Goal: Transaction & Acquisition: Obtain resource

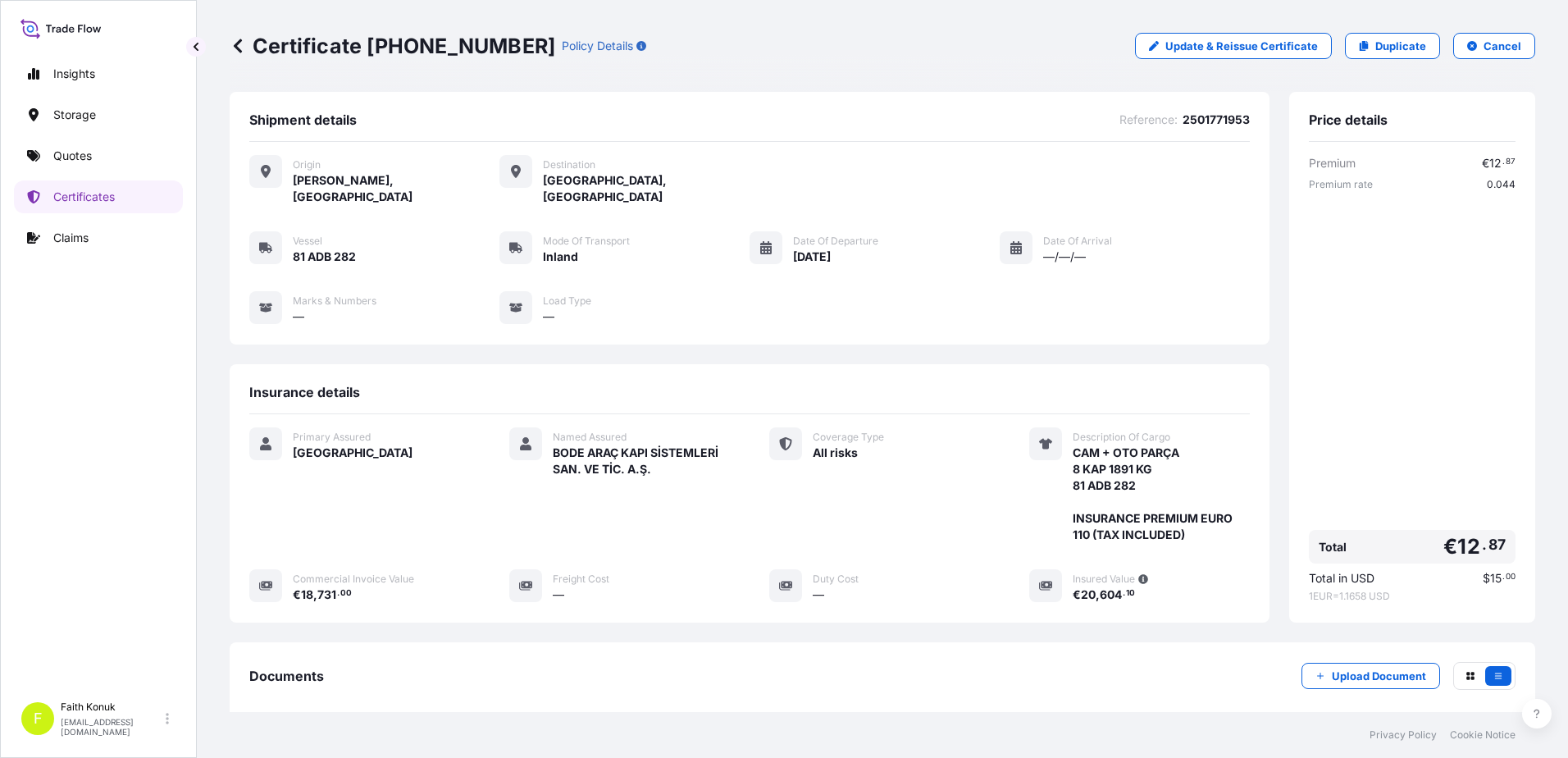
scroll to position [170, 0]
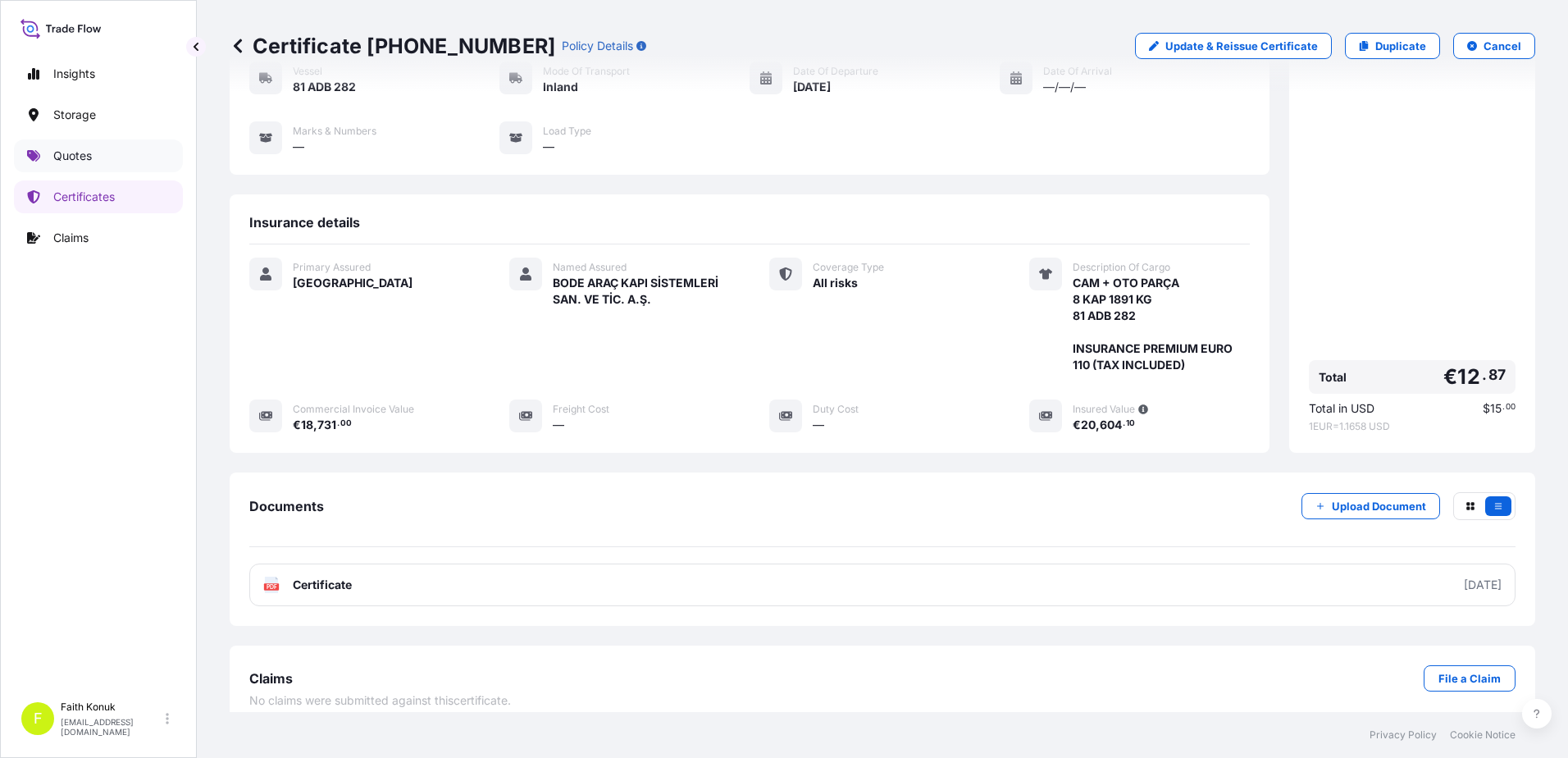
click at [92, 162] on p "Quotes" at bounding box center [73, 156] width 39 height 17
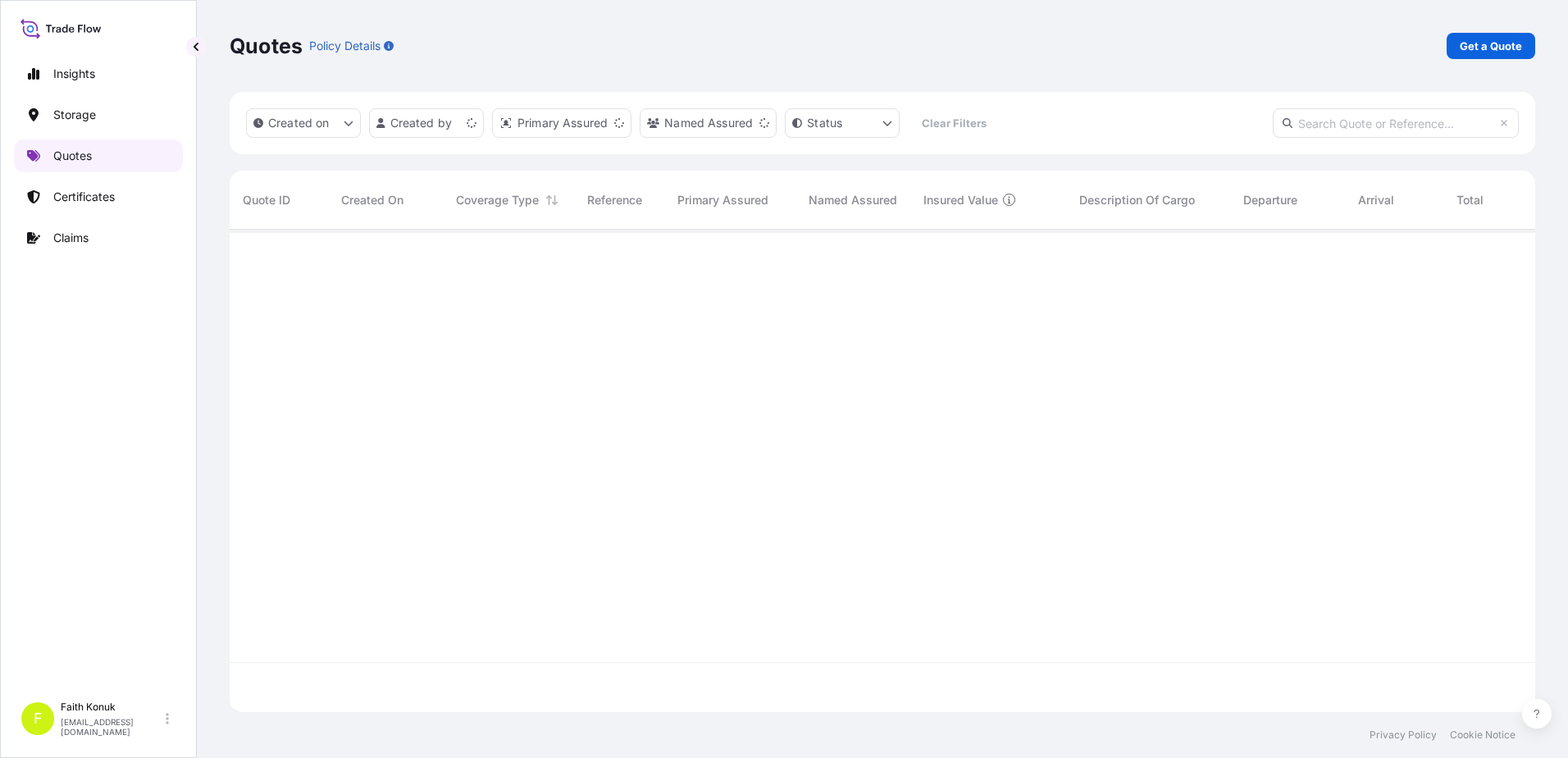
scroll to position [479, 1293]
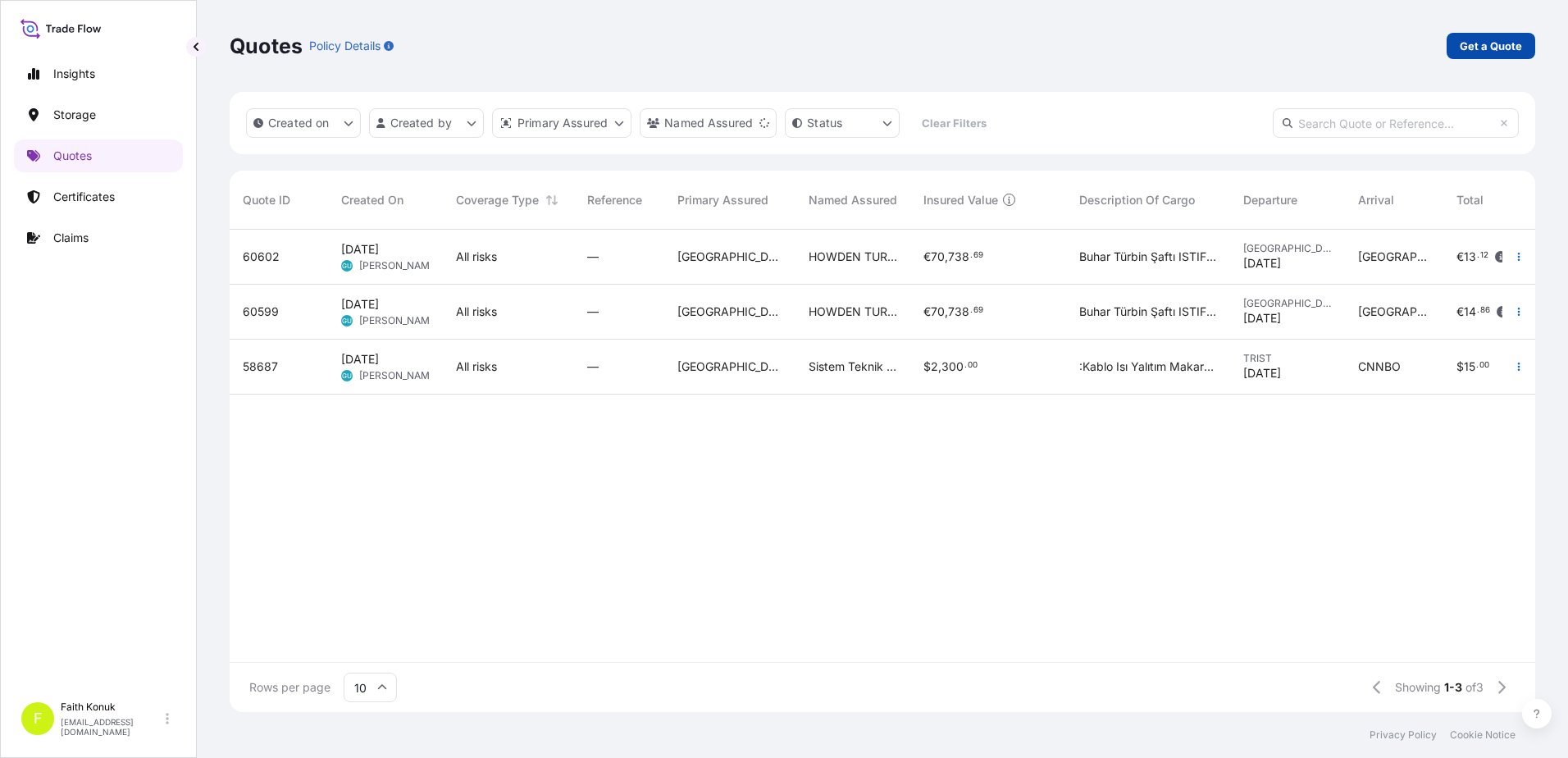
click at [1484, 42] on p "Get a Quote" at bounding box center [1491, 46] width 62 height 17
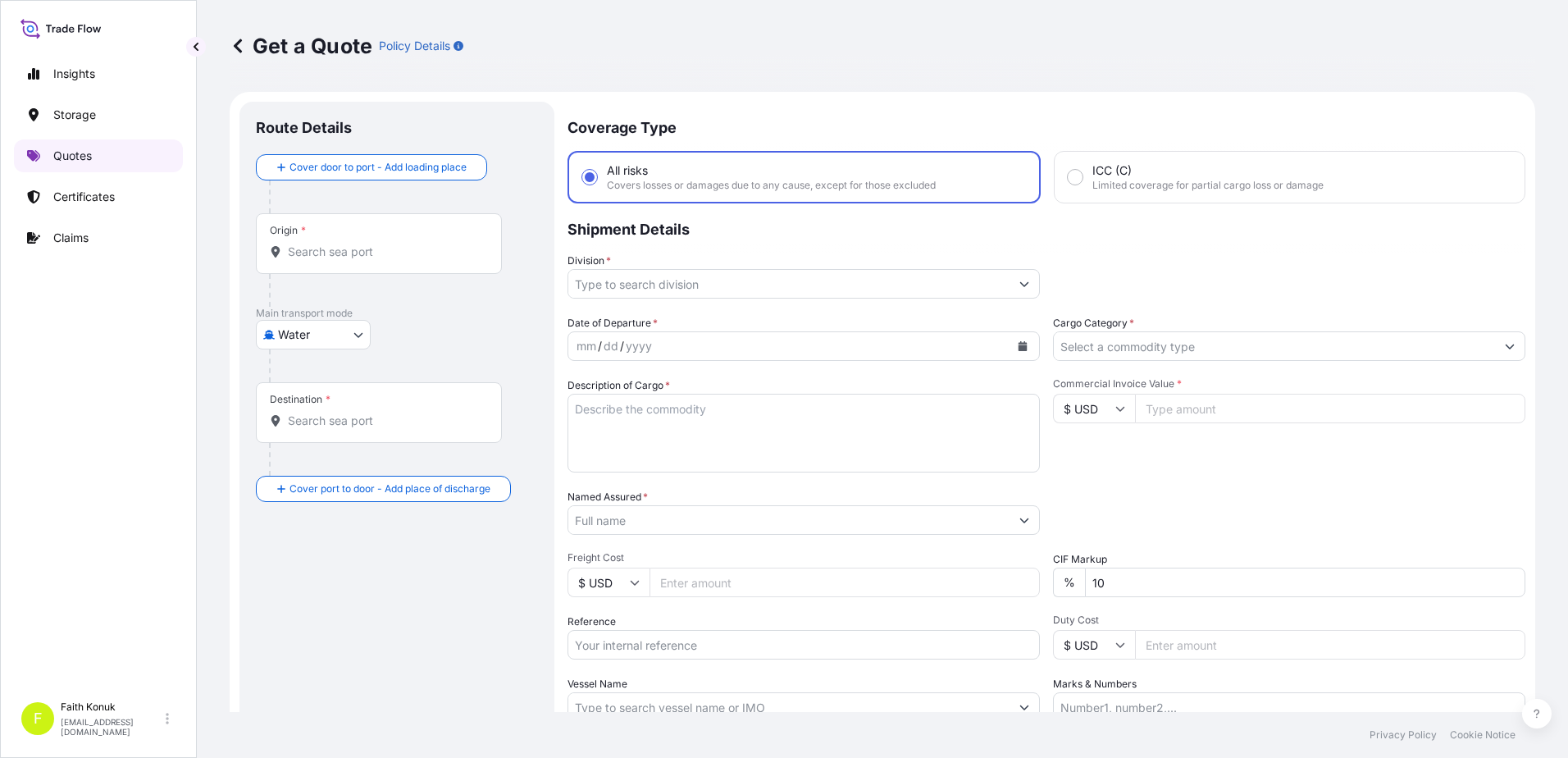
scroll to position [27, 0]
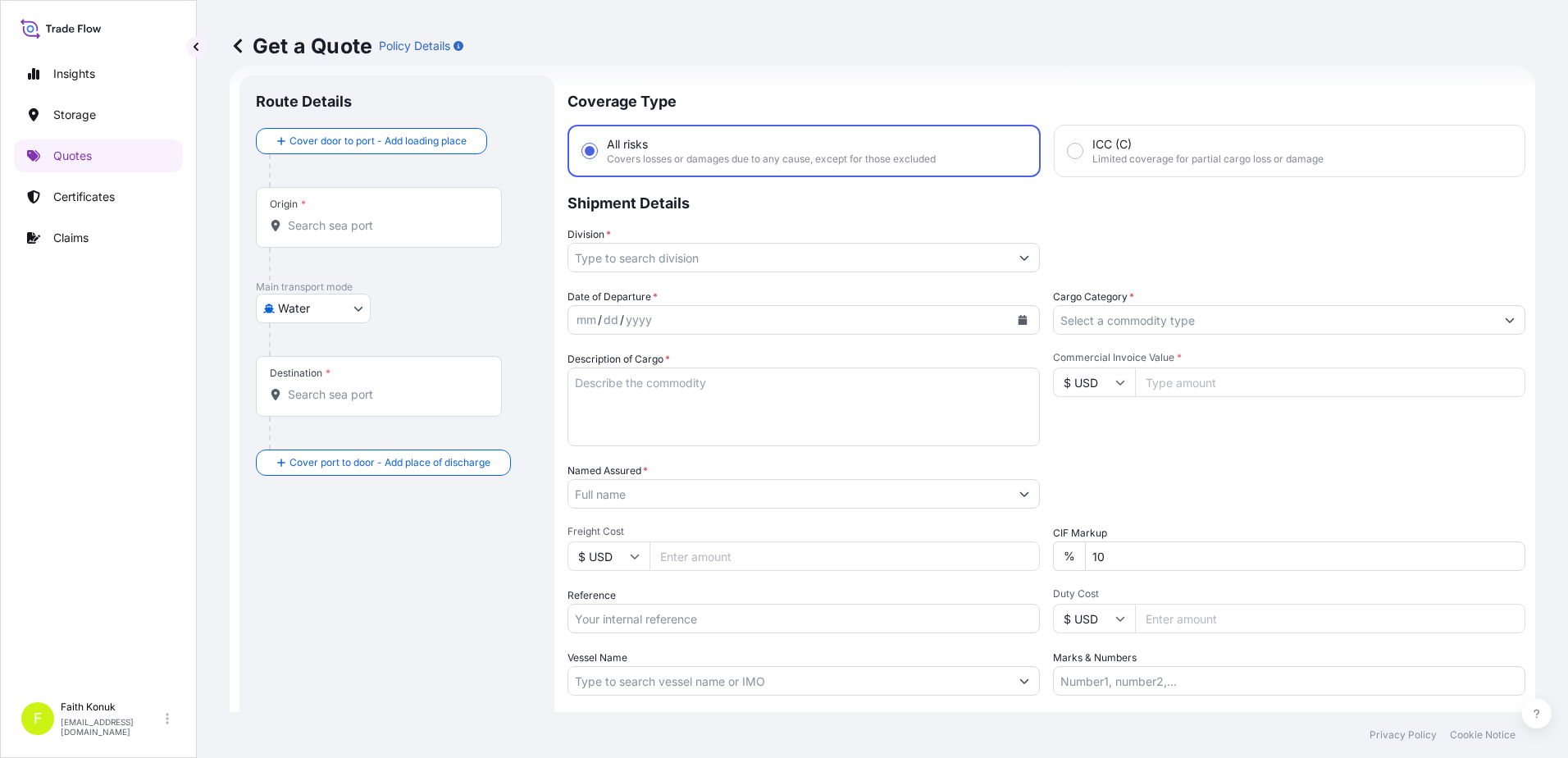
click at [351, 310] on body "Insights Storage Quotes Certificates Claims F [PERSON_NAME] [EMAIL_ADDRESS][DOM…" at bounding box center [784, 379] width 1568 height 758
click at [321, 413] on div "Inland" at bounding box center [313, 410] width 102 height 29
select select "Inland"
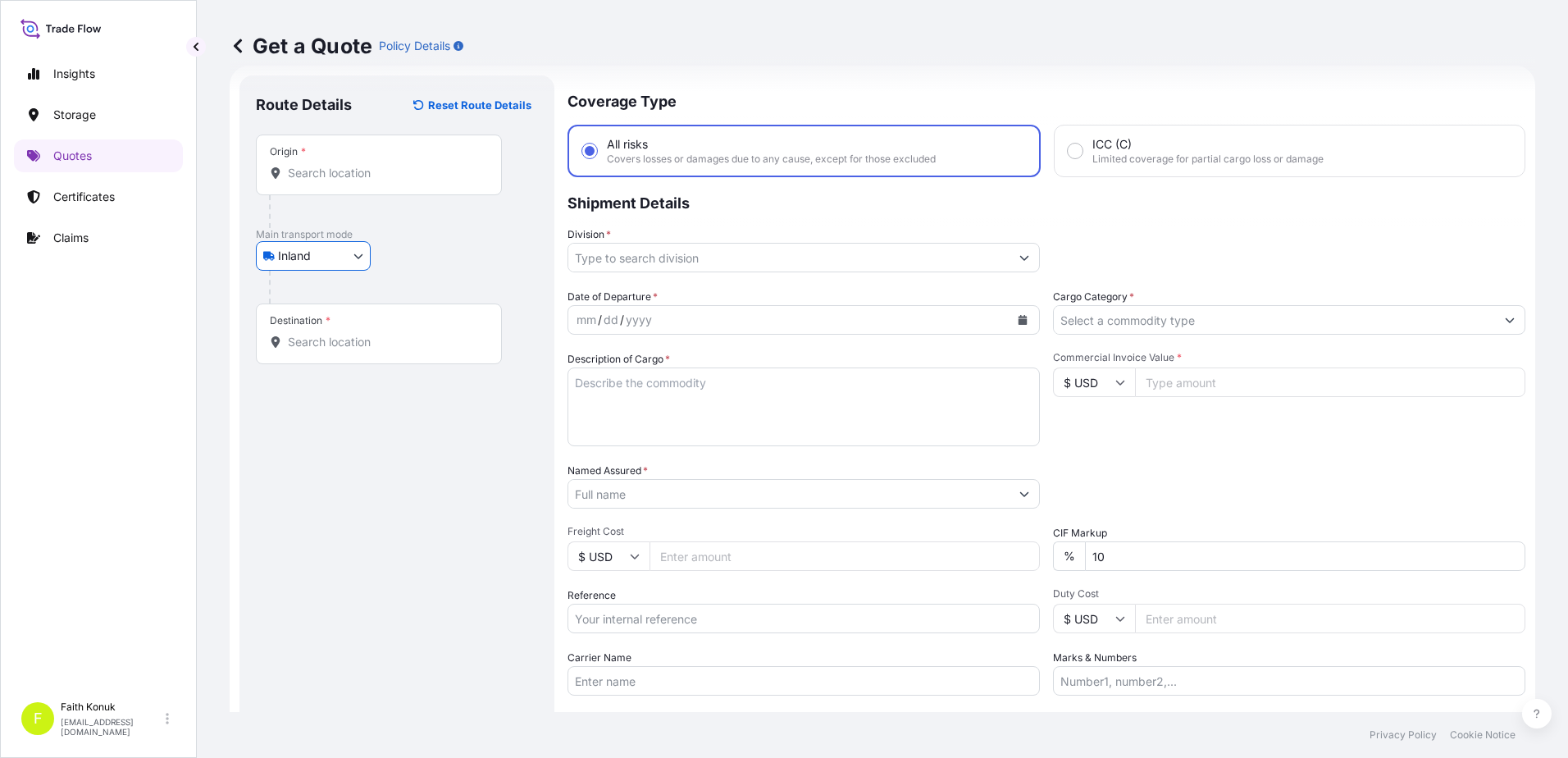
click at [434, 264] on div "Inland Air Water Inland" at bounding box center [397, 255] width 282 height 29
click at [359, 175] on input "Origin *" at bounding box center [384, 173] width 194 height 17
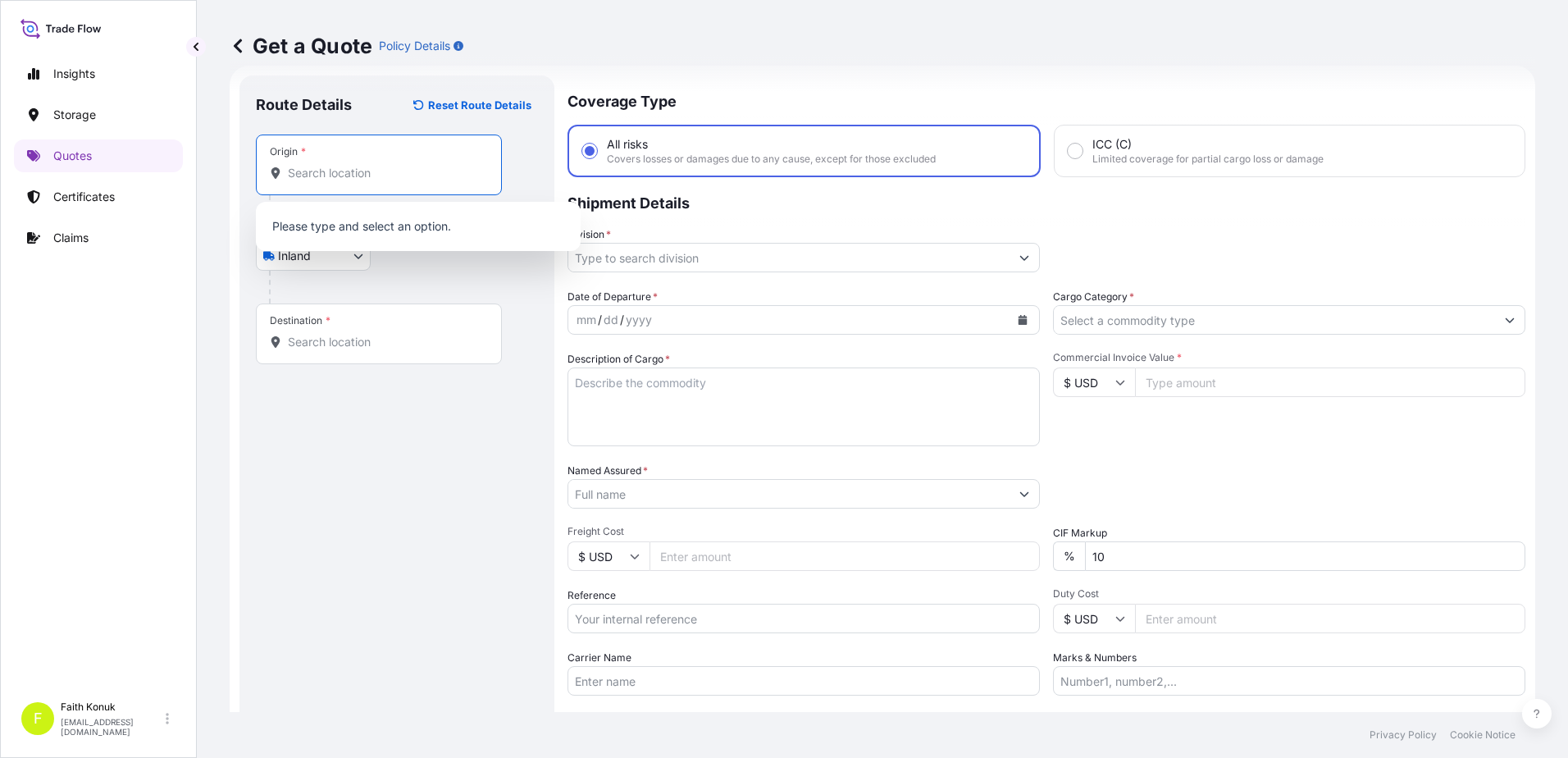
paste input "[GEOGRAPHIC_DATA]"
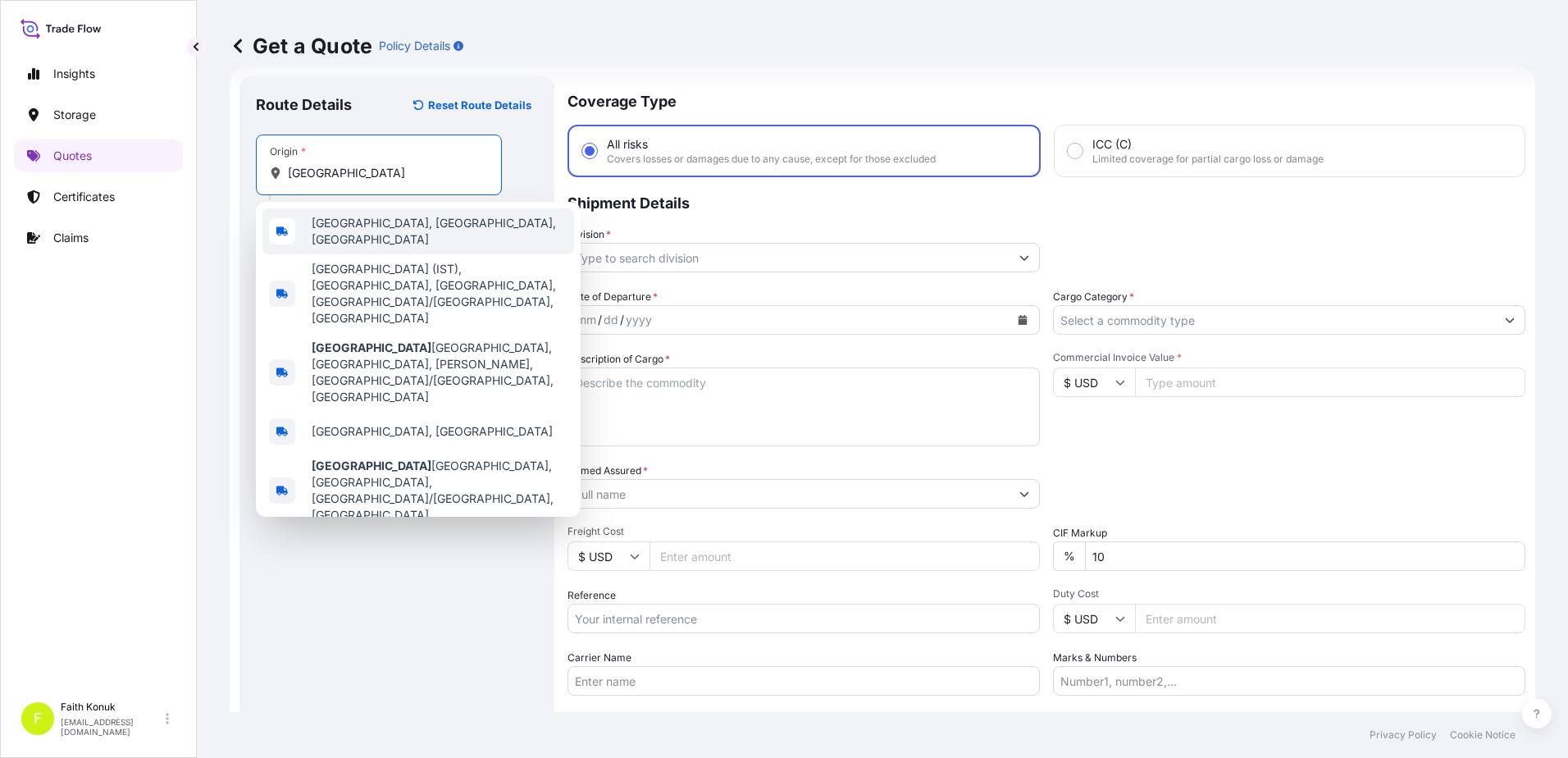
click at [370, 227] on span "[GEOGRAPHIC_DATA], [GEOGRAPHIC_DATA], [GEOGRAPHIC_DATA]" at bounding box center [439, 232] width 256 height 33
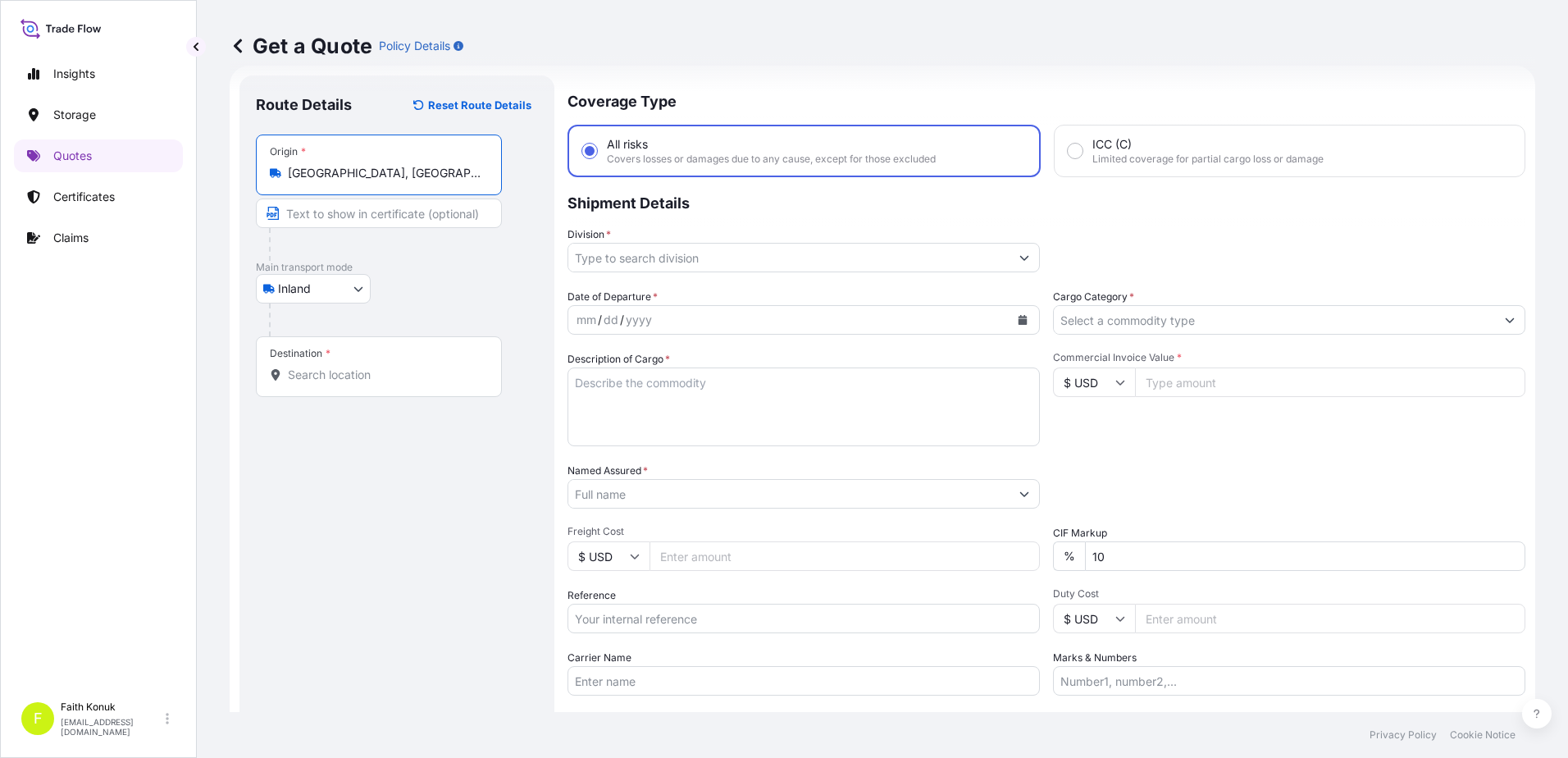
type input "[GEOGRAPHIC_DATA], [GEOGRAPHIC_DATA], [GEOGRAPHIC_DATA]"
click at [440, 272] on p "Main transport mode" at bounding box center [397, 267] width 282 height 13
click at [394, 380] on input "Destination *" at bounding box center [384, 375] width 194 height 17
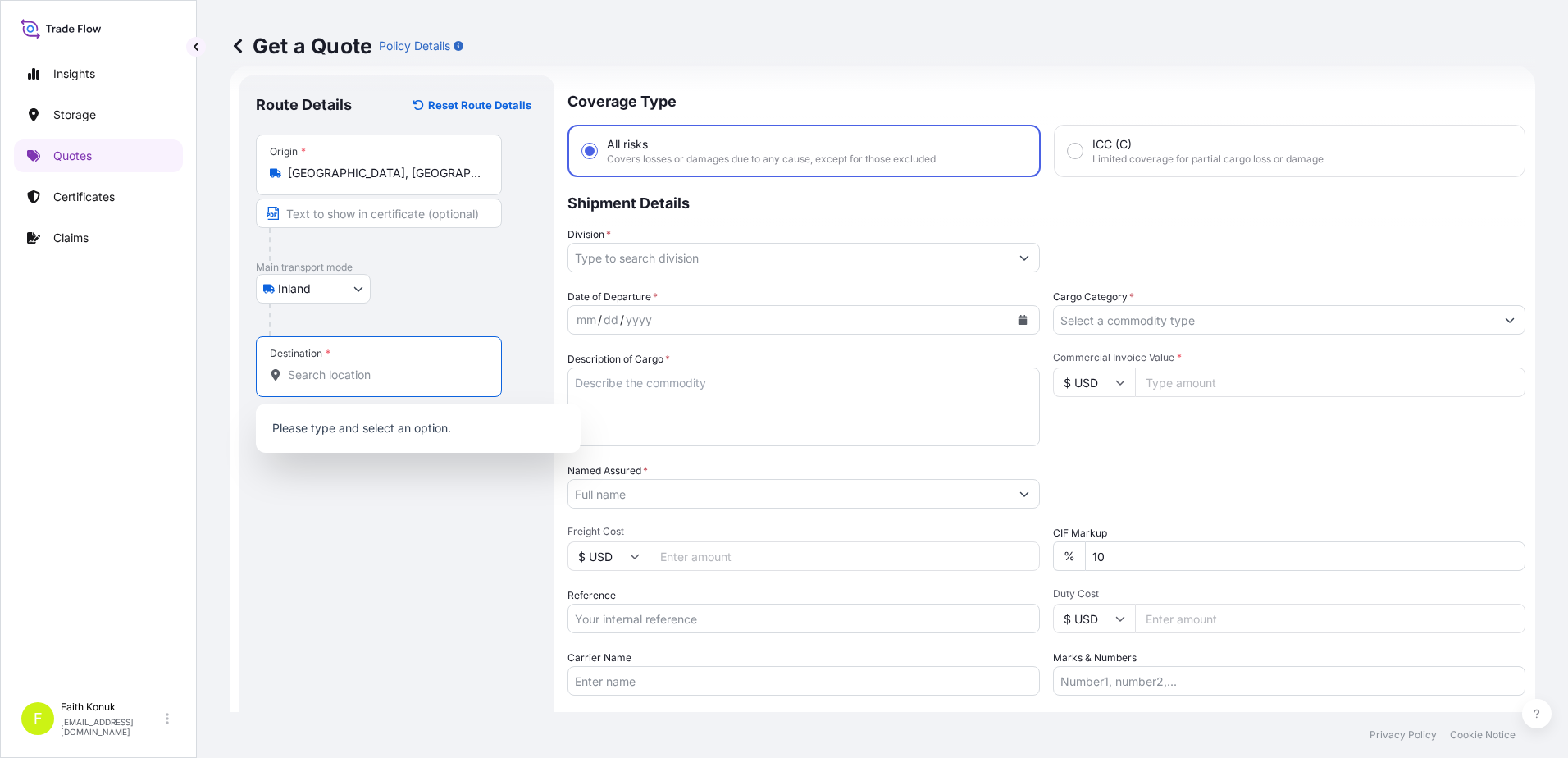
paste input "[GEOGRAPHIC_DATA]"
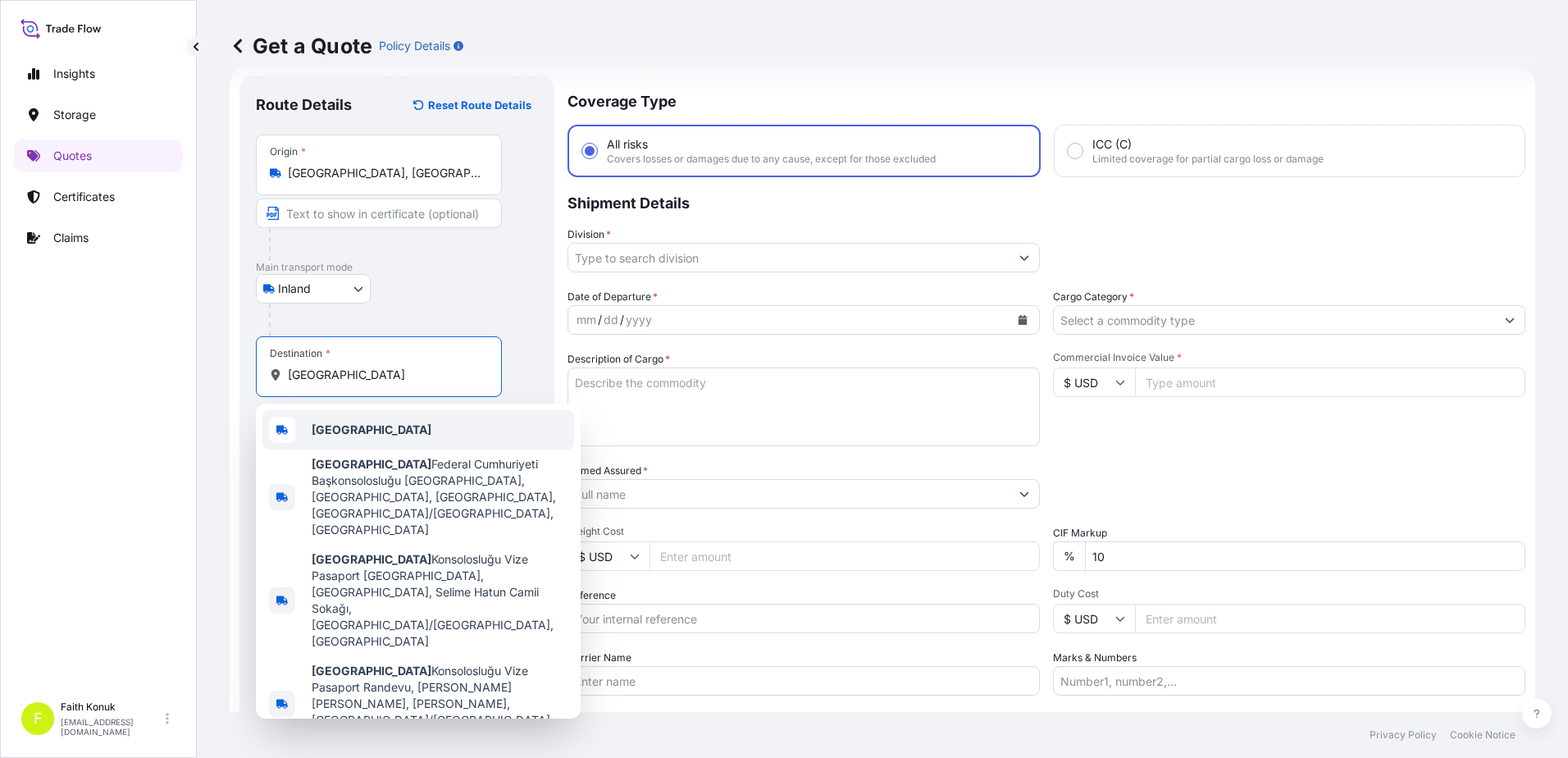
click at [372, 420] on div "[GEOGRAPHIC_DATA]" at bounding box center [418, 429] width 311 height 40
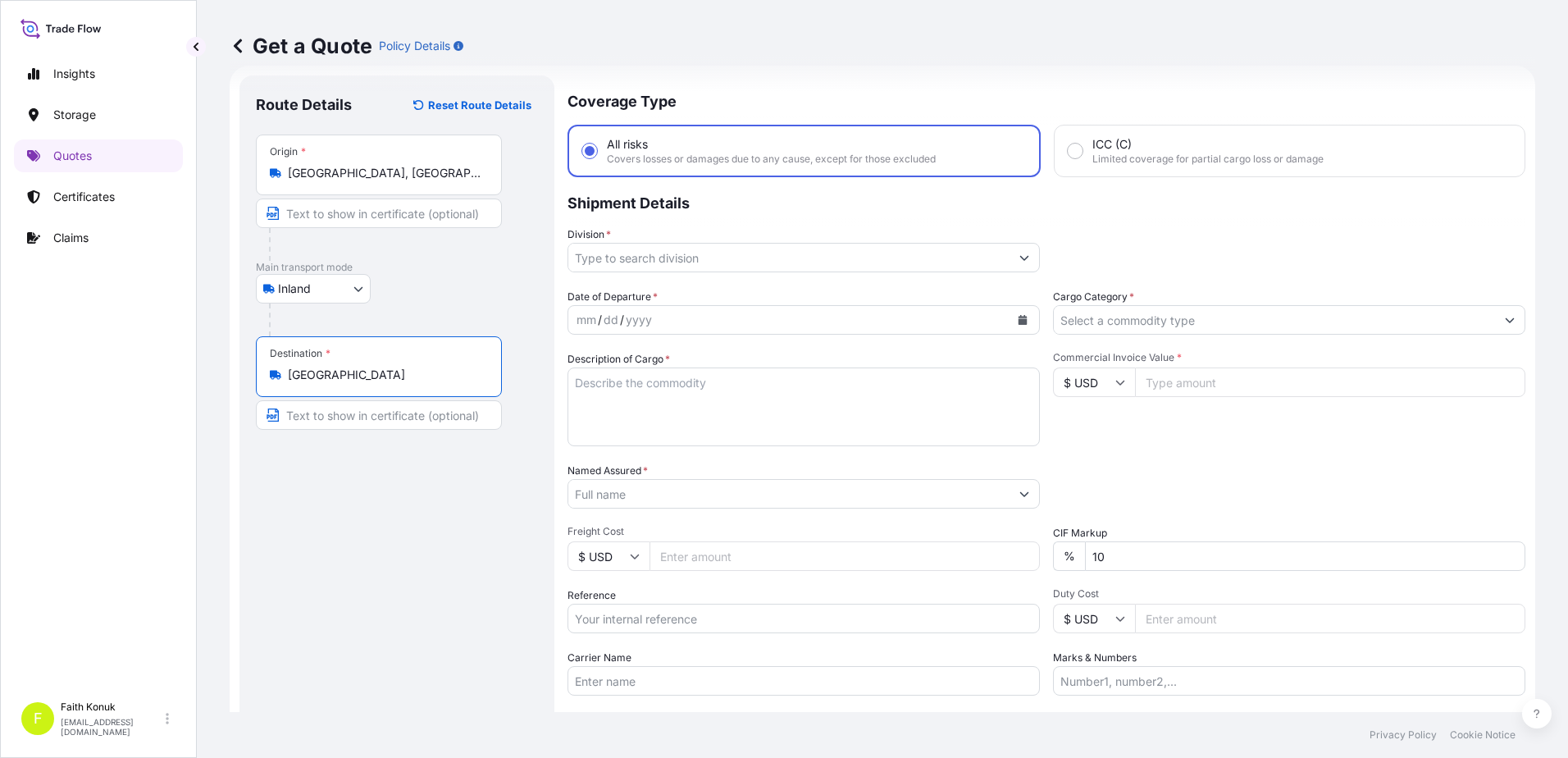
type input "[GEOGRAPHIC_DATA]"
click at [370, 493] on div "Route Details Reset Route Details Place of loading Road / Inland Road / Inland …" at bounding box center [397, 447] width 282 height 709
click at [633, 258] on input "Division *" at bounding box center [789, 257] width 441 height 29
click at [676, 263] on input "Division *" at bounding box center [789, 257] width 441 height 29
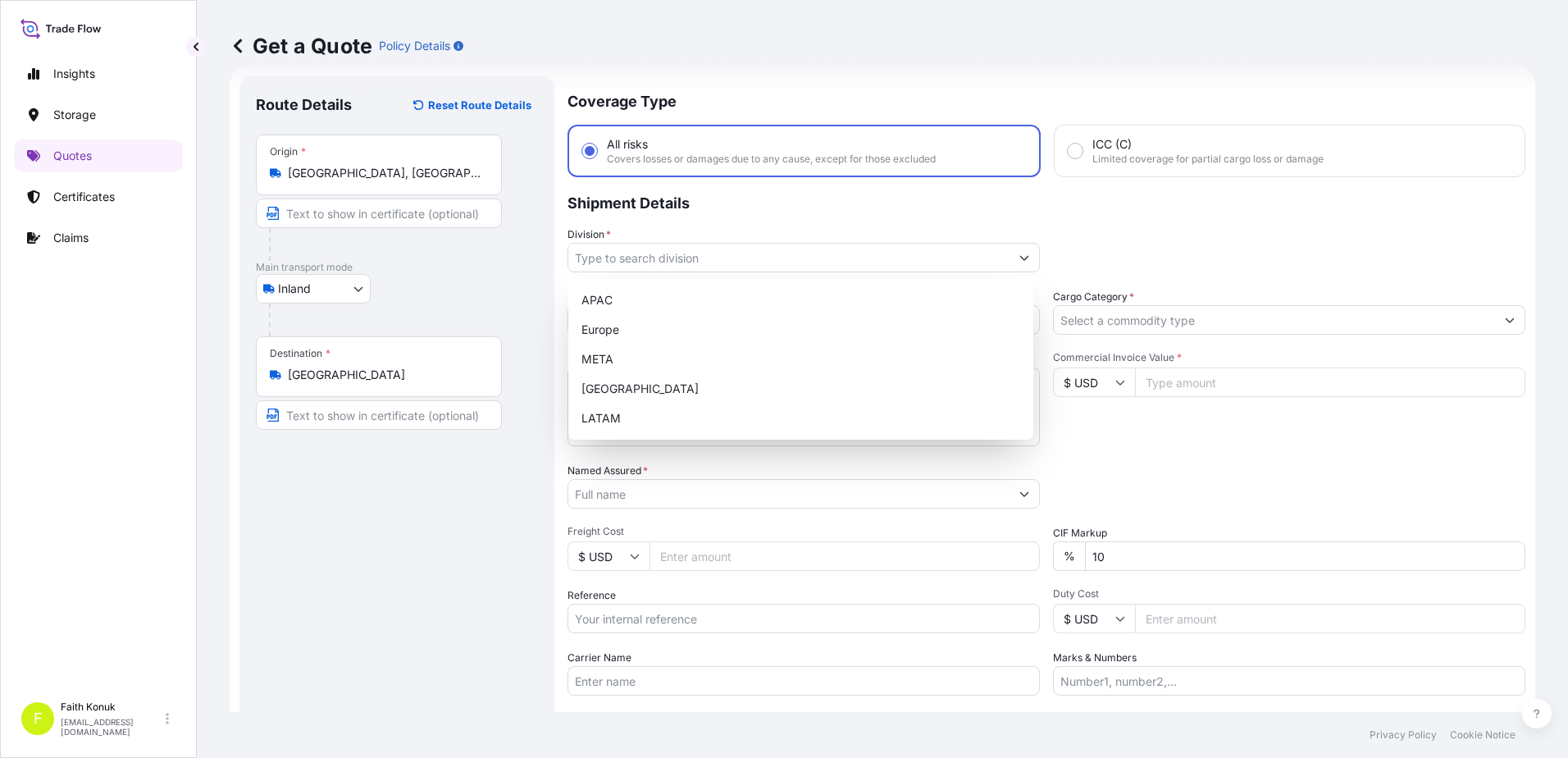
click at [716, 209] on p "Shipment Details" at bounding box center [1046, 202] width 958 height 50
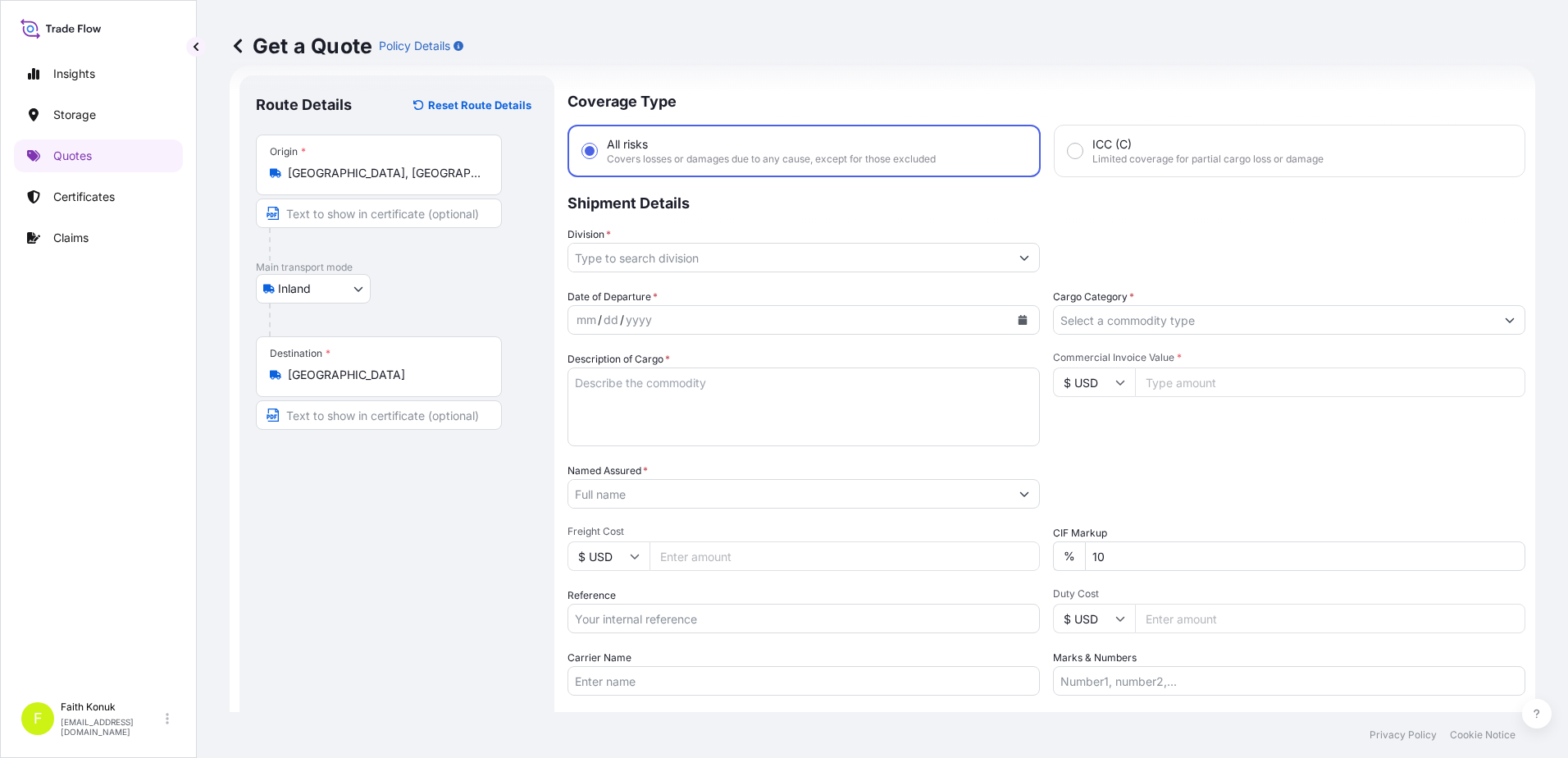
scroll to position [141, 0]
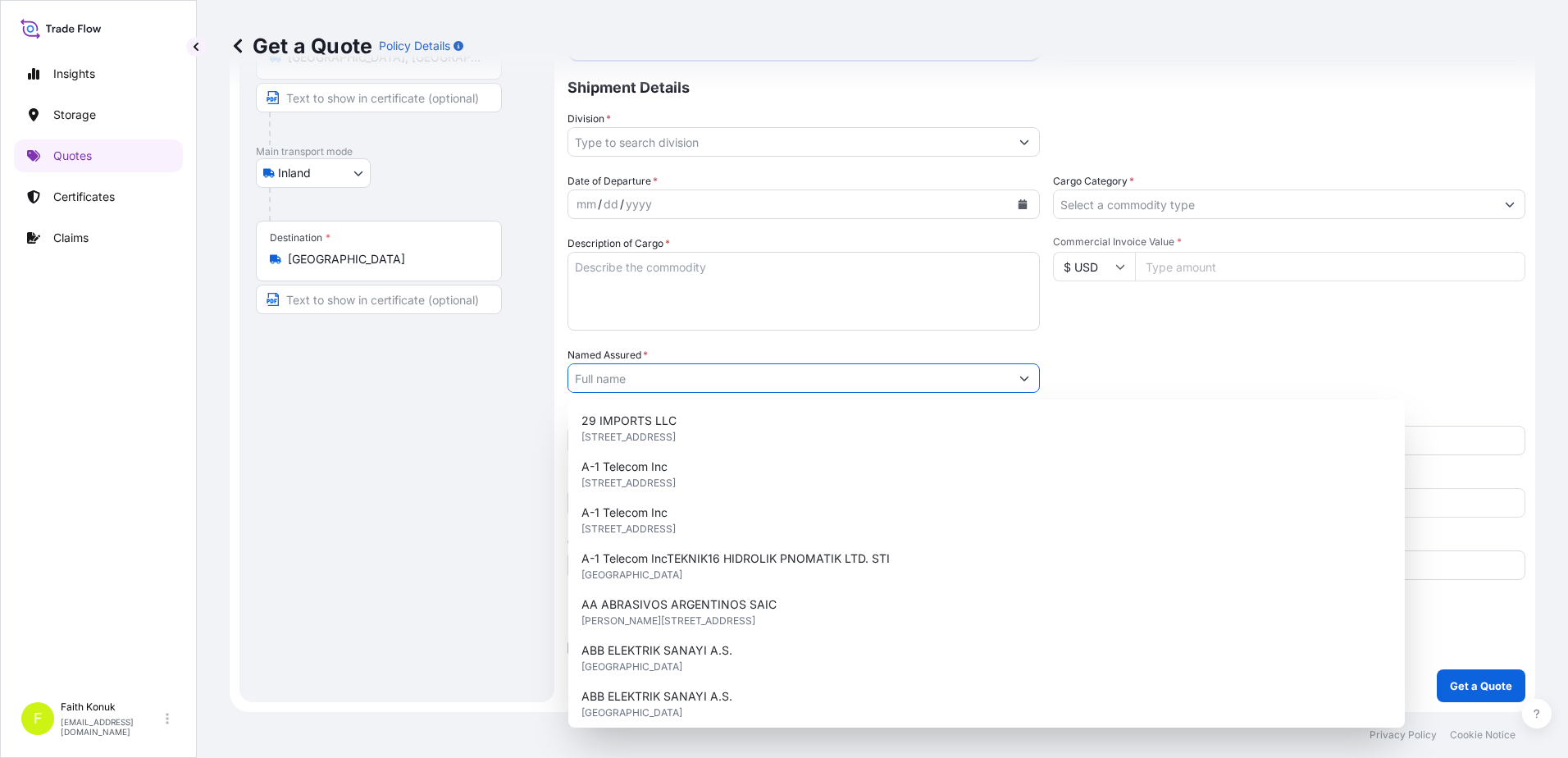
click at [633, 382] on input "Named Assured *" at bounding box center [789, 379] width 441 height 29
paste input "GAZZAL İPLİK SAN. VE TİC. LTD. ŞTİ."
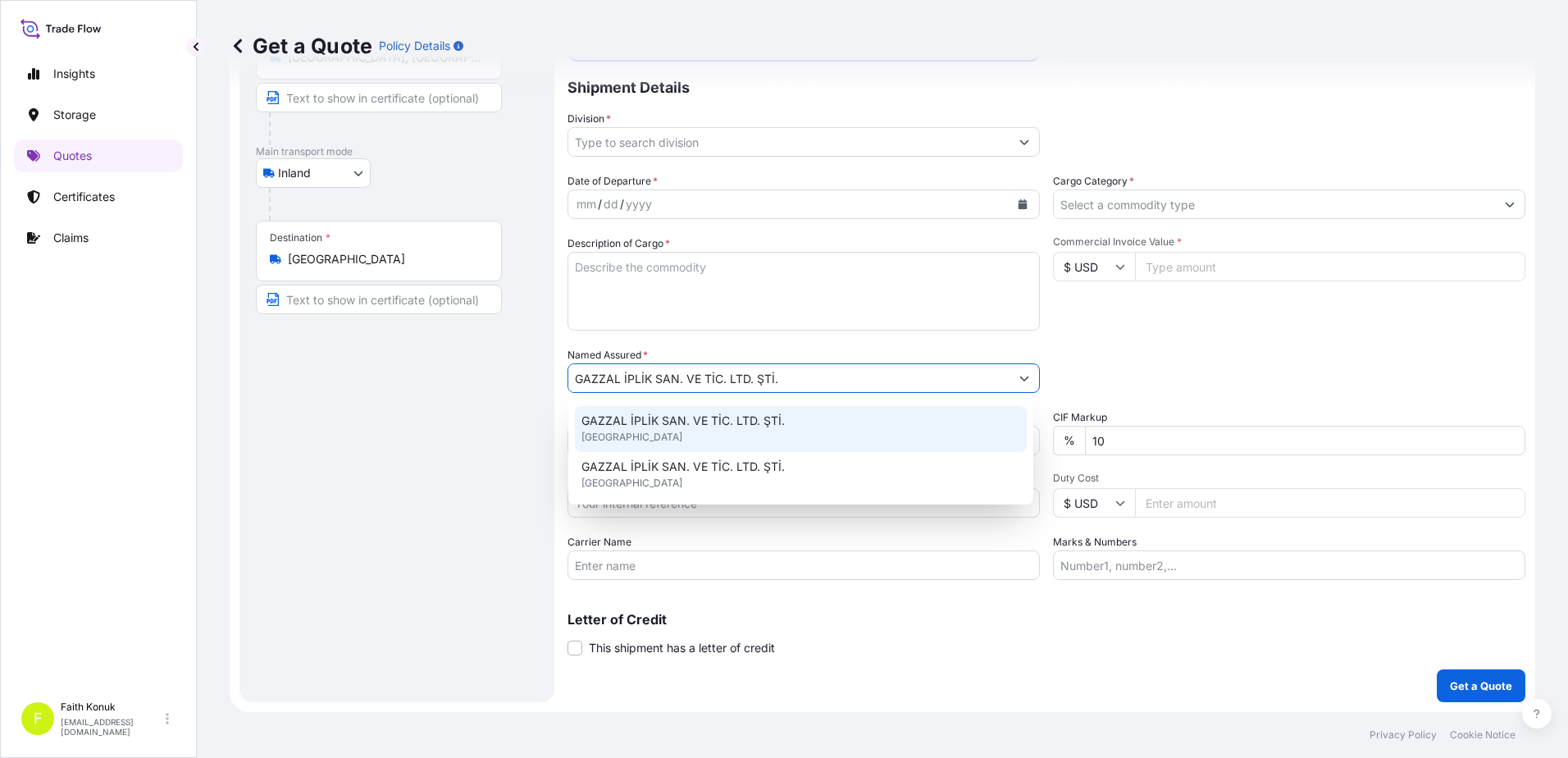
click at [638, 418] on span "GAZZAL İPLİK SAN. VE TİC. LTD. ŞTİ." at bounding box center [682, 421] width 203 height 17
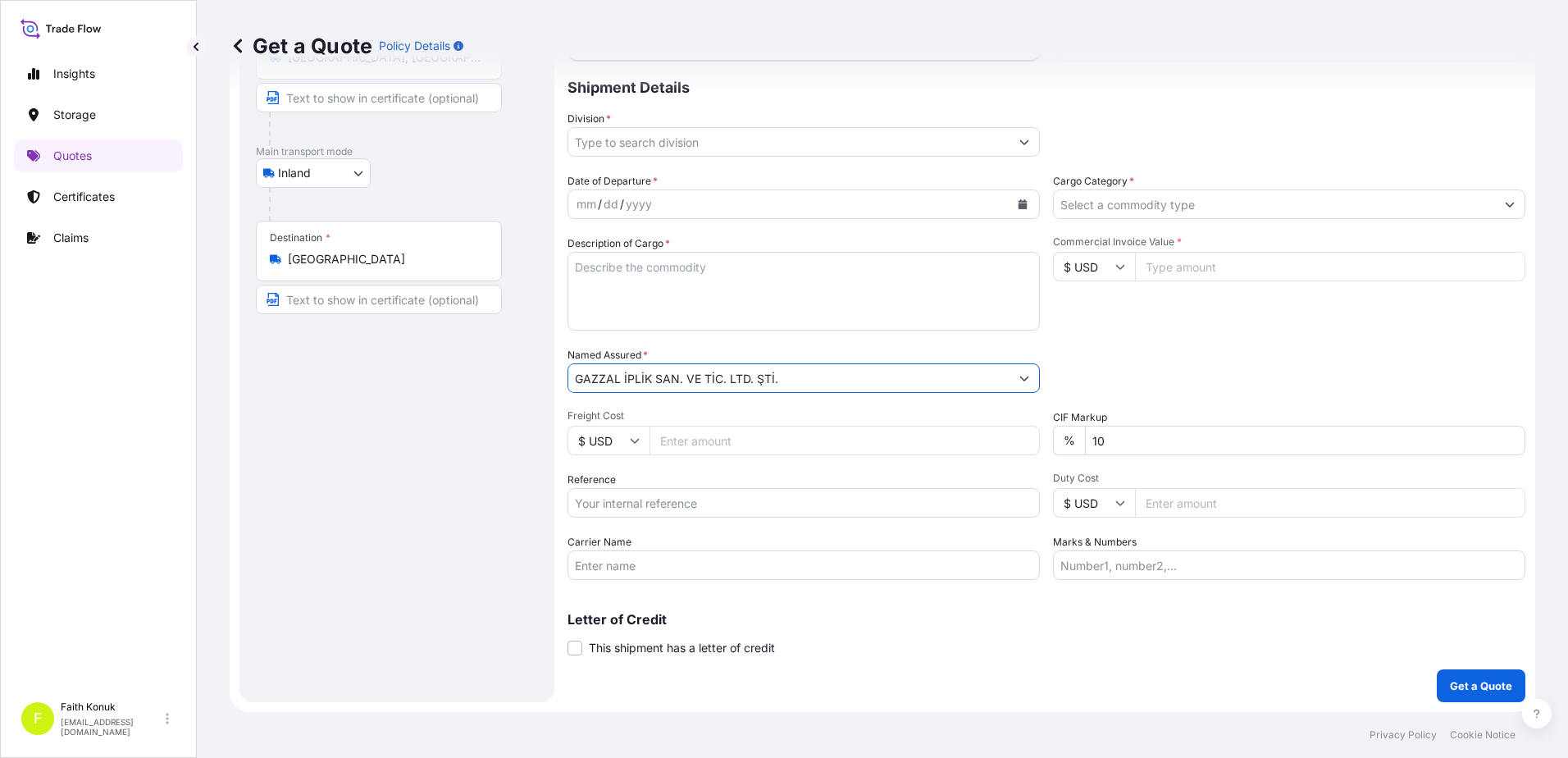
type input "GAZZAL İPLİK SAN. VE TİC. LTD. ŞTİ."
click at [697, 345] on div "Date of Departure * mm / dd / yyyy Cargo Category * Description of Cargo * Comm…" at bounding box center [1046, 376] width 958 height 407
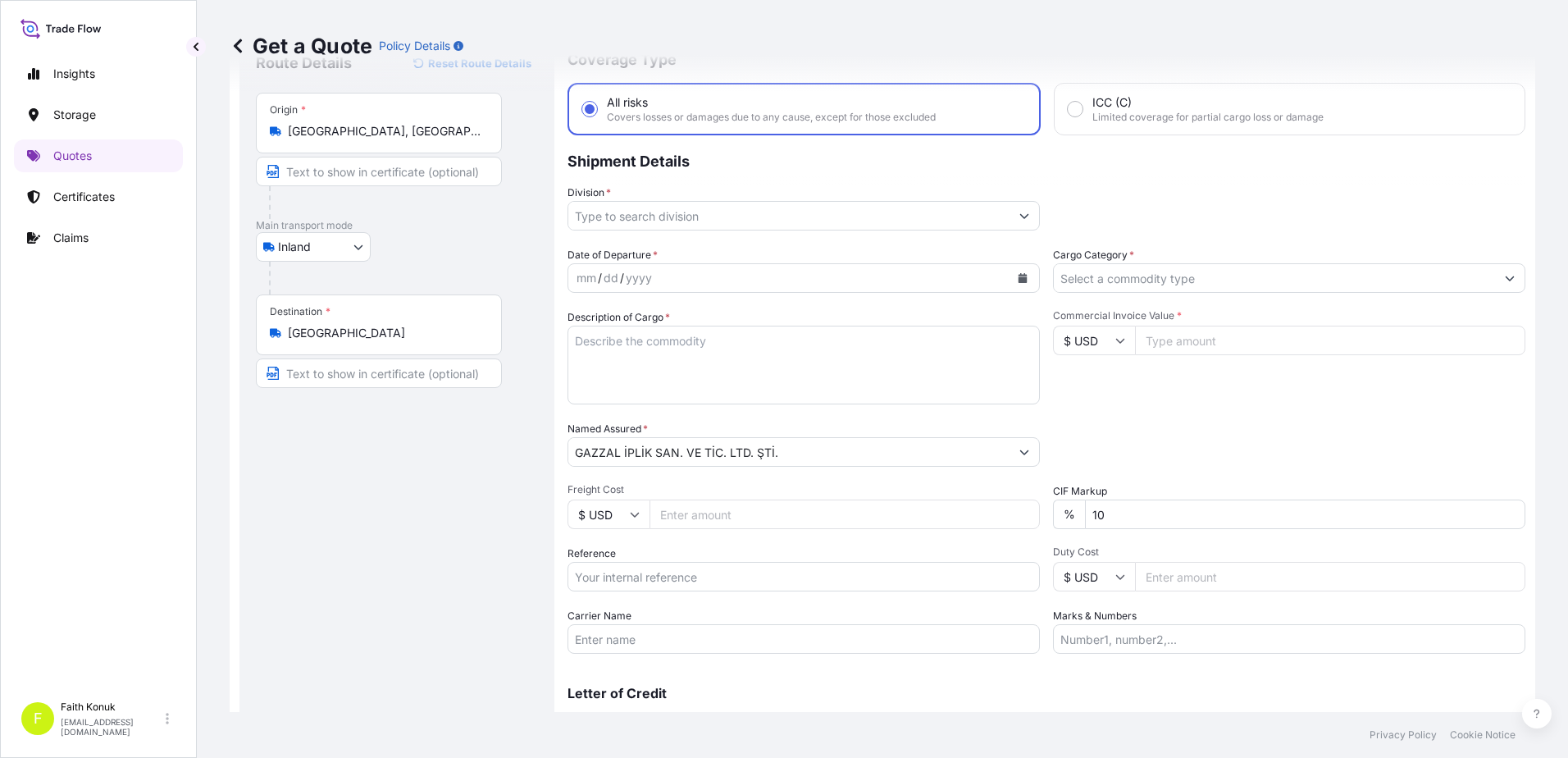
scroll to position [0, 0]
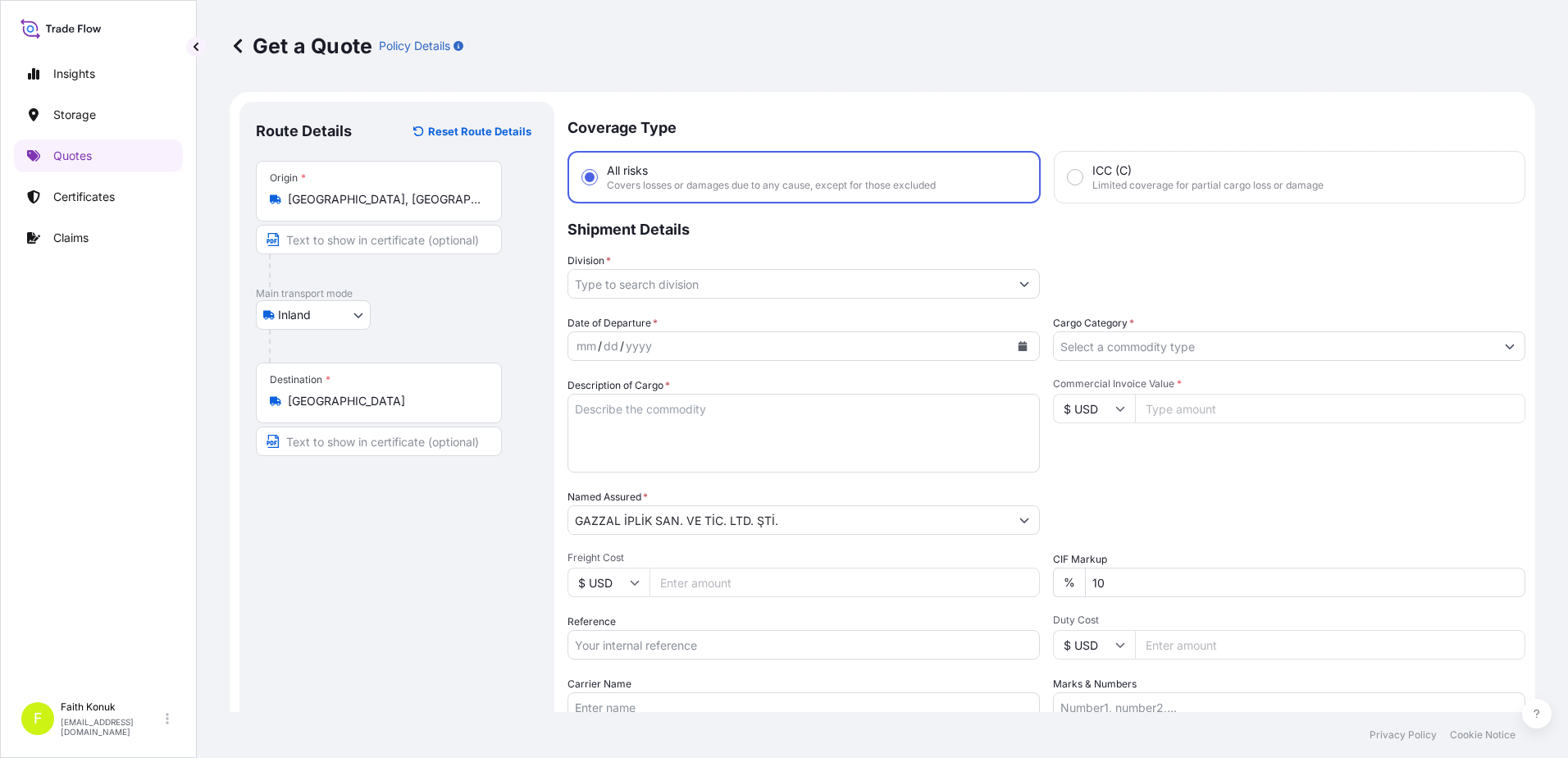
click at [673, 284] on input "Division *" at bounding box center [789, 284] width 441 height 29
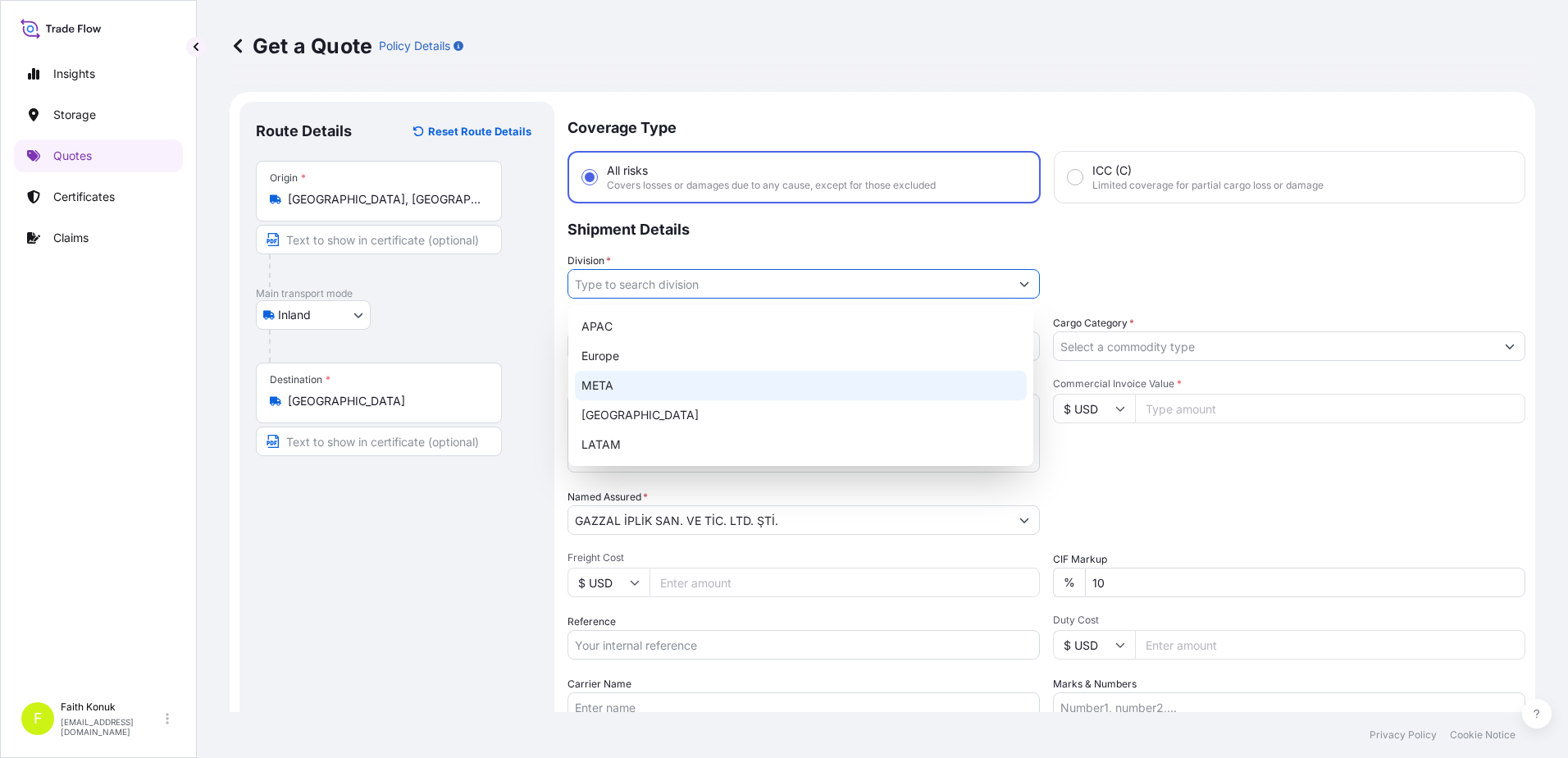
click at [614, 390] on div "META" at bounding box center [801, 386] width 452 height 29
type input "META"
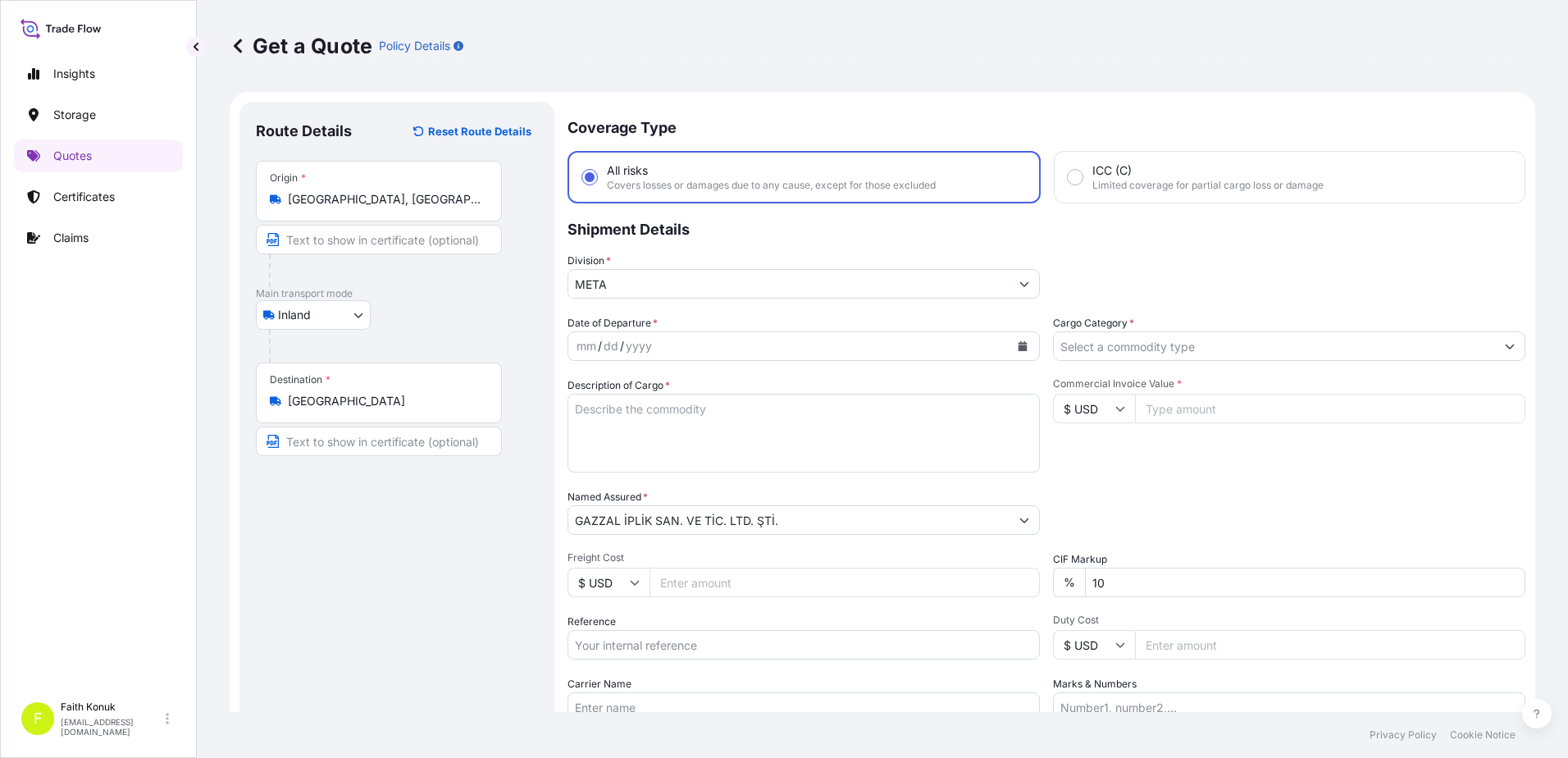
click at [724, 244] on p "Shipment Details" at bounding box center [1046, 228] width 958 height 50
click at [1010, 343] on button "Calendar" at bounding box center [1022, 345] width 27 height 27
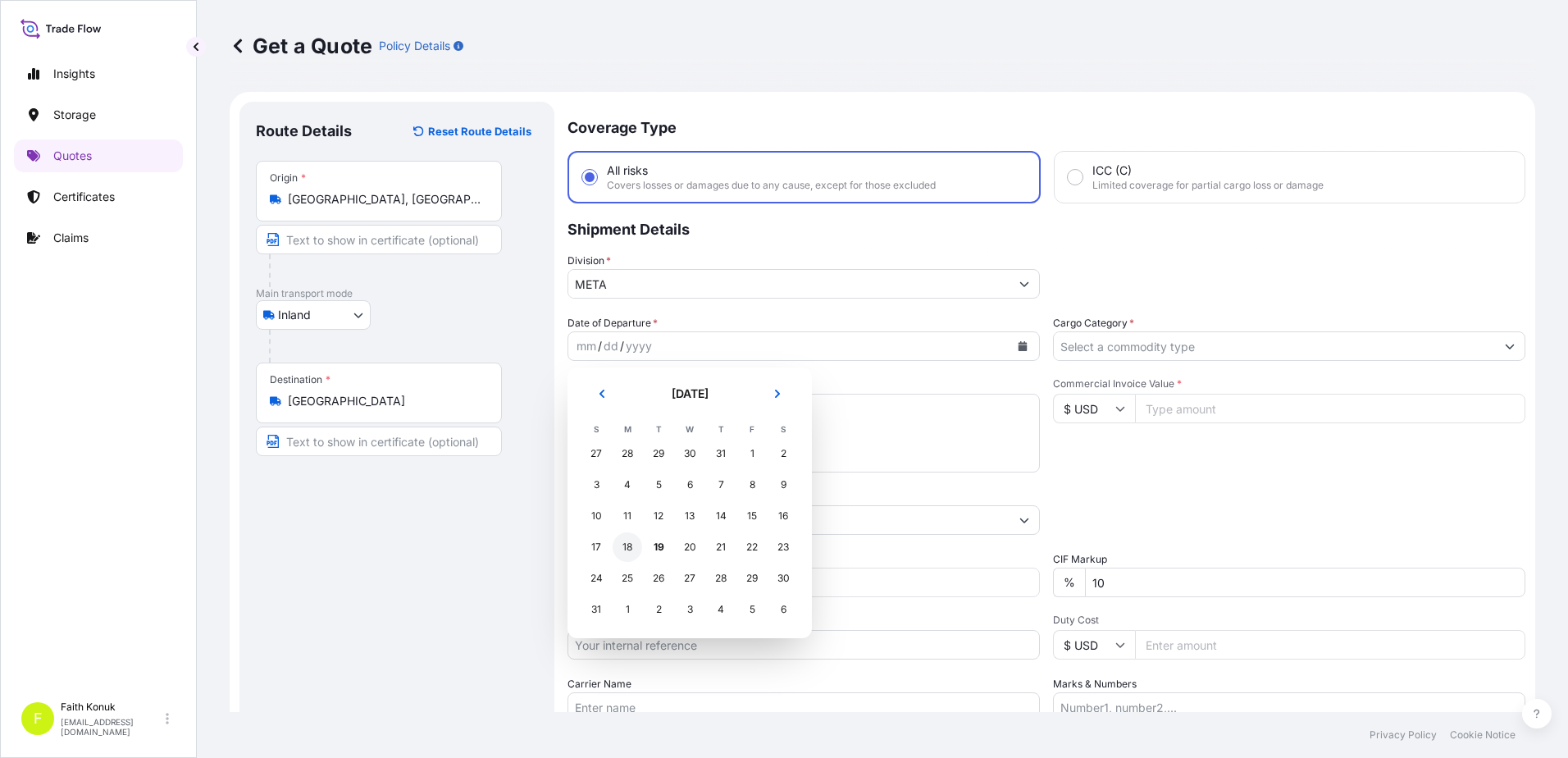
click at [627, 542] on div "18" at bounding box center [627, 547] width 29 height 29
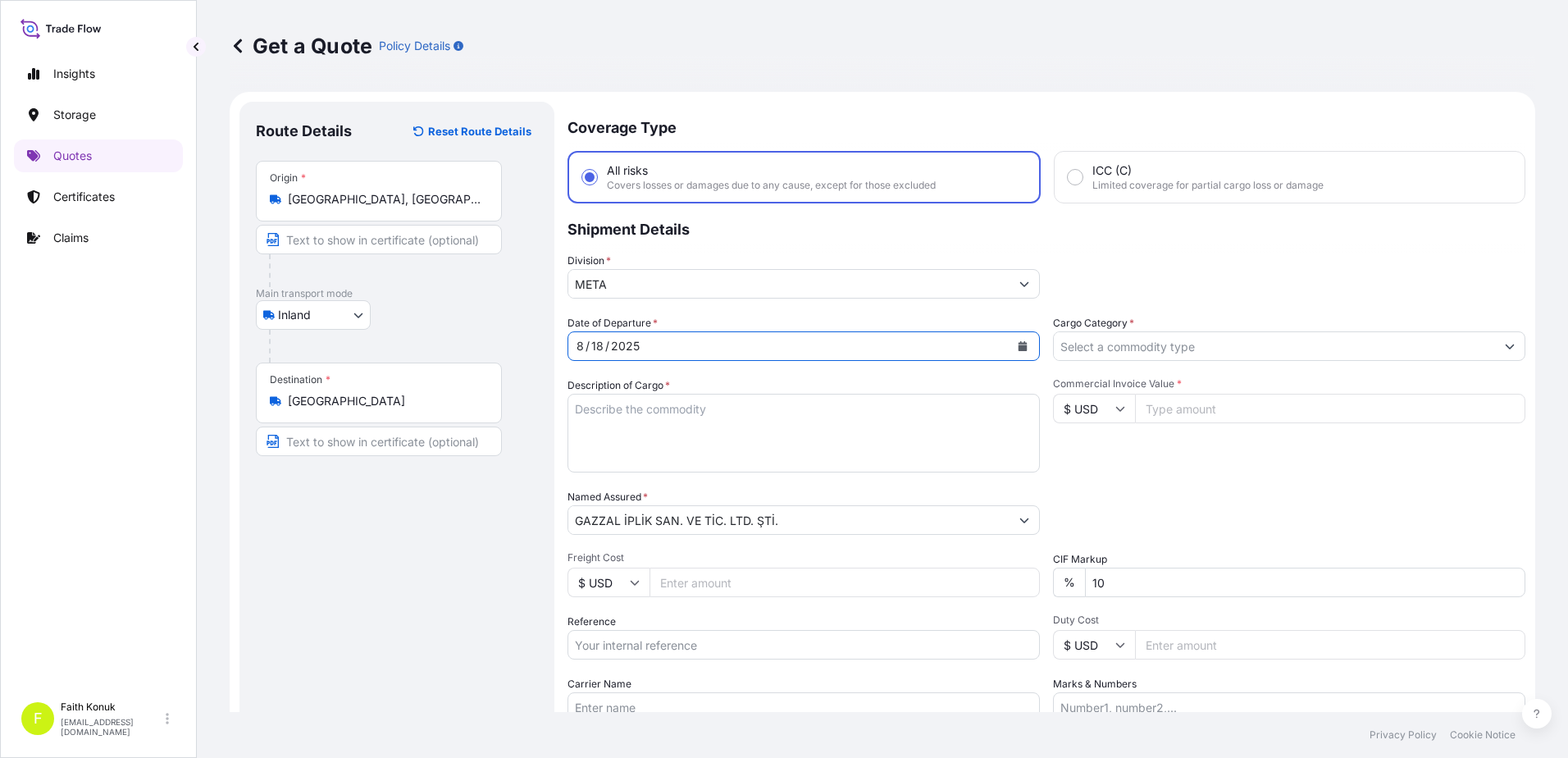
click at [705, 384] on div "Description of Cargo *" at bounding box center [804, 425] width 472 height 96
click at [637, 433] on textarea "Description of Cargo *" at bounding box center [804, 434] width 472 height 79
click at [596, 409] on textarea "Description of Cargo *" at bounding box center [804, 434] width 472 height 79
paste textarea "YUMAKTA EL ÖRGÜ İPLİĞİ 33 KAP 7061,92 kg"
click at [604, 445] on textarea "YUMAKTA EL ÖRGÜ İPLİĞİ 33 KAP 7061,92 kg" at bounding box center [804, 434] width 472 height 79
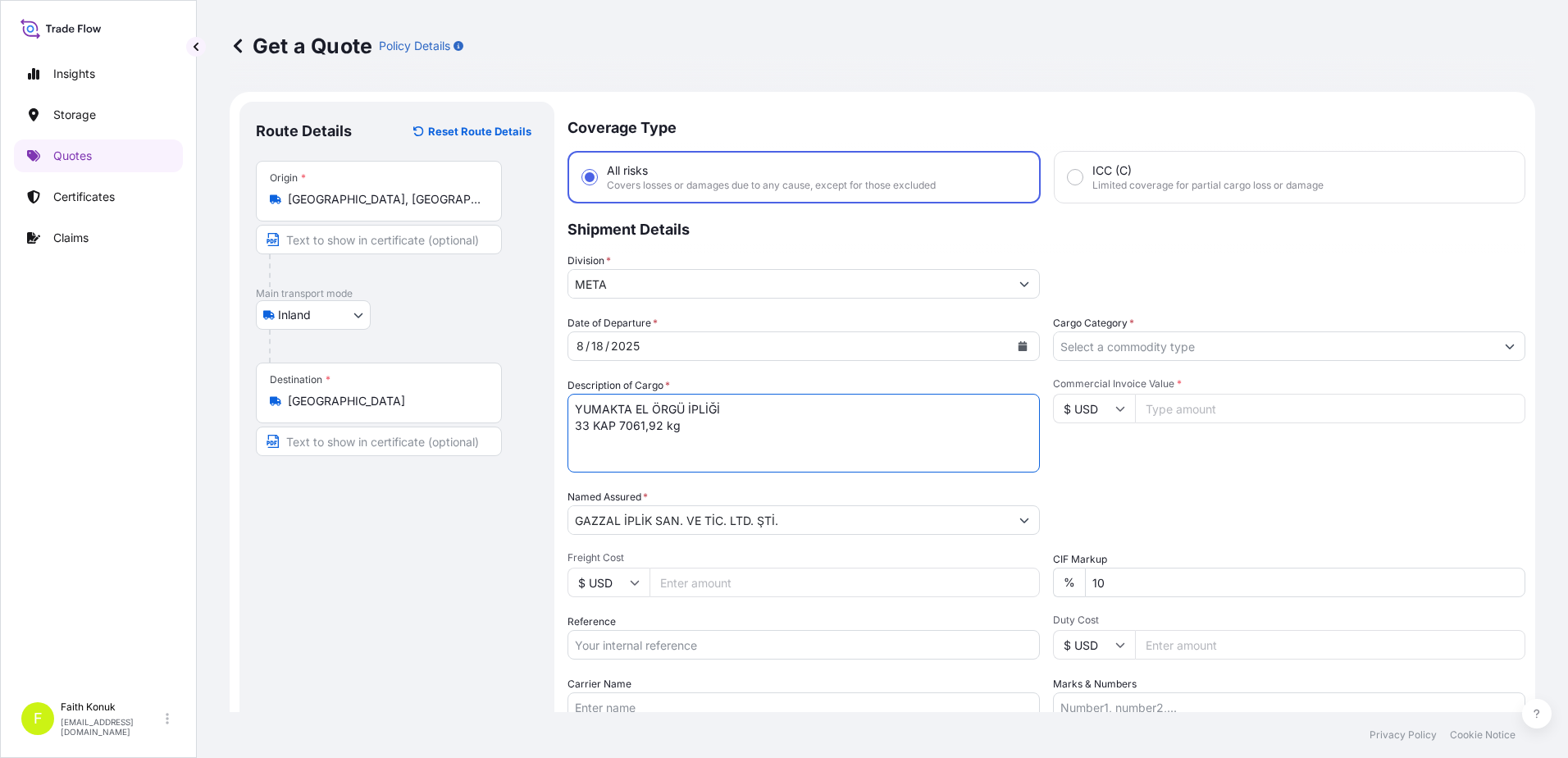
paste textarea "PB8458EB"
click at [751, 463] on textarea "YUMAKTA EL ÖRGÜ İPLİĞİ 33 KAP 7061,92 kg PB8458EB INSURANCE PREMIUM" at bounding box center [804, 434] width 472 height 79
click at [705, 458] on textarea "YUMAKTA EL ÖRGÜ İPLİĞİ 33 KAP 7061,92 kg PB8458EB INSURANCE PREMIUM eURO 250 (T…" at bounding box center [804, 434] width 472 height 79
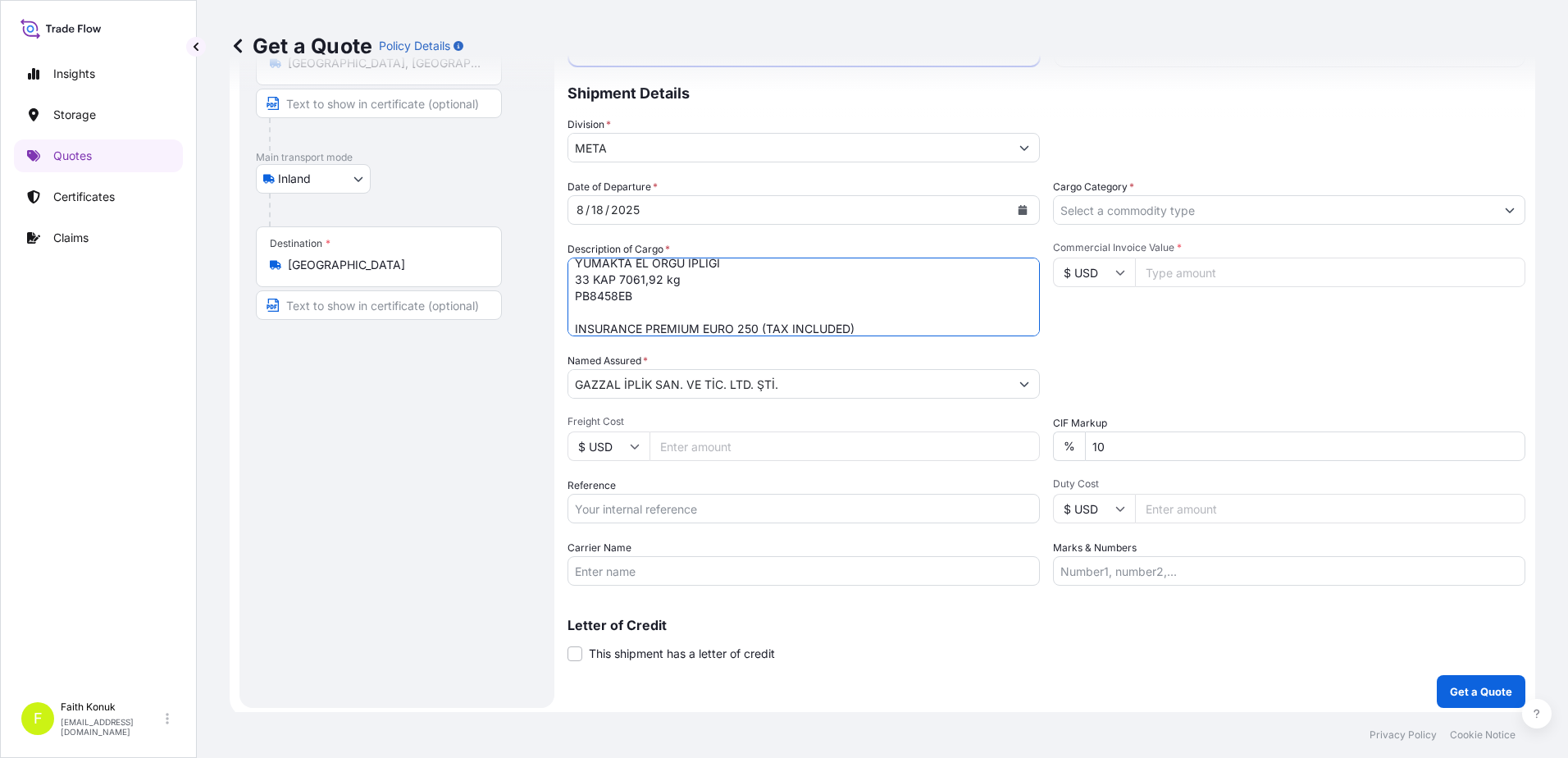
scroll to position [141, 0]
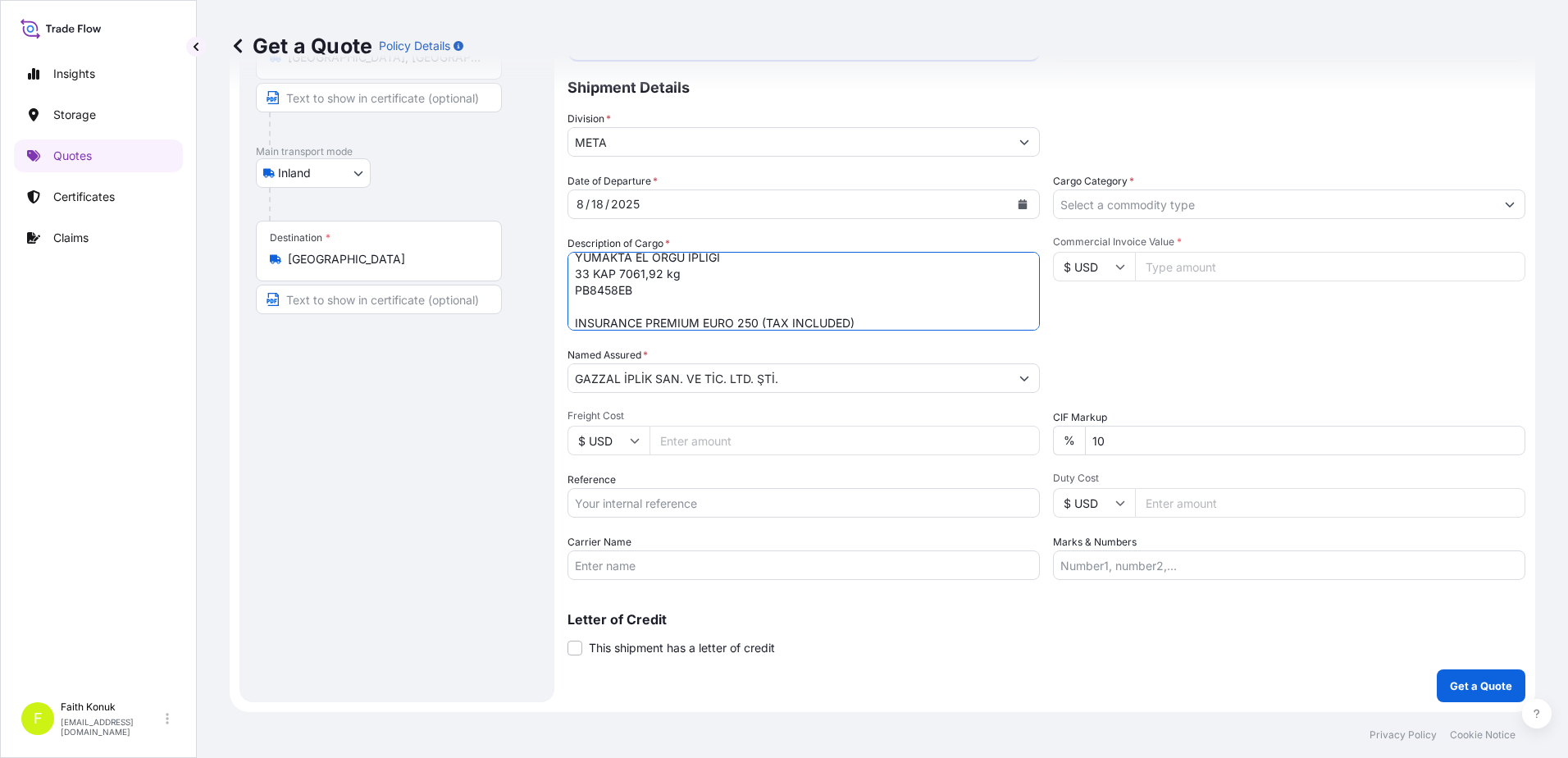
type textarea "YUMAKTA EL ÖRGÜ İPLİĞİ 33 KAP 7061,92 kg PB8458EB INSURANCE PREMIUM EURO 250 (T…"
click at [641, 510] on input "Reference" at bounding box center [804, 503] width 472 height 29
click at [625, 501] on input "Reference" at bounding box center [804, 503] width 472 height 29
paste input "2501772287"
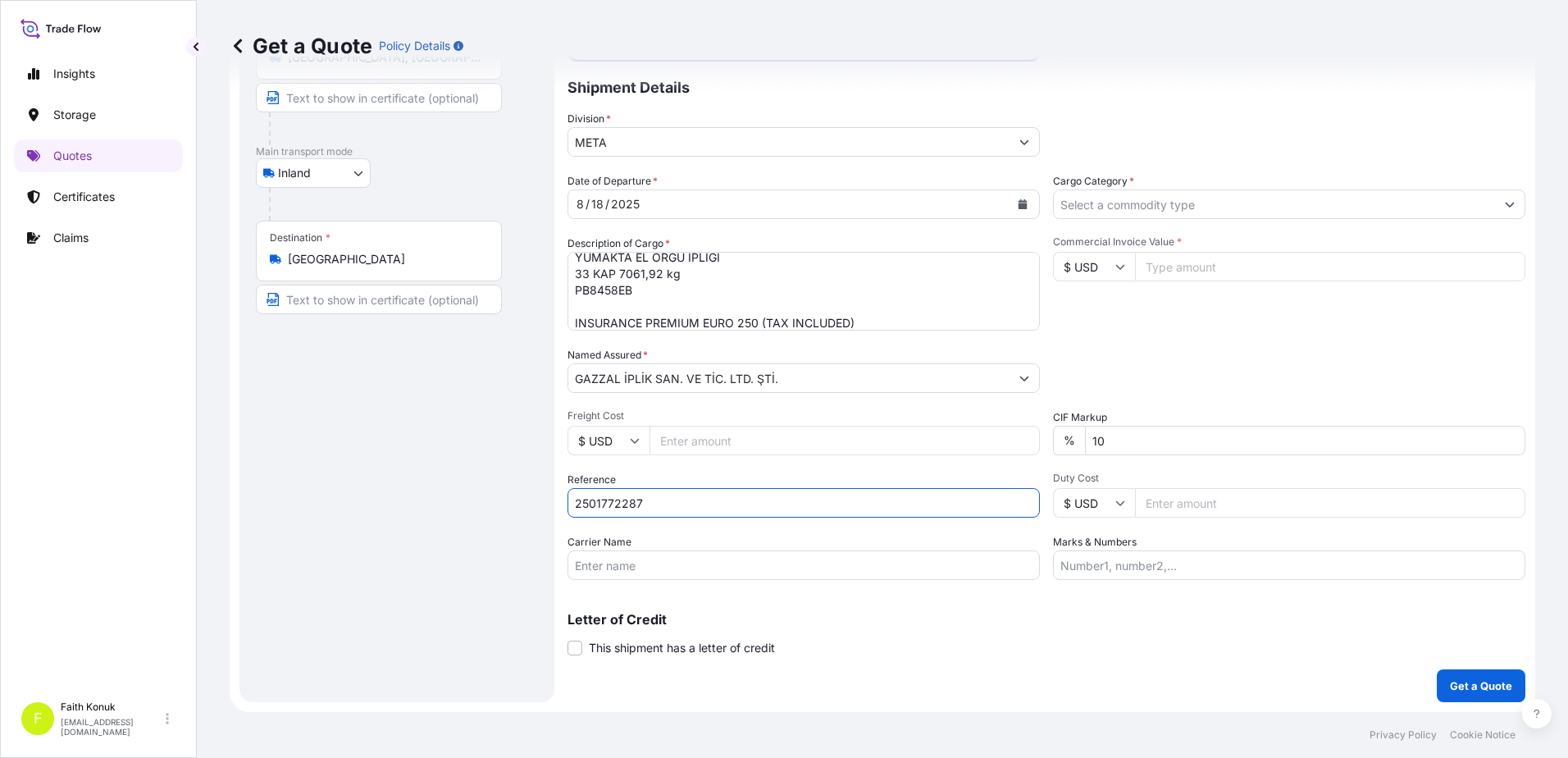
type input "2501772287"
click at [663, 571] on input "Carrier Name" at bounding box center [804, 565] width 472 height 29
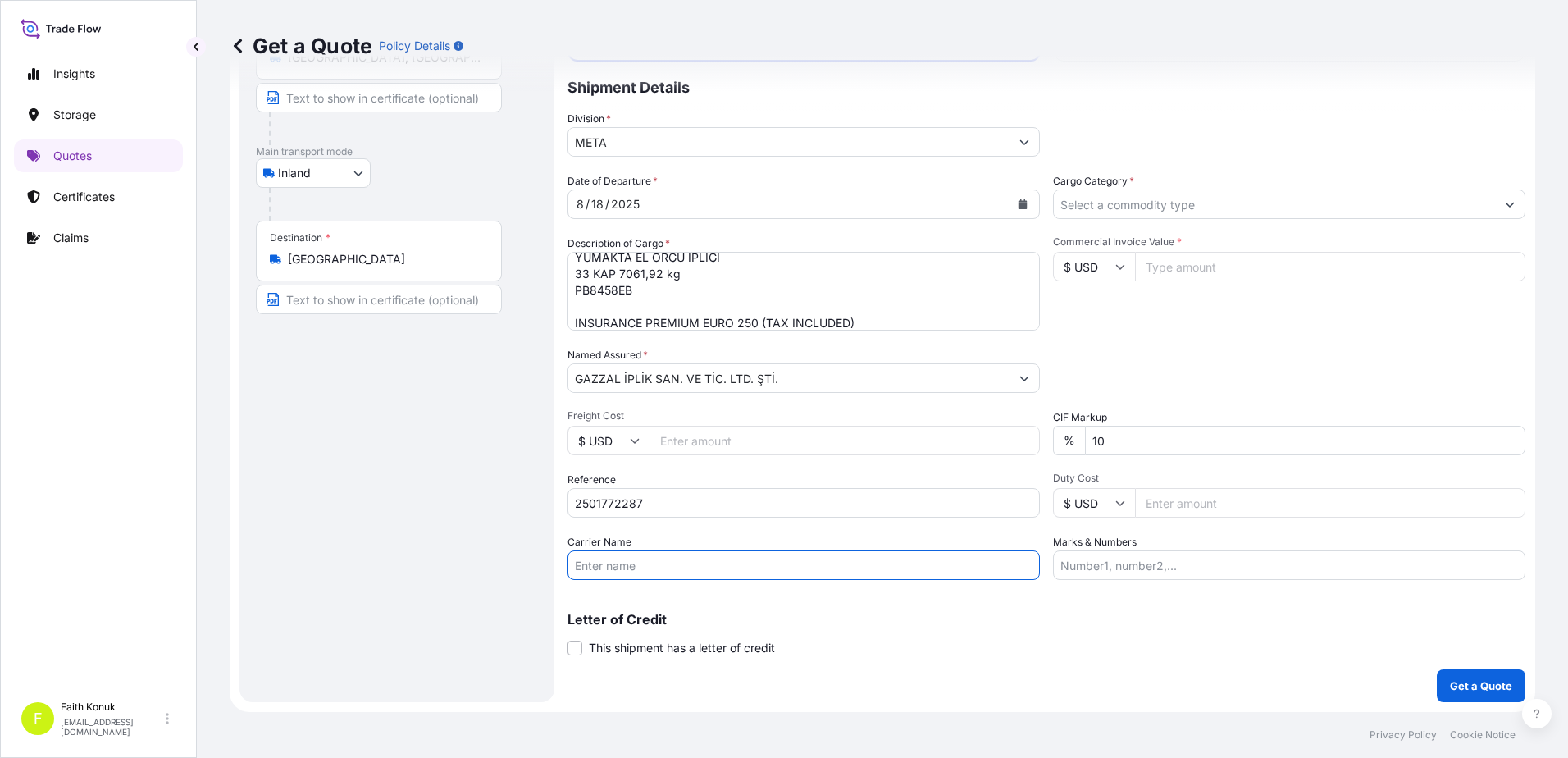
paste input "PB3527EB"
type input "PB3527EB"
click at [1109, 624] on p "Letter of Credit" at bounding box center [1046, 619] width 958 height 13
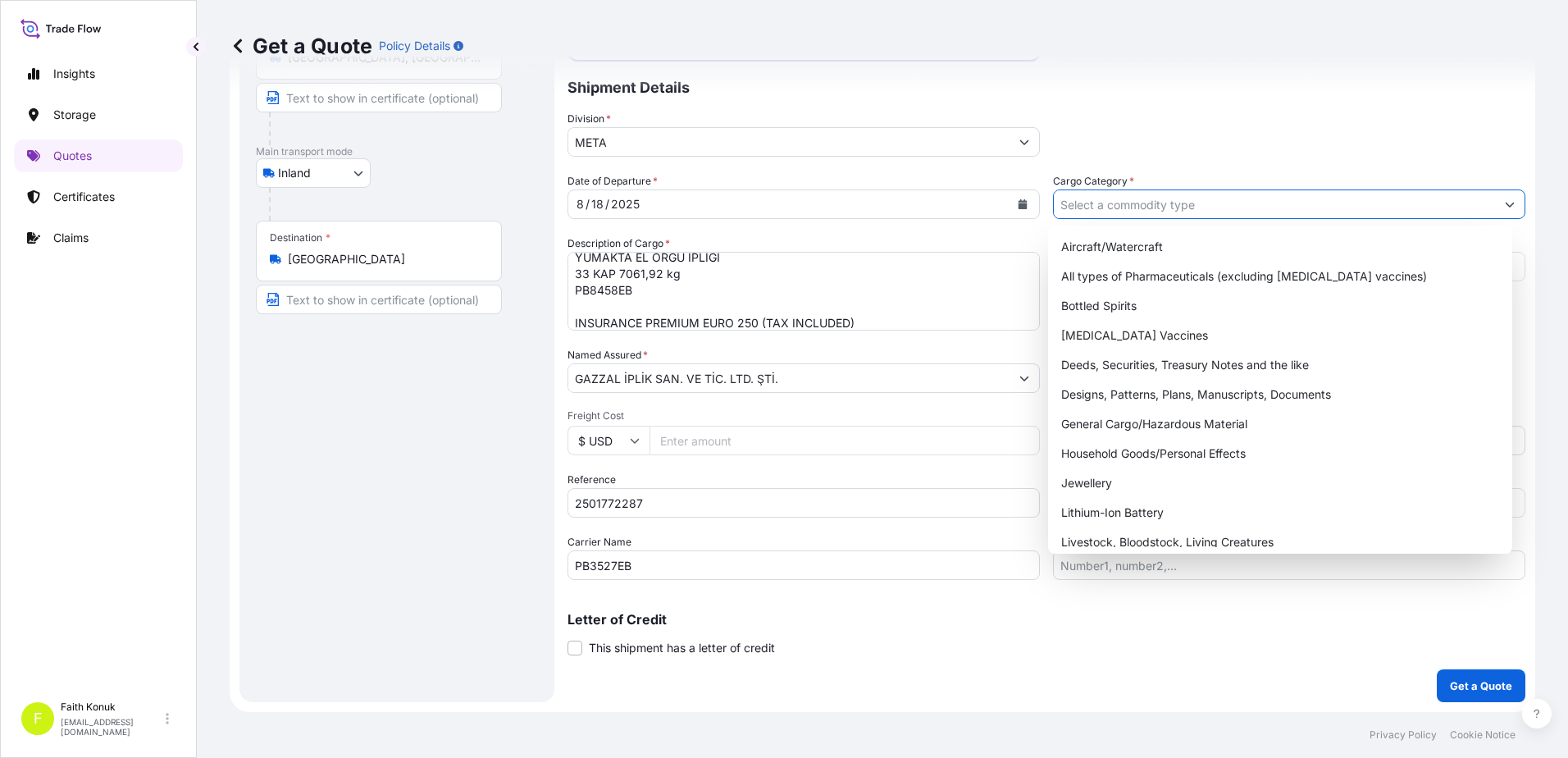
click at [1100, 201] on input "Cargo Category *" at bounding box center [1274, 204] width 441 height 29
click at [1116, 425] on div "General Cargo/Hazardous Material" at bounding box center [1280, 424] width 452 height 29
type input "General Cargo/Hazardous Material"
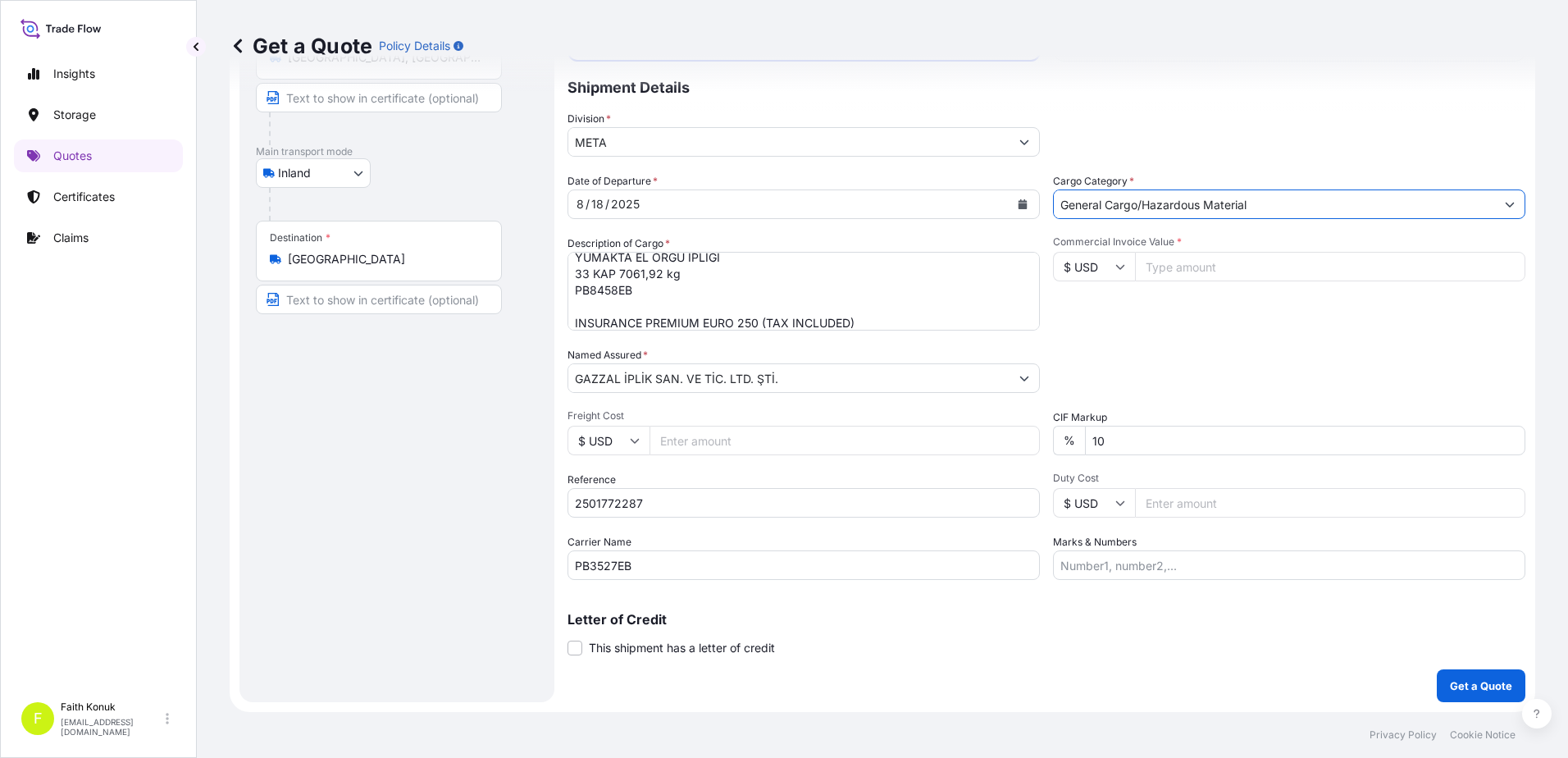
click at [1154, 326] on div "Commercial Invoice Value * $ USD" at bounding box center [1289, 283] width 472 height 96
click at [1110, 259] on input "$ USD" at bounding box center [1093, 266] width 82 height 29
click at [1101, 314] on div "€ EUR" at bounding box center [1088, 311] width 69 height 31
type input "€ EUR"
click at [1163, 259] on input "Commercial Invoice Value *" at bounding box center [1330, 266] width 390 height 29
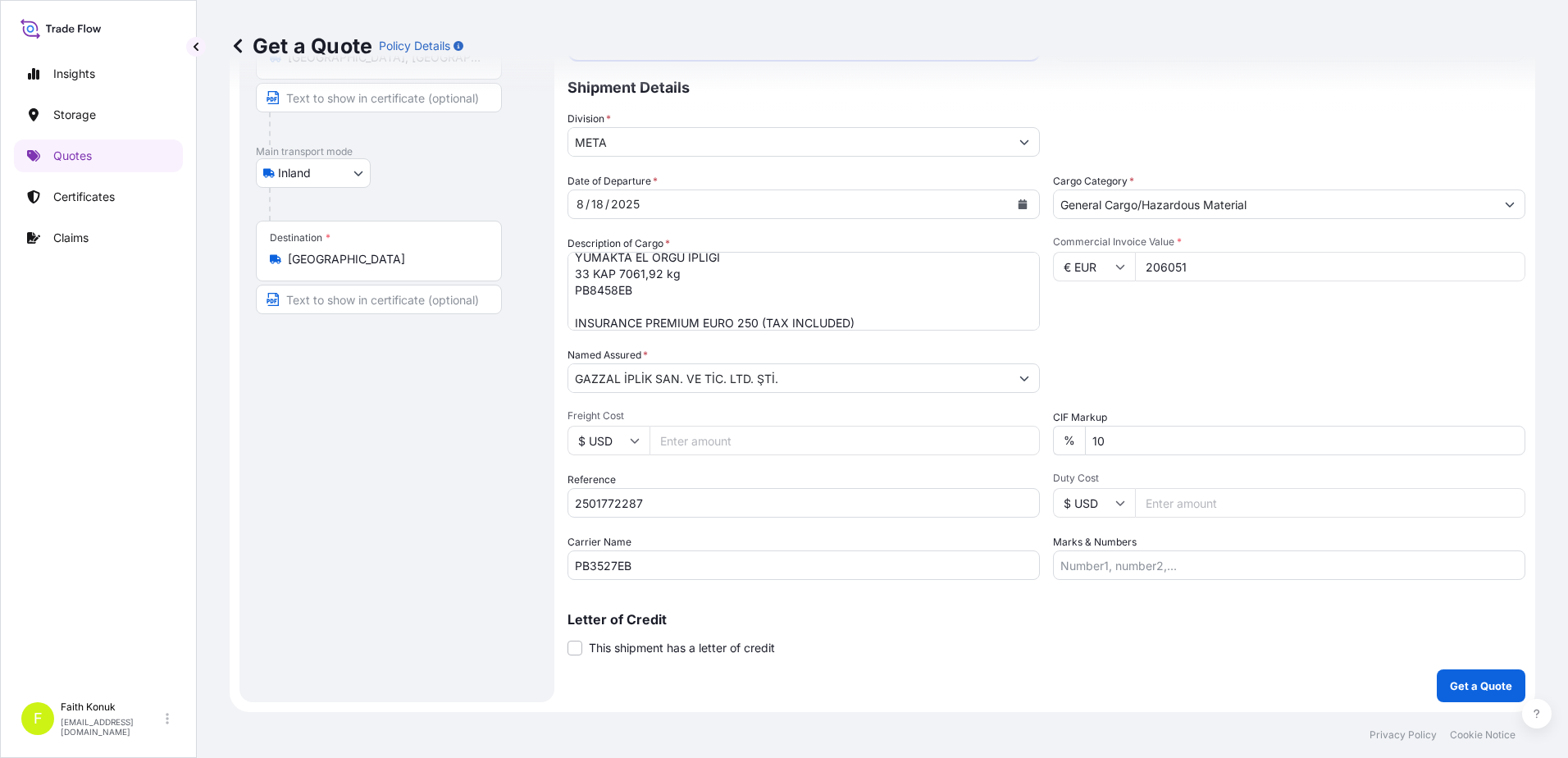
type input "206051"
click at [1124, 370] on div "Packing Category Type to search a container mode Please select a primary mode o…" at bounding box center [1289, 370] width 472 height 46
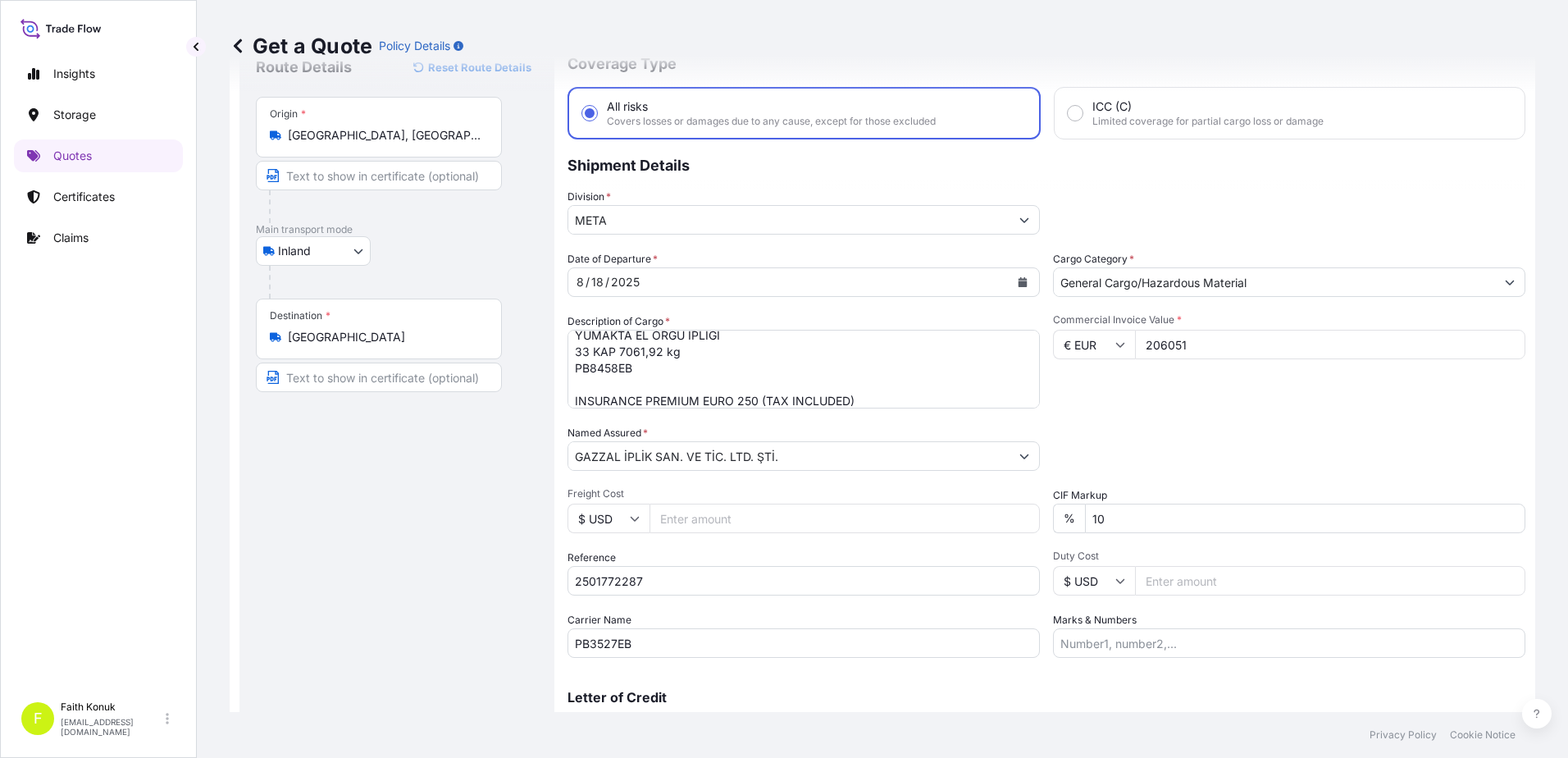
scroll to position [0, 0]
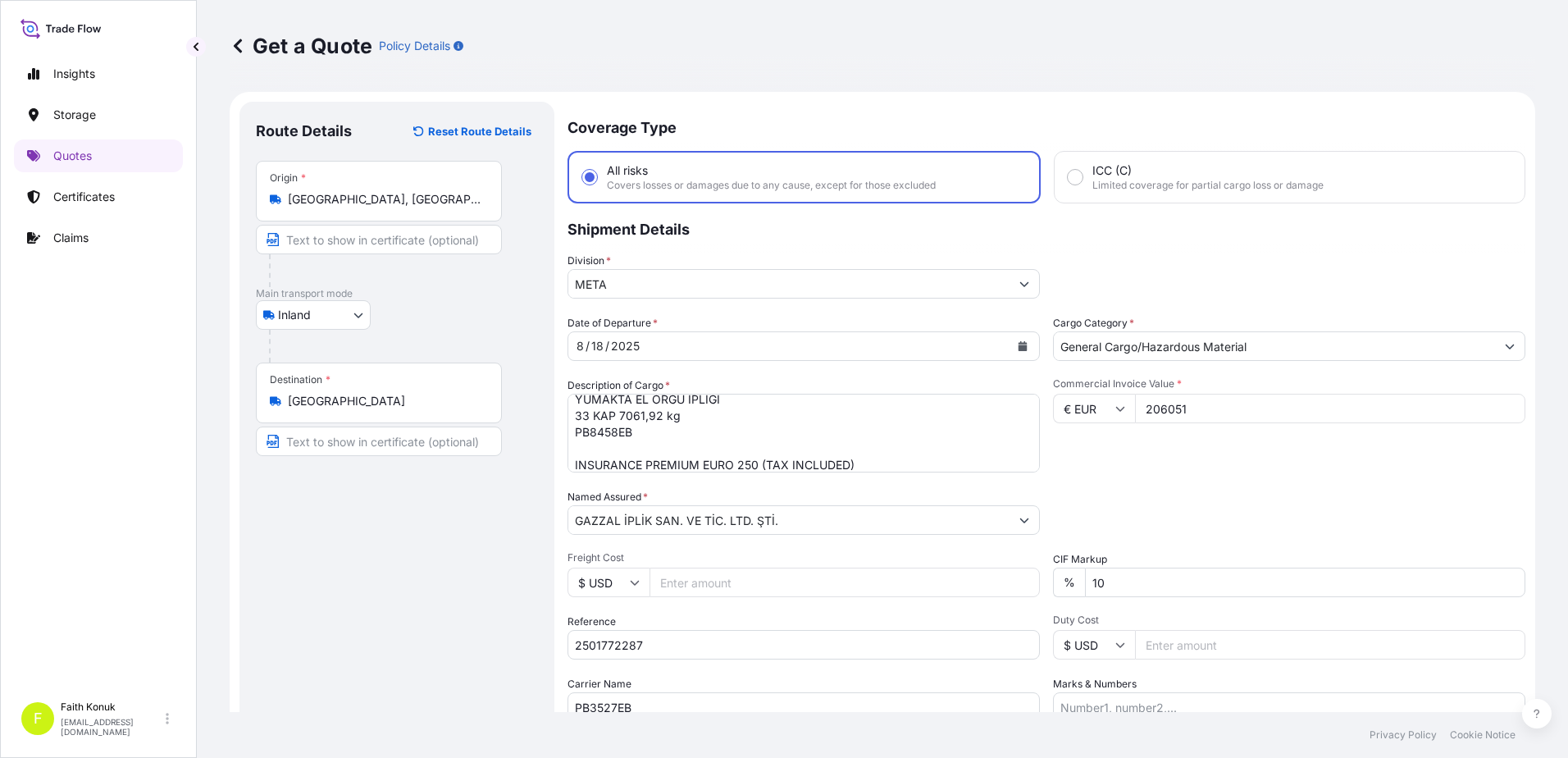
click at [1254, 489] on div "Packing Category Type to search a container mode Please select a primary mode o…" at bounding box center [1289, 512] width 472 height 46
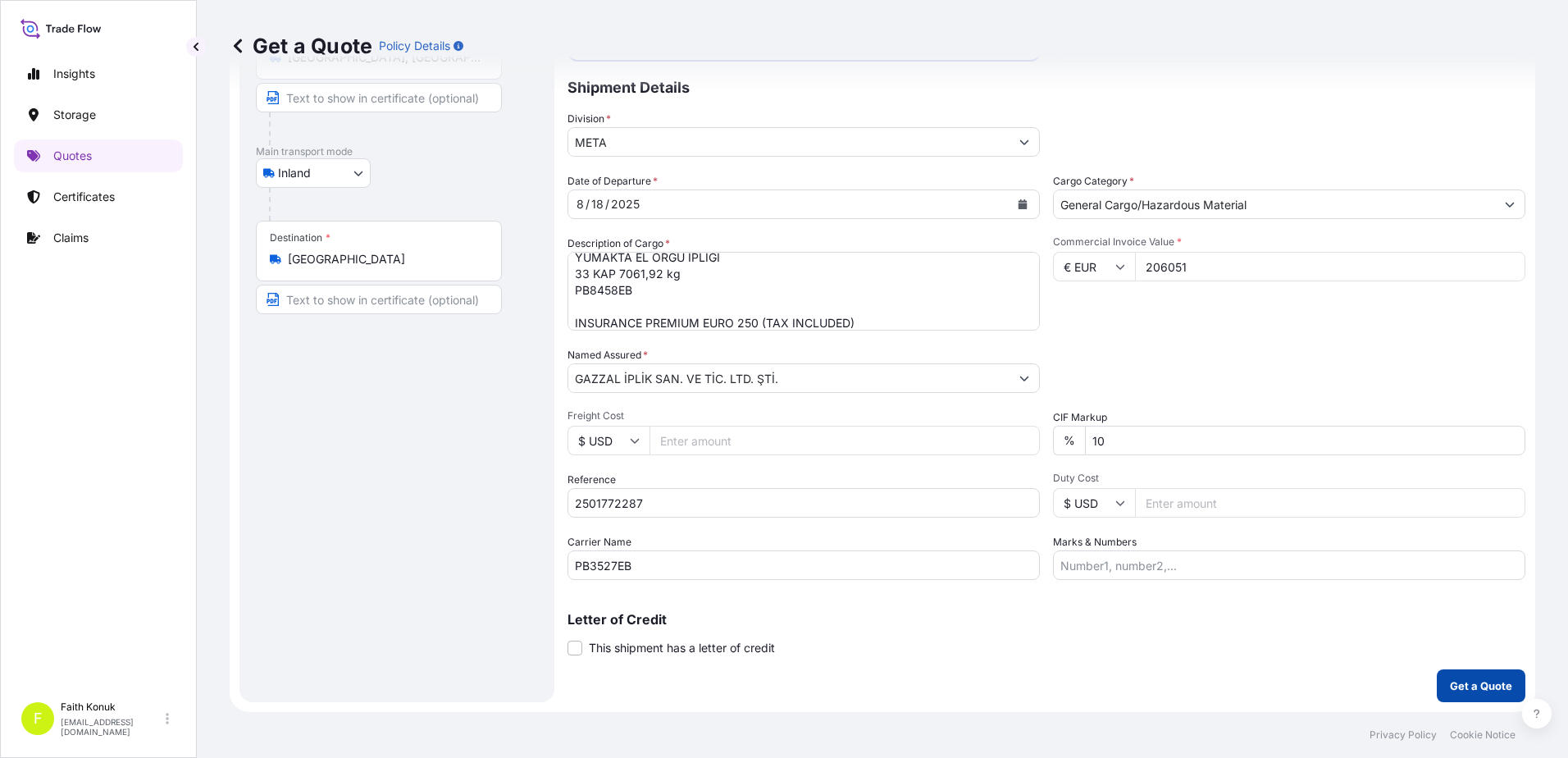
click at [1453, 688] on p "Get a Quote" at bounding box center [1481, 685] width 62 height 17
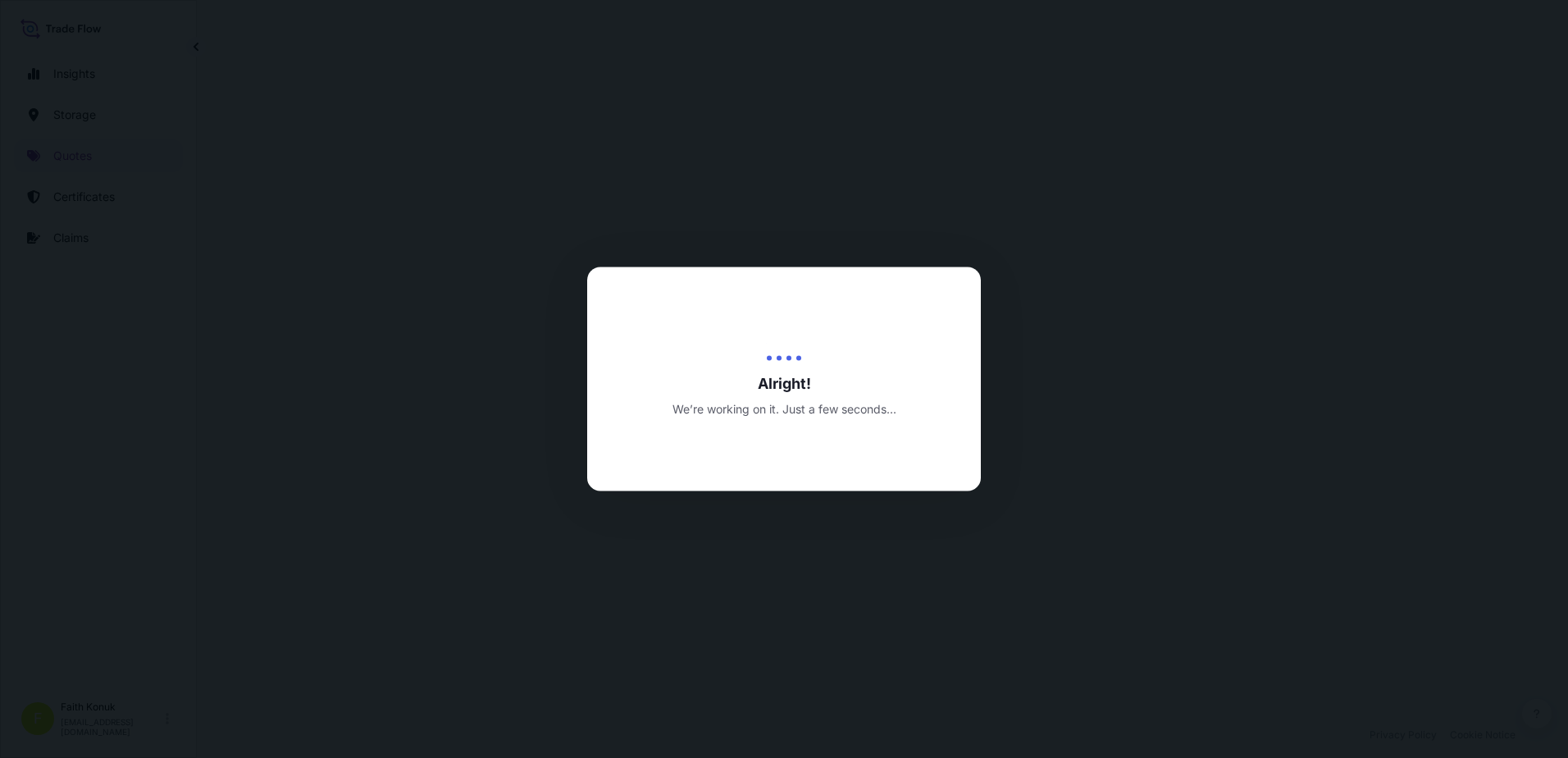
select select "Inland"
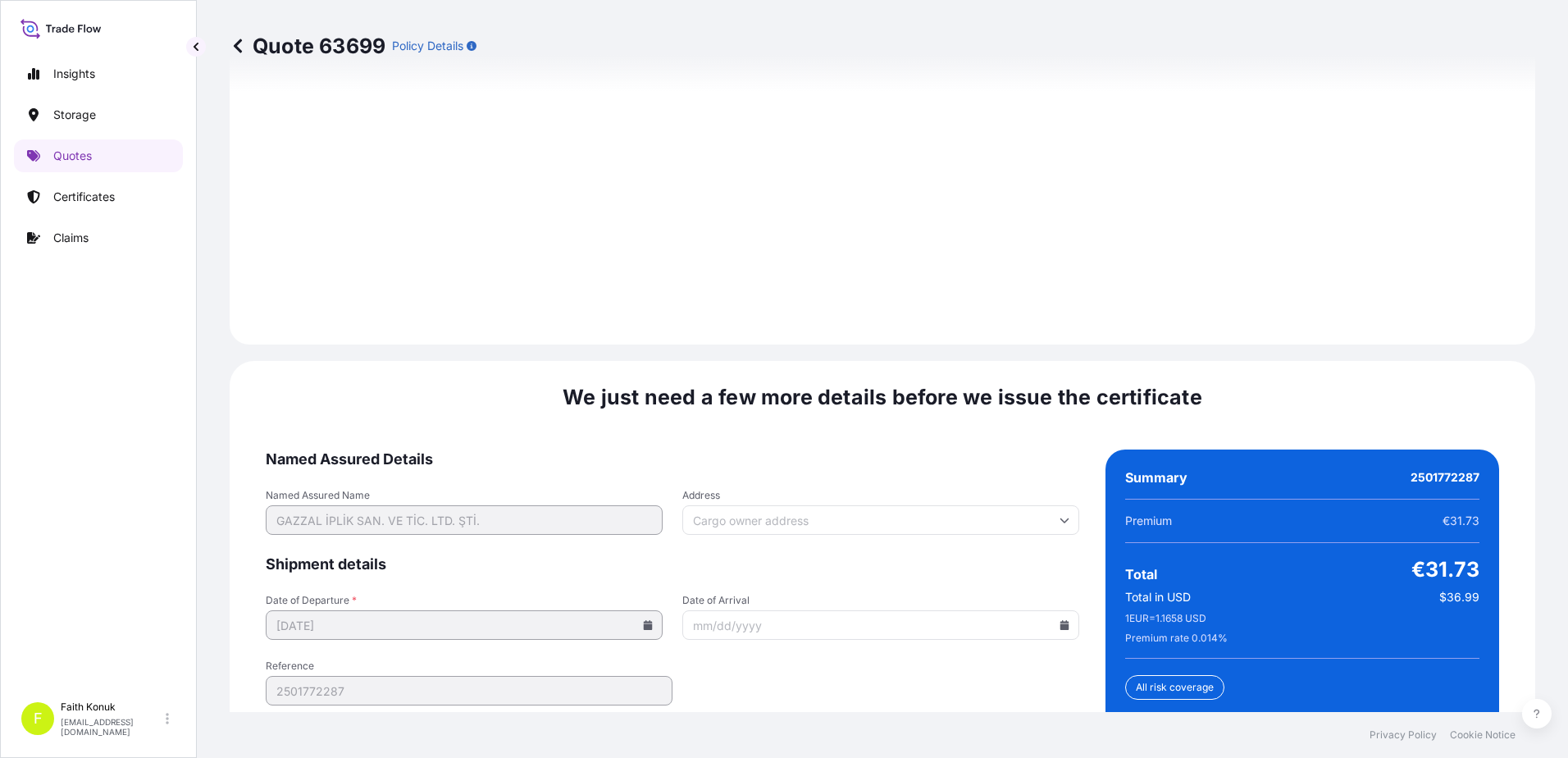
scroll to position [2420, 0]
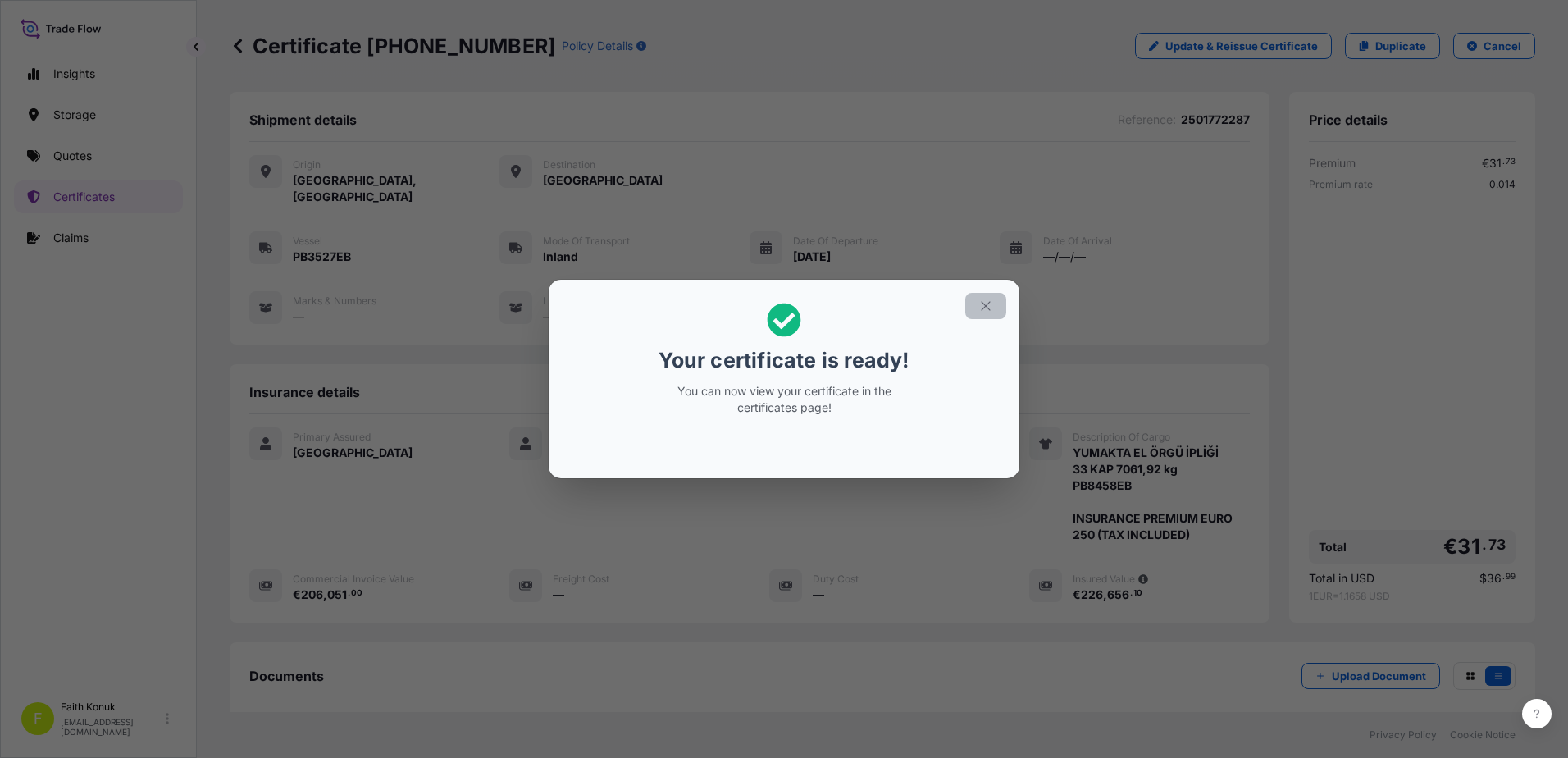
click at [984, 309] on icon "button" at bounding box center [986, 306] width 15 height 15
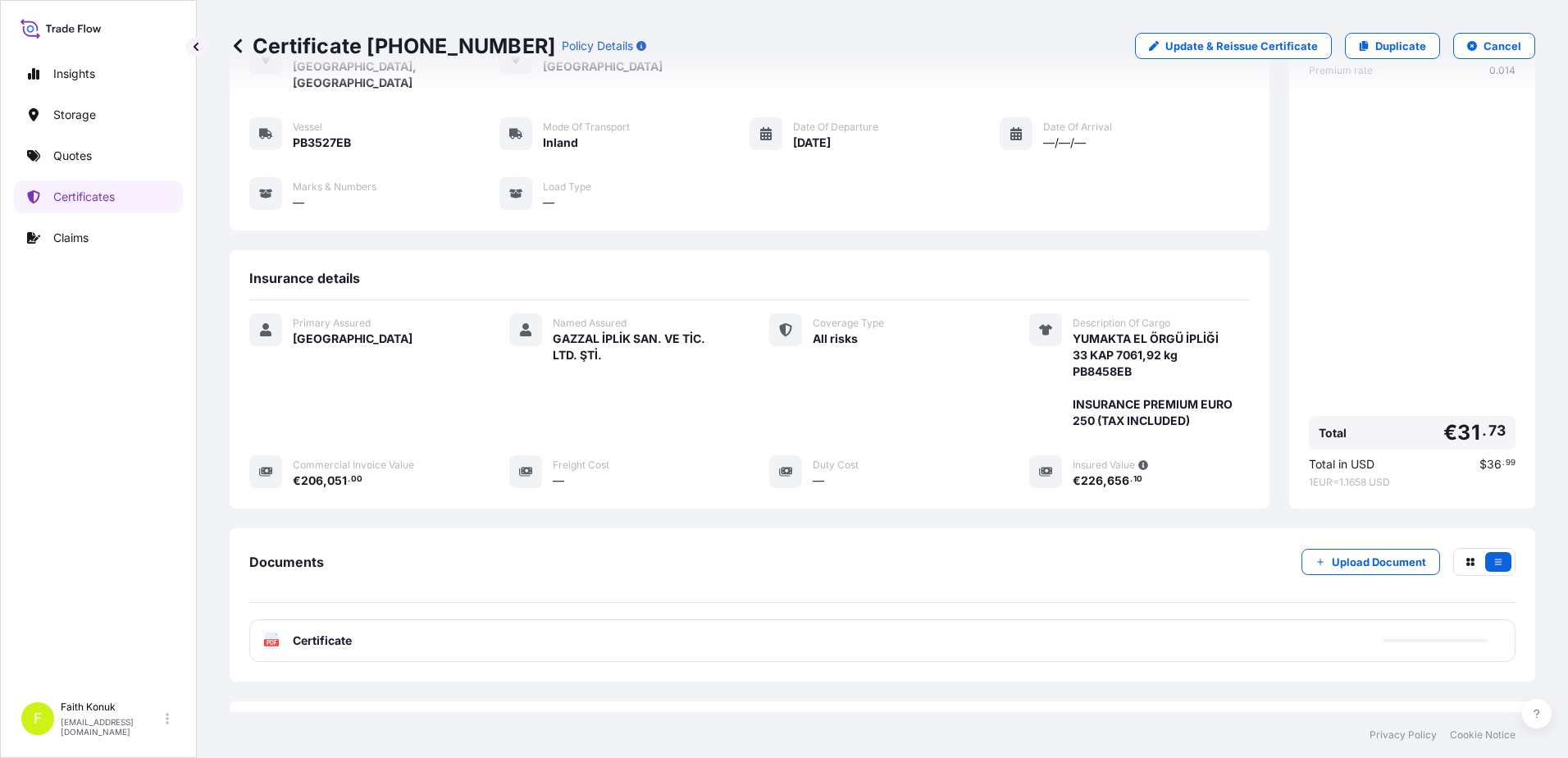
scroll to position [170, 0]
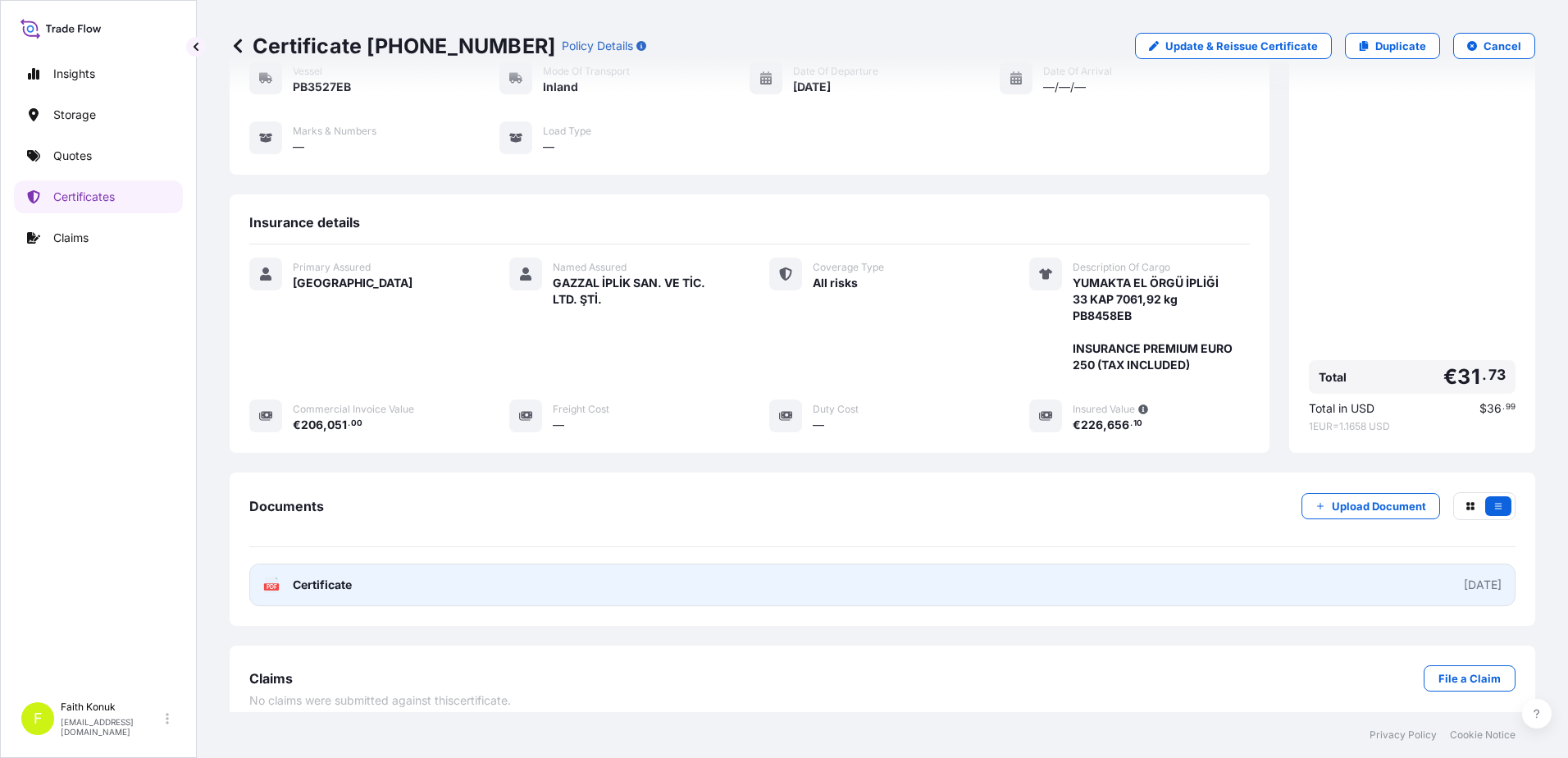
click at [276, 584] on text "PDF" at bounding box center [272, 587] width 11 height 6
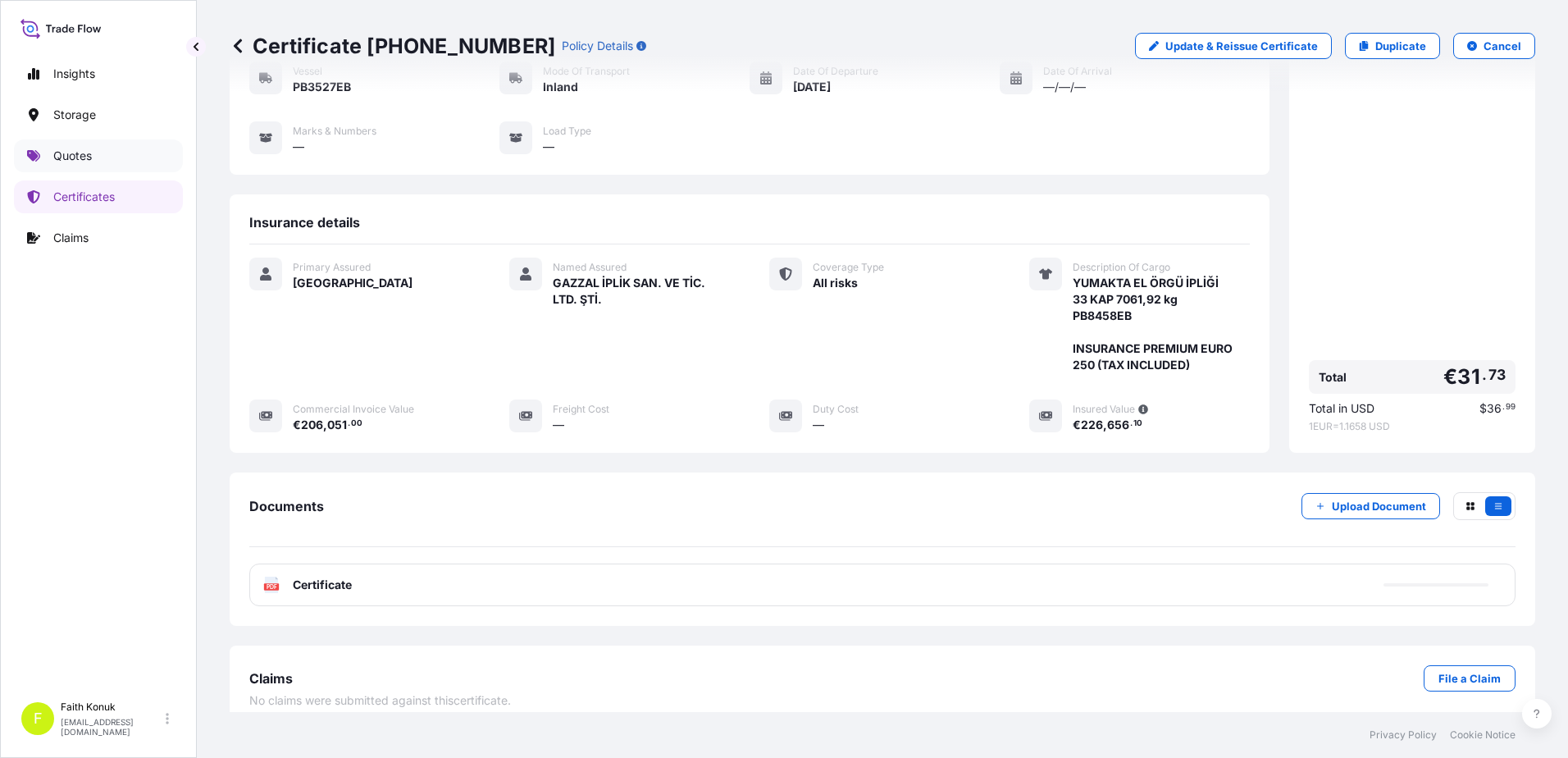
click at [115, 166] on link "Quotes" at bounding box center [98, 156] width 169 height 33
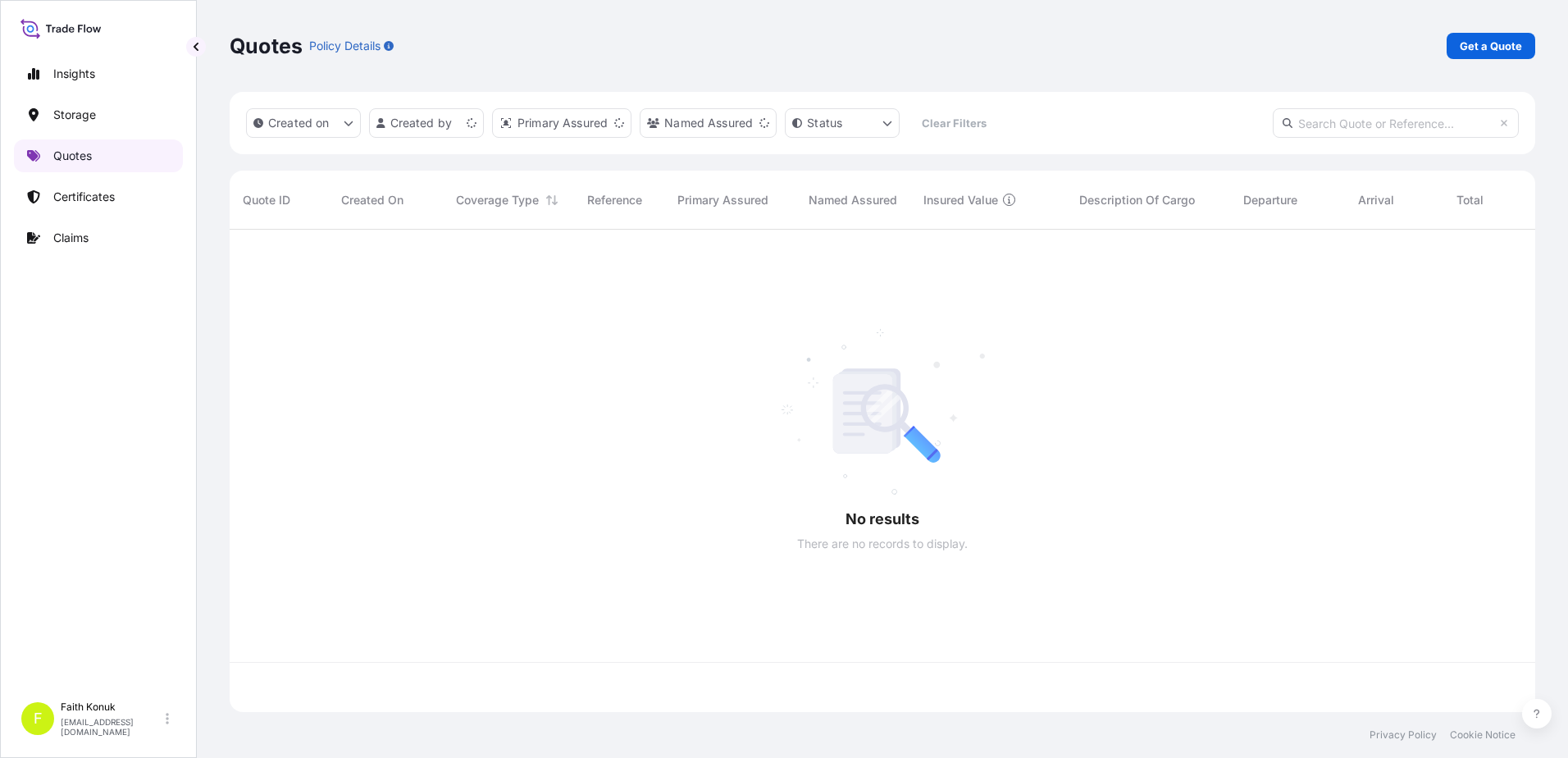
scroll to position [479, 1293]
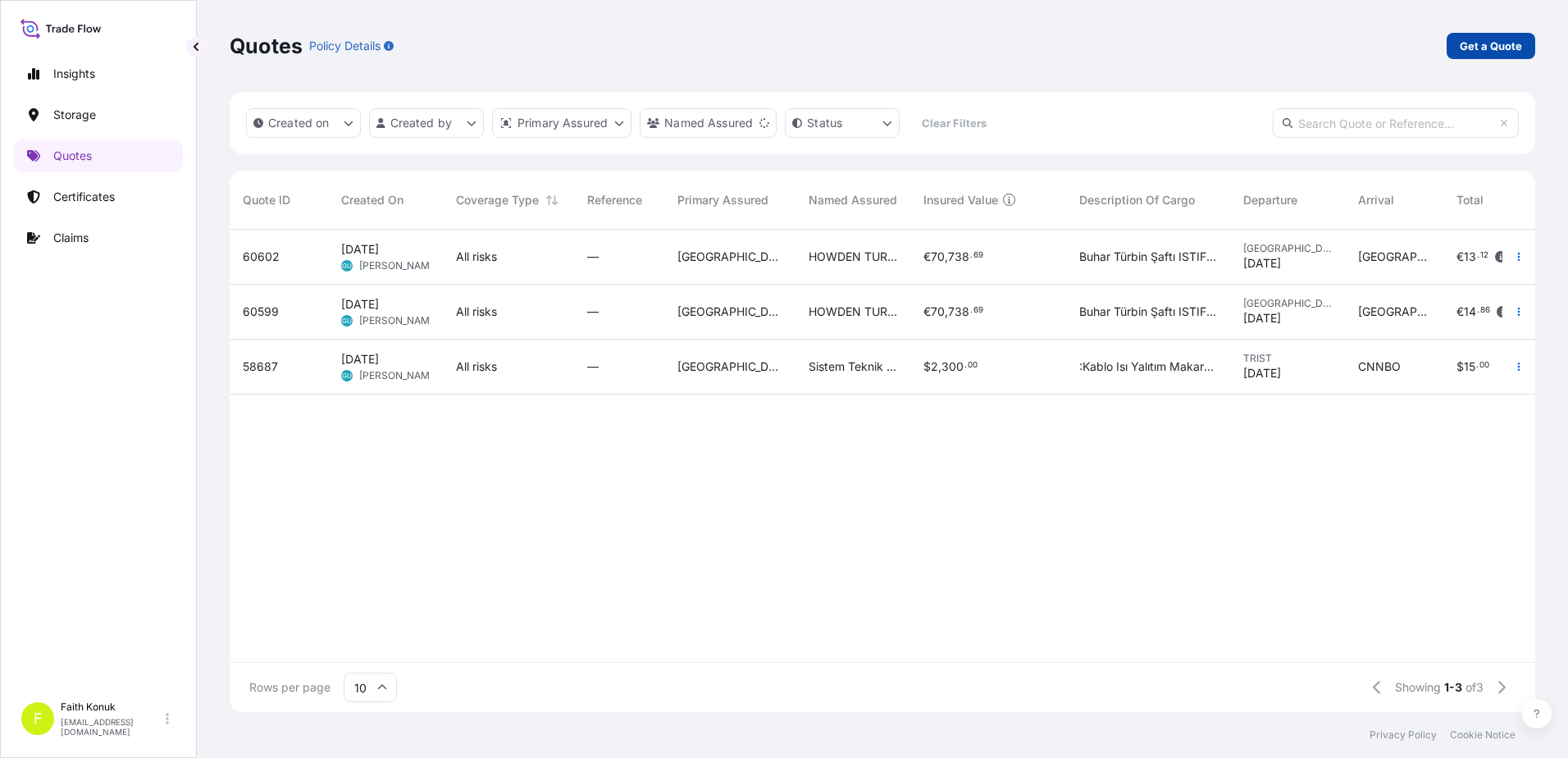
click at [1481, 48] on p "Get a Quote" at bounding box center [1491, 46] width 62 height 17
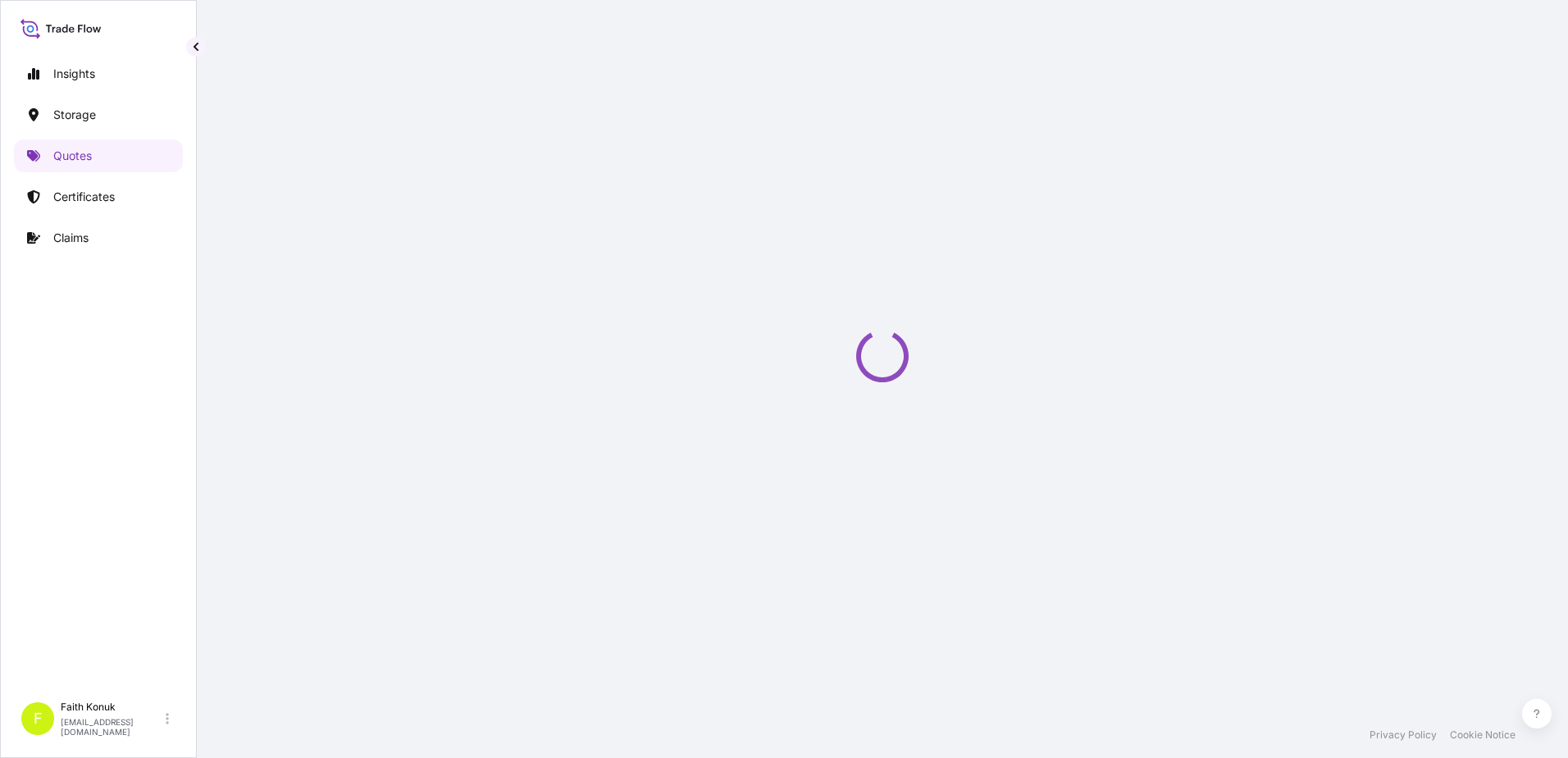
scroll to position [27, 0]
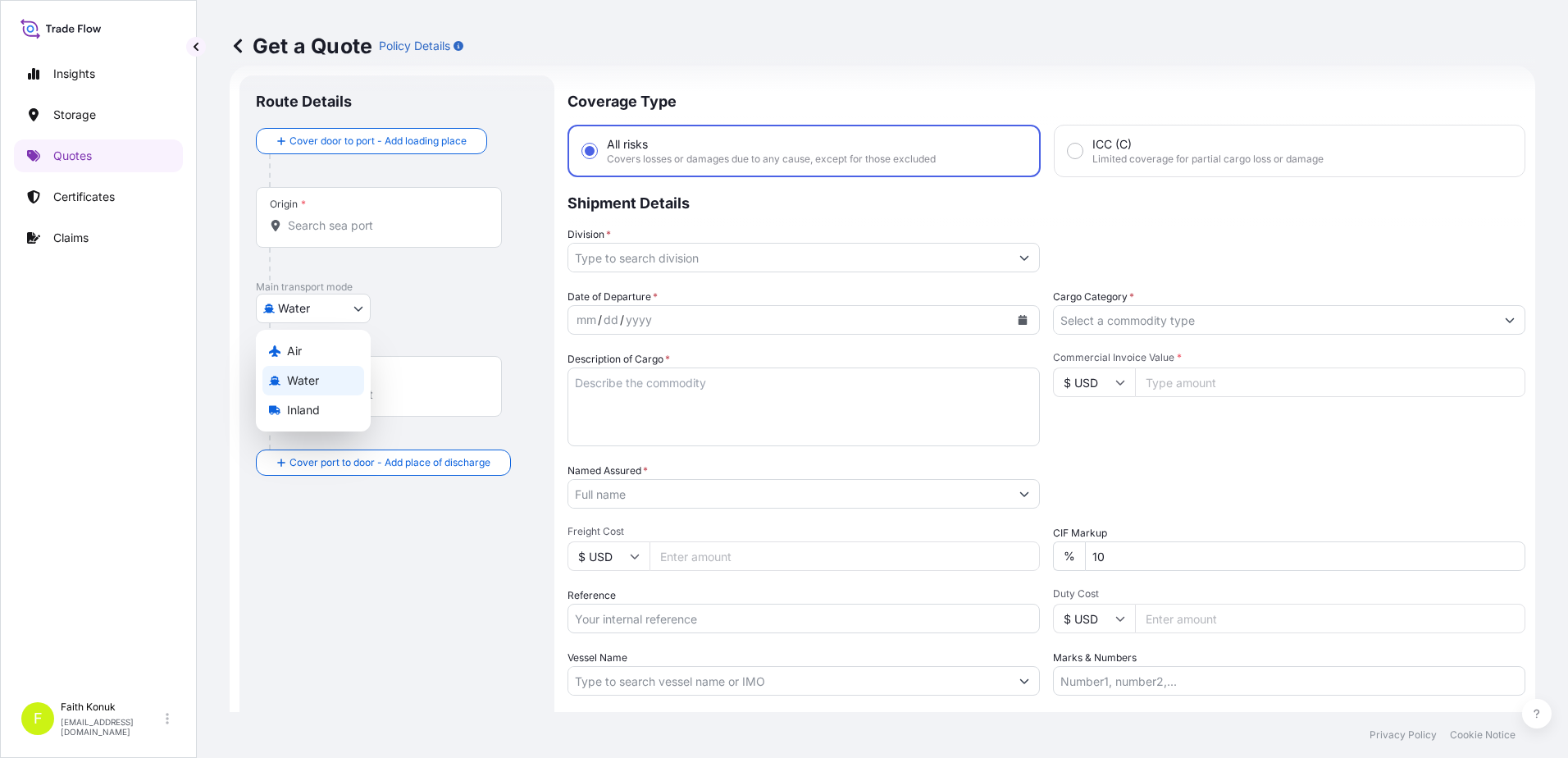
click at [318, 313] on body "Insights Storage Quotes Certificates Claims F [PERSON_NAME] [EMAIL_ADDRESS][DOM…" at bounding box center [784, 379] width 1568 height 758
click at [323, 406] on div "Inland" at bounding box center [313, 410] width 102 height 29
select select "Inland"
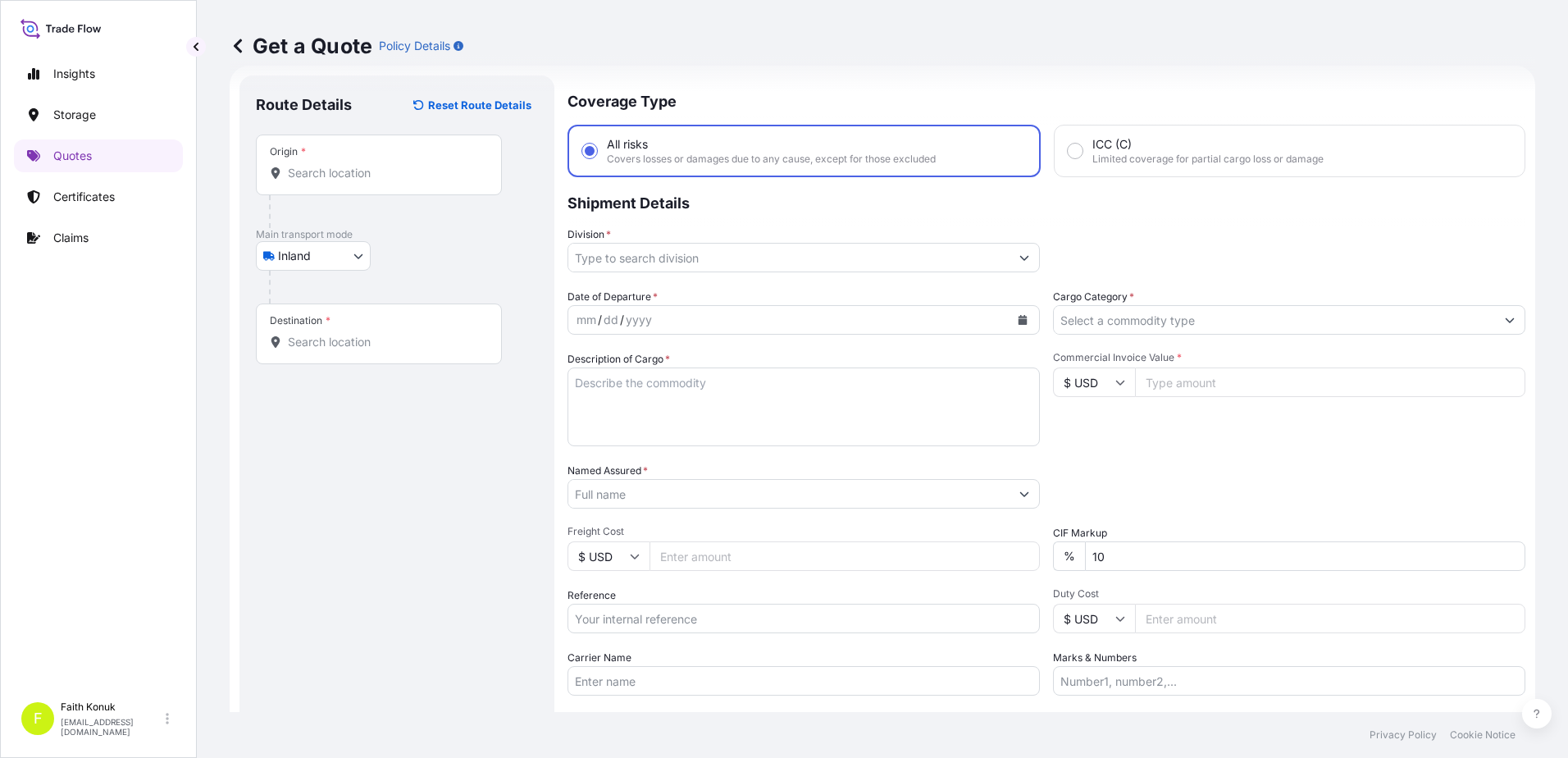
click at [320, 175] on input "Origin *" at bounding box center [384, 173] width 194 height 17
paste input "MANISA"
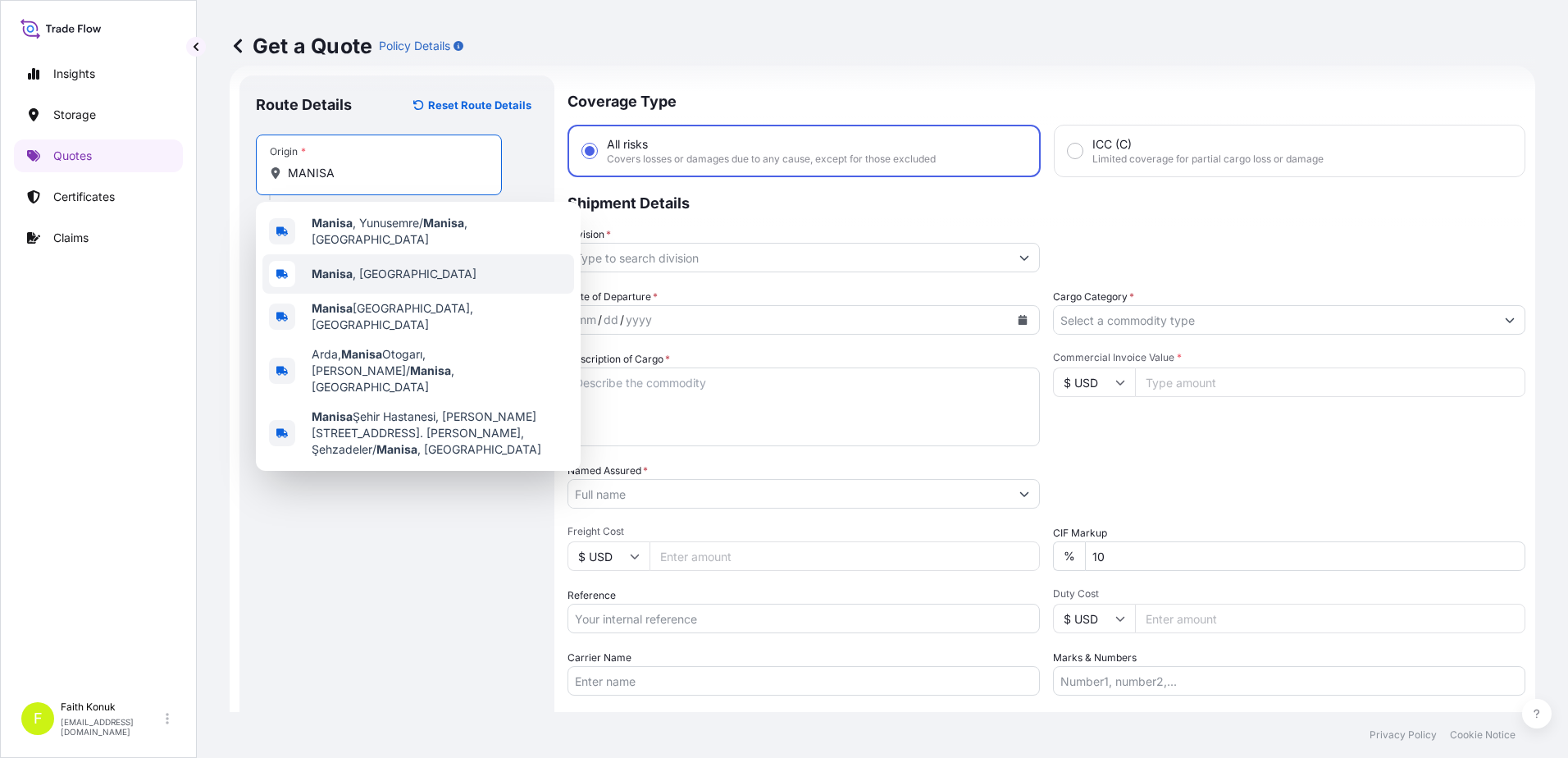
click at [365, 272] on span "[GEOGRAPHIC_DATA] , [GEOGRAPHIC_DATA]" at bounding box center [393, 274] width 164 height 17
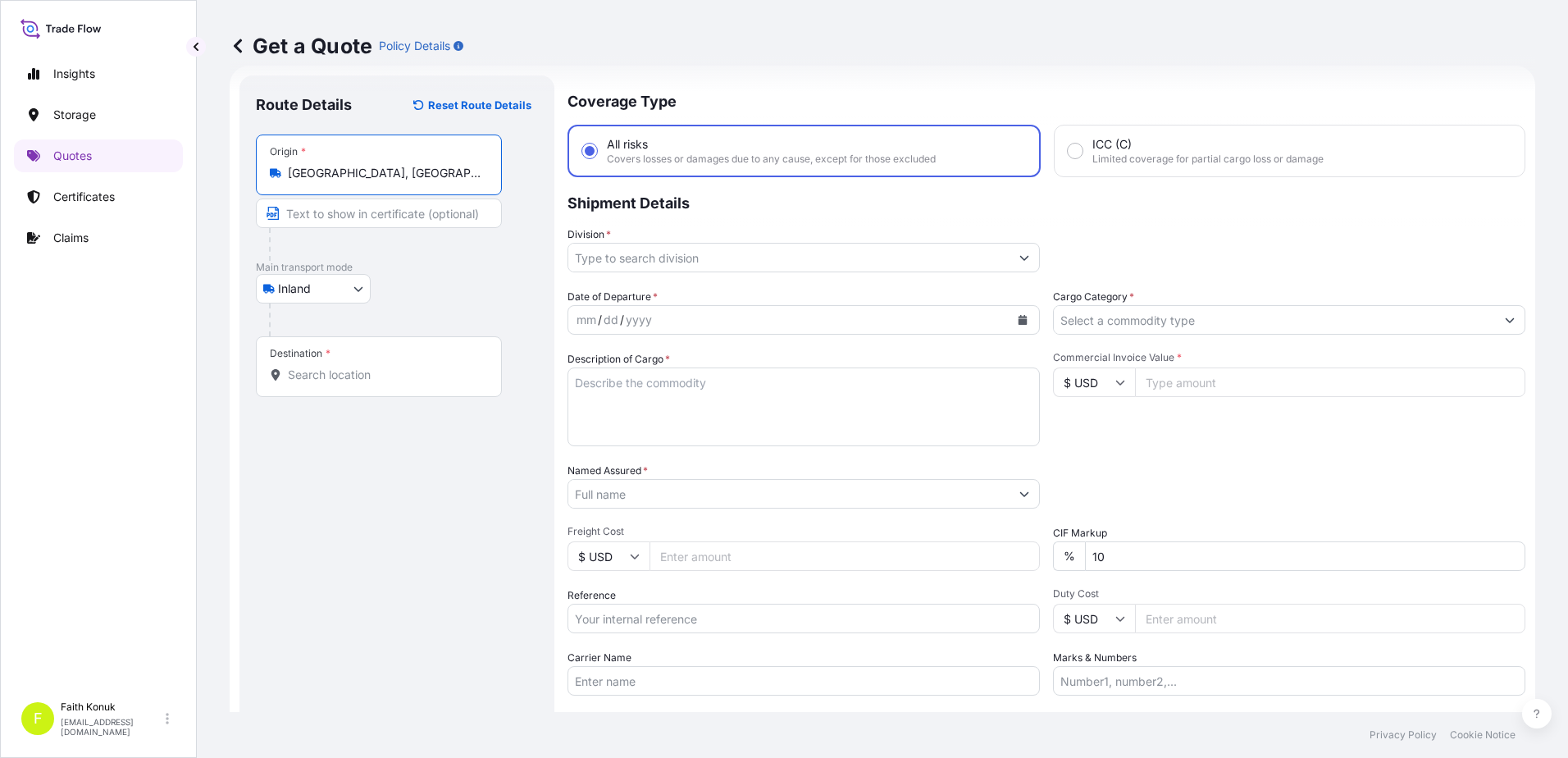
type input "[GEOGRAPHIC_DATA], [GEOGRAPHIC_DATA]"
click at [441, 282] on div "Inland Air Water Inland" at bounding box center [397, 288] width 282 height 29
click at [315, 377] on input "Destination *" at bounding box center [384, 375] width 194 height 17
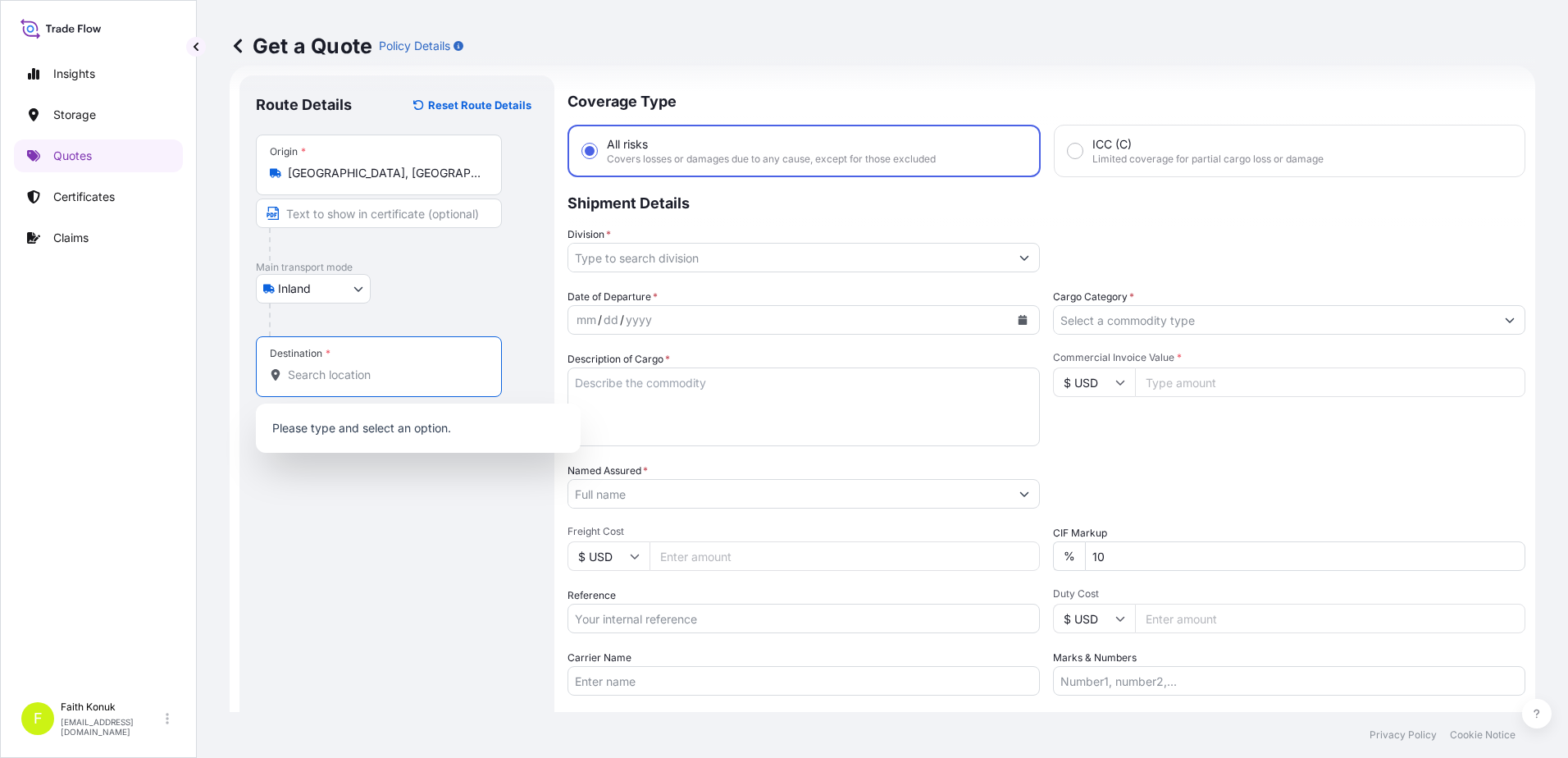
paste input "[GEOGRAPHIC_DATA]"
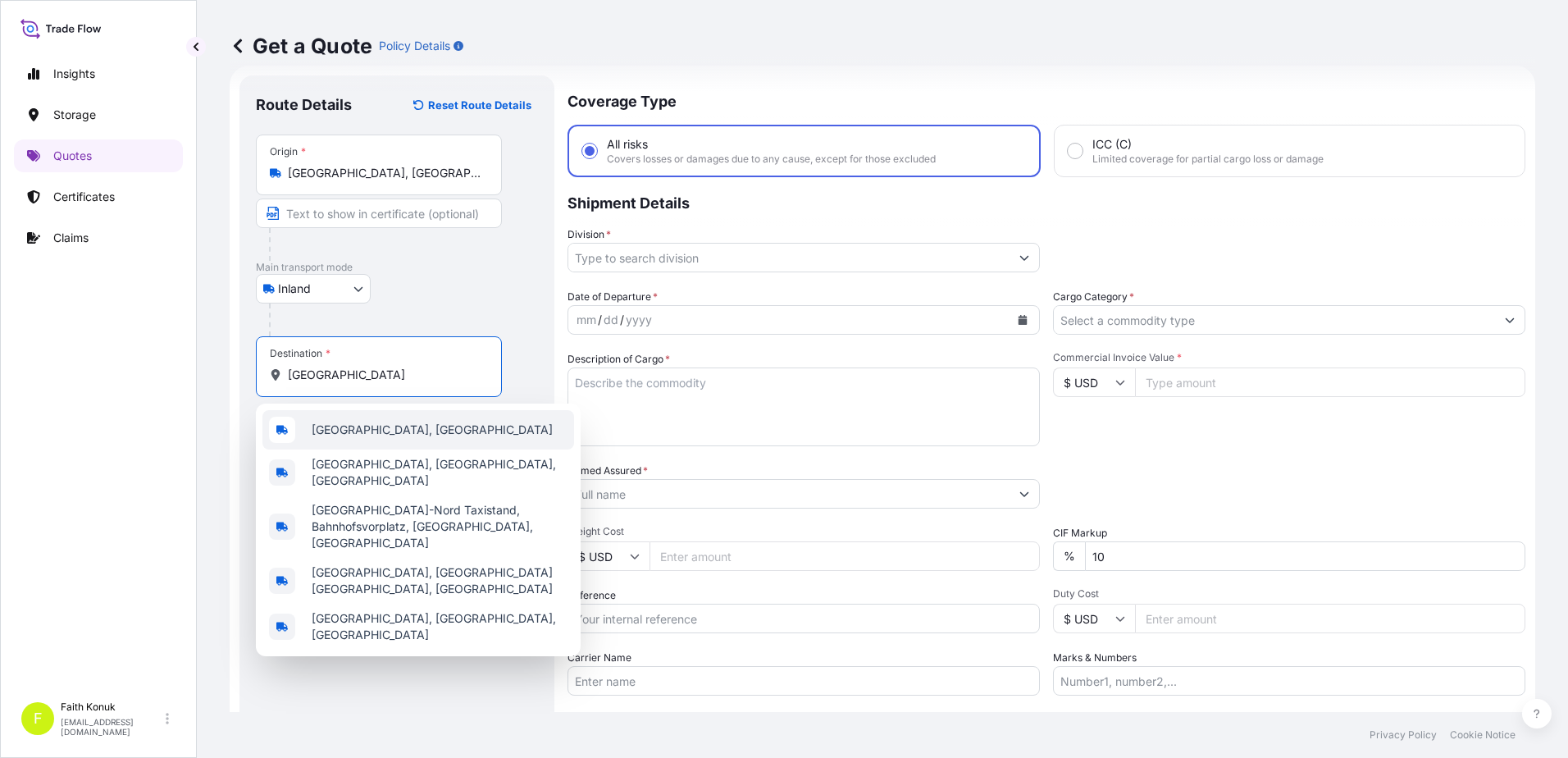
click at [351, 433] on span "[GEOGRAPHIC_DATA], [GEOGRAPHIC_DATA]" at bounding box center [432, 430] width 241 height 17
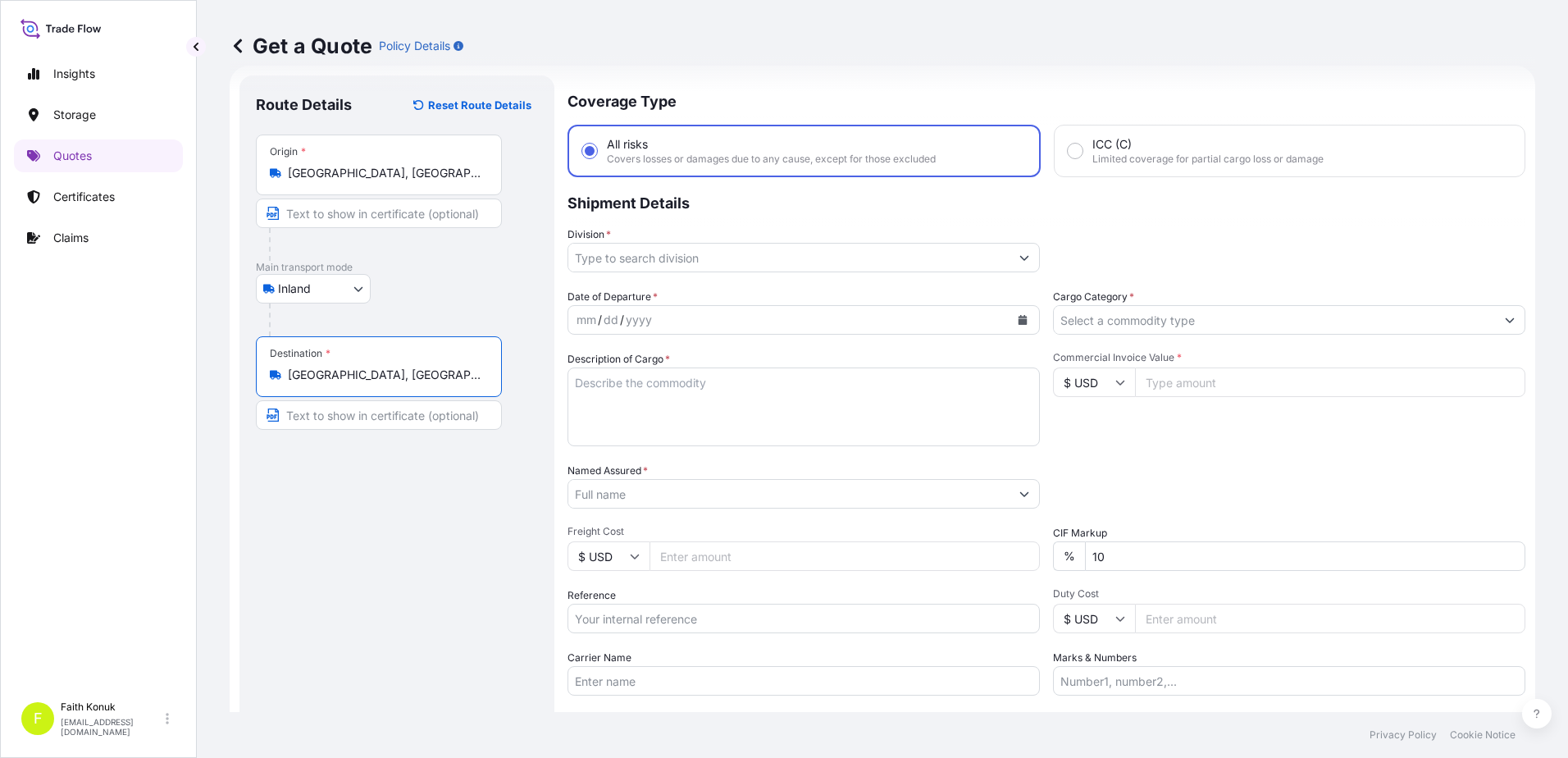
type input "[GEOGRAPHIC_DATA], [GEOGRAPHIC_DATA]"
click at [419, 515] on div "Route Details Reset Route Details Place of loading Road / [GEOGRAPHIC_DATA] / I…" at bounding box center [397, 447] width 282 height 709
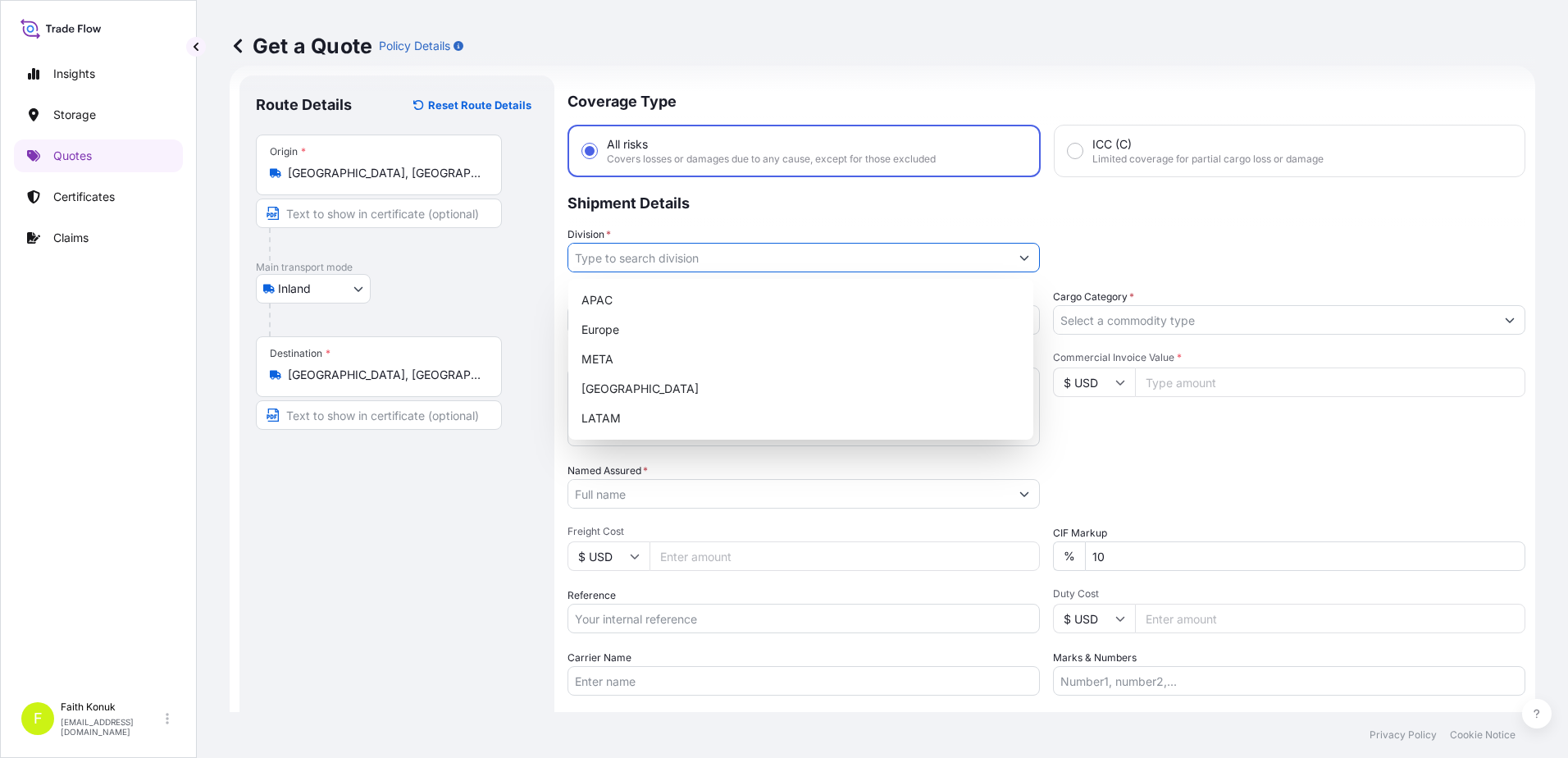
click at [627, 254] on input "Division *" at bounding box center [789, 257] width 441 height 29
click at [607, 358] on div "META" at bounding box center [801, 359] width 452 height 29
type input "META"
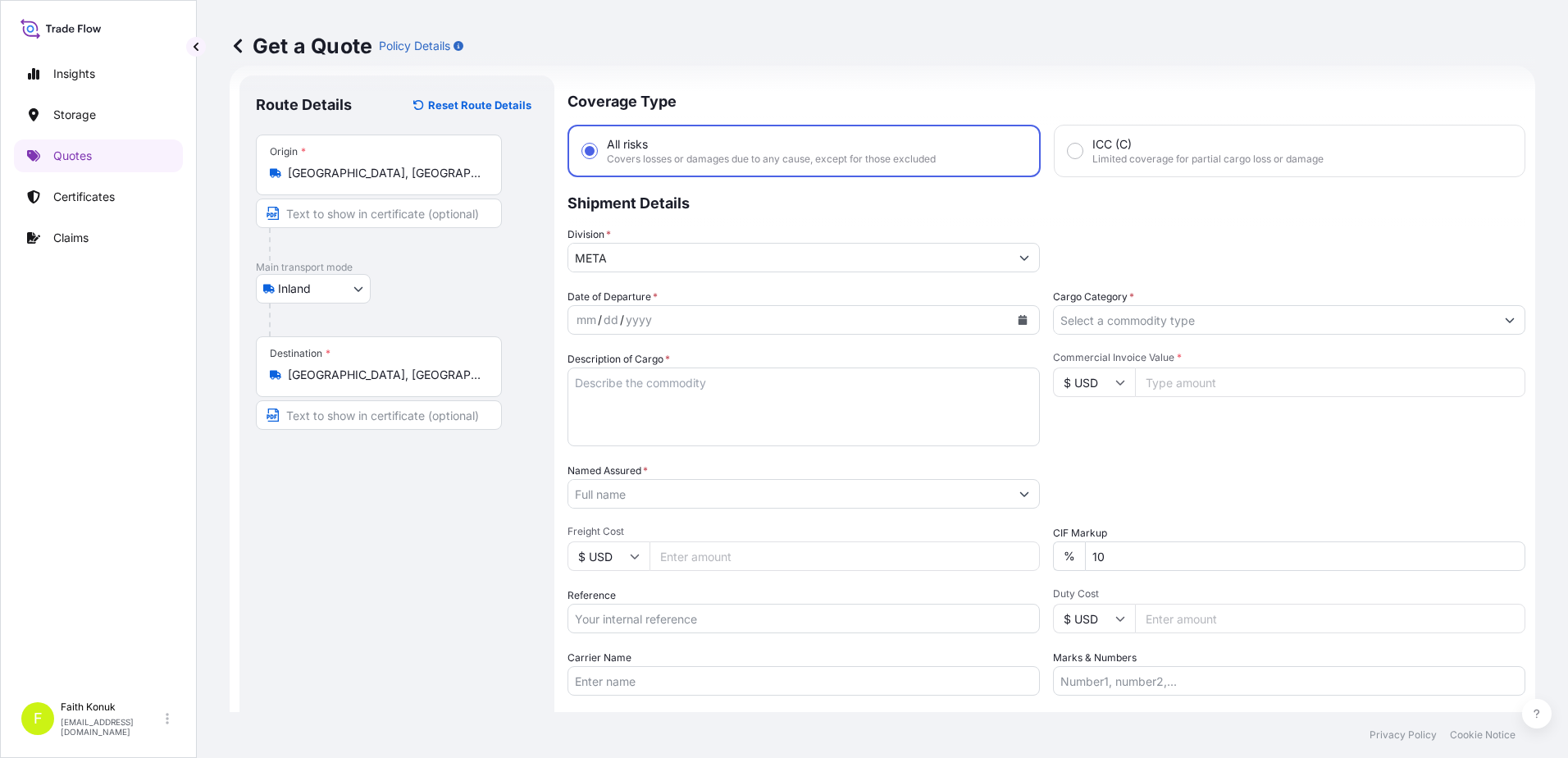
click at [692, 215] on p "Shipment Details" at bounding box center [1046, 202] width 958 height 50
click at [1022, 323] on button "Calendar" at bounding box center [1022, 320] width 27 height 27
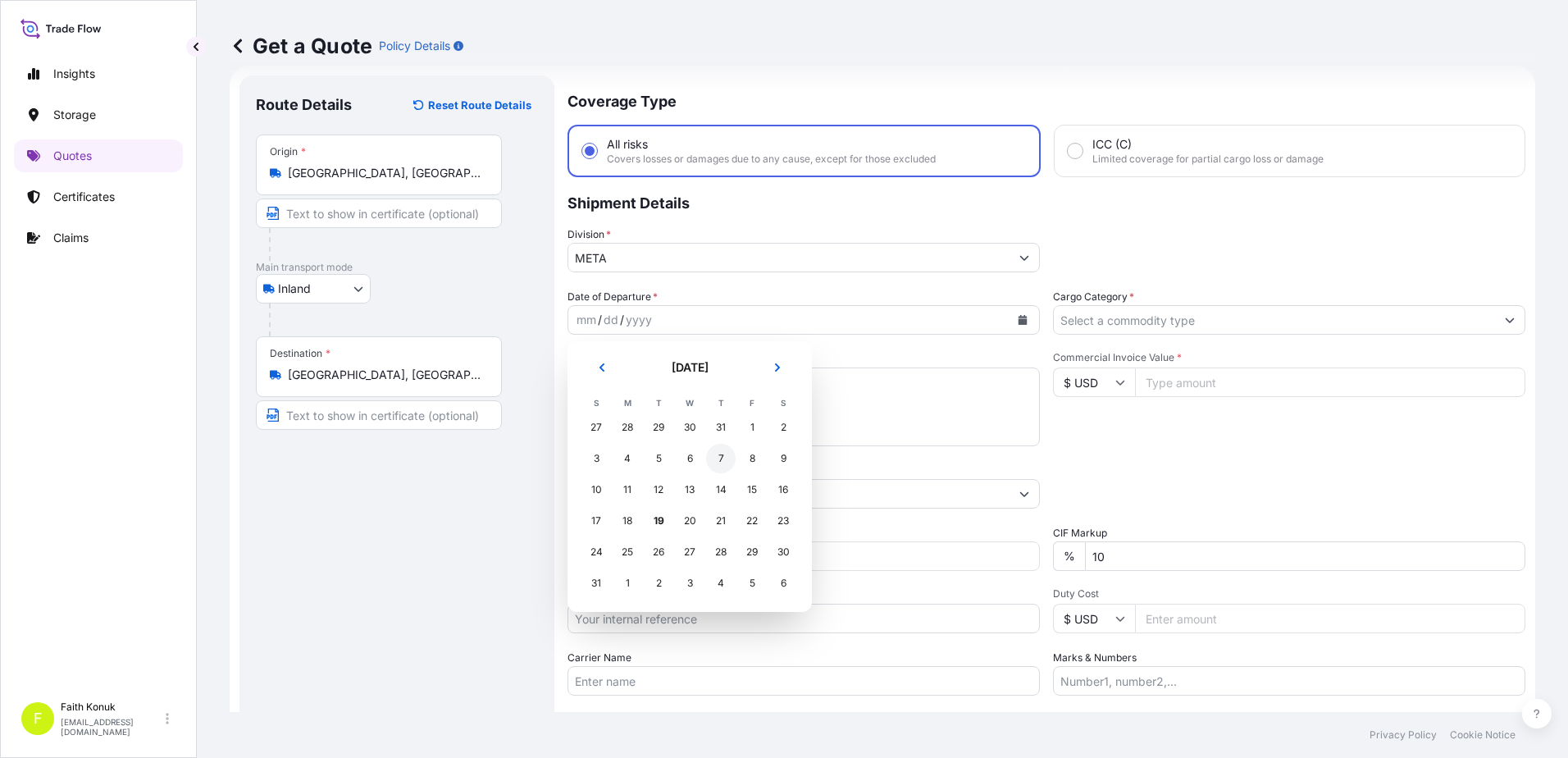
click at [719, 456] on div "7" at bounding box center [721, 458] width 29 height 29
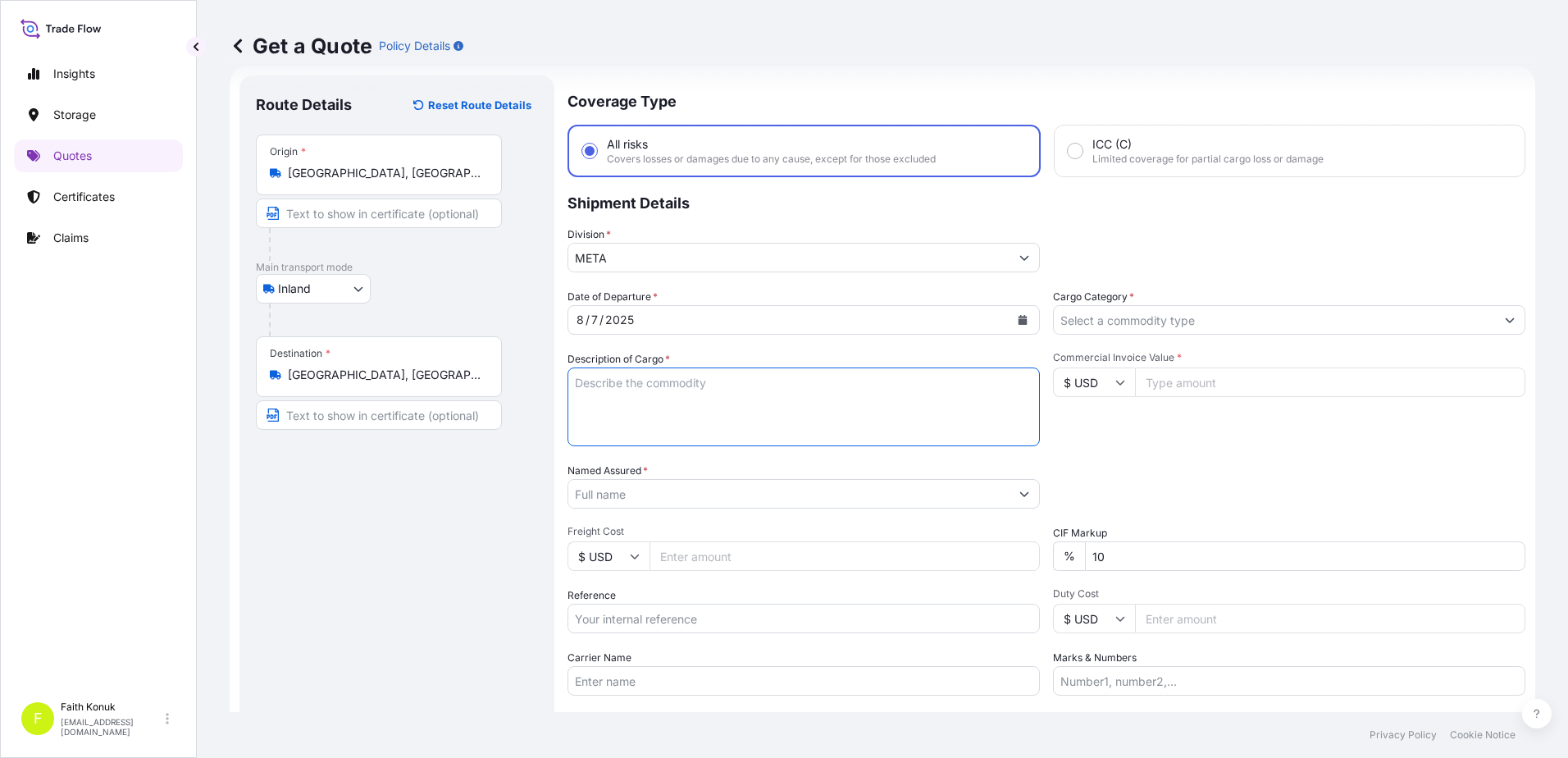
click at [682, 388] on textarea "Description of Cargo *" at bounding box center [804, 407] width 472 height 79
click at [619, 388] on textarea "Description of Cargo *" at bounding box center [804, 407] width 472 height 79
paste textarea "PLASTIC PLT 18 KAP - 2166"
click at [614, 419] on textarea "PLASTIC PLT 18 KAP - 2166" at bounding box center [804, 407] width 472 height 79
paste textarea "20 AKR 158"
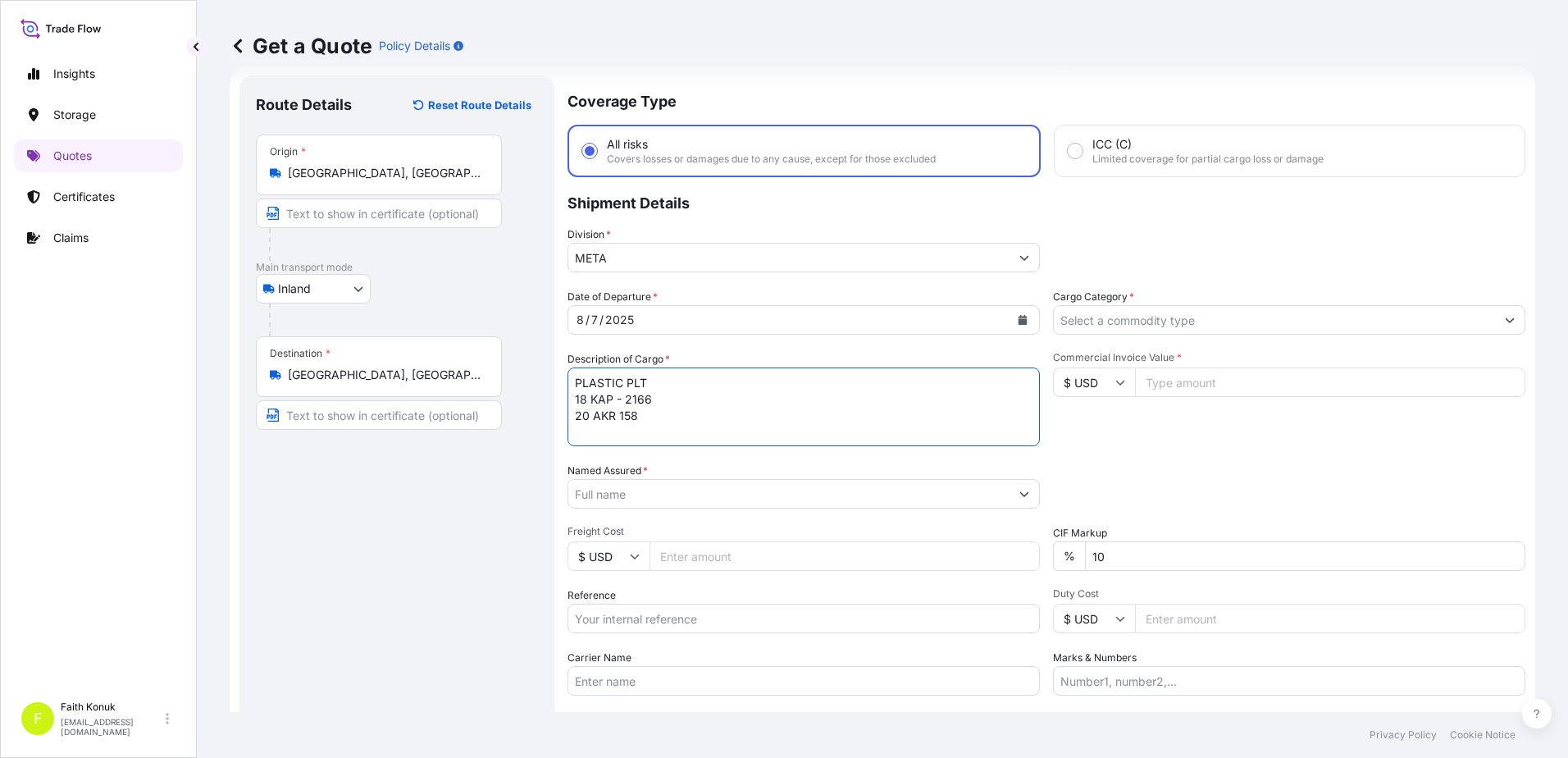
scroll to position [10, 0]
type textarea "PLASTIC PLT 18 KAP - 2166 20 AKR 158 INSURANCE PREMIUM USD 35 (TAX INCLUDED)"
click at [643, 487] on input "Named Assured *" at bounding box center [789, 493] width 441 height 29
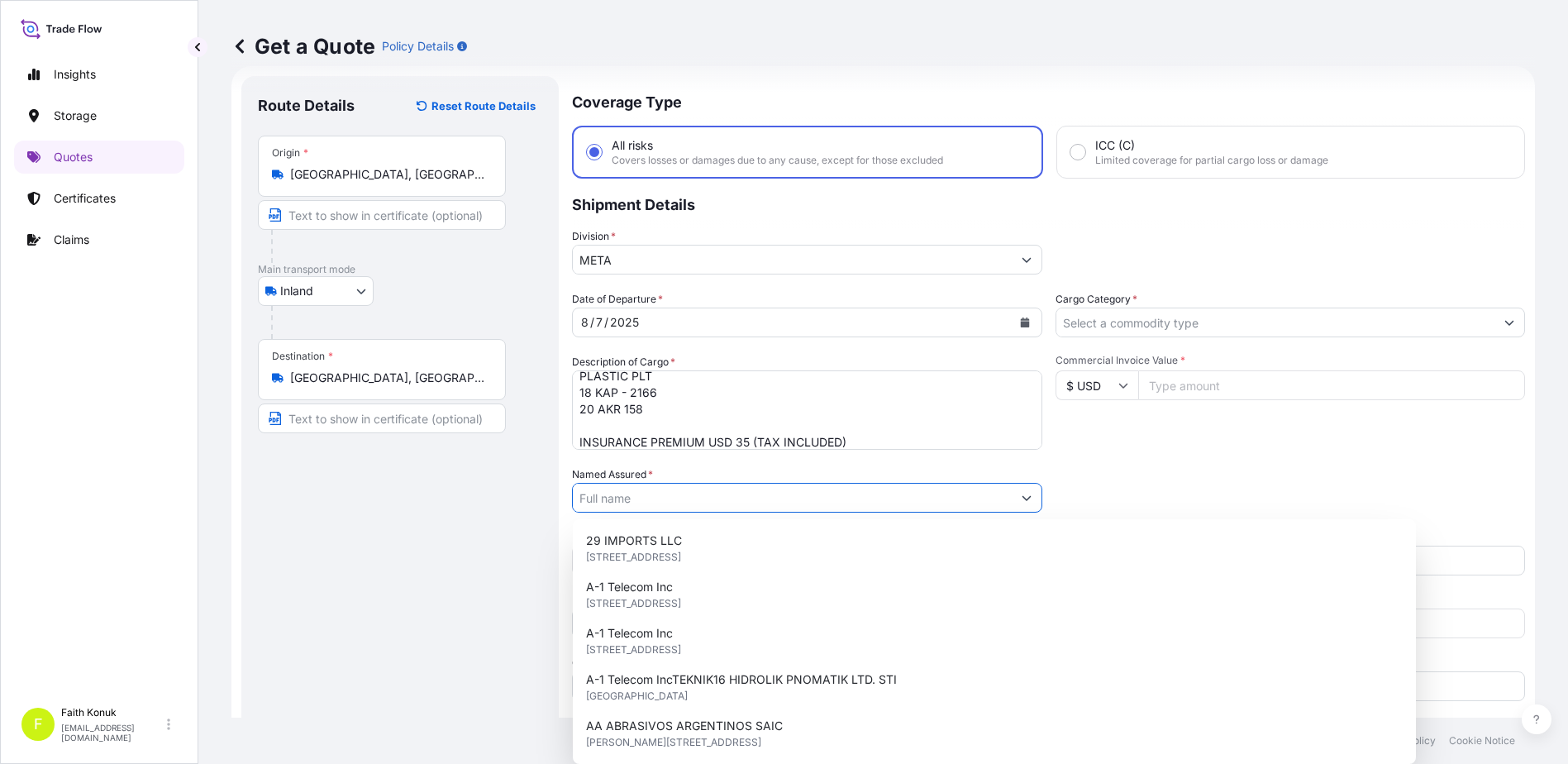
paste input "BALL TRADING [GEOGRAPHIC_DATA]"
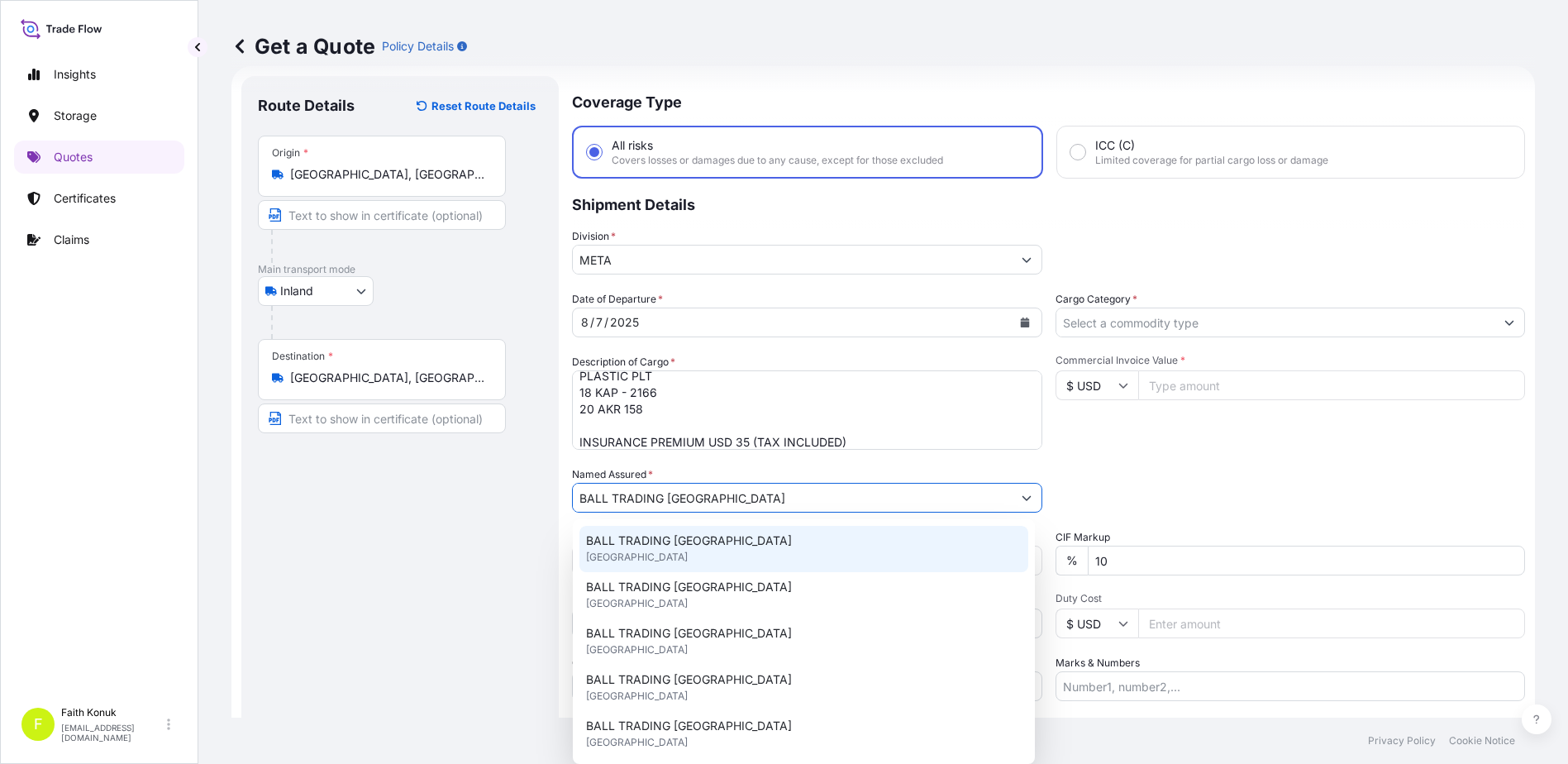
click at [653, 532] on span "BALL TRADING [GEOGRAPHIC_DATA]" at bounding box center [689, 541] width 205 height 17
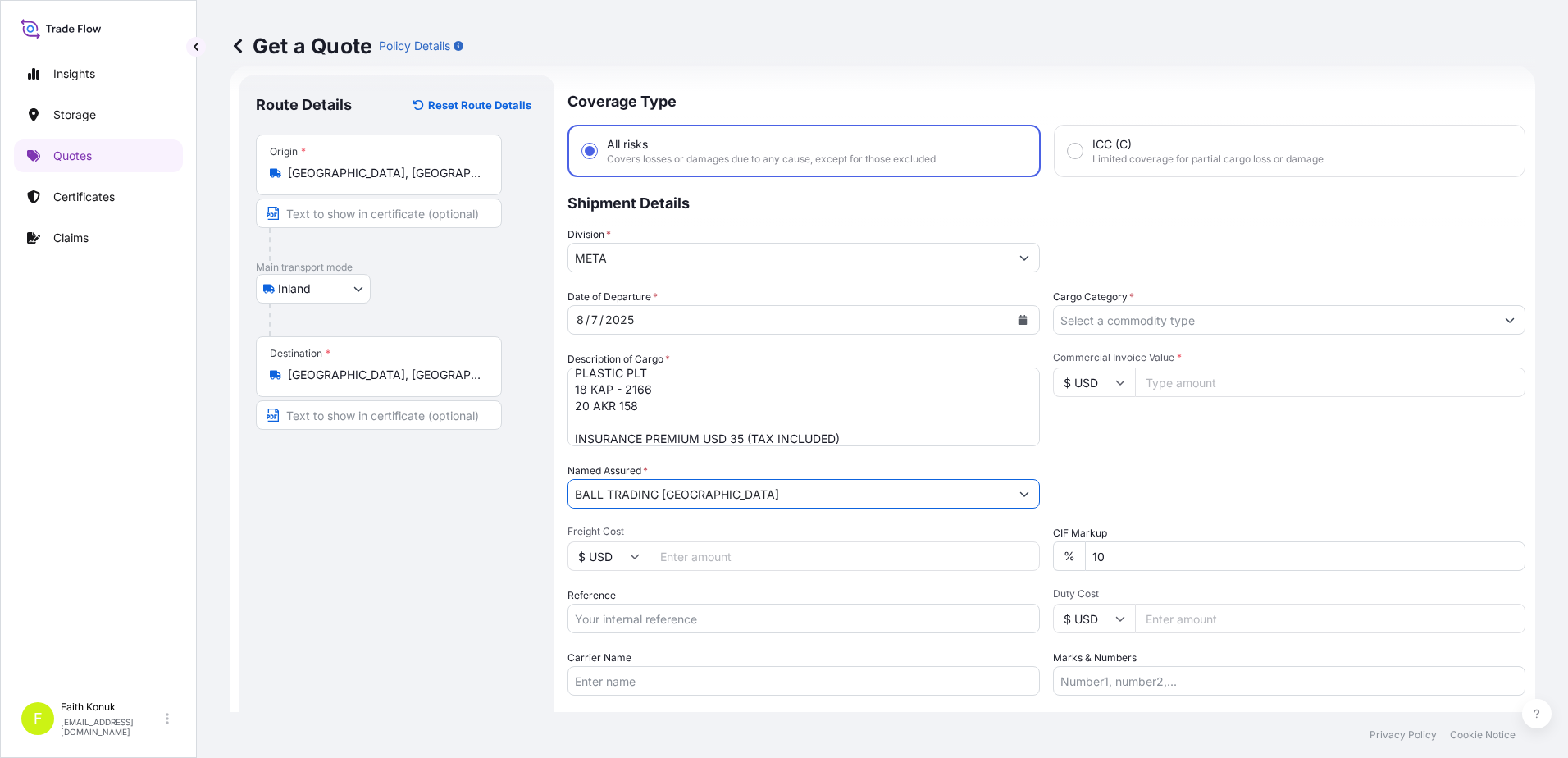
type input "BALL TRADING [GEOGRAPHIC_DATA]"
click at [663, 521] on div "Date of Departure * [DATE] Cargo Category * Description of Cargo * PLASTIC PLT …" at bounding box center [1046, 492] width 958 height 407
click at [642, 622] on input "Reference" at bounding box center [804, 618] width 472 height 29
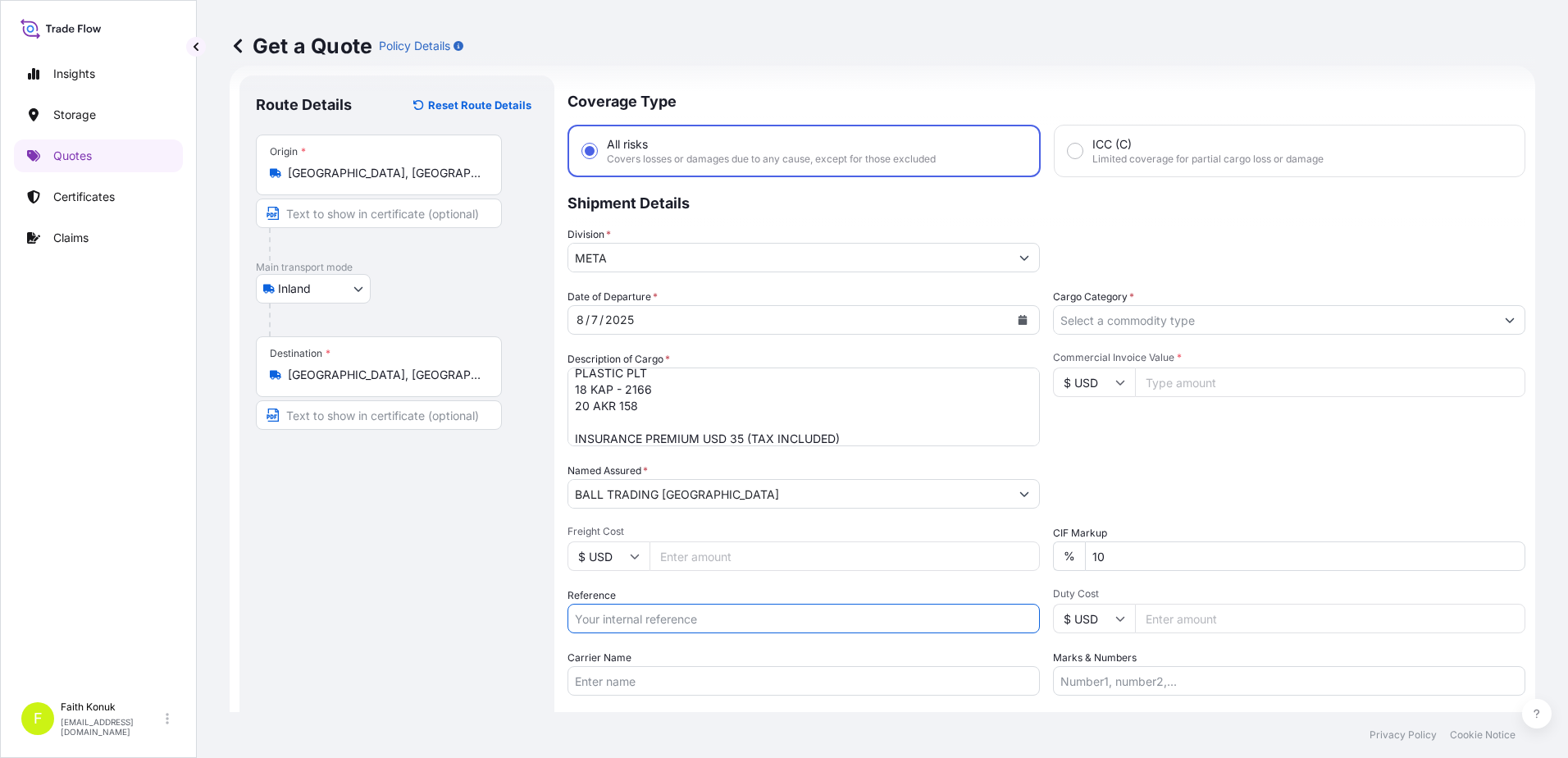
paste input "2211769926"
type input "2211769926"
click at [654, 679] on input "Carrier Name" at bounding box center [804, 681] width 472 height 29
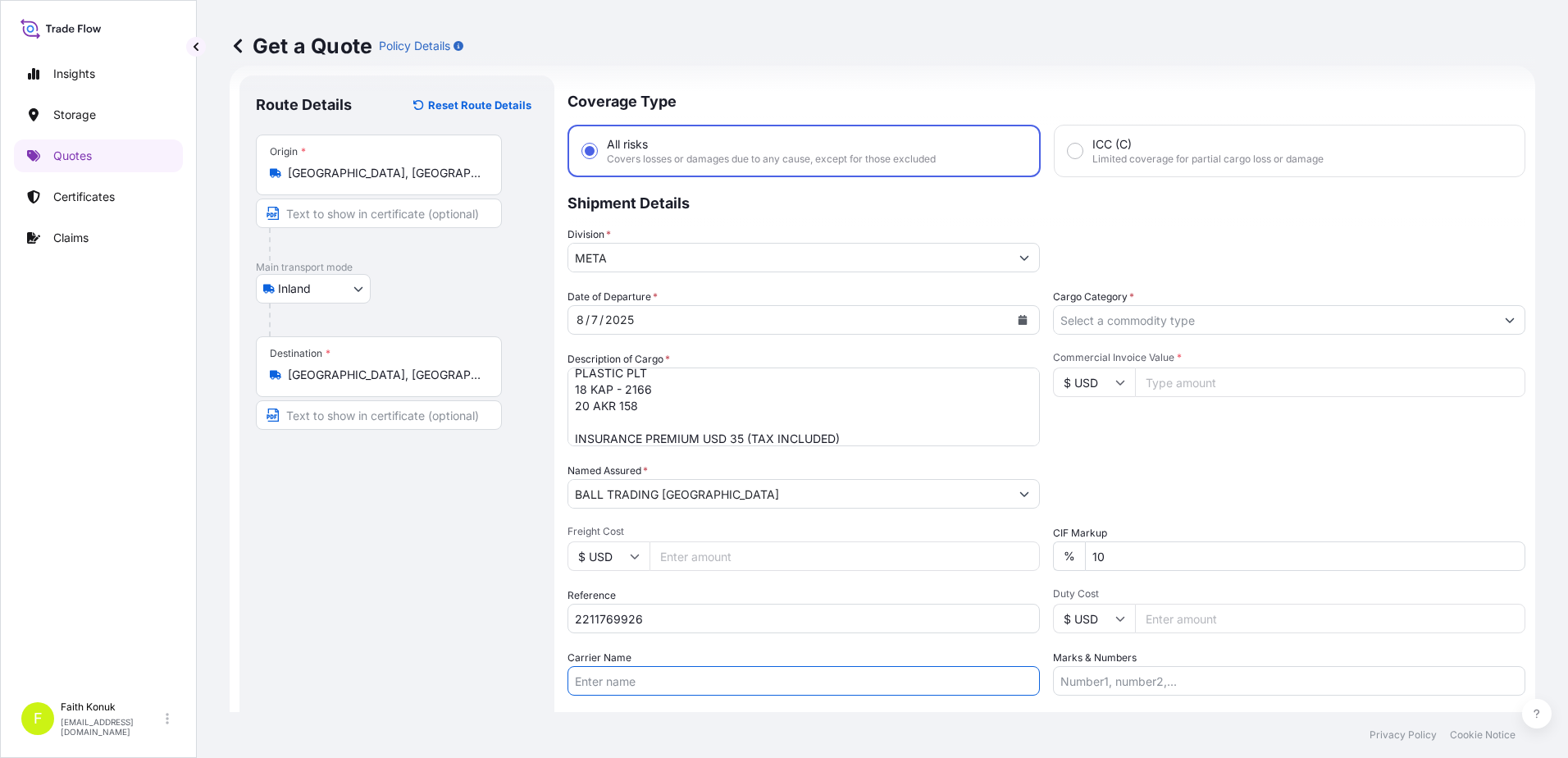
paste input "20 AKR 158"
type input "20 AKR 158"
click at [397, 578] on div "Route Details Reset Route Details Place of loading Road / [GEOGRAPHIC_DATA] / I…" at bounding box center [397, 447] width 282 height 709
click at [347, 372] on input "[GEOGRAPHIC_DATA], [GEOGRAPHIC_DATA]" at bounding box center [384, 375] width 194 height 17
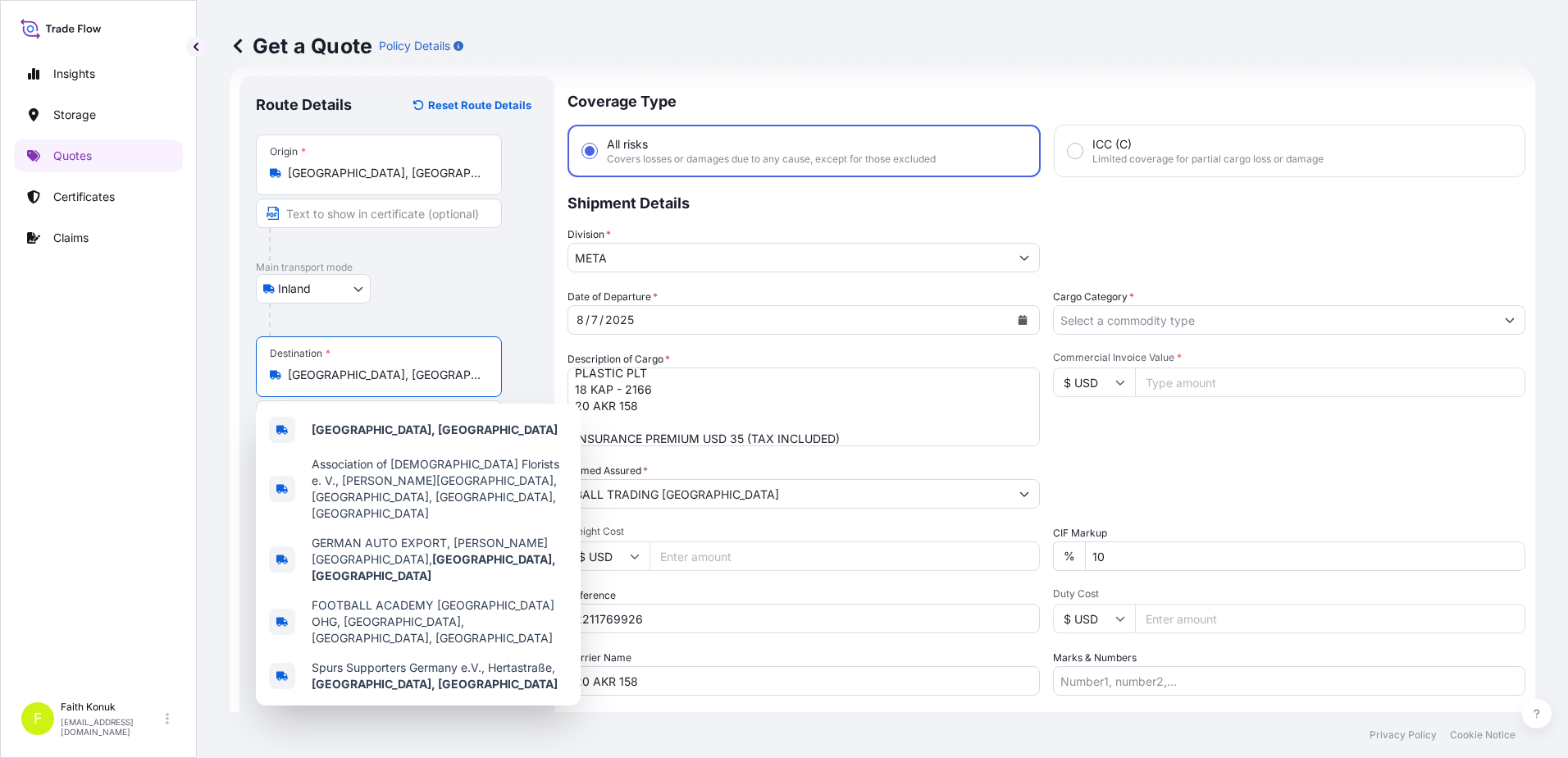
click at [347, 372] on input "[GEOGRAPHIC_DATA], [GEOGRAPHIC_DATA]" at bounding box center [384, 375] width 194 height 17
click at [354, 170] on input "[GEOGRAPHIC_DATA], [GEOGRAPHIC_DATA]" at bounding box center [384, 173] width 194 height 17
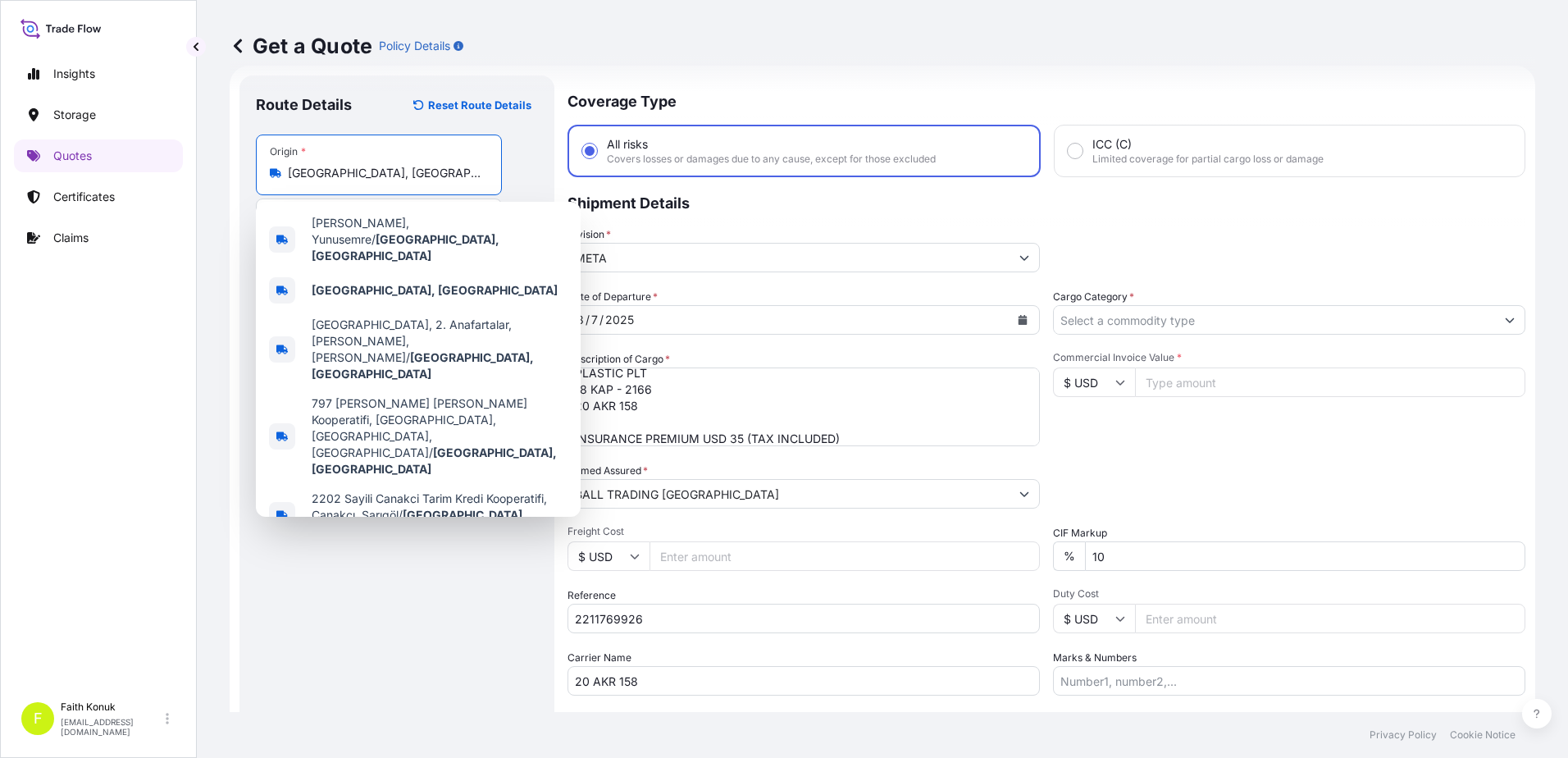
drag, startPoint x: 387, startPoint y: 171, endPoint x: 205, endPoint y: 165, distance: 182.1
click at [205, 165] on div "Get a Quote Policy Details Route Details Reset Route Details Place of loading R…" at bounding box center [882, 356] width 1371 height 712
paste input "[GEOGRAPHIC_DATA]"
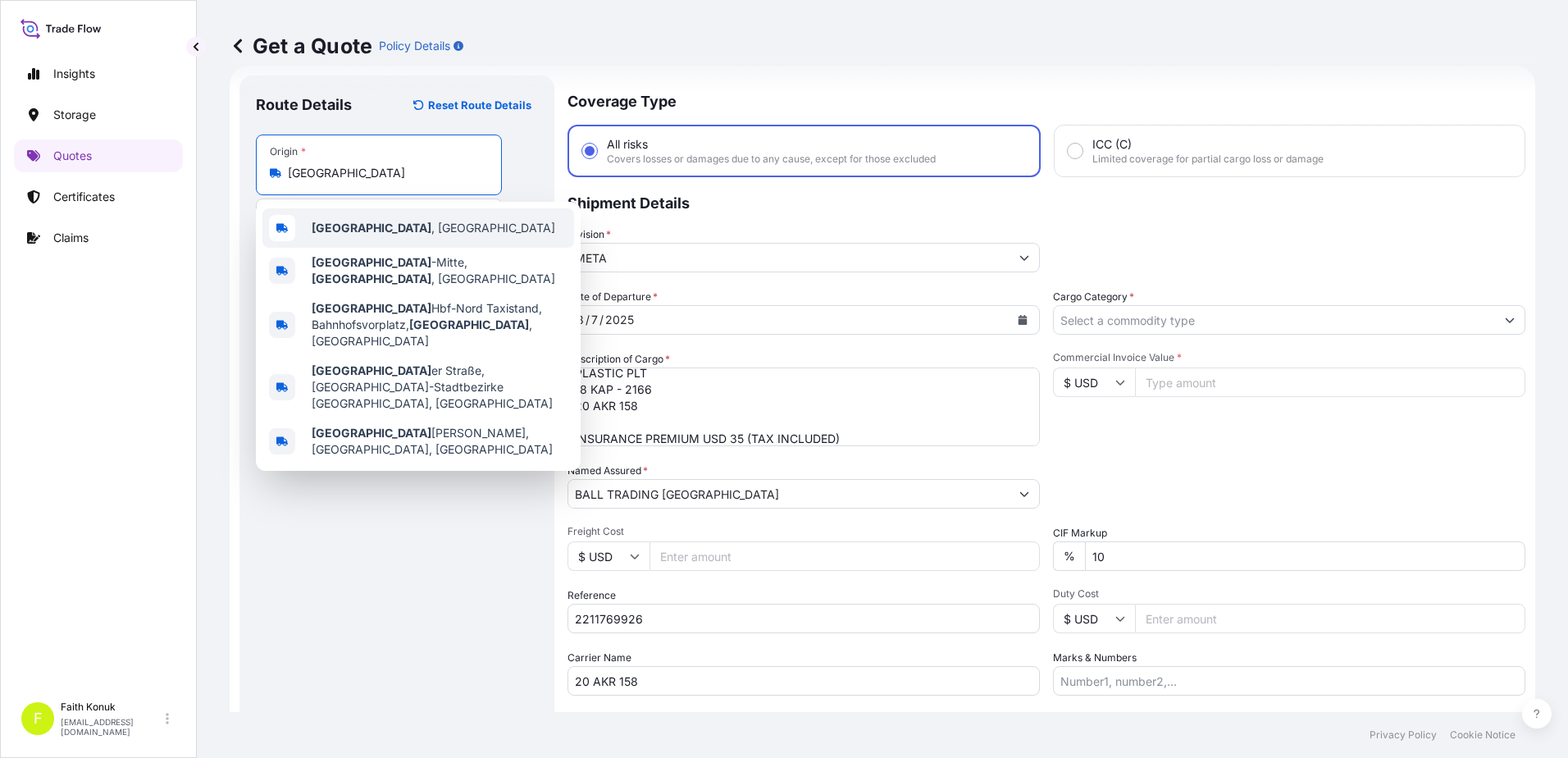
click at [400, 241] on div "[GEOGRAPHIC_DATA] , [GEOGRAPHIC_DATA]" at bounding box center [418, 228] width 311 height 40
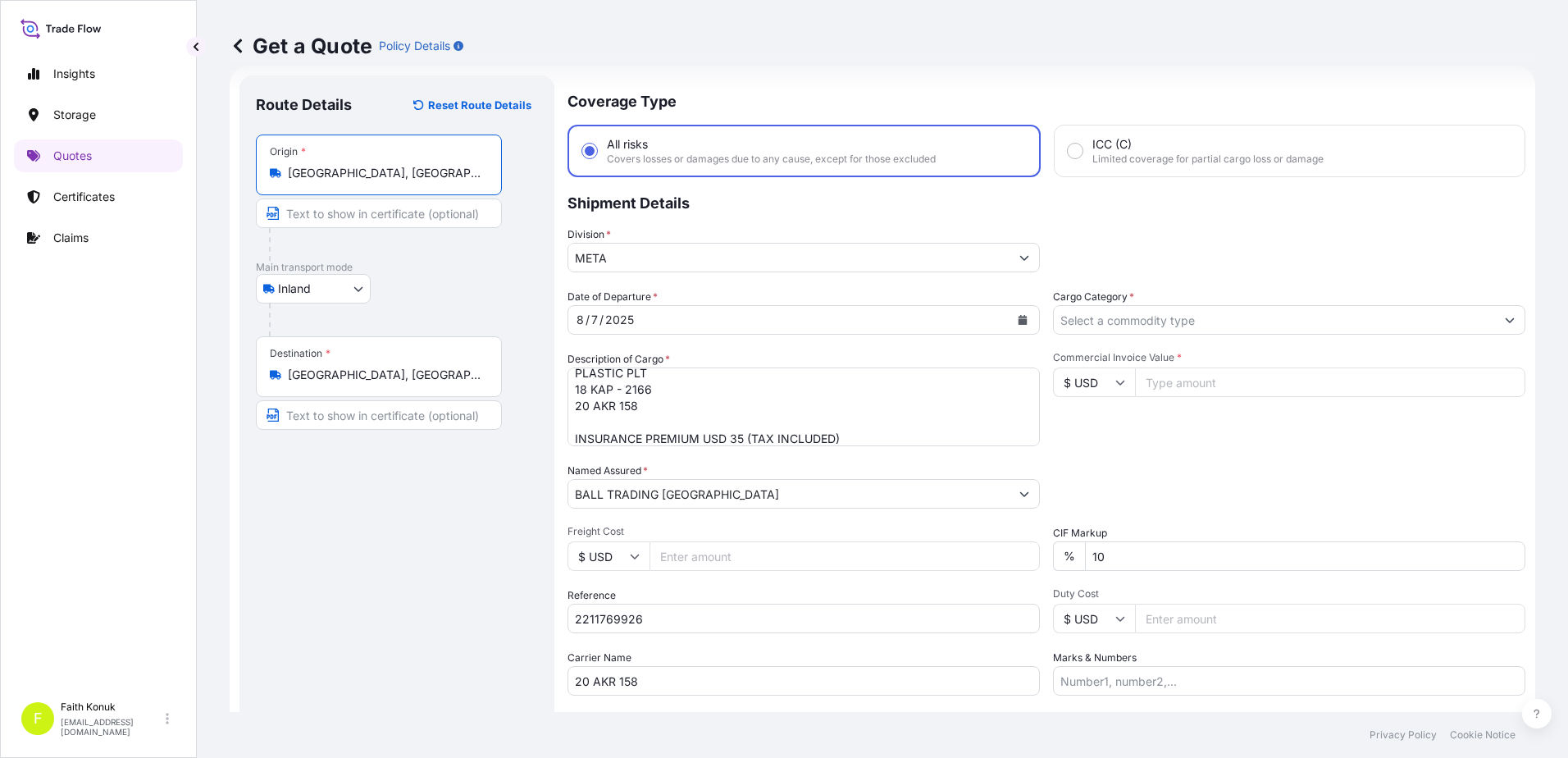
type input "[GEOGRAPHIC_DATA], [GEOGRAPHIC_DATA]"
click at [433, 287] on div "Inland Air Water Inland" at bounding box center [397, 288] width 282 height 29
click at [435, 379] on input "[GEOGRAPHIC_DATA], [GEOGRAPHIC_DATA]" at bounding box center [384, 375] width 194 height 17
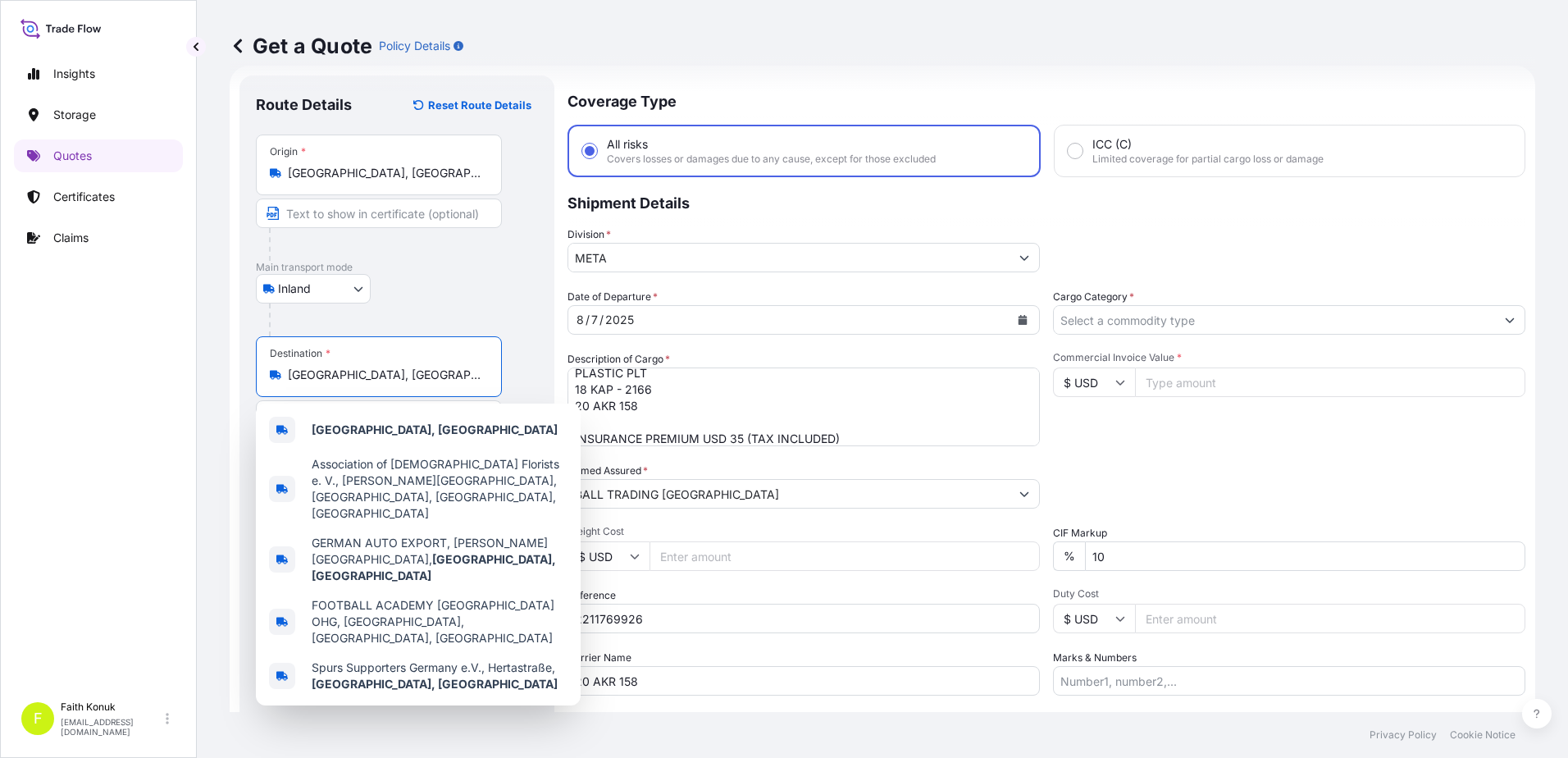
drag, startPoint x: 444, startPoint y: 376, endPoint x: 140, endPoint y: 349, distance: 305.2
click at [139, 349] on div "Insights Storage Quotes Certificates Claims F [PERSON_NAME] [EMAIL_ADDRESS][DOM…" at bounding box center [784, 379] width 1568 height 758
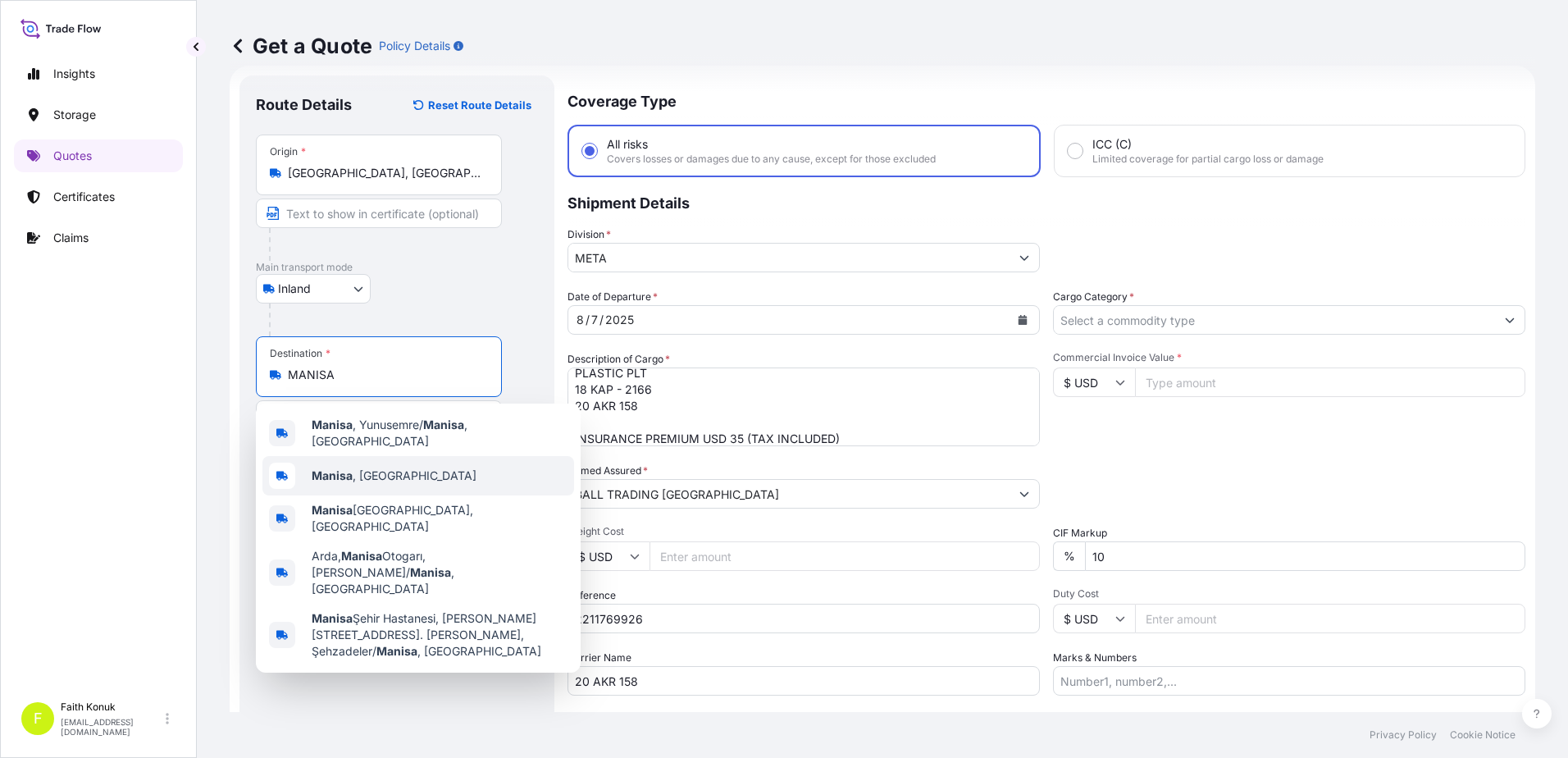
click at [361, 471] on span "[GEOGRAPHIC_DATA] , [GEOGRAPHIC_DATA]" at bounding box center [393, 476] width 164 height 17
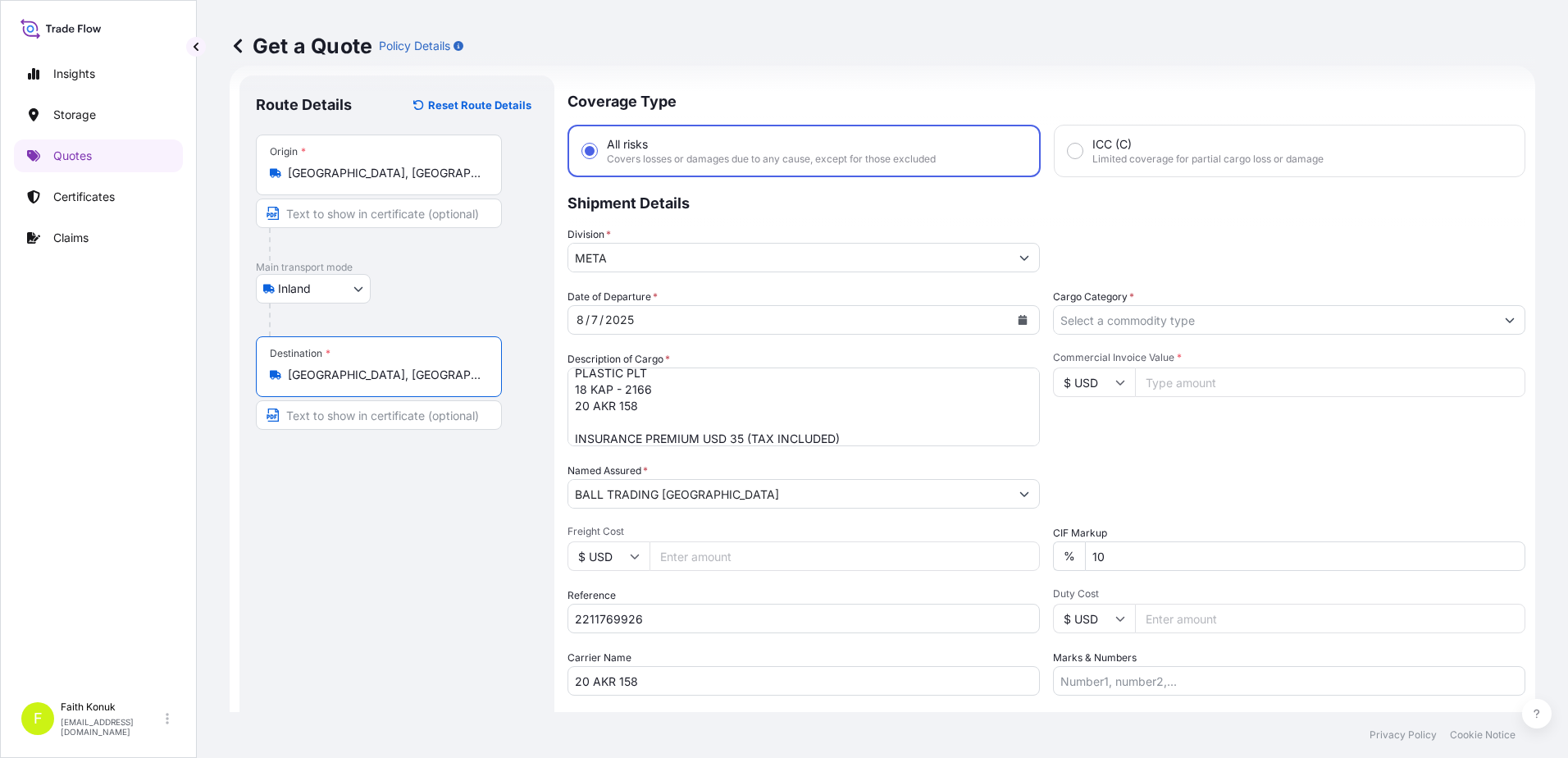
type input "[GEOGRAPHIC_DATA], [GEOGRAPHIC_DATA]"
click at [484, 256] on div at bounding box center [386, 244] width 233 height 33
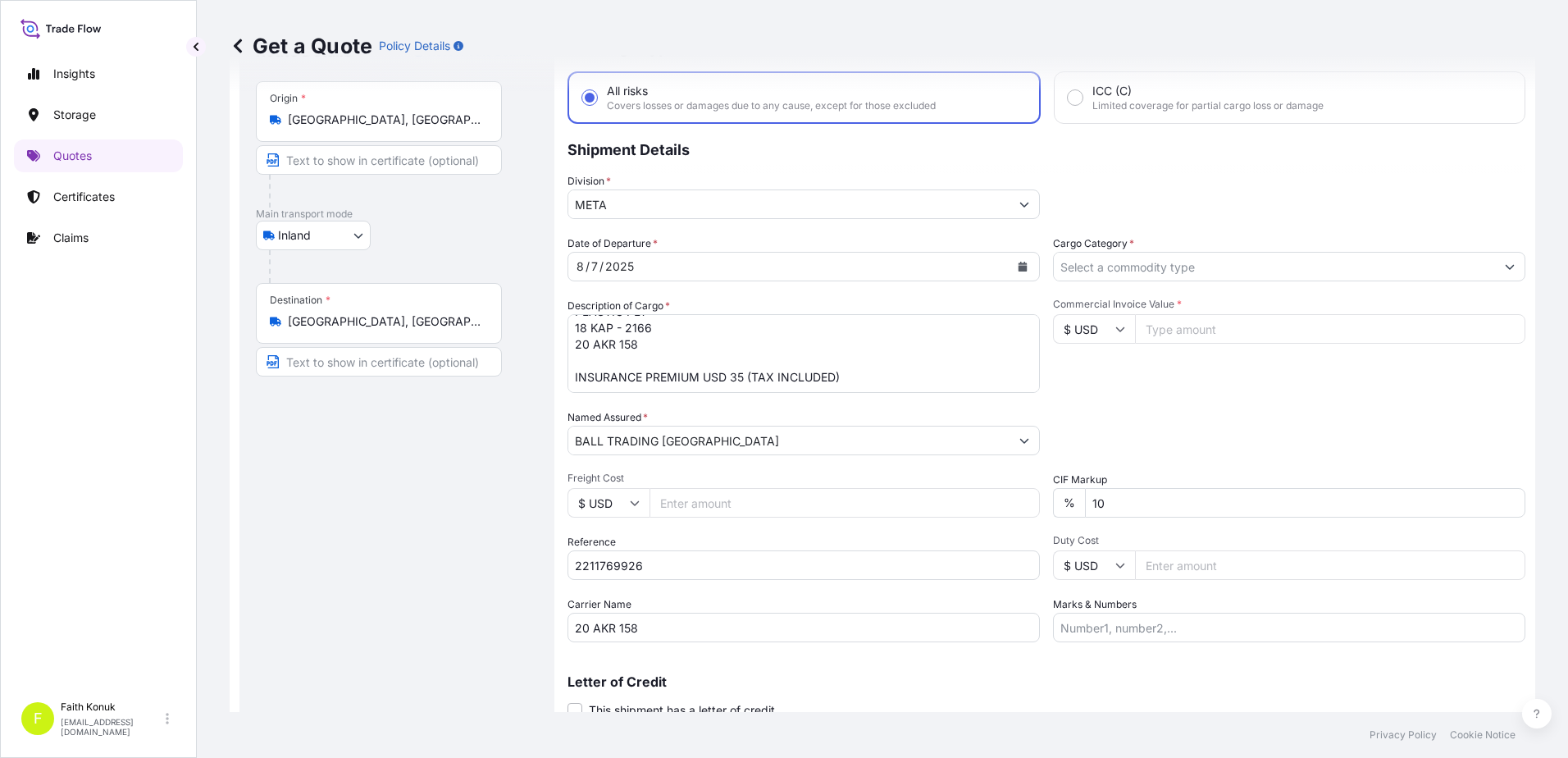
scroll to position [108, 0]
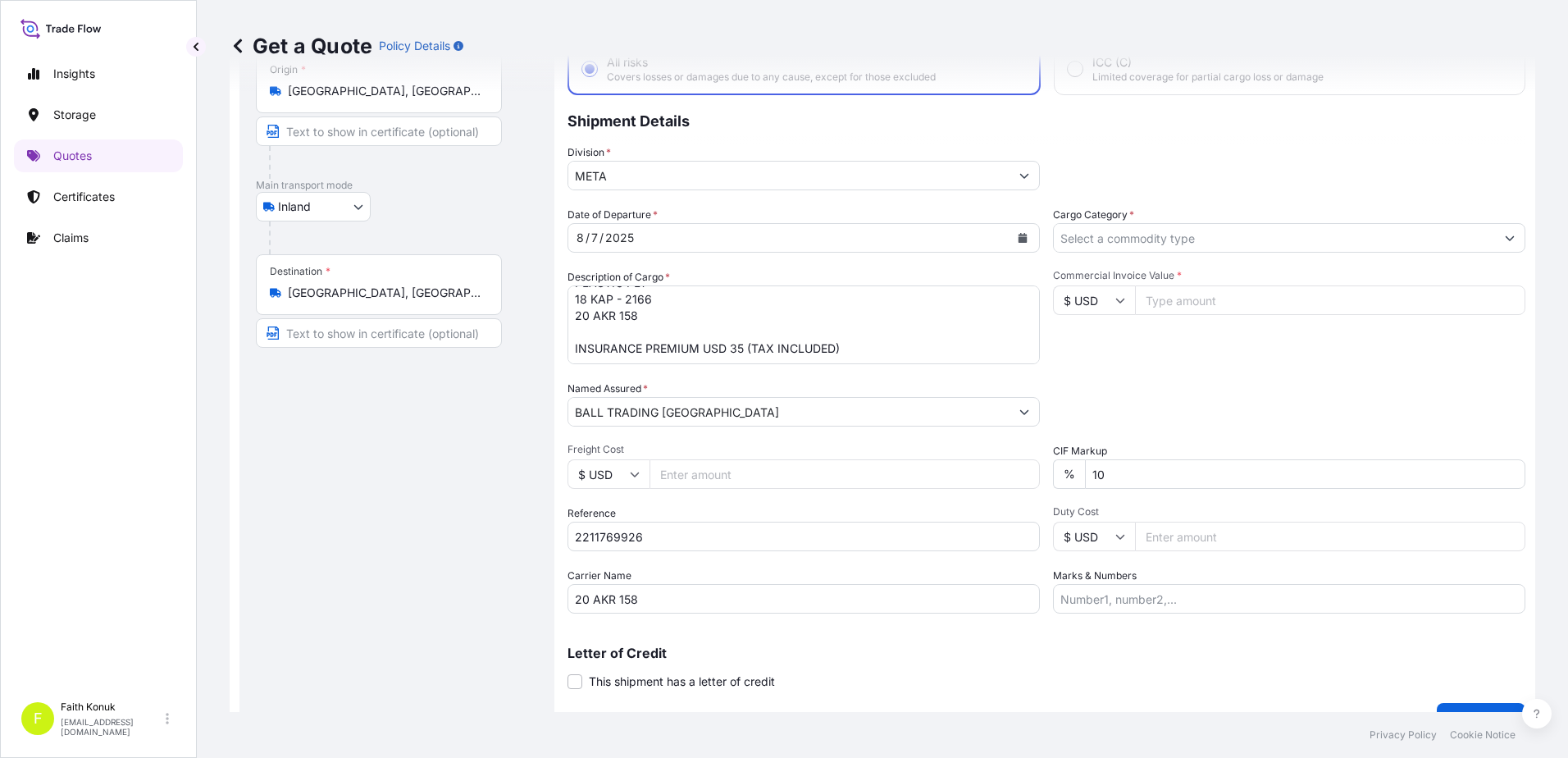
click at [1098, 234] on input "Cargo Category *" at bounding box center [1274, 238] width 441 height 29
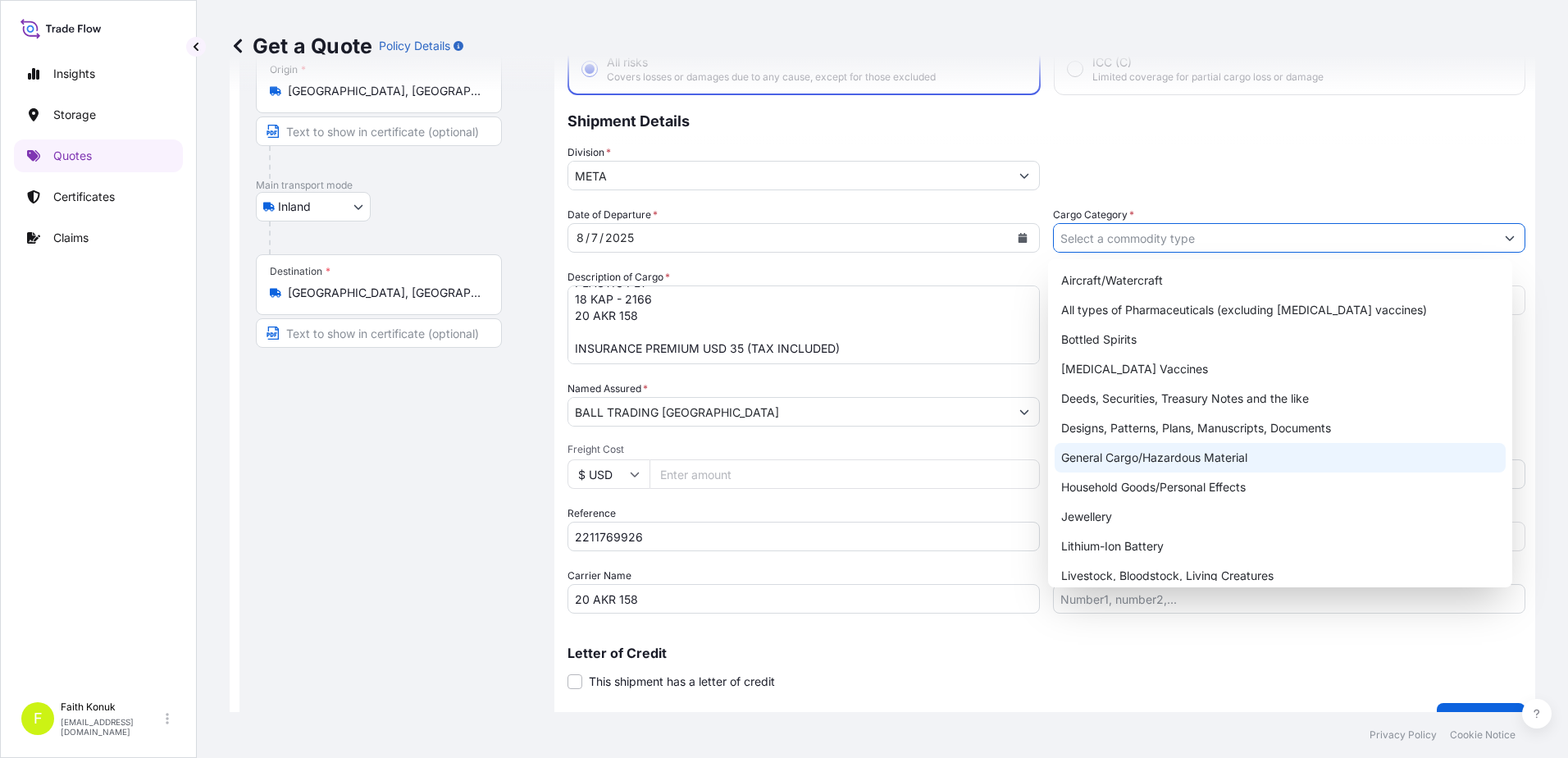
click at [1102, 450] on div "General Cargo/Hazardous Material" at bounding box center [1280, 458] width 452 height 29
type input "General Cargo/Hazardous Material"
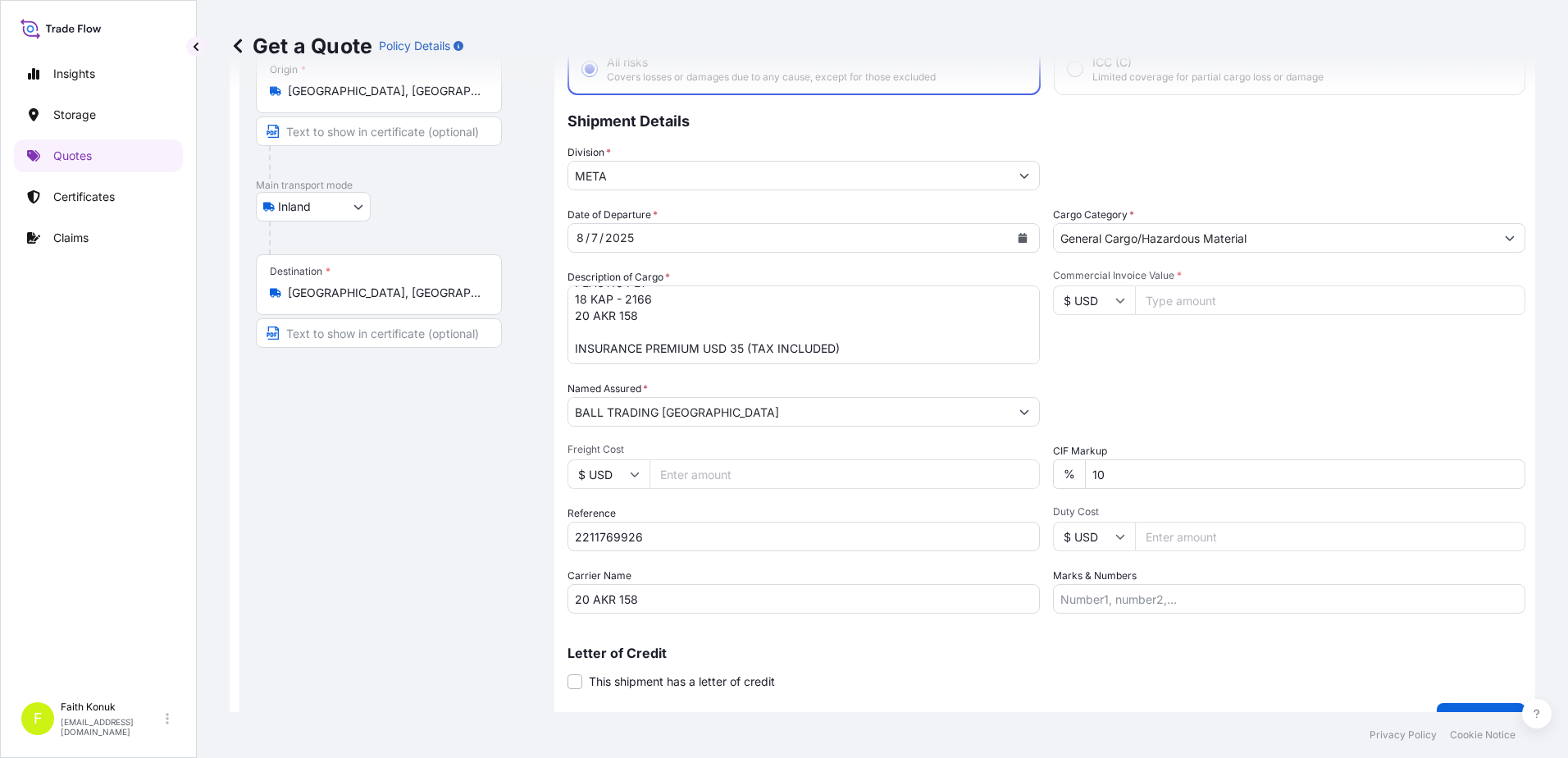
click at [1181, 349] on div "Commercial Invoice Value * $ USD" at bounding box center [1289, 317] width 472 height 96
click at [1121, 298] on input "$ USD" at bounding box center [1093, 300] width 82 height 29
click at [1092, 372] on div "TL TRY" at bounding box center [1088, 356] width 69 height 31
type input "TL TRY"
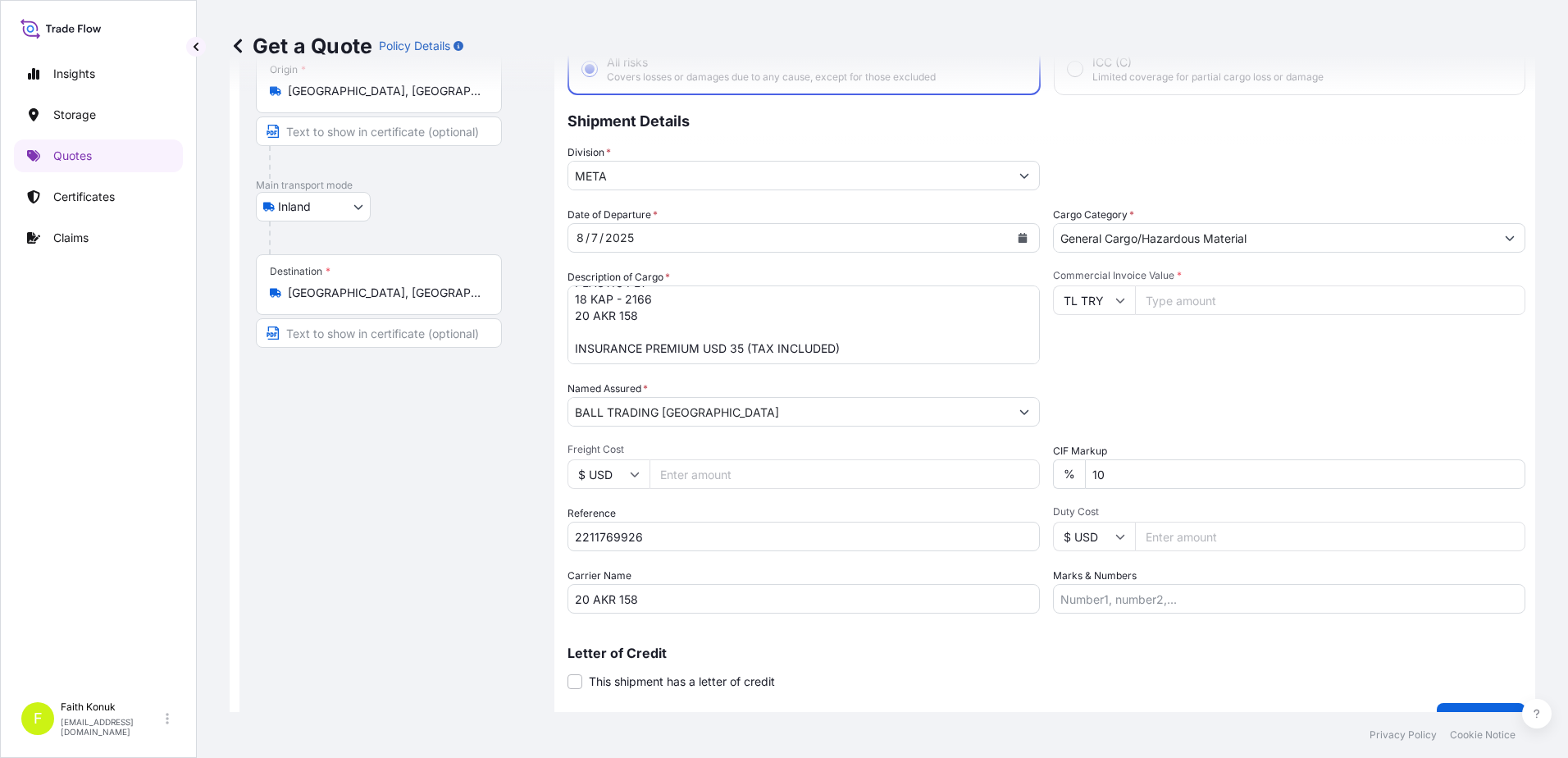
click at [1160, 302] on input "Commercial Invoice Value *" at bounding box center [1330, 300] width 390 height 29
type input "540982.22"
click at [1227, 405] on div "Packing Category Type to search a container mode Please select a primary mode o…" at bounding box center [1289, 403] width 472 height 46
drag, startPoint x: 1121, startPoint y: 470, endPoint x: 1032, endPoint y: 467, distance: 89.1
click at [1032, 467] on div "Date of Departure * [DATE] Cargo Category * General Cargo/Hazardous Material De…" at bounding box center [1046, 410] width 958 height 407
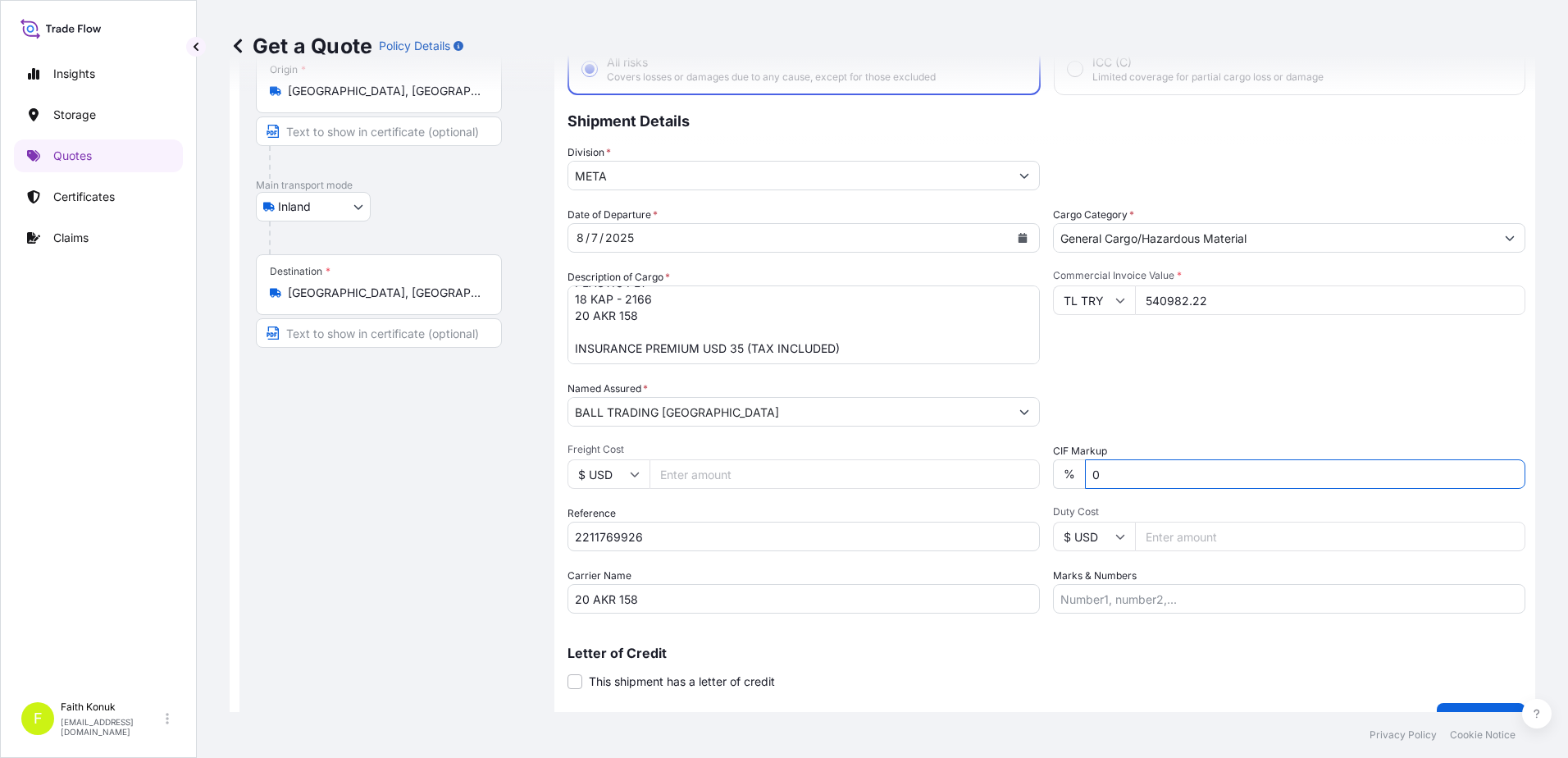
scroll to position [141, 0]
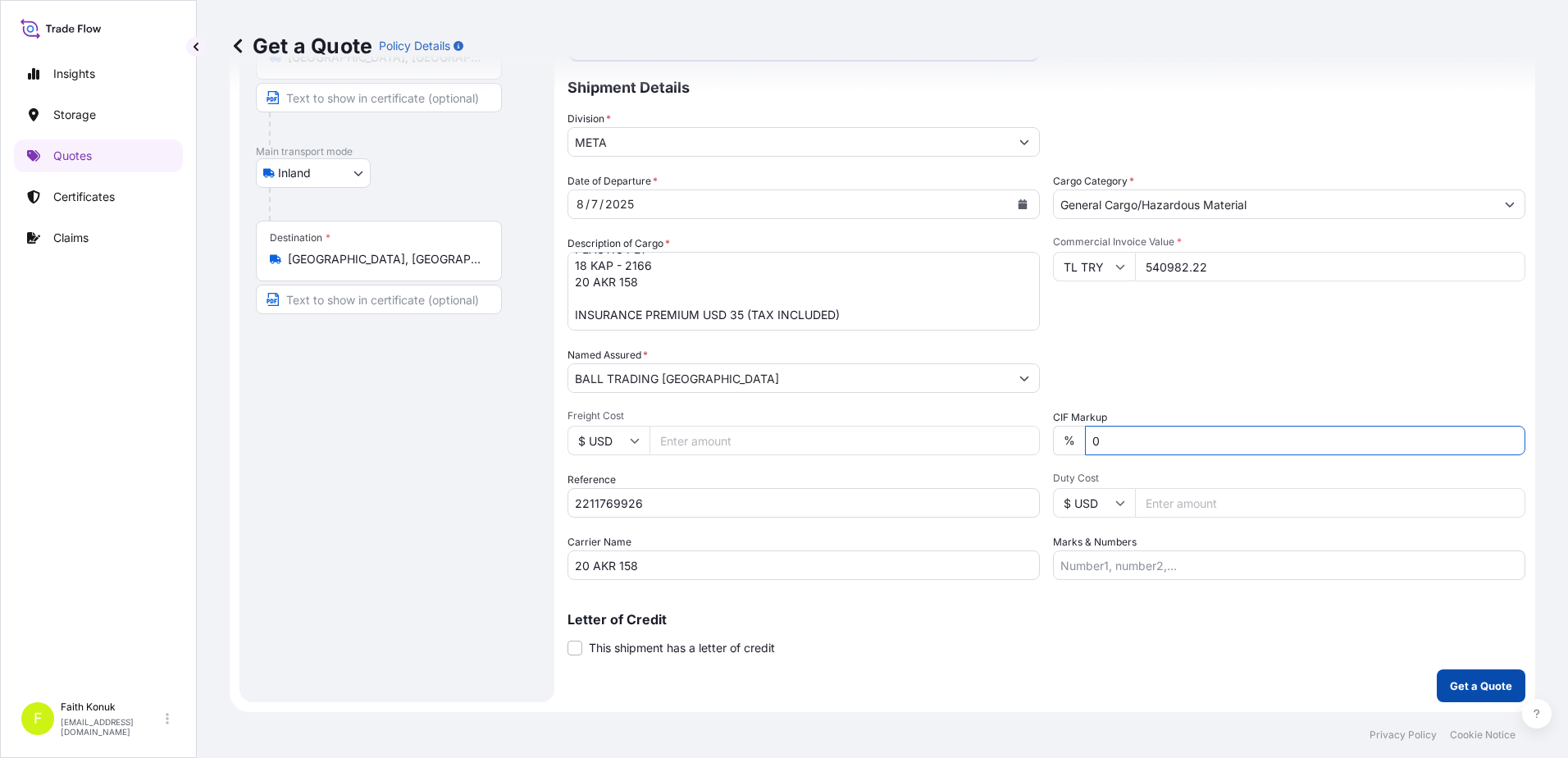
type input "0"
click at [1461, 675] on button "Get a Quote" at bounding box center [1481, 686] width 88 height 33
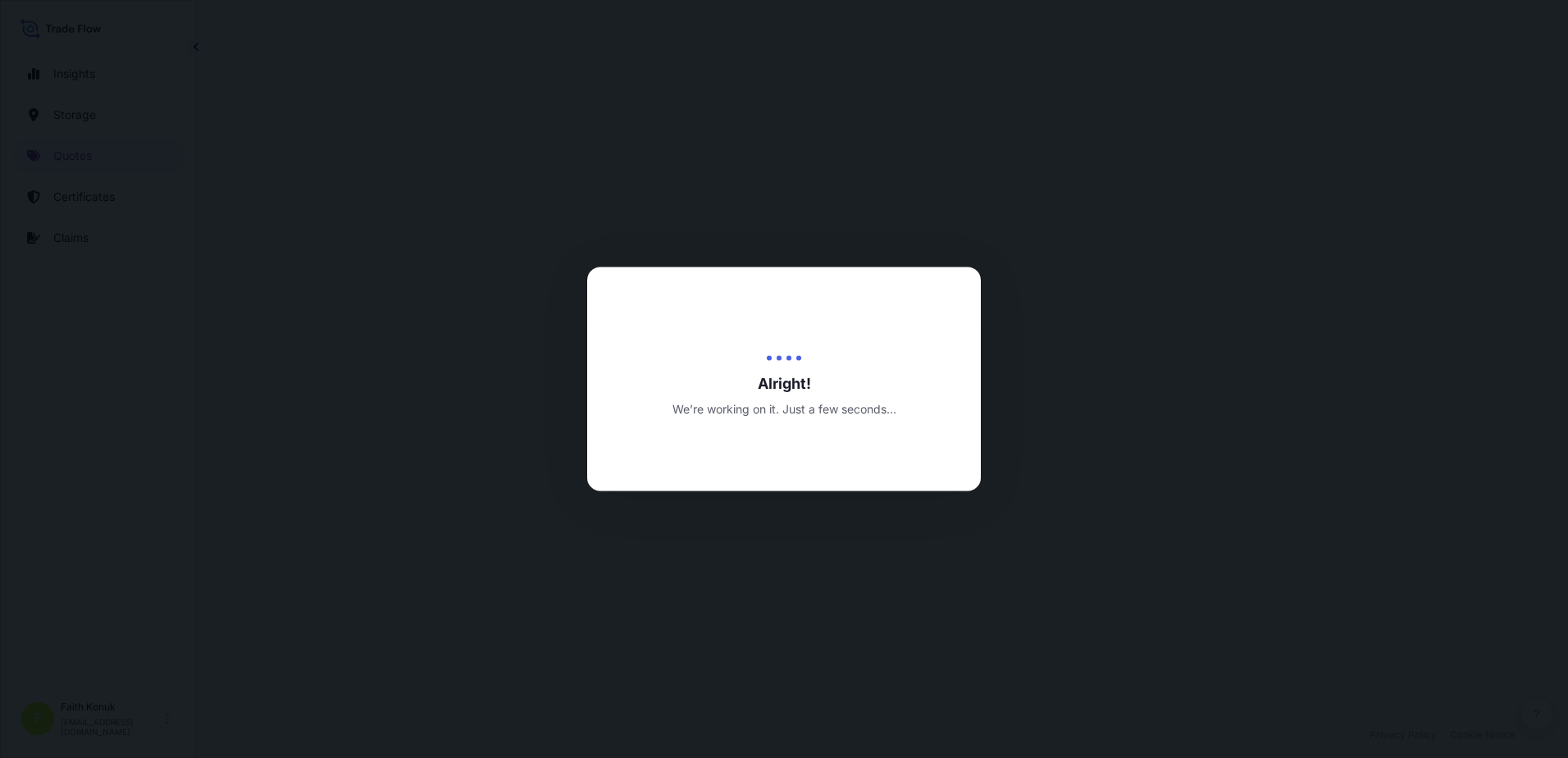
select select "Inland"
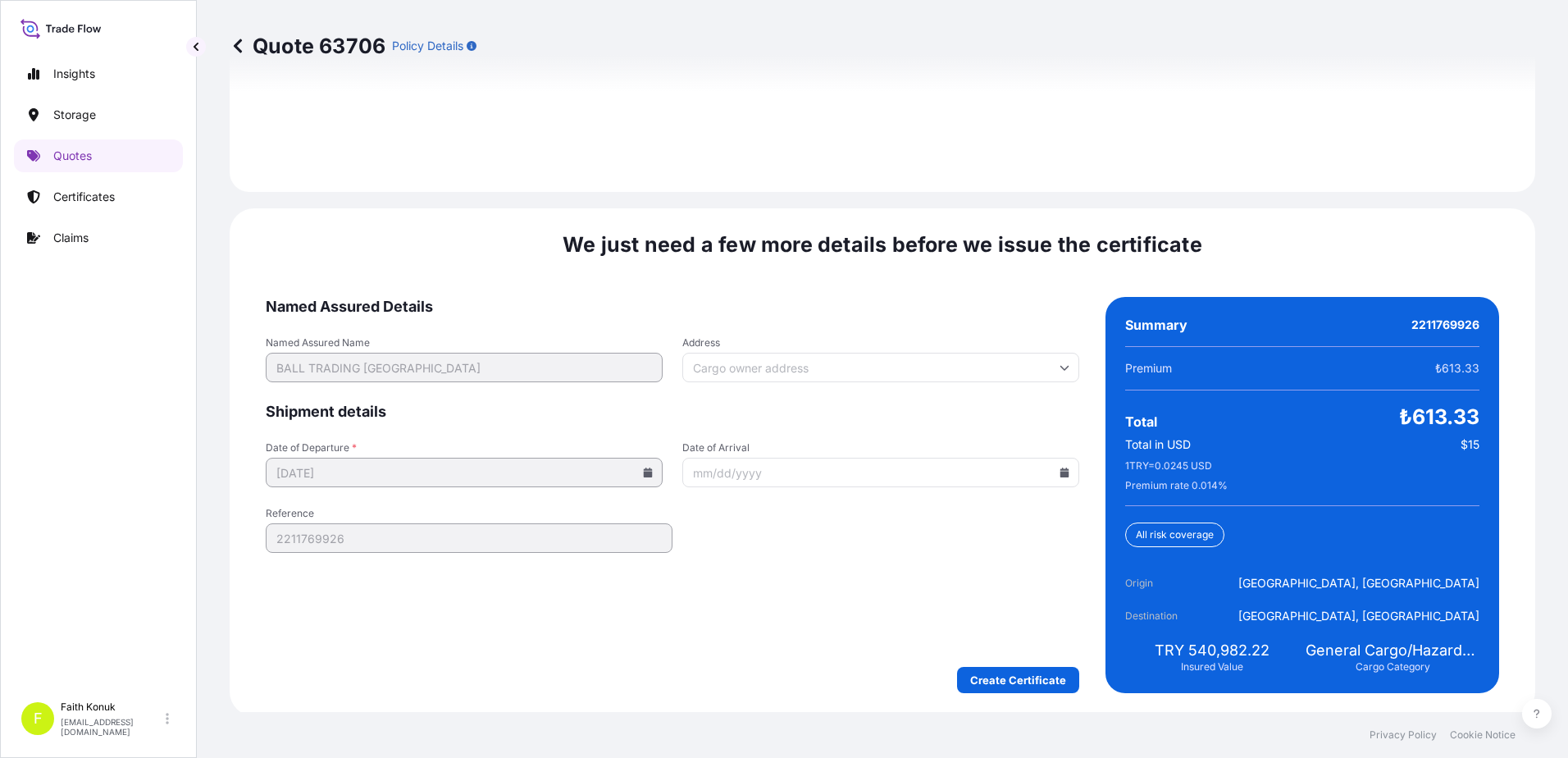
scroll to position [2420, 0]
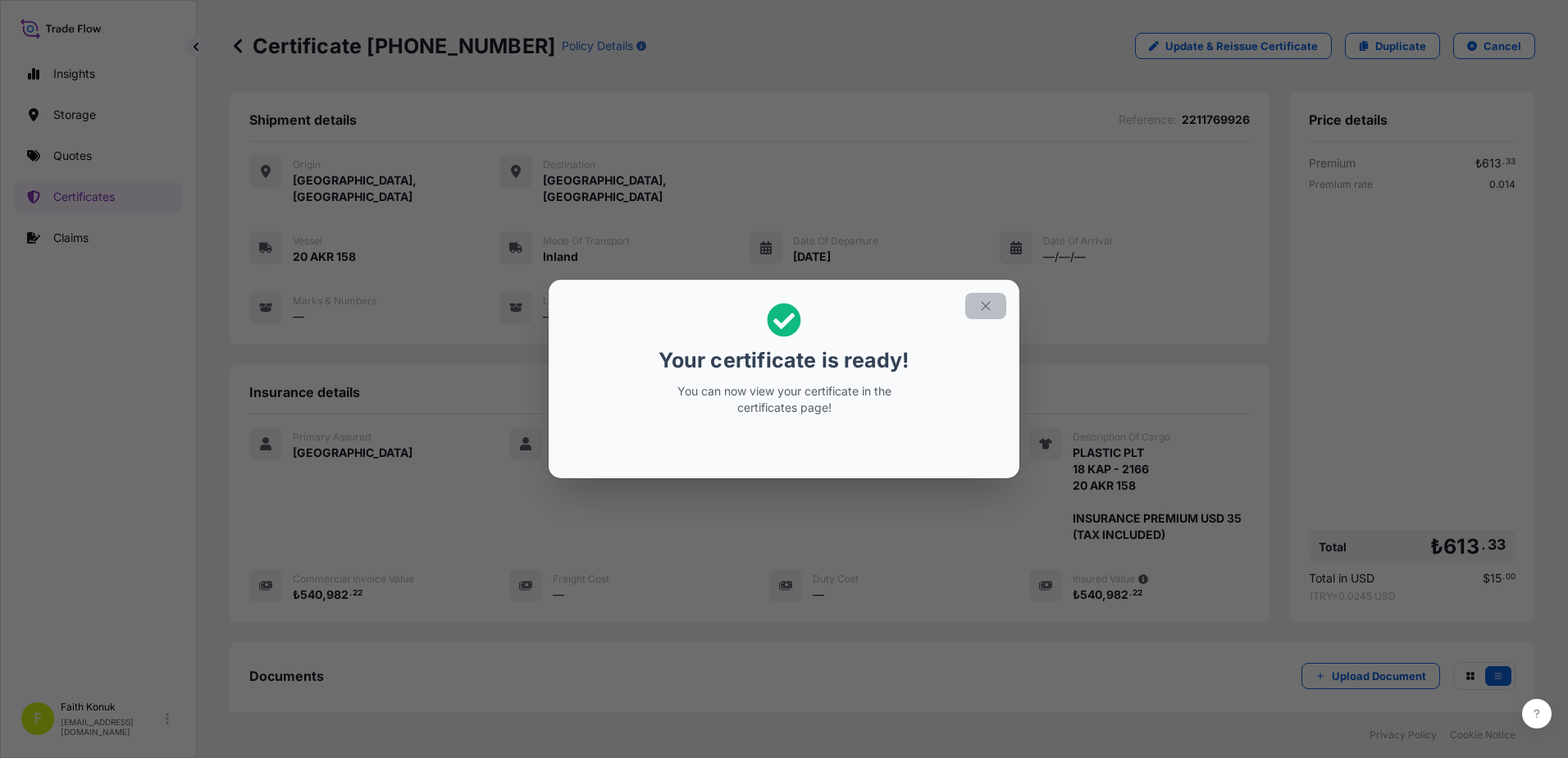
click at [983, 307] on icon "button" at bounding box center [986, 306] width 15 height 15
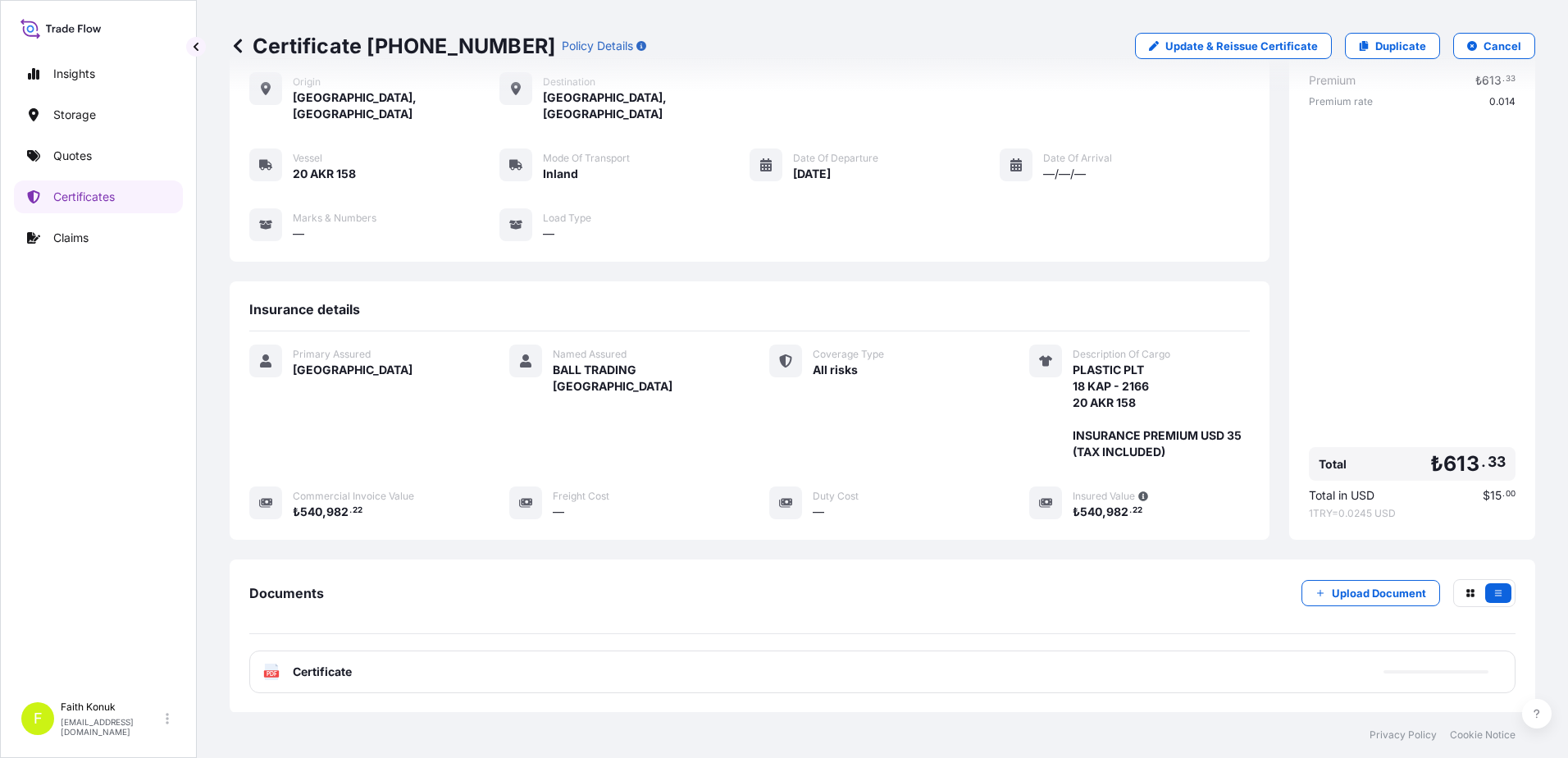
scroll to position [170, 0]
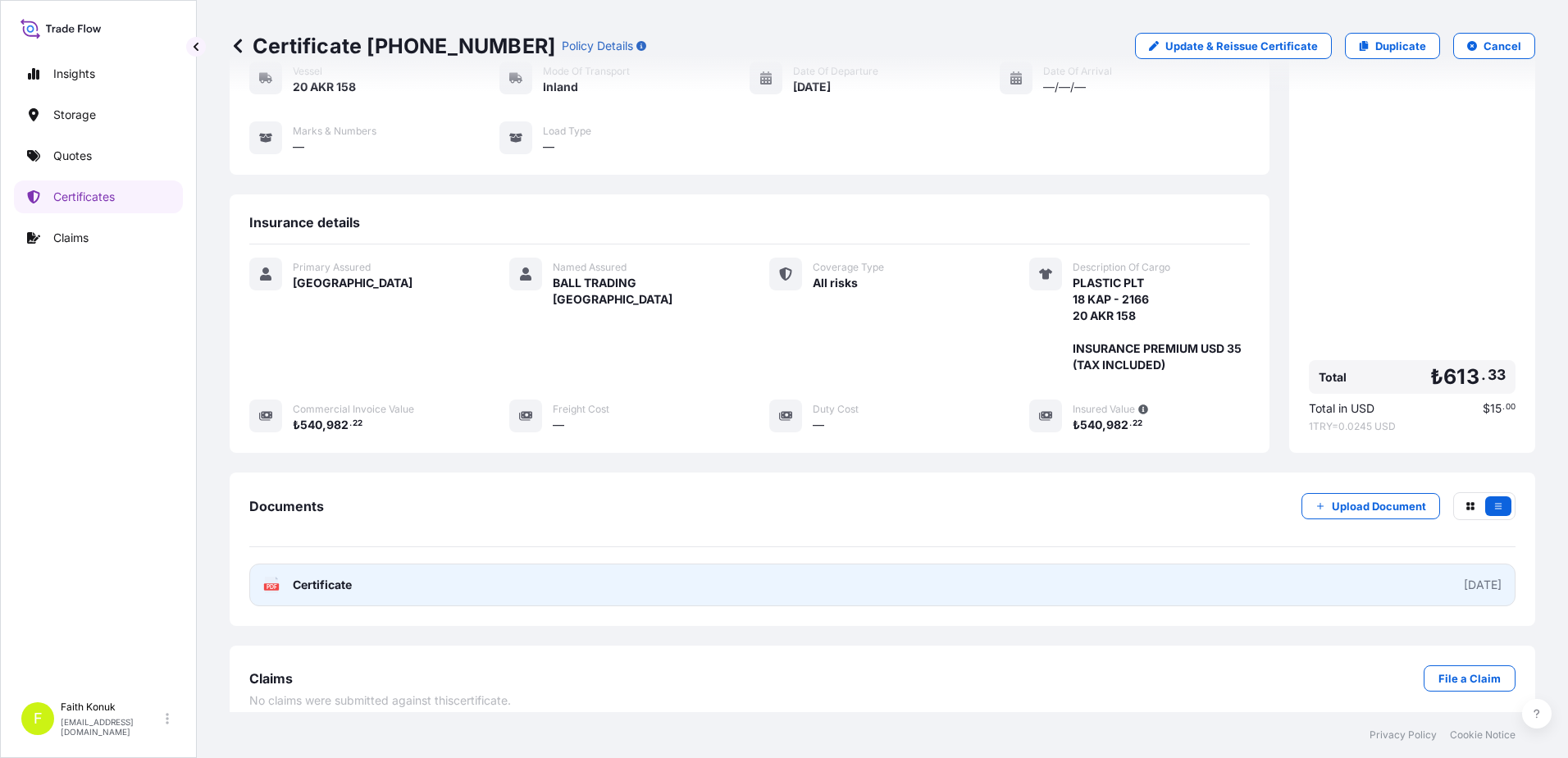
click at [278, 583] on rect at bounding box center [271, 586] width 15 height 6
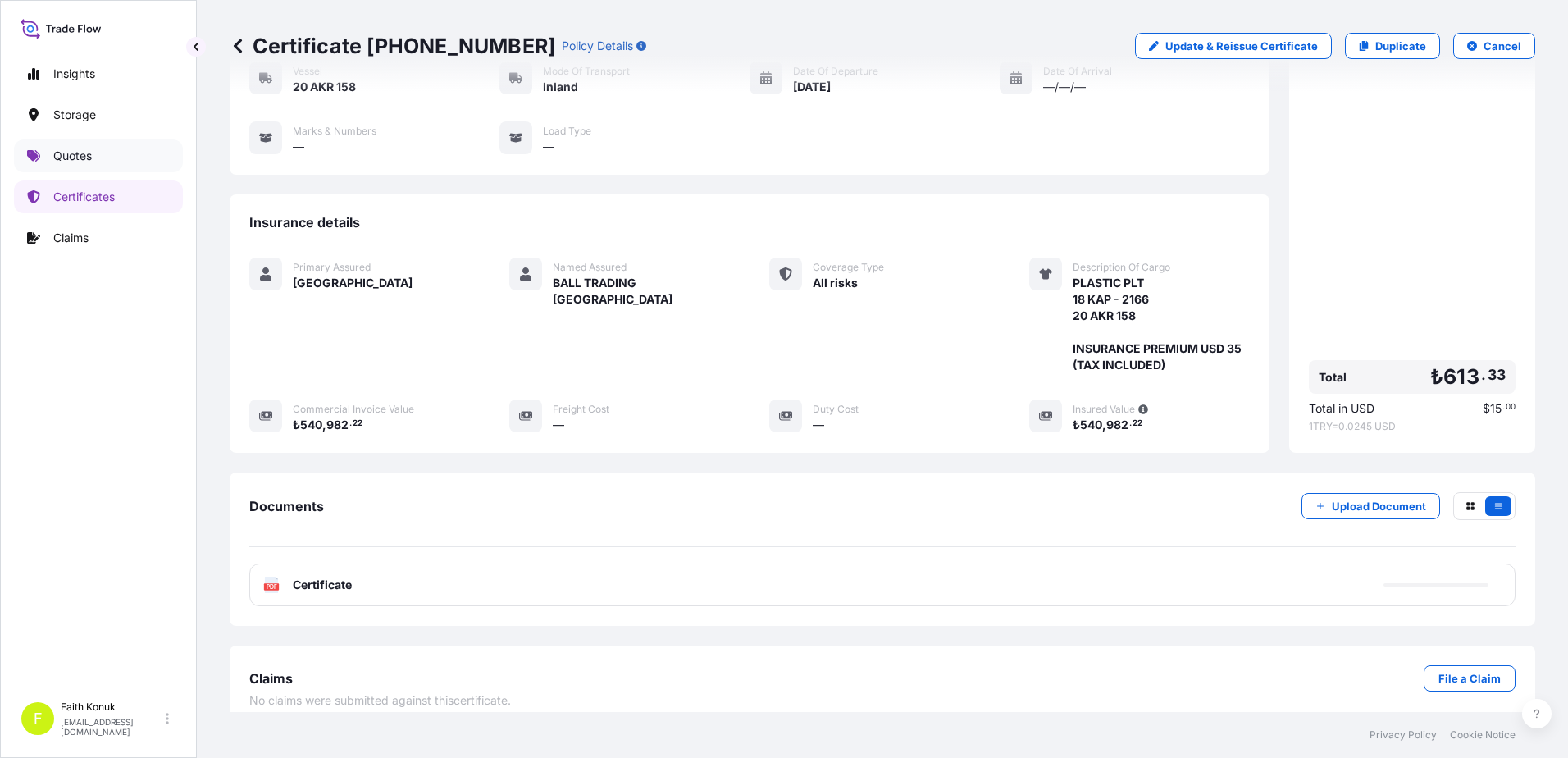
click at [111, 149] on link "Quotes" at bounding box center [98, 156] width 169 height 33
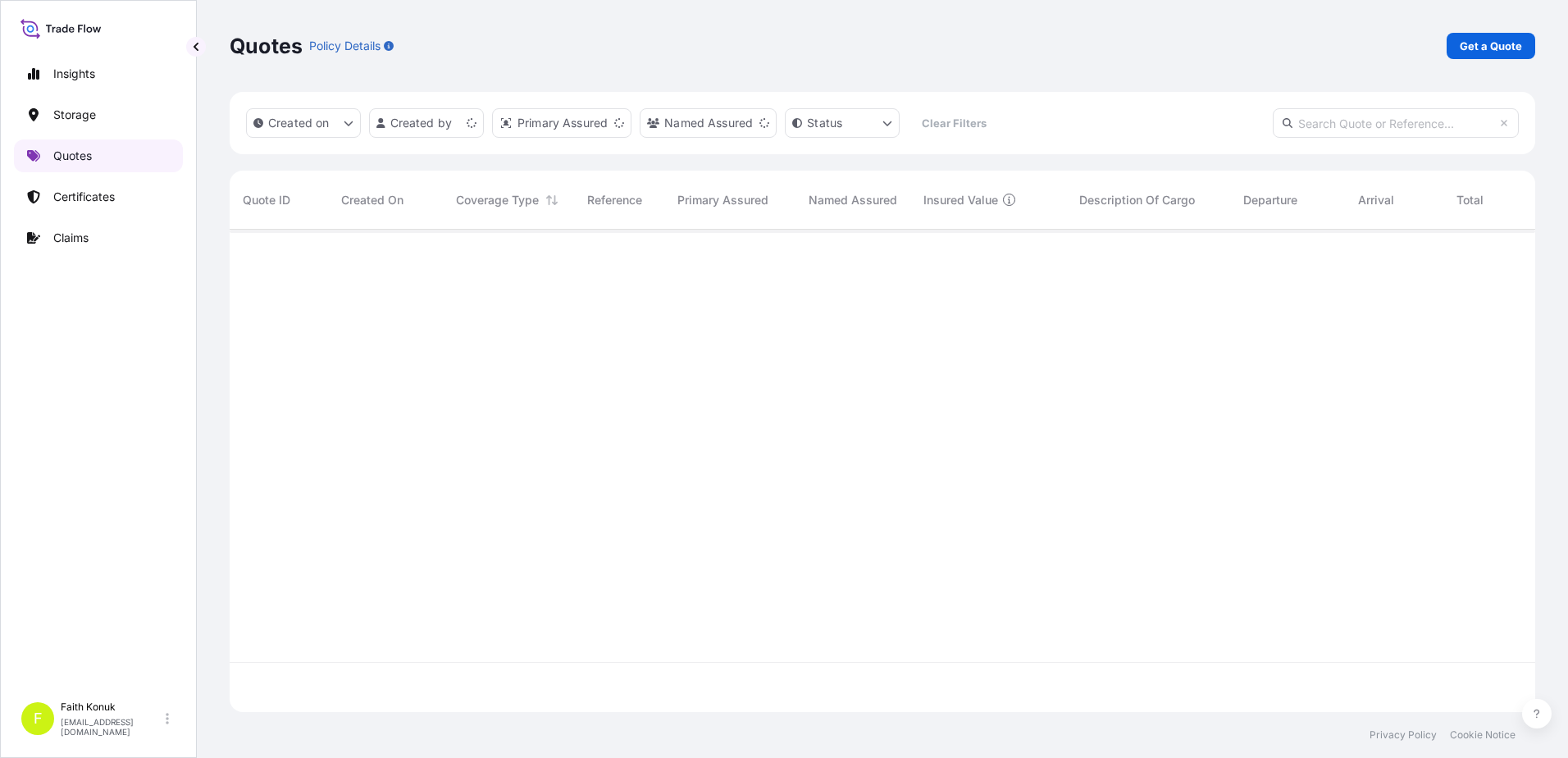
scroll to position [479, 1293]
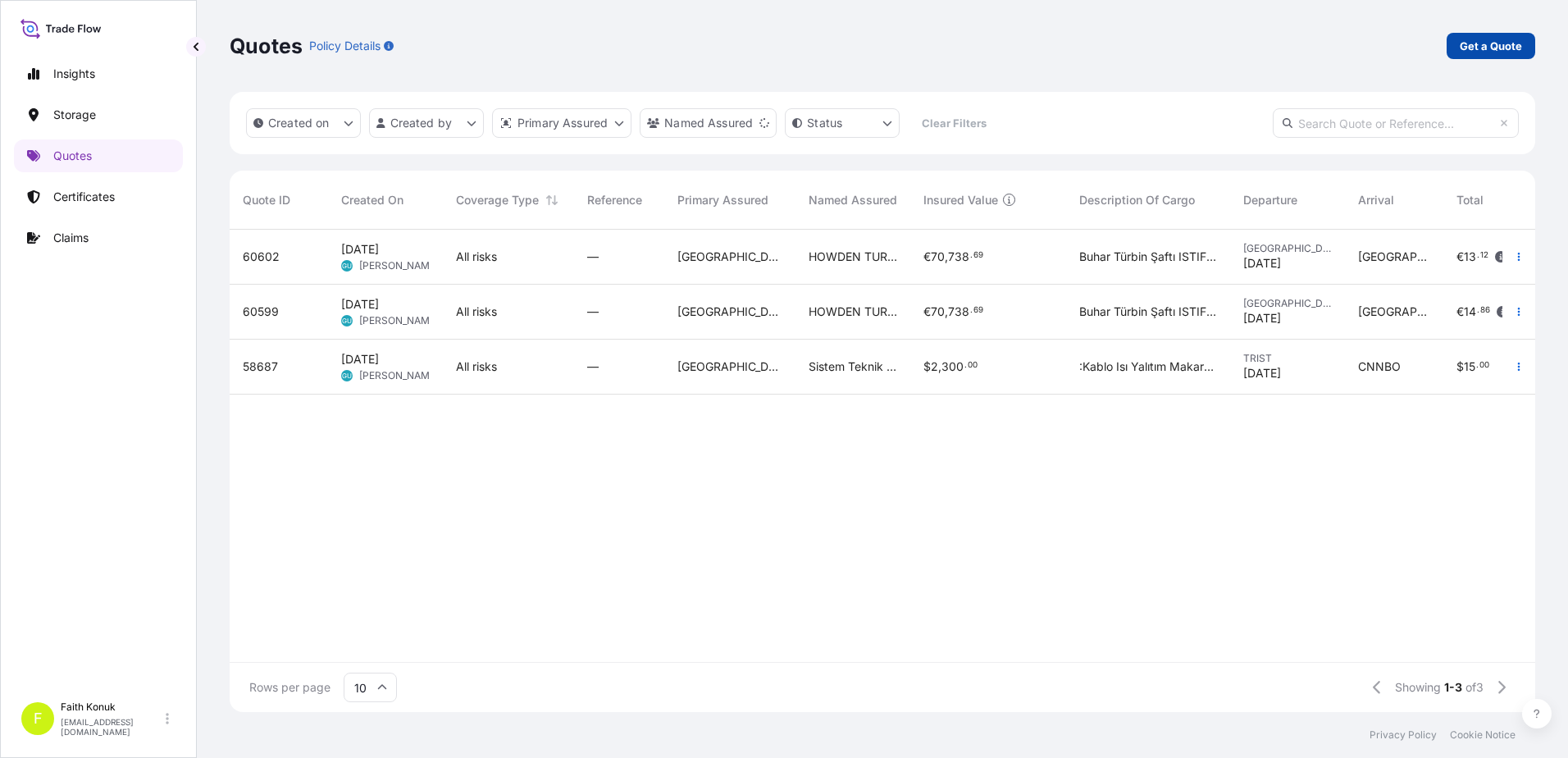
click at [1462, 41] on p "Get a Quote" at bounding box center [1491, 46] width 62 height 17
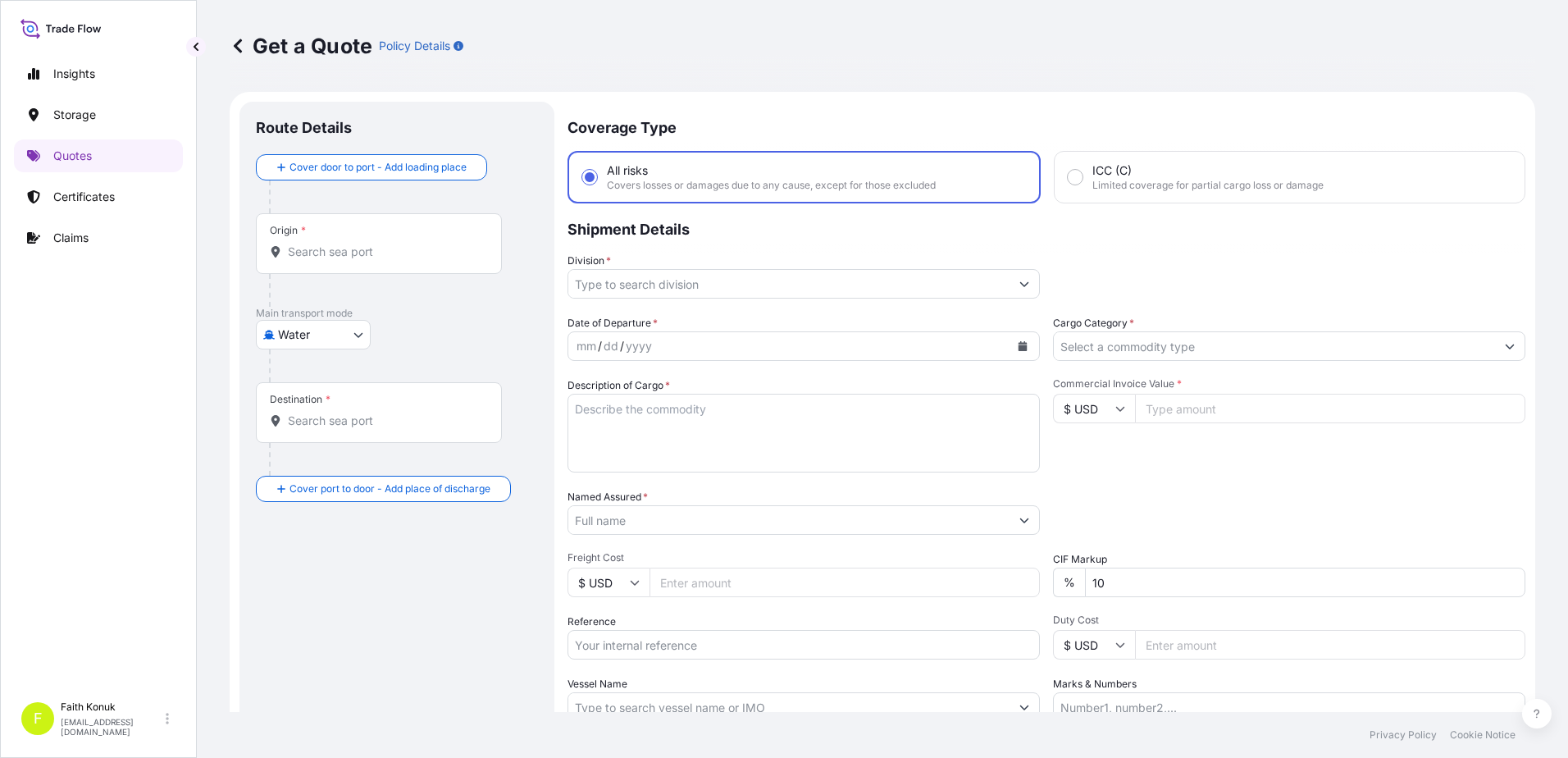
scroll to position [27, 0]
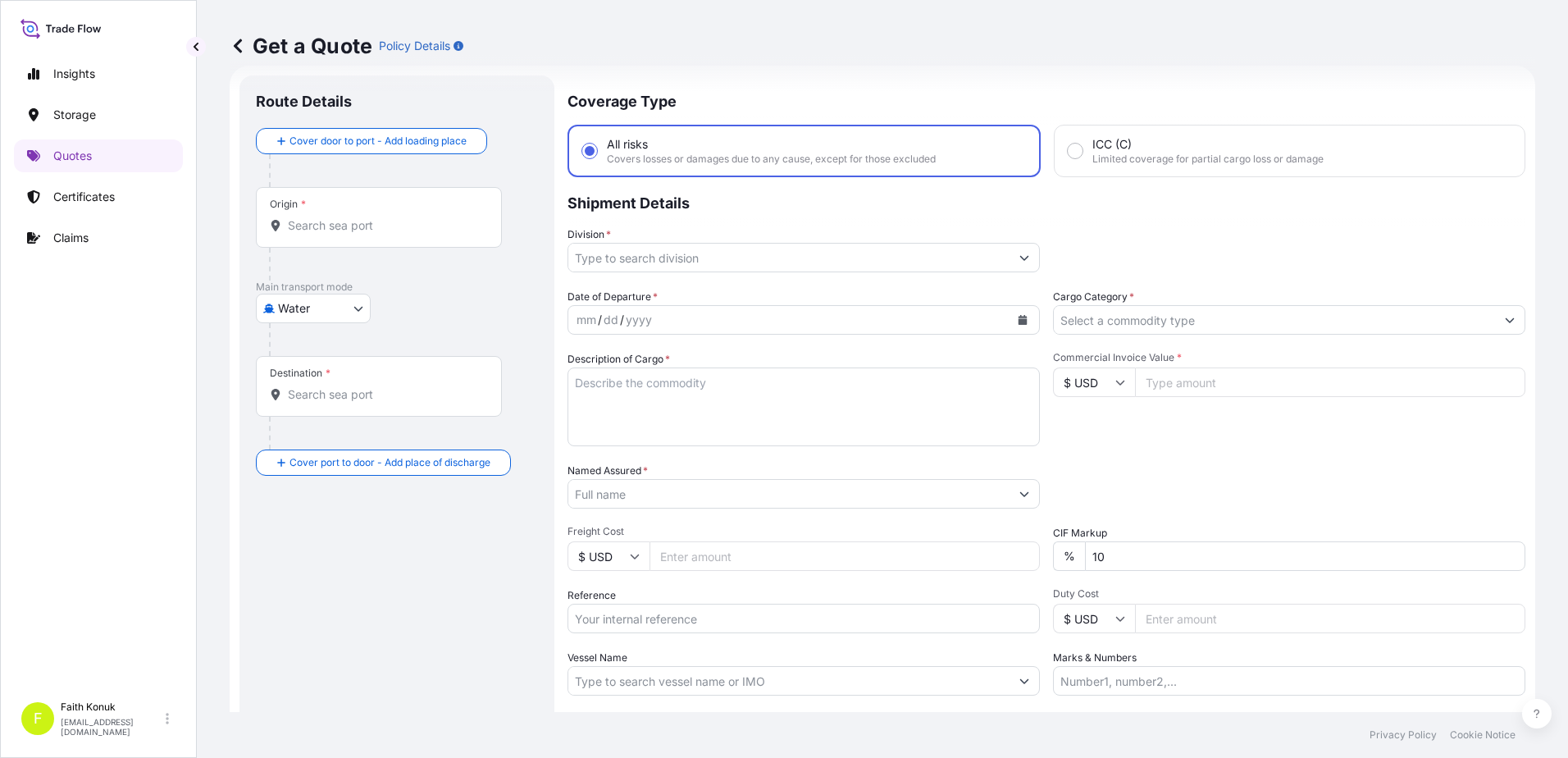
click at [346, 309] on body "Insights Storage Quotes Certificates Claims F [PERSON_NAME] [EMAIL_ADDRESS][DOM…" at bounding box center [784, 379] width 1568 height 758
click at [308, 412] on span "Inland" at bounding box center [303, 410] width 33 height 17
select select "Inland"
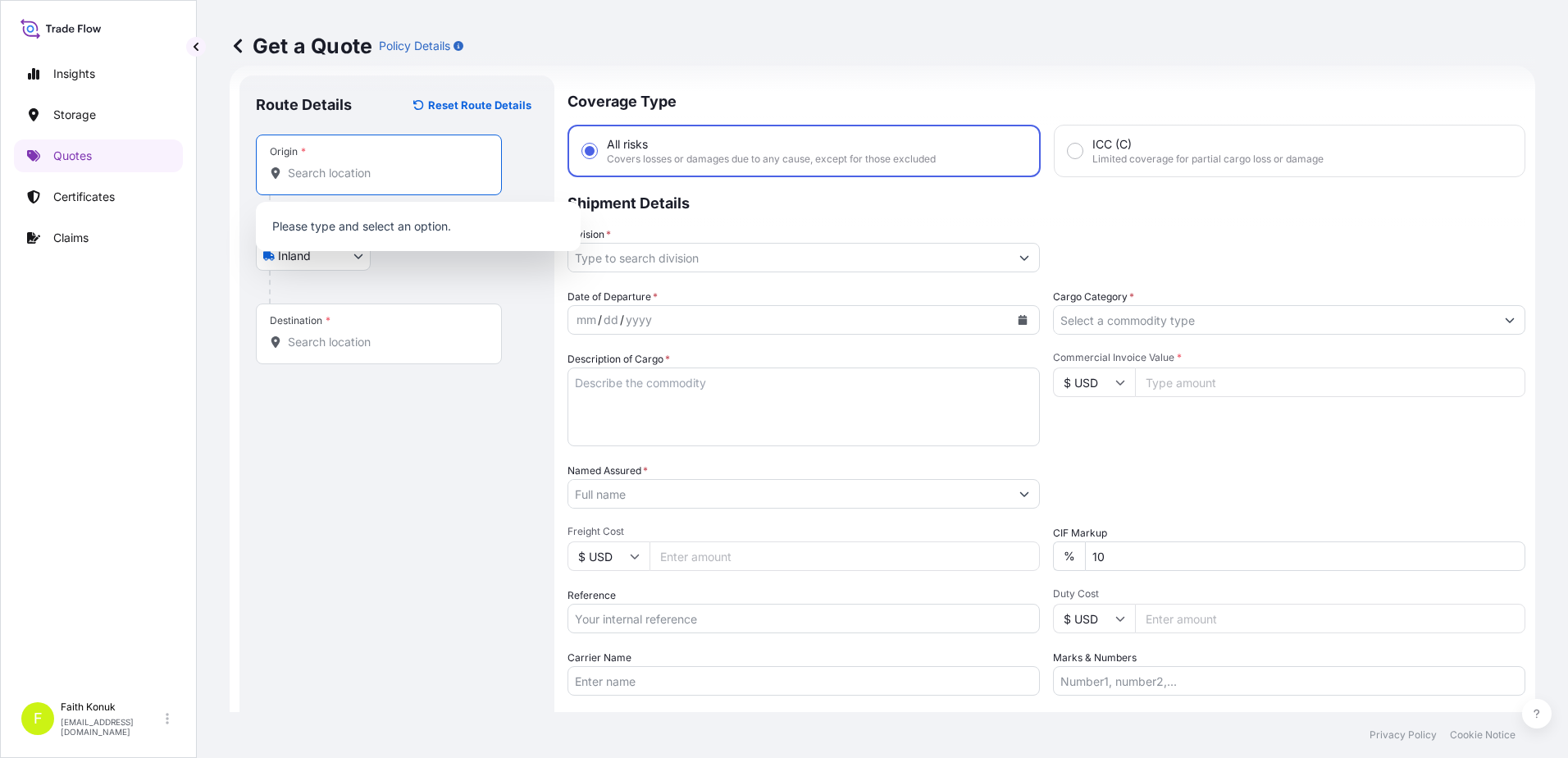
click at [344, 179] on input "Origin *" at bounding box center [384, 173] width 194 height 17
paste input "[GEOGRAPHIC_DATA]"
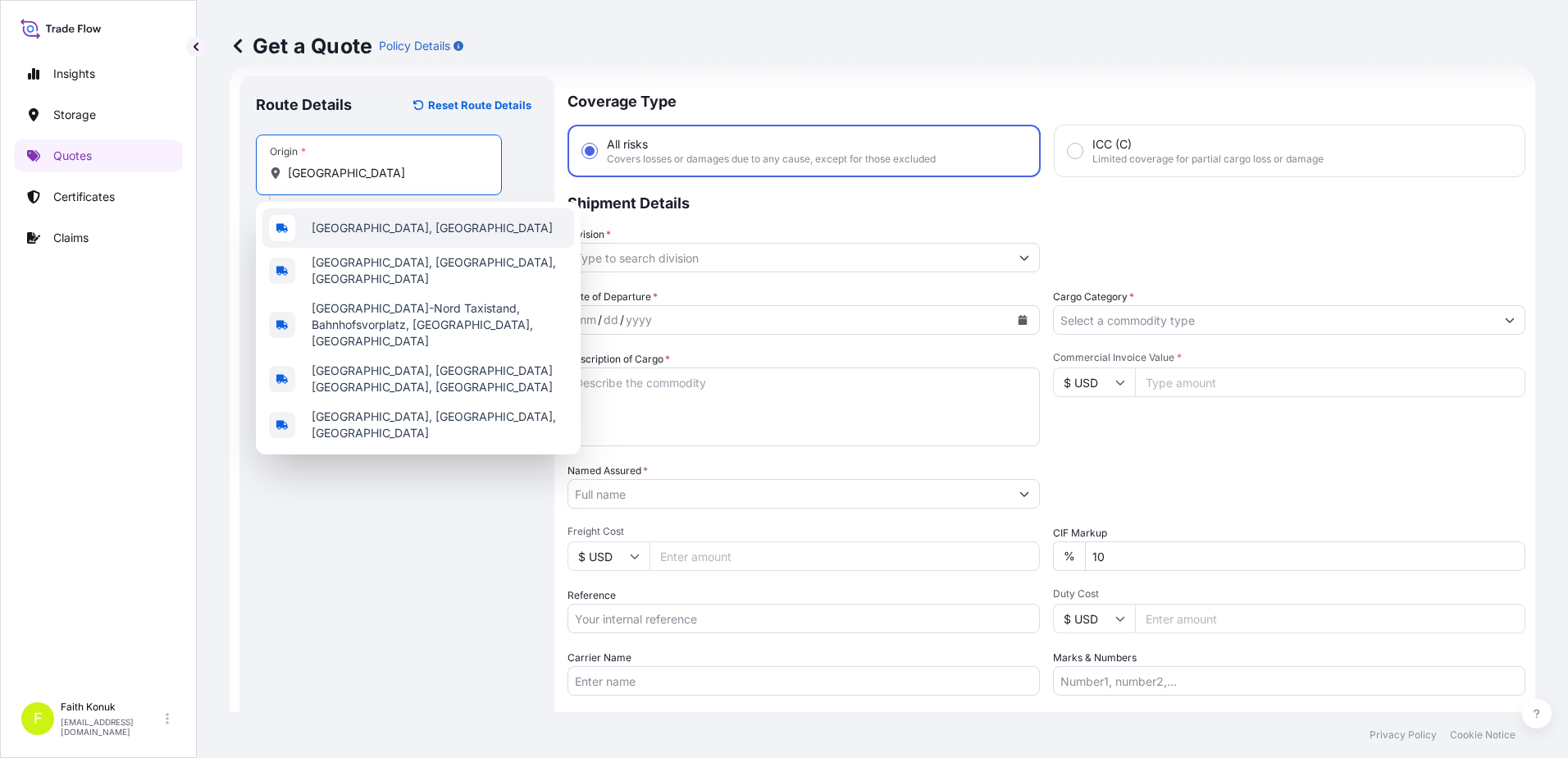
click at [368, 222] on span "[GEOGRAPHIC_DATA], [GEOGRAPHIC_DATA]" at bounding box center [432, 228] width 241 height 17
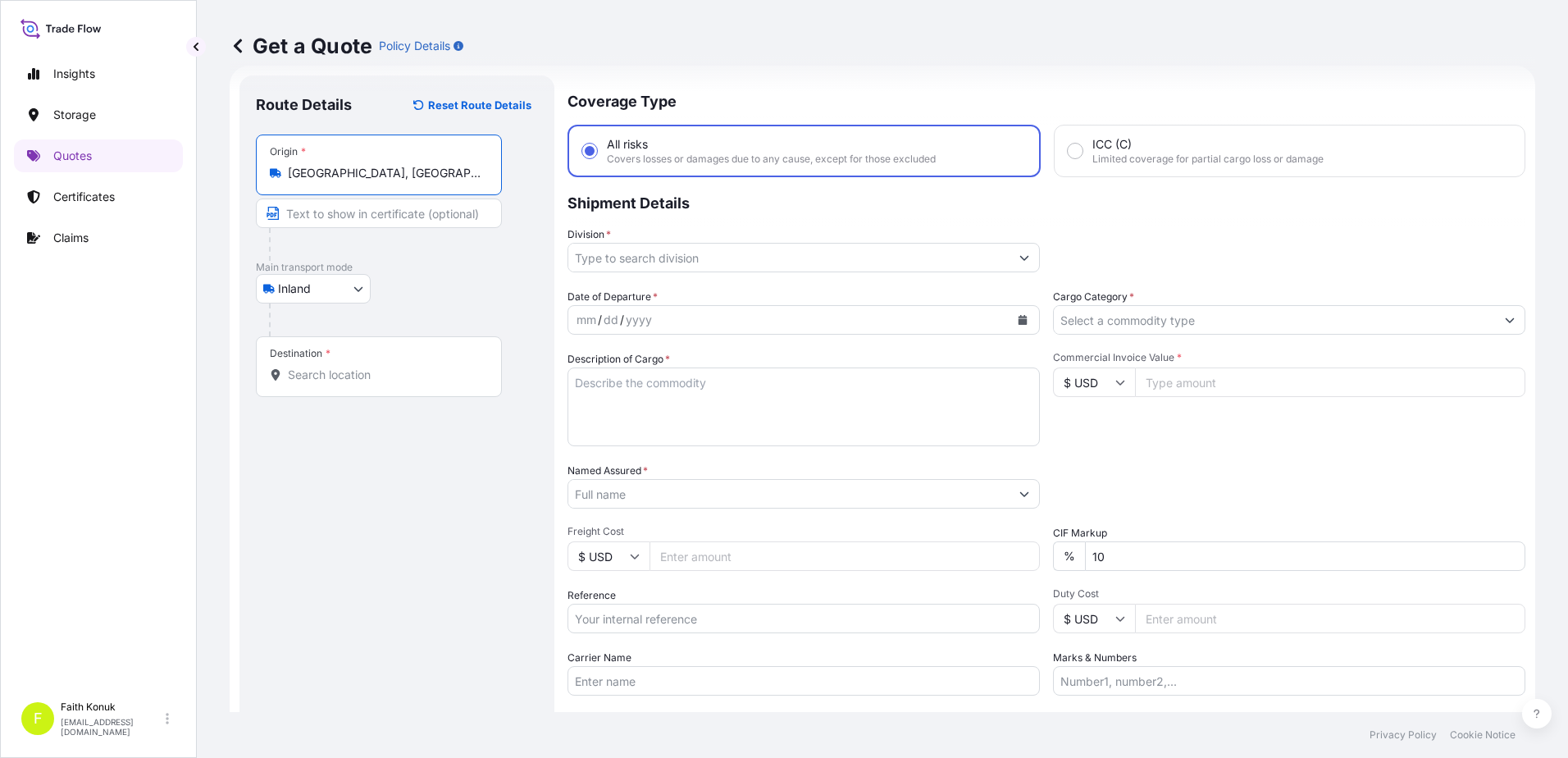
type input "[GEOGRAPHIC_DATA], [GEOGRAPHIC_DATA]"
click at [448, 310] on div at bounding box center [403, 320] width 269 height 33
click at [383, 382] on input "Destination *" at bounding box center [384, 375] width 194 height 17
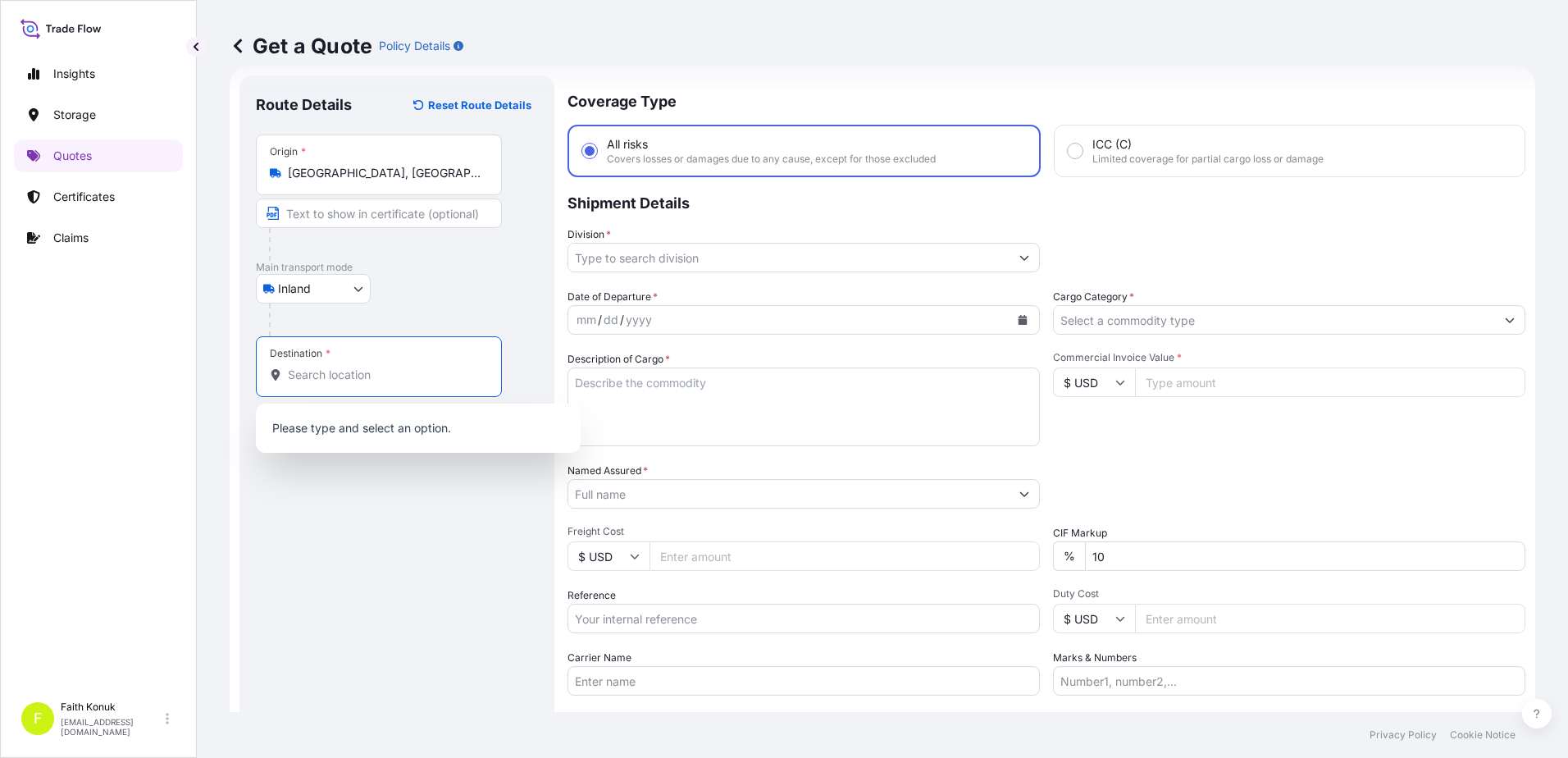
paste input "MANISA"
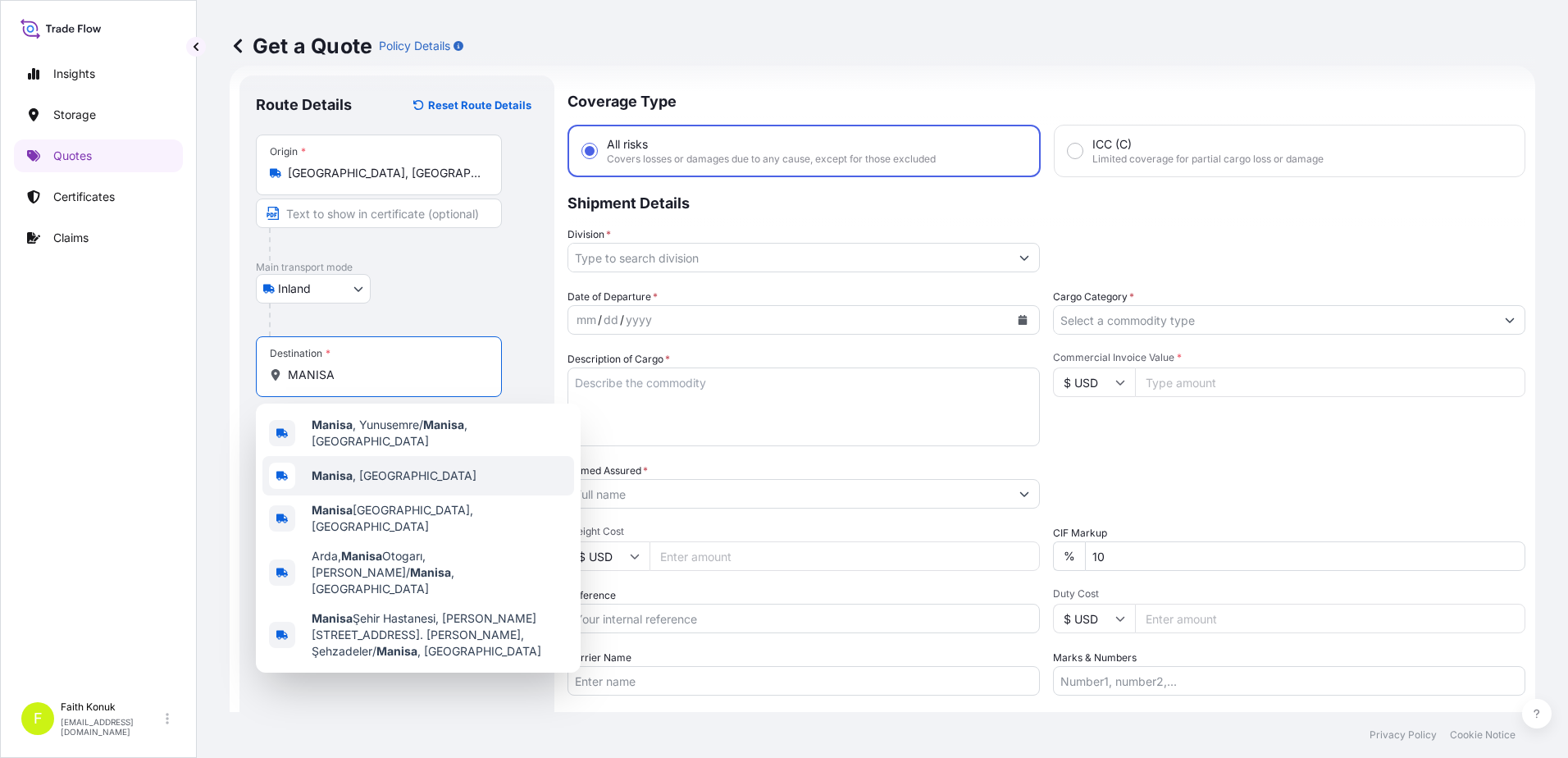
click at [388, 469] on span "[GEOGRAPHIC_DATA] , [GEOGRAPHIC_DATA]" at bounding box center [393, 476] width 164 height 17
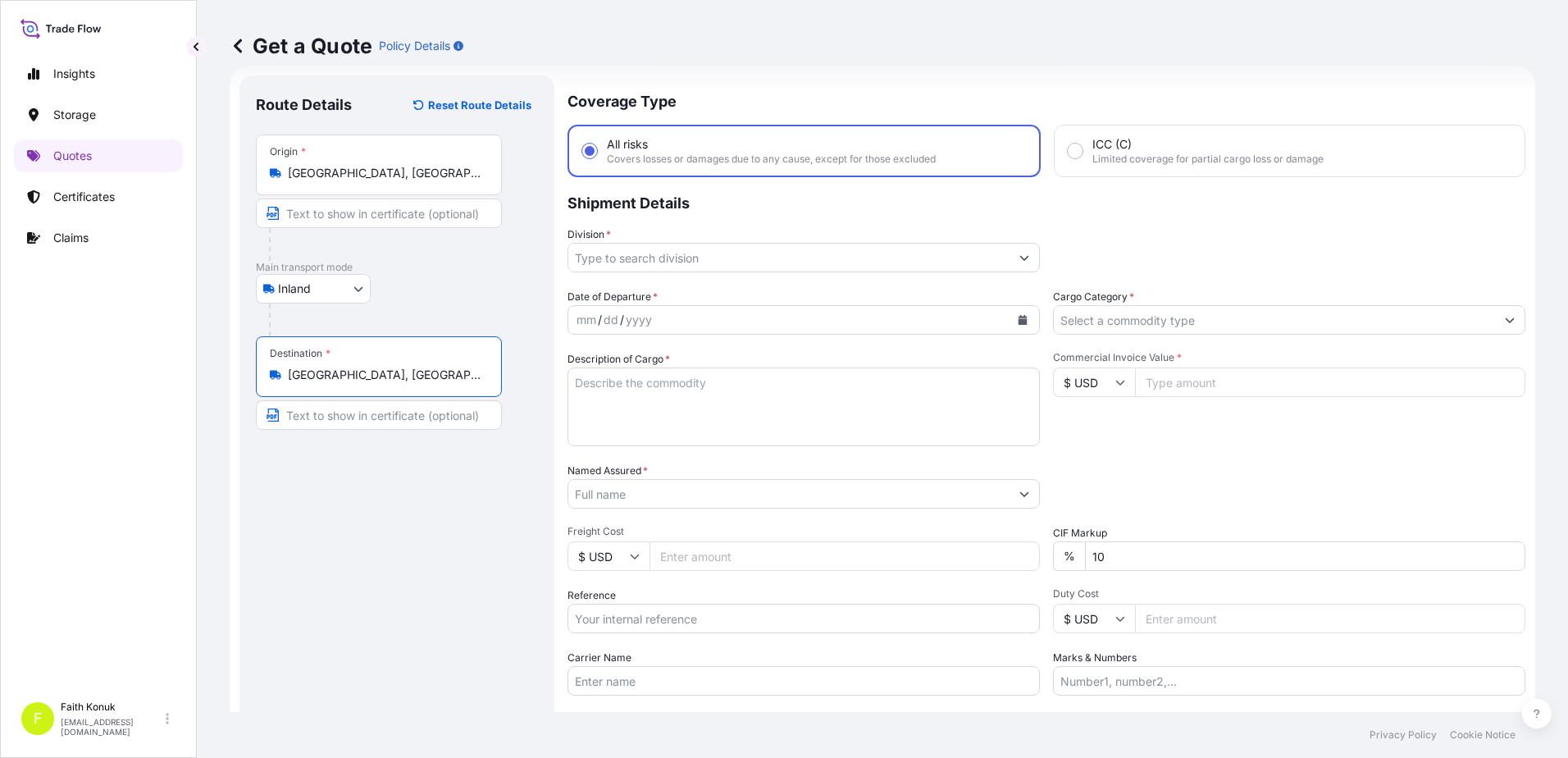
type input "[GEOGRAPHIC_DATA], [GEOGRAPHIC_DATA]"
click at [444, 286] on div "Inland Air Water Inland" at bounding box center [397, 288] width 282 height 29
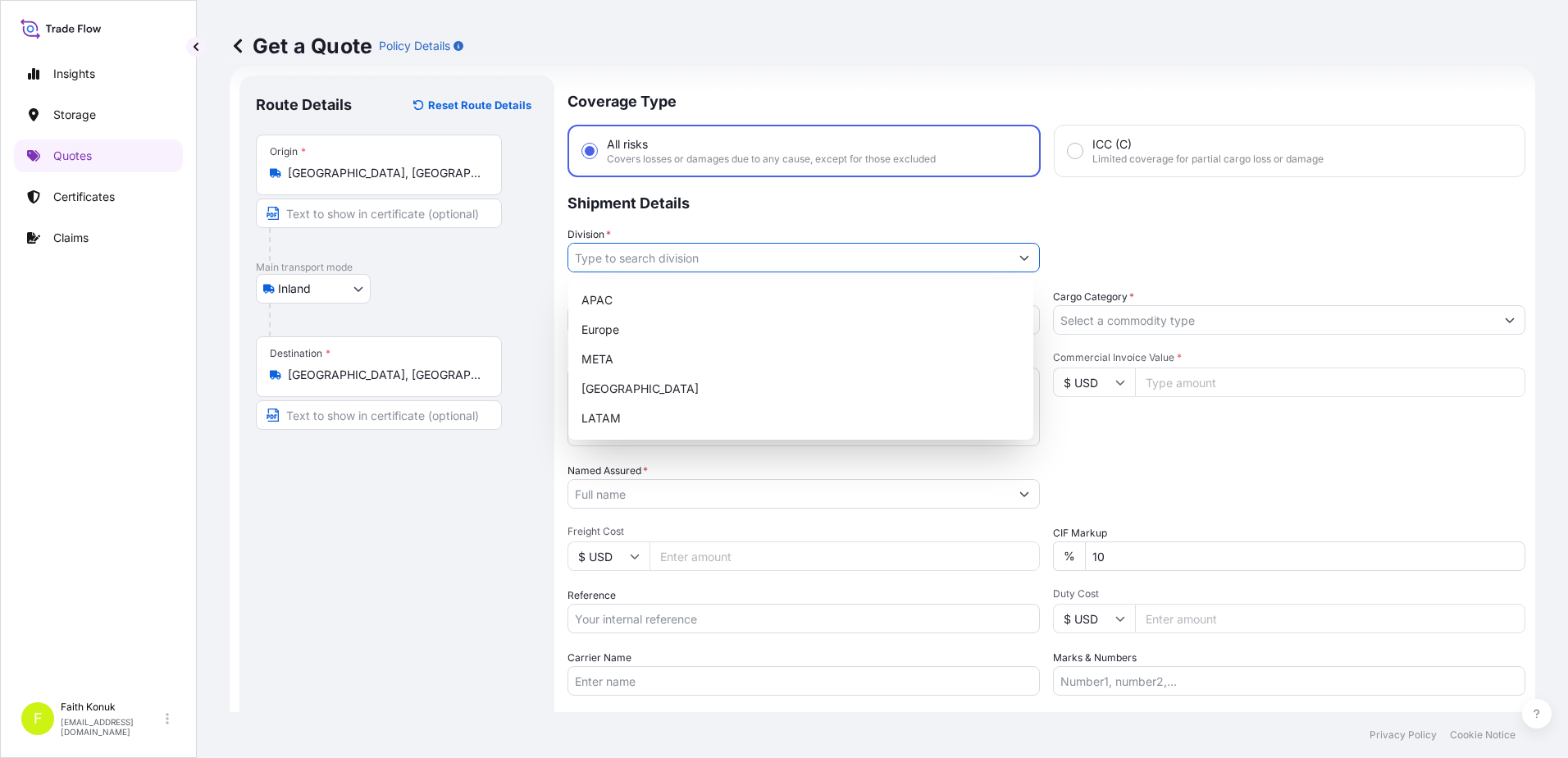
click at [612, 263] on input "Division *" at bounding box center [789, 257] width 441 height 29
click at [618, 357] on div "META" at bounding box center [801, 359] width 452 height 29
type input "META"
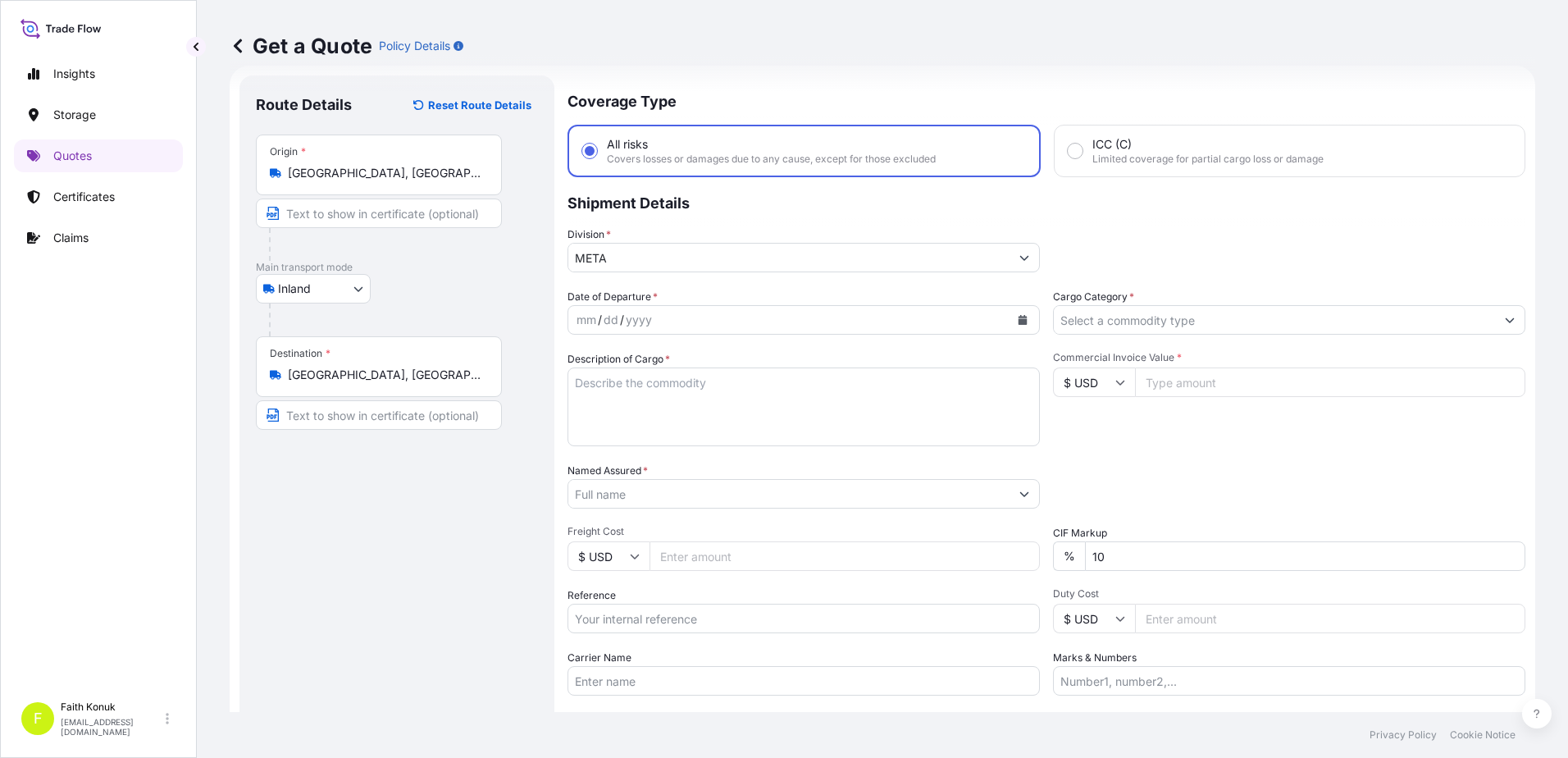
click at [701, 224] on p "Shipment Details" at bounding box center [1046, 202] width 958 height 50
click at [1021, 319] on button "Calendar" at bounding box center [1022, 320] width 27 height 27
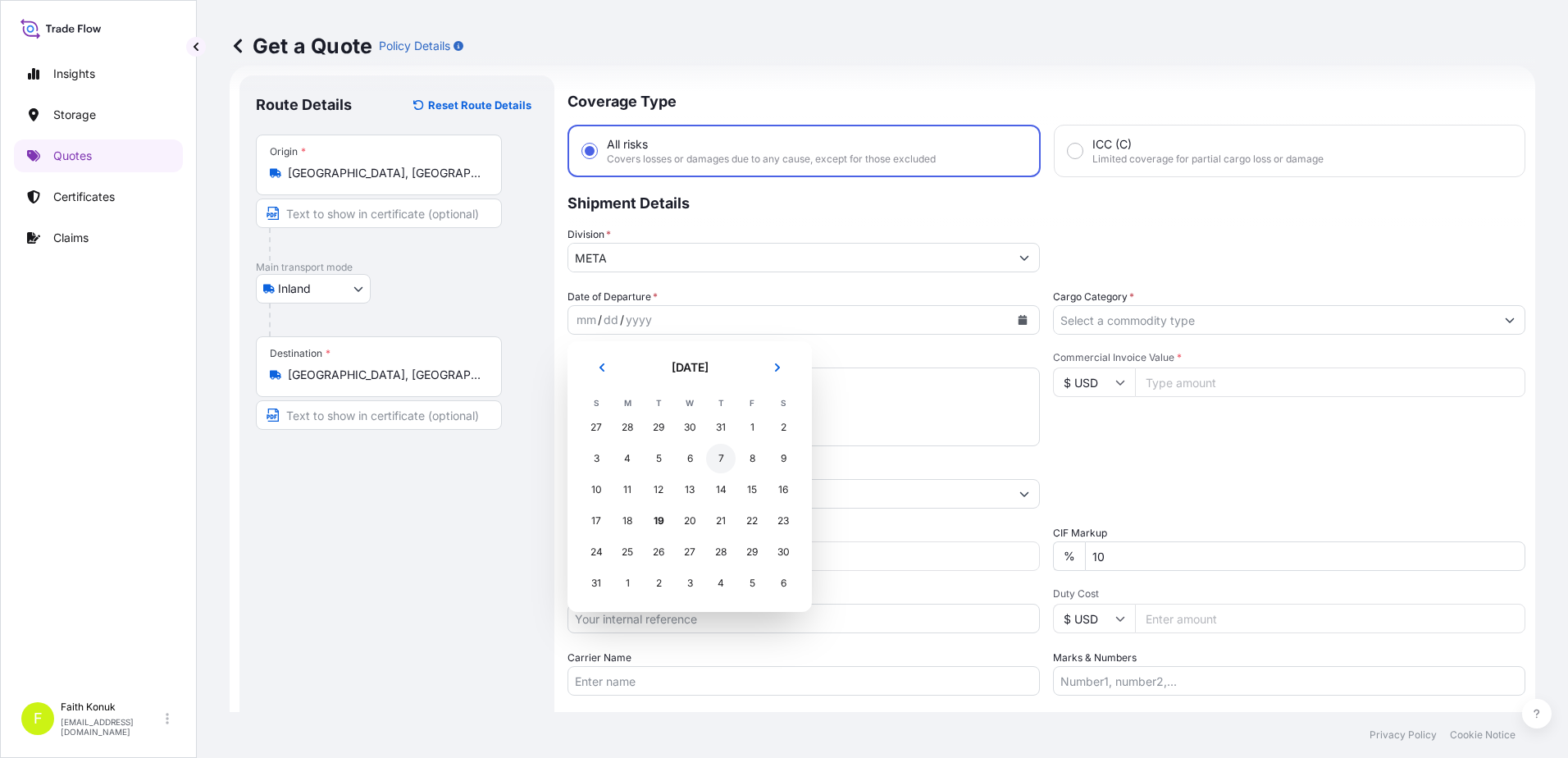
click at [723, 456] on div "7" at bounding box center [721, 458] width 29 height 29
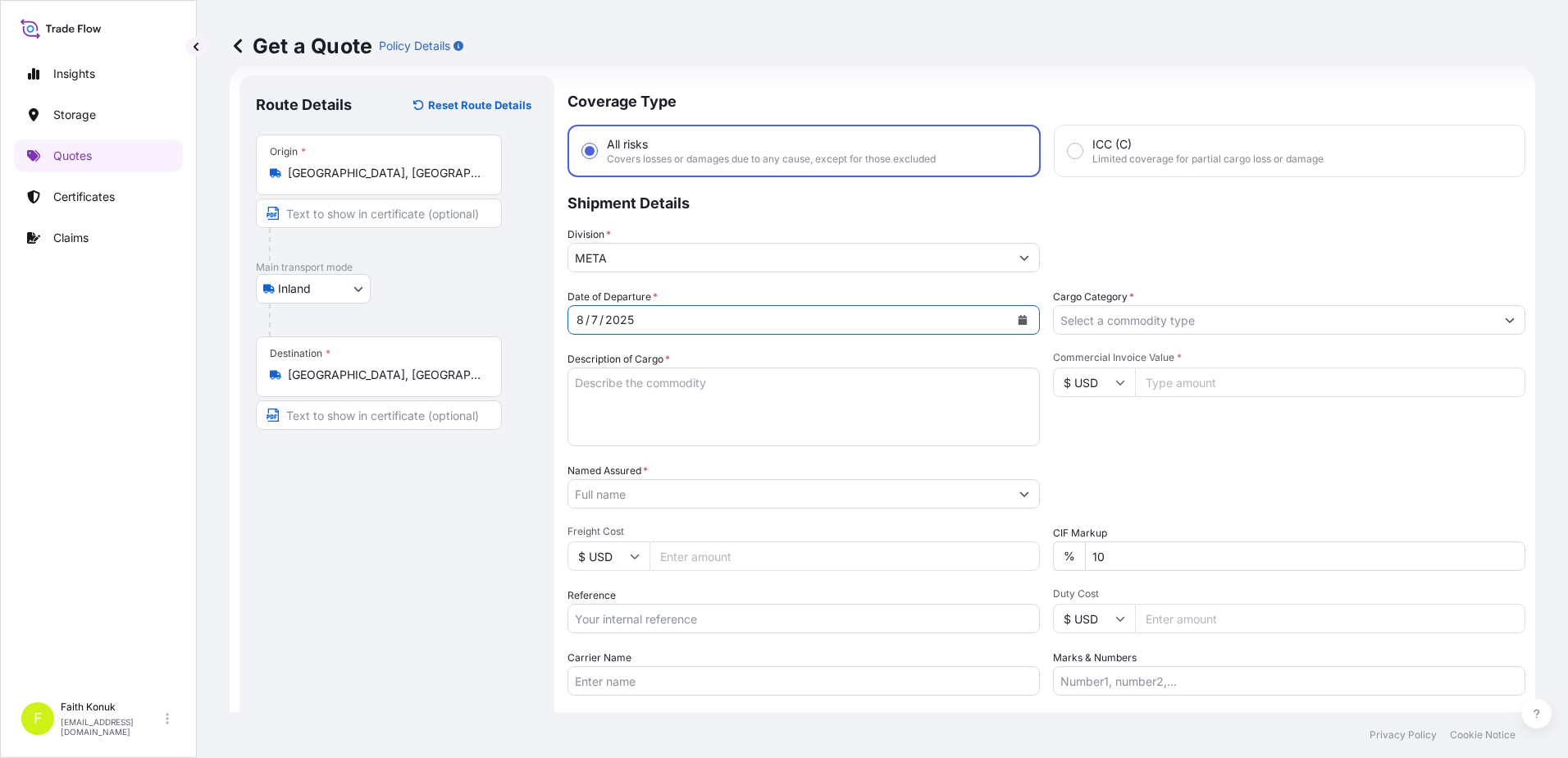
click at [618, 387] on textarea "Description of Cargo *" at bounding box center [804, 407] width 472 height 79
click at [592, 391] on textarea "Description of Cargo *" at bounding box center [804, 407] width 472 height 79
paste textarea "PLASTIC PLT 18 KAP - 2166"
click at [586, 411] on textarea "PLASTIC PLT 18 KAP - 2166" at bounding box center [804, 407] width 472 height 79
click at [581, 407] on textarea "PLASTIC PLT 18 KAP - 2166" at bounding box center [804, 407] width 472 height 79
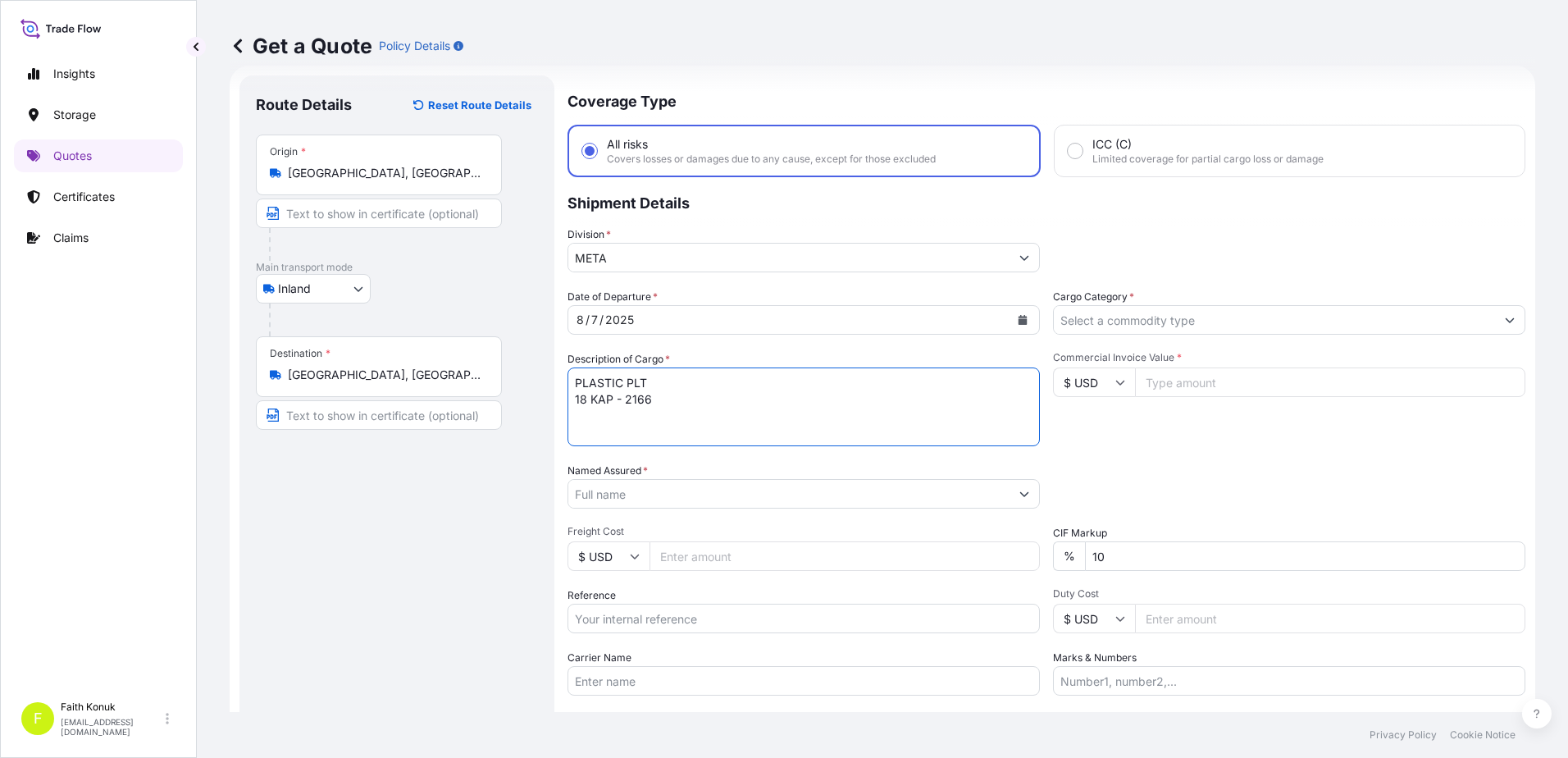
click at [687, 402] on textarea "PLASTIC PLT 18 KAP - 2166" at bounding box center [804, 407] width 472 height 79
paste textarea "20 APS 427"
type textarea "PLASTIC PLT 18 KAP - 2166 20 APS 427 INSURANCE PREMIUM USD 35 (TAX INCLUDED)"
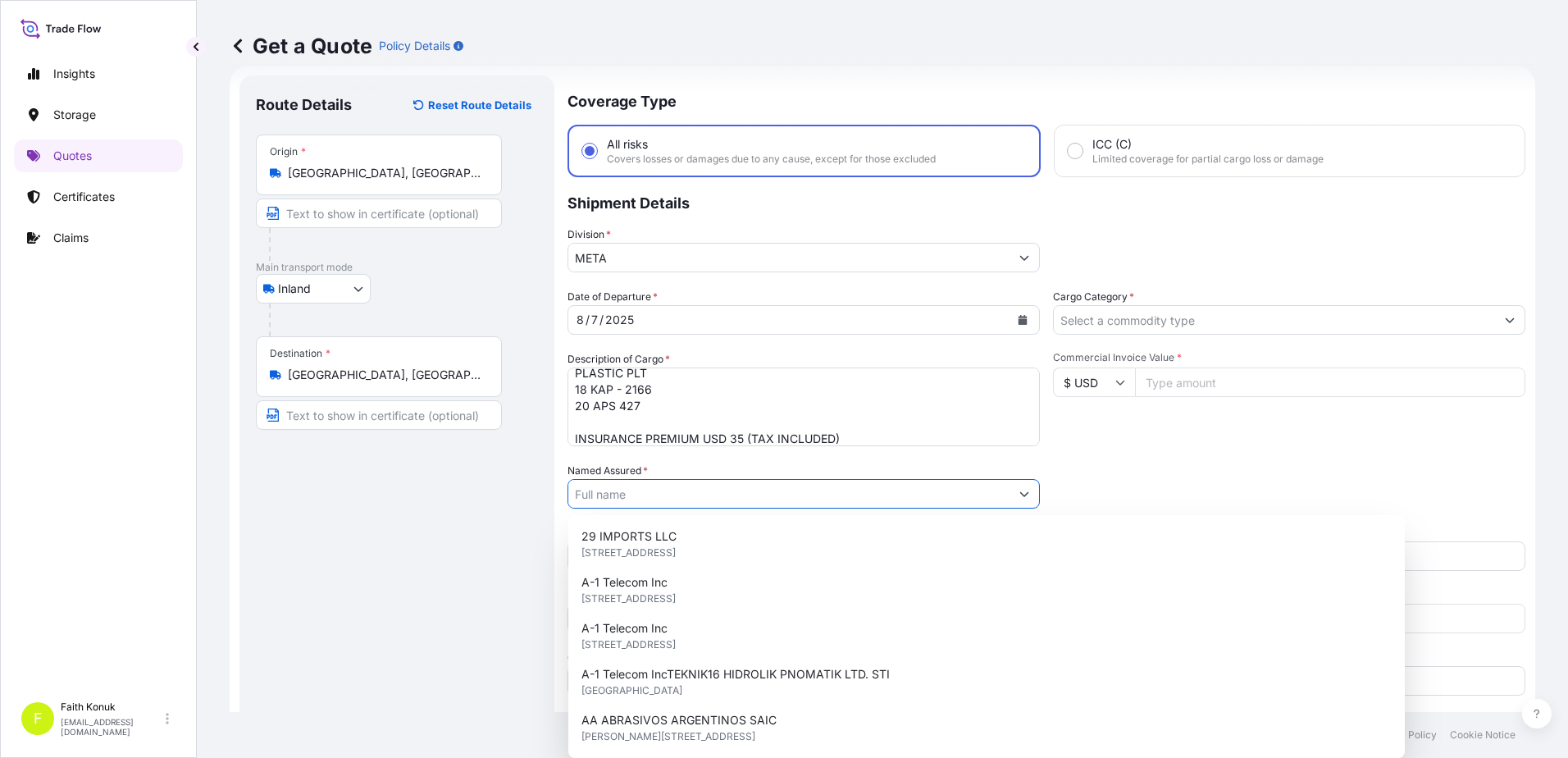
click at [615, 497] on input "Named Assured *" at bounding box center [789, 493] width 441 height 29
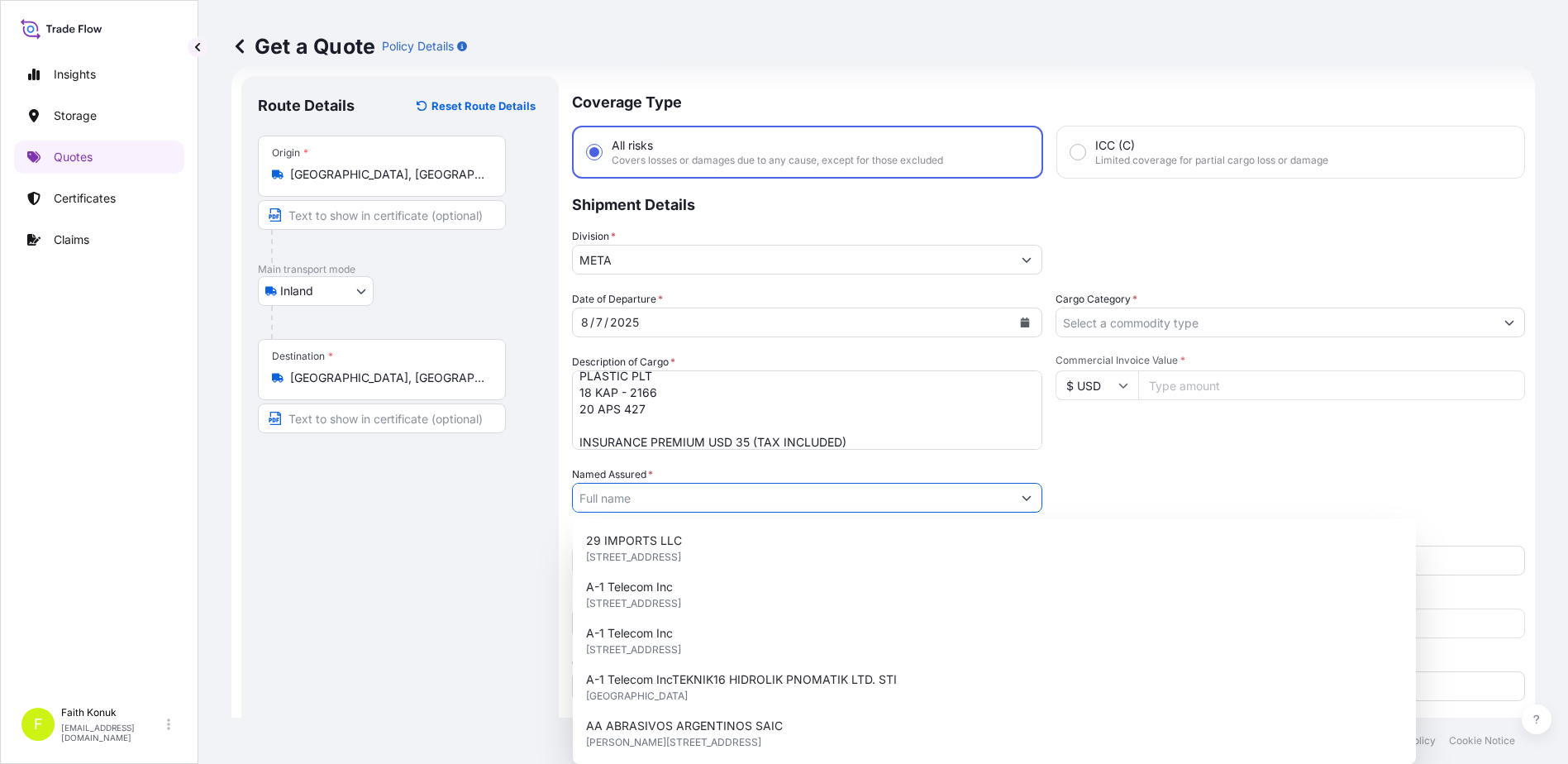
paste input "BALL TRADING [GEOGRAPHIC_DATA]"
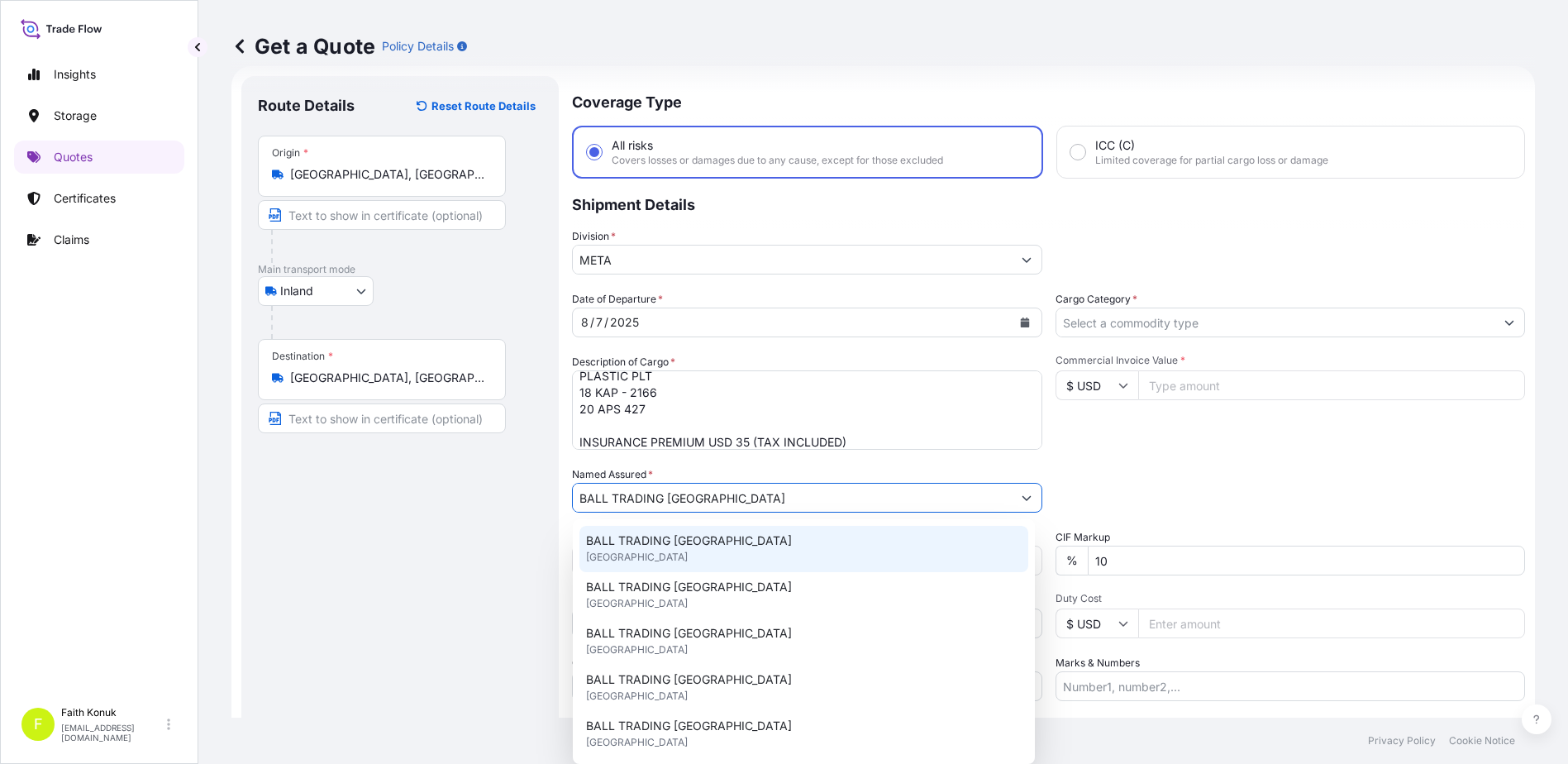
click at [630, 536] on span "BALL TRADING [GEOGRAPHIC_DATA]" at bounding box center [689, 541] width 205 height 17
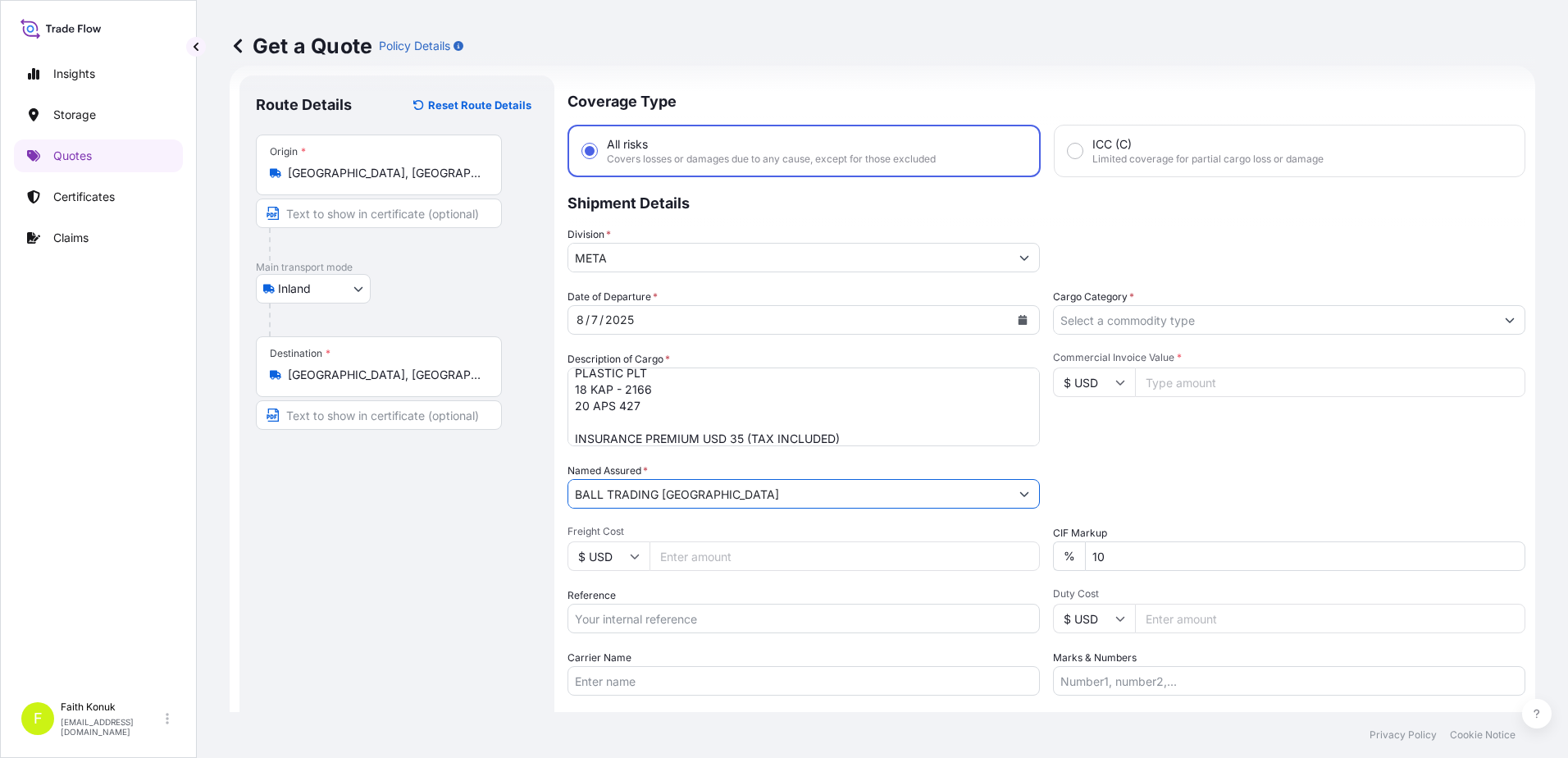
type input "BALL TRADING [GEOGRAPHIC_DATA]"
click at [629, 522] on div "Date of Departure * [DATE] Cargo Category * Description of Cargo * PLASTIC PLT …" at bounding box center [1046, 492] width 958 height 407
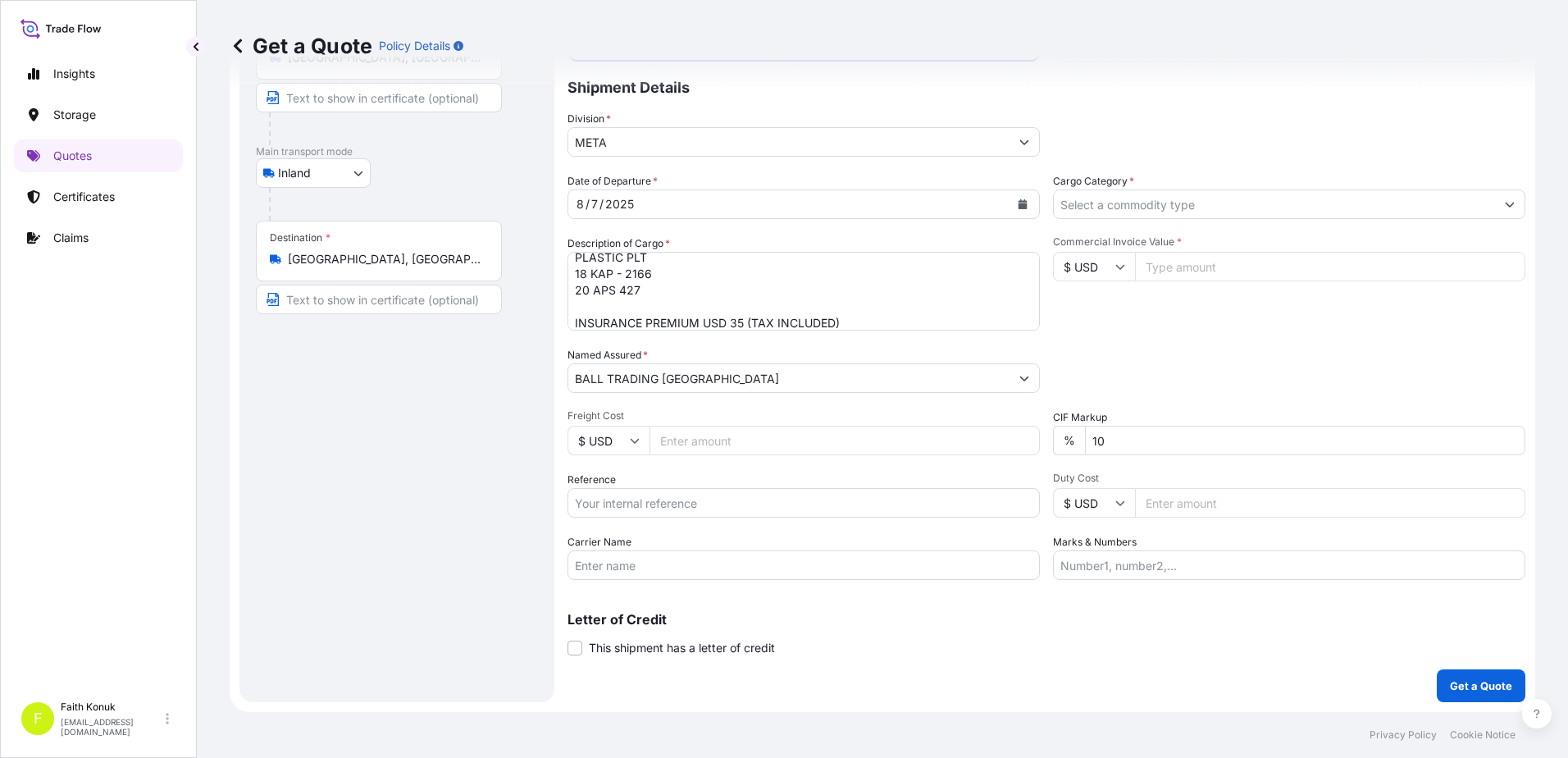
click at [630, 504] on input "Reference" at bounding box center [804, 503] width 472 height 29
paste input "2211769952"
type input "2211769952"
click at [630, 556] on input "Carrier Name" at bounding box center [804, 565] width 472 height 29
paste input "20 APS 427"
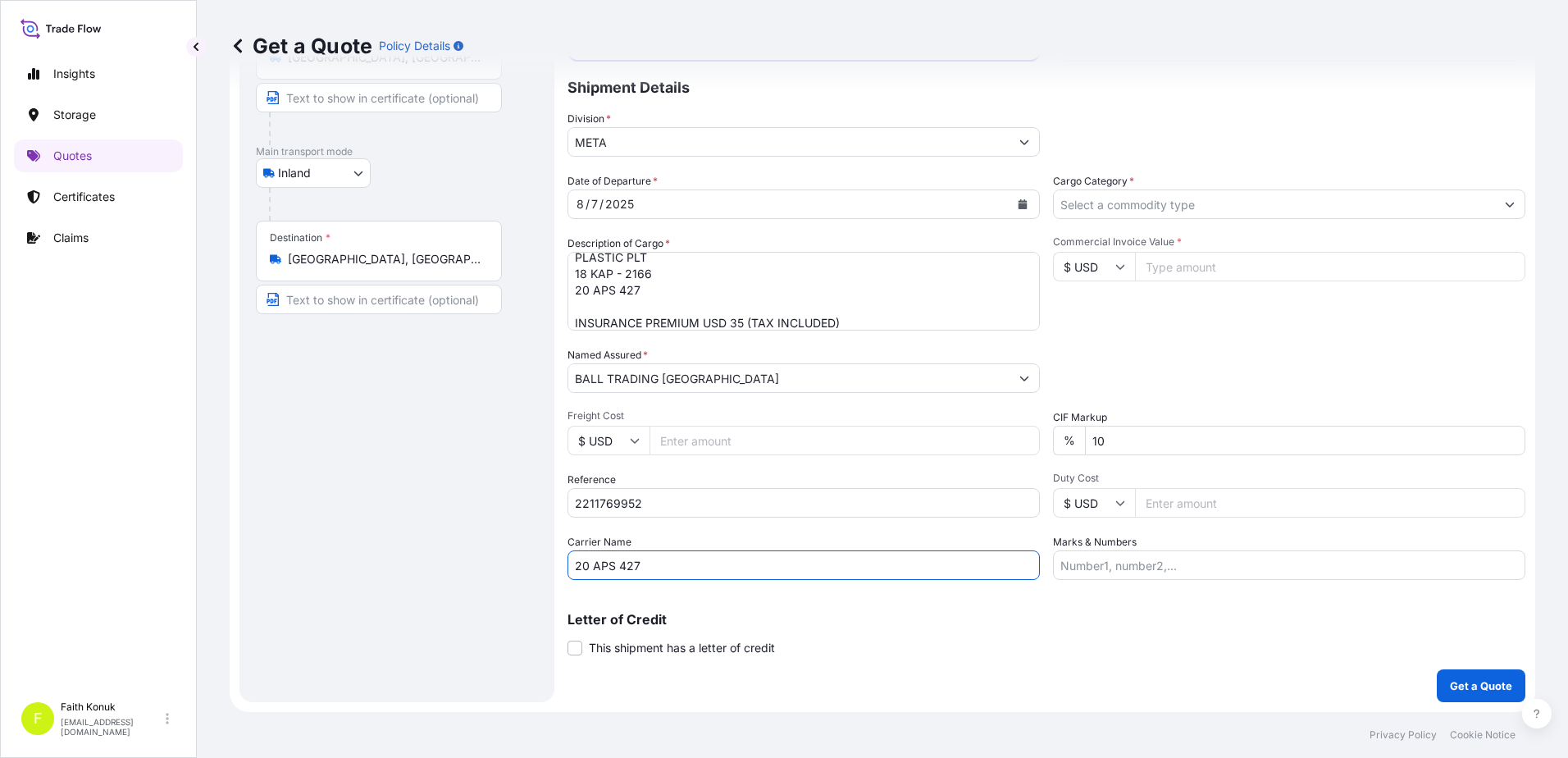
type input "20 APS 427"
click at [1100, 196] on input "Cargo Category *" at bounding box center [1274, 204] width 441 height 29
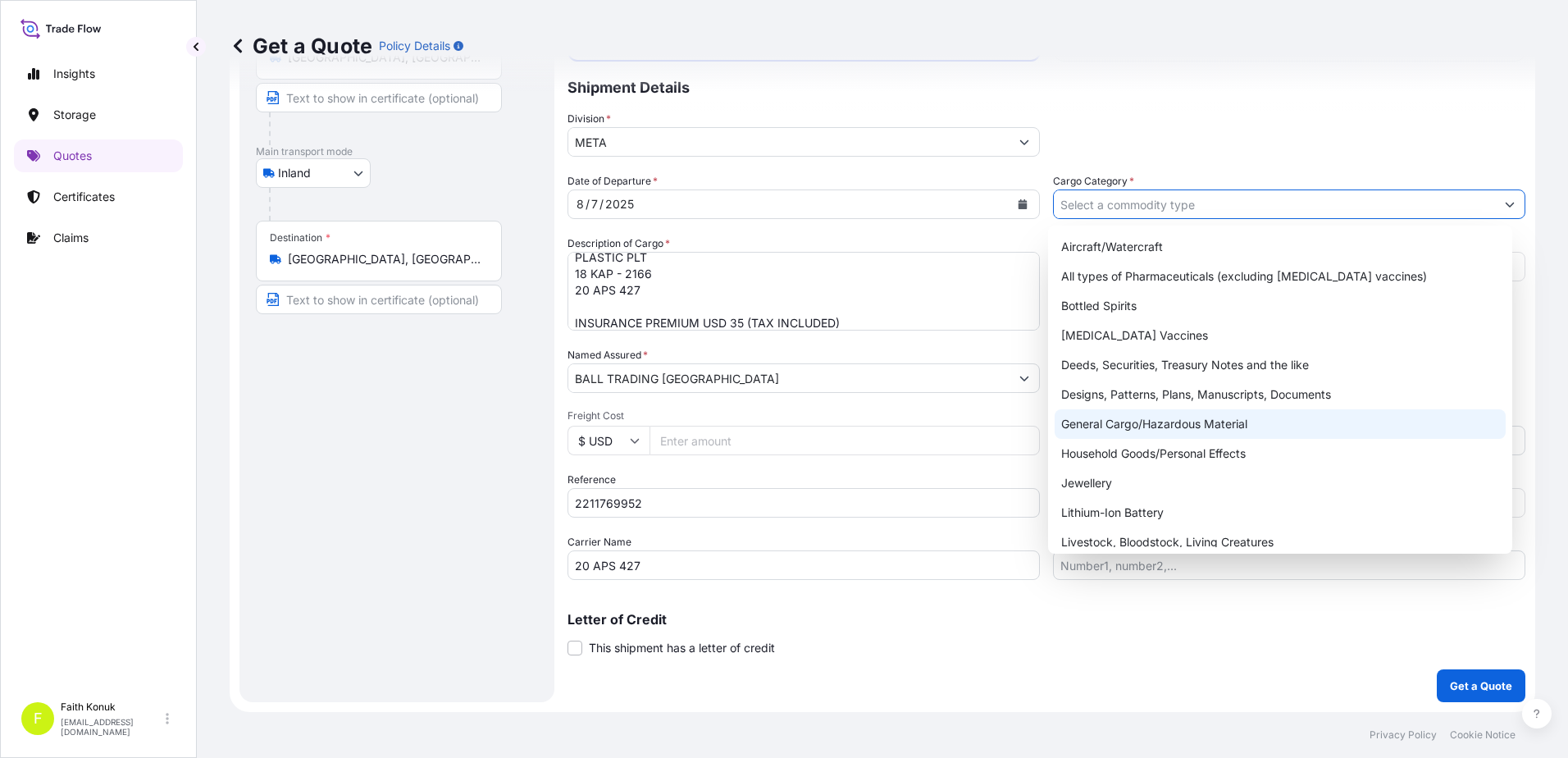
click at [1097, 415] on div "General Cargo/Hazardous Material" at bounding box center [1280, 424] width 452 height 29
type input "General Cargo/Hazardous Material"
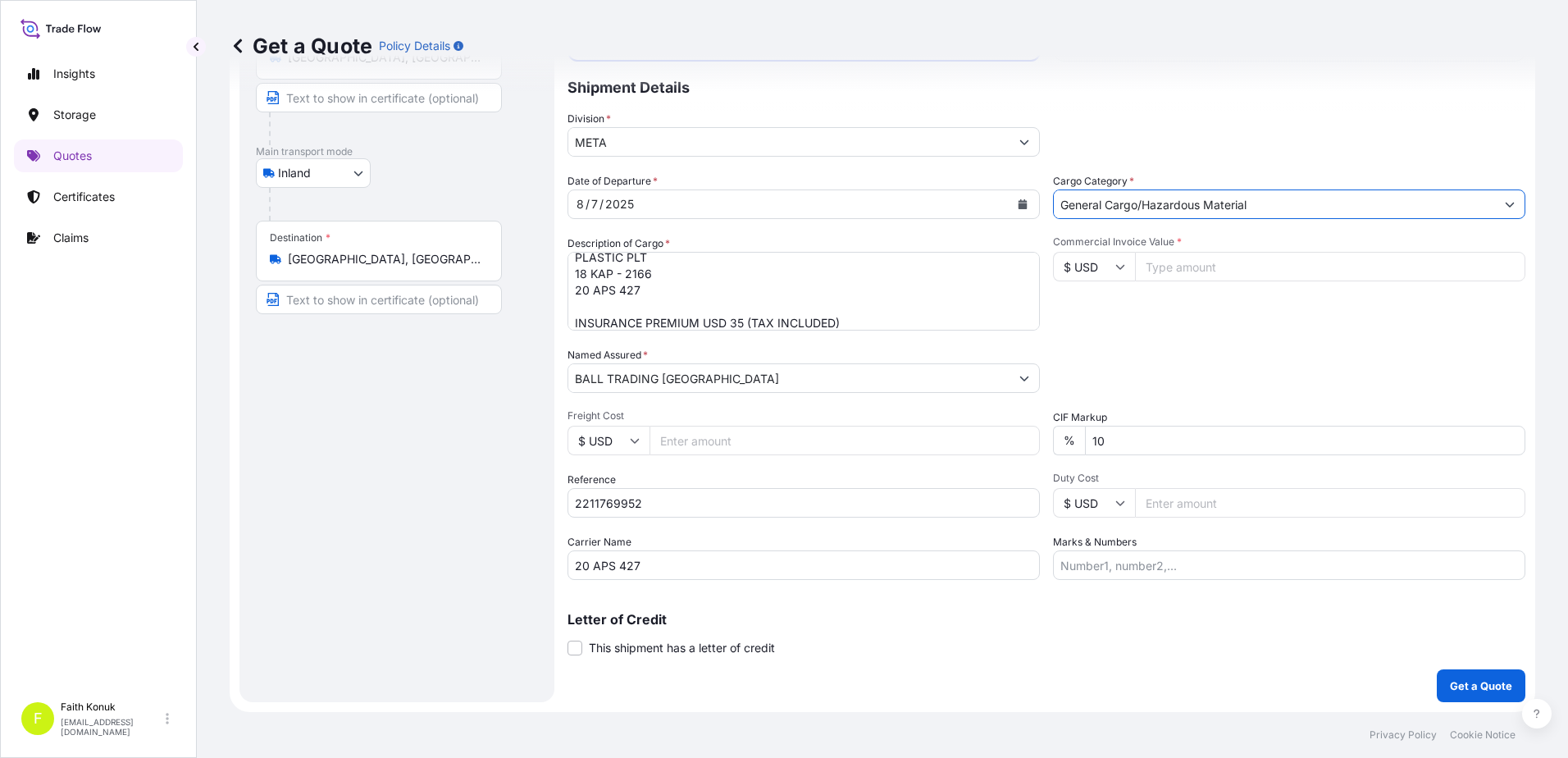
click at [1115, 265] on icon at bounding box center [1120, 266] width 10 height 10
click at [1077, 256] on div "TL TRY" at bounding box center [1088, 242] width 69 height 31
type input "TL TRY"
click at [1162, 268] on input "Commercial Invoice Value *" at bounding box center [1330, 266] width 390 height 29
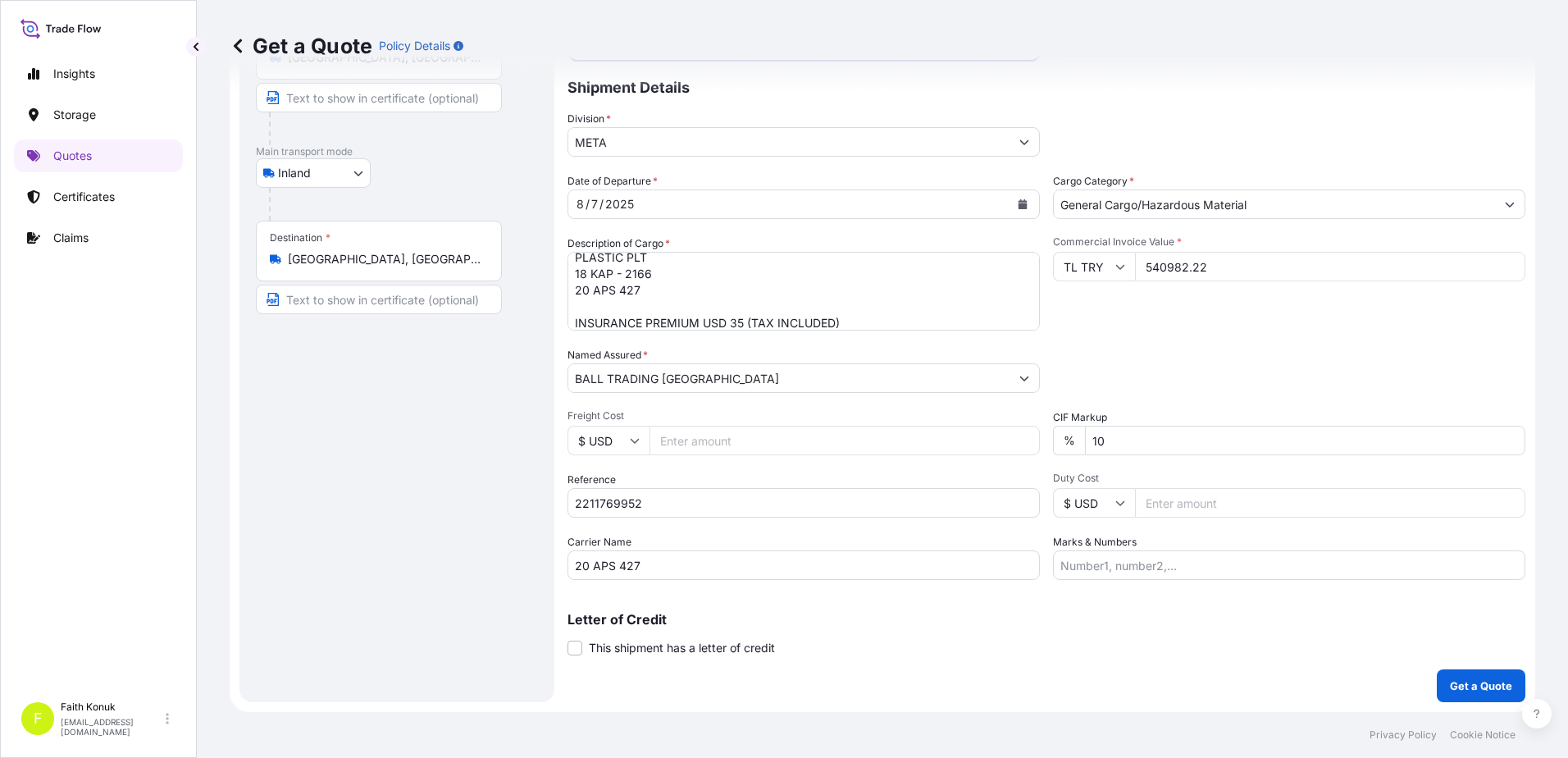
type input "540982.22"
click at [1195, 336] on div "Date of Departure * [DATE] Cargo Category * General Cargo/Hazardous Material De…" at bounding box center [1046, 376] width 958 height 407
drag, startPoint x: 1067, startPoint y: 436, endPoint x: 991, endPoint y: 433, distance: 76.1
click at [991, 433] on div "Date of Departure * [DATE] Cargo Category * General Cargo/Hazardous Material De…" at bounding box center [1046, 376] width 958 height 407
type input "0"
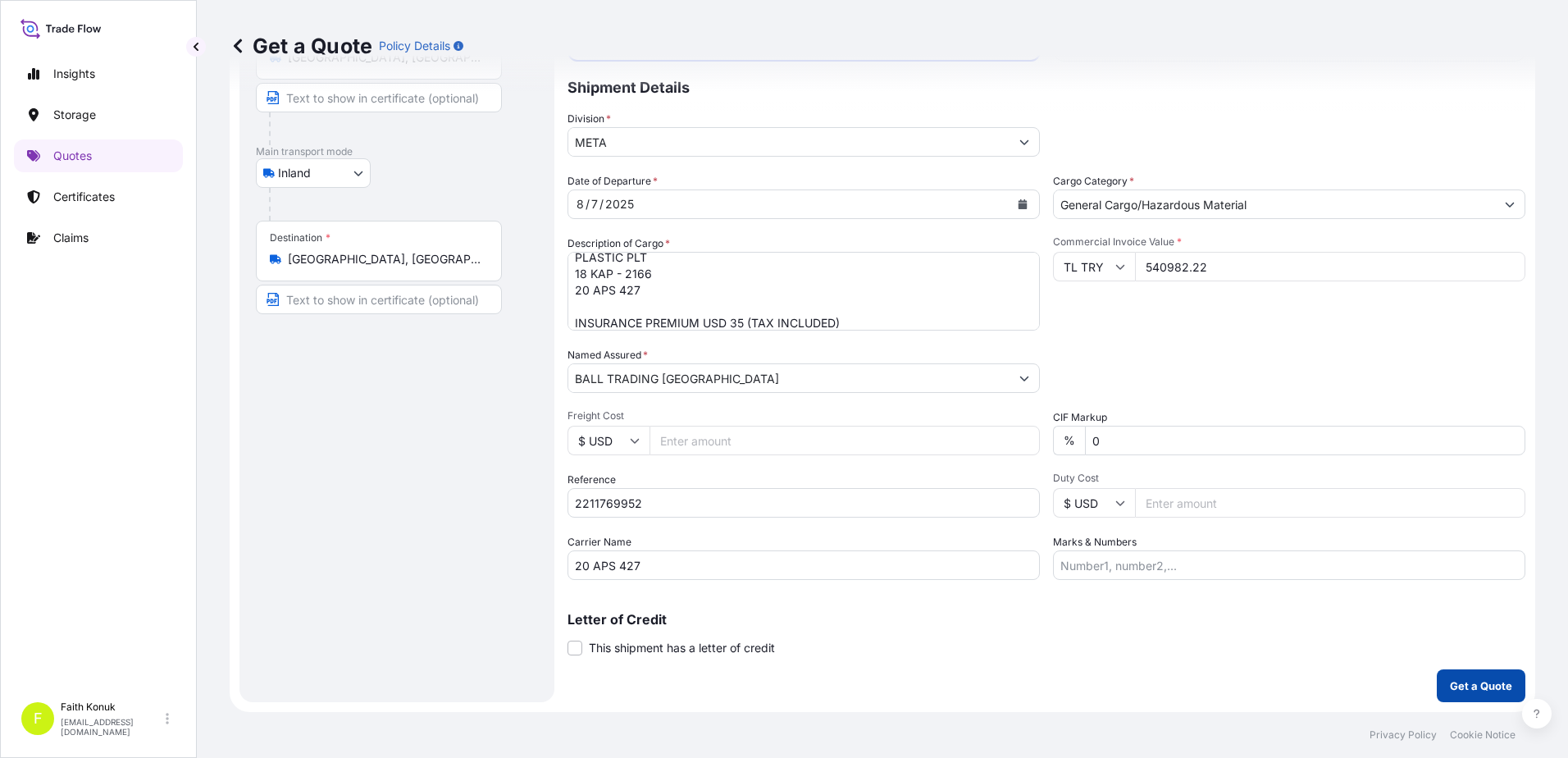
click at [1458, 674] on button "Get a Quote" at bounding box center [1481, 686] width 88 height 33
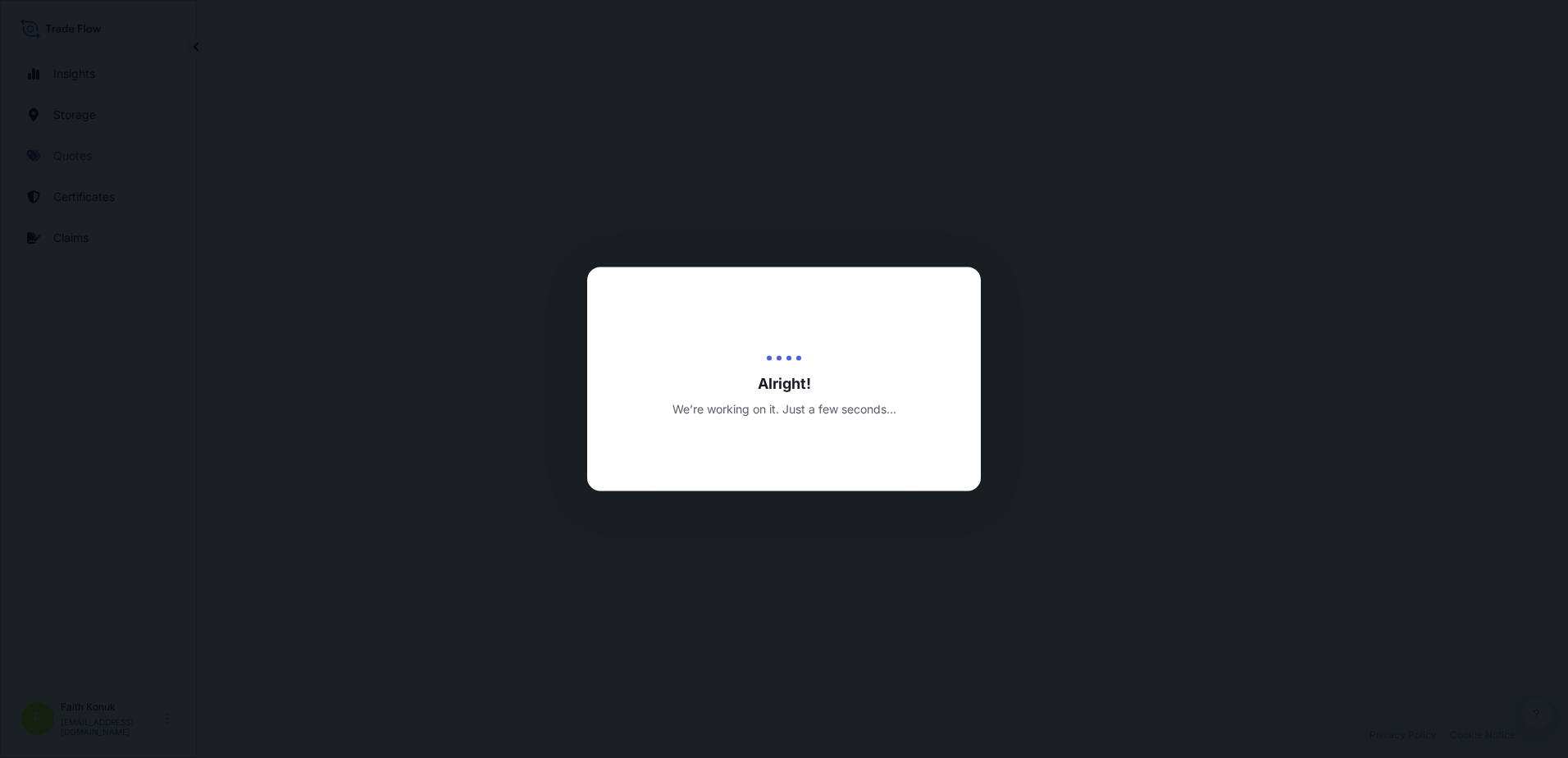
select select "Inland"
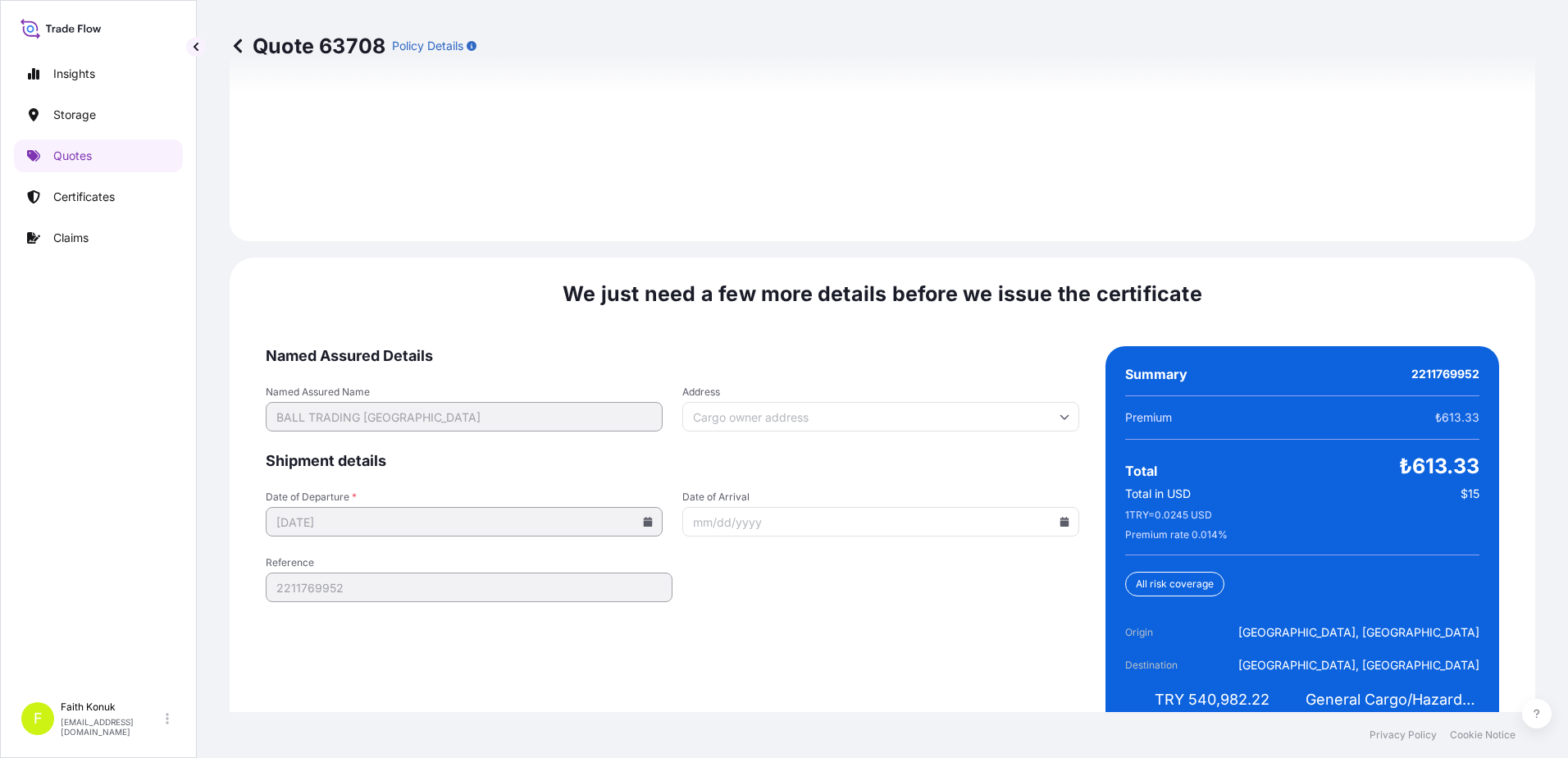
scroll to position [2420, 0]
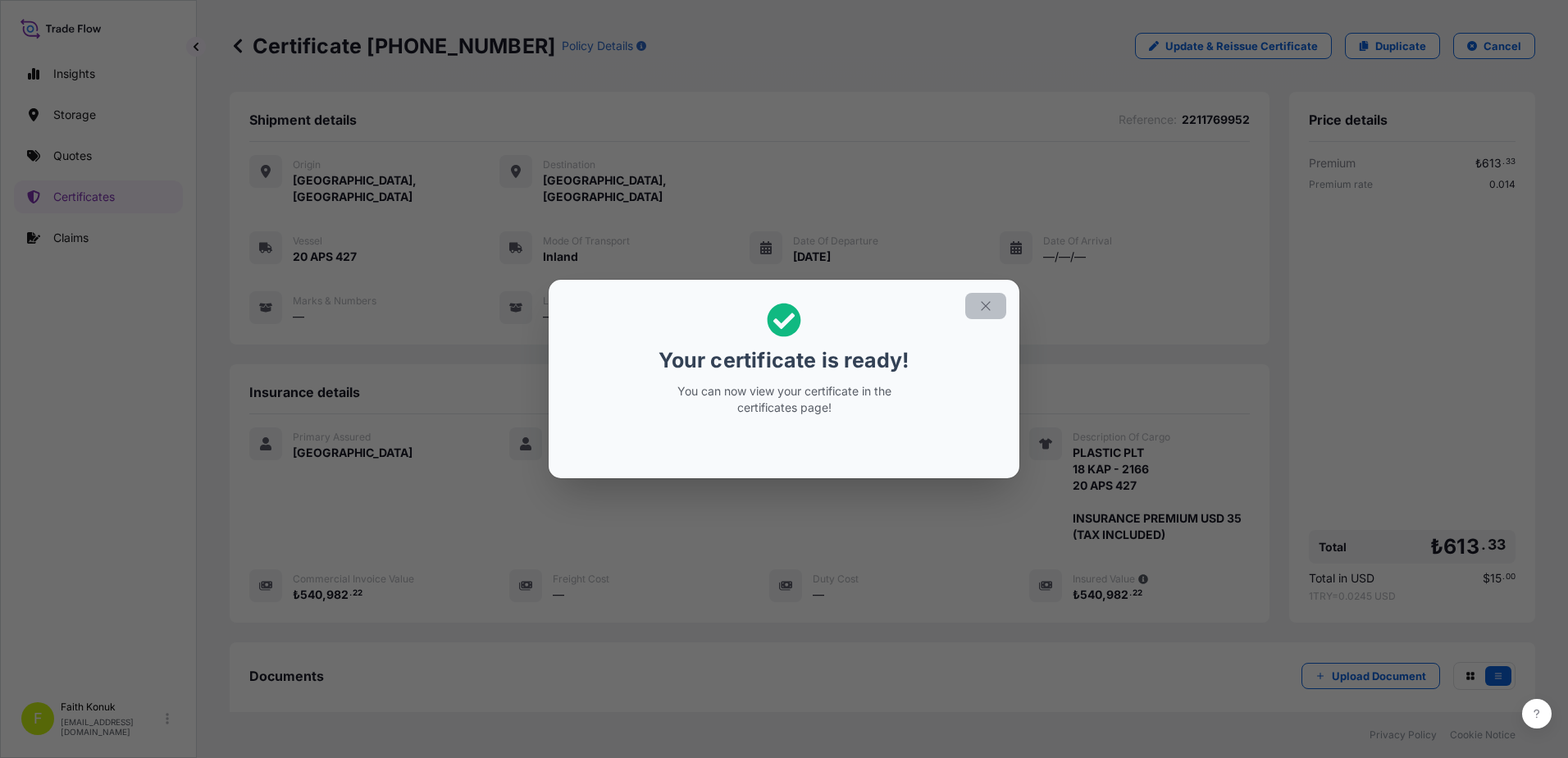
click at [981, 302] on icon "button" at bounding box center [986, 306] width 15 height 15
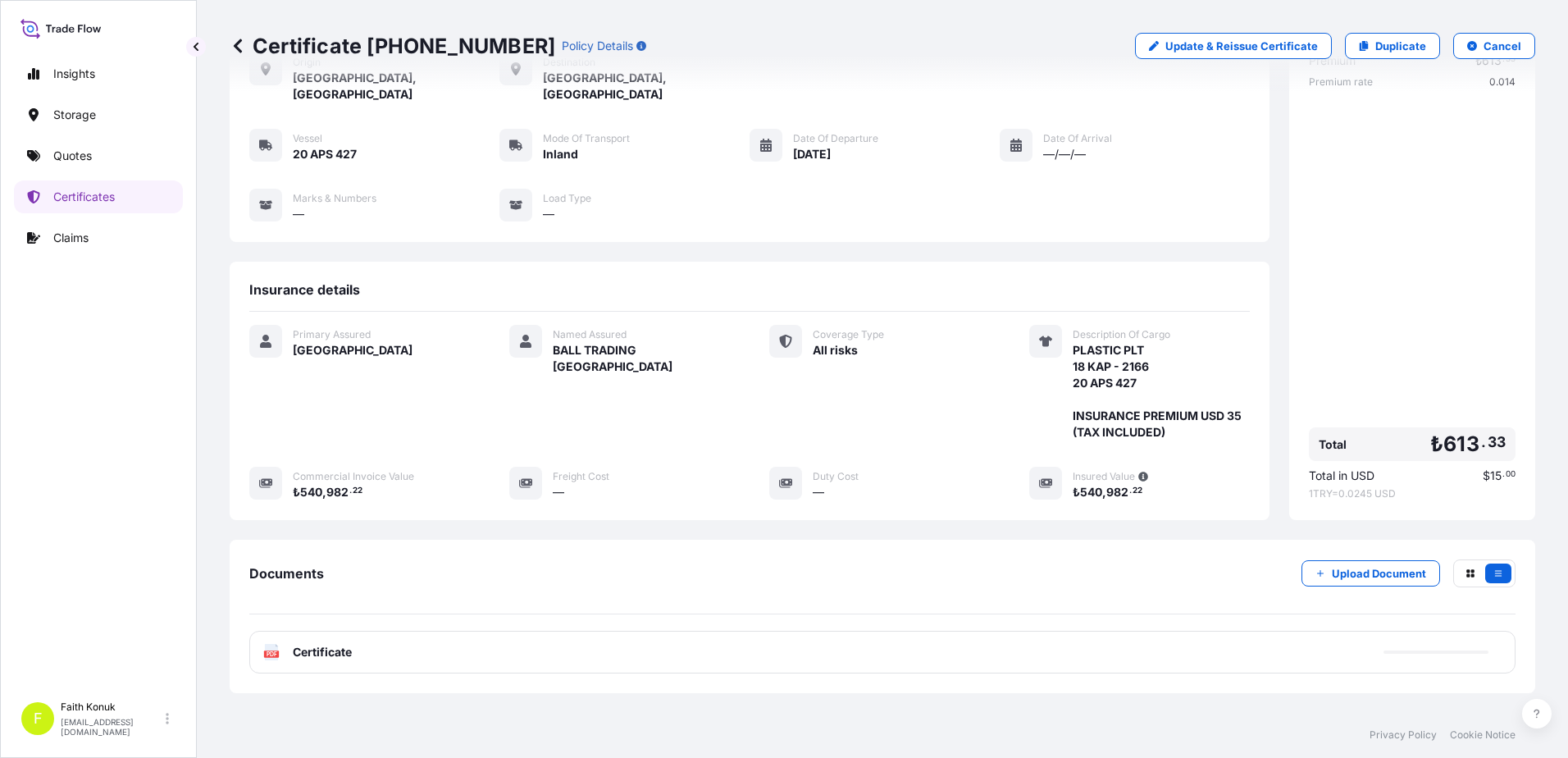
scroll to position [170, 0]
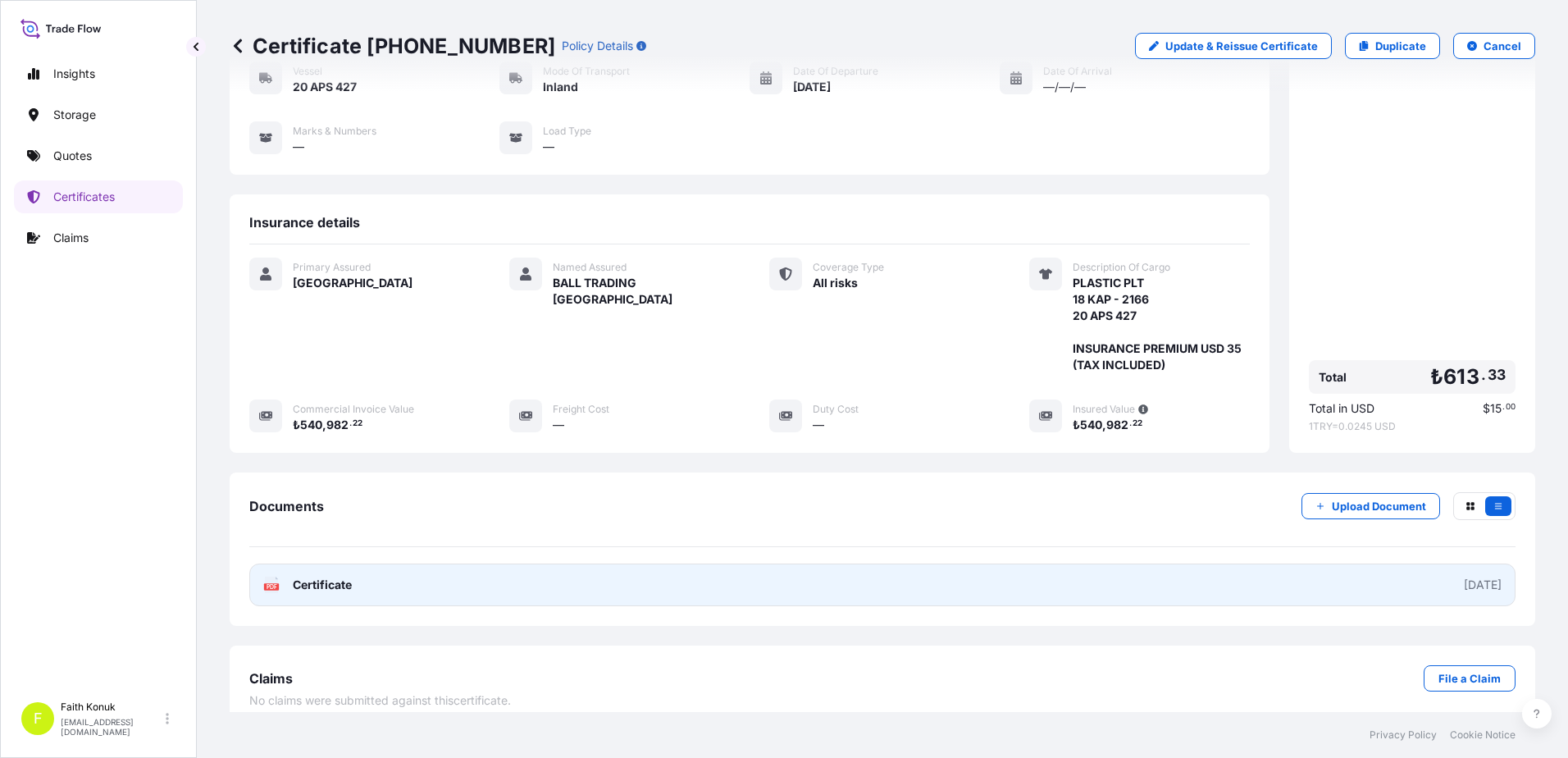
click at [320, 577] on span "Certificate" at bounding box center [322, 585] width 59 height 17
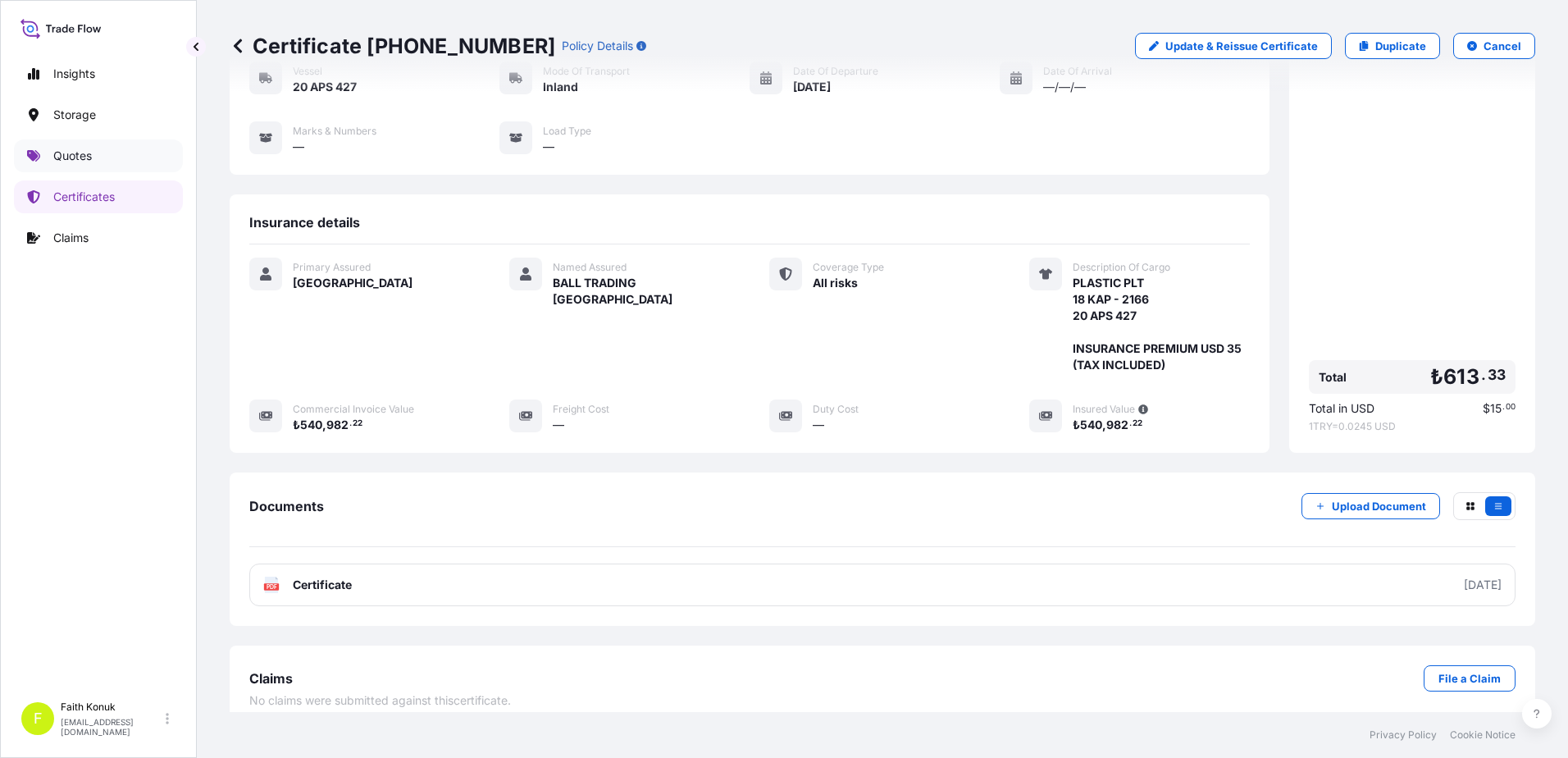
click at [75, 148] on p "Quotes" at bounding box center [73, 156] width 39 height 17
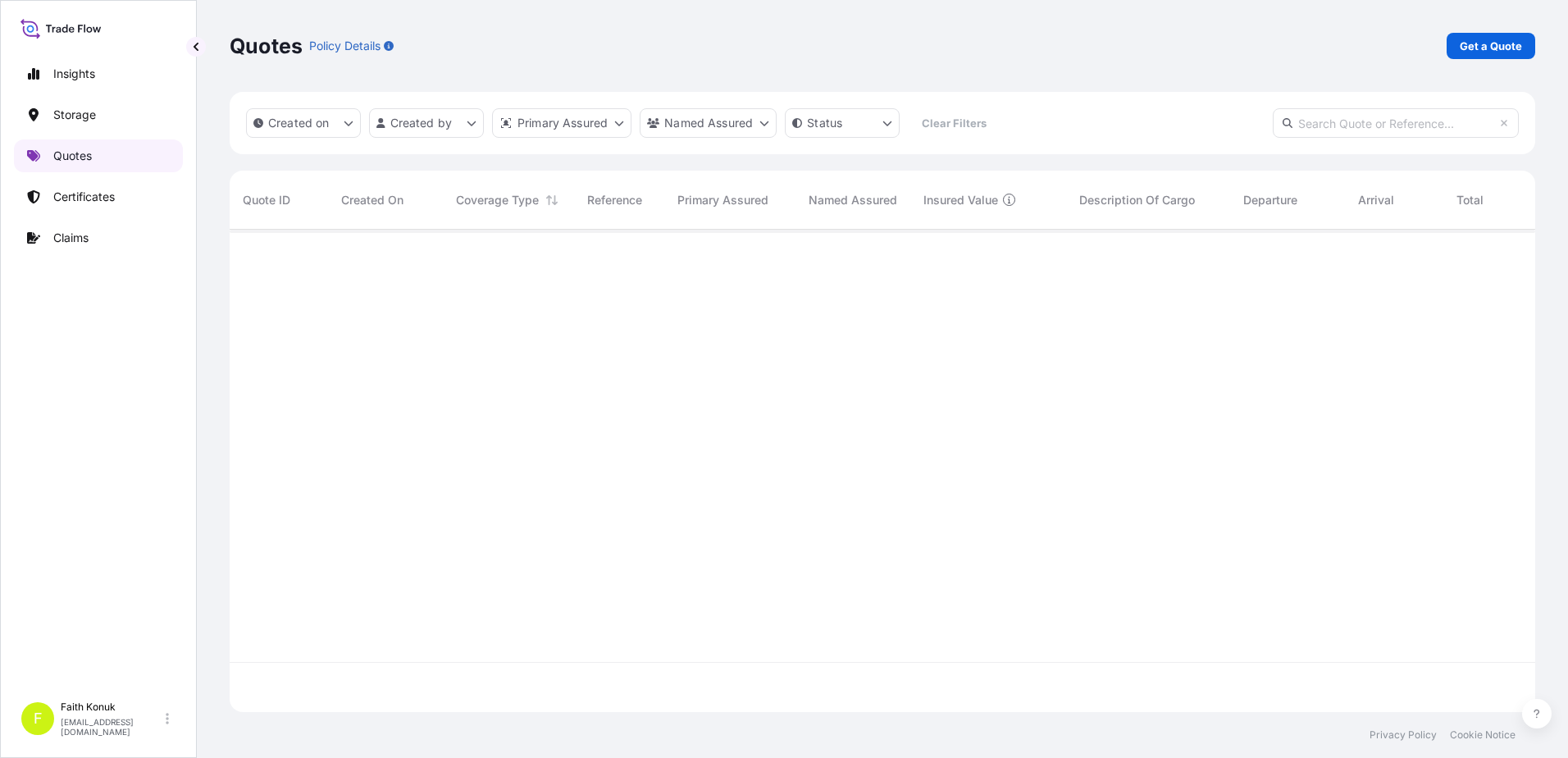
scroll to position [479, 1293]
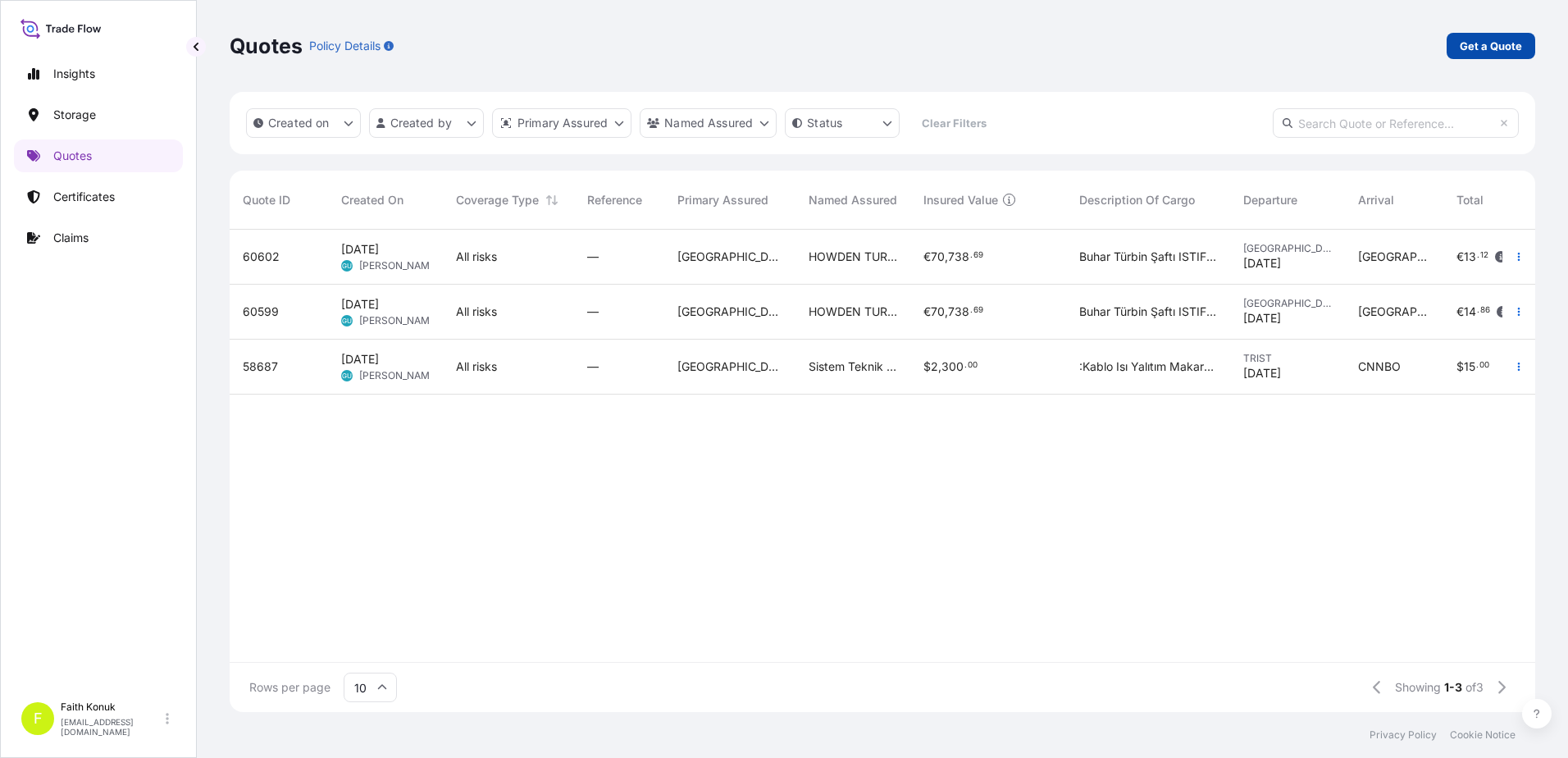
click at [1498, 36] on link "Get a Quote" at bounding box center [1491, 46] width 88 height 27
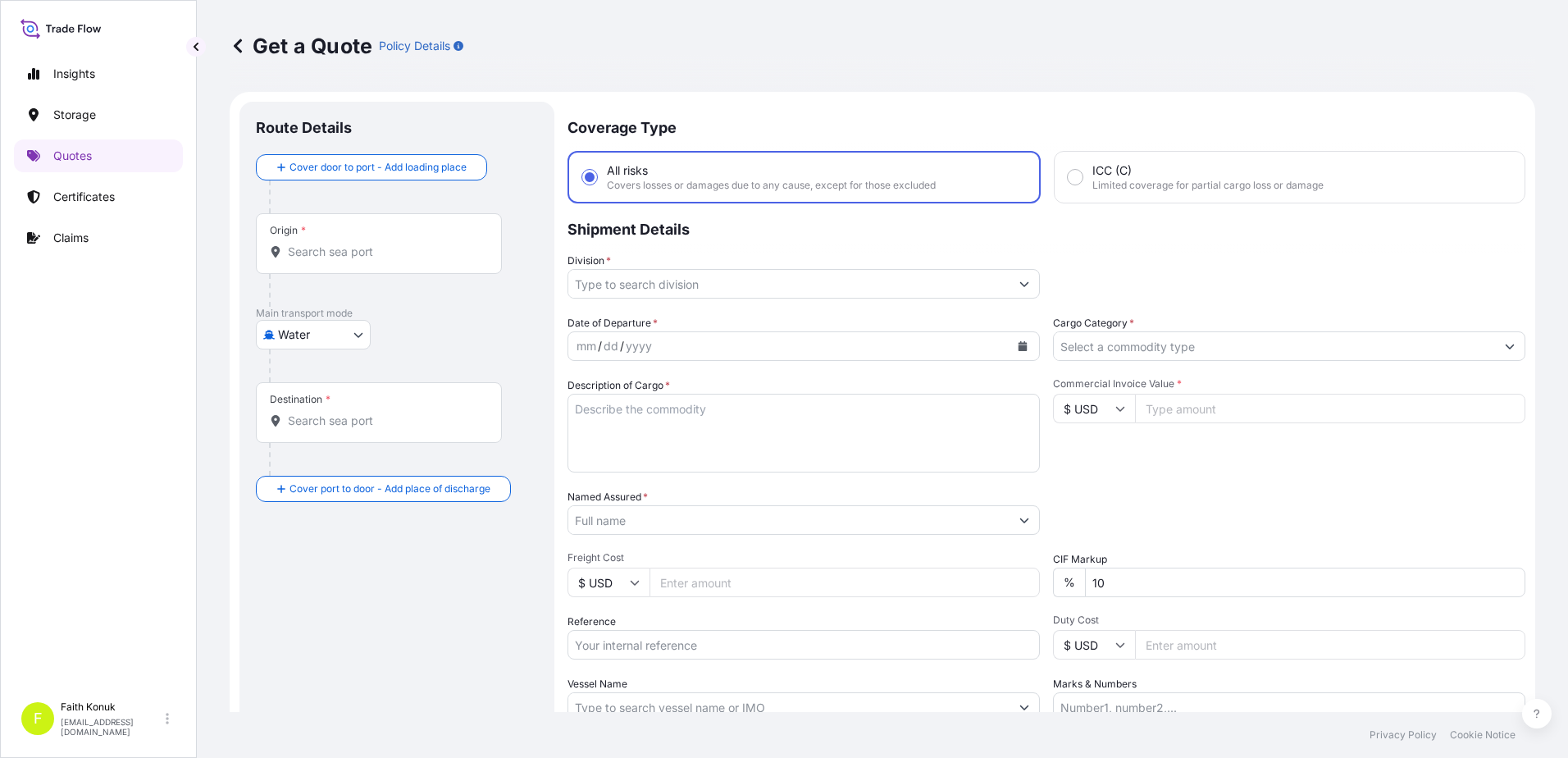
scroll to position [27, 0]
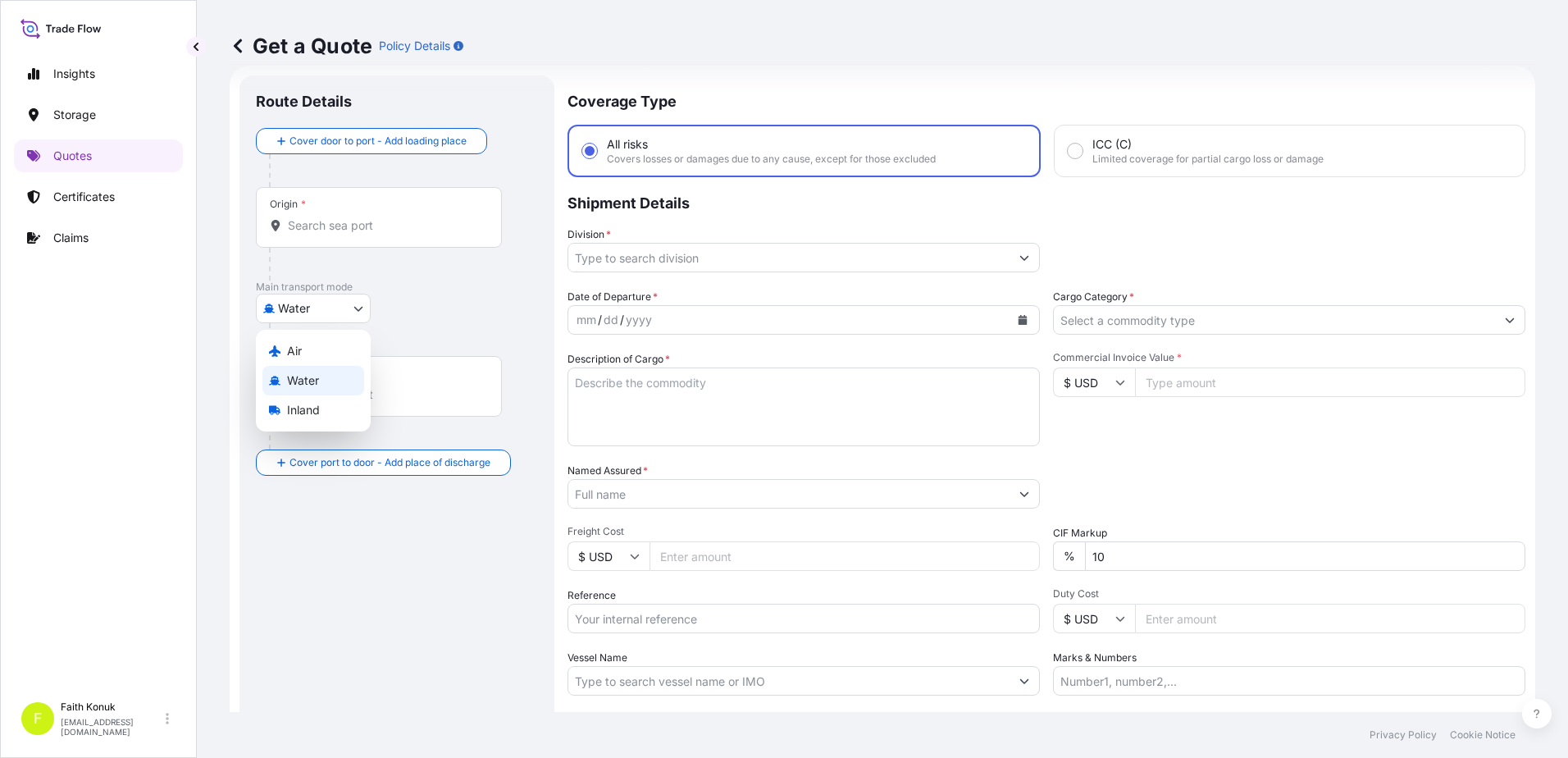
click at [321, 304] on body "Insights Storage Quotes Certificates Claims F [PERSON_NAME] [EMAIL_ADDRESS][DOM…" at bounding box center [784, 379] width 1568 height 758
click at [310, 414] on span "Inland" at bounding box center [303, 410] width 33 height 17
select select "Inland"
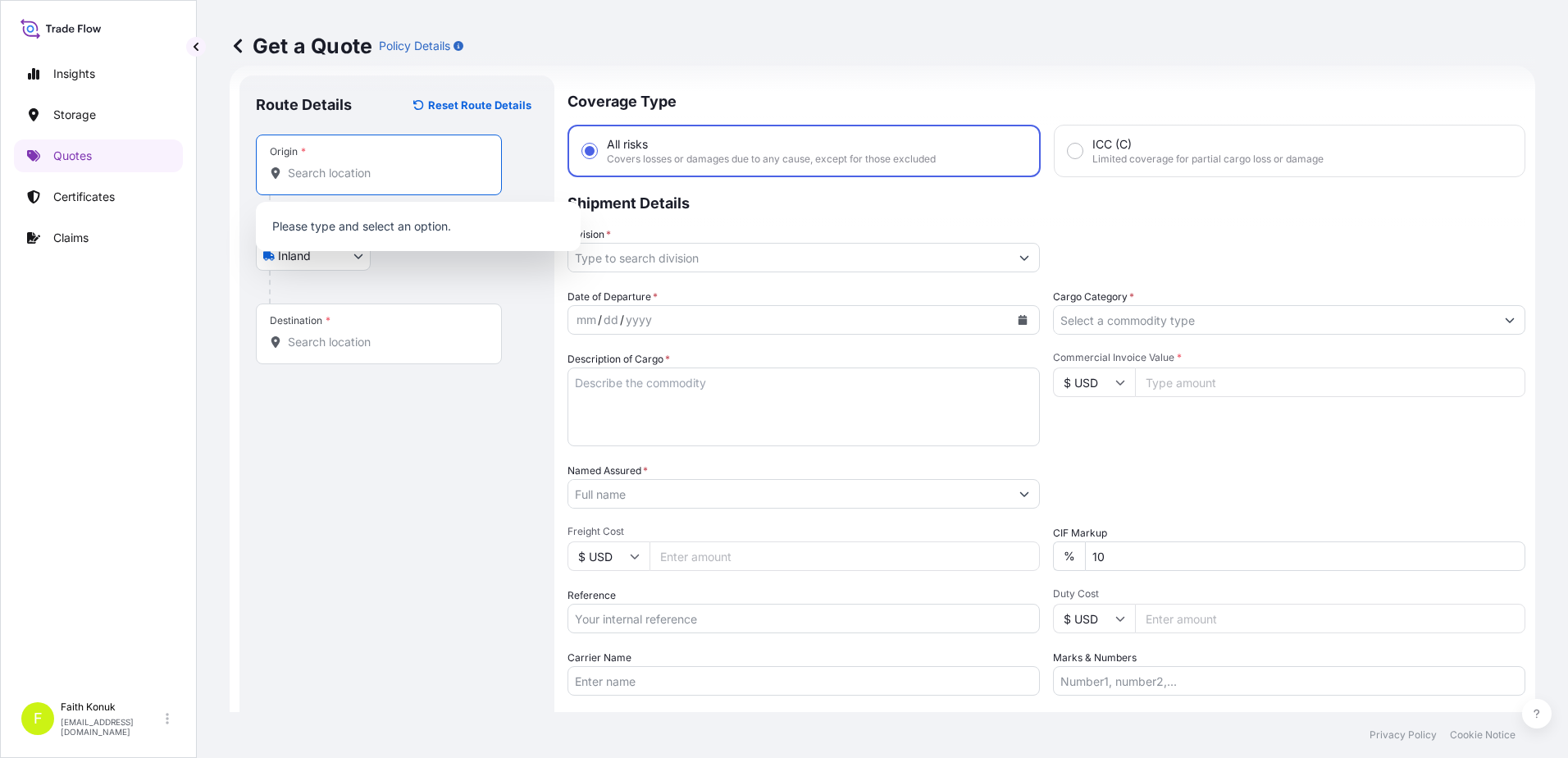
click at [314, 176] on input "Origin *" at bounding box center [384, 173] width 194 height 17
paste input "[GEOGRAPHIC_DATA]"
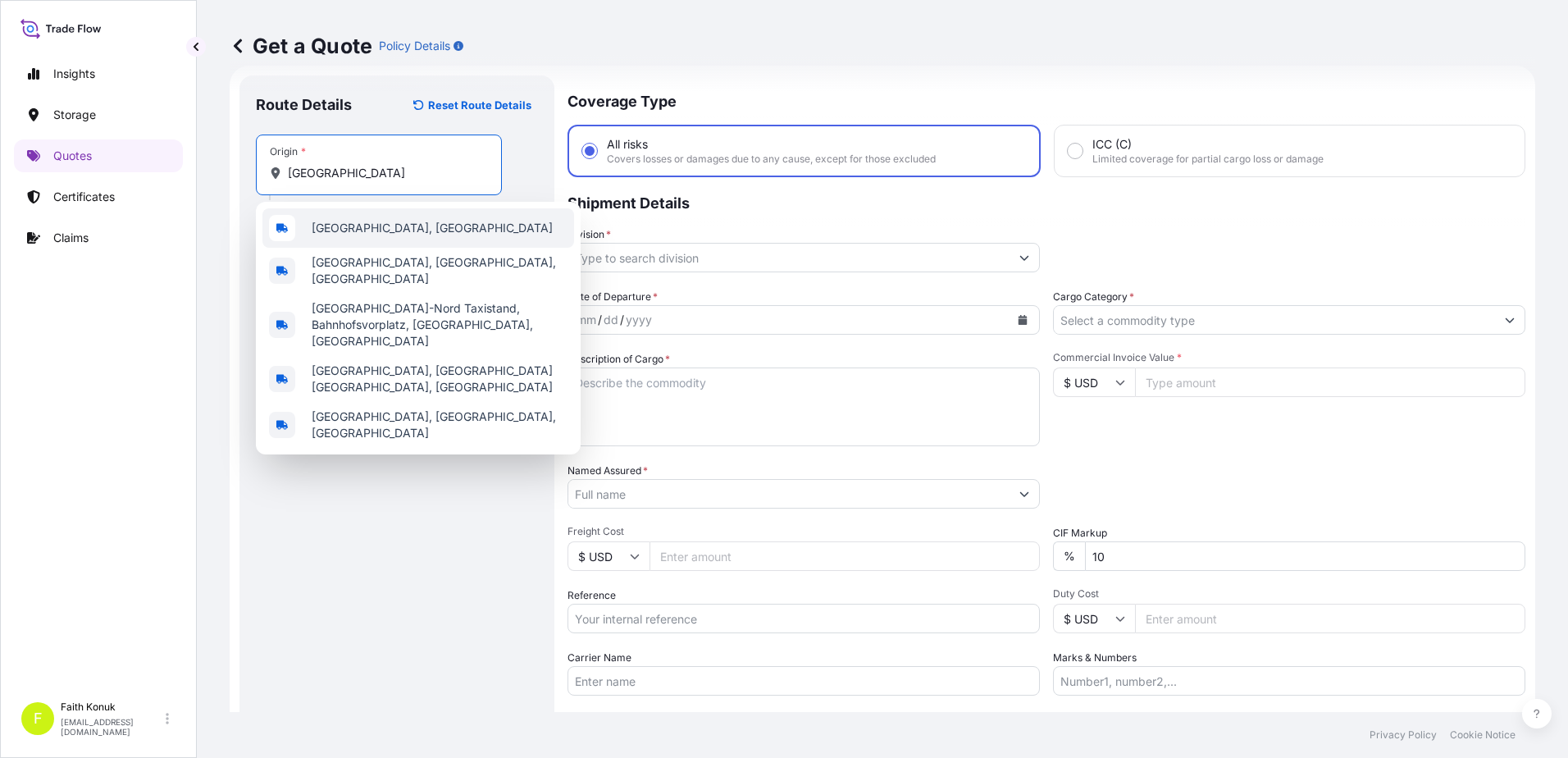
click at [346, 230] on span "[GEOGRAPHIC_DATA], [GEOGRAPHIC_DATA]" at bounding box center [432, 228] width 241 height 17
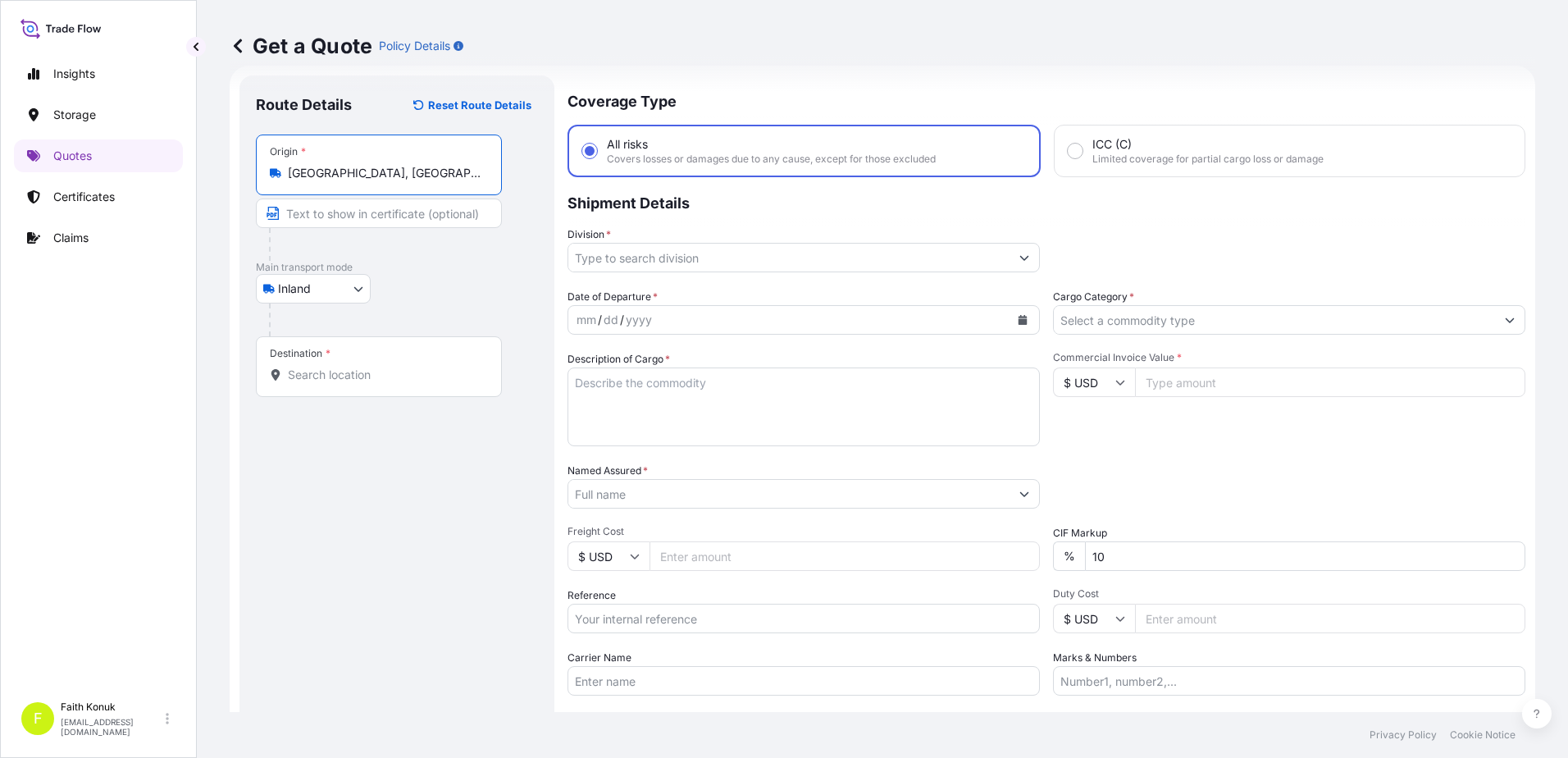
type input "[GEOGRAPHIC_DATA], [GEOGRAPHIC_DATA]"
click at [465, 293] on div "Inland Air Water Inland" at bounding box center [397, 288] width 282 height 29
click at [363, 395] on div "Destination *" at bounding box center [379, 367] width 246 height 61
click at [363, 383] on input "Destination *" at bounding box center [384, 375] width 194 height 17
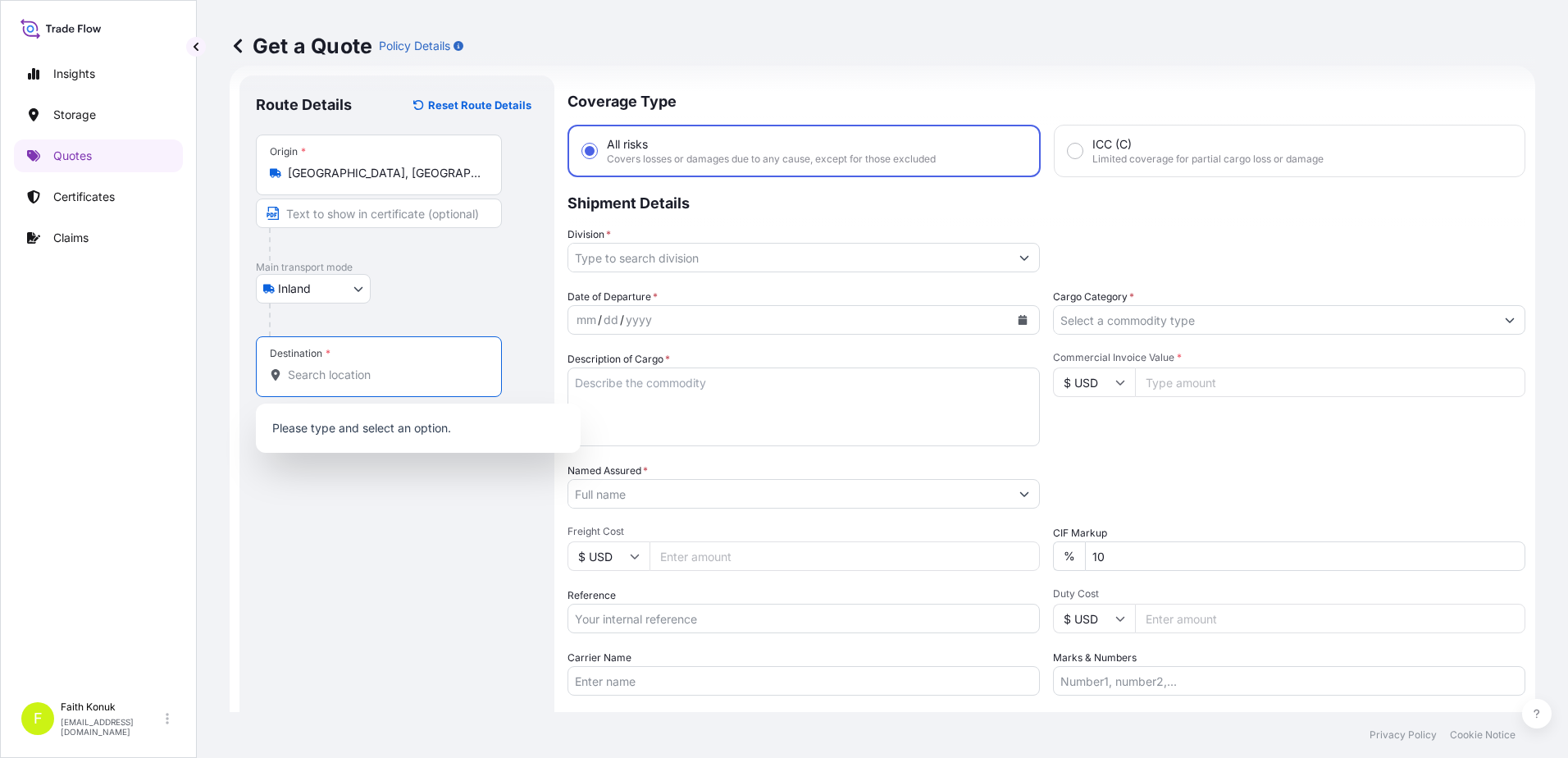
paste input "MANISA"
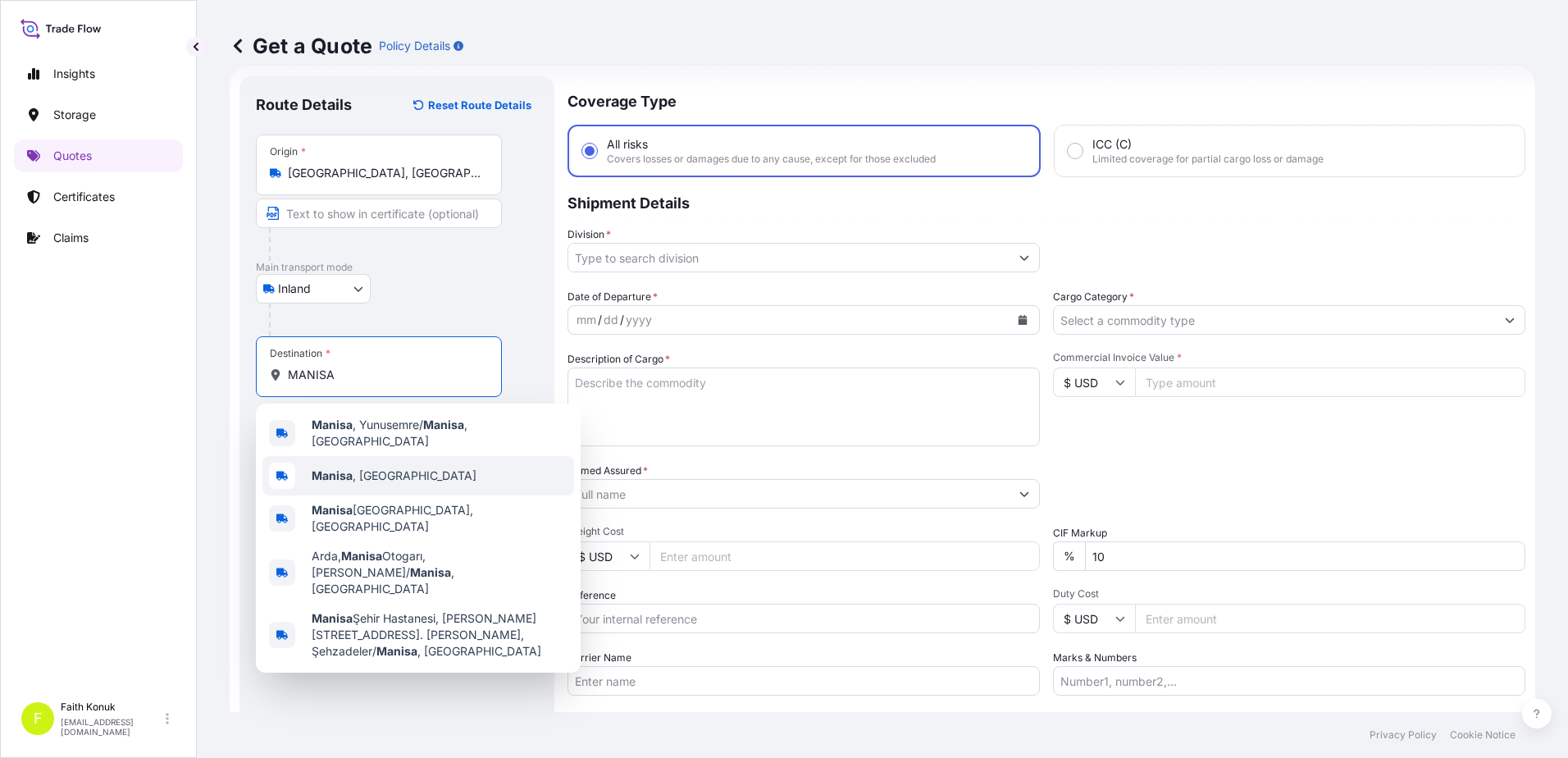
click at [371, 468] on span "[GEOGRAPHIC_DATA] , [GEOGRAPHIC_DATA]" at bounding box center [393, 476] width 164 height 17
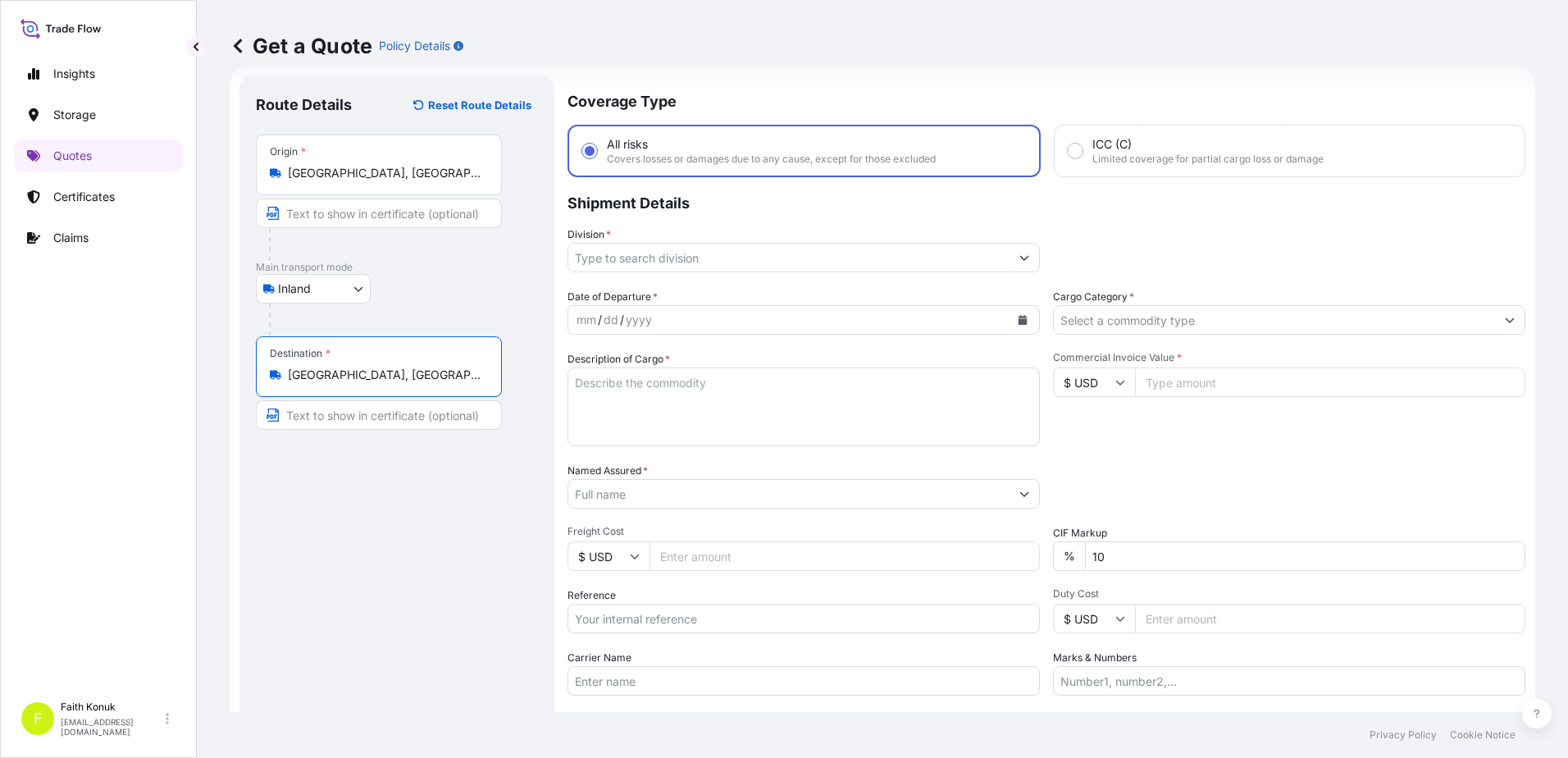
type input "[GEOGRAPHIC_DATA], [GEOGRAPHIC_DATA]"
click at [412, 480] on div "Route Details Reset Route Details Place of loading Road / [GEOGRAPHIC_DATA] / I…" at bounding box center [397, 447] width 282 height 709
click at [658, 256] on input "Division *" at bounding box center [789, 257] width 441 height 29
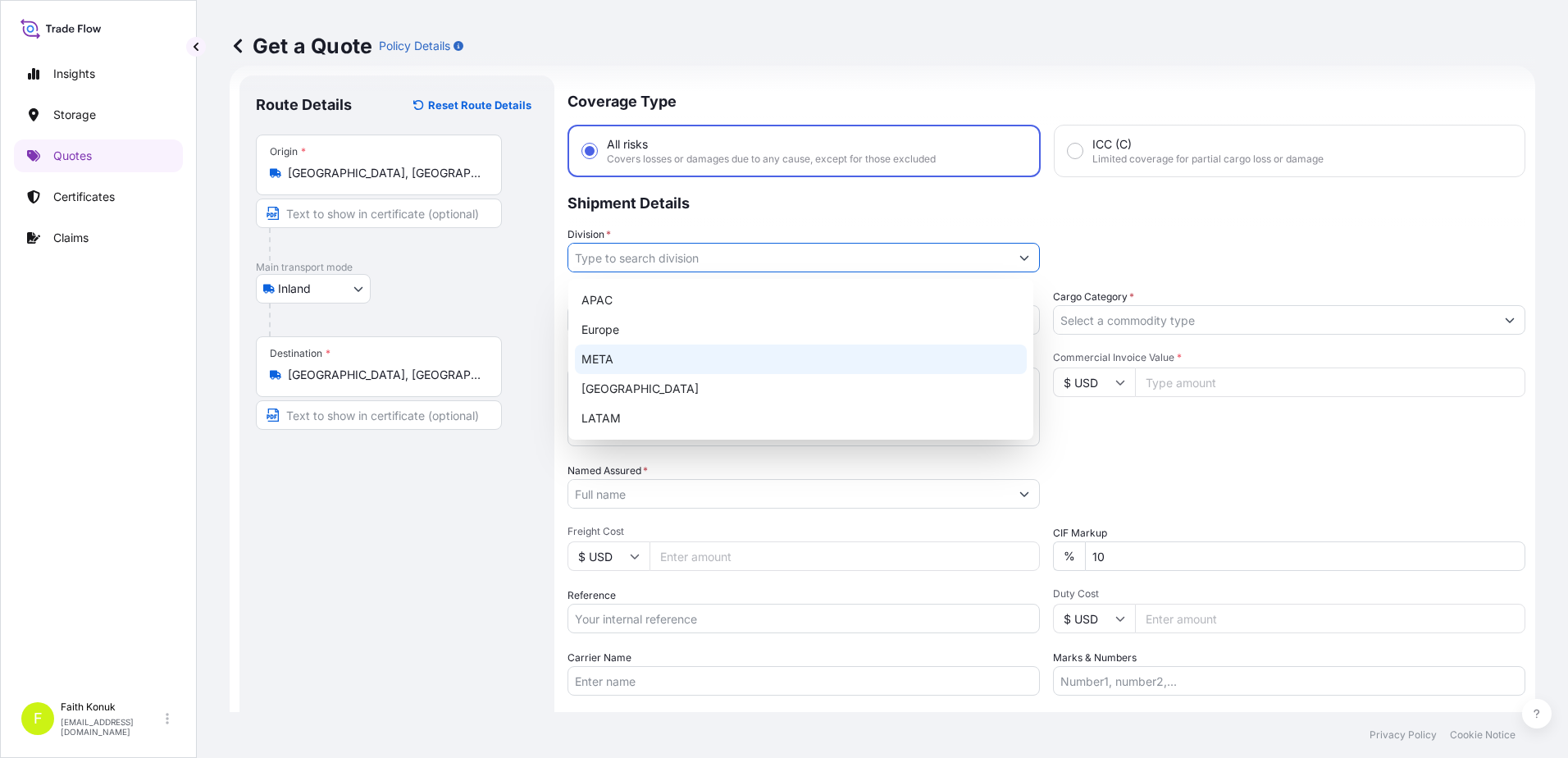
click at [630, 357] on div "META" at bounding box center [801, 359] width 452 height 29
type input "META"
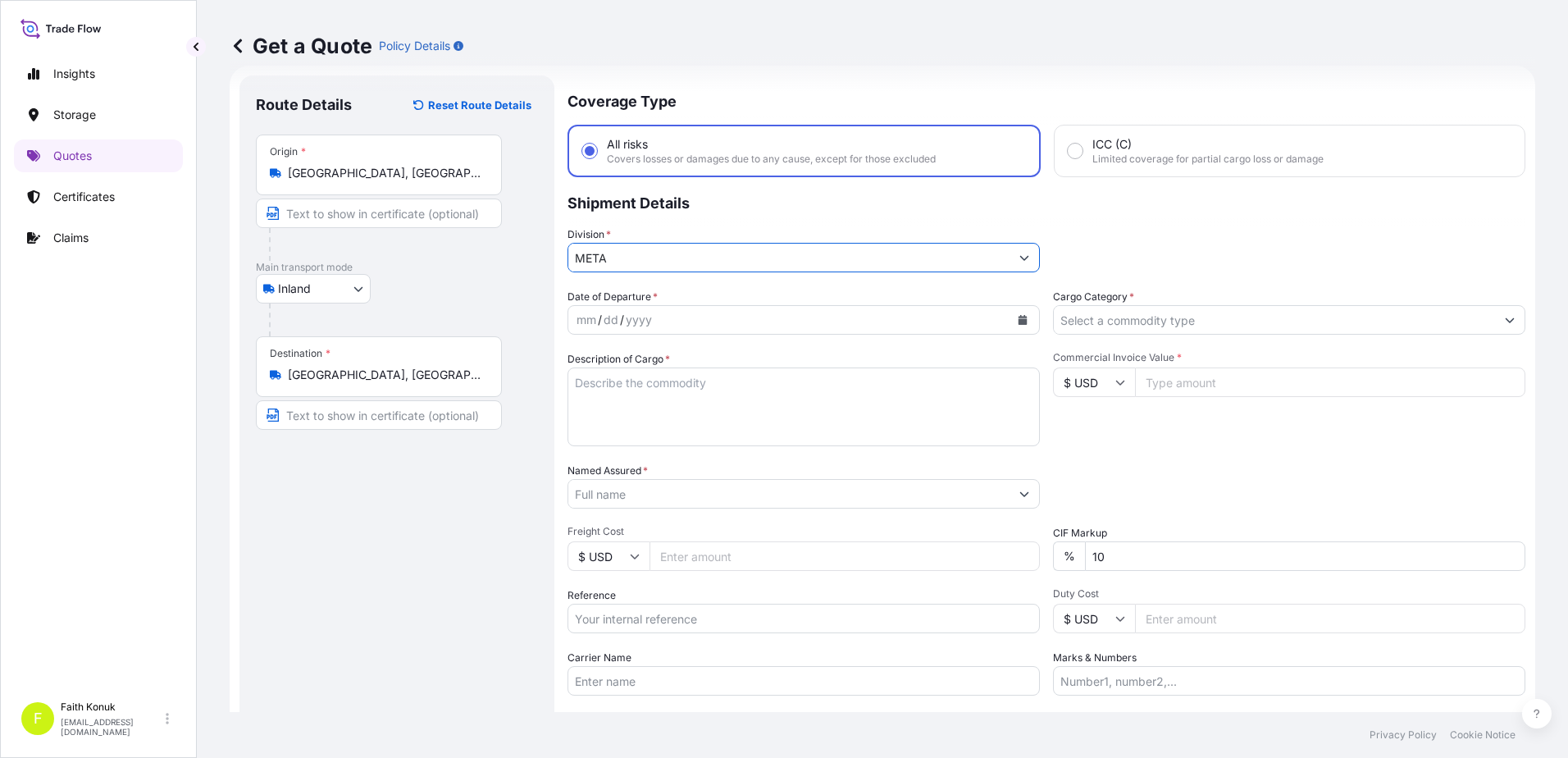
click at [705, 225] on p "Shipment Details" at bounding box center [1046, 202] width 958 height 50
click at [664, 317] on div "mm / dd / yyyy" at bounding box center [789, 320] width 441 height 29
click at [1019, 319] on icon "Calendar" at bounding box center [1023, 320] width 9 height 10
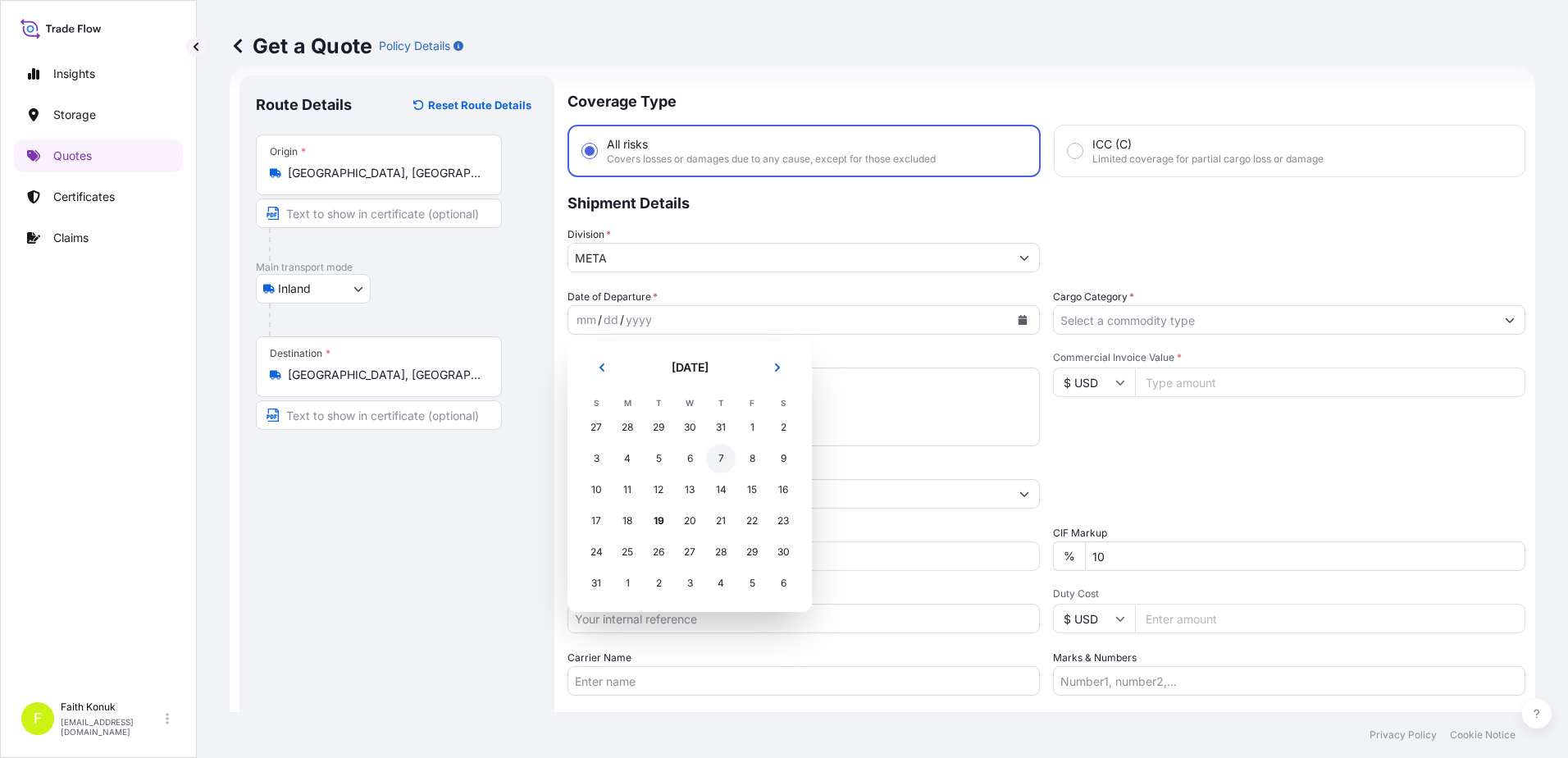
click at [725, 456] on div "7" at bounding box center [721, 458] width 29 height 29
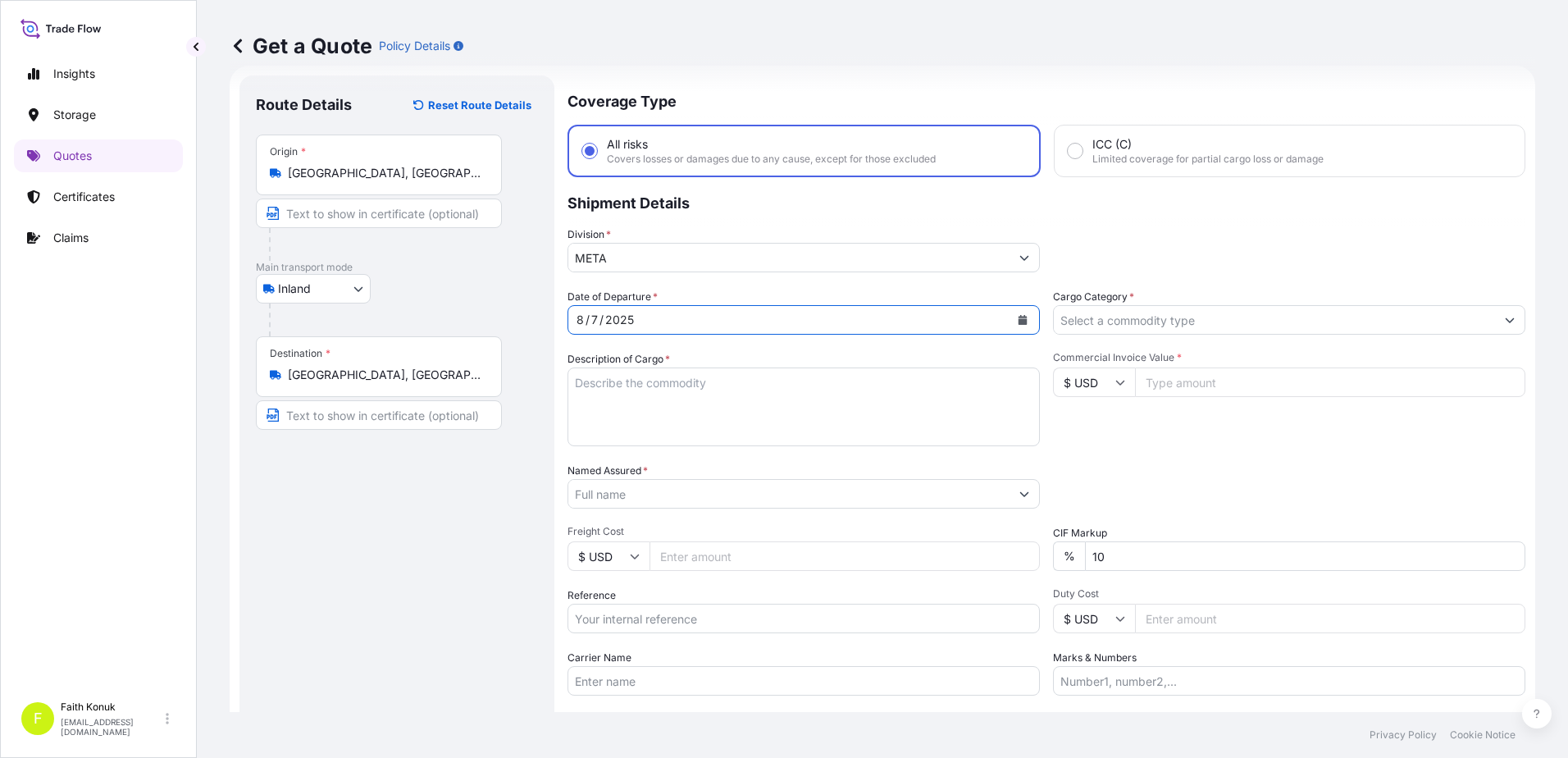
click at [624, 383] on textarea "Description of Cargo *" at bounding box center [804, 407] width 472 height 79
click at [575, 396] on textarea "Description of Cargo *" at bounding box center [804, 407] width 472 height 79
paste textarea "PLASTIC PLT 18 KAP - 2166"
click at [602, 421] on textarea "PLASTIC PLT 18 KAP - 2166" at bounding box center [804, 407] width 472 height 79
paste textarea "35 ATV 166"
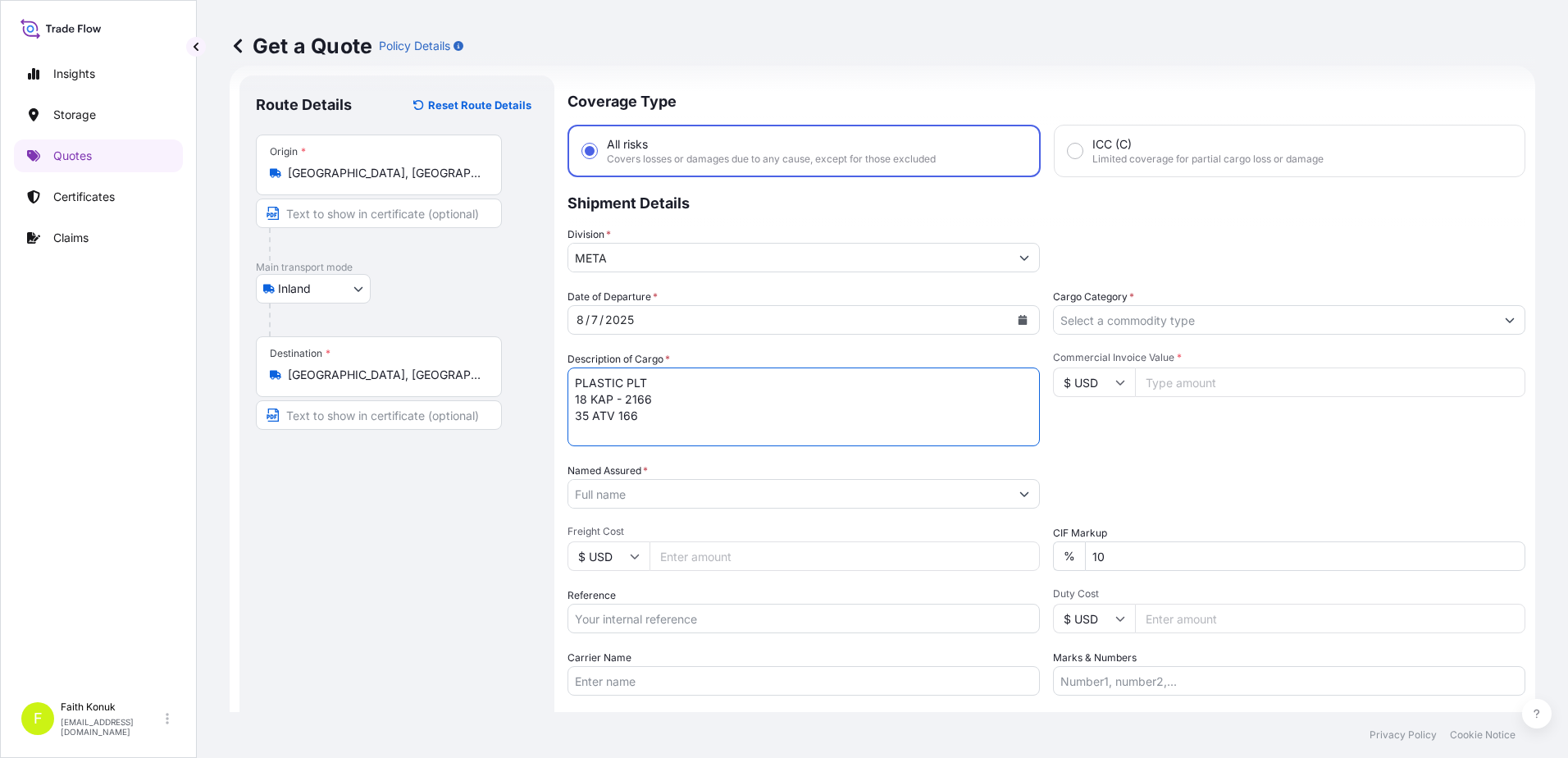
scroll to position [10, 0]
type textarea "PLASTIC PLT 18 KAP - 2166 35 ATV 166 INSURANCE PREMIUM USD 35 (TAX INCLUDED)"
click at [624, 495] on input "Named Assured *" at bounding box center [789, 493] width 441 height 29
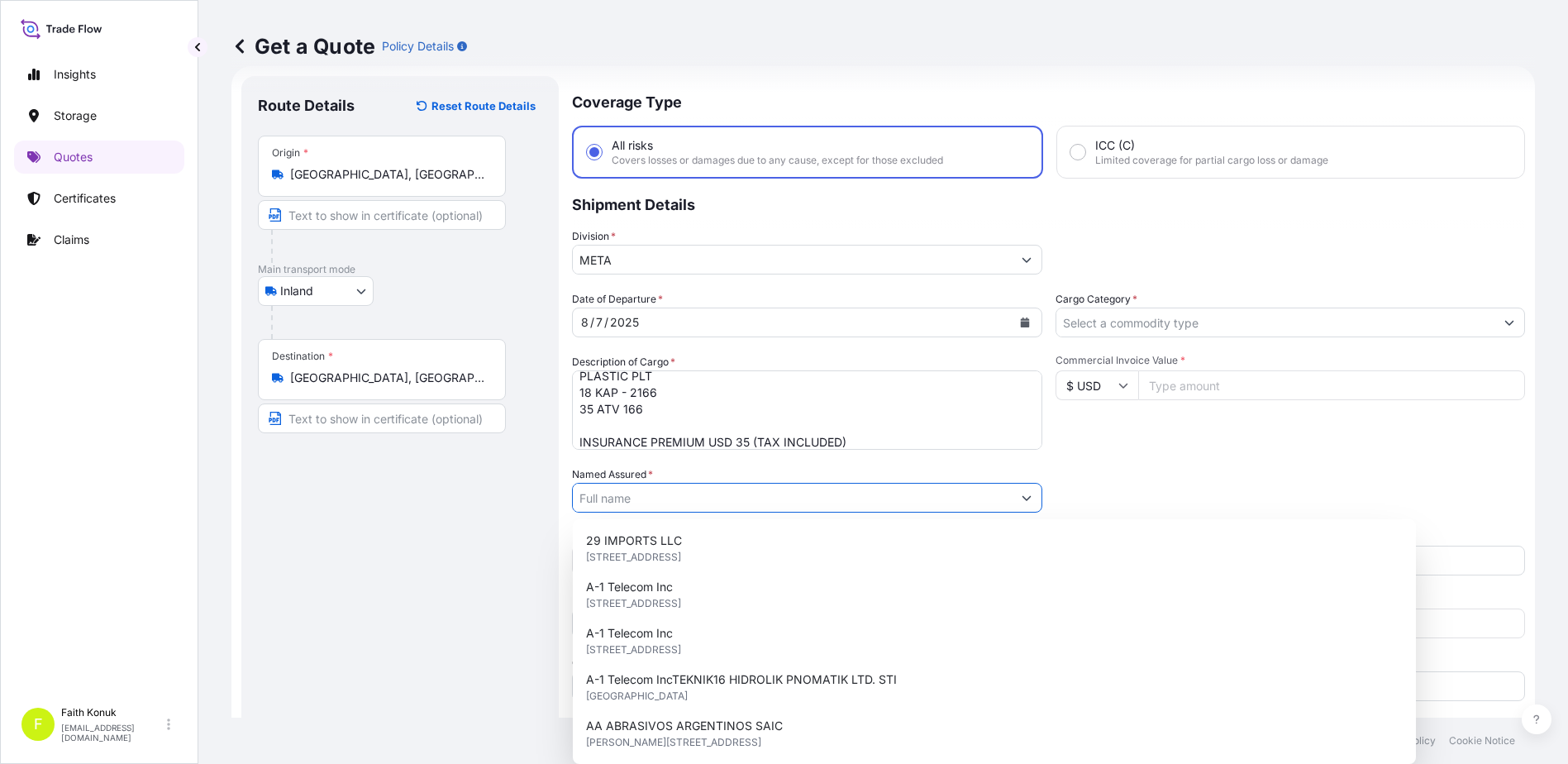
paste input "BALL TRADING [GEOGRAPHIC_DATA]"
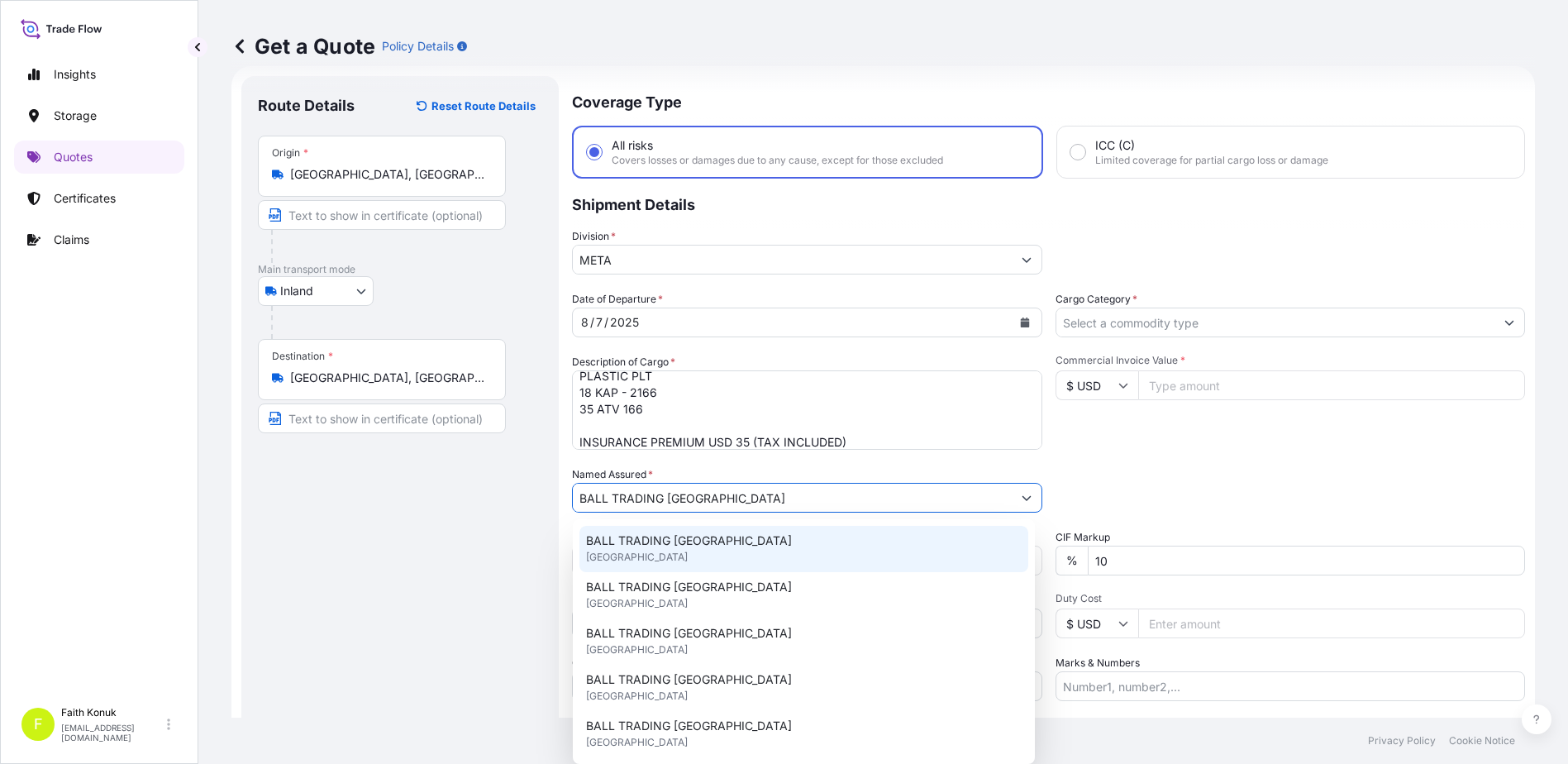
click at [652, 532] on div "BALL TRADING [GEOGRAPHIC_DATA] [GEOGRAPHIC_DATA]" at bounding box center [803, 549] width 449 height 46
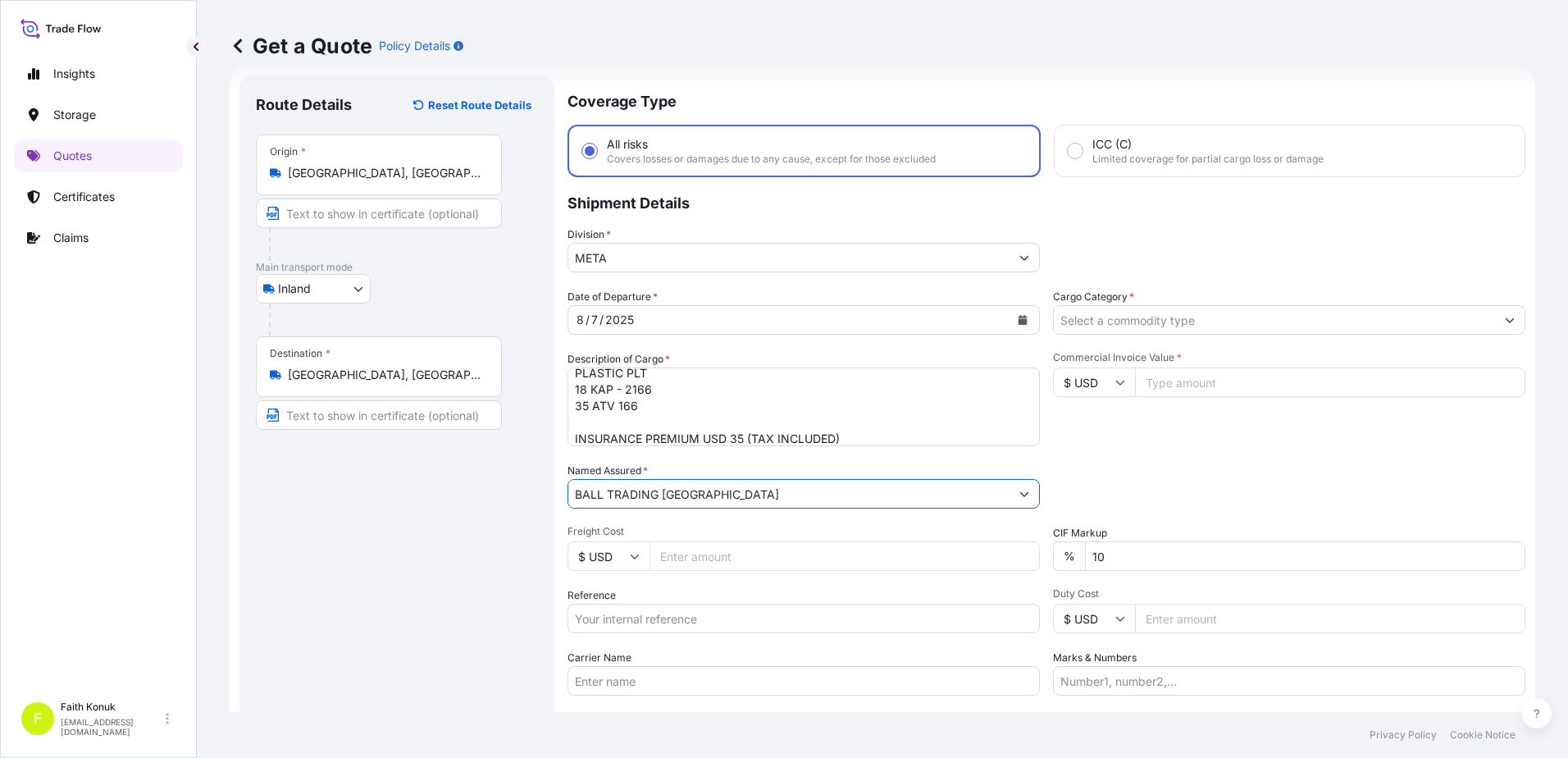
type input "BALL TRADING [GEOGRAPHIC_DATA]"
click at [654, 523] on div "Date of Departure * [DATE] Cargo Category * Description of Cargo * PLASTIC PLT …" at bounding box center [1046, 492] width 958 height 407
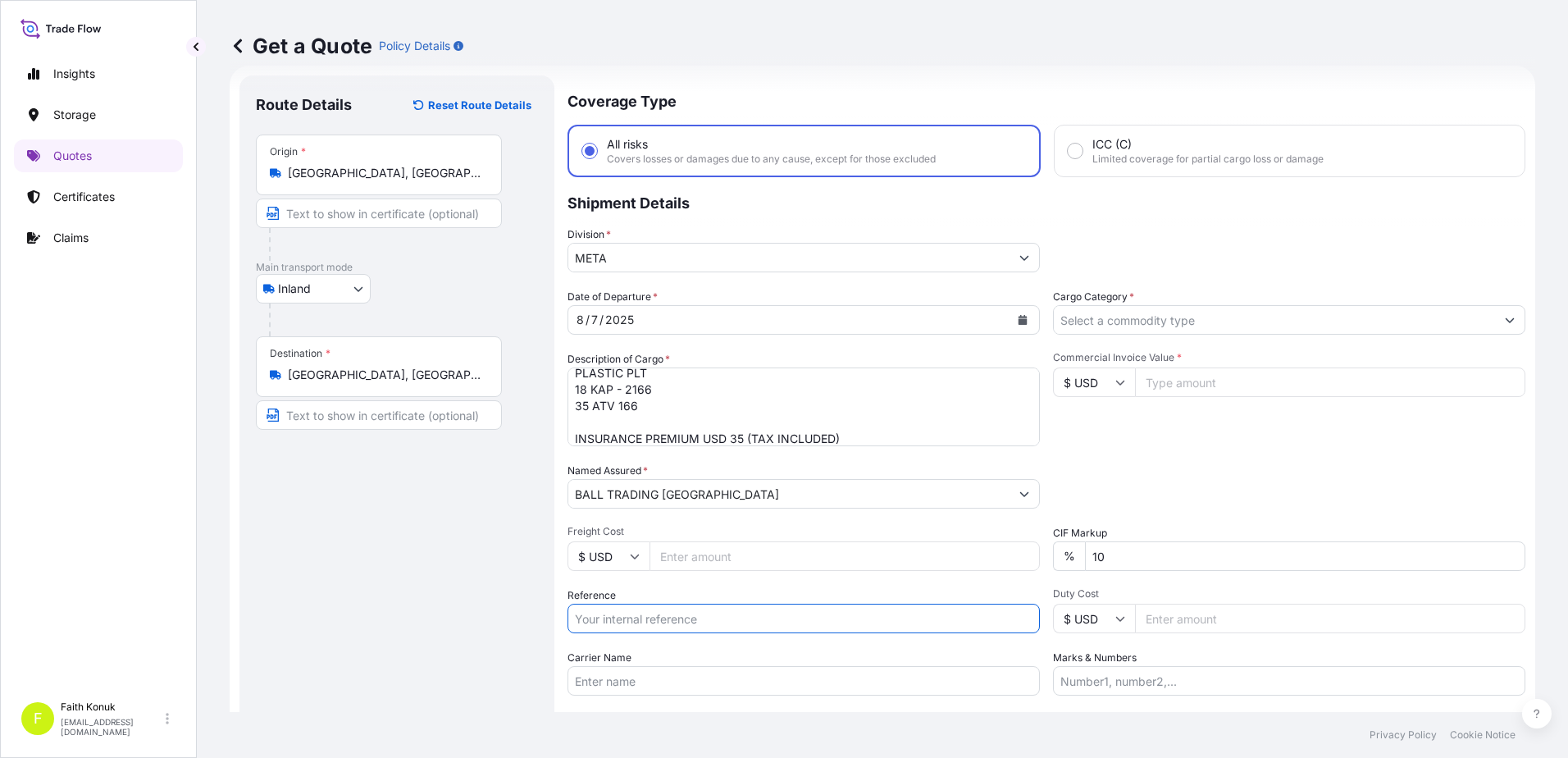
click at [648, 612] on input "Reference" at bounding box center [804, 618] width 472 height 29
paste input "2211769956"
type input "2211769956"
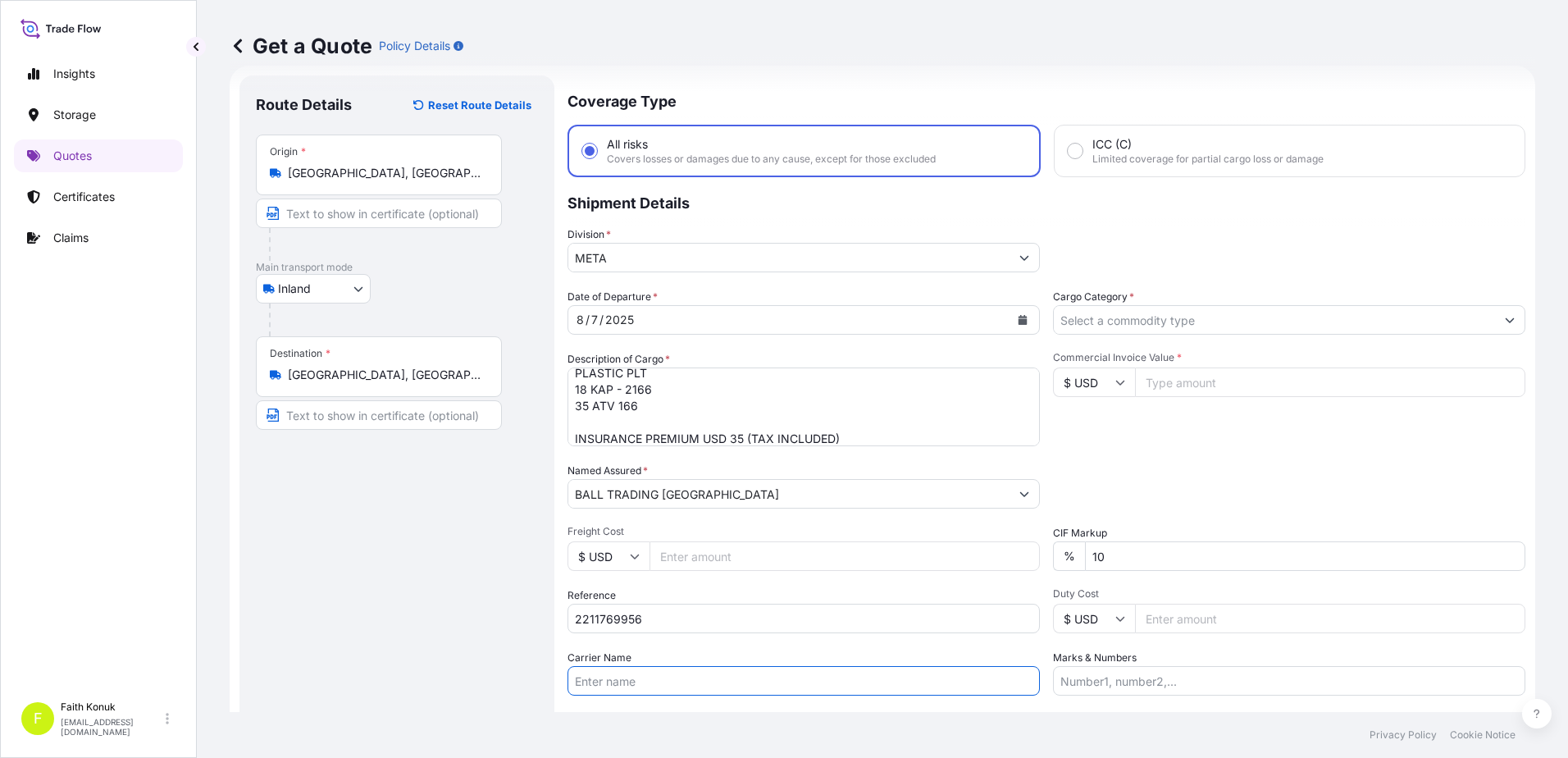
click at [635, 670] on input "Carrier Name" at bounding box center [804, 681] width 472 height 29
paste input "35 ATV 166"
type input "35 ATV 166"
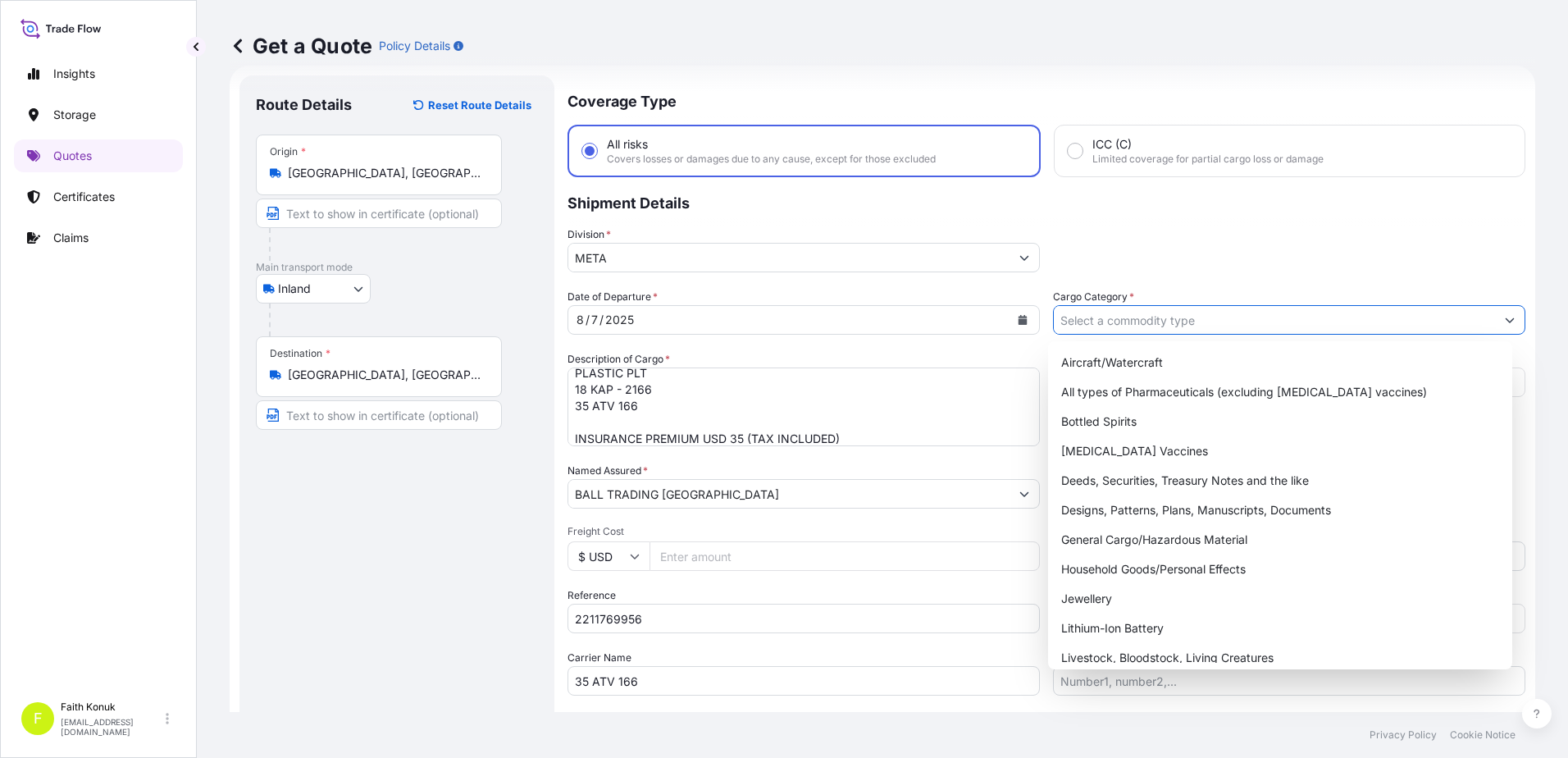
click at [1120, 313] on input "Cargo Category *" at bounding box center [1274, 320] width 441 height 29
click at [1102, 542] on div "General Cargo/Hazardous Material" at bounding box center [1280, 539] width 452 height 29
type input "General Cargo/Hazardous Material"
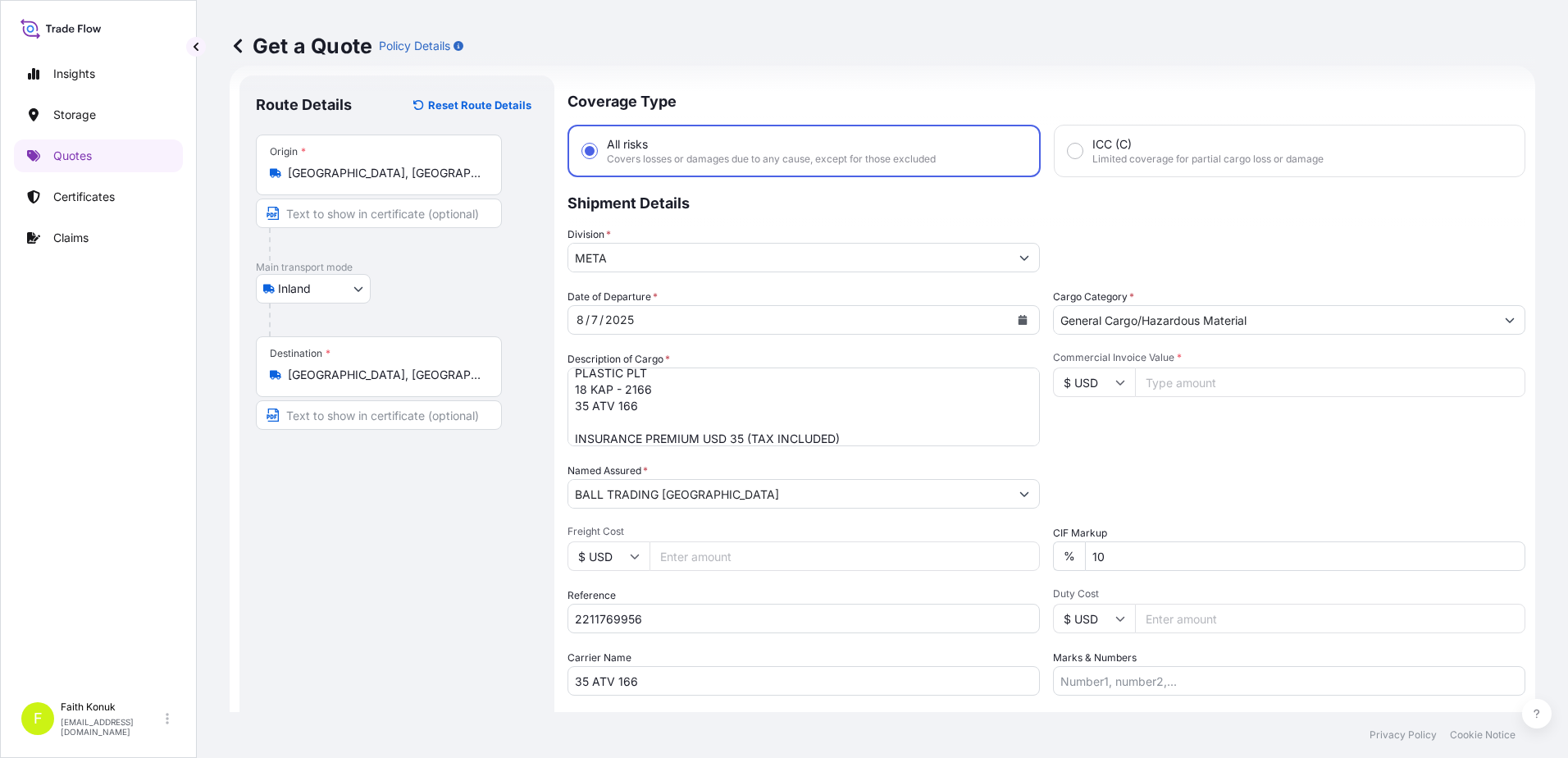
click at [1117, 382] on icon at bounding box center [1121, 382] width 9 height 5
click at [1088, 455] on div "TL TRY" at bounding box center [1088, 439] width 69 height 31
type input "TL TRY"
click at [1171, 383] on input "Commercial Invoice Value *" at bounding box center [1330, 382] width 390 height 29
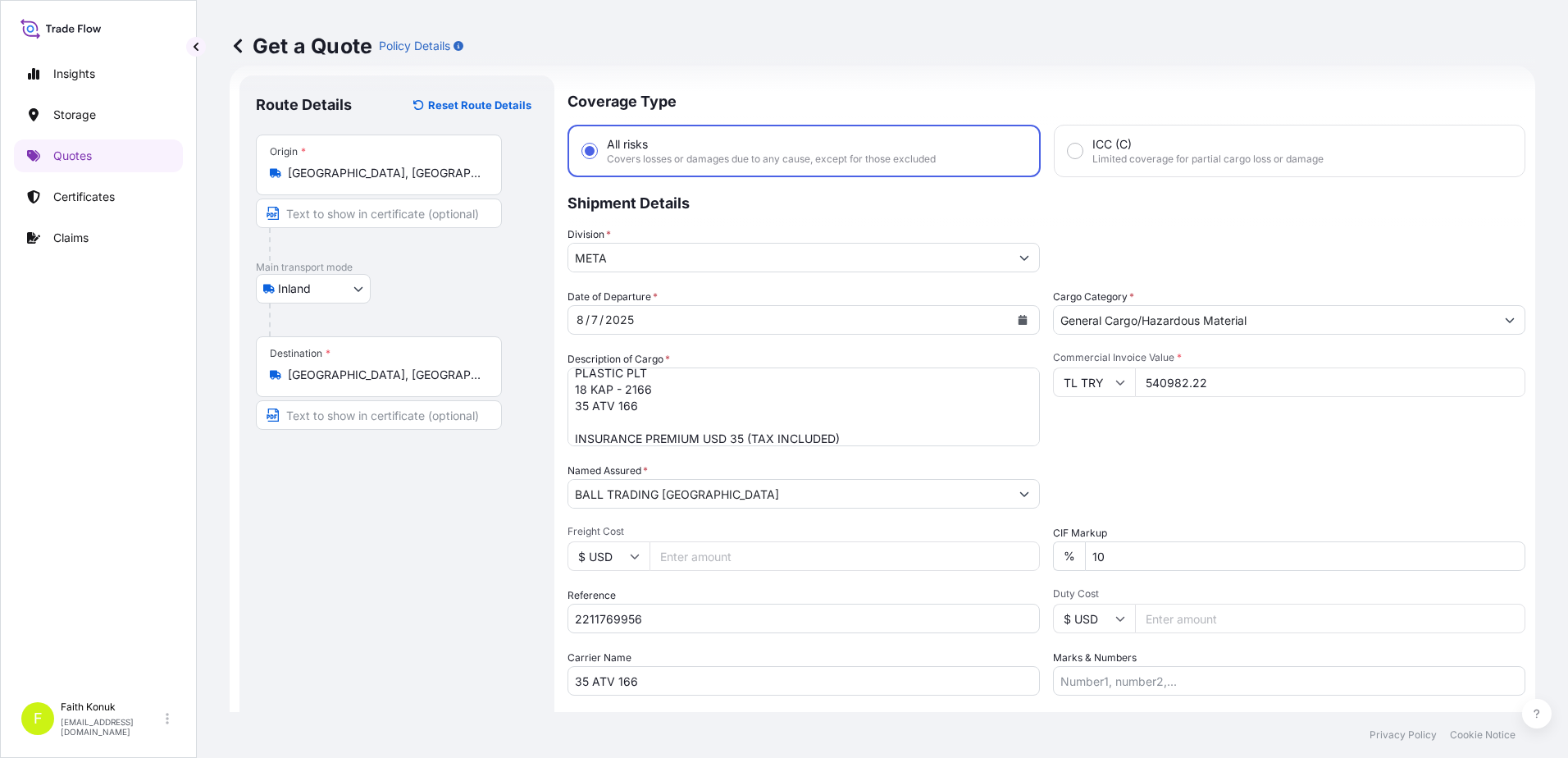
type input "540982.22"
drag, startPoint x: 1130, startPoint y: 562, endPoint x: 986, endPoint y: 554, distance: 144.2
click at [986, 554] on div "Date of Departure * [DATE] Cargo Category * General Cargo/Hazardous Material De…" at bounding box center [1046, 492] width 958 height 407
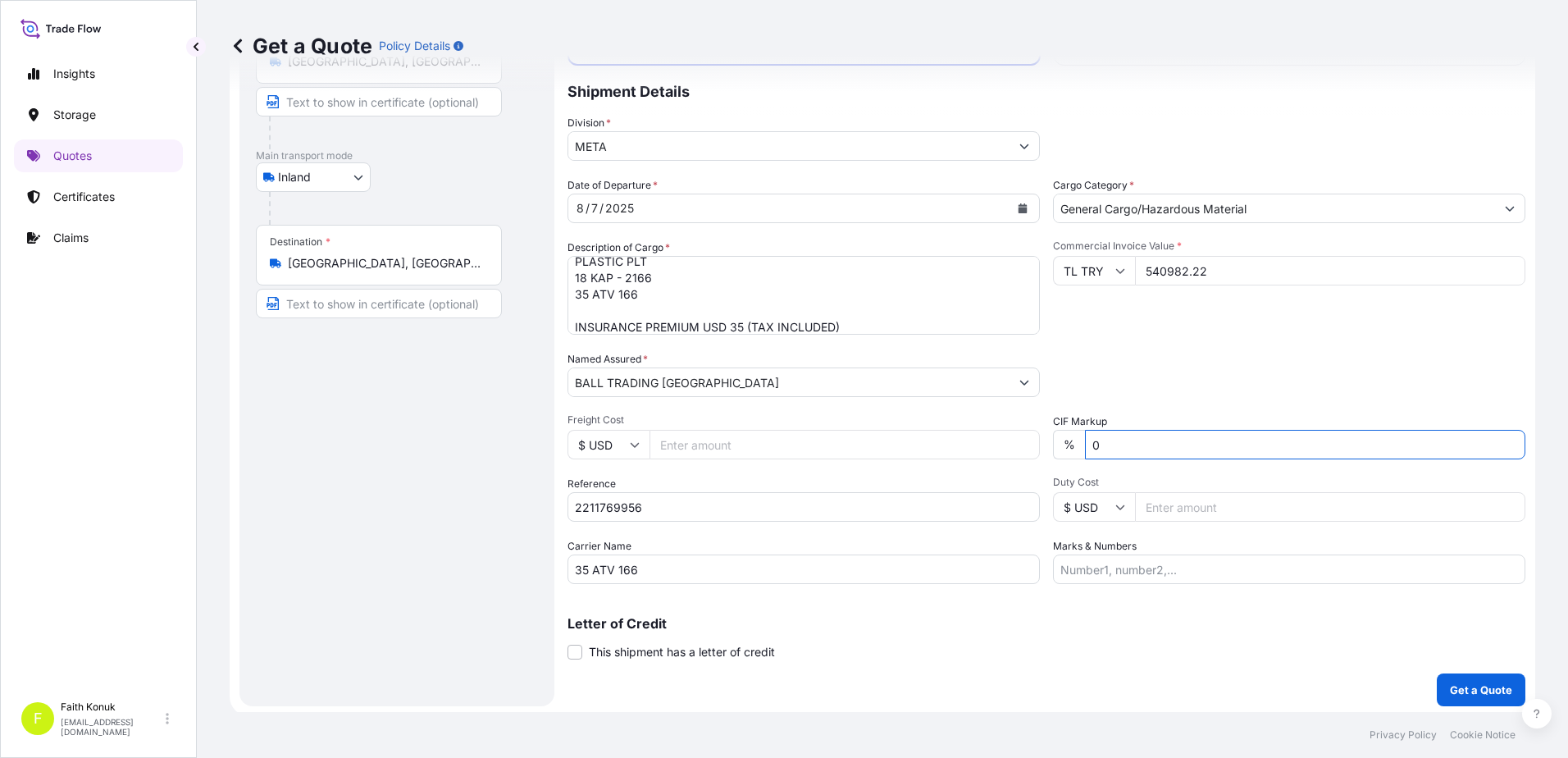
scroll to position [141, 0]
type input "0"
click at [1450, 678] on p "Get a Quote" at bounding box center [1481, 685] width 62 height 17
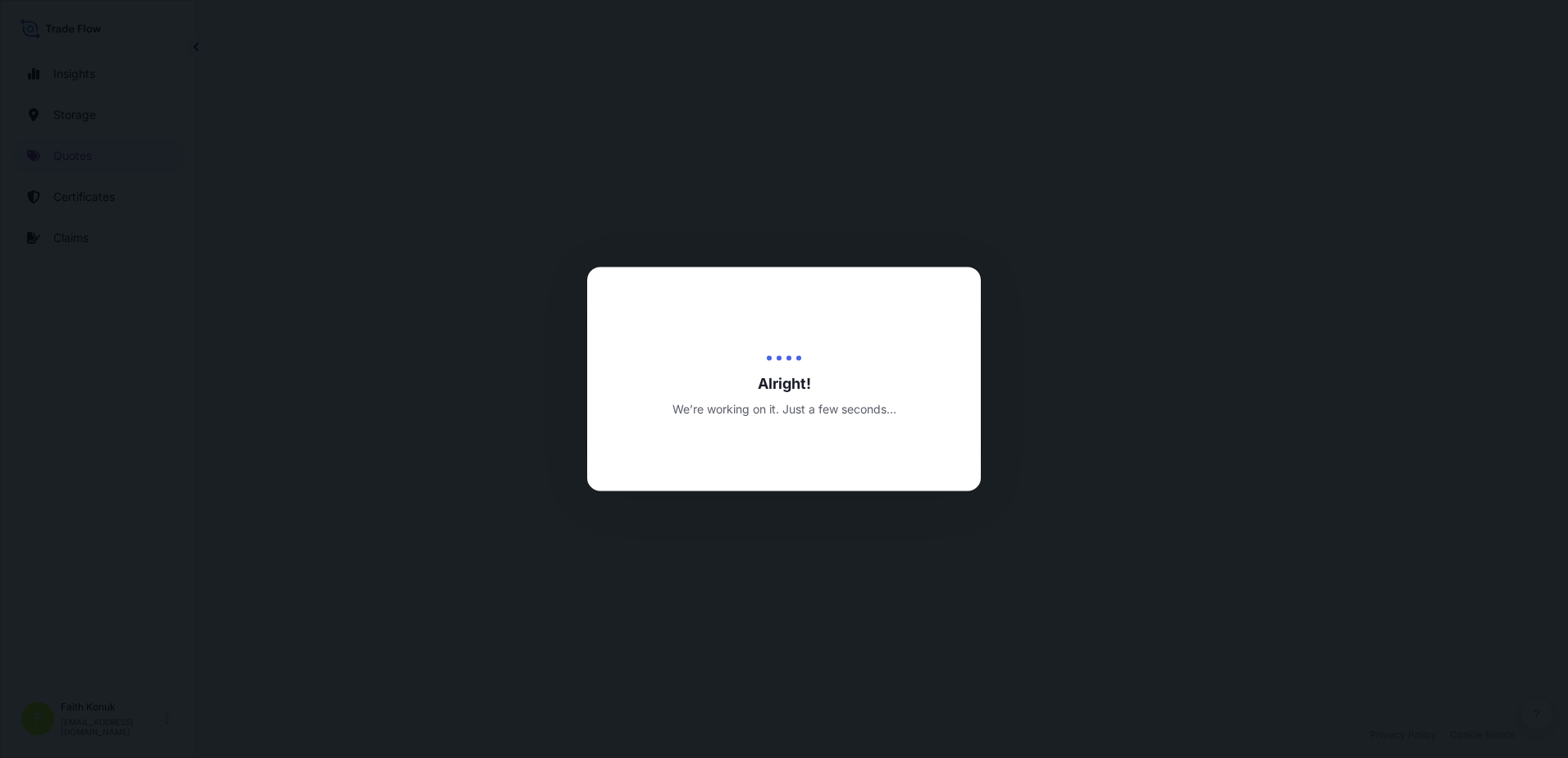
select select "Inland"
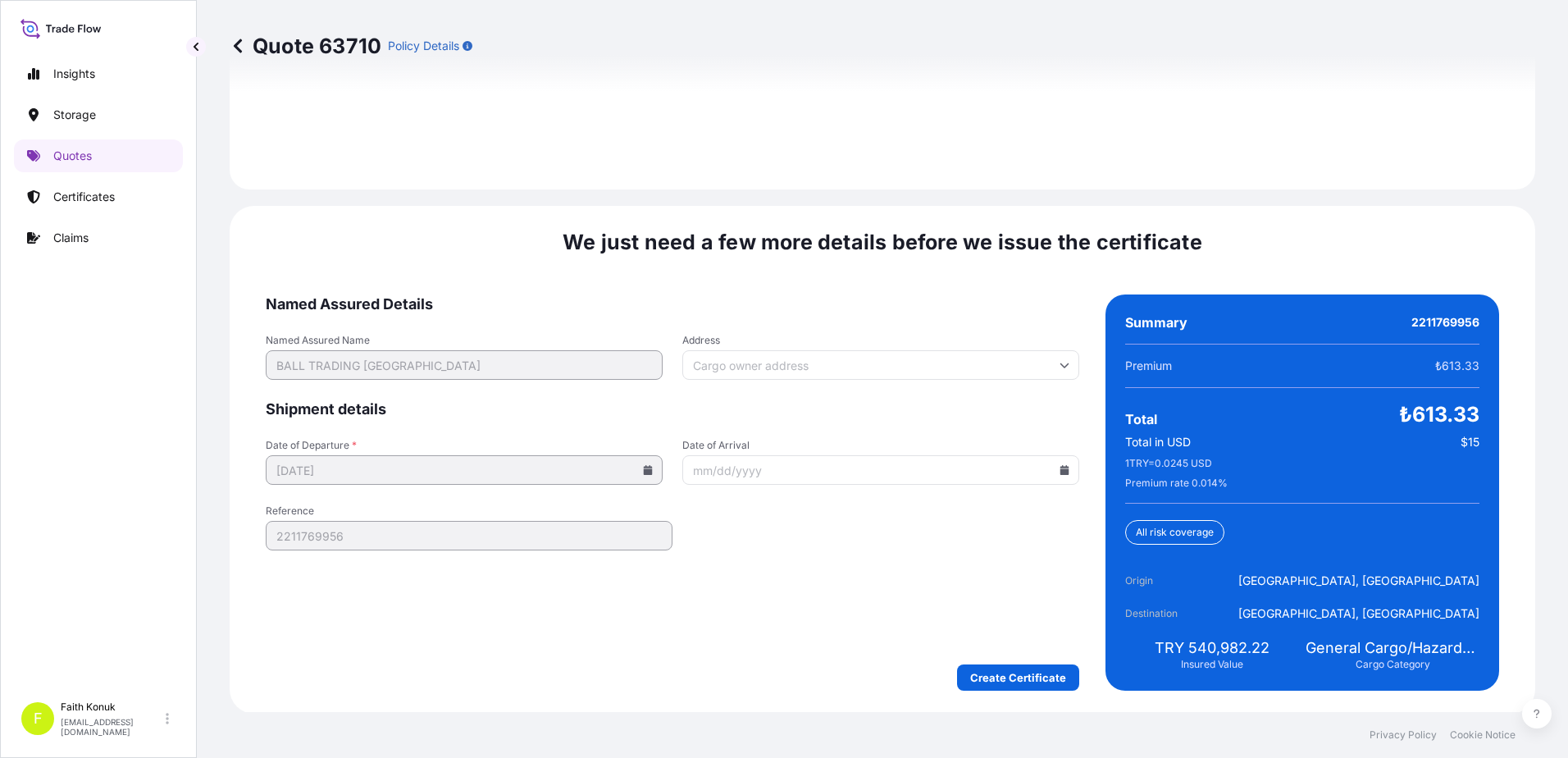
scroll to position [2420, 0]
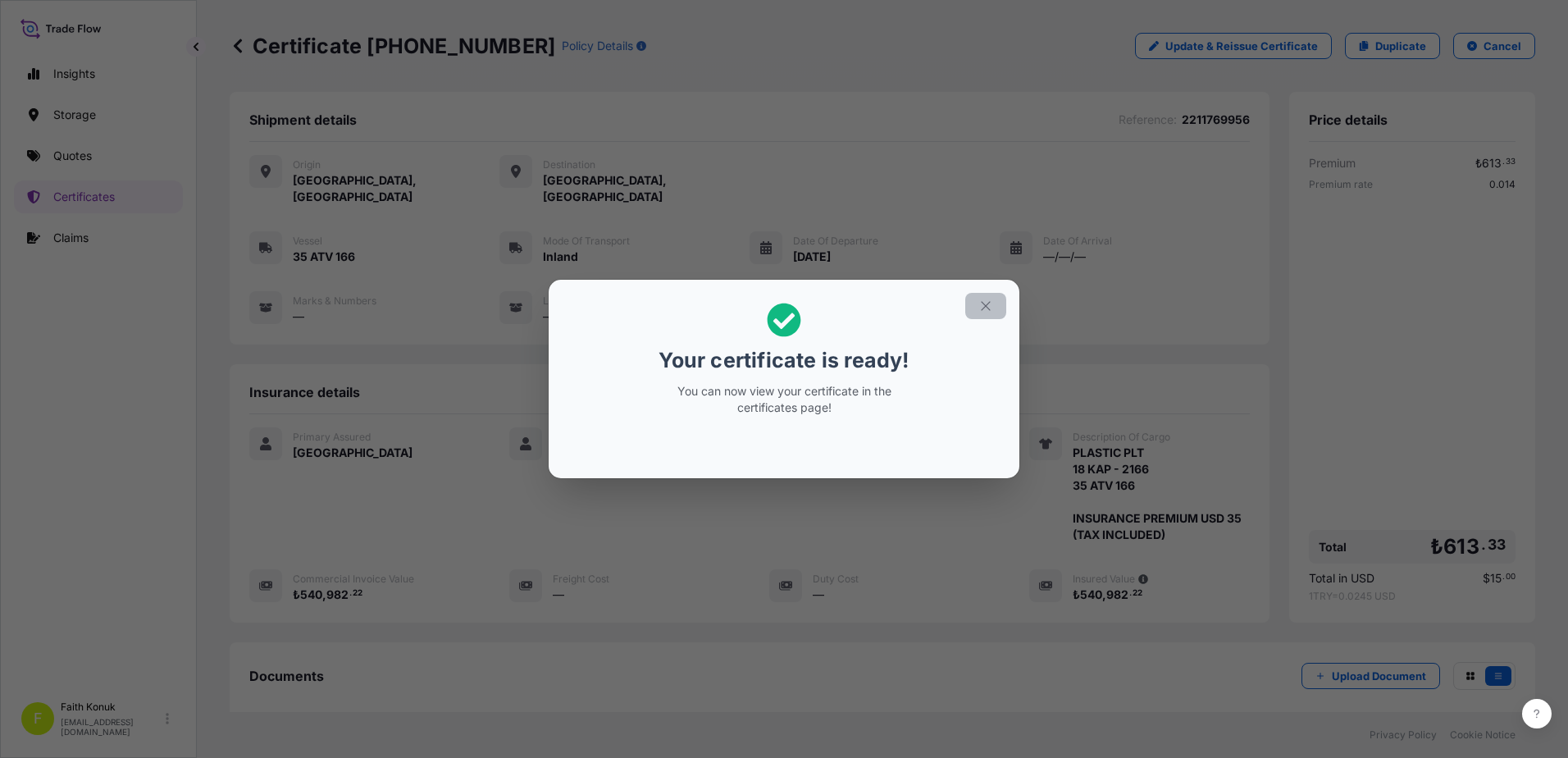
click at [989, 310] on icon "button" at bounding box center [986, 306] width 15 height 15
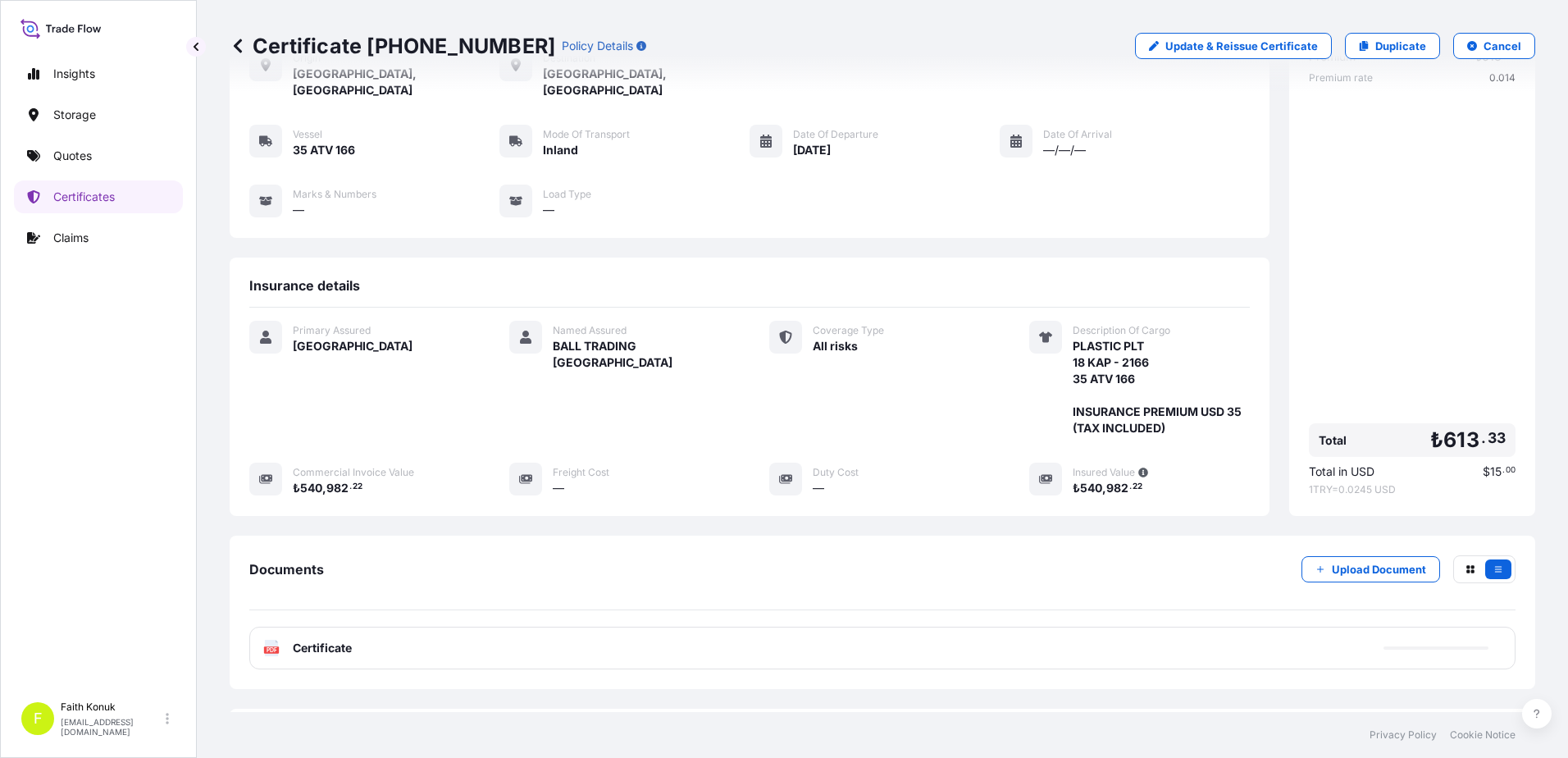
scroll to position [170, 0]
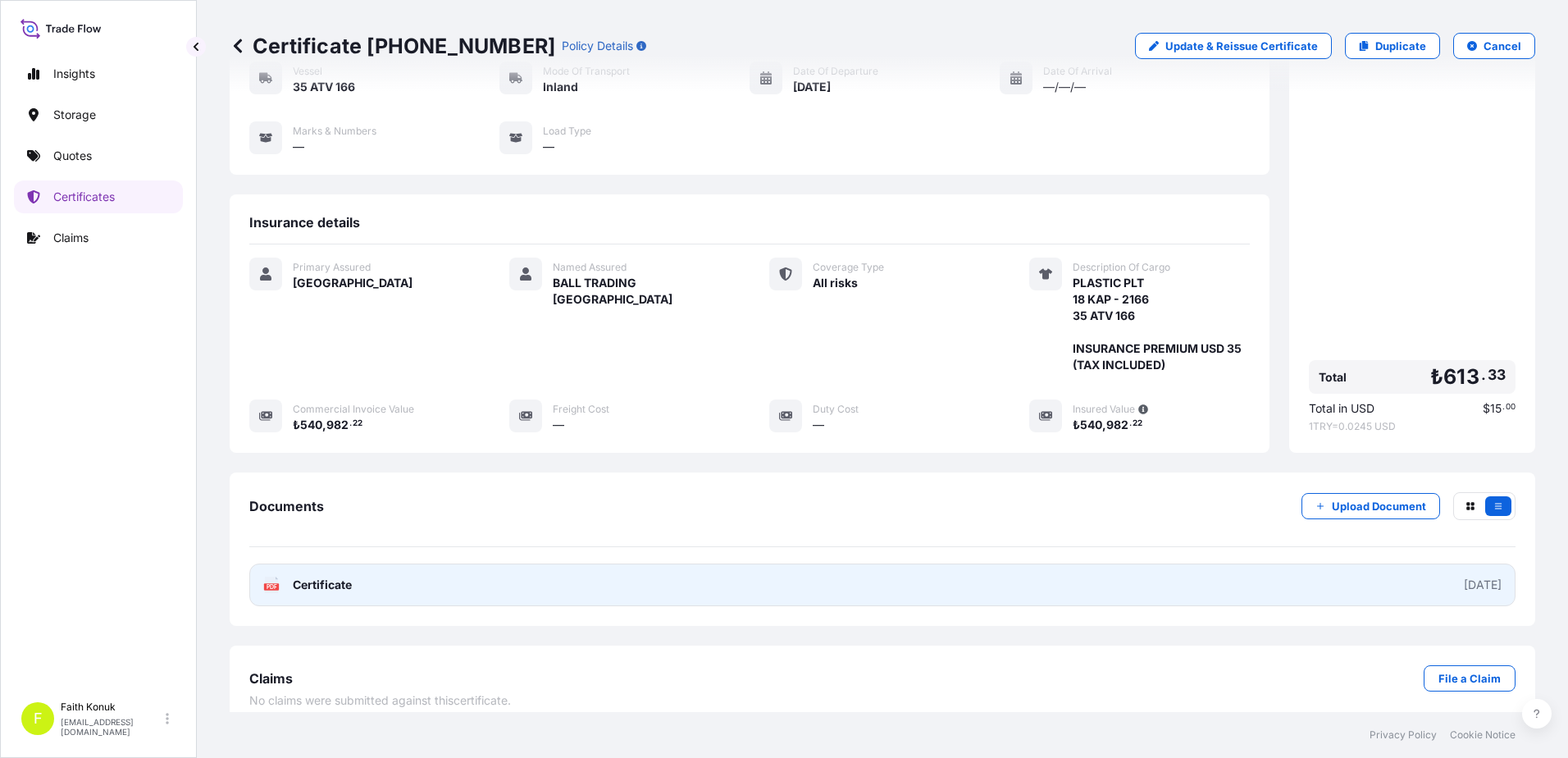
click at [316, 577] on span "Certificate" at bounding box center [322, 585] width 59 height 17
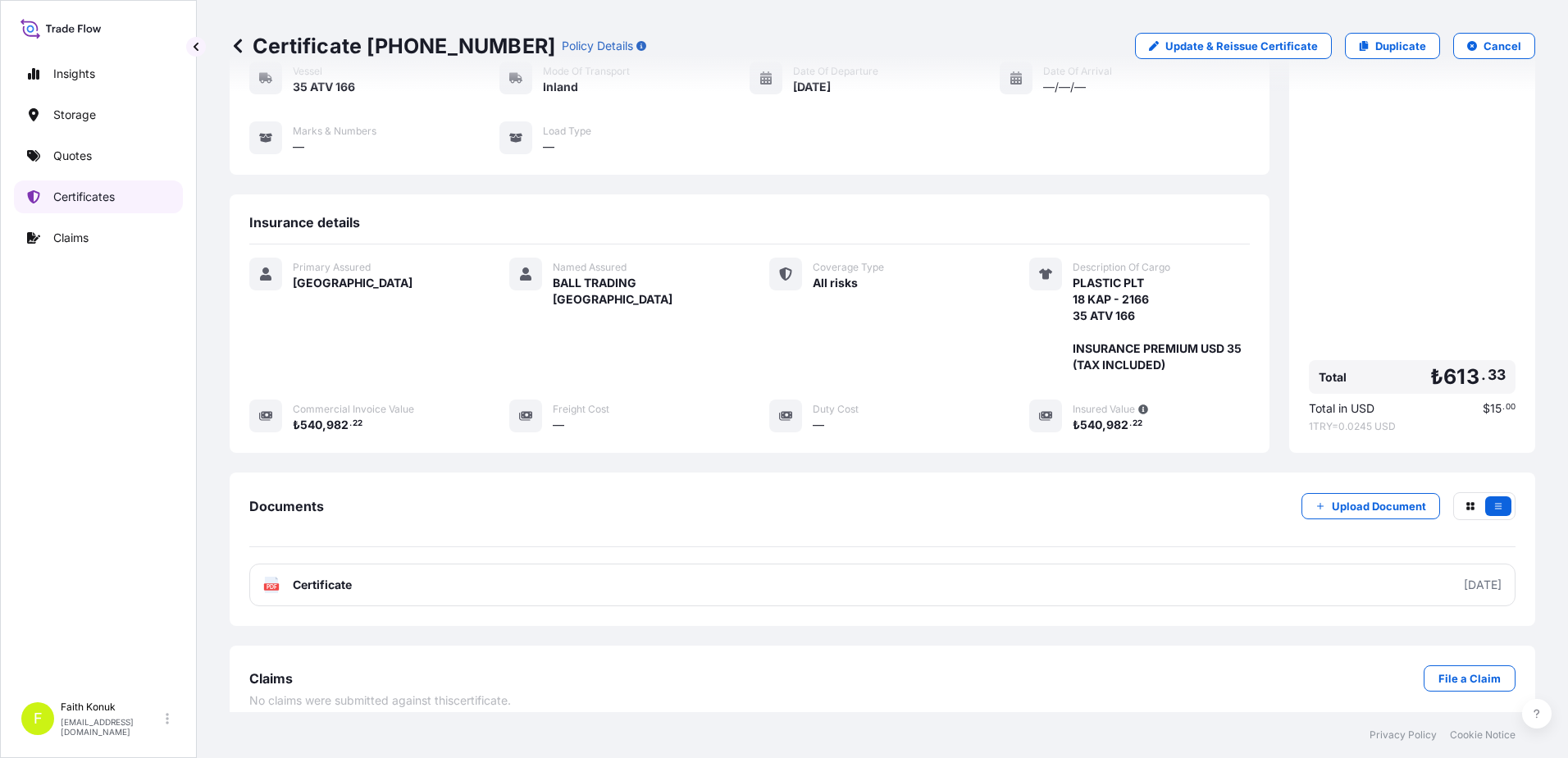
click at [105, 193] on p "Certificates" at bounding box center [84, 197] width 62 height 17
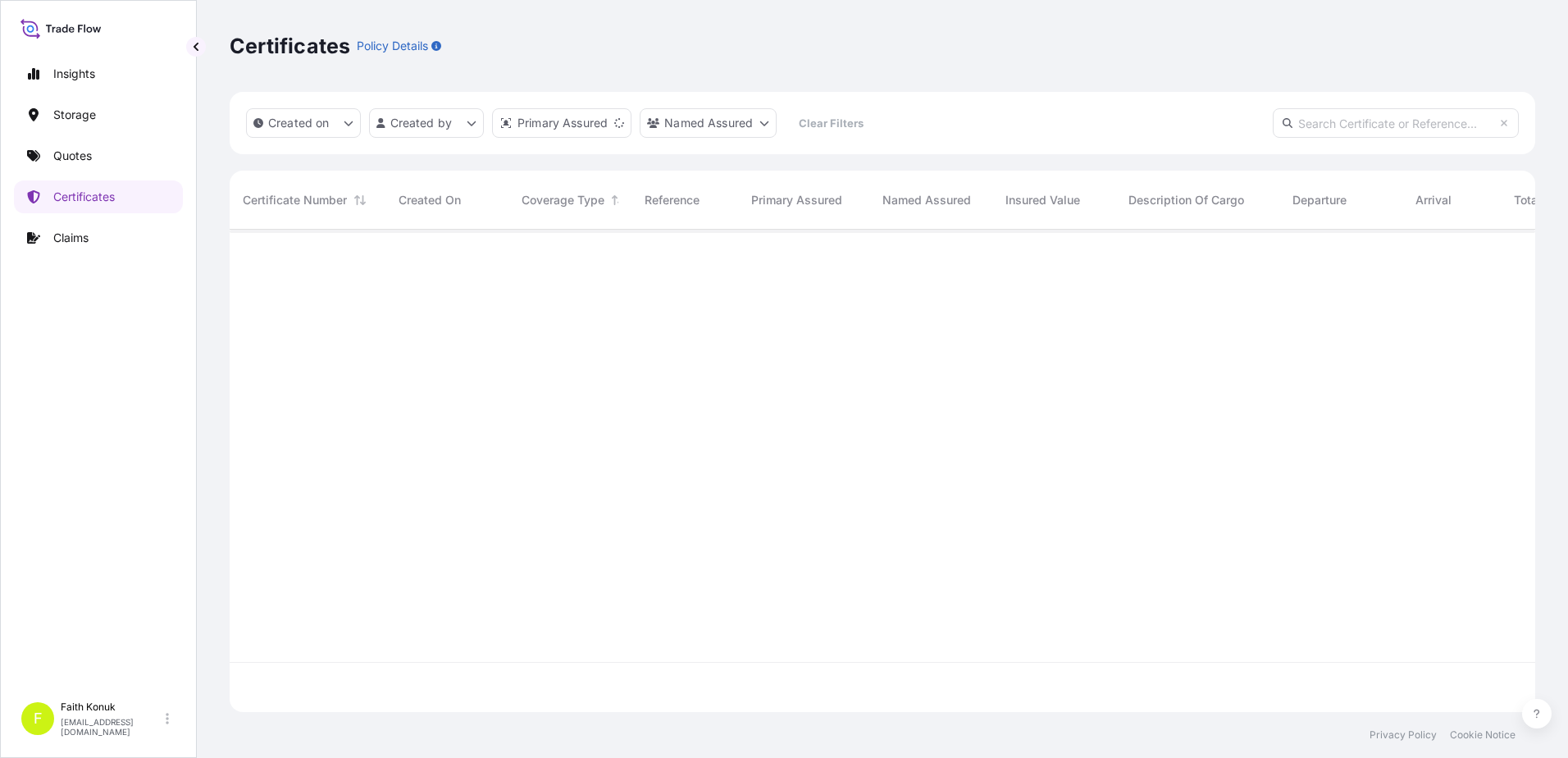
scroll to position [479, 1293]
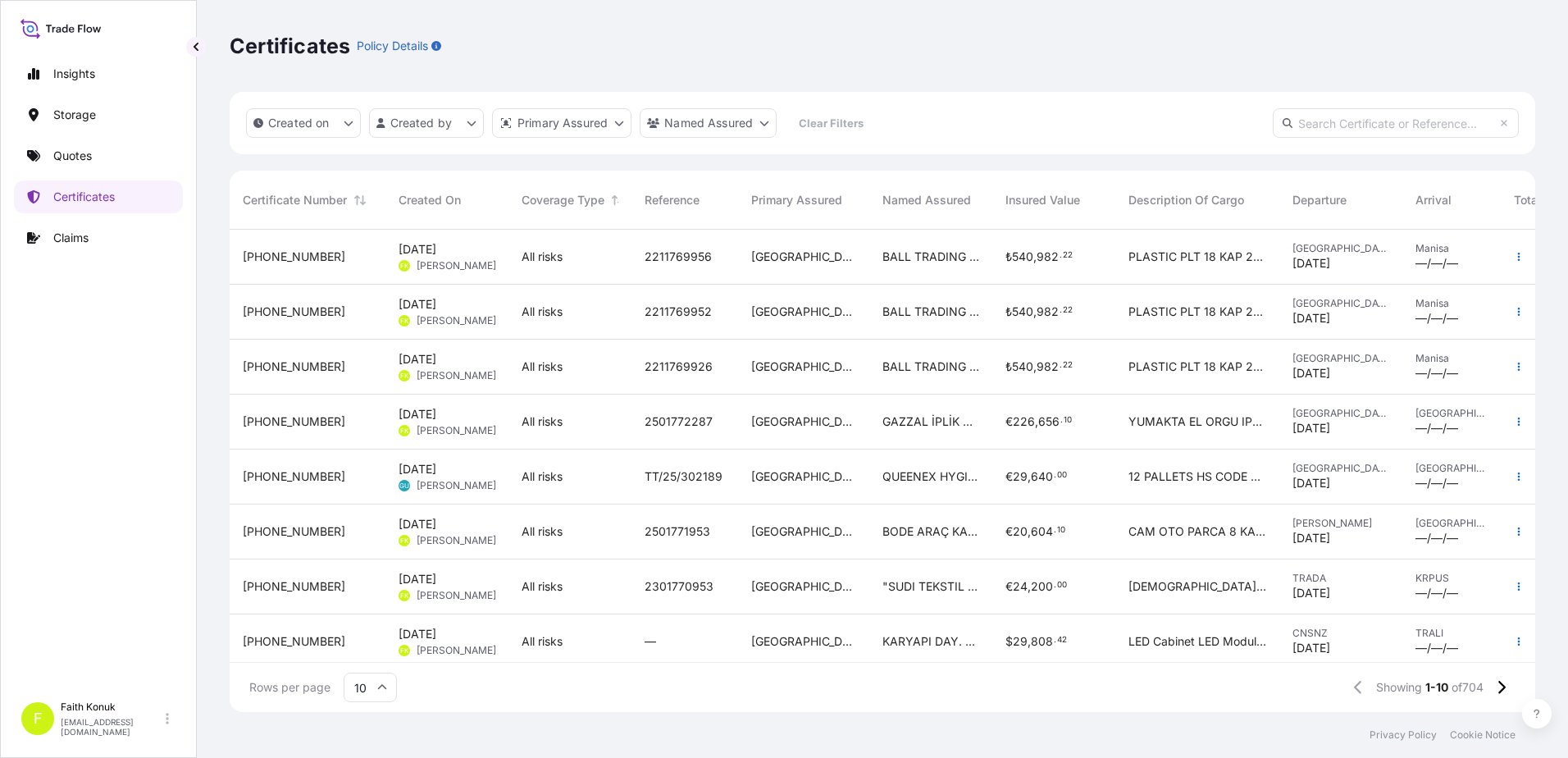
click at [1341, 125] on input "text" at bounding box center [1396, 123] width 246 height 29
paste input "[PHONE_NUMBER]"
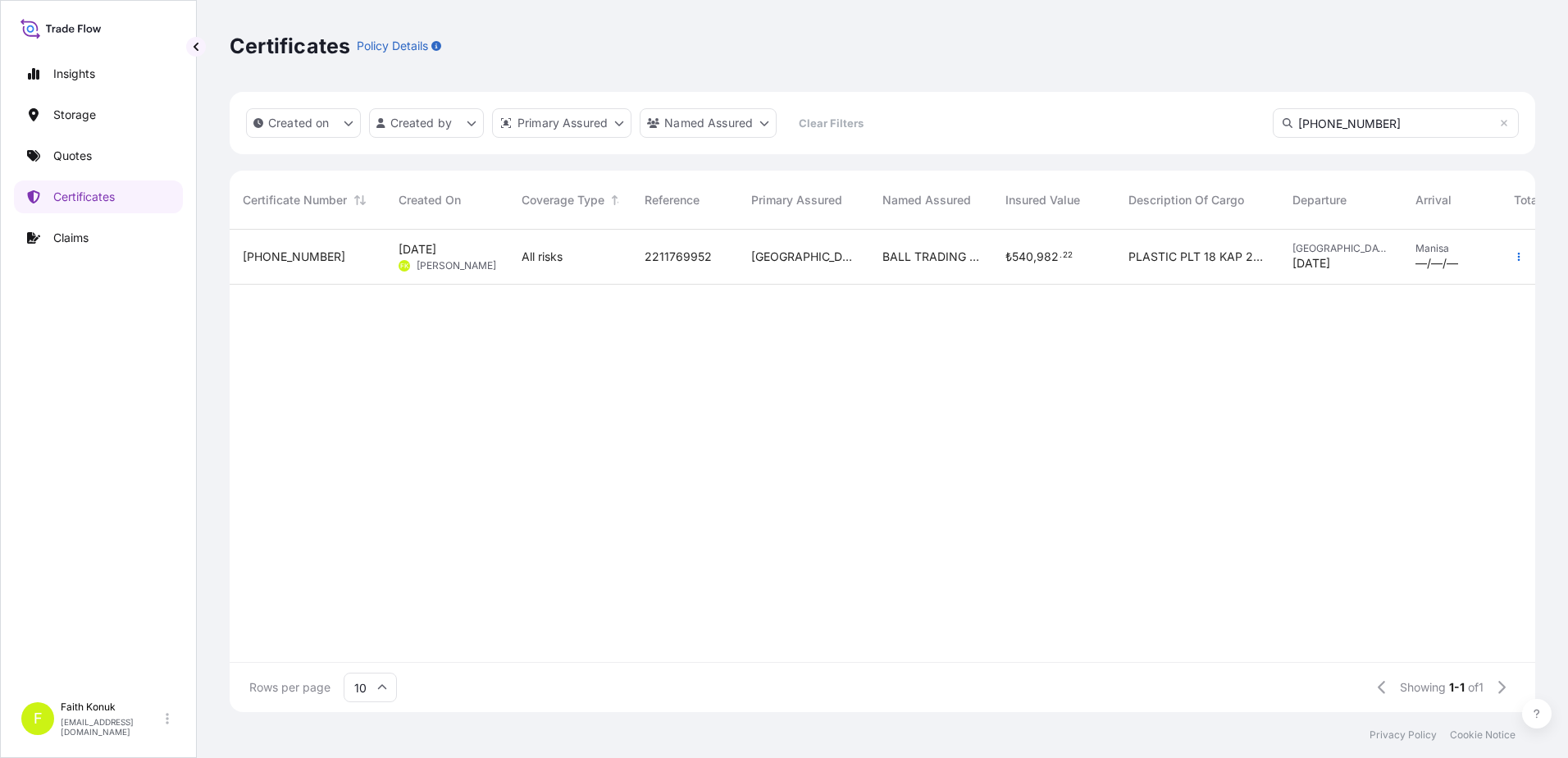
type input "[PHONE_NUMBER]"
click at [314, 263] on div "[PHONE_NUMBER]" at bounding box center [307, 257] width 130 height 17
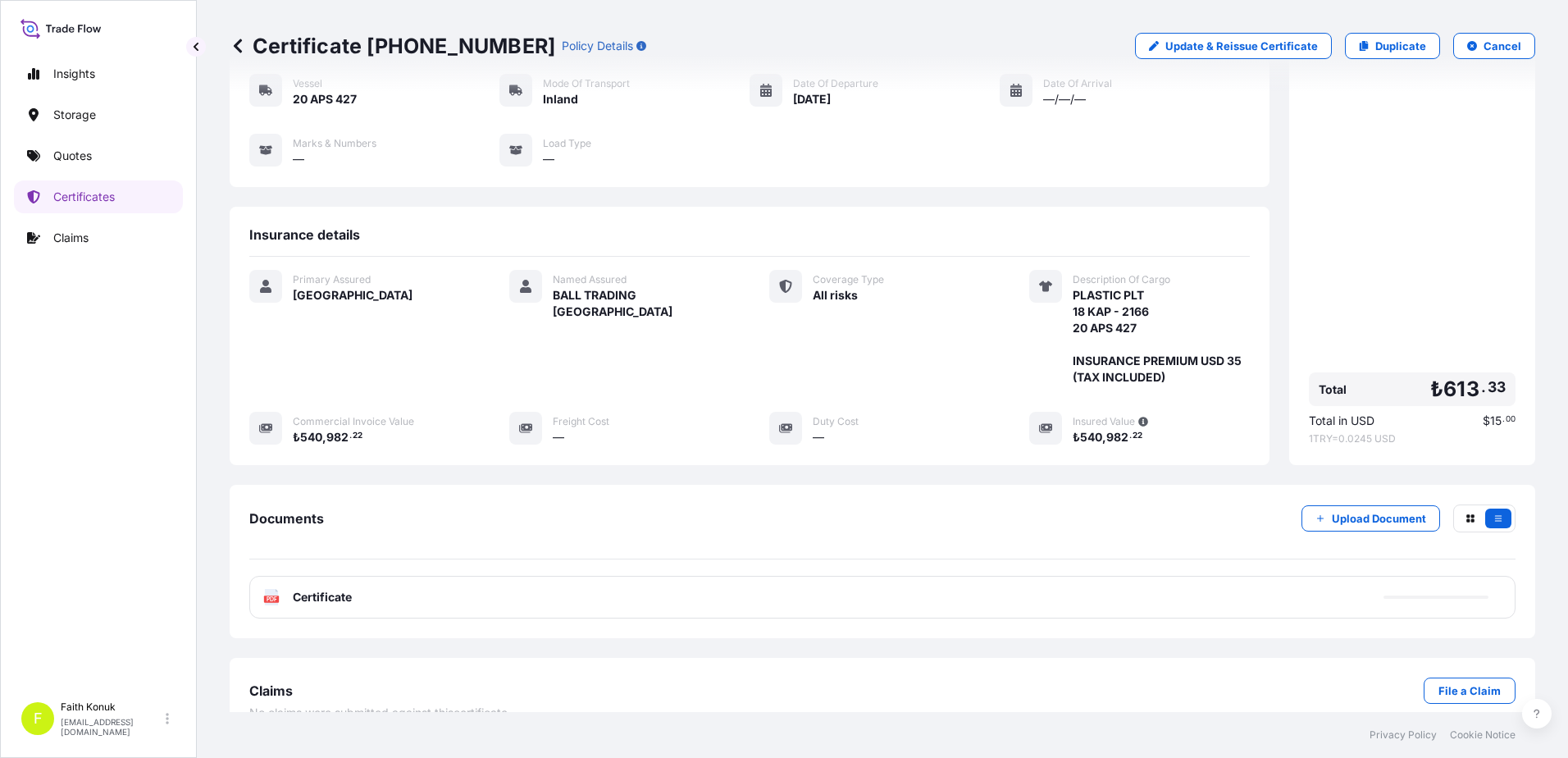
scroll to position [170, 0]
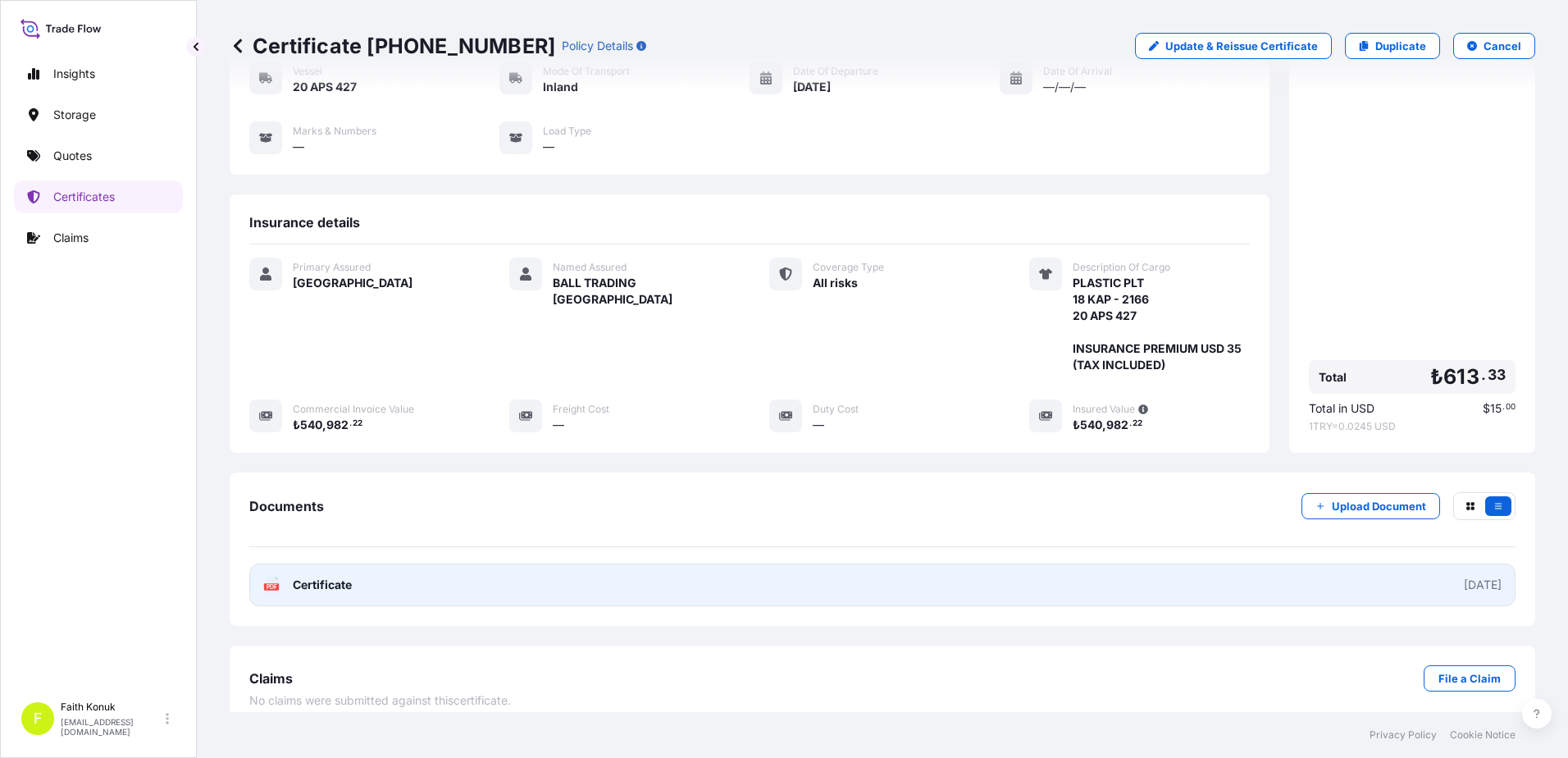
click at [337, 577] on span "Certificate" at bounding box center [322, 585] width 59 height 17
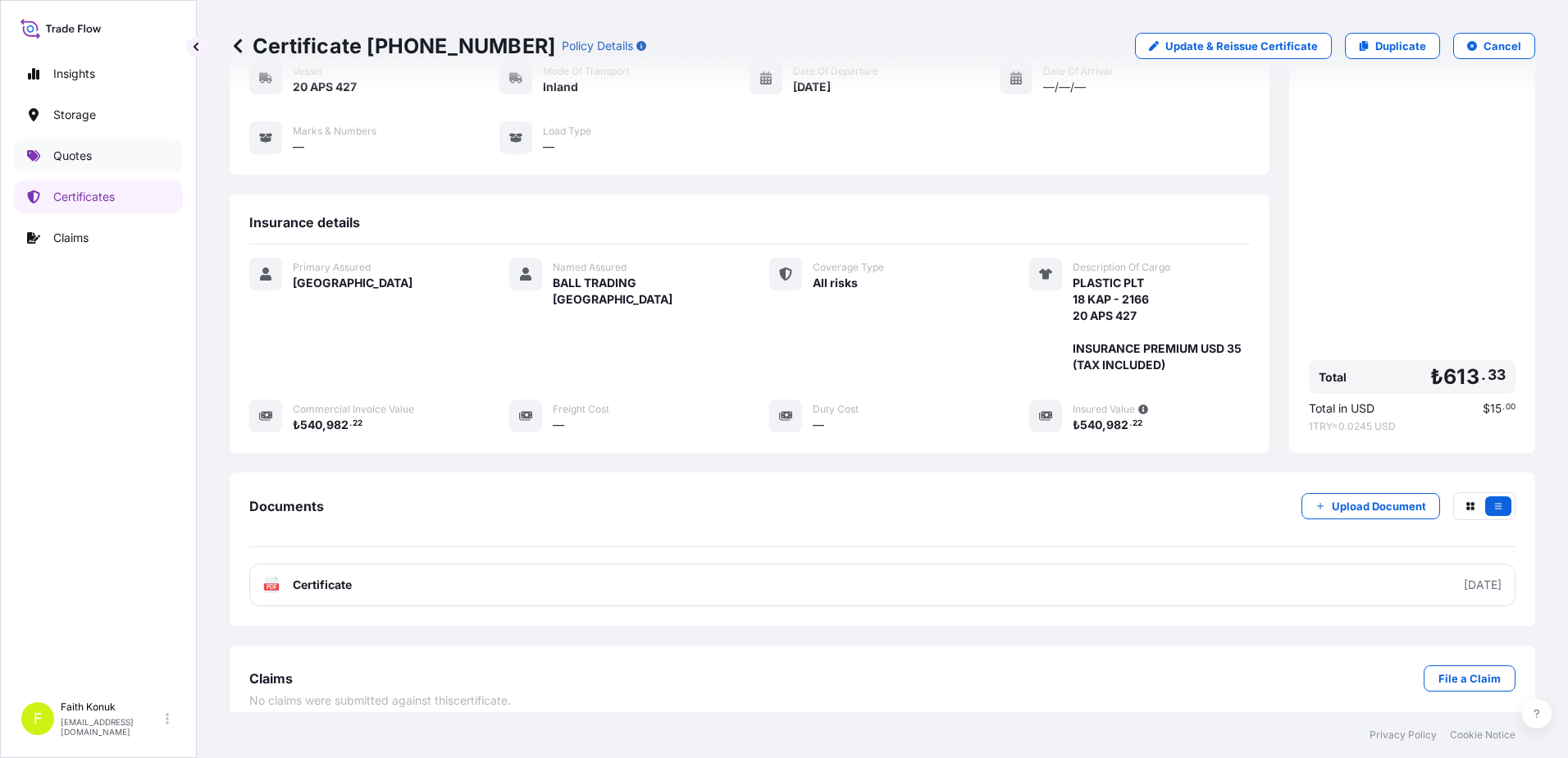
click at [83, 155] on p "Quotes" at bounding box center [73, 156] width 39 height 17
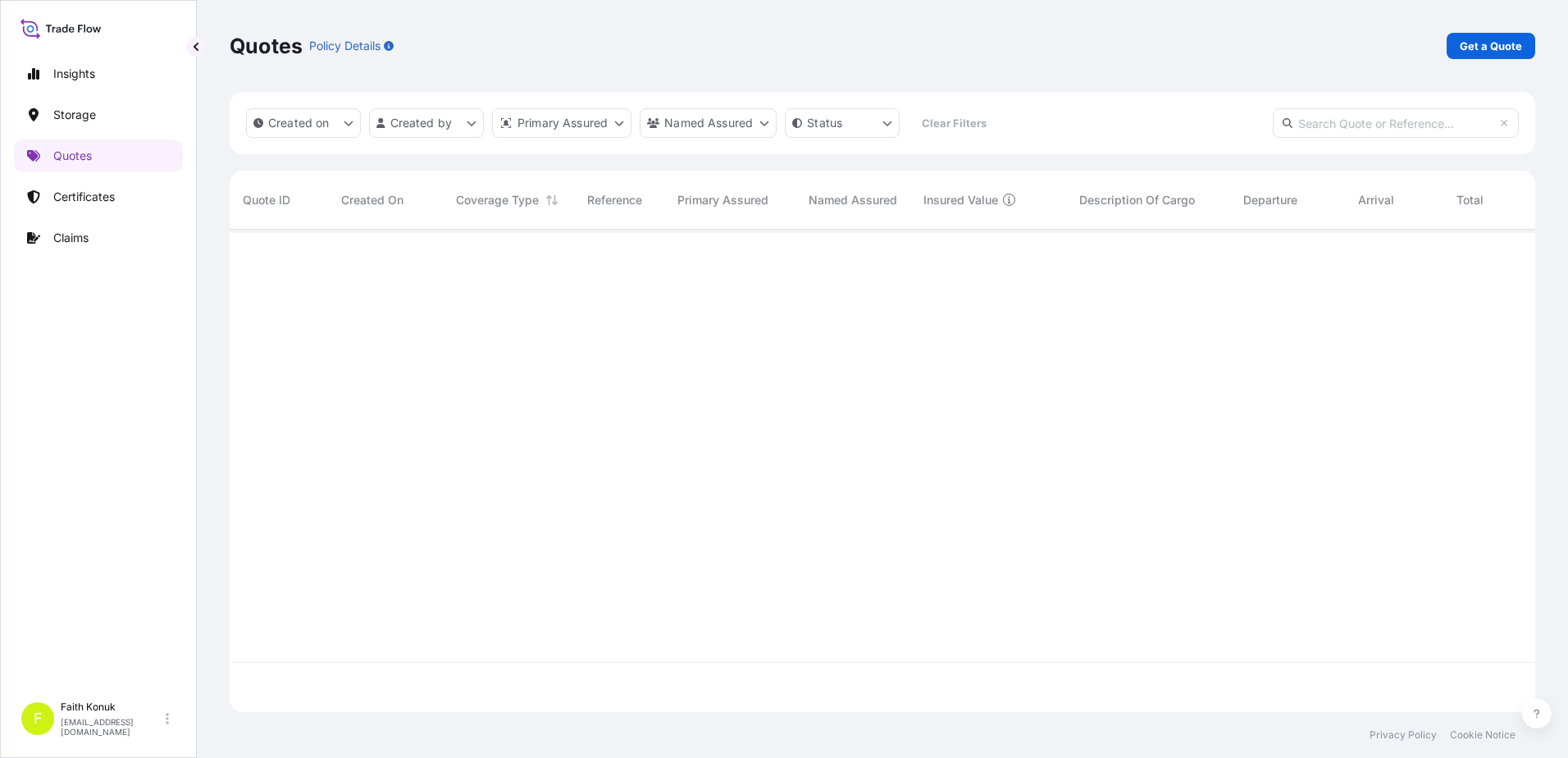
scroll to position [479, 1293]
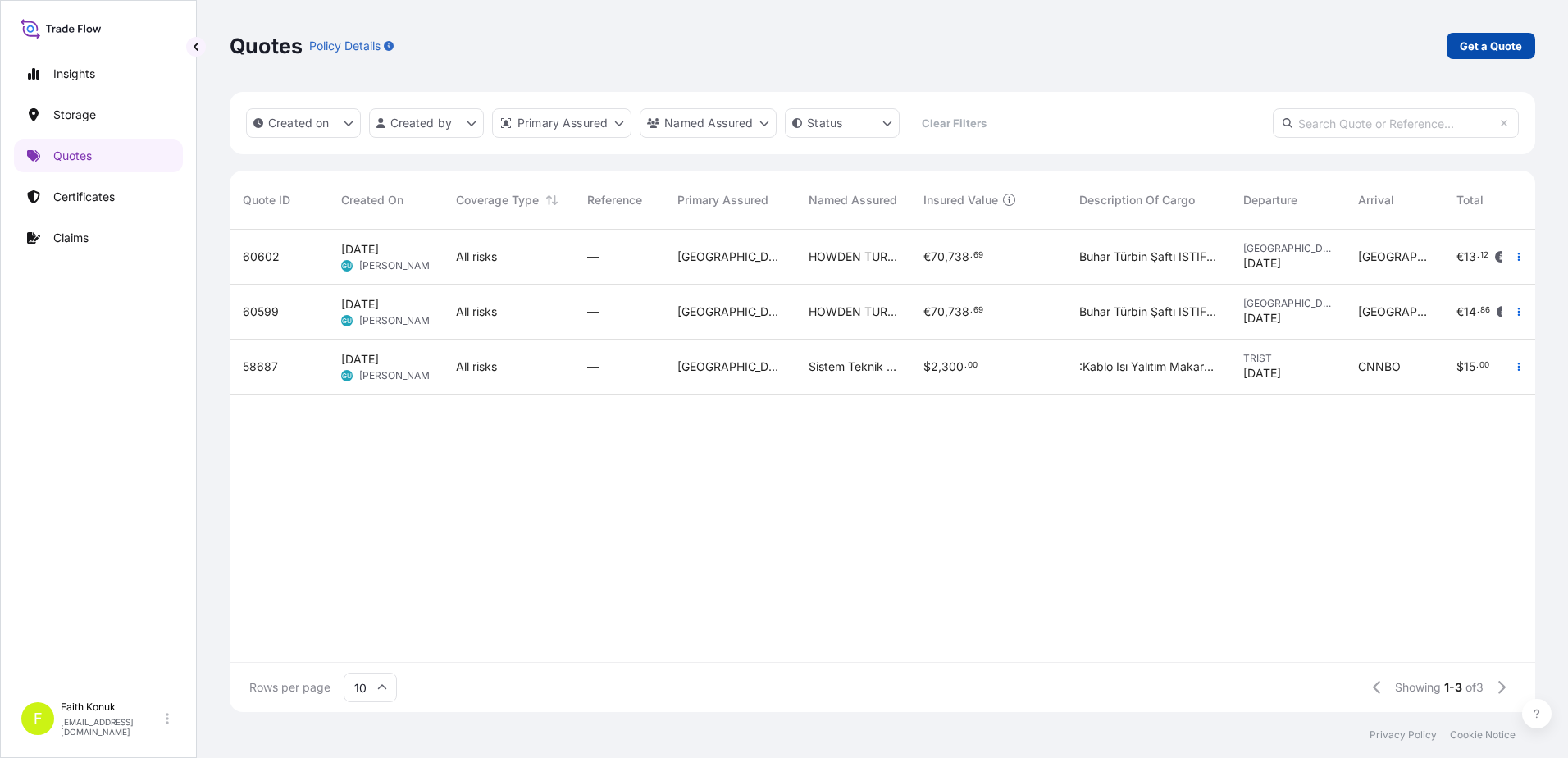
click at [1483, 54] on link "Get a Quote" at bounding box center [1491, 46] width 88 height 27
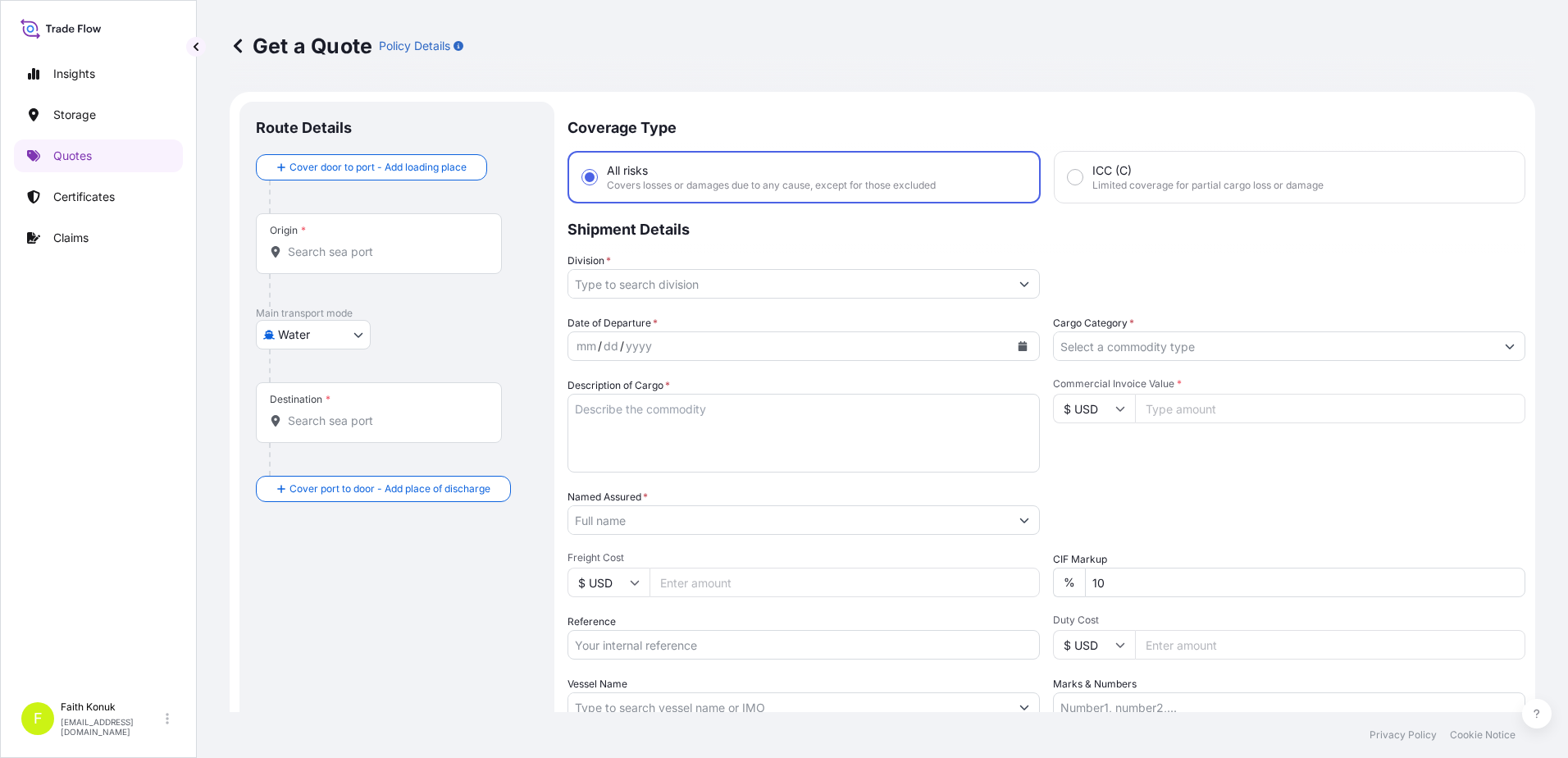
scroll to position [27, 0]
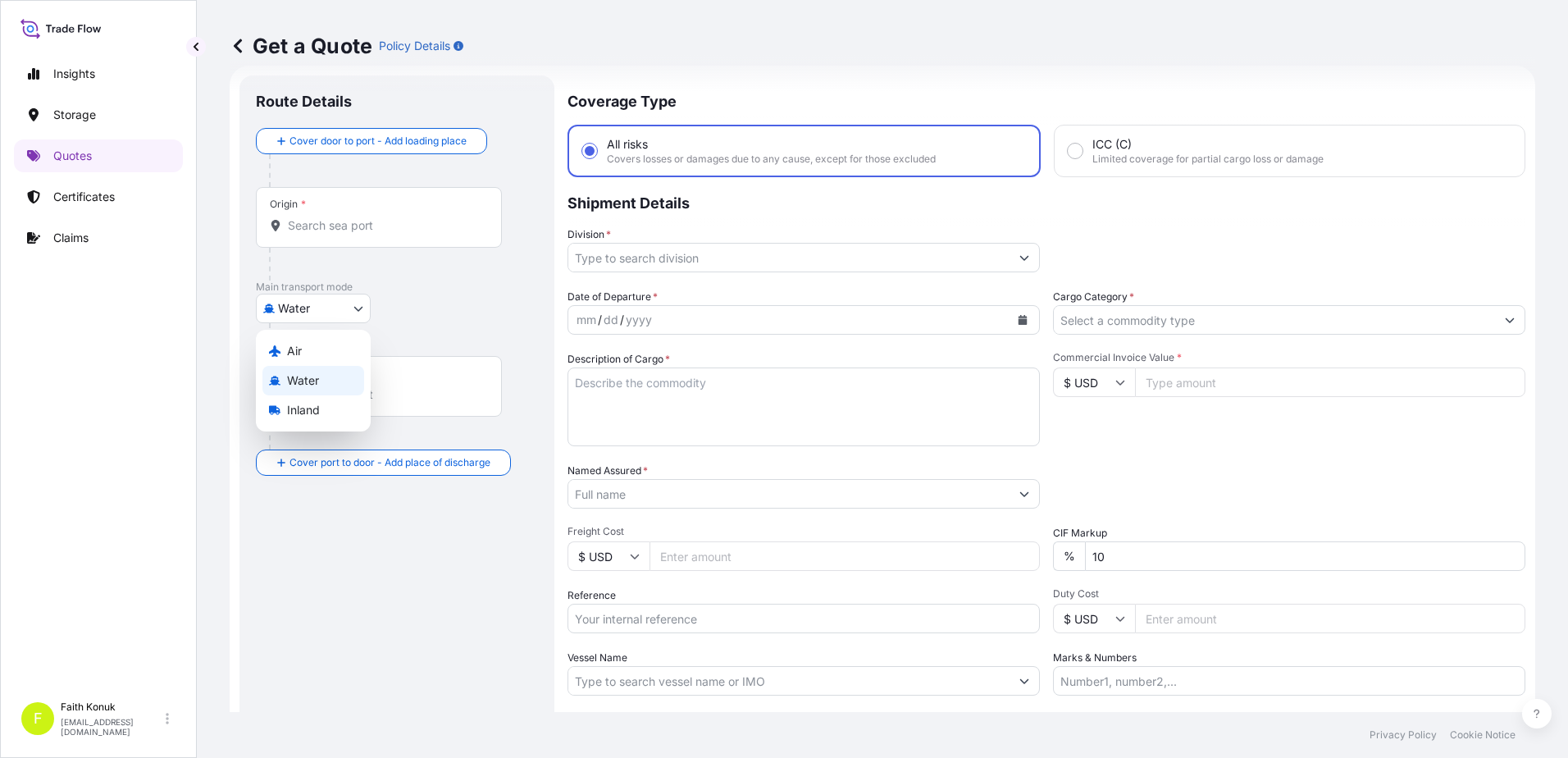
click at [327, 304] on body "Insights Storage Quotes Certificates Claims F [PERSON_NAME] [EMAIL_ADDRESS][DOM…" at bounding box center [784, 379] width 1568 height 758
click at [310, 408] on span "Inland" at bounding box center [303, 410] width 33 height 17
select select "Inland"
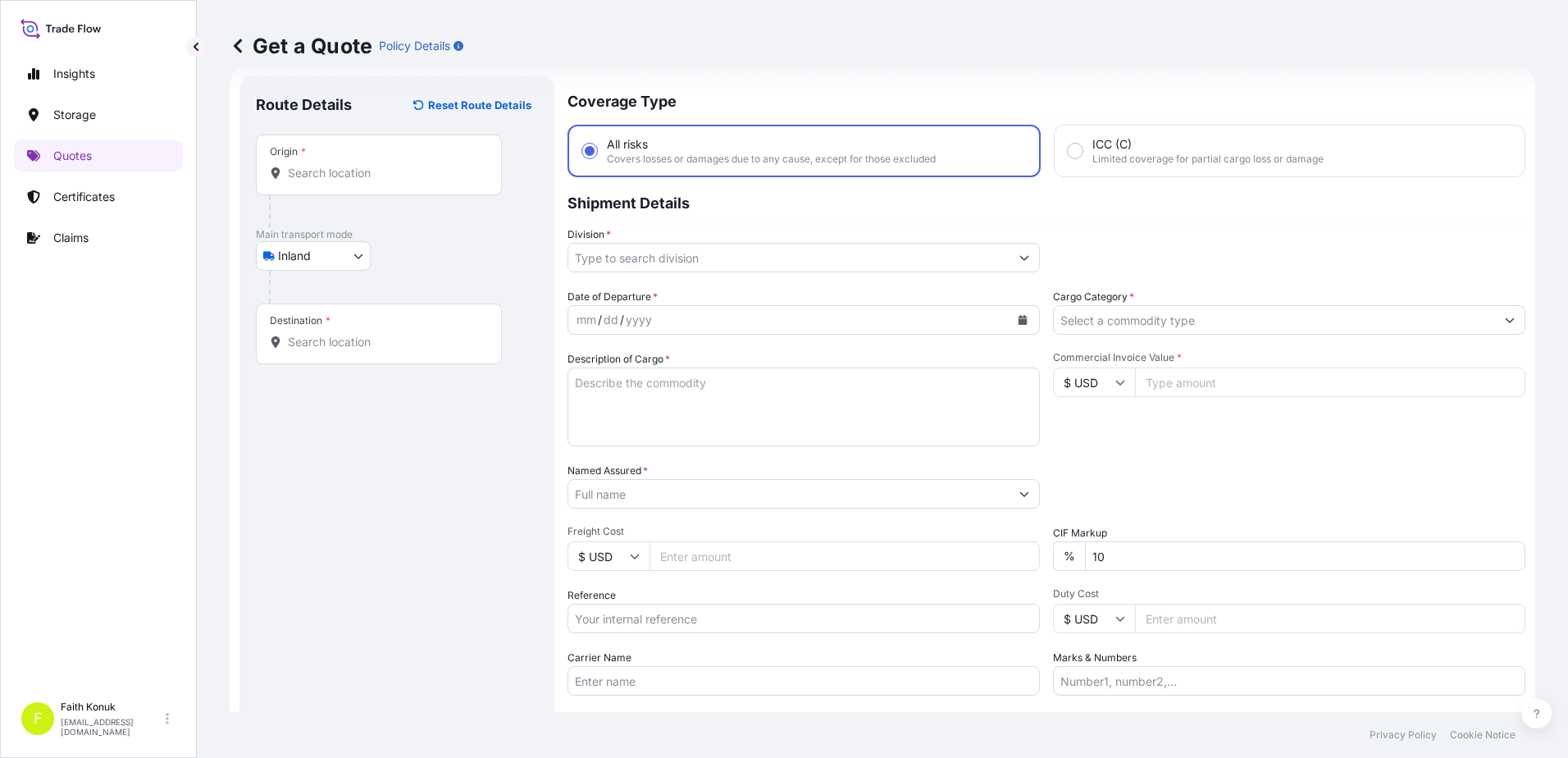
click at [343, 172] on input "Origin *" at bounding box center [384, 173] width 194 height 17
paste input "[GEOGRAPHIC_DATA]"
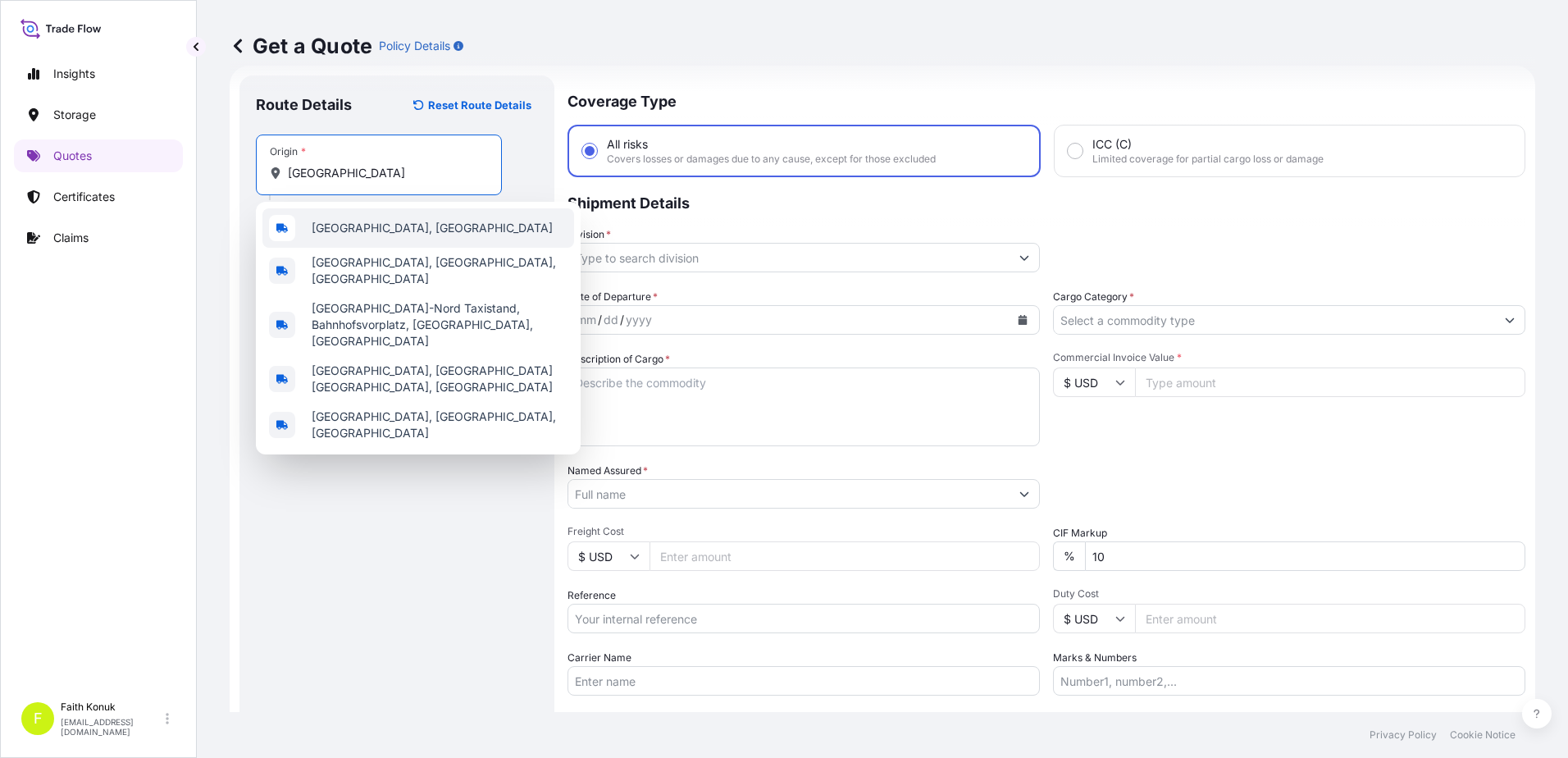
click at [369, 226] on span "[GEOGRAPHIC_DATA], [GEOGRAPHIC_DATA]" at bounding box center [432, 228] width 241 height 17
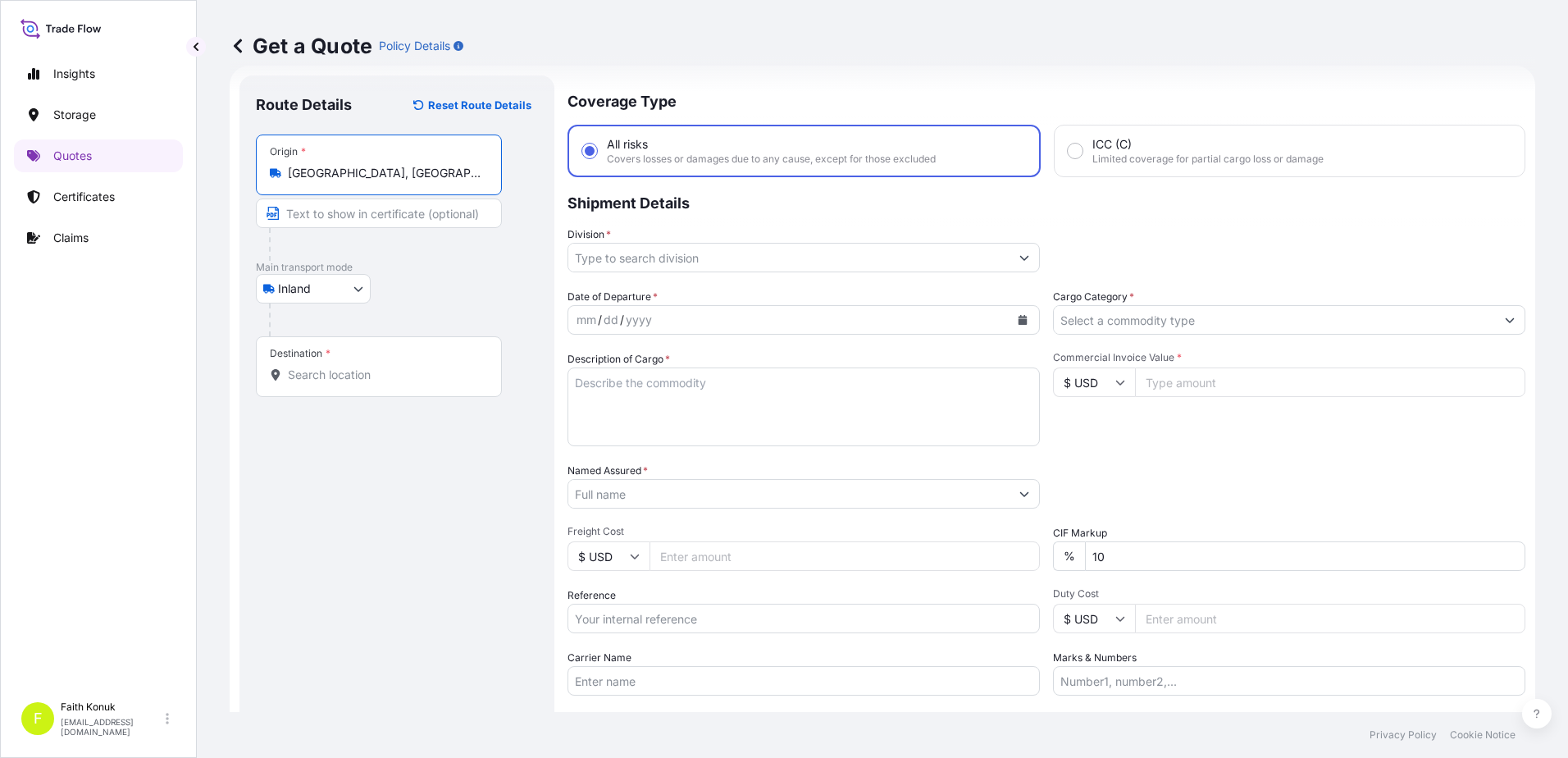
type input "[GEOGRAPHIC_DATA], [GEOGRAPHIC_DATA]"
click at [446, 295] on div "Inland Air Water Inland" at bounding box center [397, 288] width 282 height 29
click at [339, 377] on input "Destination *" at bounding box center [384, 375] width 194 height 17
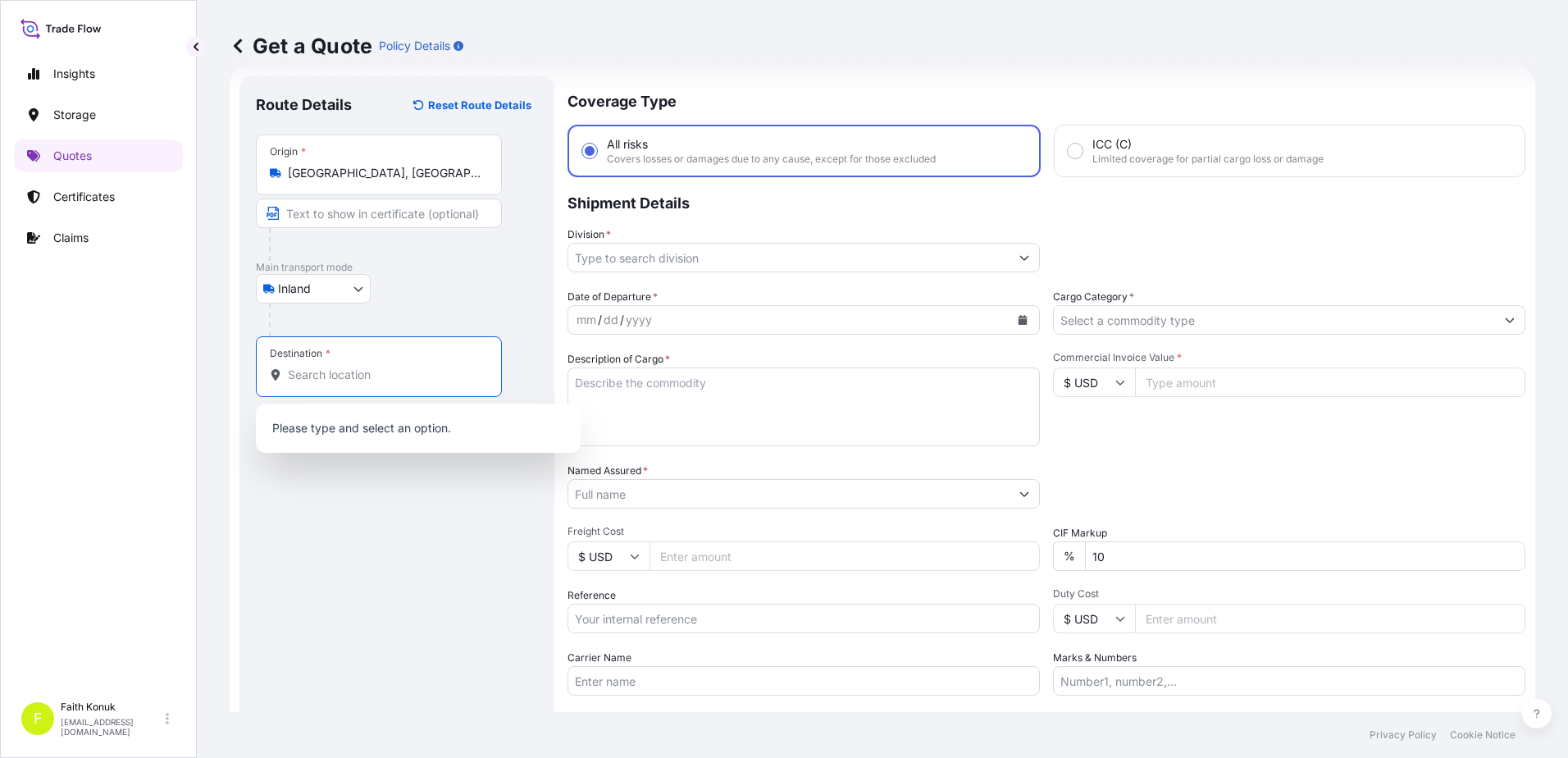
paste input "MANISA"
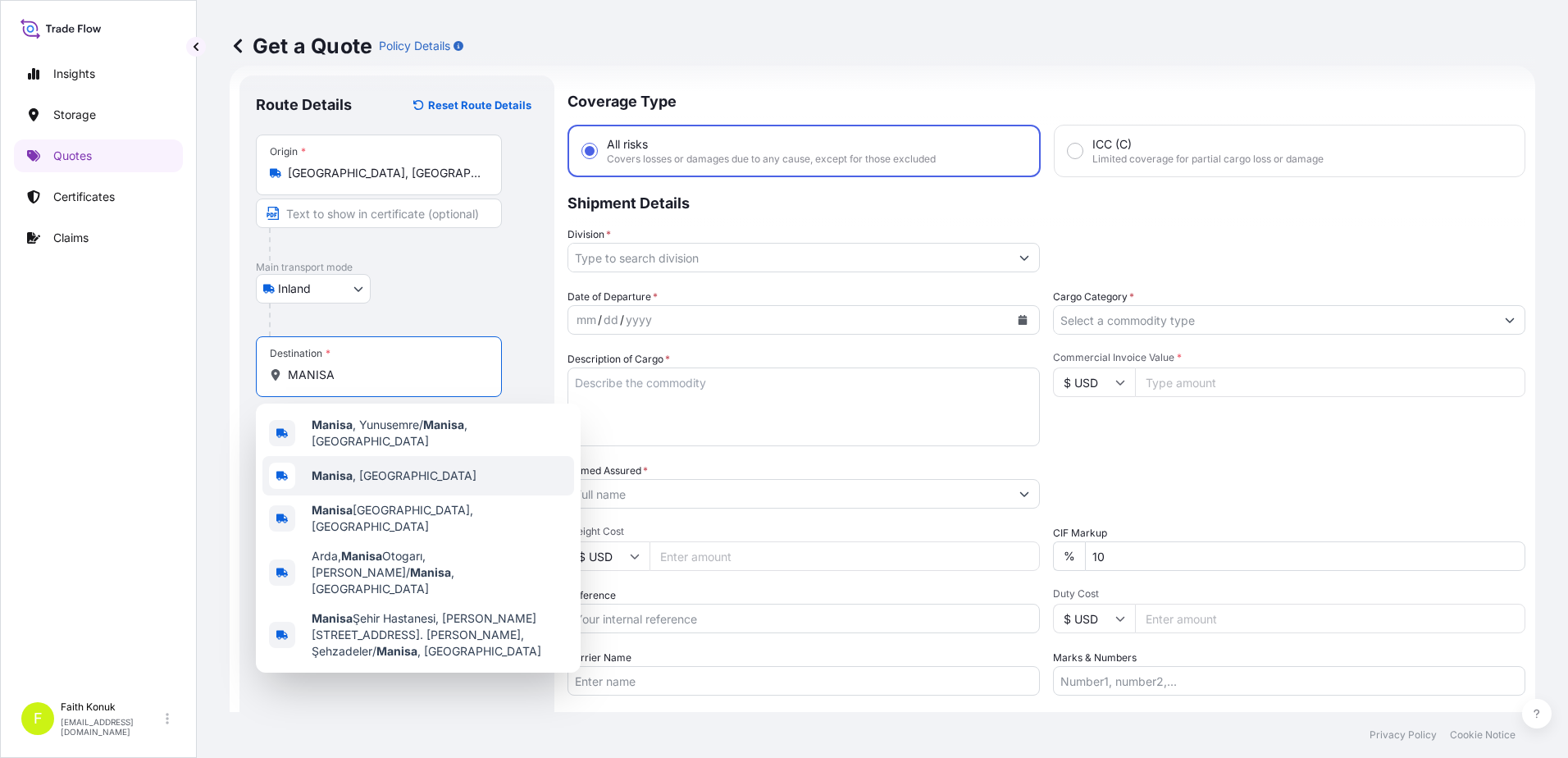
click at [366, 468] on span "[GEOGRAPHIC_DATA] , [GEOGRAPHIC_DATA]" at bounding box center [393, 476] width 164 height 17
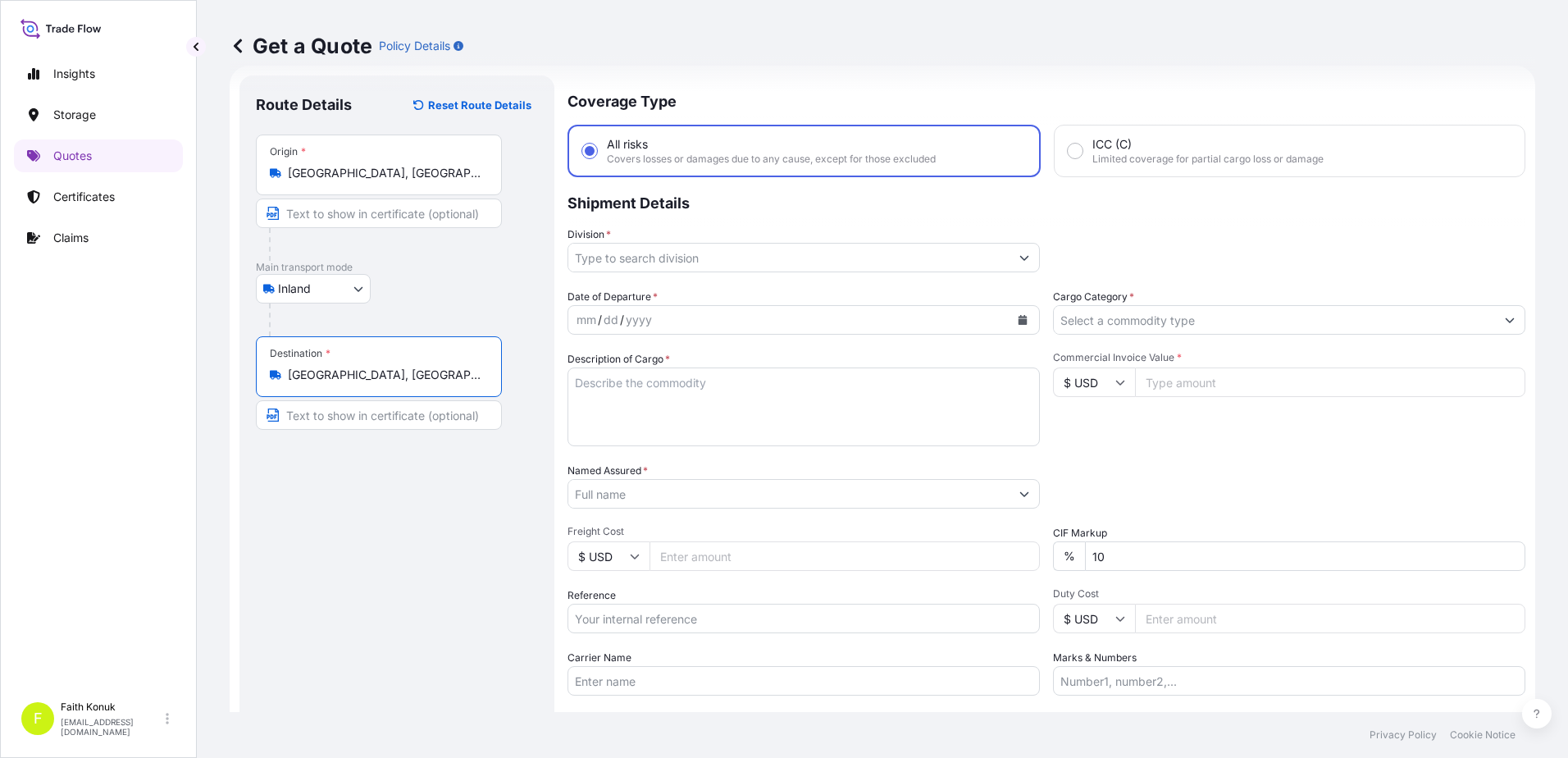
type input "[GEOGRAPHIC_DATA], [GEOGRAPHIC_DATA]"
click at [464, 480] on div "Route Details Reset Route Details Place of loading Road / [GEOGRAPHIC_DATA] / I…" at bounding box center [397, 447] width 282 height 709
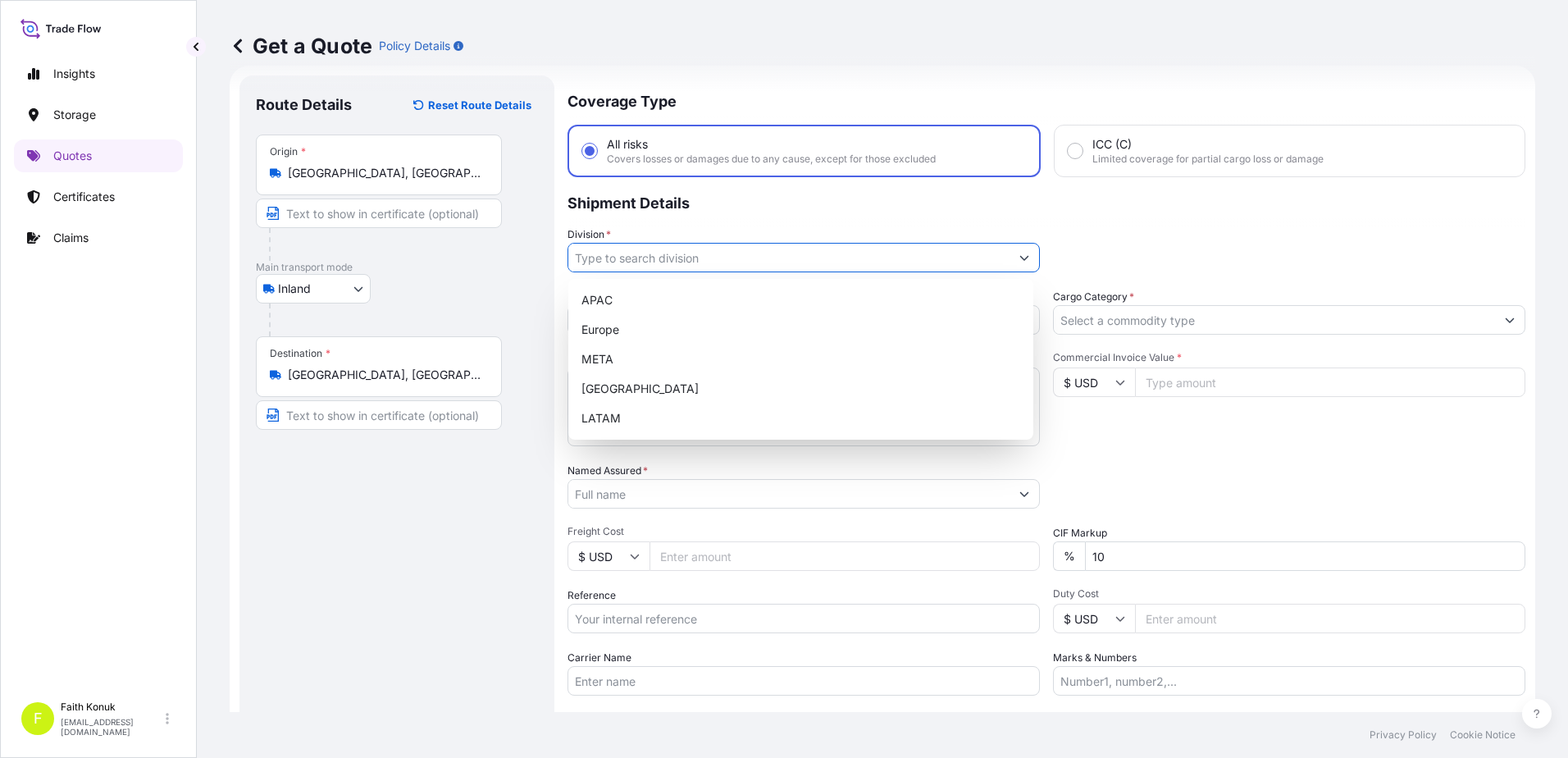
click at [640, 255] on input "Division *" at bounding box center [789, 257] width 441 height 29
click at [626, 354] on div "META" at bounding box center [801, 359] width 452 height 29
type input "META"
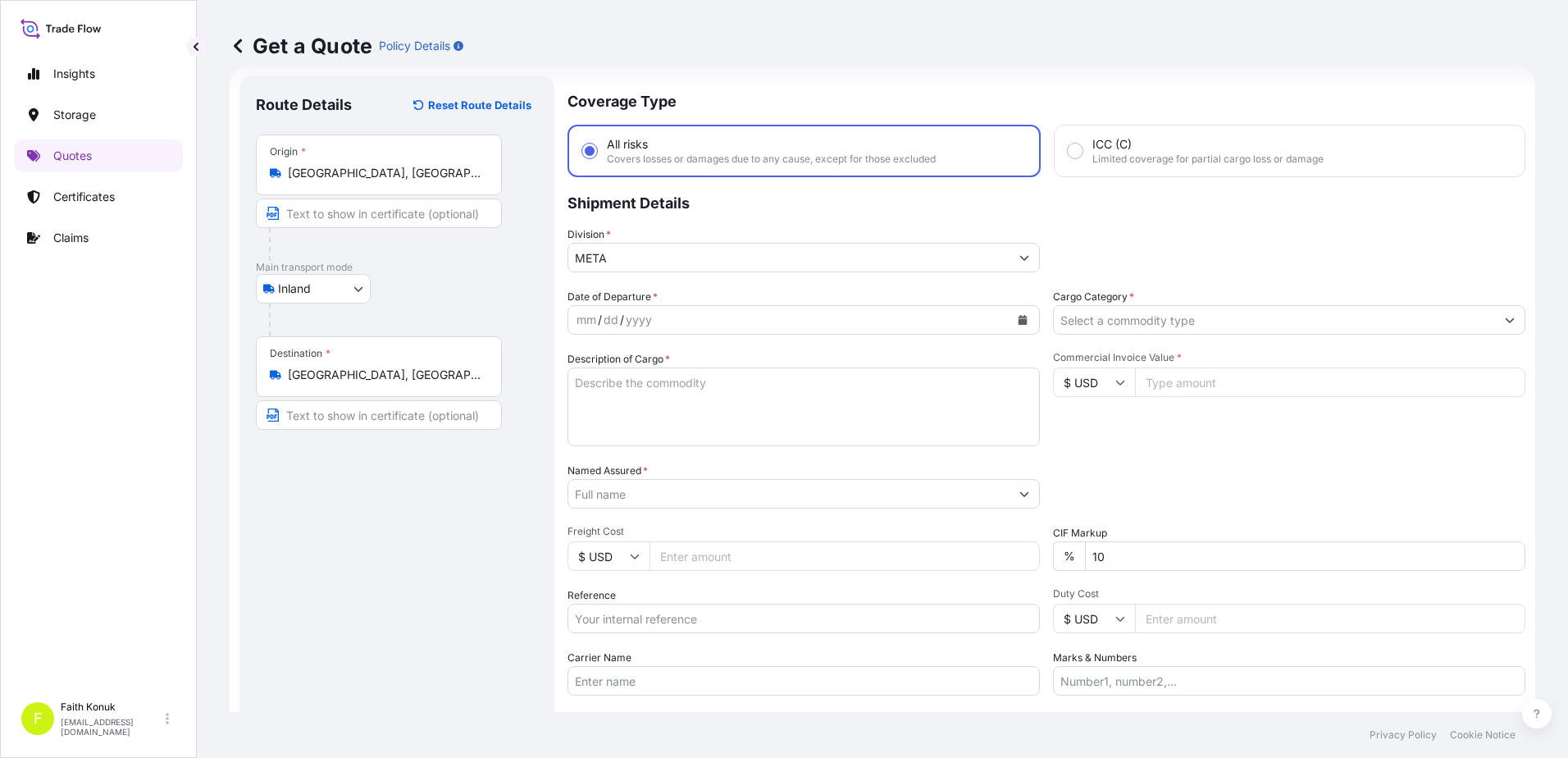
click at [680, 220] on p "Shipment Details" at bounding box center [1046, 202] width 958 height 50
click at [1019, 324] on icon "Calendar" at bounding box center [1023, 320] width 9 height 10
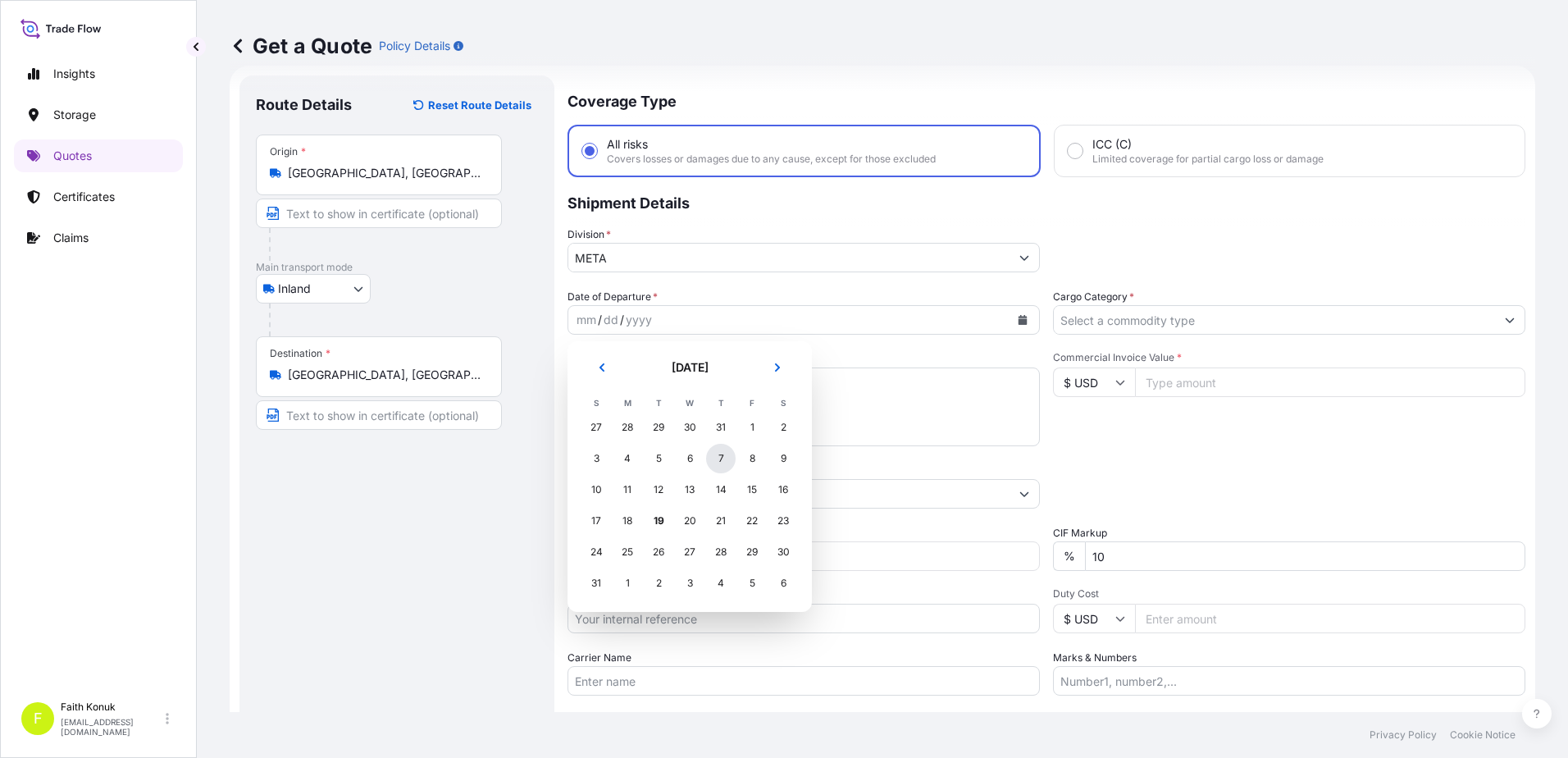
click at [721, 458] on div "7" at bounding box center [721, 458] width 29 height 29
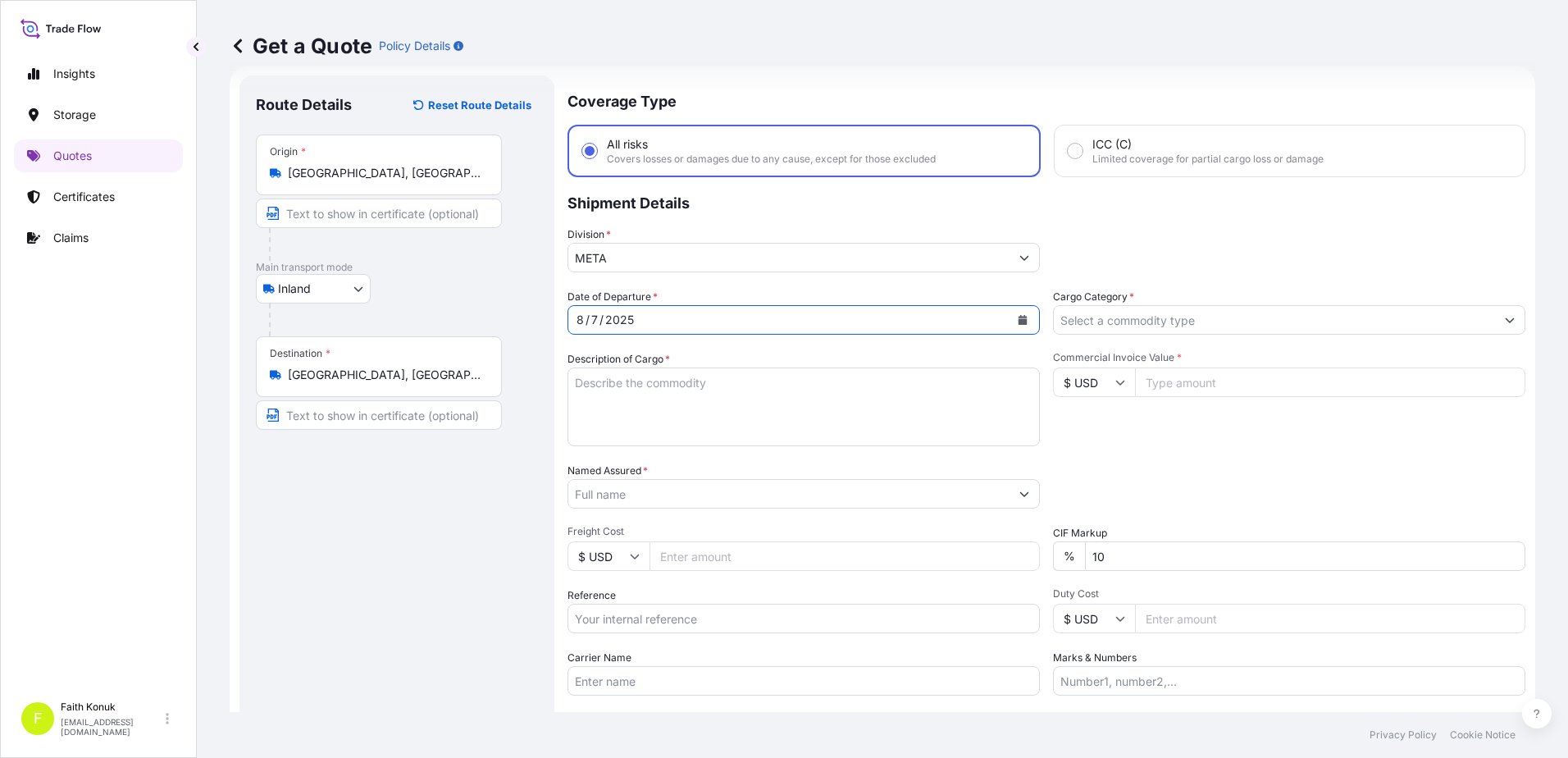
click at [636, 387] on textarea "Description of Cargo *" at bounding box center [804, 407] width 472 height 79
click at [616, 382] on textarea "Description of Cargo *" at bounding box center [804, 407] width 472 height 79
paste textarea "PLASTIC PLT 18 KAP - 2166"
click at [588, 415] on textarea "PLASTIC PLT 18 KAP - 2166" at bounding box center [804, 407] width 472 height 79
paste textarea "35 ATV 351"
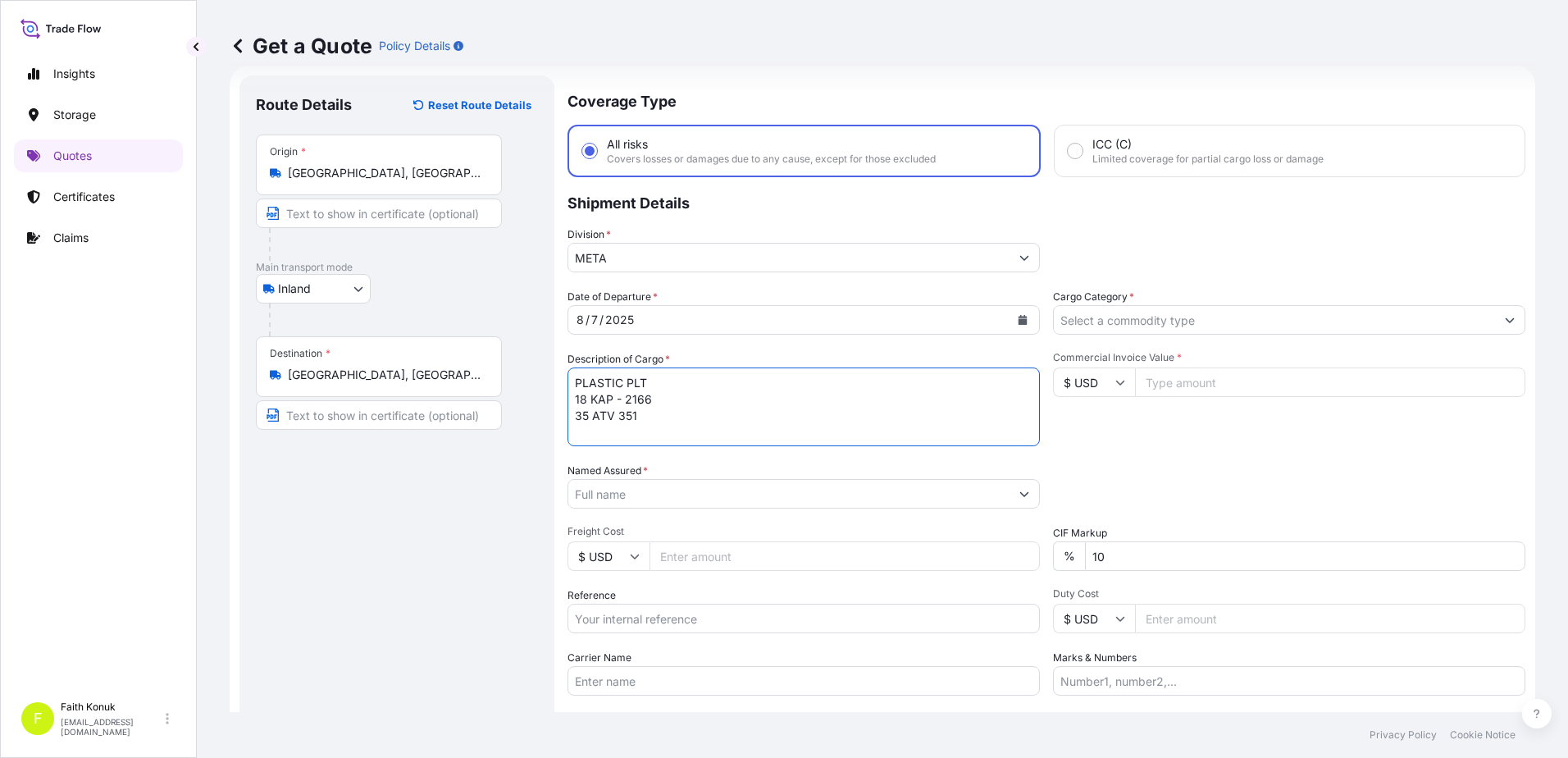
scroll to position [10, 0]
type textarea "PLASTIC PLT 18 KAP - 2166 35 ATV 351 INSURANCE PREMIUM USD 35 (TAX INCLUDED)"
click at [658, 500] on input "Named Assured *" at bounding box center [789, 493] width 441 height 29
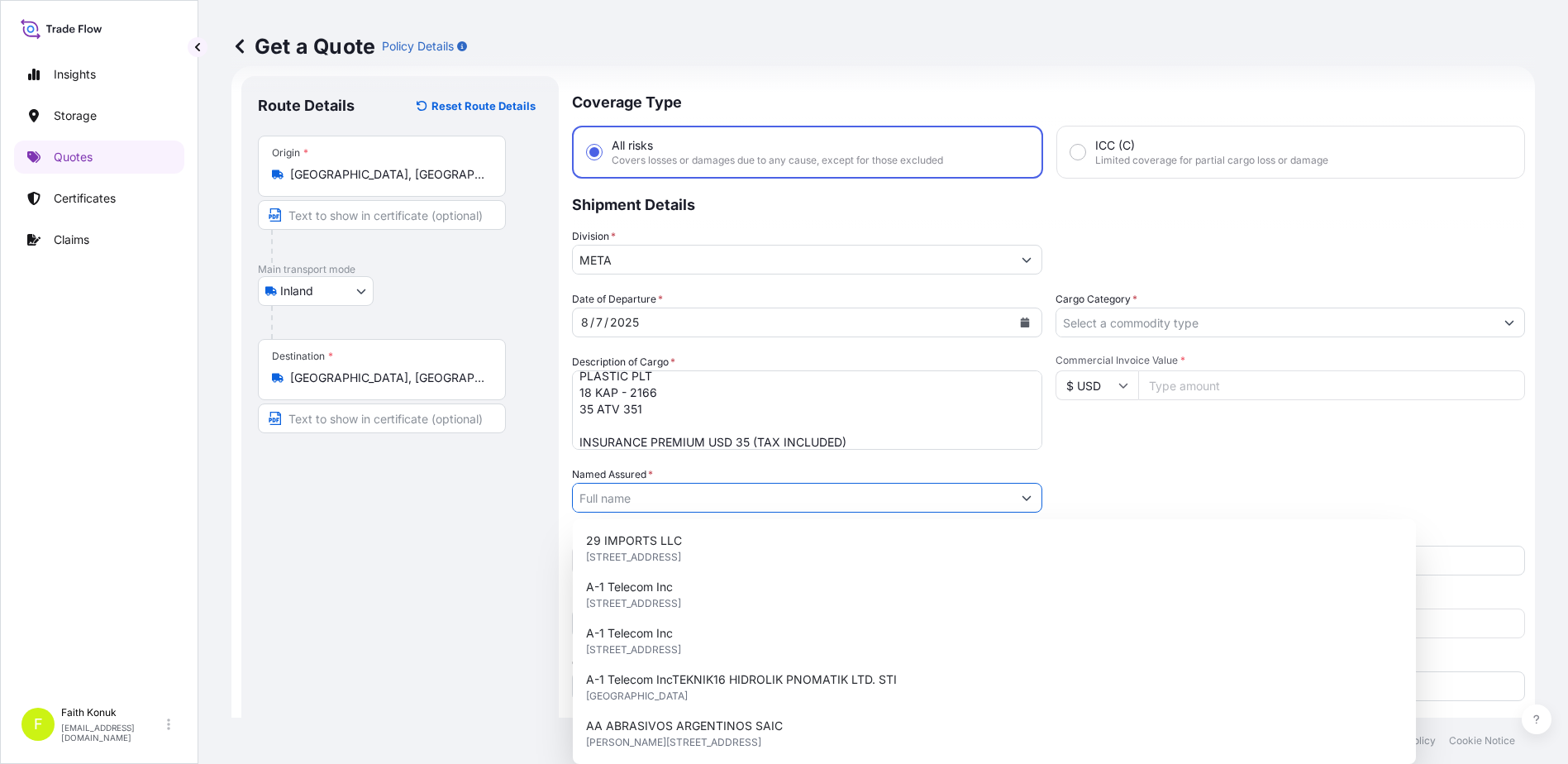
paste input "BALL TRADING [GEOGRAPHIC_DATA]"
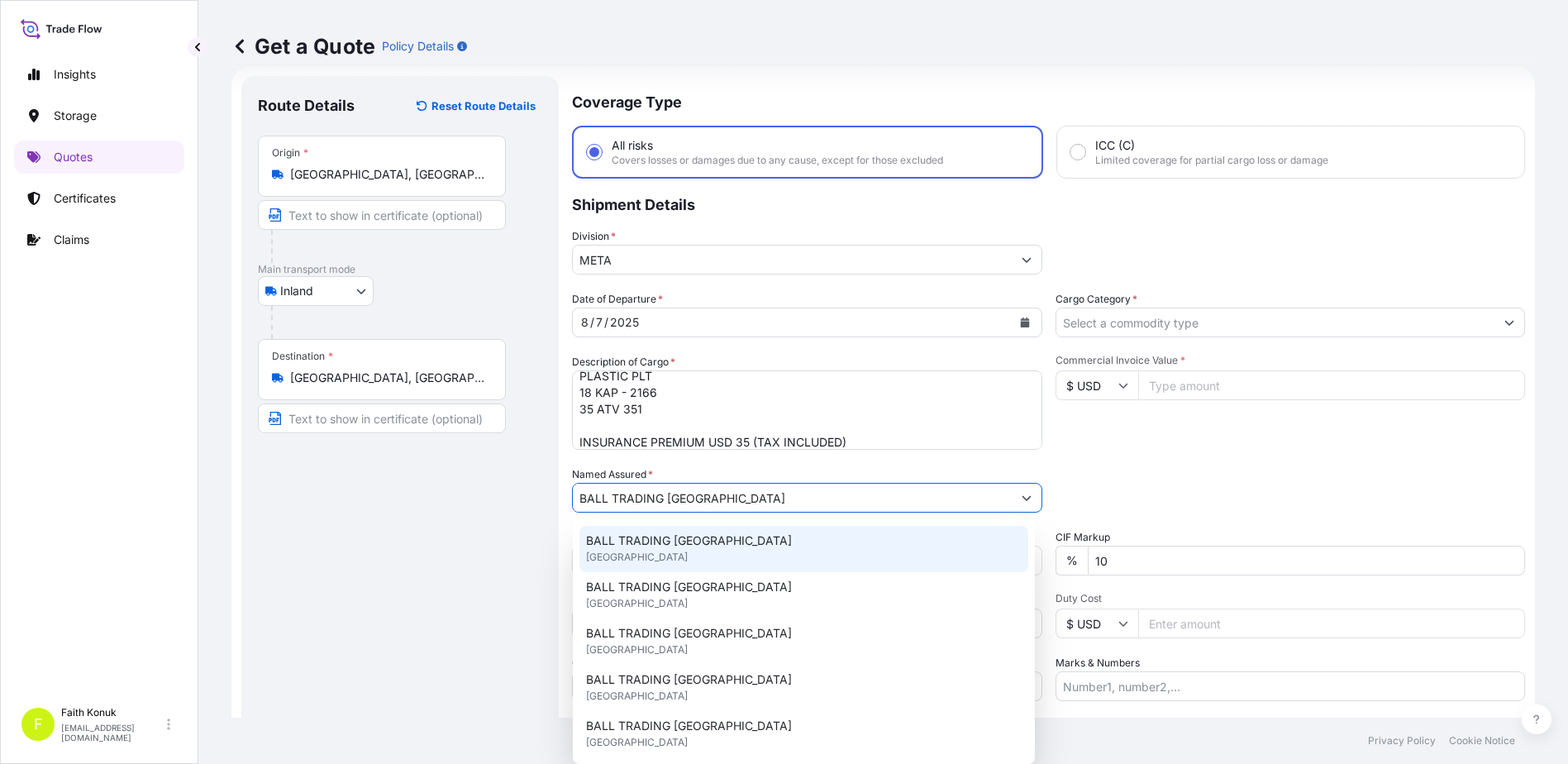
click at [666, 540] on span "BALL TRADING [GEOGRAPHIC_DATA]" at bounding box center [689, 541] width 205 height 17
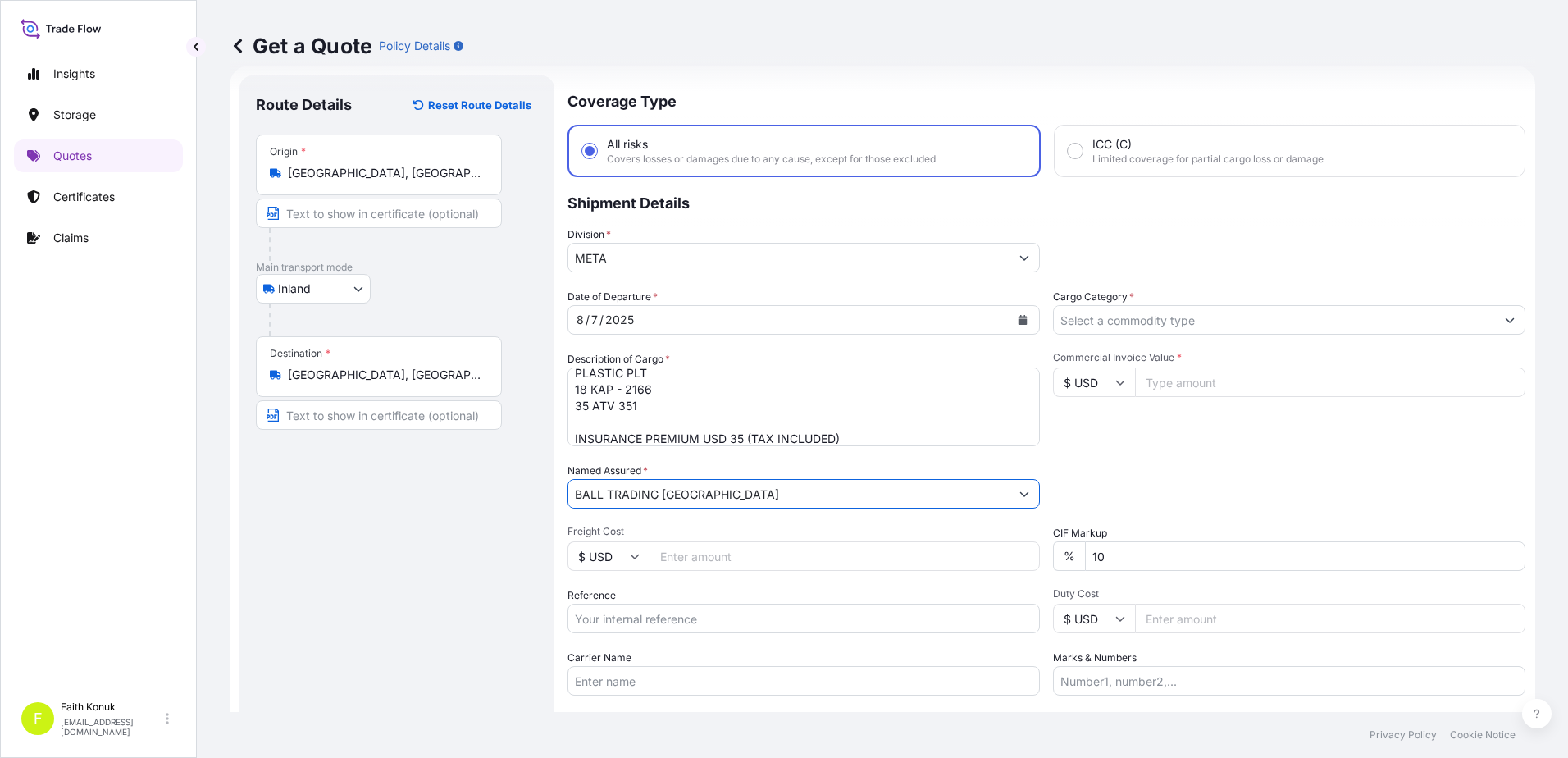
type input "BALL TRADING [GEOGRAPHIC_DATA]"
click at [513, 521] on div "Route Details Reset Route Details Place of loading Road / [GEOGRAPHIC_DATA] / I…" at bounding box center [397, 447] width 282 height 709
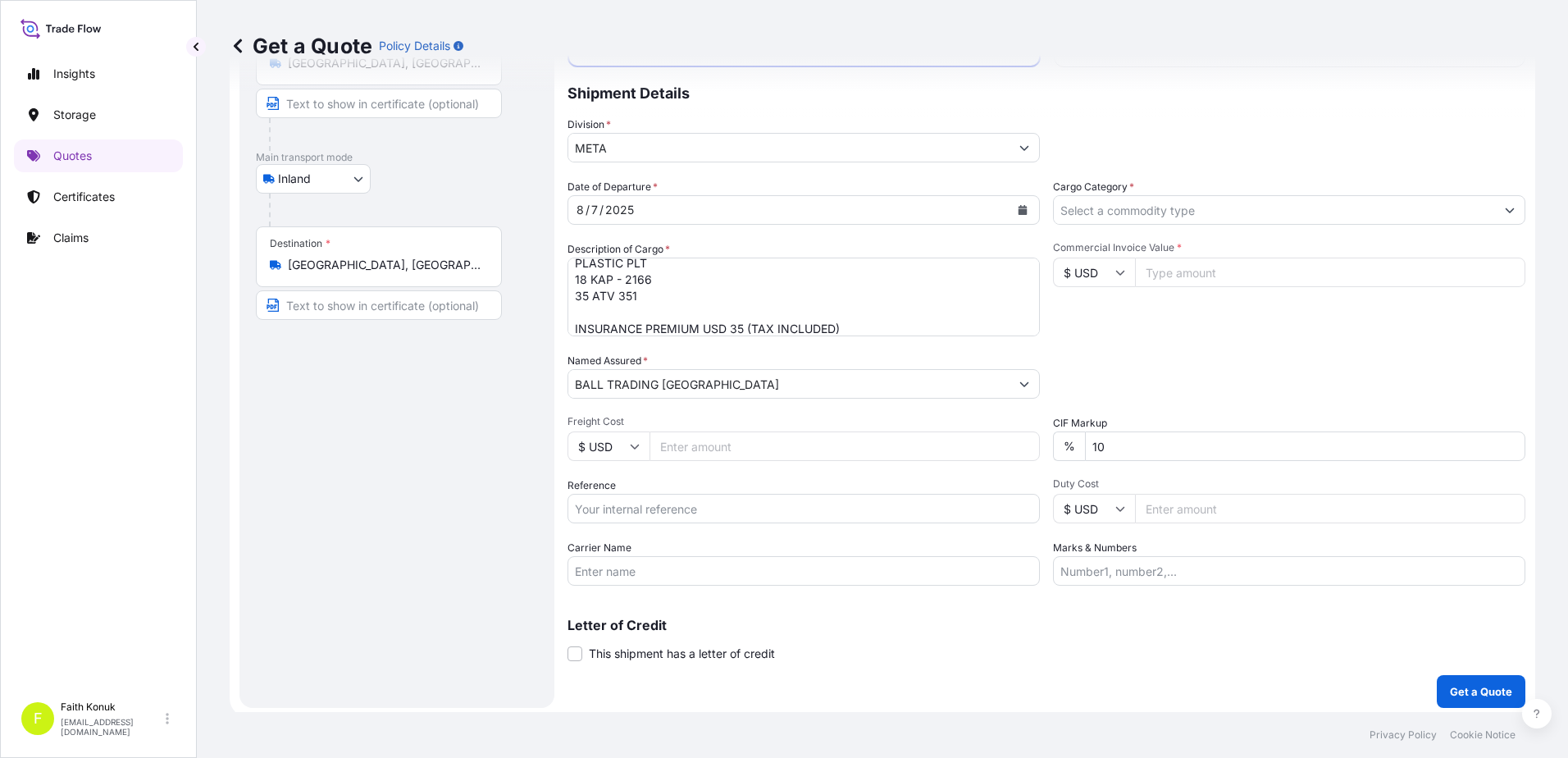
scroll to position [141, 0]
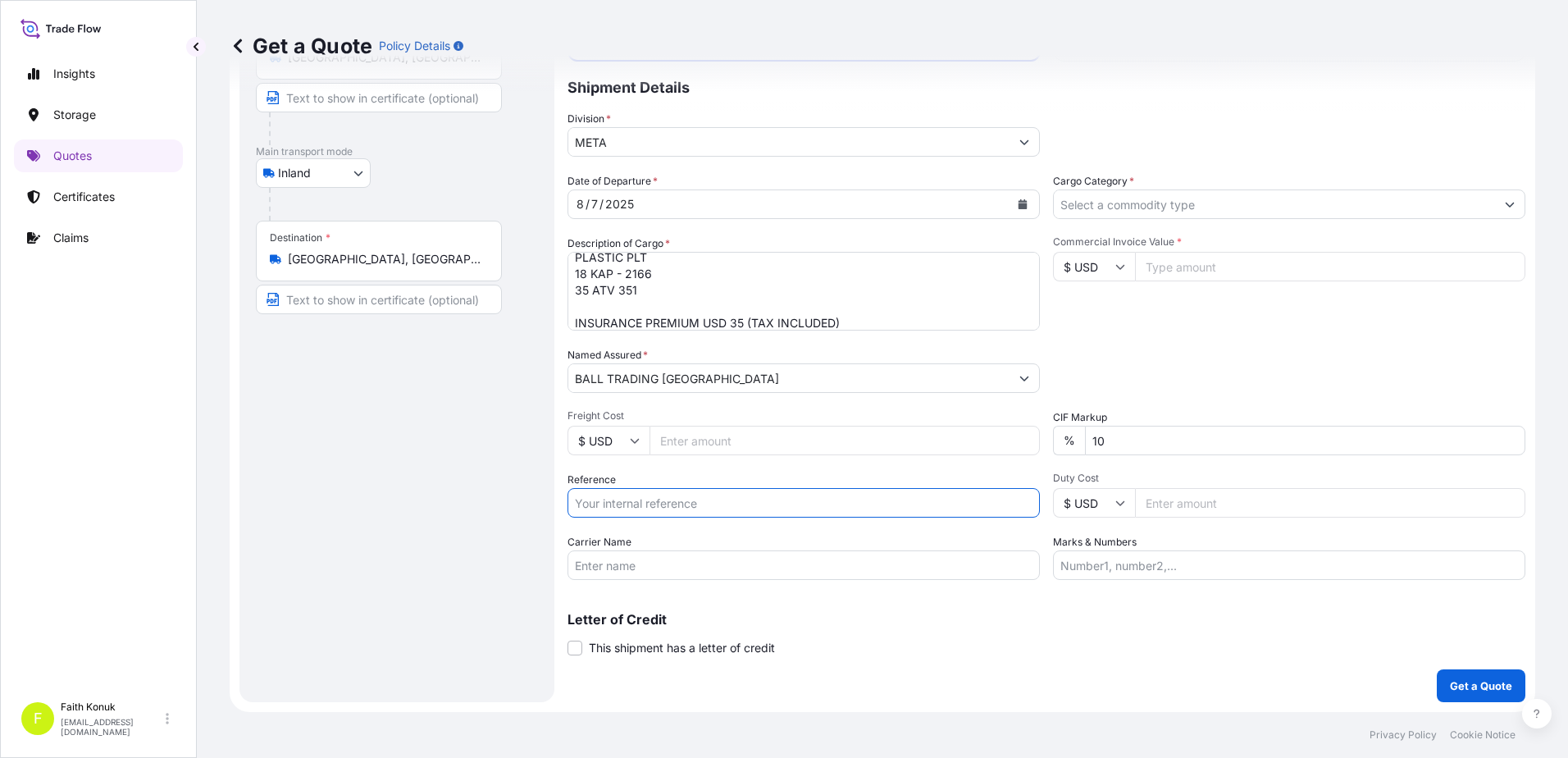
click at [615, 499] on input "Reference" at bounding box center [804, 503] width 472 height 29
click at [637, 493] on input "Reference" at bounding box center [804, 503] width 472 height 29
paste input "2211769960"
type input "2211769960"
drag, startPoint x: 603, startPoint y: 562, endPoint x: 213, endPoint y: 479, distance: 398.7
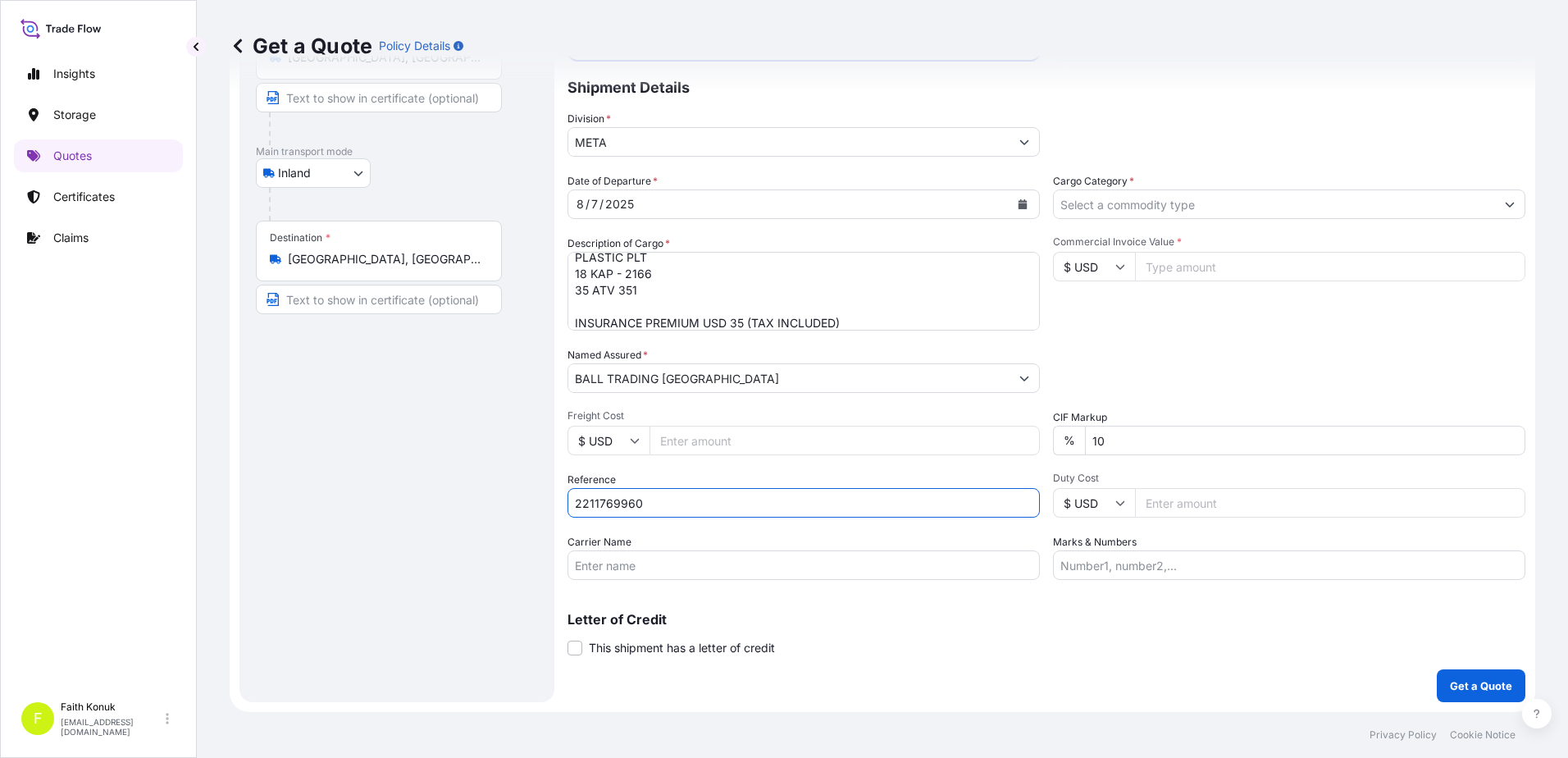
click at [603, 562] on input "Carrier Name" at bounding box center [804, 565] width 472 height 29
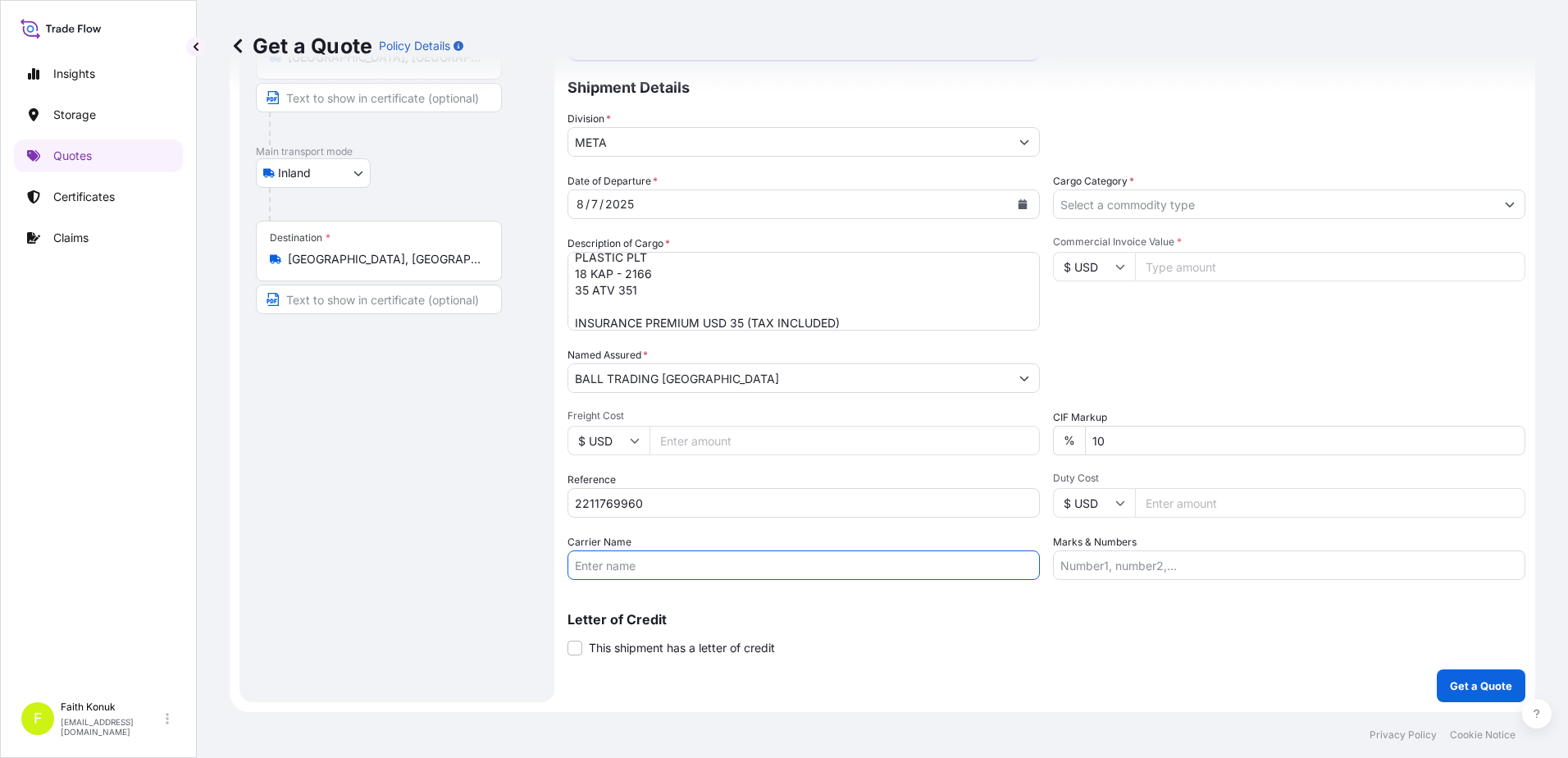
click at [585, 559] on input "Carrier Name" at bounding box center [804, 565] width 472 height 29
paste input "35 ATV 351"
type input "35 ATV 351"
click at [1090, 199] on input "Cargo Category *" at bounding box center [1274, 204] width 441 height 29
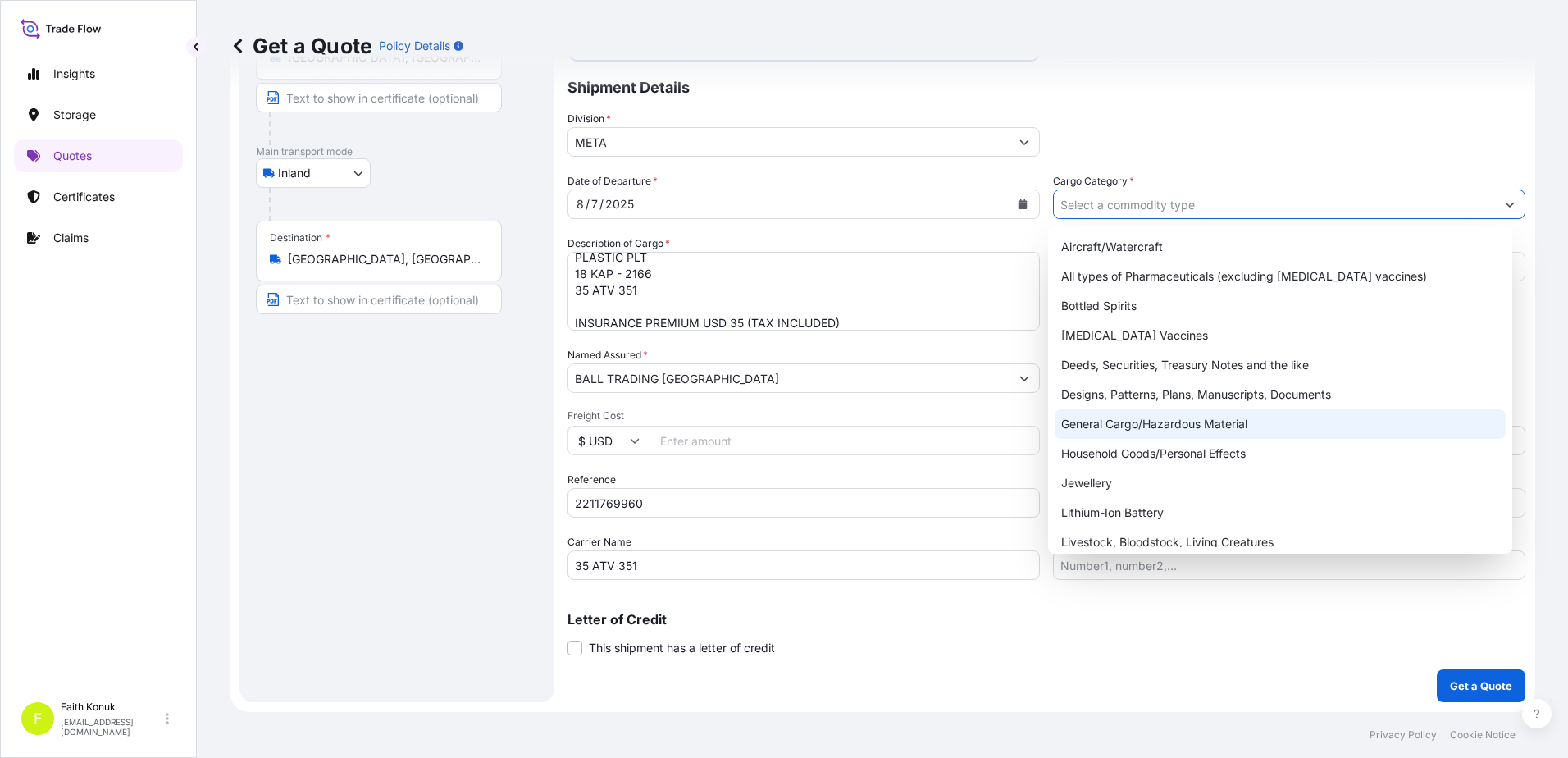
click at [1118, 427] on div "General Cargo/Hazardous Material" at bounding box center [1280, 424] width 452 height 29
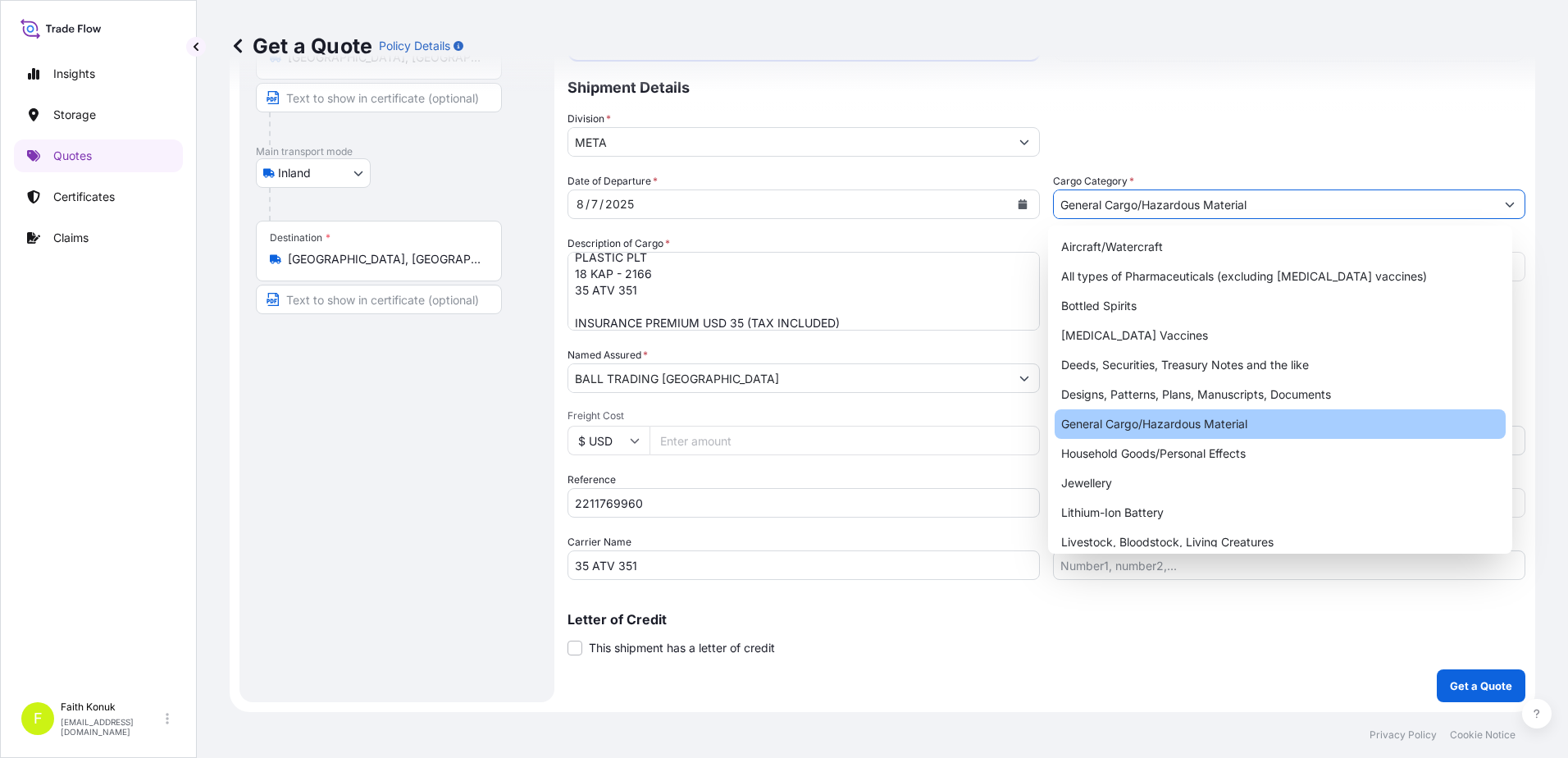
type input "General Cargo/Hazardous Material"
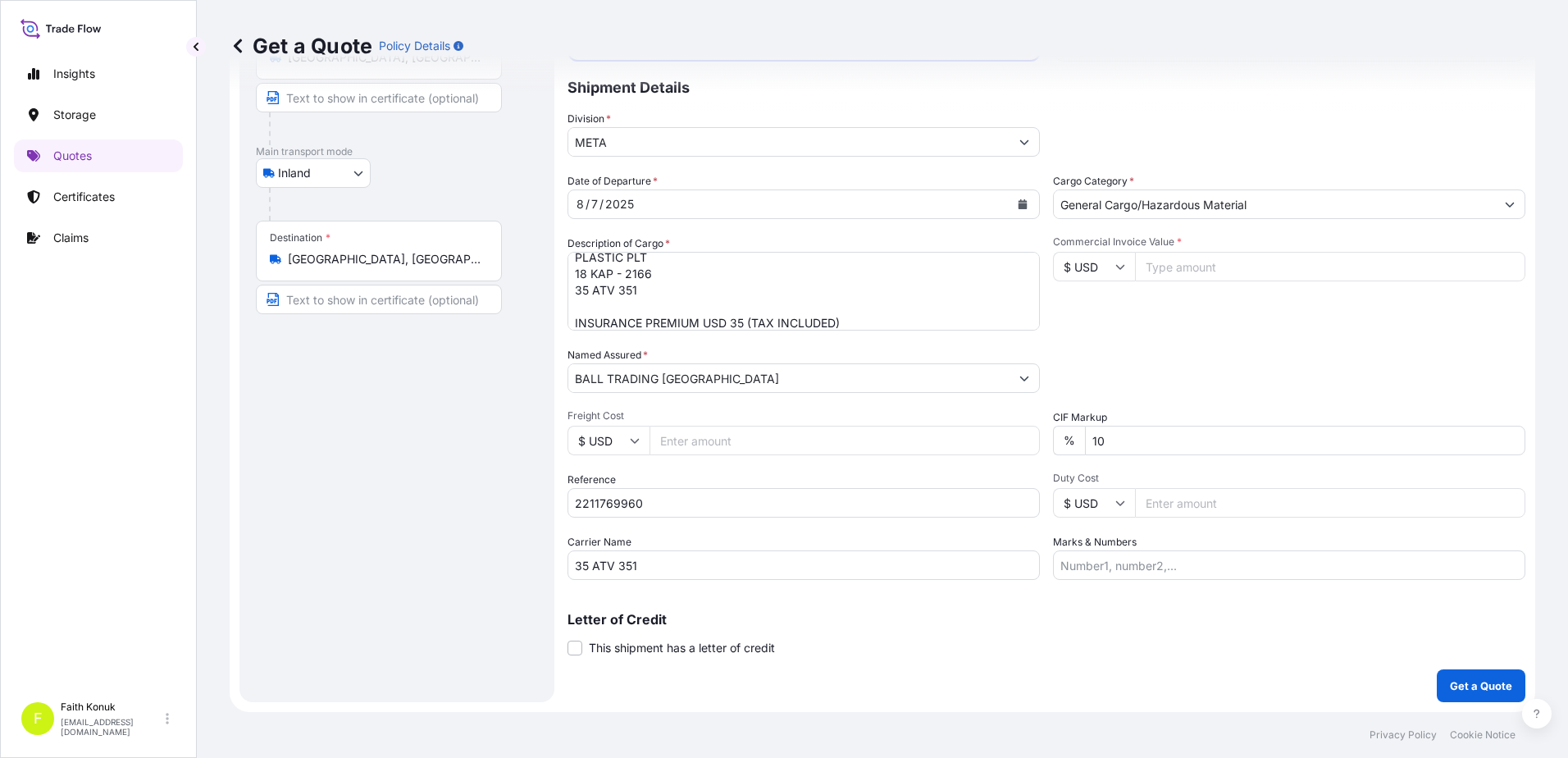
click at [1139, 332] on div "Date of Departure * [DATE] Cargo Category * General Cargo/Hazardous Material De…" at bounding box center [1046, 376] width 958 height 407
click at [1115, 267] on icon at bounding box center [1120, 266] width 10 height 10
click at [1089, 256] on div "TL TRY" at bounding box center [1088, 242] width 69 height 31
type input "TL TRY"
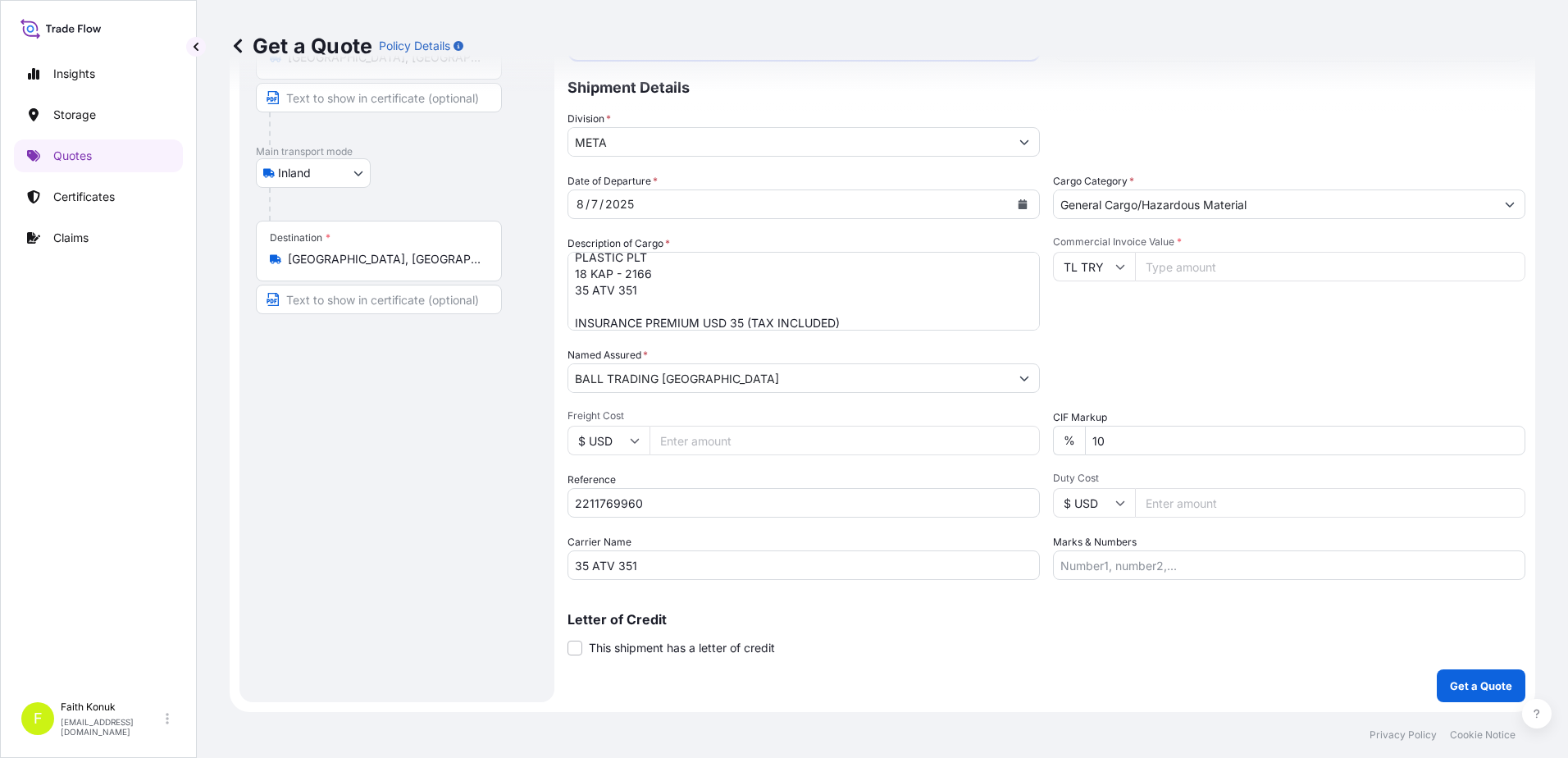
click at [1158, 272] on input "Commercial Invoice Value *" at bounding box center [1330, 266] width 390 height 29
type input "540982.22"
click at [1168, 333] on div "Date of Departure * [DATE] Cargo Category * General Cargo/Hazardous Material De…" at bounding box center [1046, 376] width 958 height 407
drag, startPoint x: 1012, startPoint y: 444, endPoint x: 992, endPoint y: 437, distance: 21.2
click at [989, 440] on div "Date of Departure * [DATE] Cargo Category * General Cargo/Hazardous Material De…" at bounding box center [1046, 376] width 958 height 407
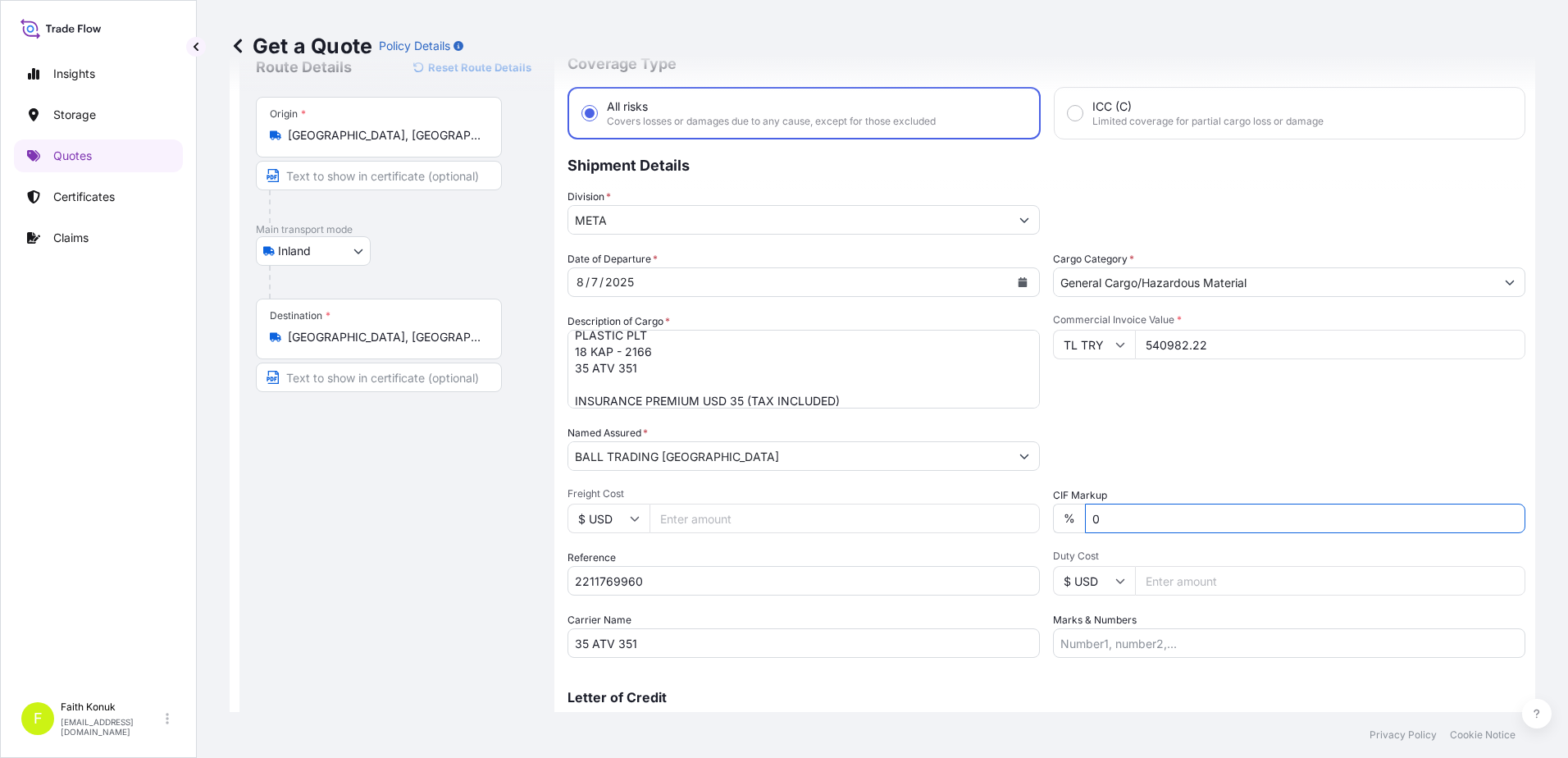
scroll to position [141, 0]
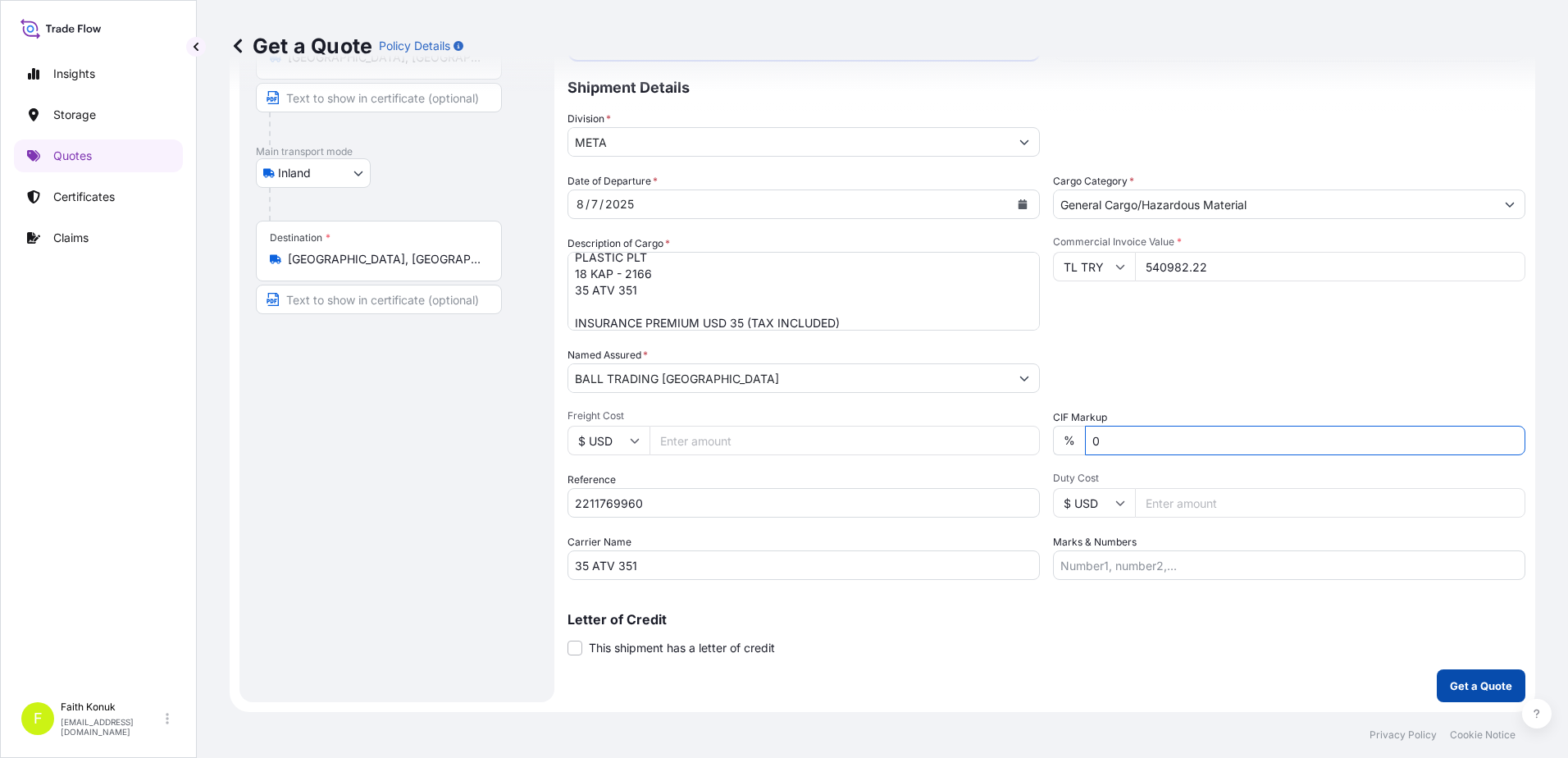
type input "0"
click at [1450, 686] on p "Get a Quote" at bounding box center [1481, 685] width 62 height 17
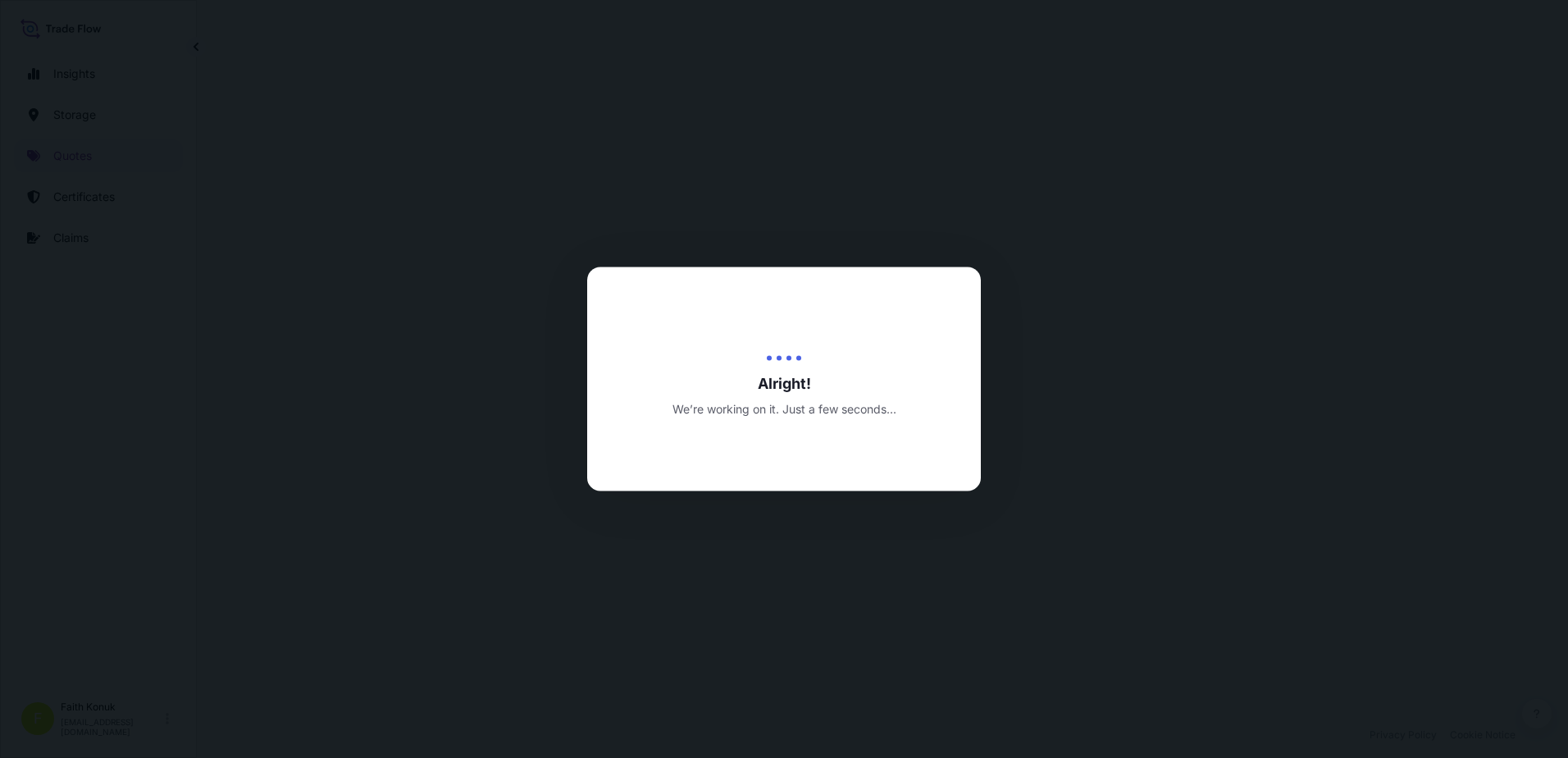
select select "Inland"
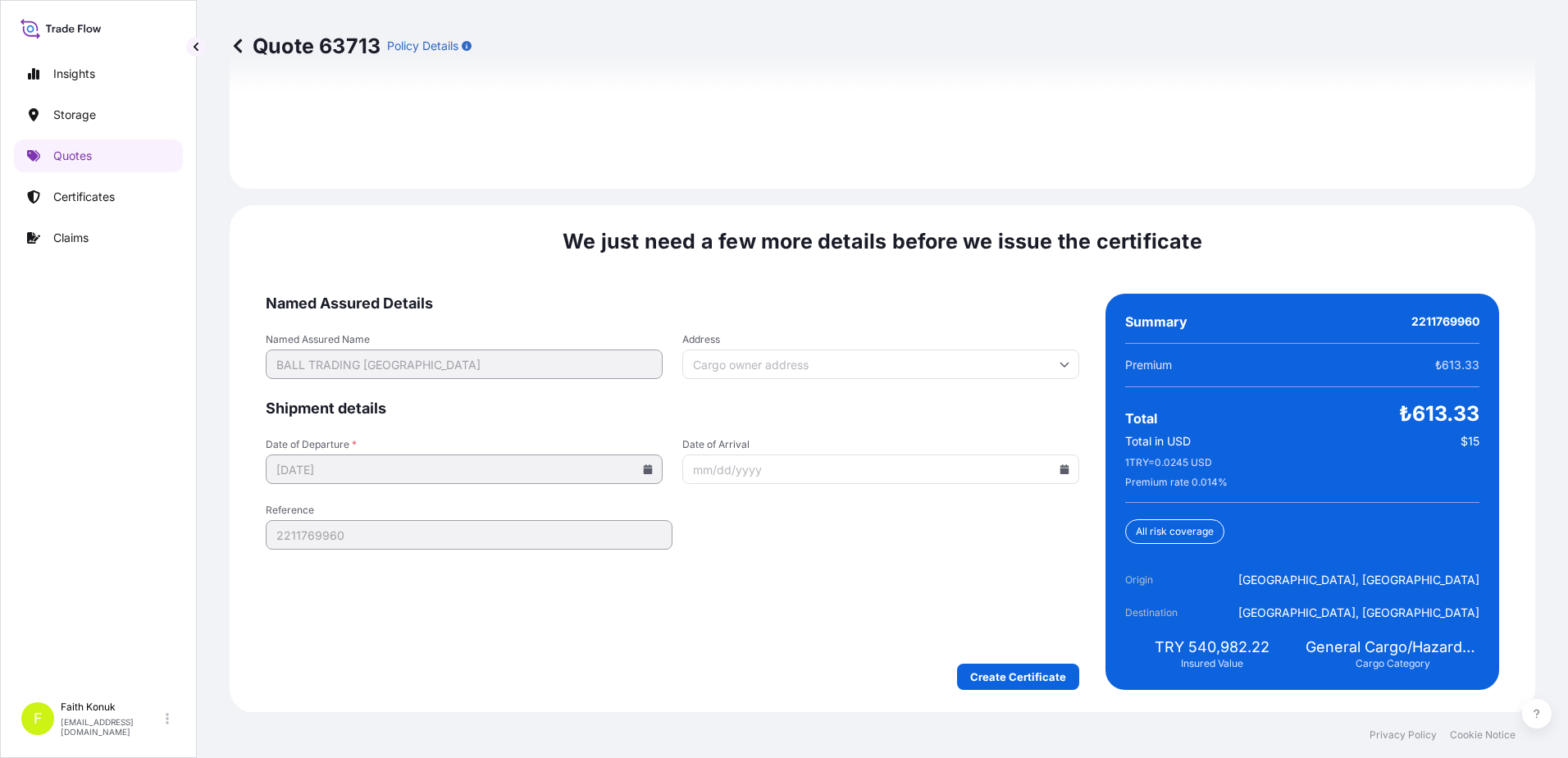
scroll to position [2420, 0]
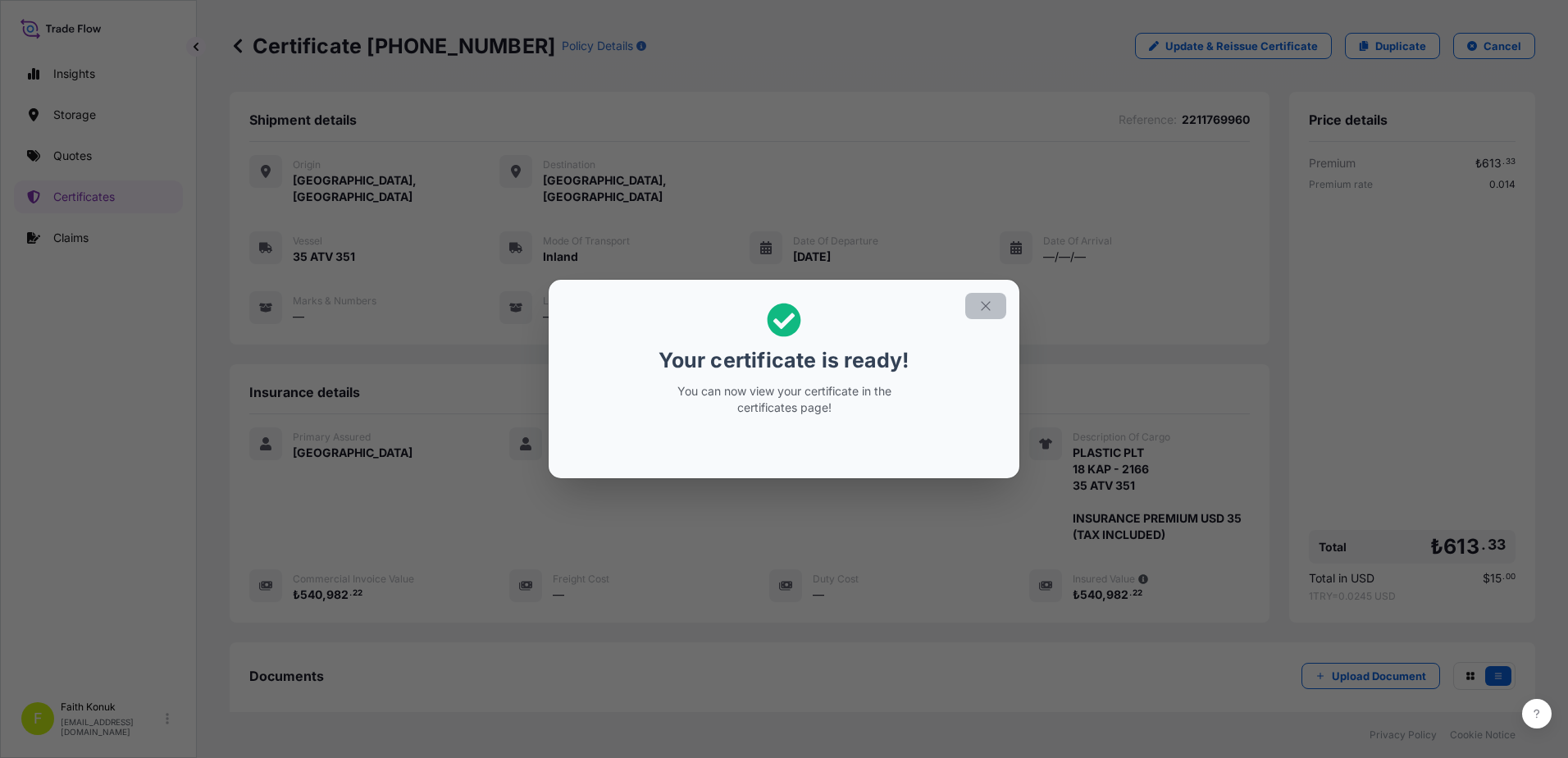
click at [988, 310] on icon "button" at bounding box center [986, 306] width 15 height 15
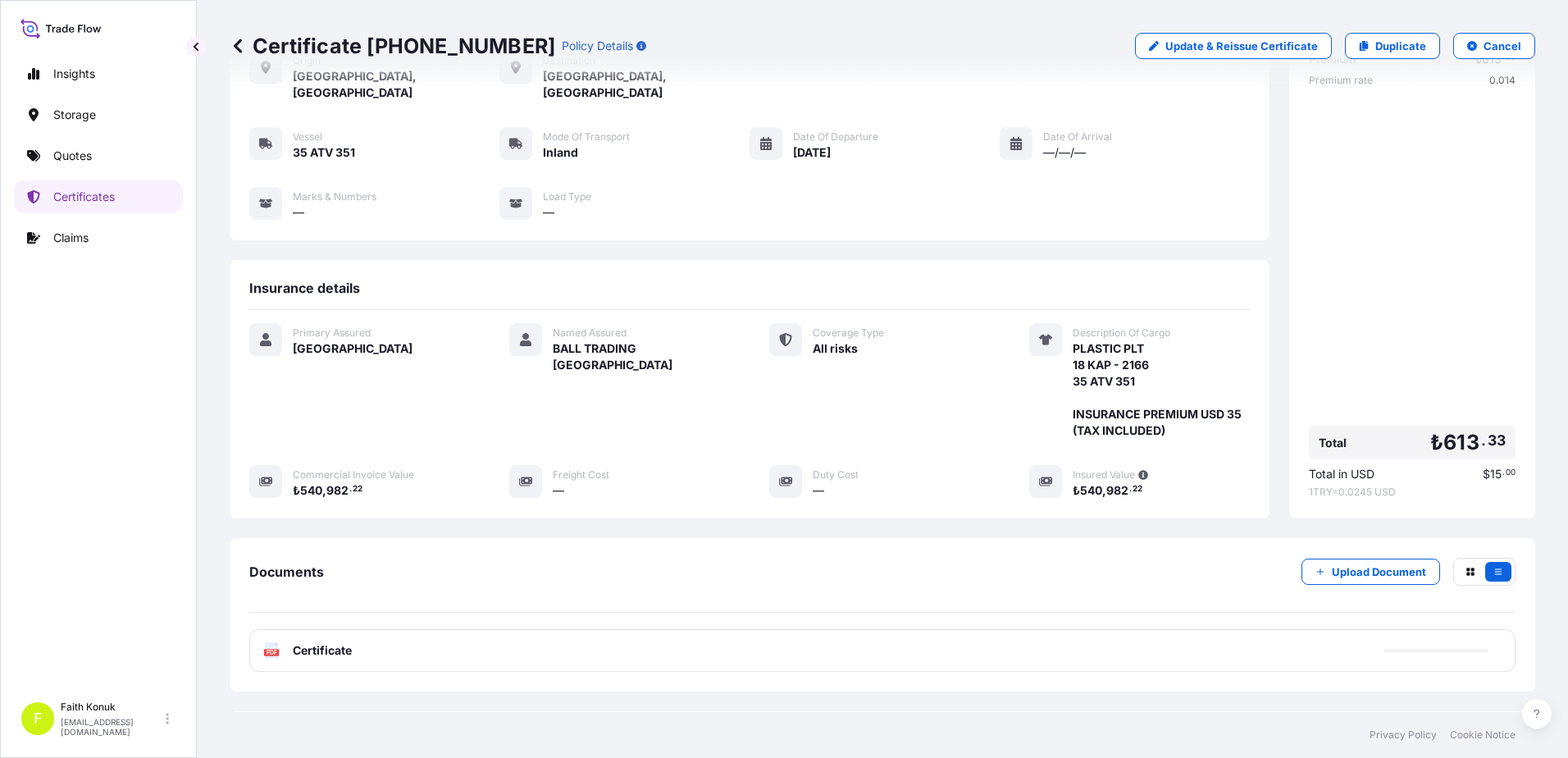
scroll to position [170, 0]
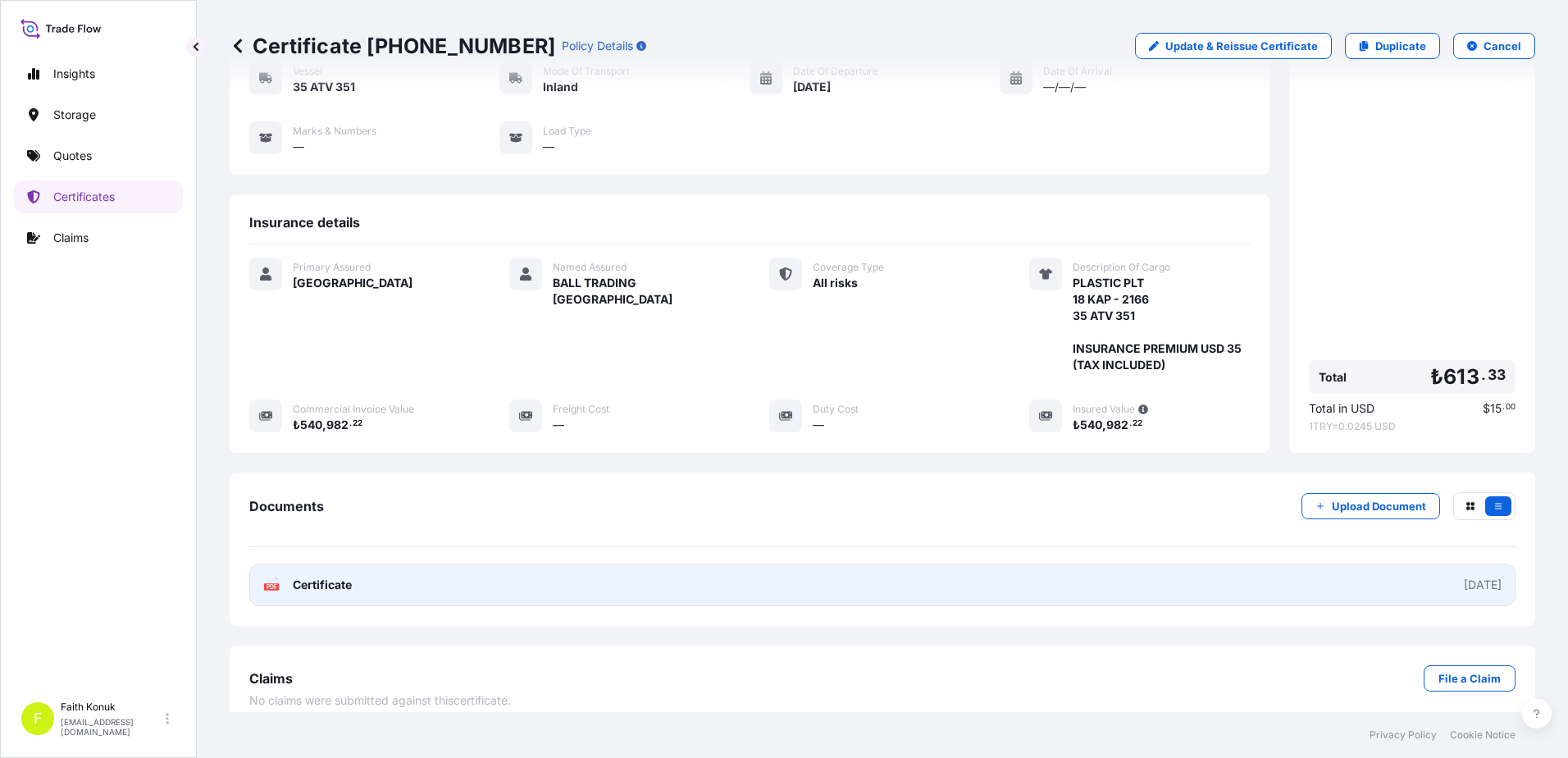
click at [294, 577] on span "Certificate" at bounding box center [322, 585] width 59 height 17
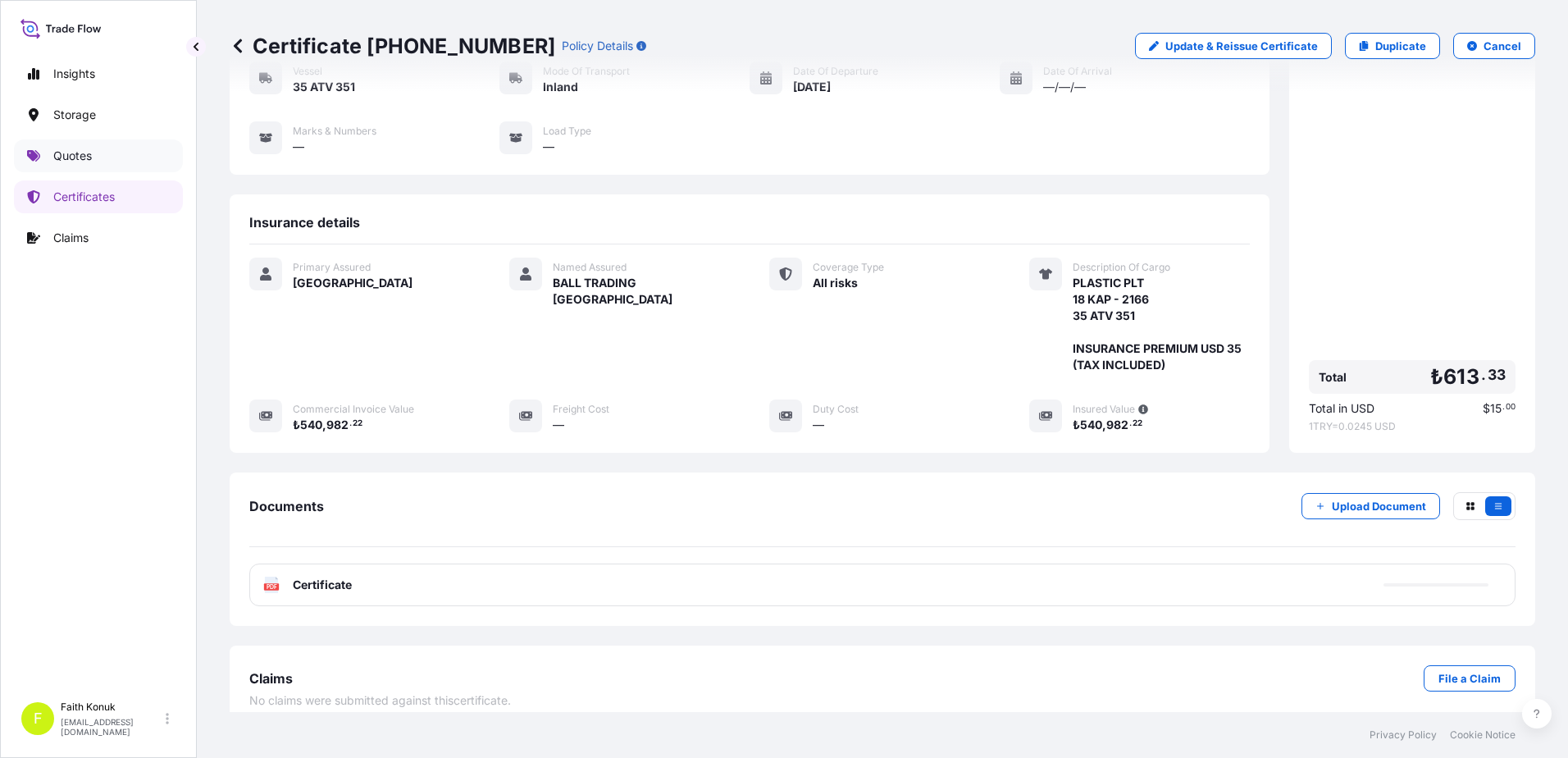
click at [72, 154] on p "Quotes" at bounding box center [73, 156] width 39 height 17
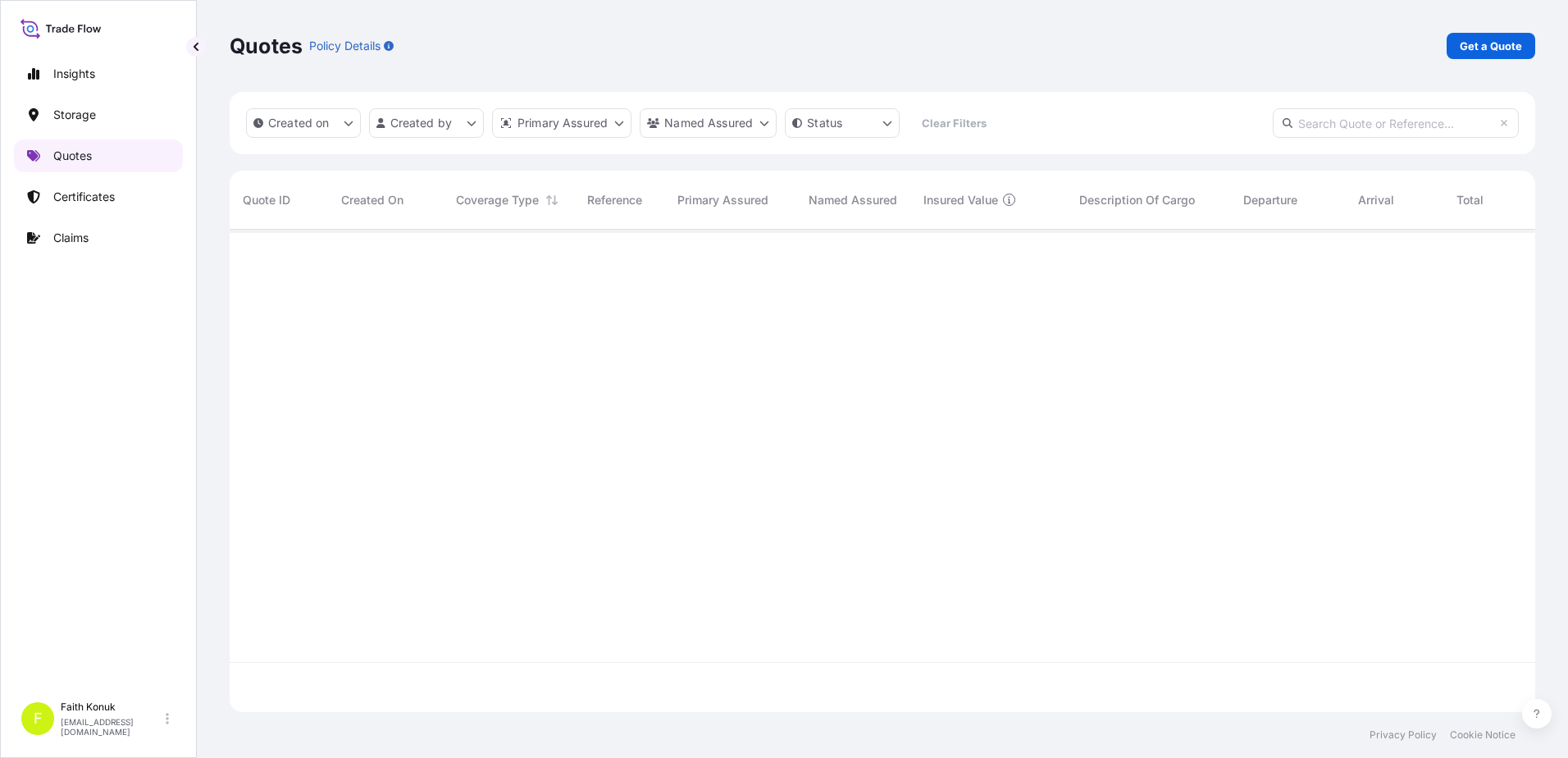
scroll to position [479, 1293]
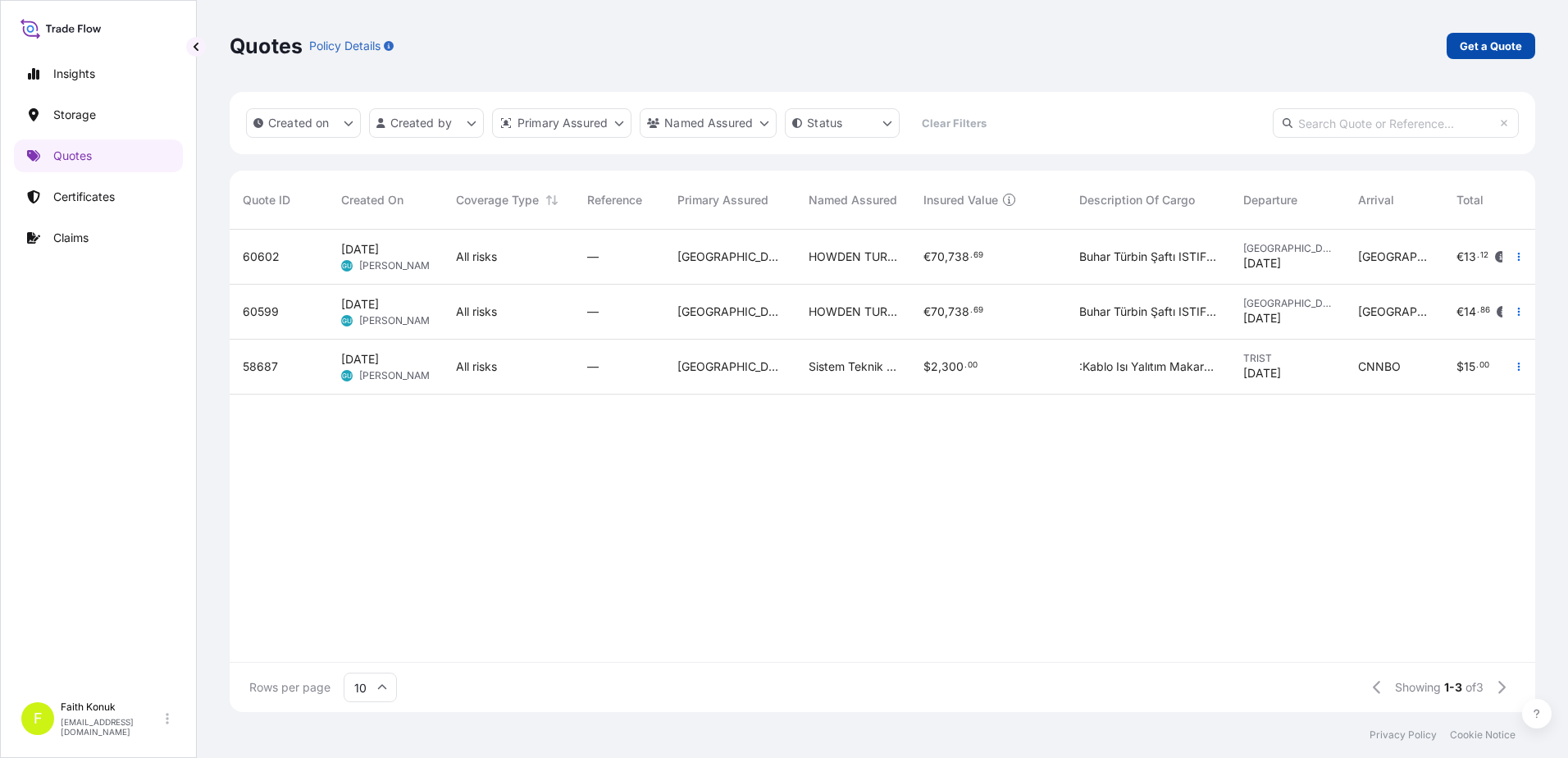
click at [1492, 39] on p "Get a Quote" at bounding box center [1491, 46] width 62 height 17
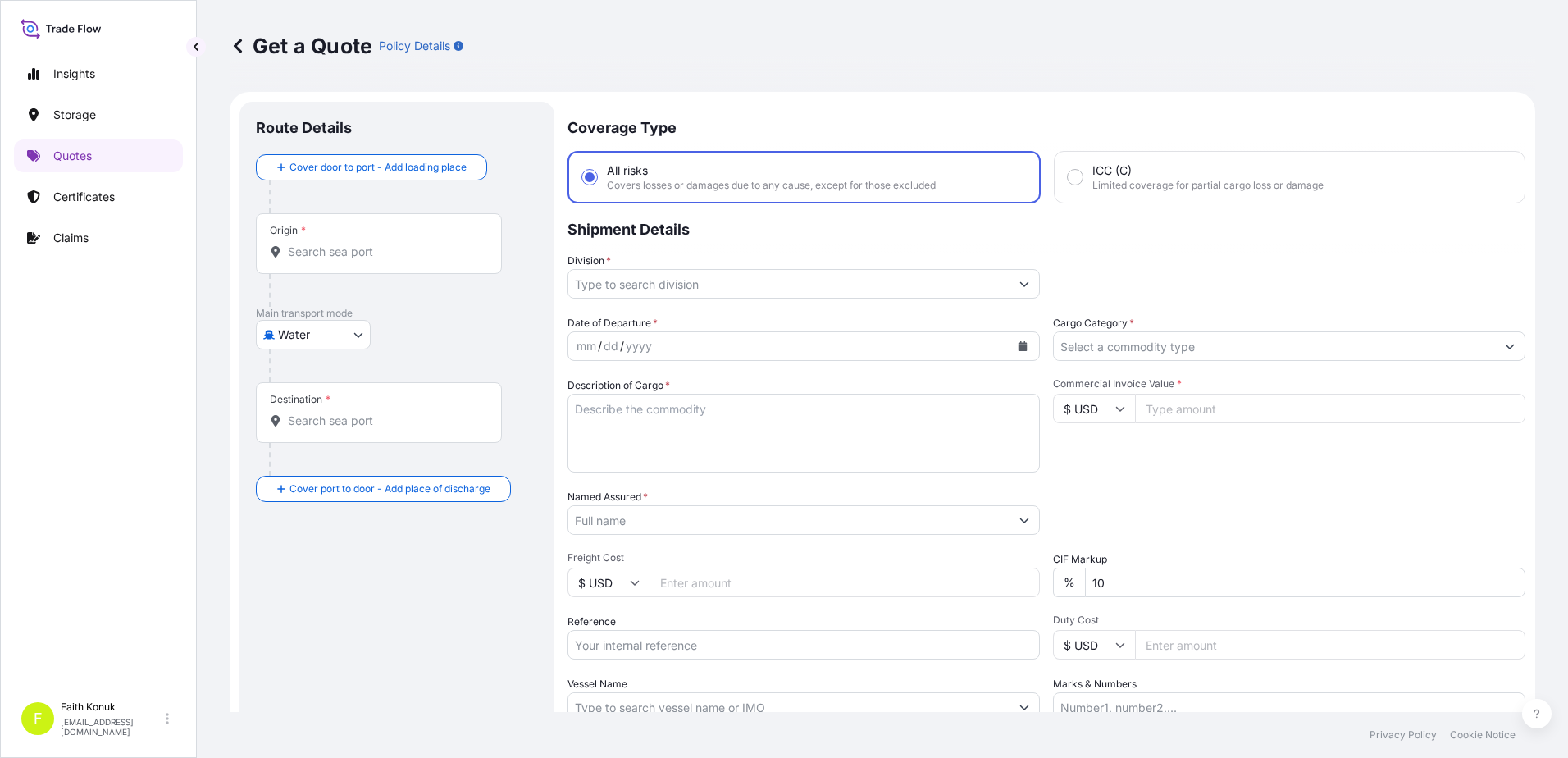
scroll to position [27, 0]
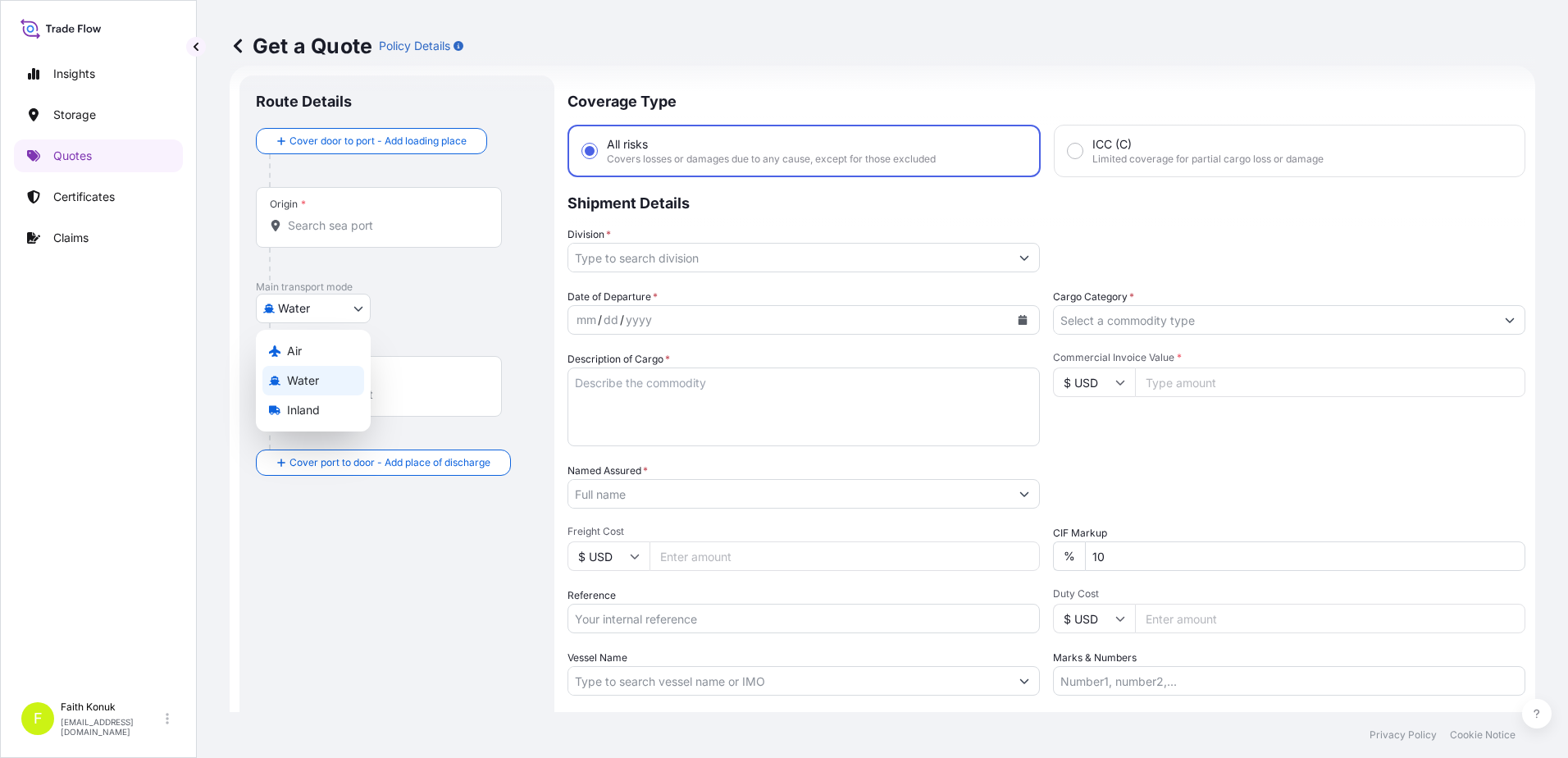
click at [287, 307] on body "Insights Storage Quotes Certificates Claims F [PERSON_NAME] [EMAIL_ADDRESS][DOM…" at bounding box center [784, 379] width 1568 height 758
click at [312, 412] on span "Inland" at bounding box center [303, 410] width 33 height 17
select select "Inland"
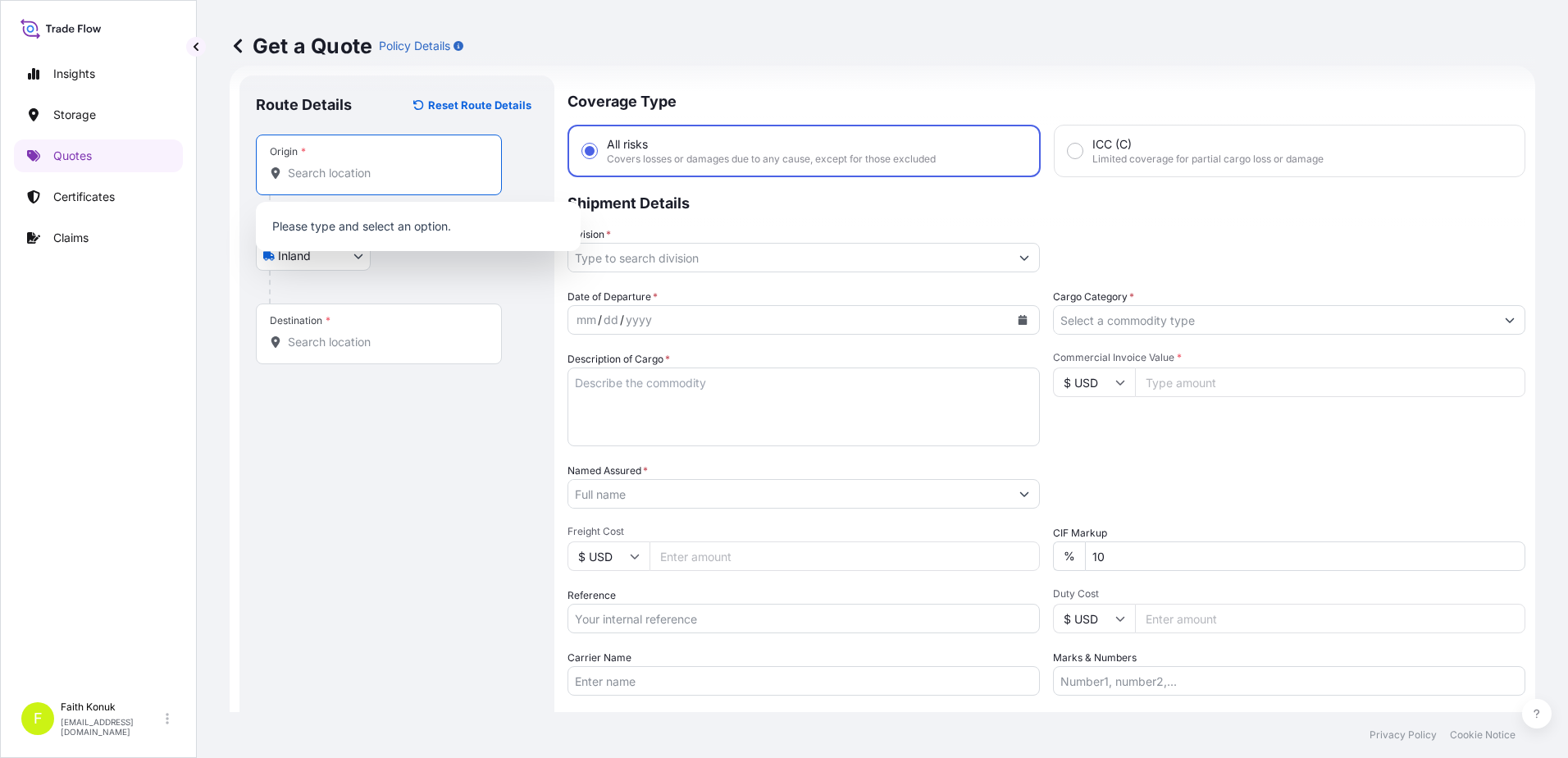
click at [327, 174] on input "Origin *" at bounding box center [384, 173] width 194 height 17
paste input "[GEOGRAPHIC_DATA]"
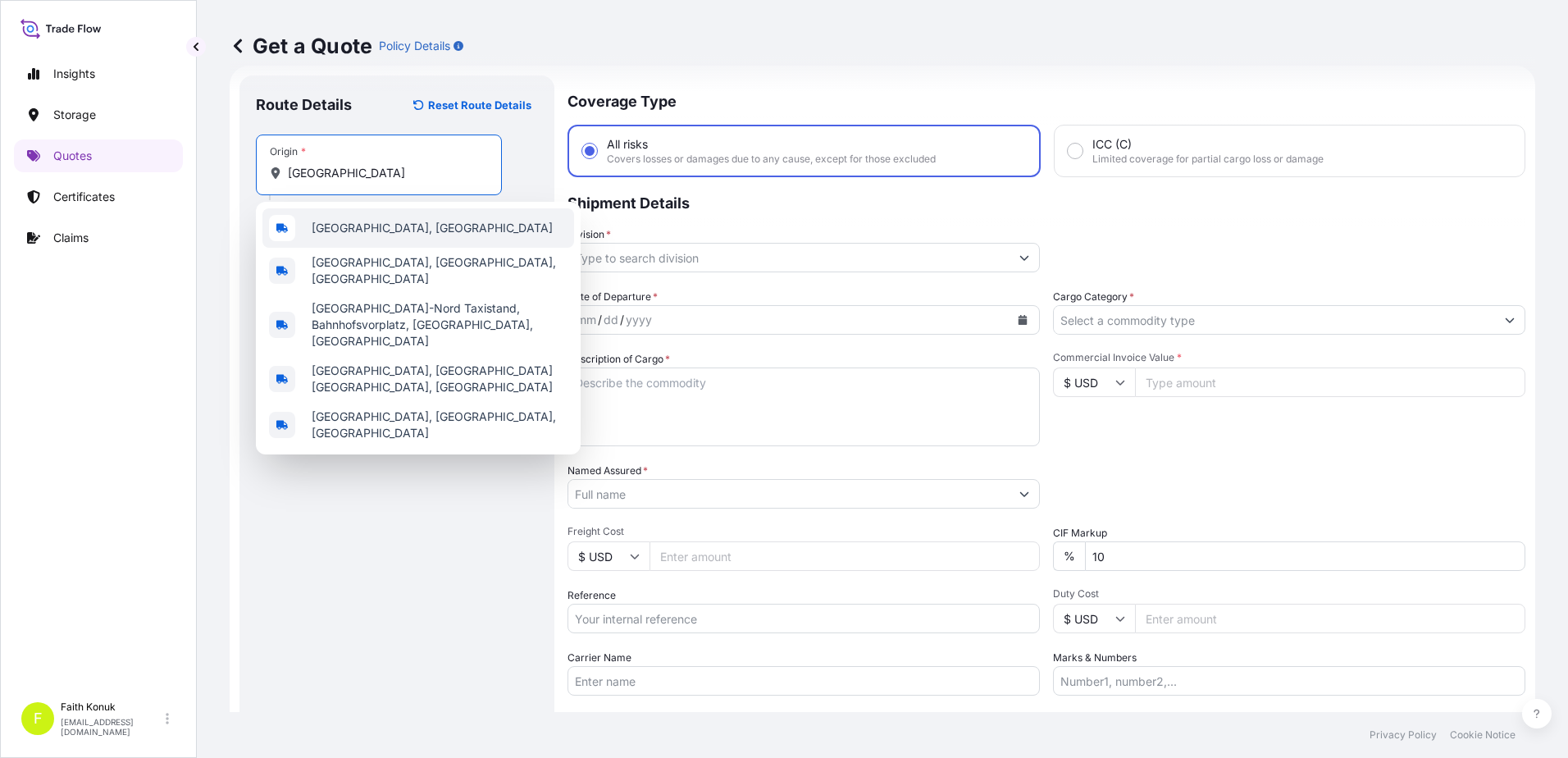
click at [362, 221] on span "[GEOGRAPHIC_DATA], [GEOGRAPHIC_DATA]" at bounding box center [432, 228] width 241 height 17
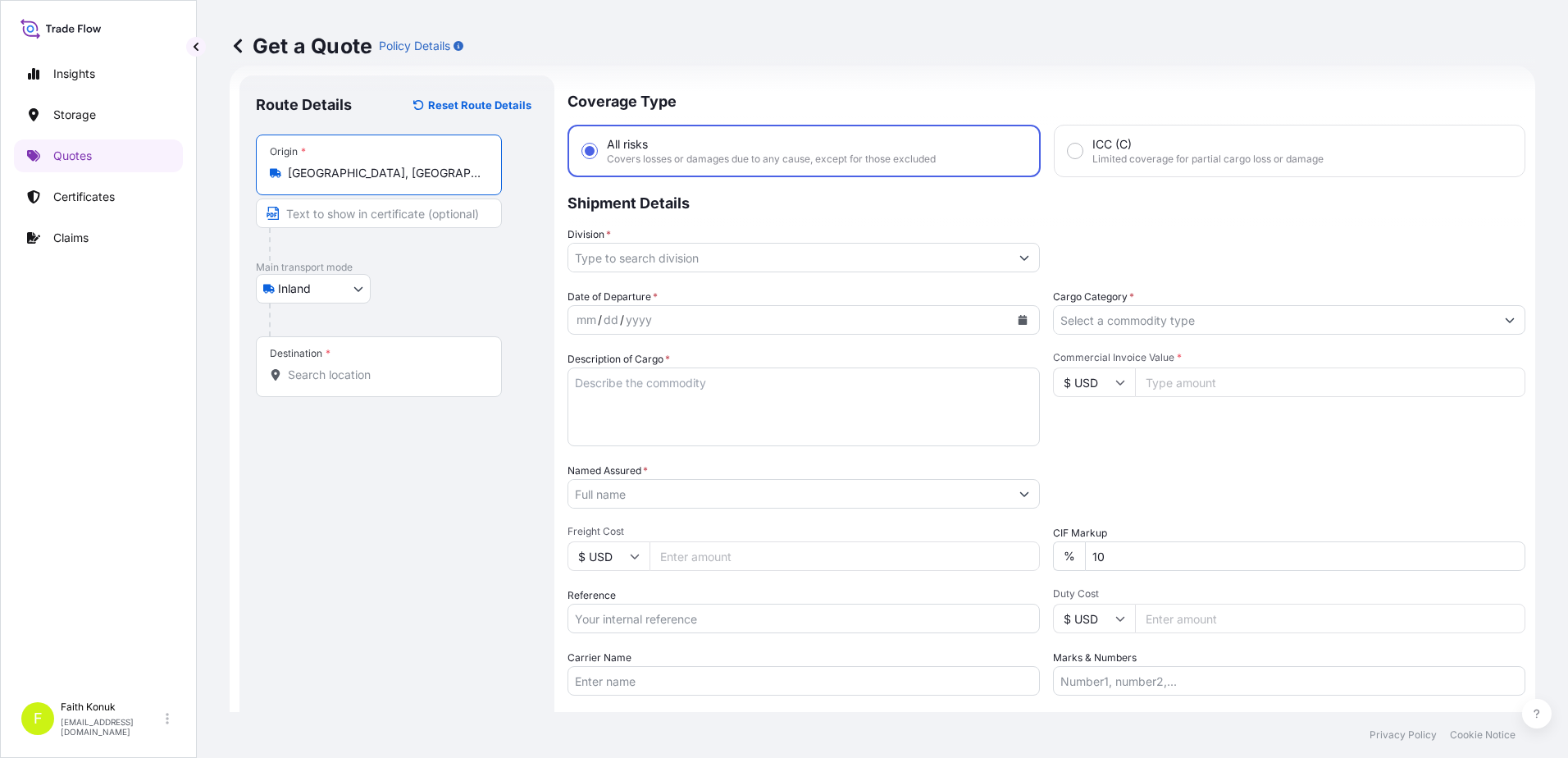
type input "[GEOGRAPHIC_DATA], [GEOGRAPHIC_DATA]"
click at [447, 274] on div "Inland Air Water Inland" at bounding box center [397, 288] width 282 height 29
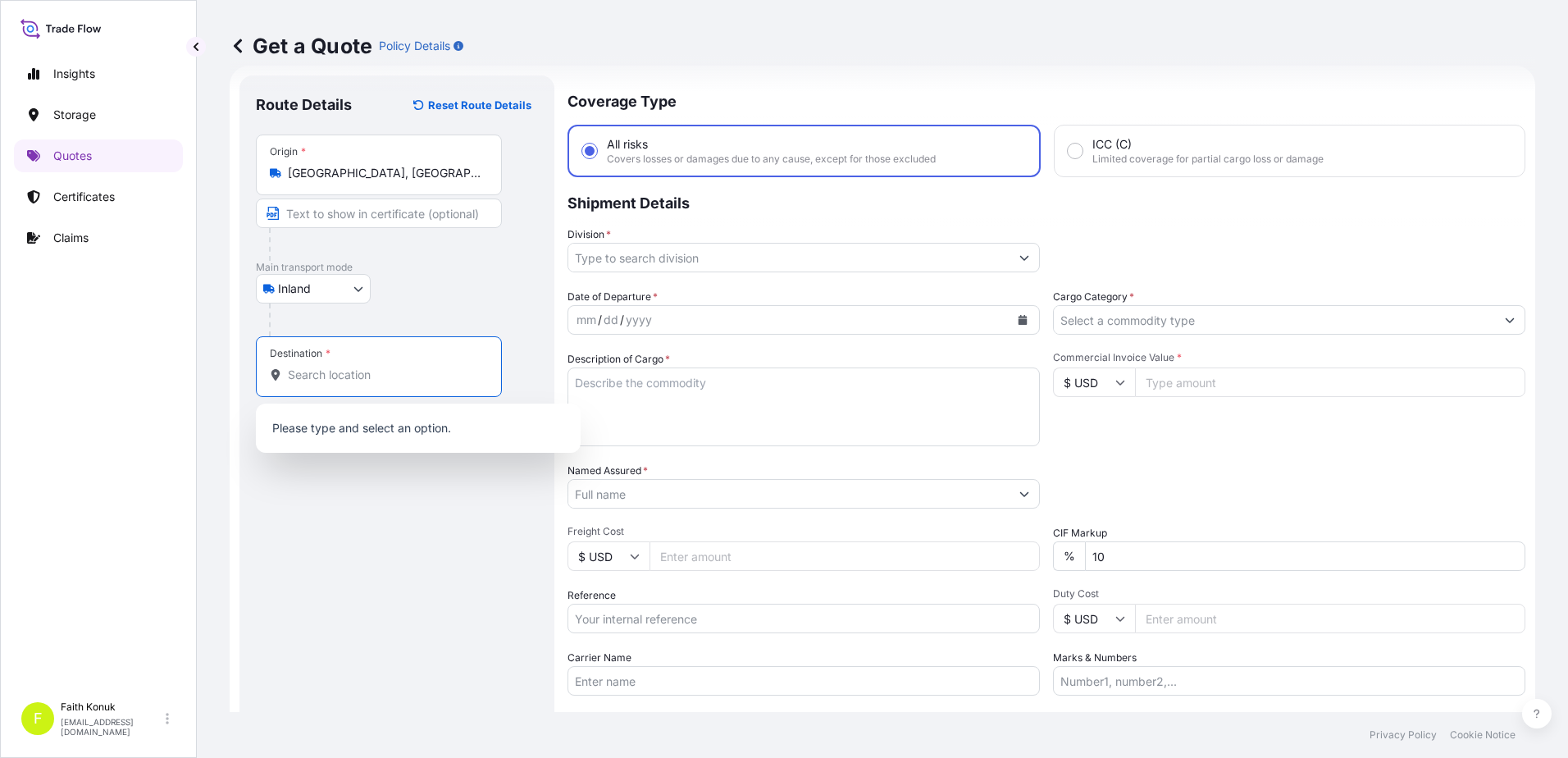
click at [342, 368] on input "Destination *" at bounding box center [384, 375] width 194 height 17
paste input "MANISA"
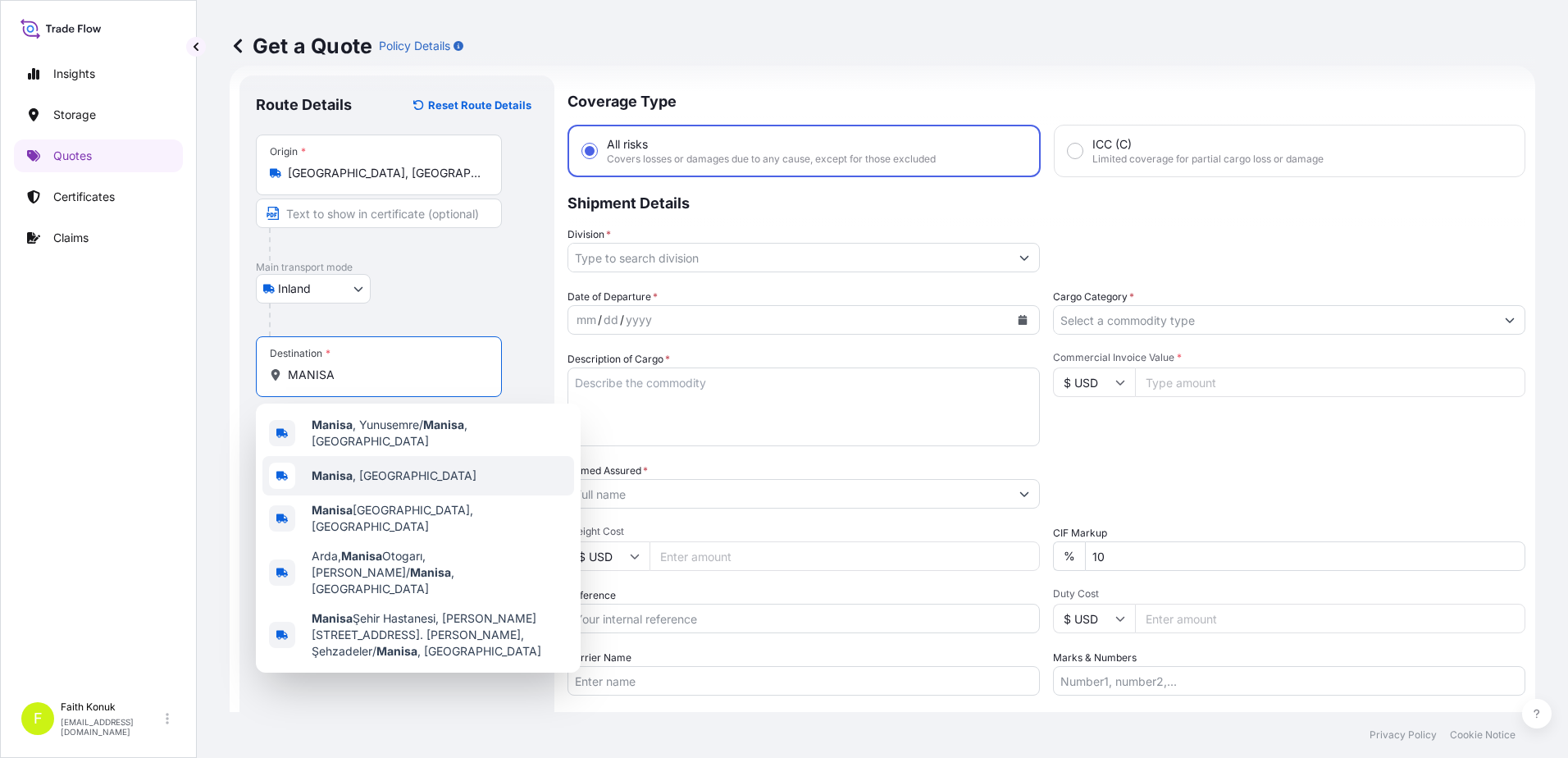
click at [371, 470] on span "[GEOGRAPHIC_DATA] , [GEOGRAPHIC_DATA]" at bounding box center [393, 476] width 164 height 17
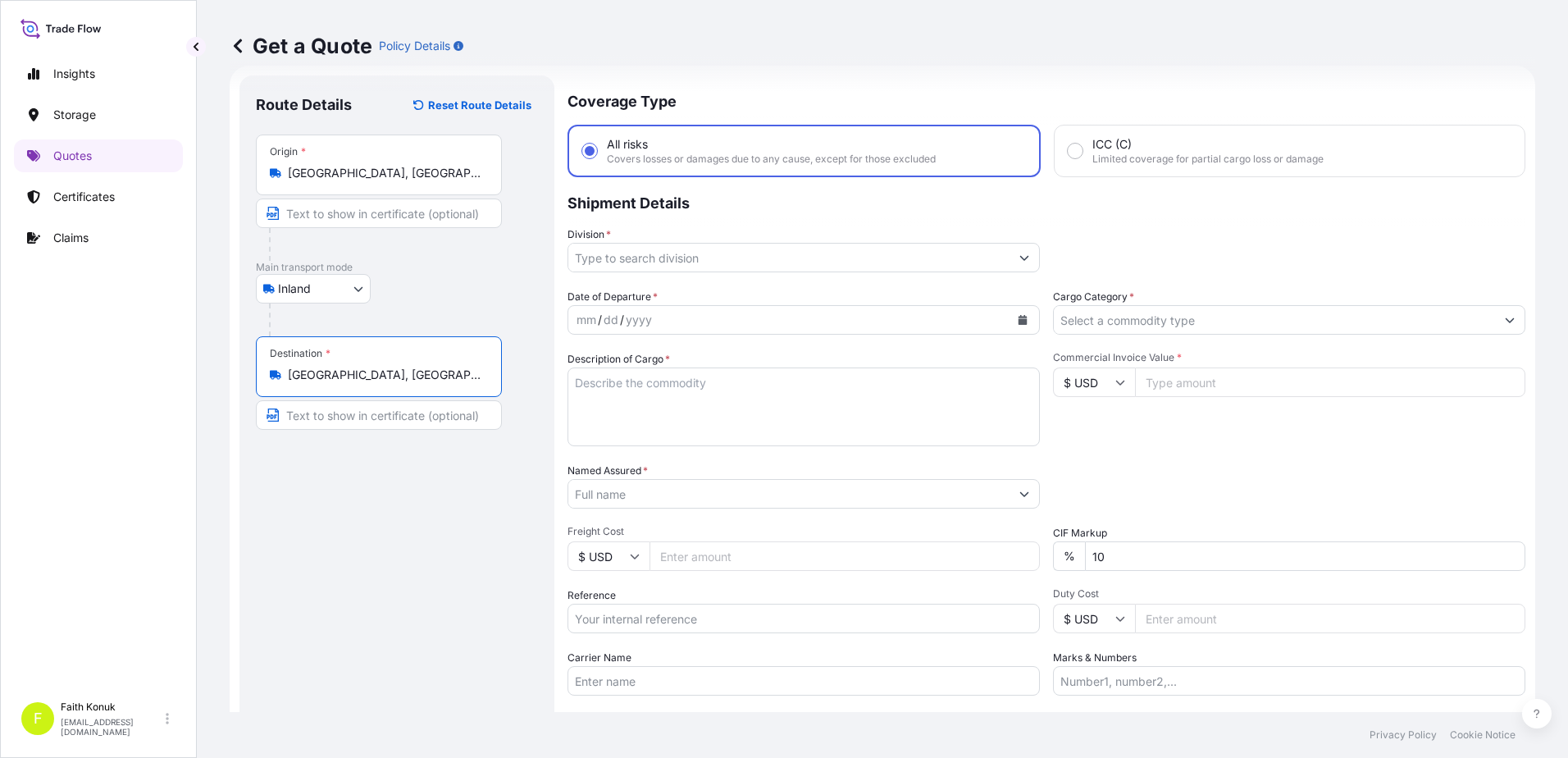
type input "[GEOGRAPHIC_DATA], [GEOGRAPHIC_DATA]"
click at [409, 257] on div at bounding box center [386, 244] width 233 height 33
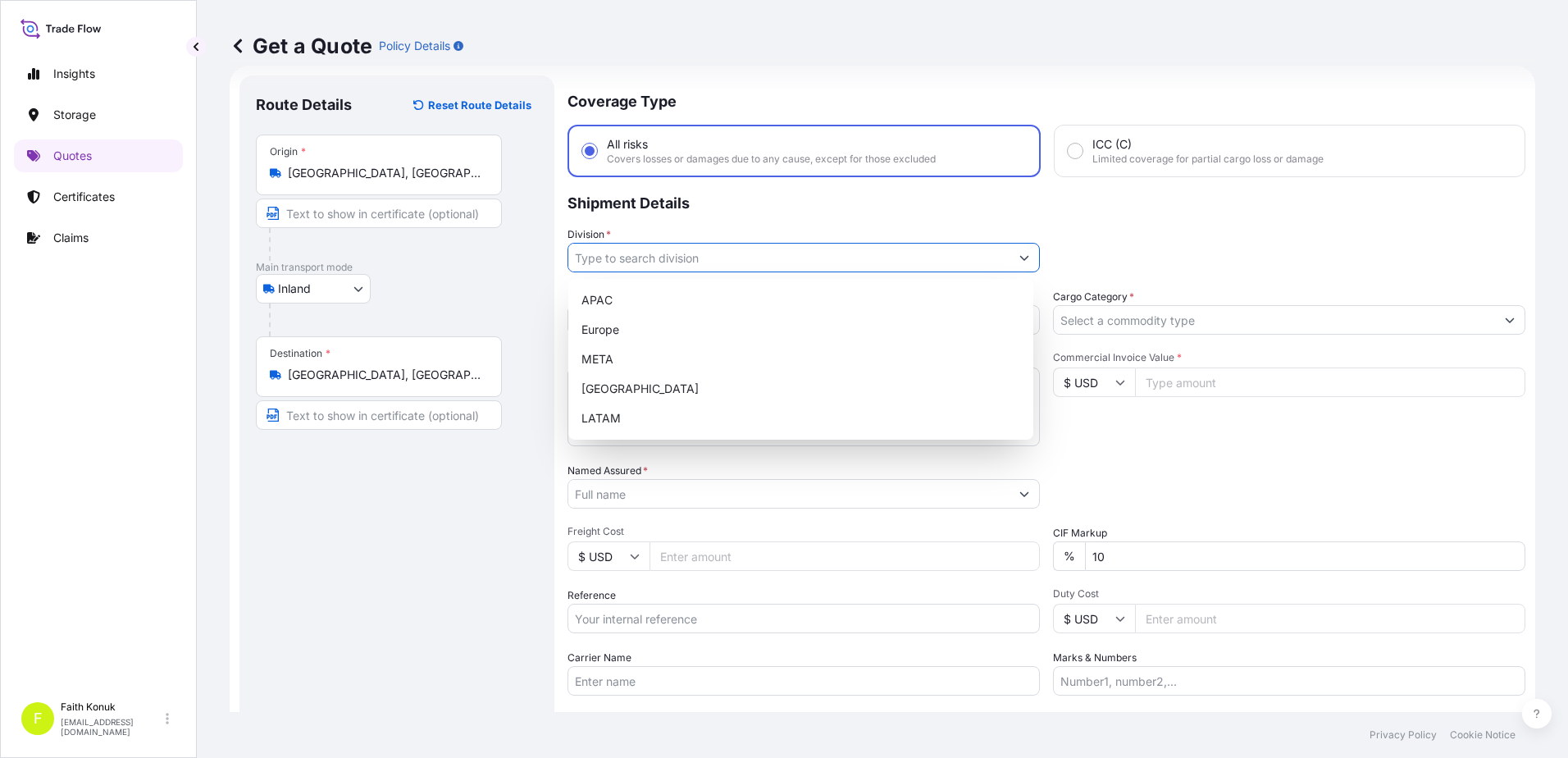
click at [617, 257] on input "Division *" at bounding box center [789, 257] width 441 height 29
click at [613, 362] on div "META" at bounding box center [801, 359] width 452 height 29
type input "META"
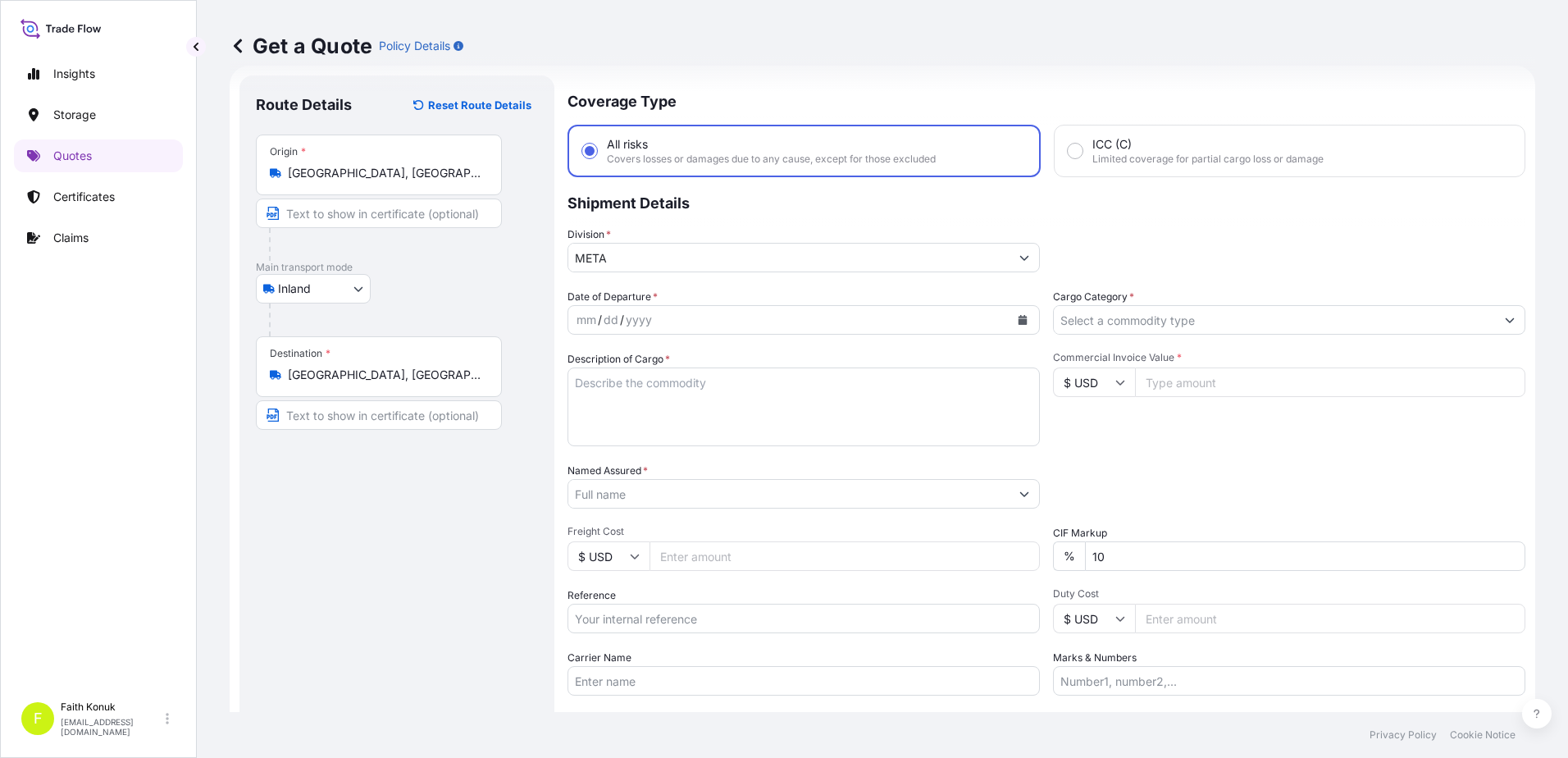
click at [702, 223] on p "Shipment Details" at bounding box center [1046, 202] width 958 height 50
click at [1018, 323] on icon "Calendar" at bounding box center [1022, 320] width 10 height 10
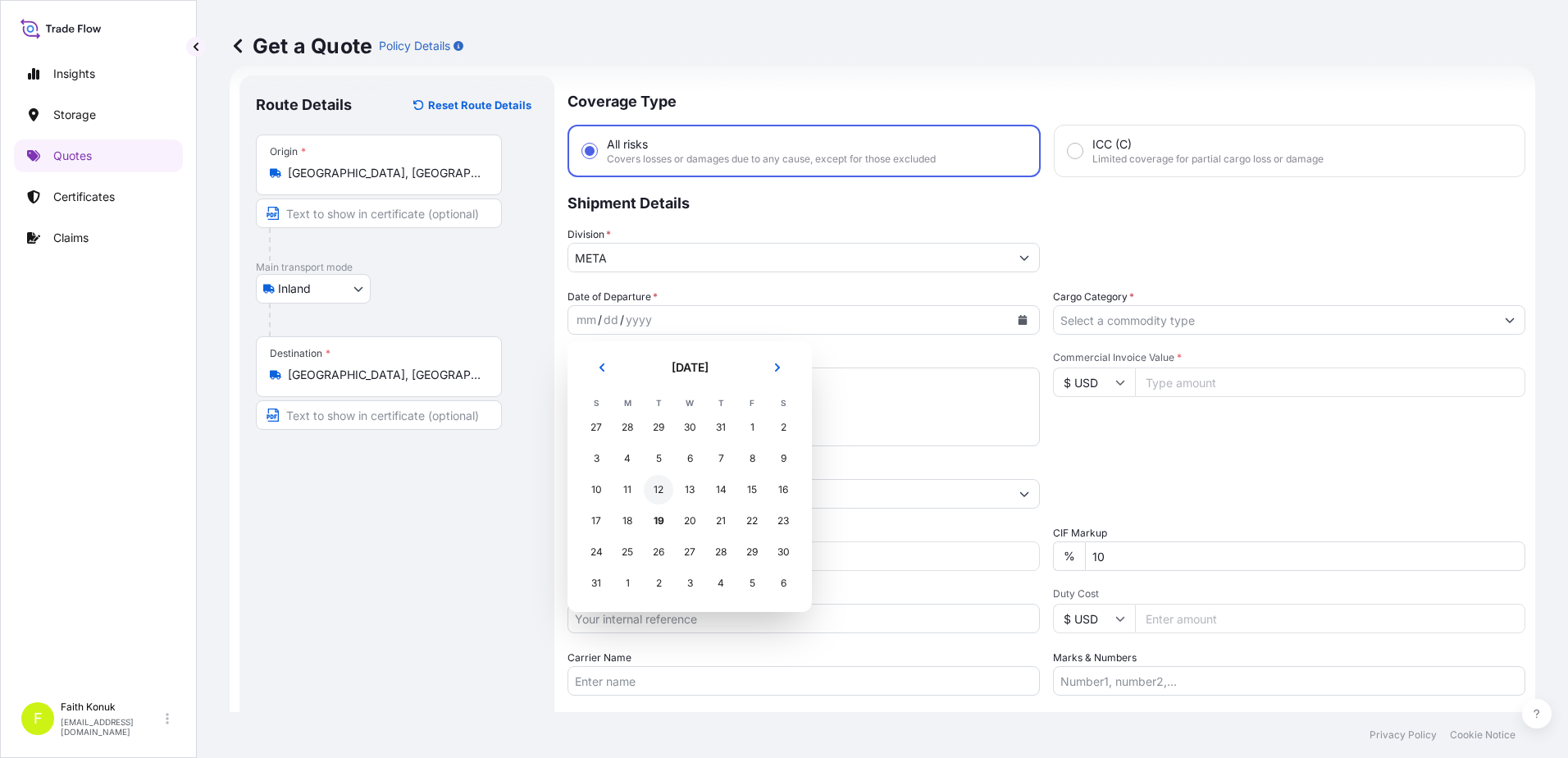
click at [656, 490] on div "12" at bounding box center [659, 490] width 29 height 29
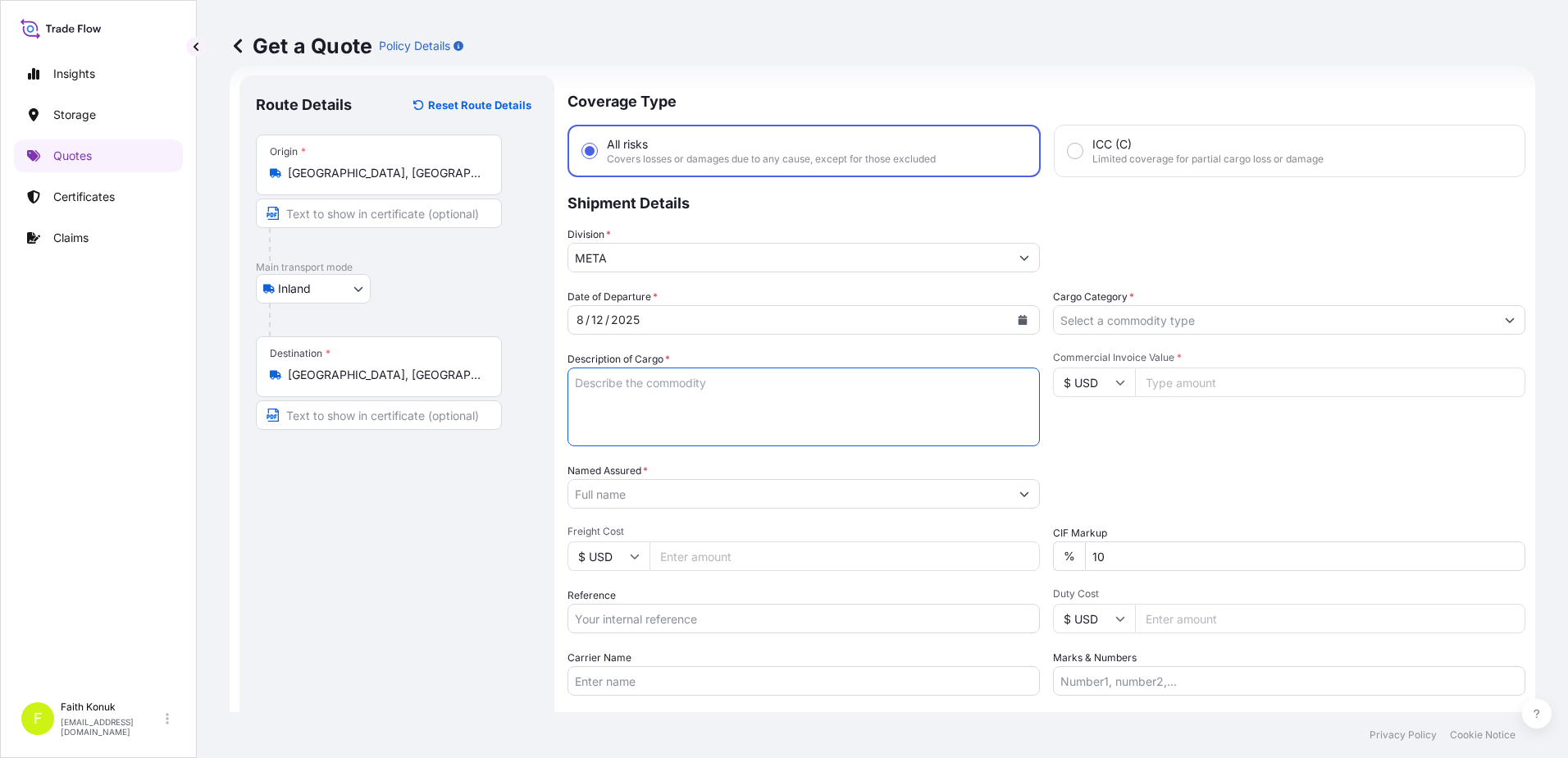
click at [606, 379] on textarea "Description of Cargo *" at bounding box center [804, 407] width 472 height 79
click at [644, 379] on textarea "Description of Cargo *" at bounding box center [804, 407] width 472 height 79
paste textarea "PLASTIC PLT 18 KAP - 2166"
click at [612, 412] on textarea "PLASTIC PLT 18 KAP - 2166" at bounding box center [804, 407] width 472 height 79
paste textarea "20 APZ 025"
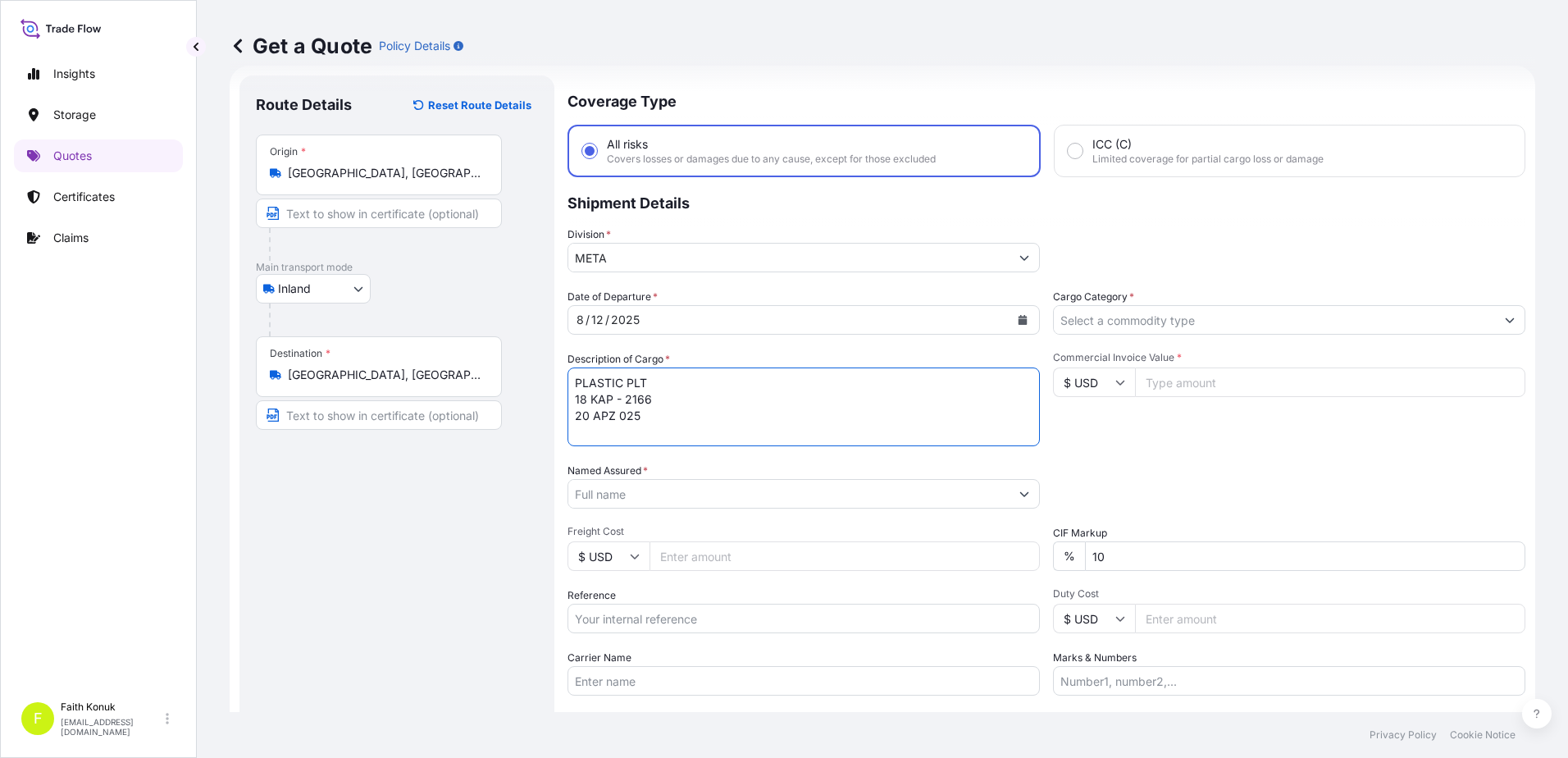
scroll to position [10, 0]
type textarea "PLASTIC PLT 18 KAP - 2166 20 APZ 025 INSURANCE PREMIUM USD 35 (TAX INCLUDED)"
click at [615, 496] on input "Named Assured *" at bounding box center [789, 493] width 441 height 29
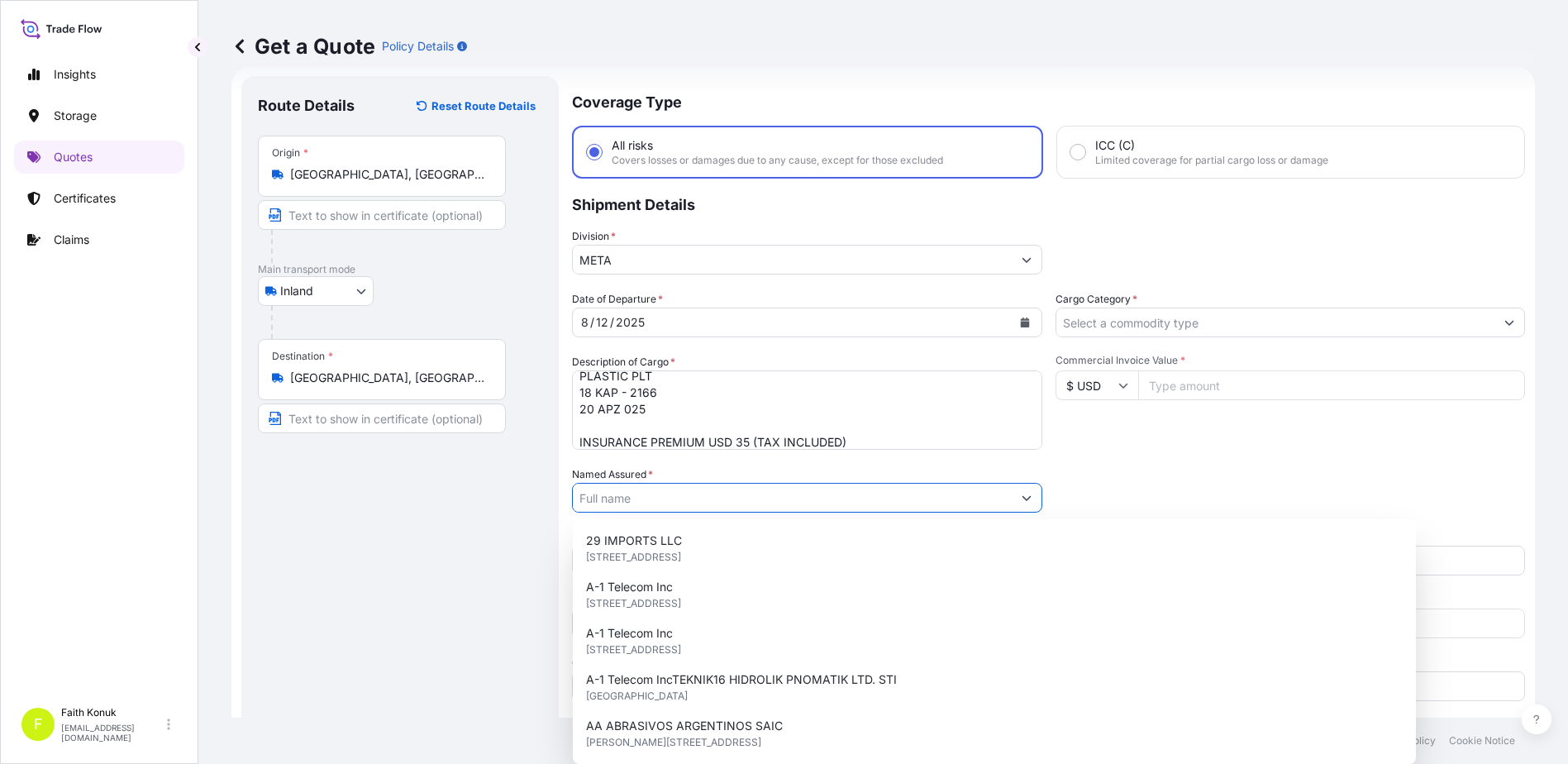
paste input "BALL TRADING [GEOGRAPHIC_DATA]"
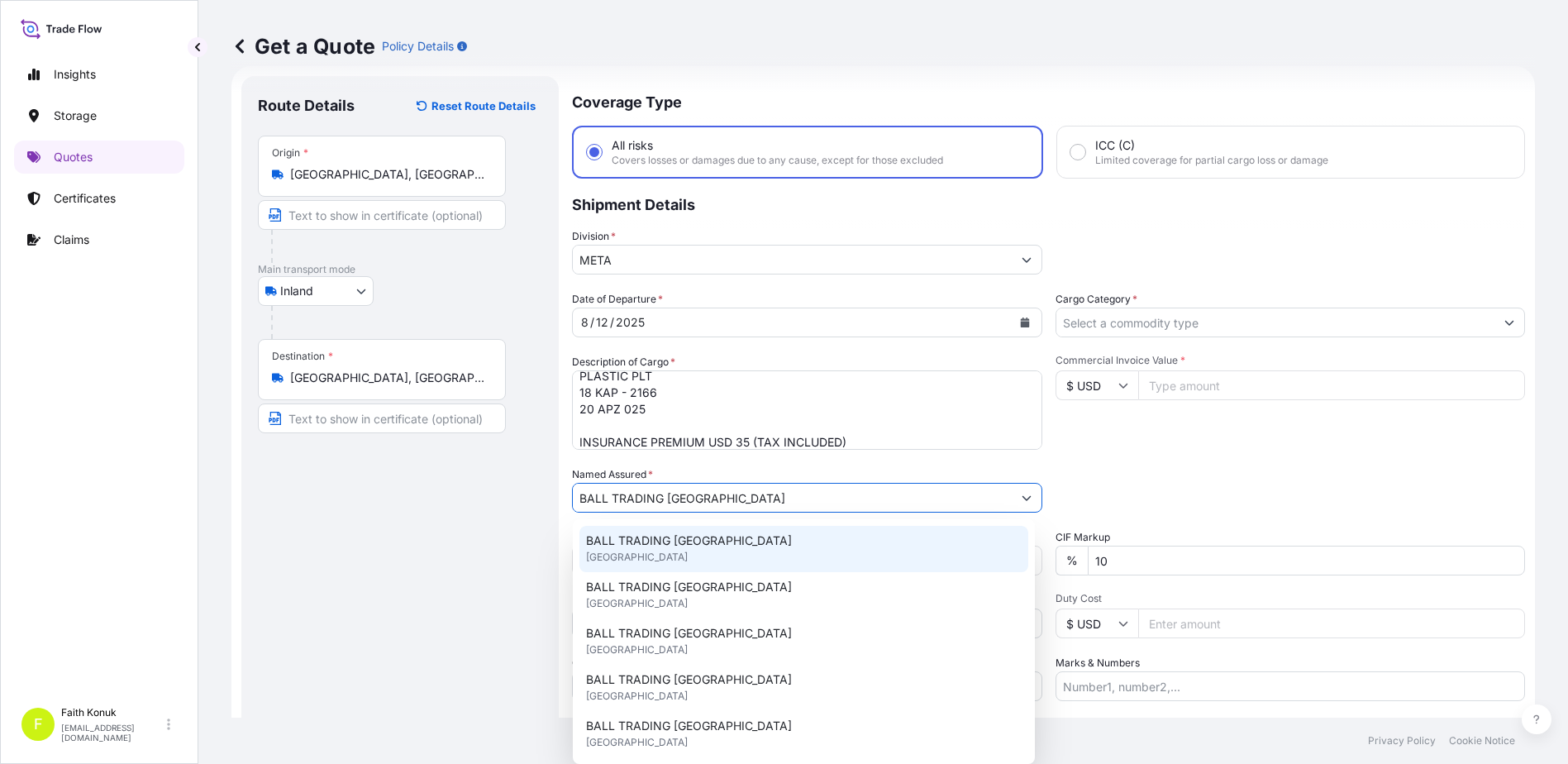
click at [635, 545] on span "BALL TRADING [GEOGRAPHIC_DATA]" at bounding box center [689, 541] width 205 height 17
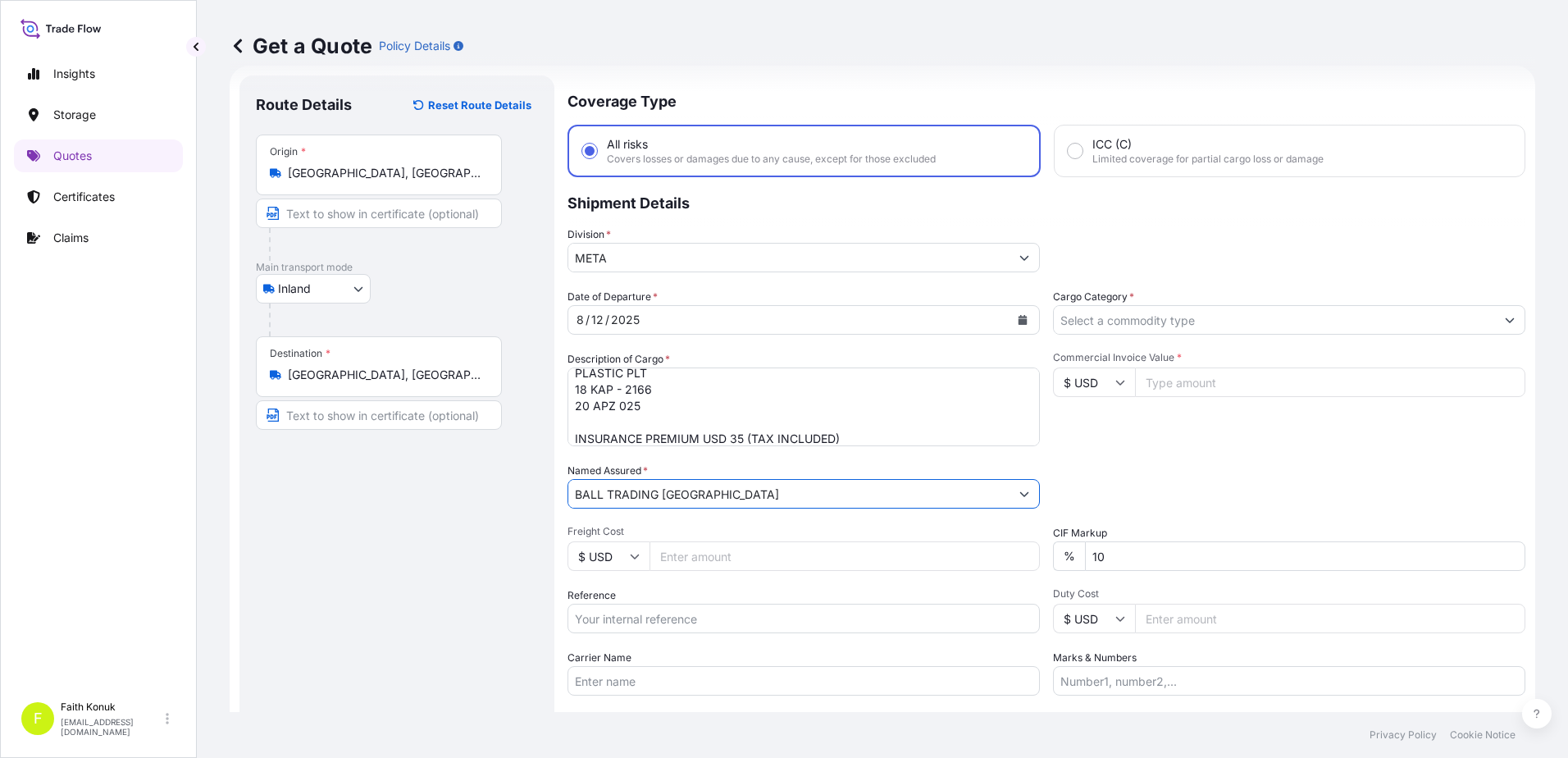
type input "BALL TRADING [GEOGRAPHIC_DATA]"
click at [740, 463] on div "Named Assured * BALL TRADING [GEOGRAPHIC_DATA]" at bounding box center [804, 486] width 472 height 46
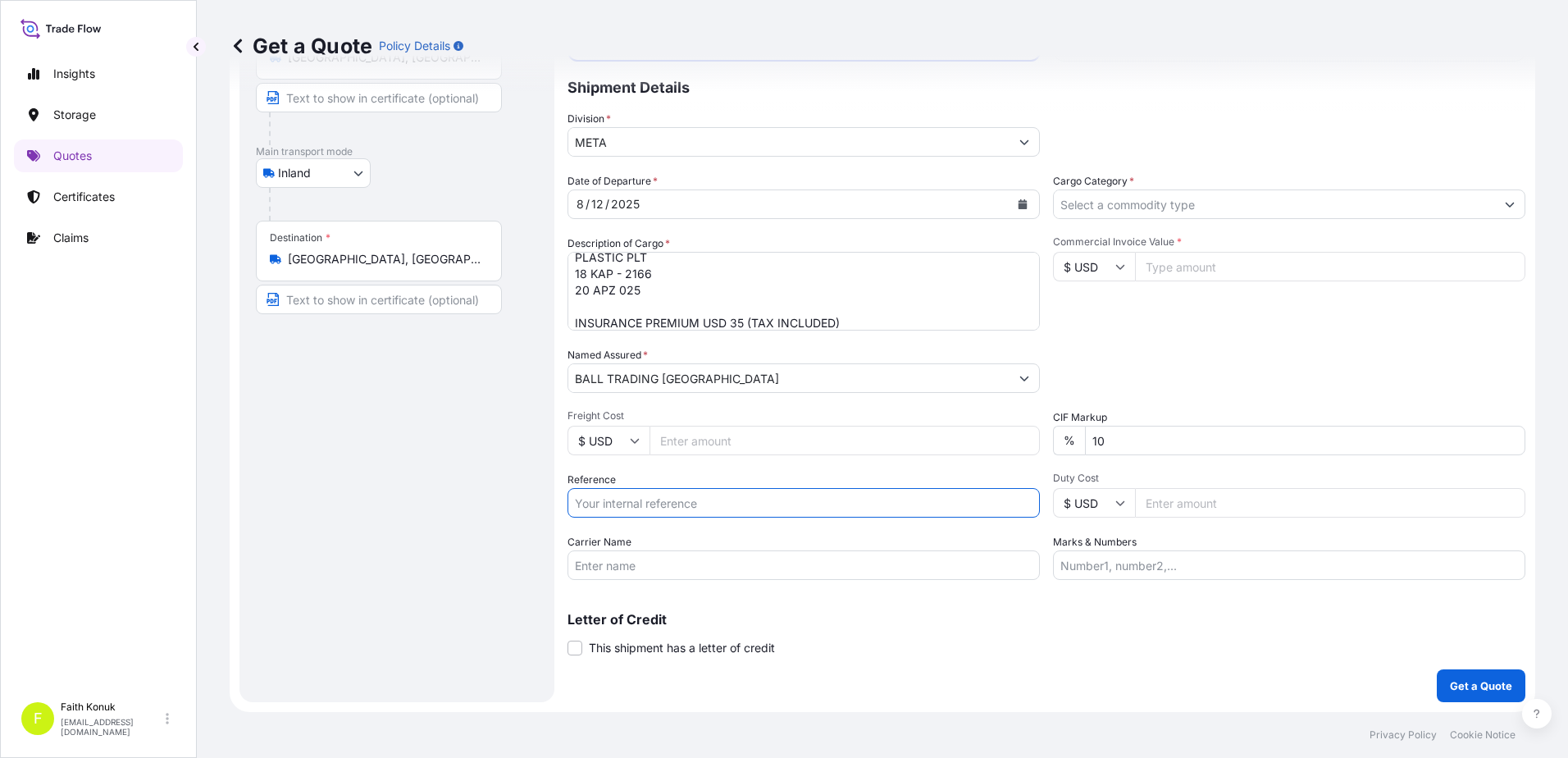
click at [641, 507] on input "Reference" at bounding box center [804, 503] width 472 height 29
paste input "2211769928"
type input "2211769928"
click at [682, 560] on input "Carrier Name" at bounding box center [804, 565] width 472 height 29
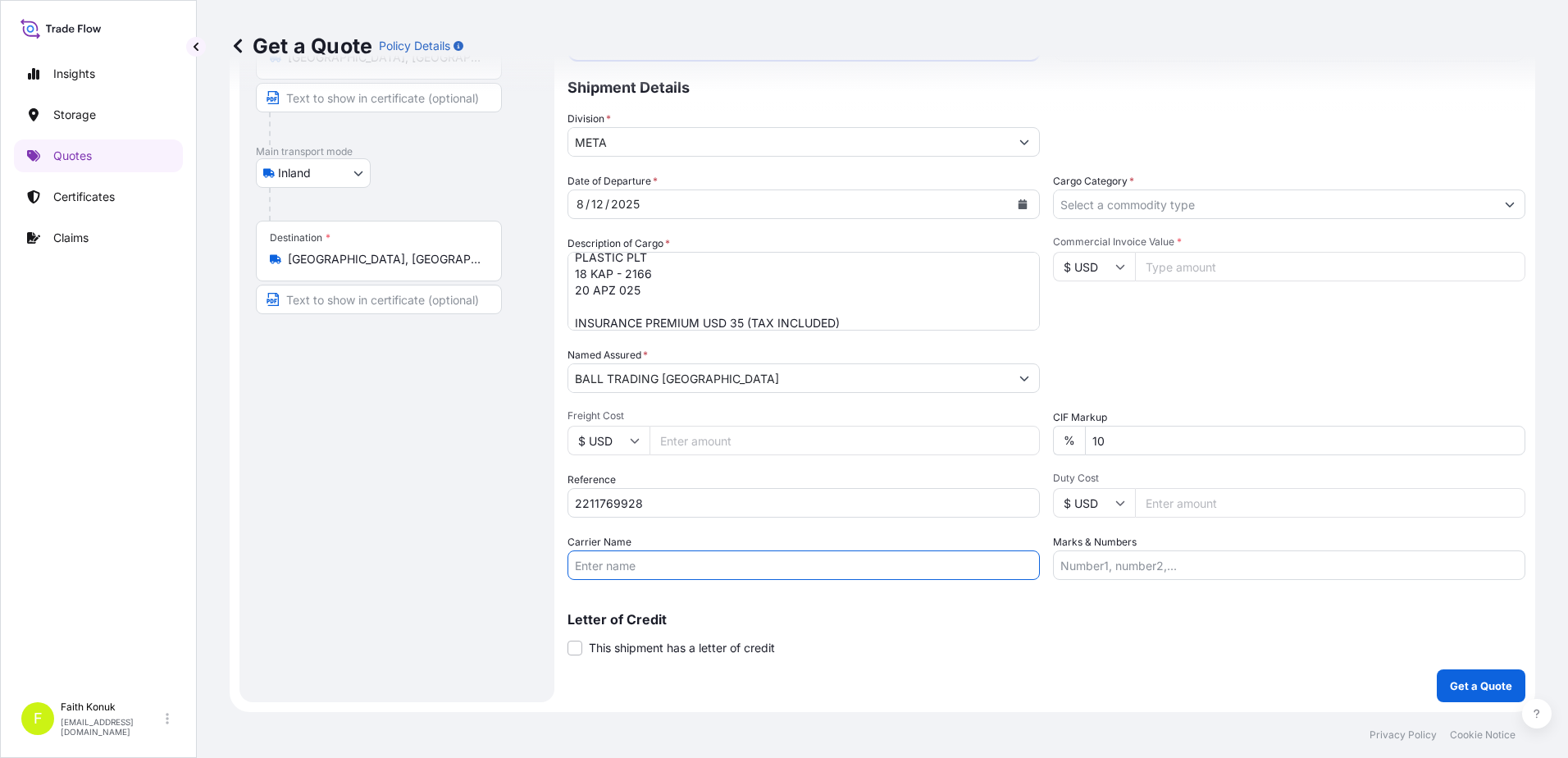
paste input "20 APZ 025"
type input "20 APZ 025"
click at [1084, 199] on input "Cargo Category *" at bounding box center [1274, 204] width 441 height 29
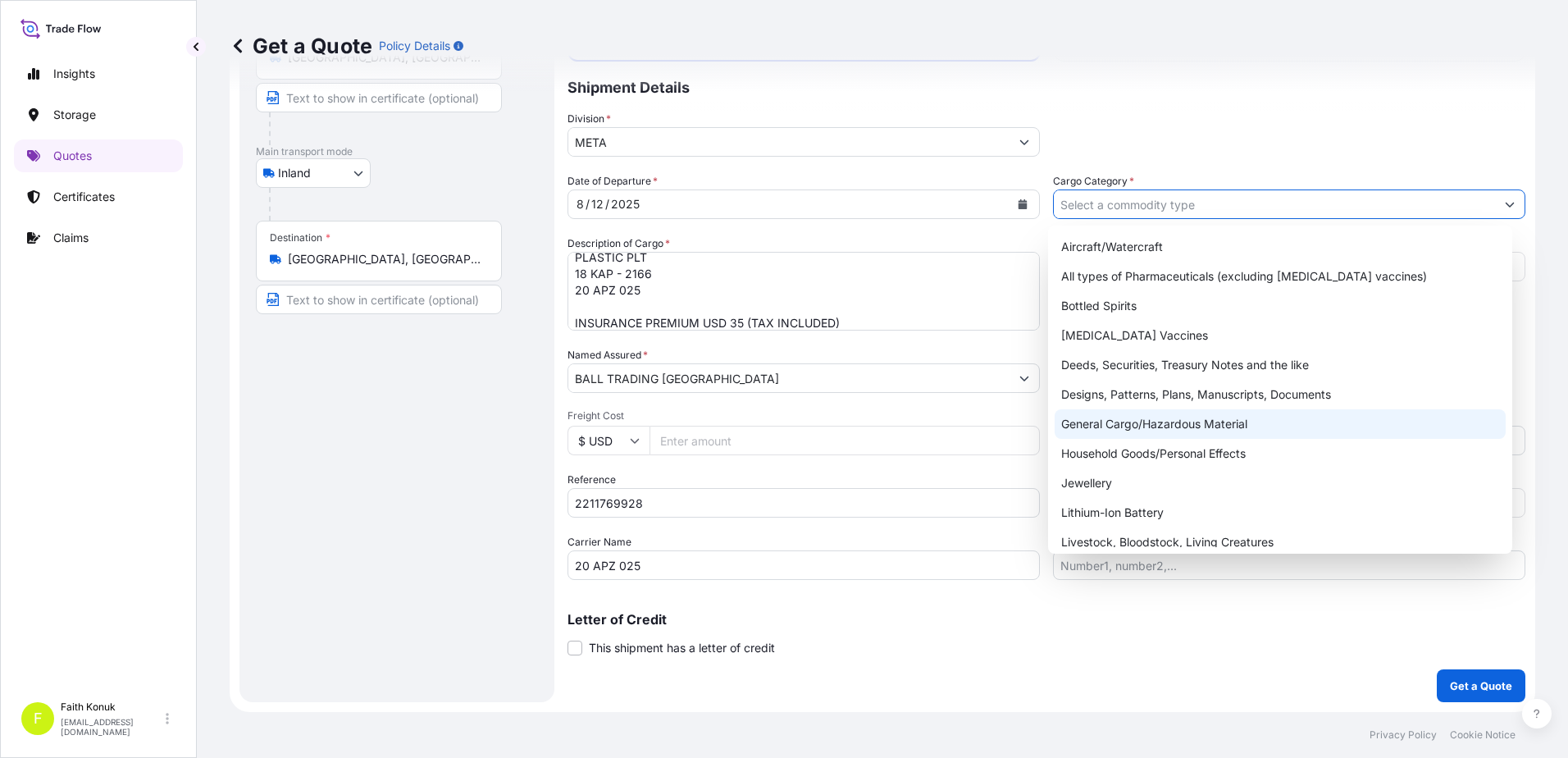
click at [1105, 422] on div "General Cargo/Hazardous Material" at bounding box center [1280, 424] width 452 height 29
type input "General Cargo/Hazardous Material"
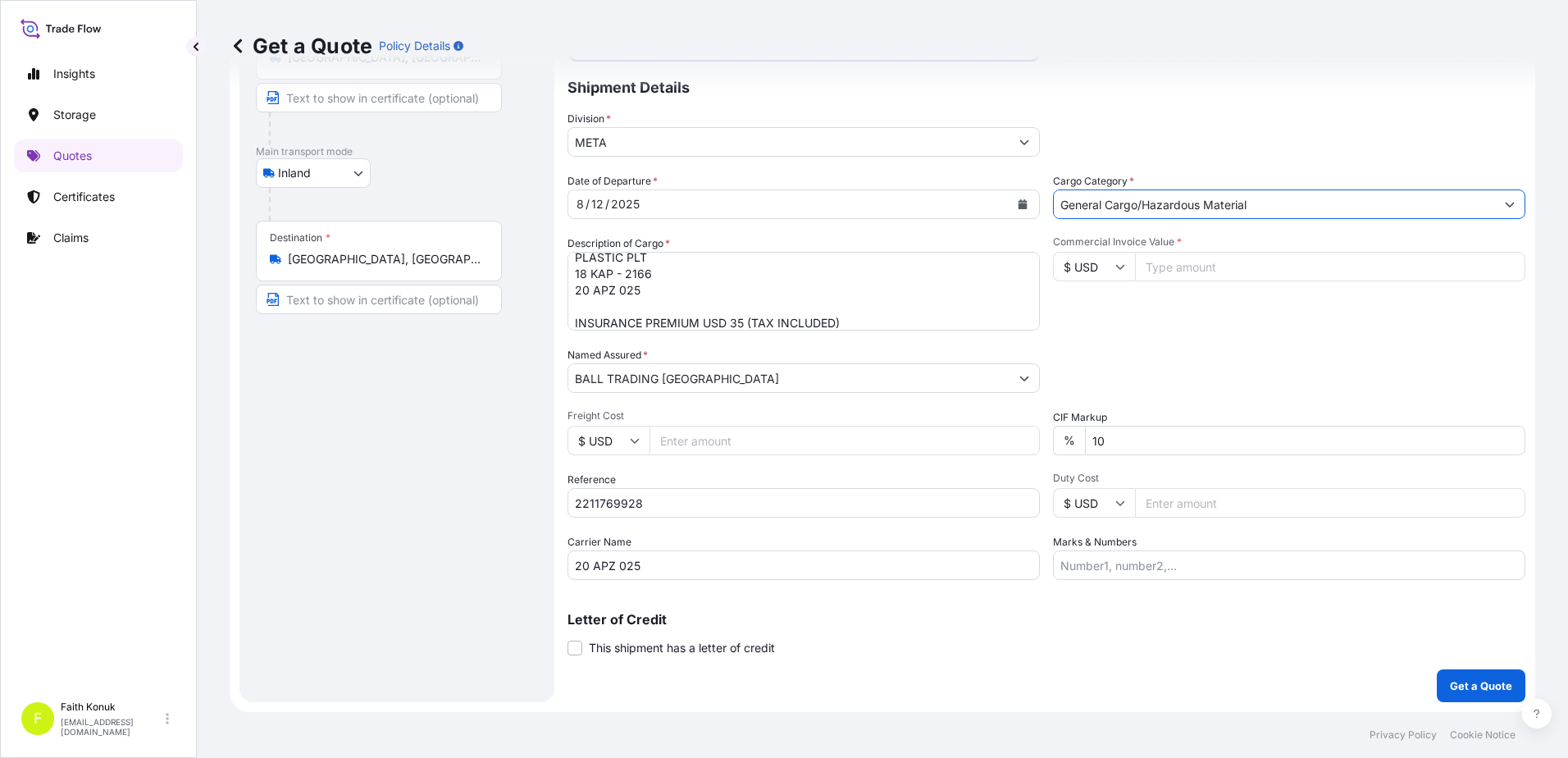
click at [1118, 270] on icon at bounding box center [1120, 266] width 10 height 10
click at [1091, 339] on div "TL TRY" at bounding box center [1088, 323] width 69 height 31
type input "TL TRY"
click at [1174, 269] on input "Commercial Invoice Value *" at bounding box center [1330, 266] width 390 height 29
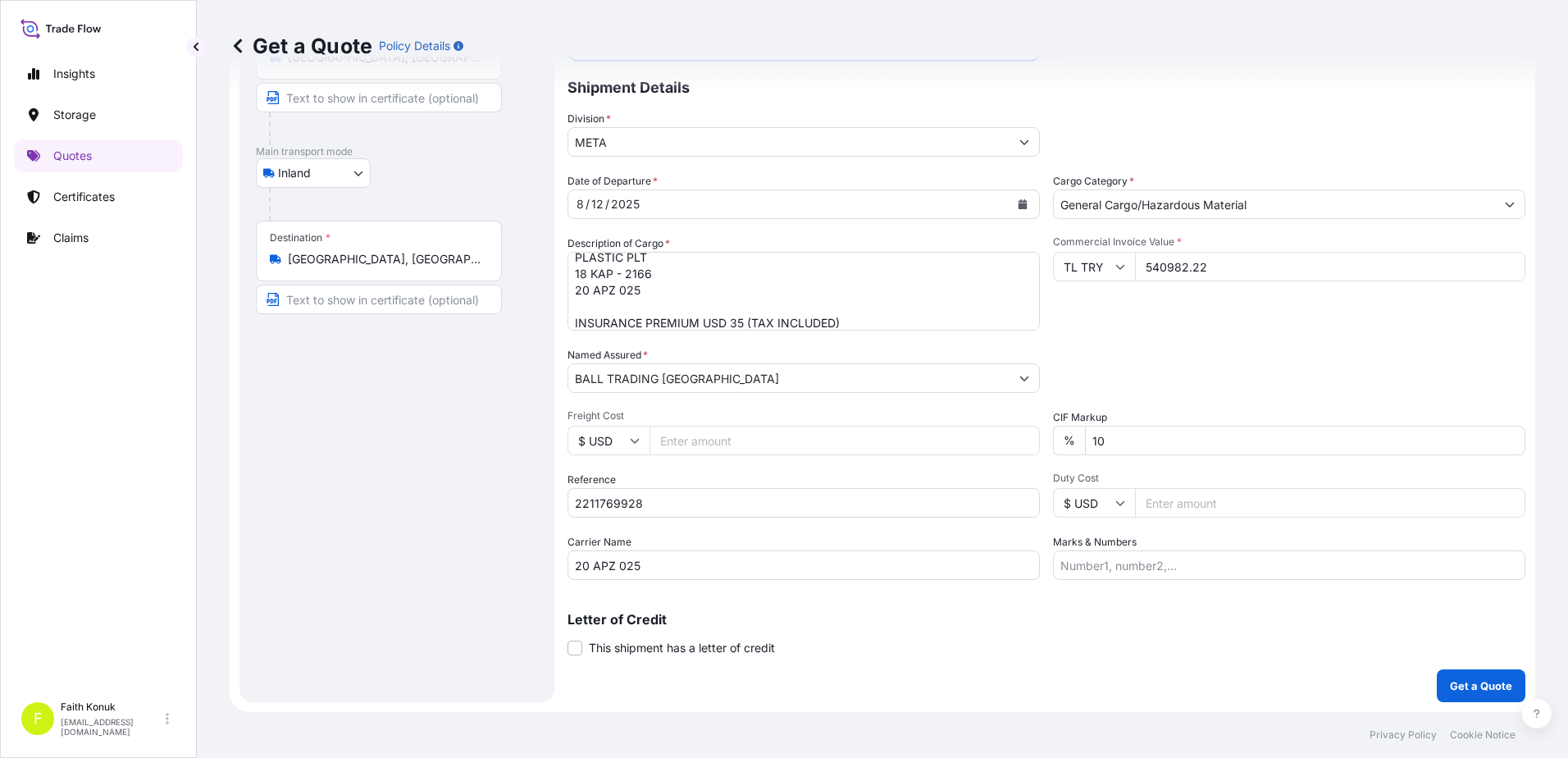
type input "540982.22"
drag, startPoint x: 1077, startPoint y: 443, endPoint x: 1022, endPoint y: 440, distance: 55.1
click at [1022, 440] on div "Date of Departure * [DATE] Cargo Category * General Cargo/Hazardous Material De…" at bounding box center [1046, 376] width 958 height 407
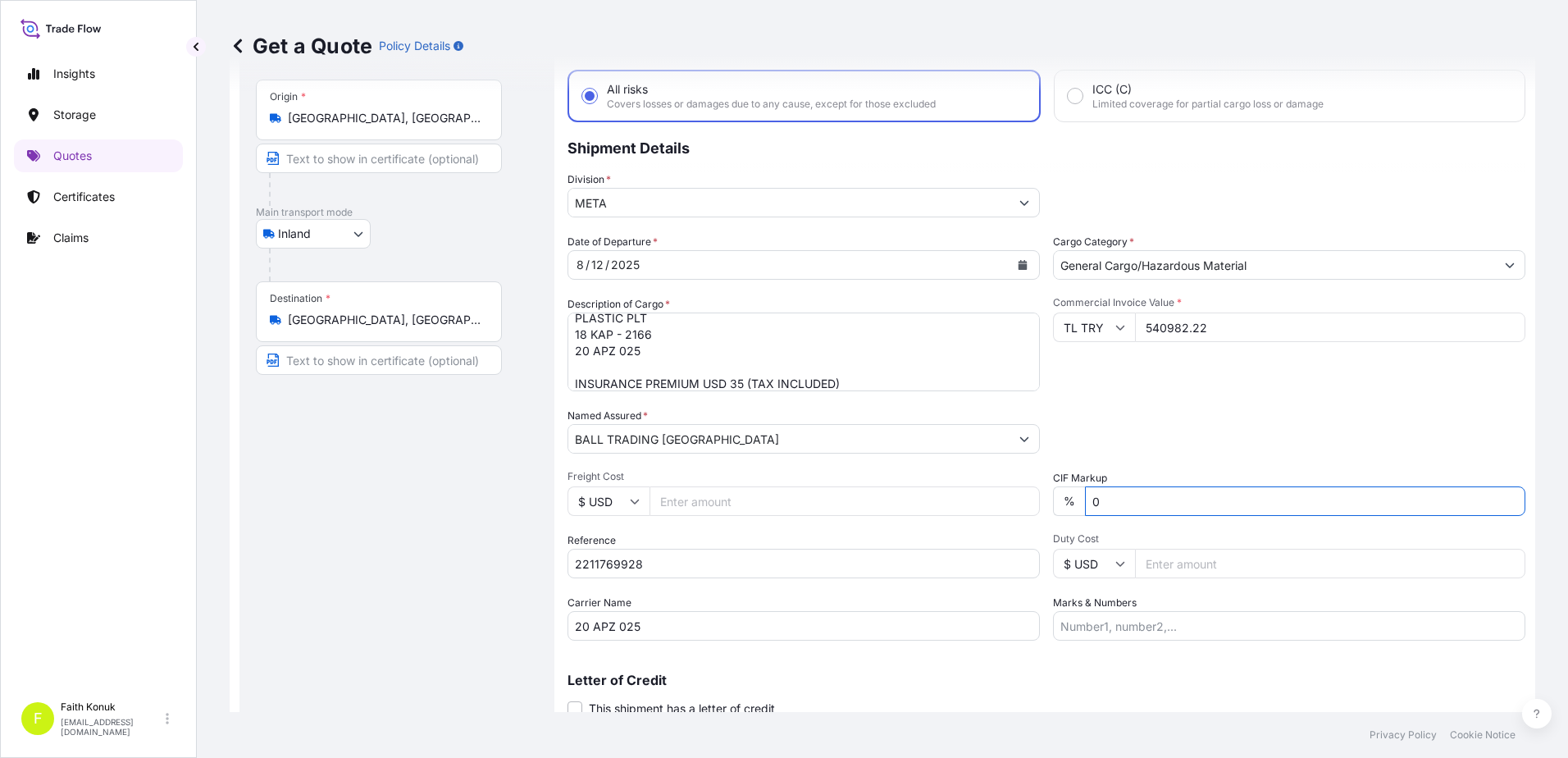
scroll to position [141, 0]
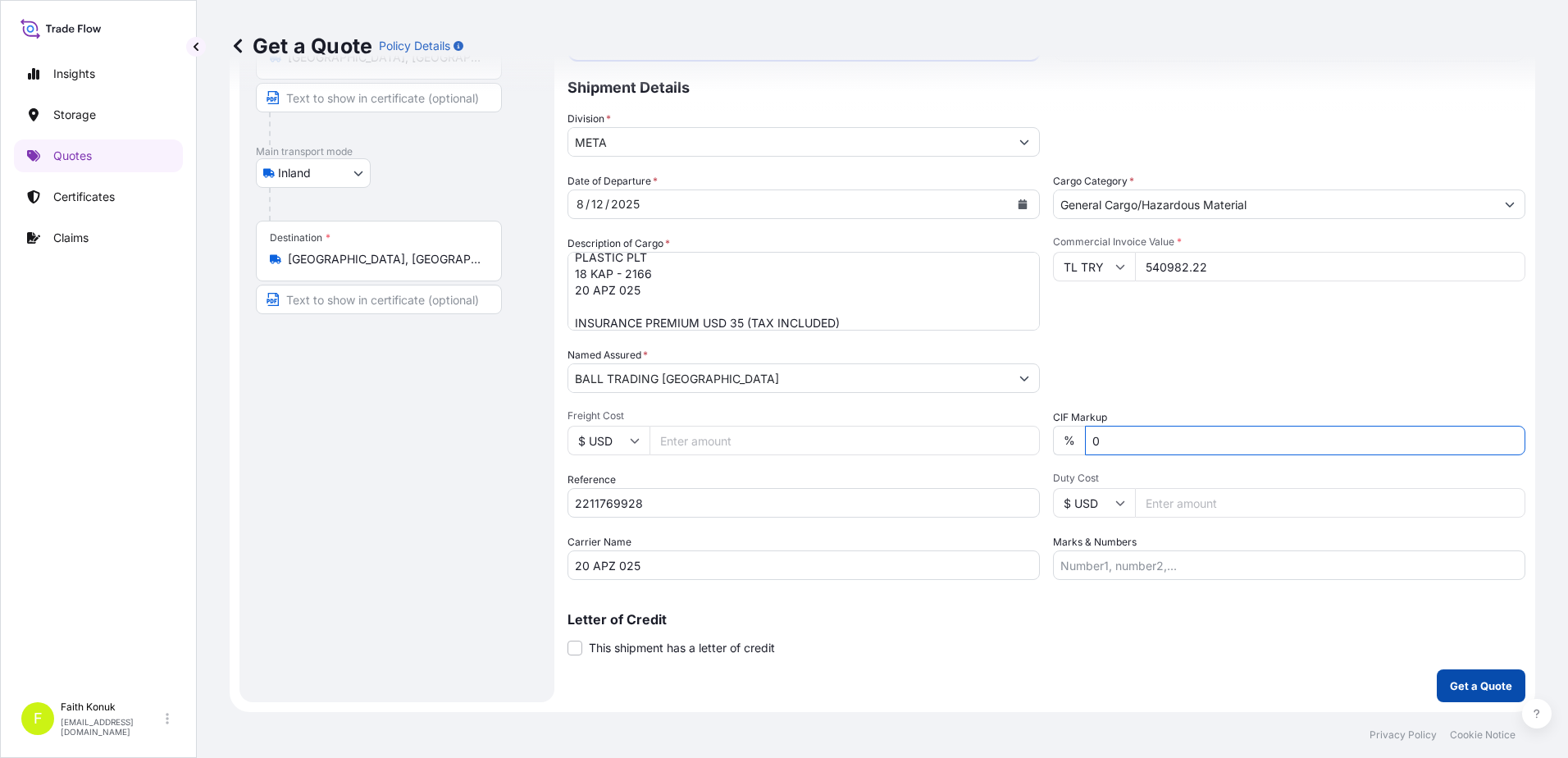
type input "0"
click at [1471, 687] on p "Get a Quote" at bounding box center [1481, 685] width 62 height 17
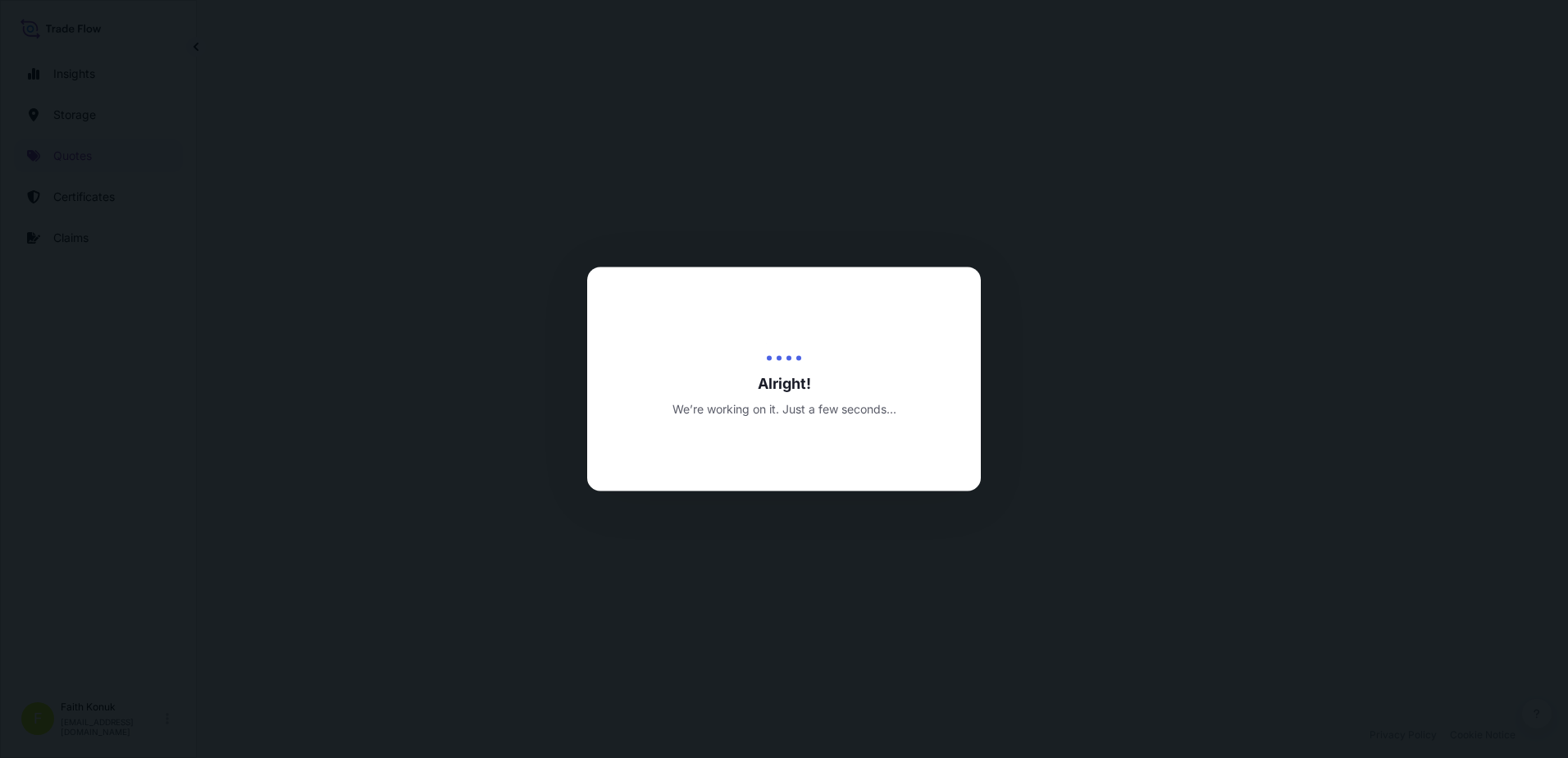
select select "Inland"
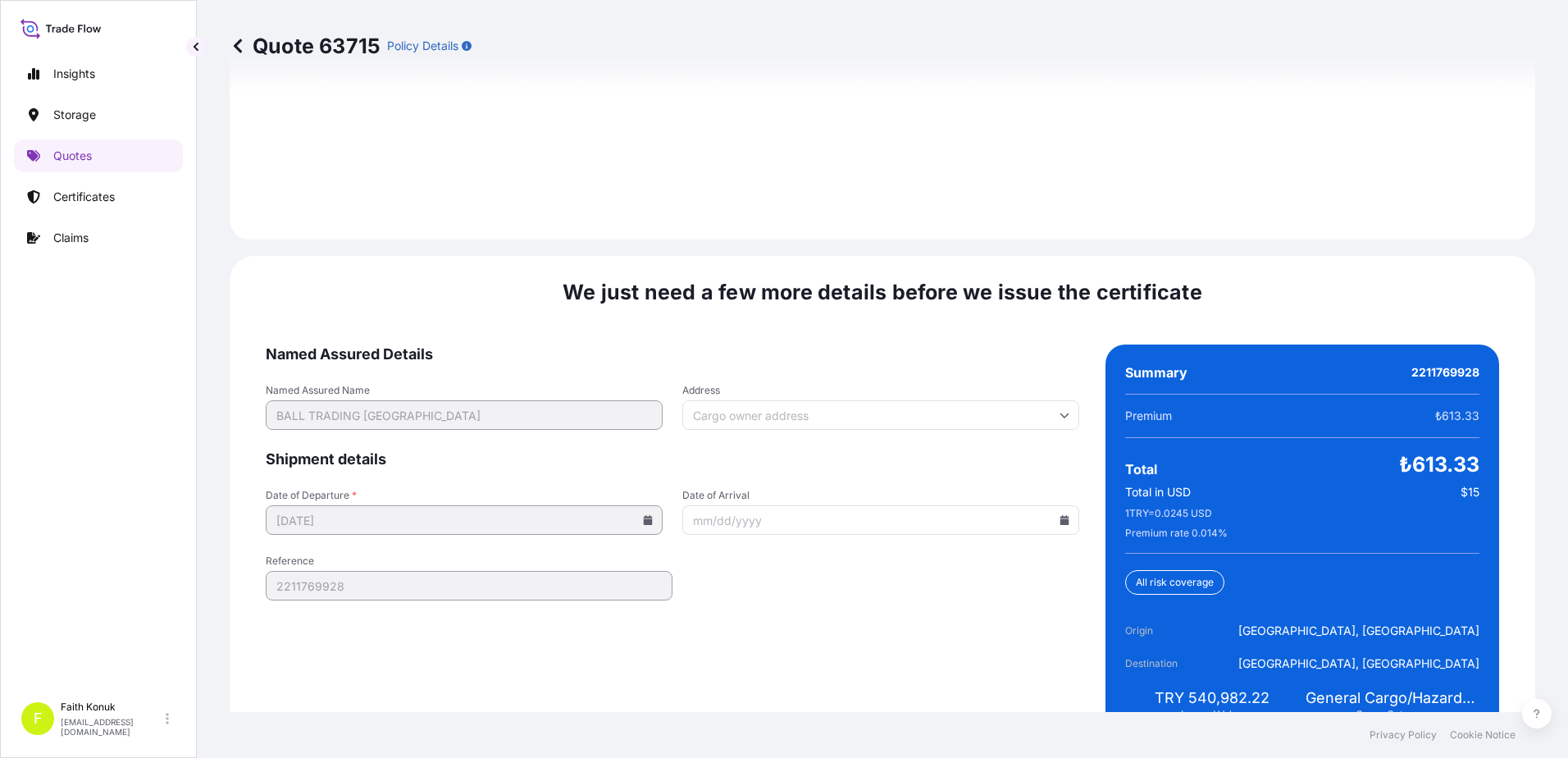
scroll to position [2420, 0]
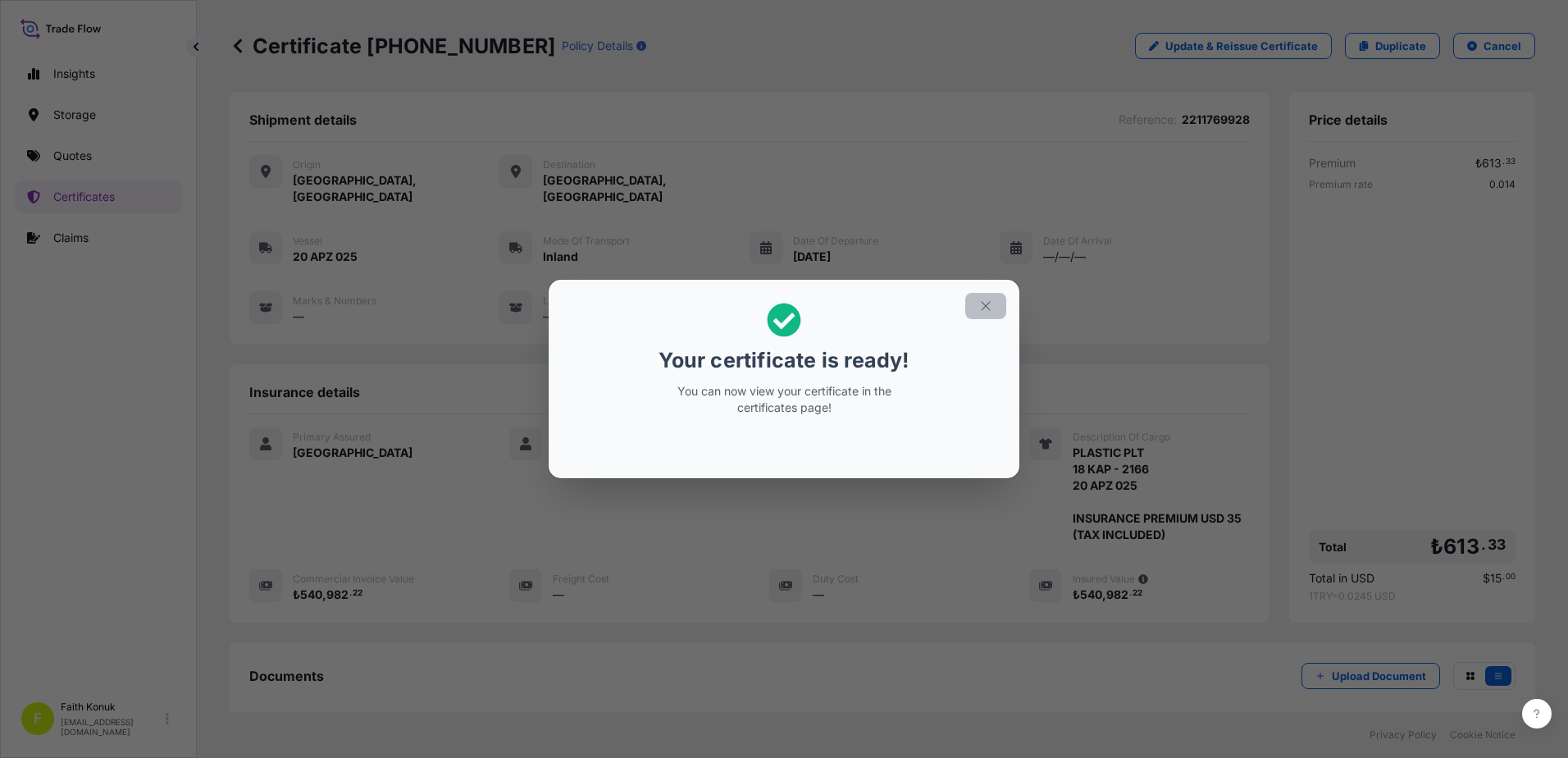
click at [998, 307] on button "button" at bounding box center [986, 306] width 41 height 27
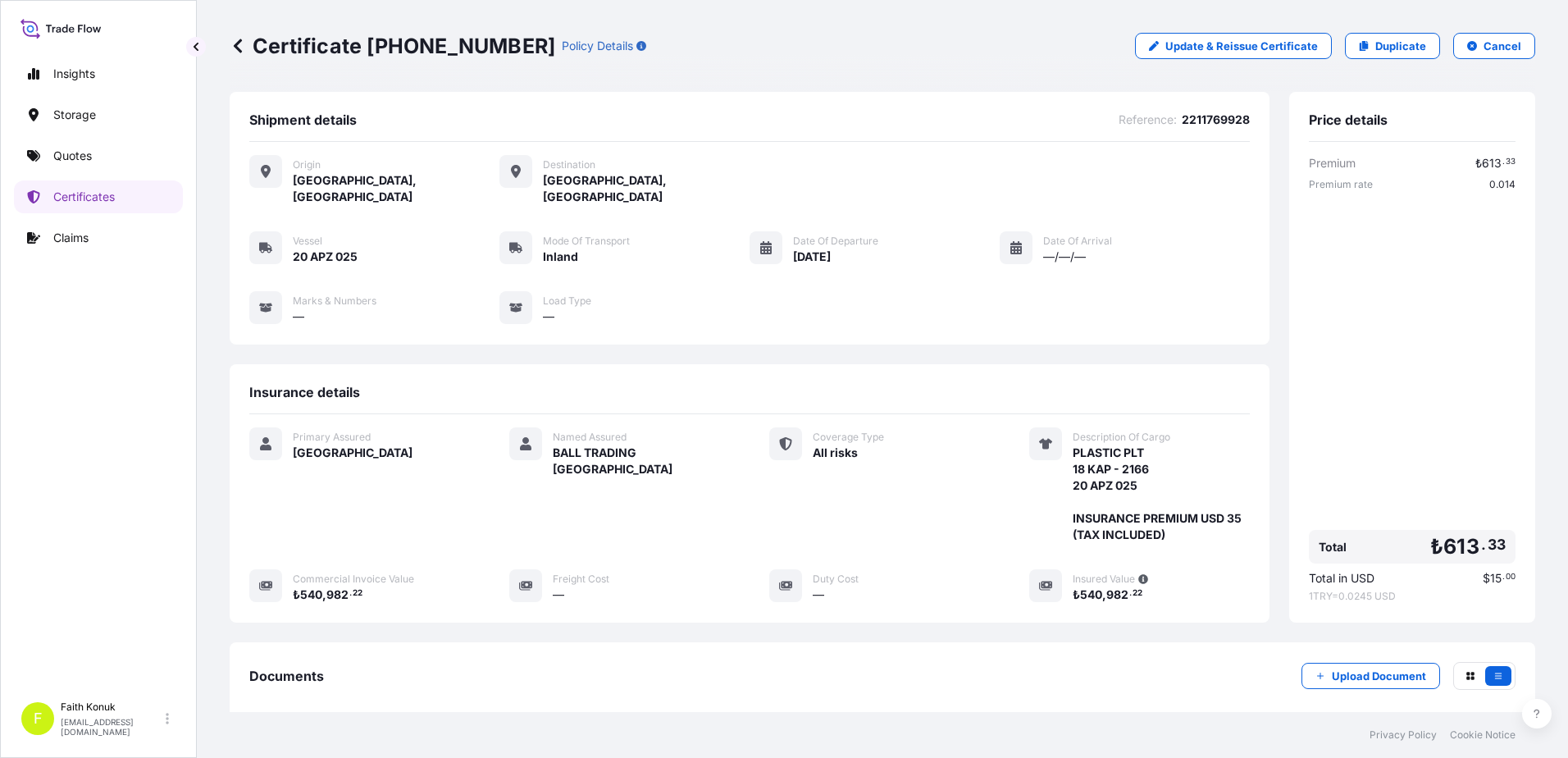
scroll to position [170, 0]
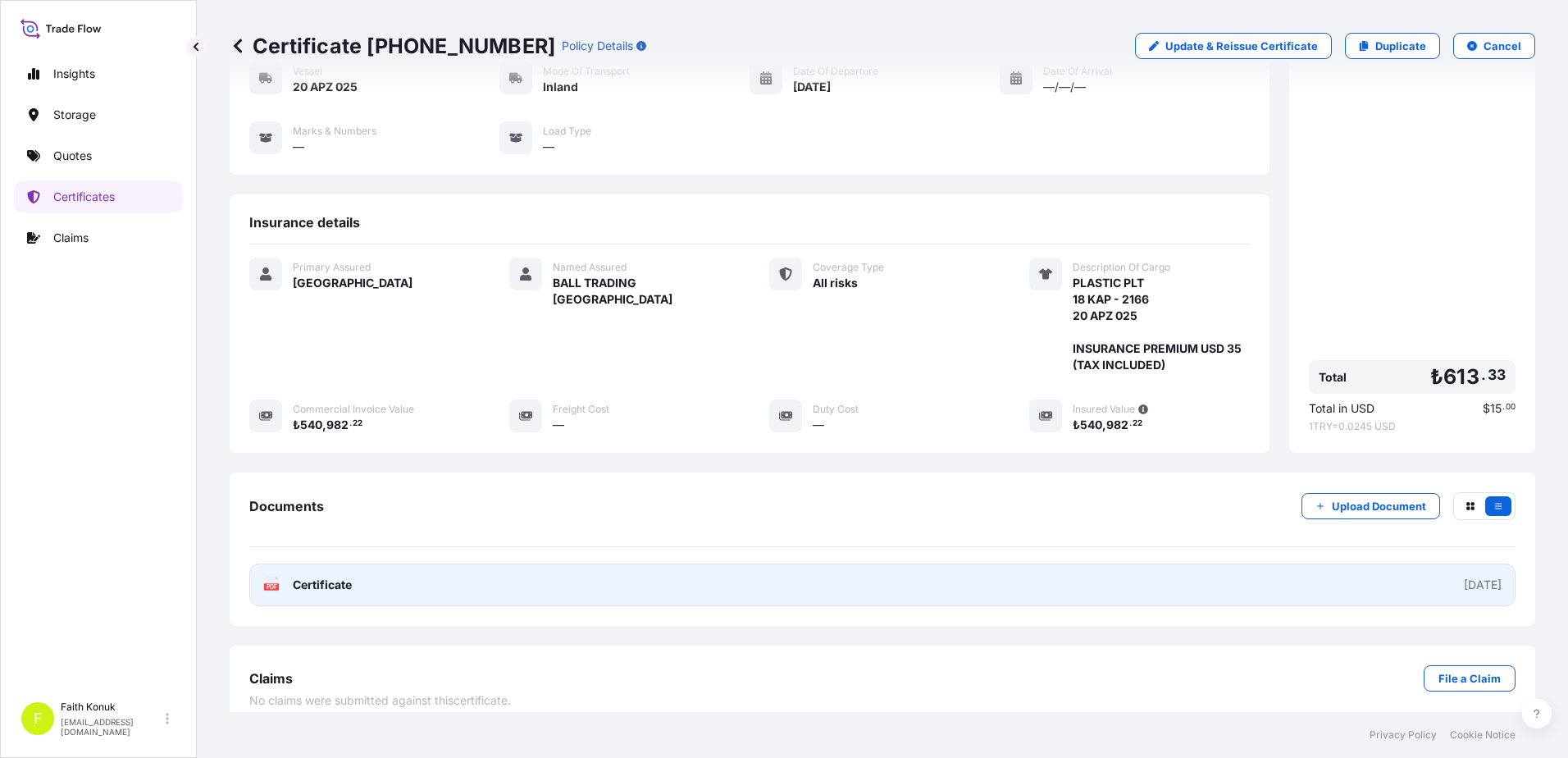
click at [286, 577] on div "PDF Certificate" at bounding box center [308, 585] width 88 height 17
click at [318, 577] on span "Certificate" at bounding box center [322, 585] width 59 height 17
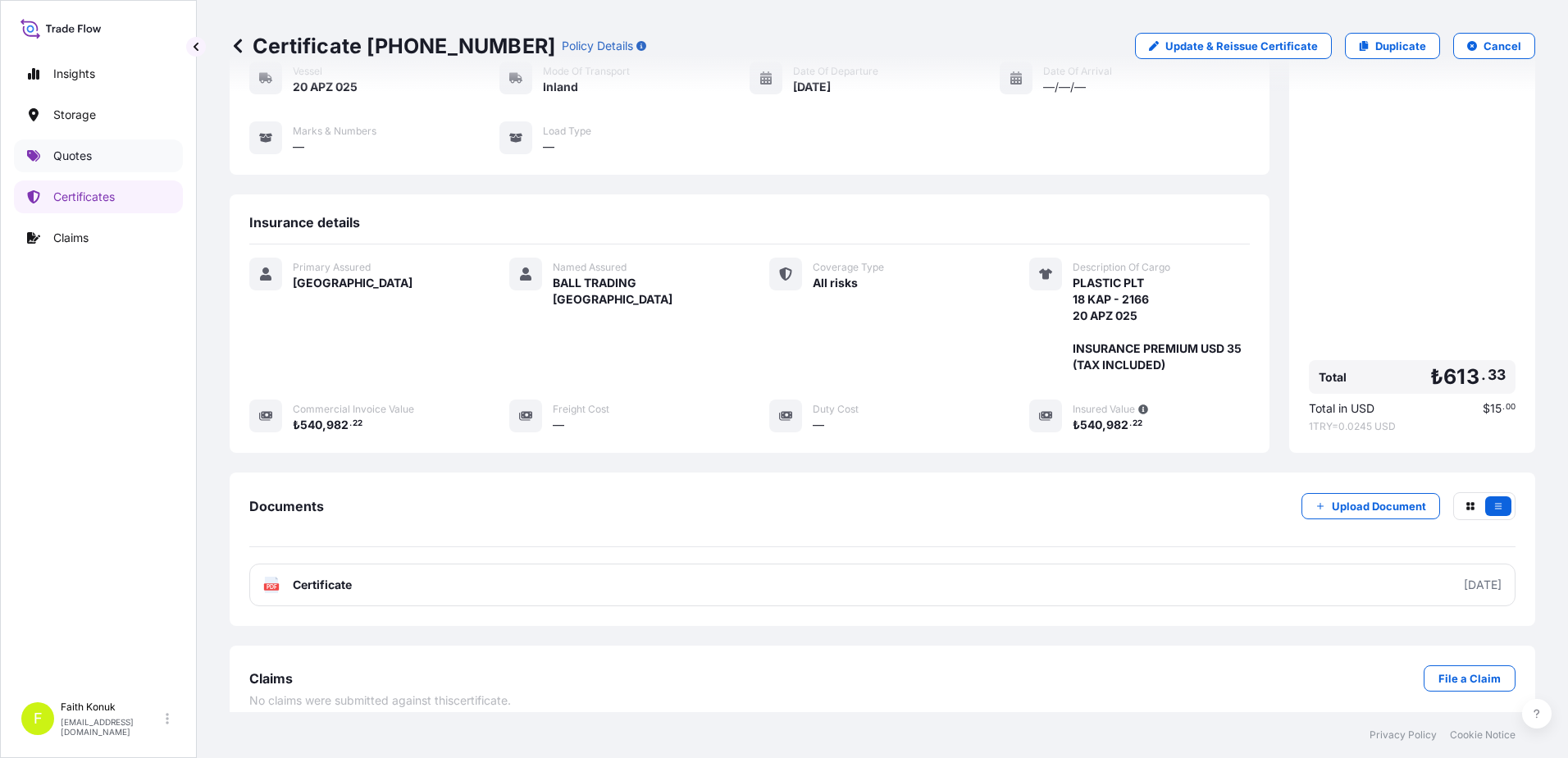
click at [97, 152] on link "Quotes" at bounding box center [98, 156] width 169 height 33
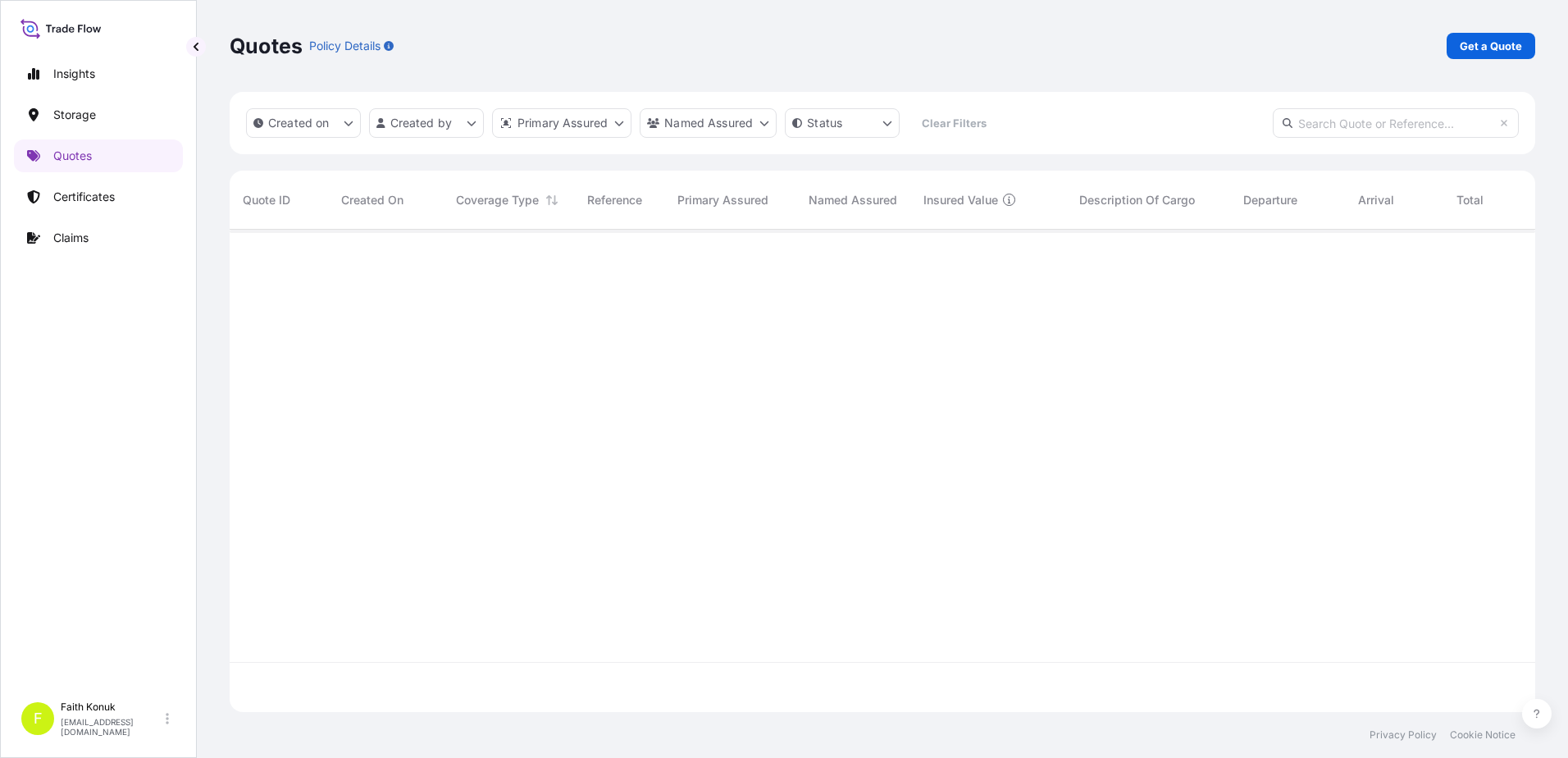
scroll to position [479, 1293]
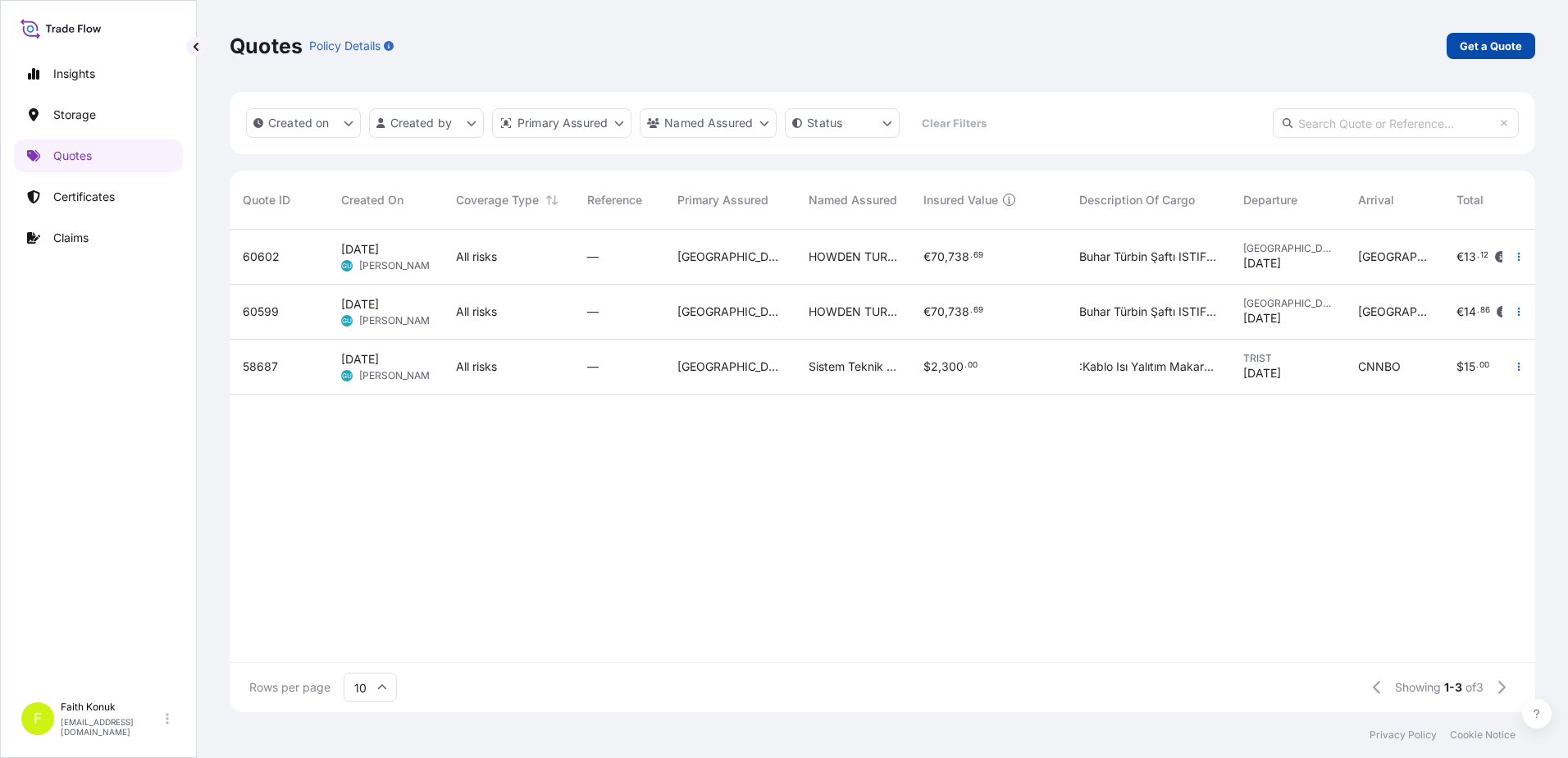
click at [1472, 48] on p "Get a Quote" at bounding box center [1491, 46] width 62 height 17
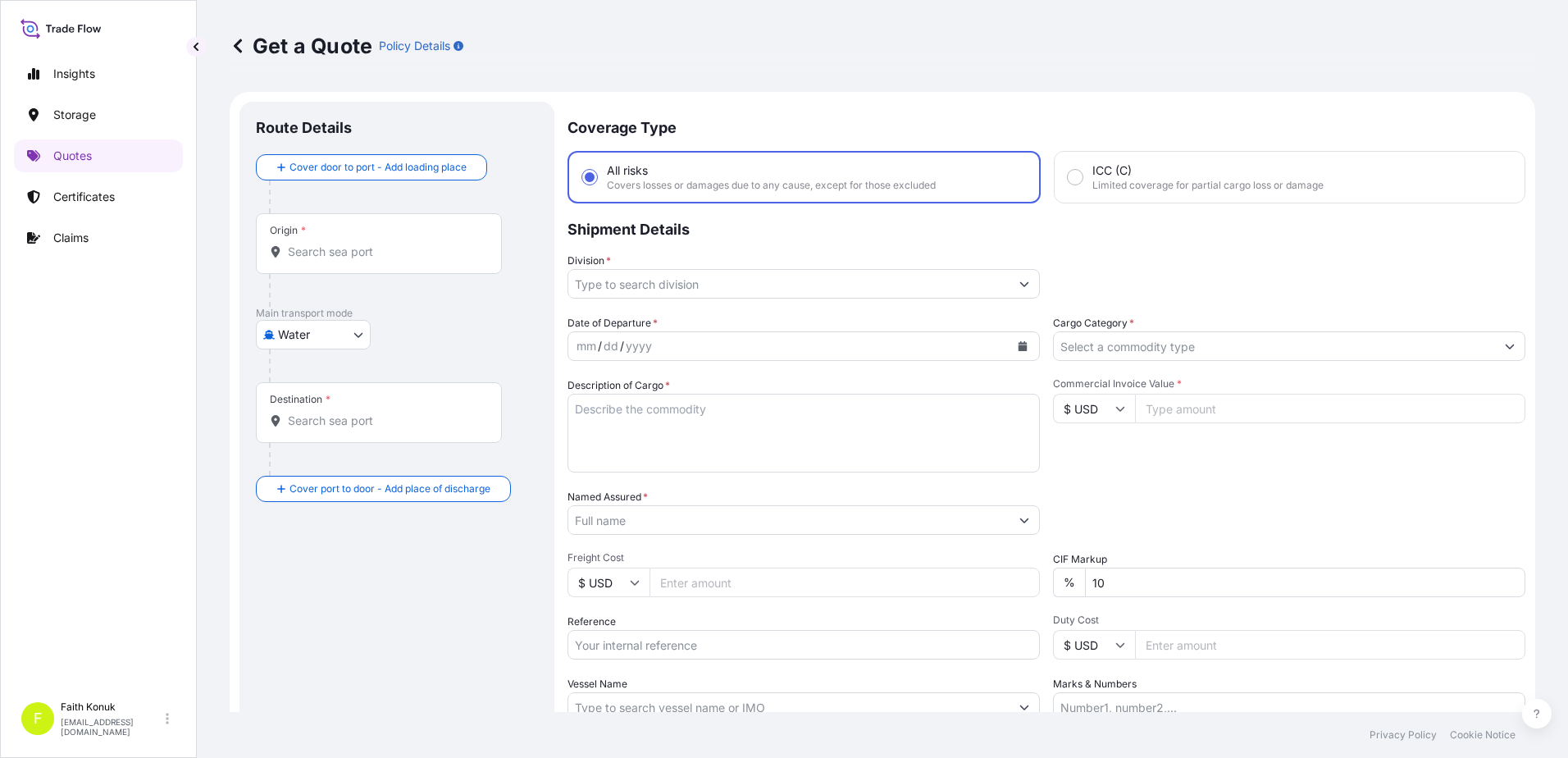
scroll to position [27, 0]
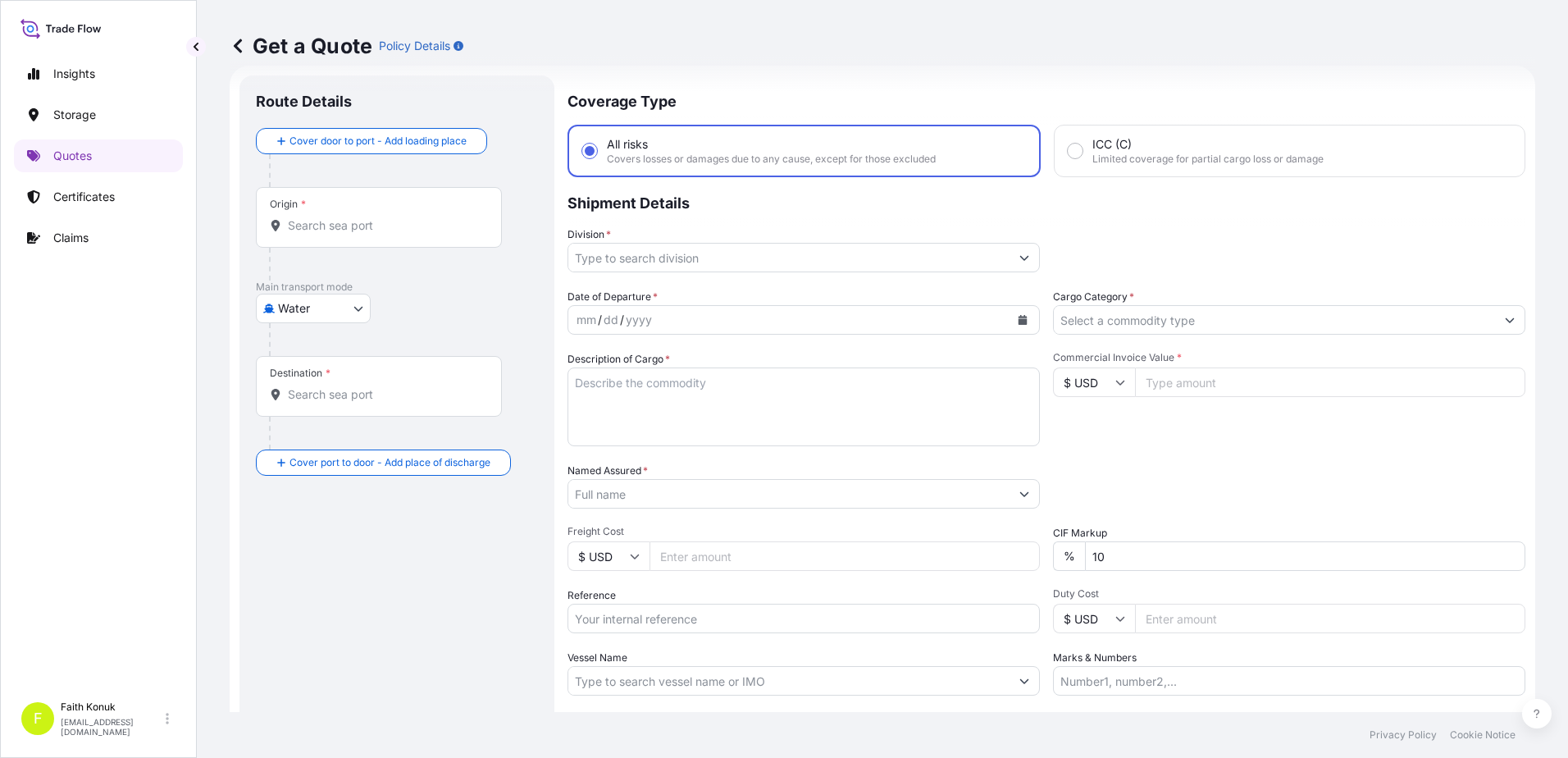
click at [360, 233] on input "Origin *" at bounding box center [384, 226] width 194 height 17
click at [310, 310] on body "Insights Storage Quotes Certificates Claims F [PERSON_NAME] [EMAIL_ADDRESS][DOM…" at bounding box center [784, 379] width 1568 height 758
click at [319, 409] on span "Inland" at bounding box center [303, 410] width 33 height 17
select select "Inland"
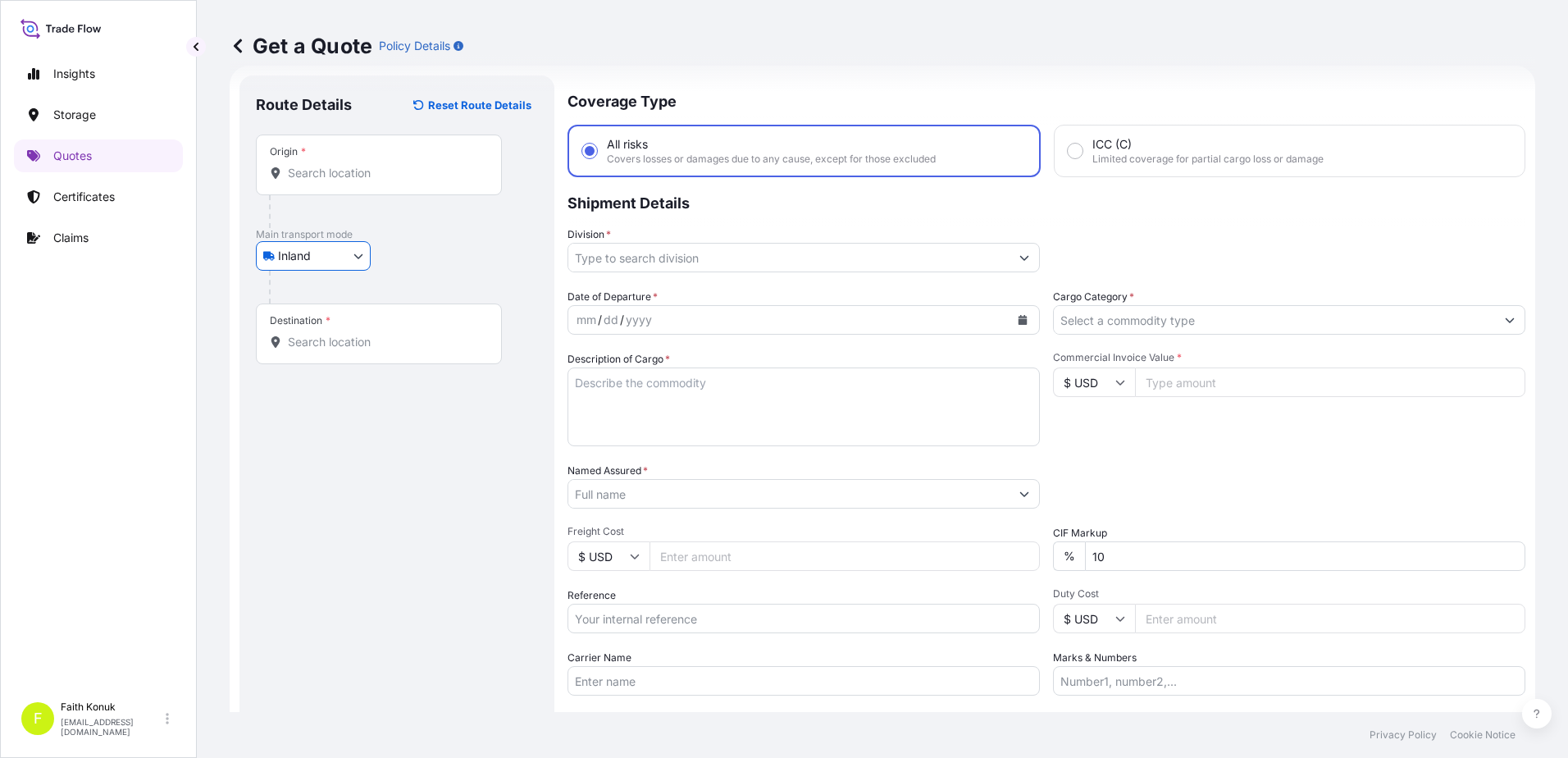
click at [328, 168] on input "Origin *" at bounding box center [384, 173] width 194 height 17
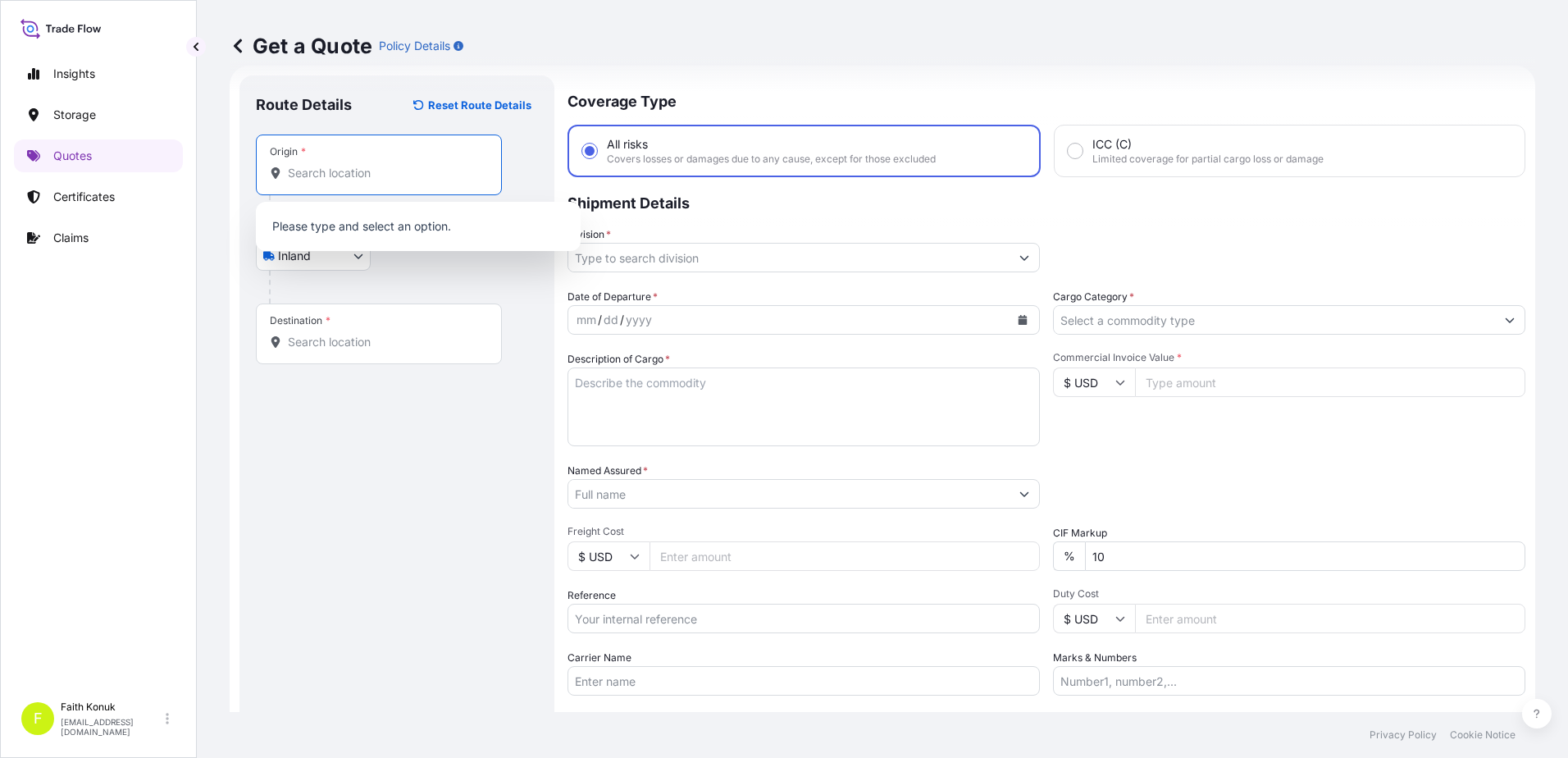
paste input "[GEOGRAPHIC_DATA]"
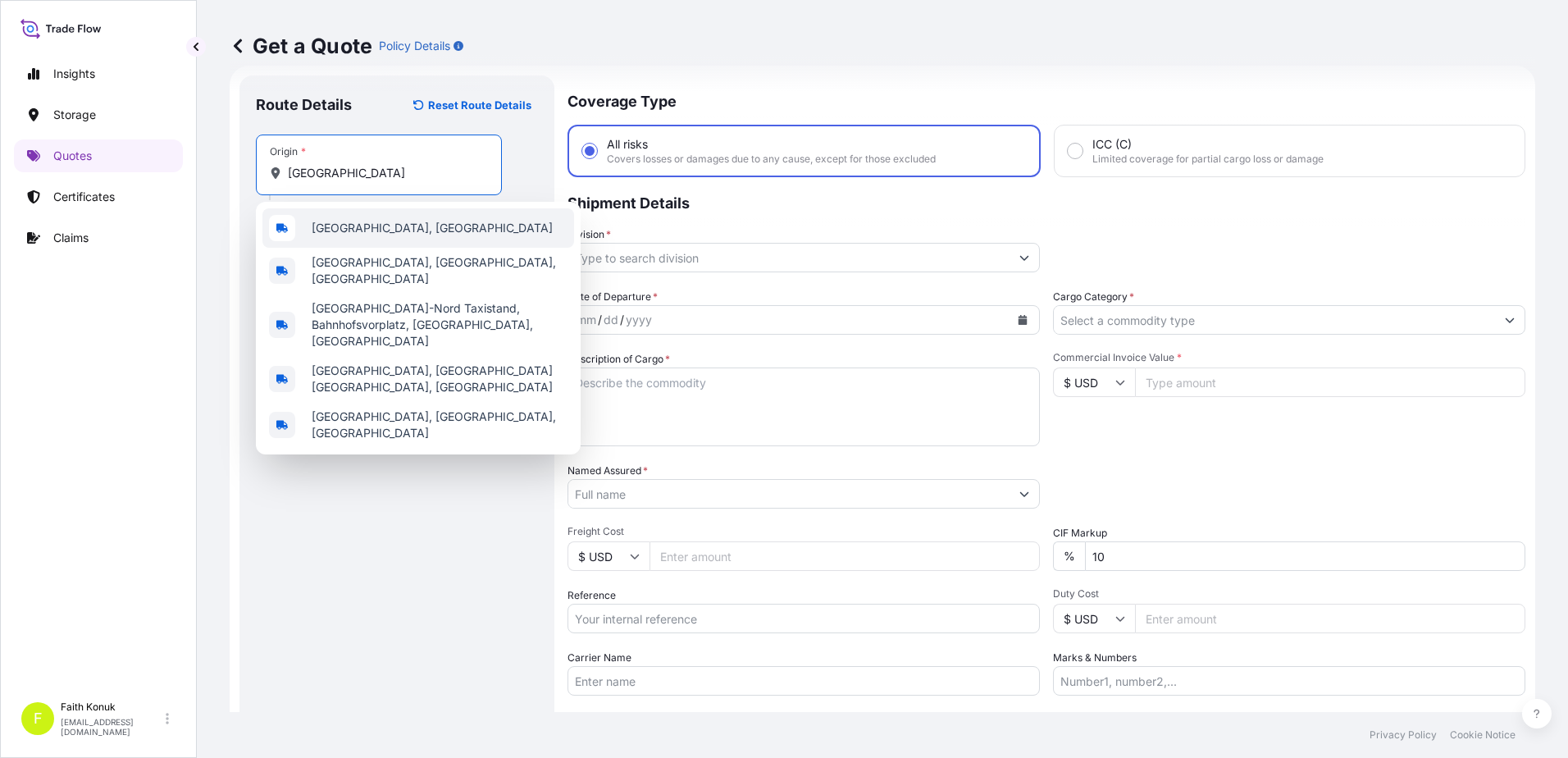
click at [388, 223] on span "[GEOGRAPHIC_DATA], [GEOGRAPHIC_DATA]" at bounding box center [432, 228] width 241 height 17
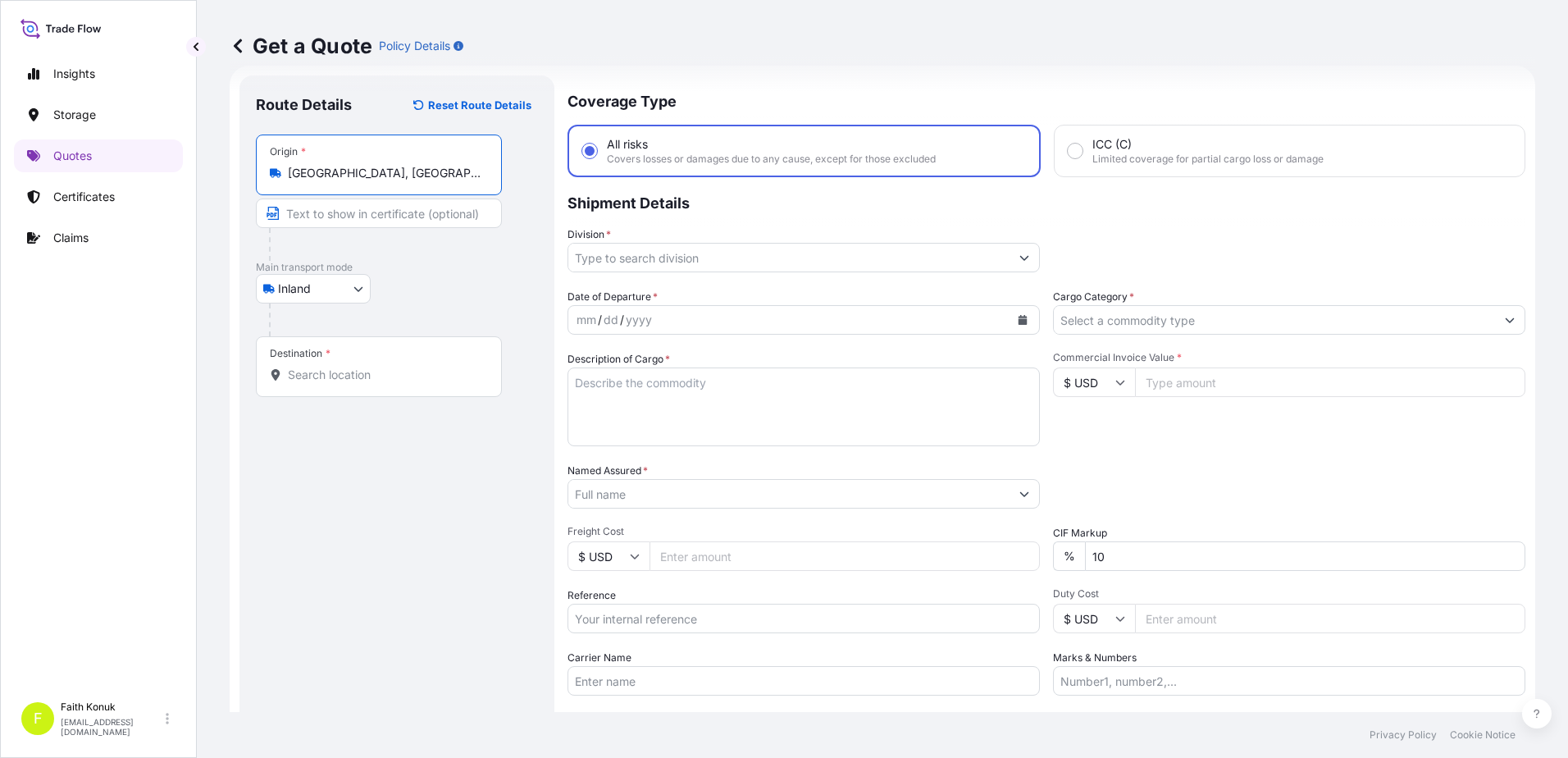
type input "[GEOGRAPHIC_DATA], [GEOGRAPHIC_DATA]"
click at [445, 295] on div "Inland Air Water Inland" at bounding box center [397, 288] width 282 height 29
click at [398, 380] on input "Destination *" at bounding box center [384, 375] width 194 height 17
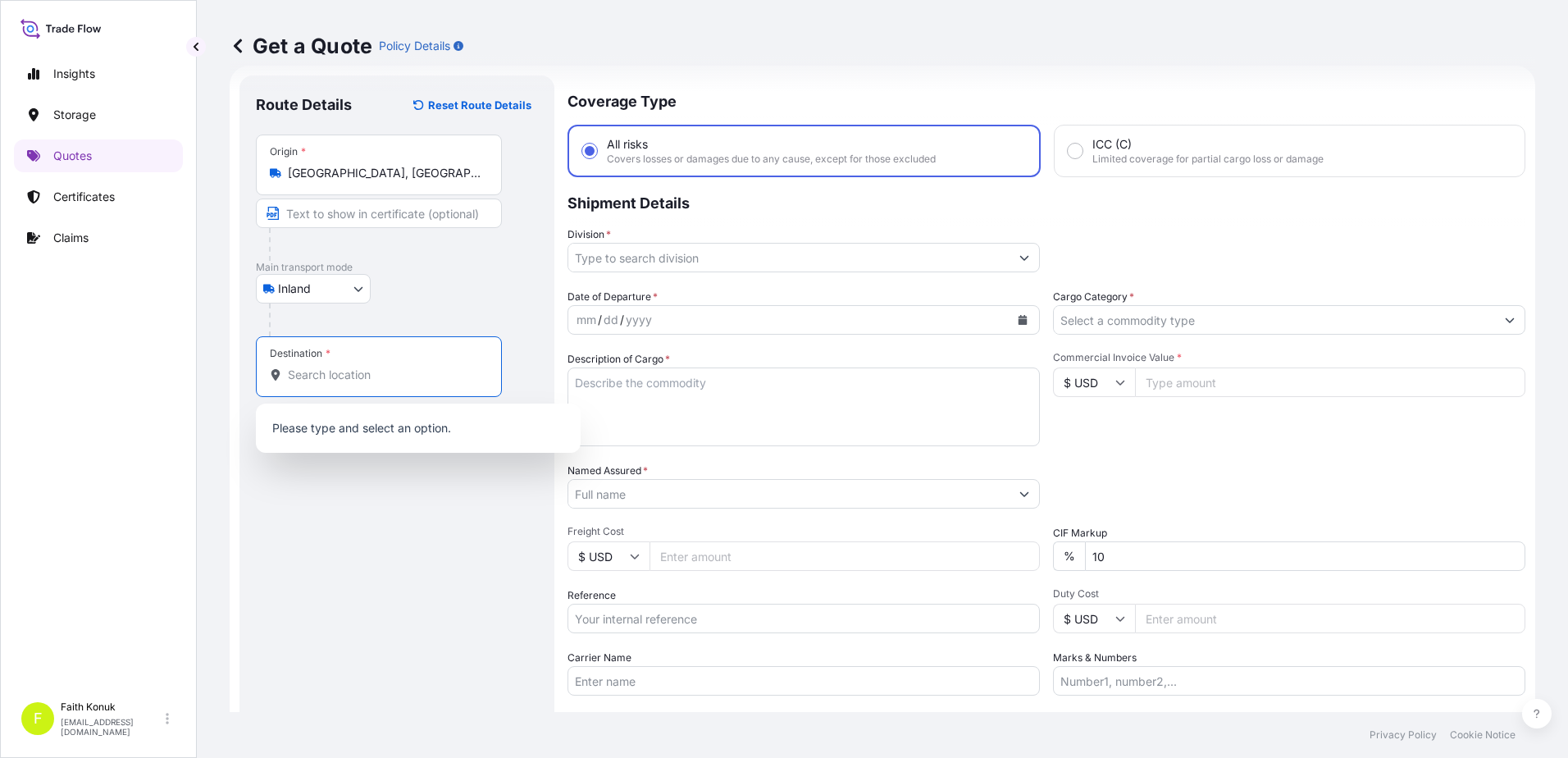
paste input "MANISA"
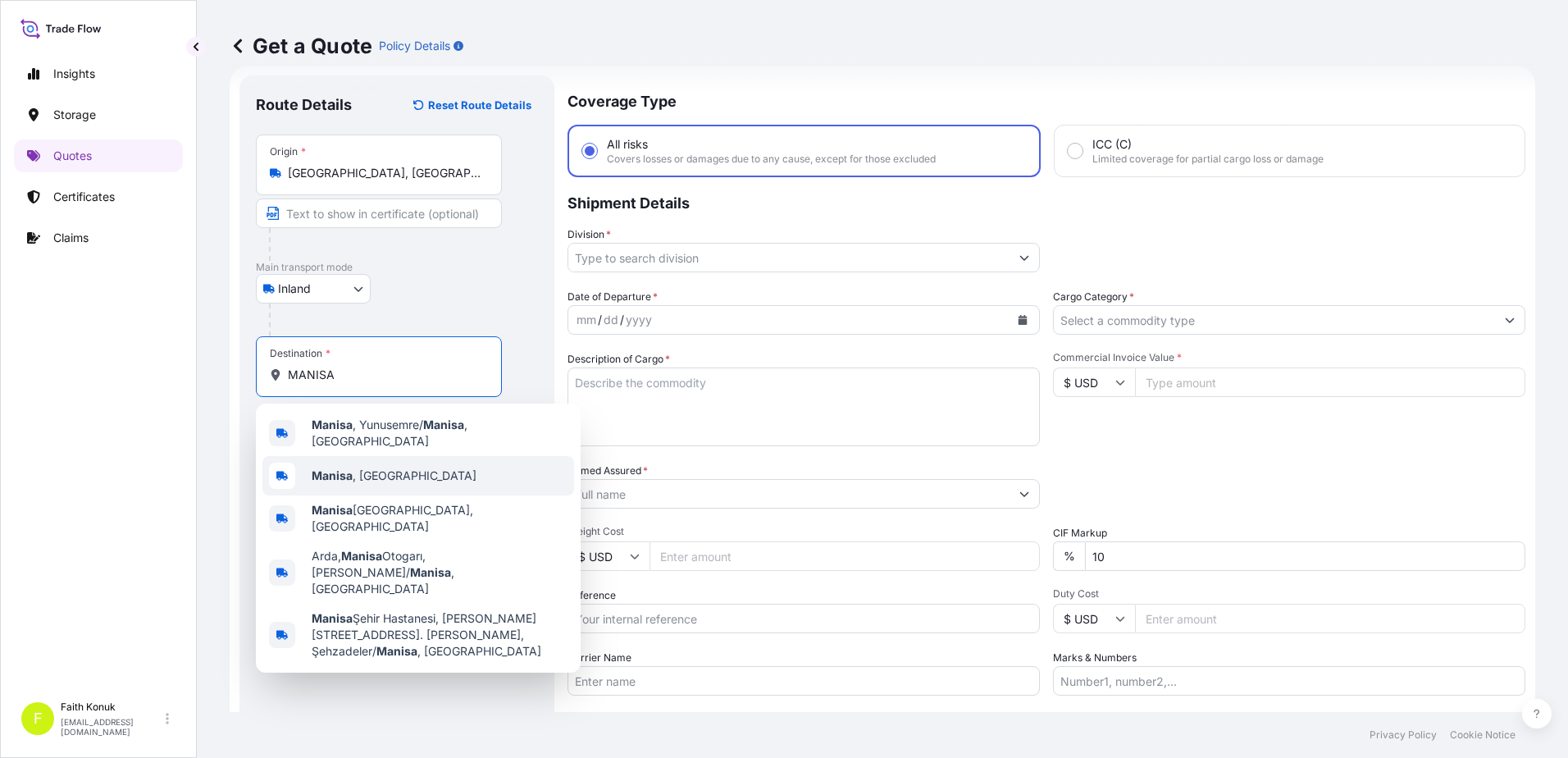
click at [389, 468] on span "[GEOGRAPHIC_DATA] , [GEOGRAPHIC_DATA]" at bounding box center [393, 476] width 164 height 17
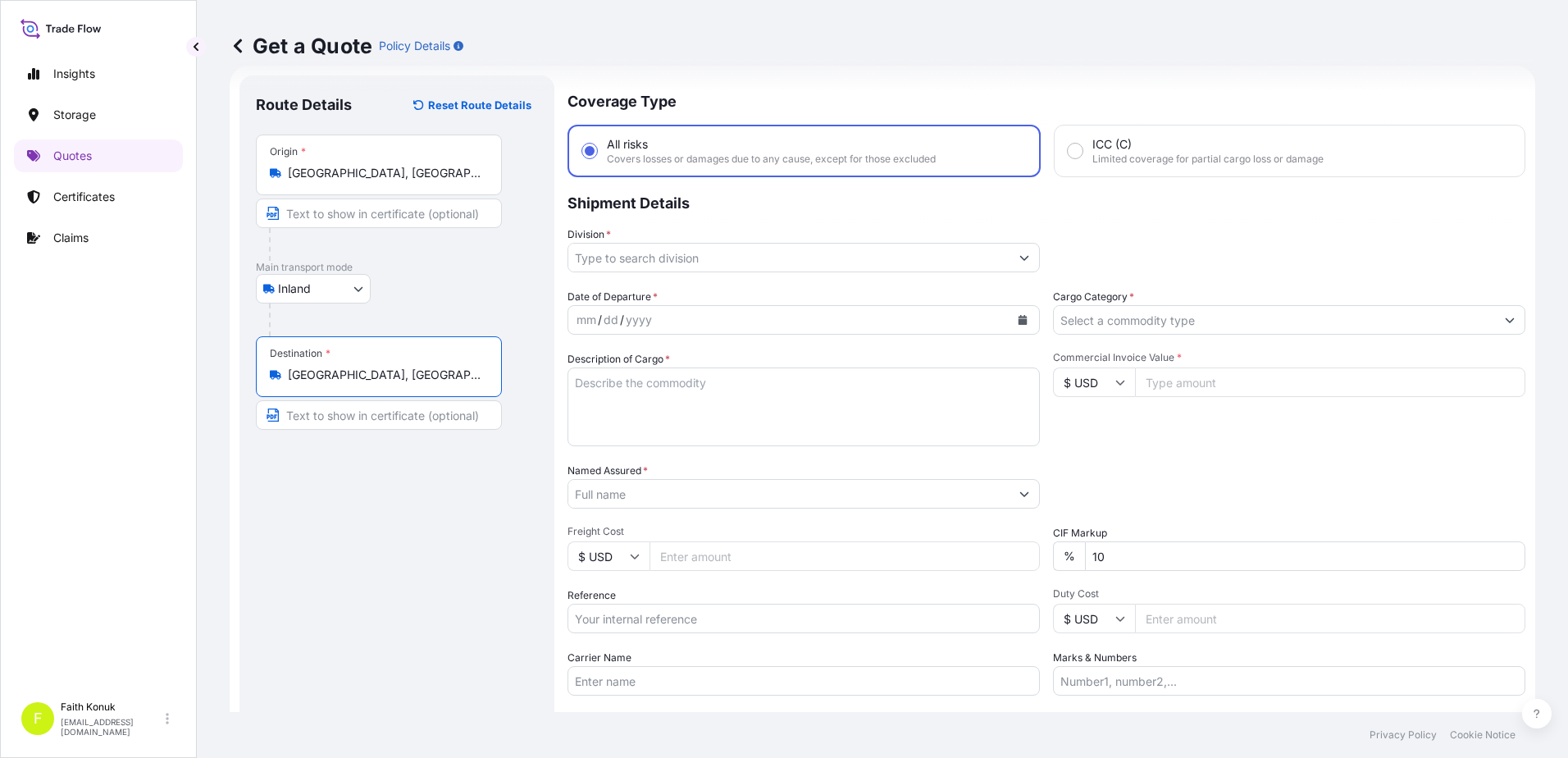
type input "[GEOGRAPHIC_DATA], [GEOGRAPHIC_DATA]"
click at [408, 287] on div "Inland Air Water Inland" at bounding box center [397, 288] width 282 height 29
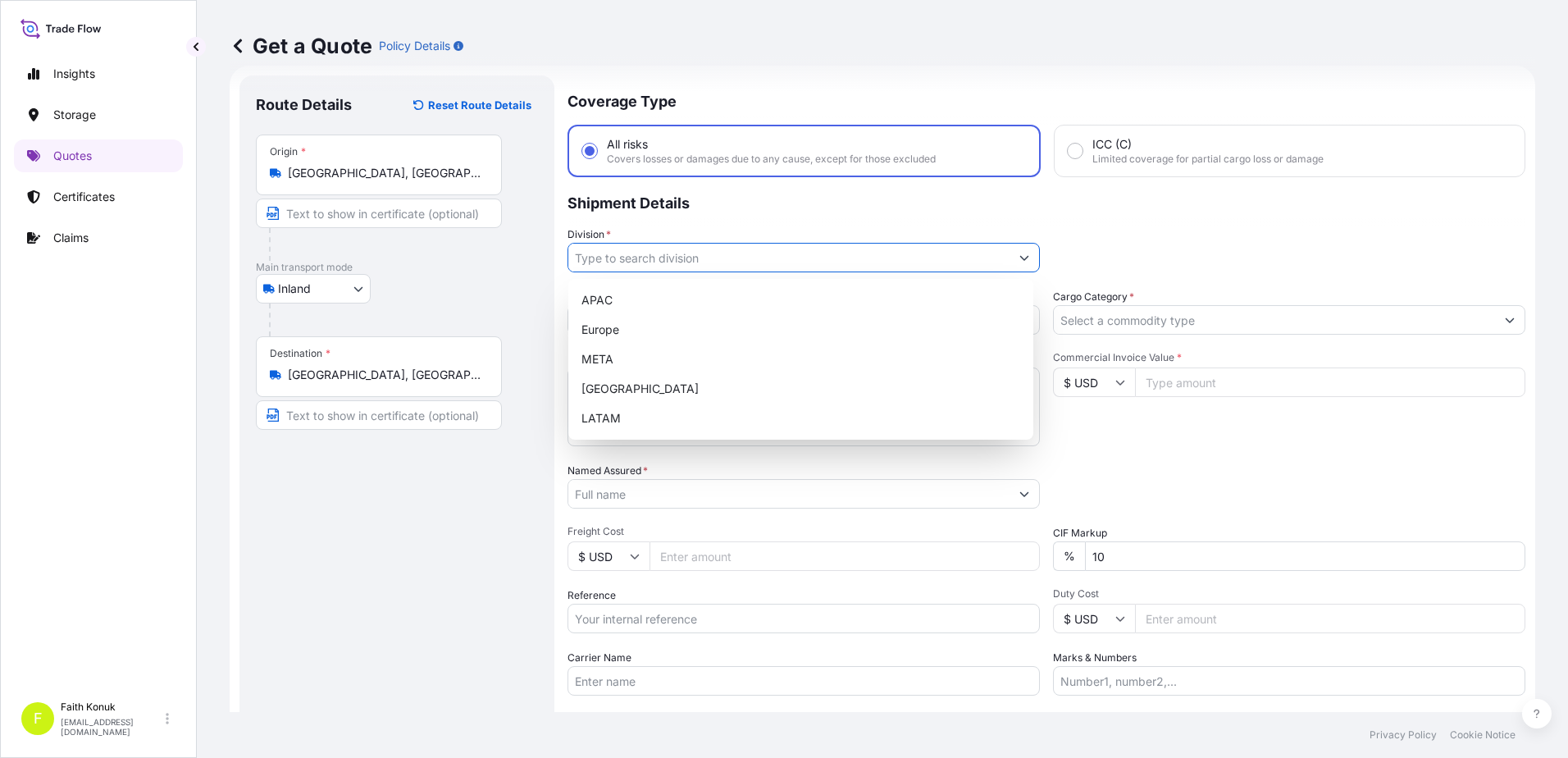
click at [631, 256] on input "Division *" at bounding box center [789, 257] width 441 height 29
click at [622, 360] on div "META" at bounding box center [801, 359] width 452 height 29
type input "META"
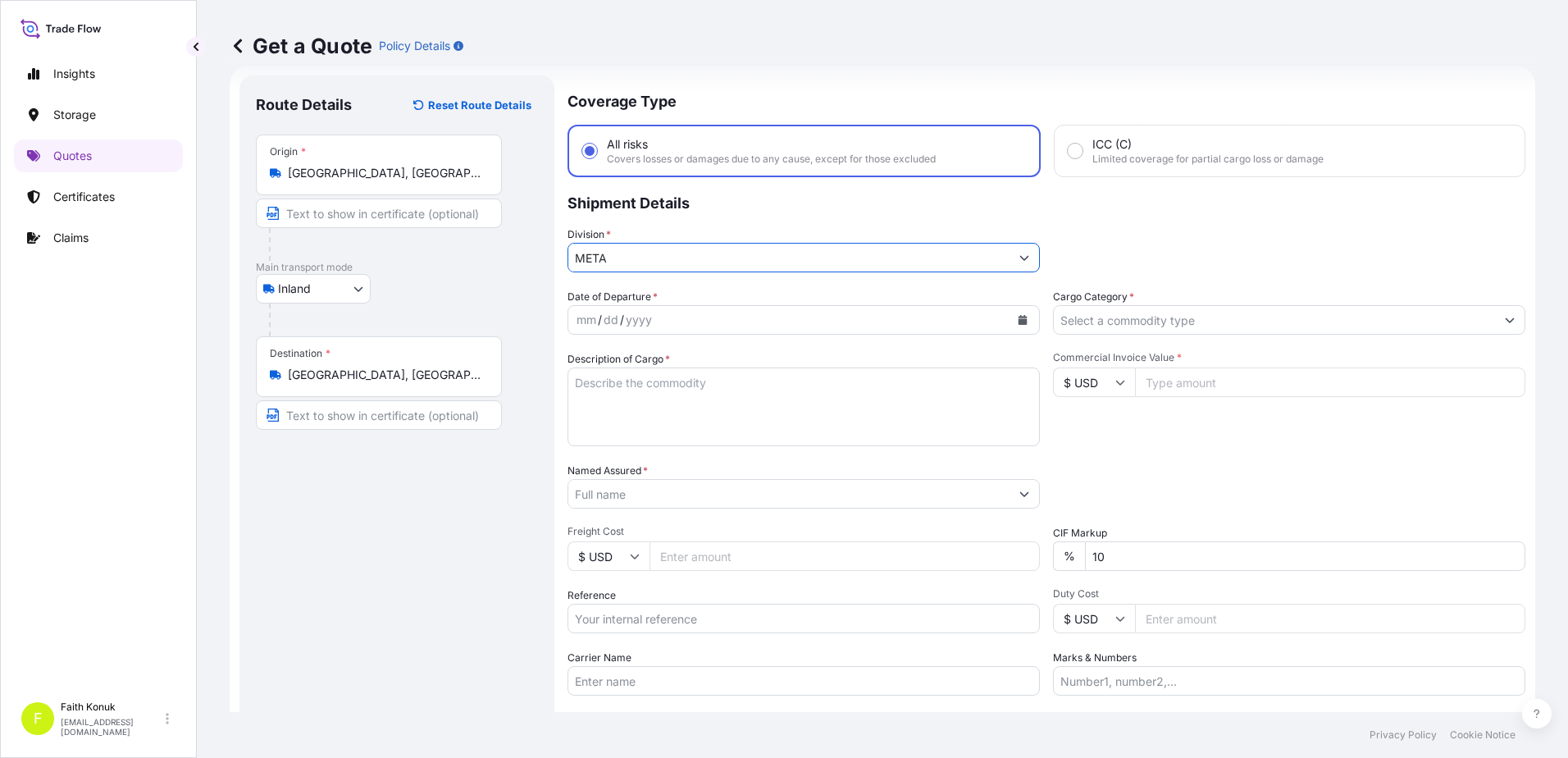
click at [705, 207] on p "Shipment Details" at bounding box center [1046, 202] width 958 height 50
click at [1010, 320] on button "Calendar" at bounding box center [1022, 320] width 27 height 27
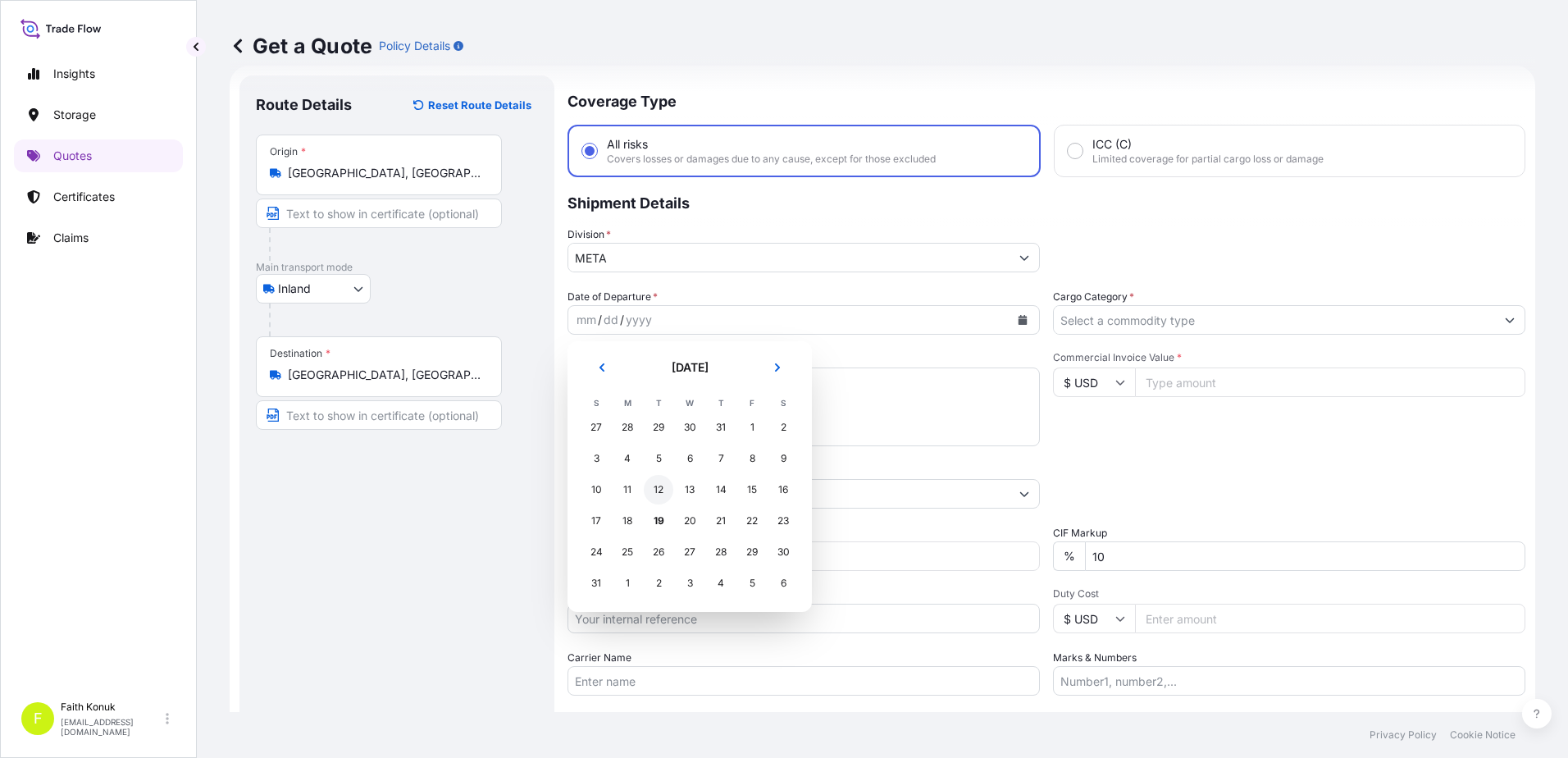
click at [652, 498] on div "12" at bounding box center [659, 490] width 29 height 29
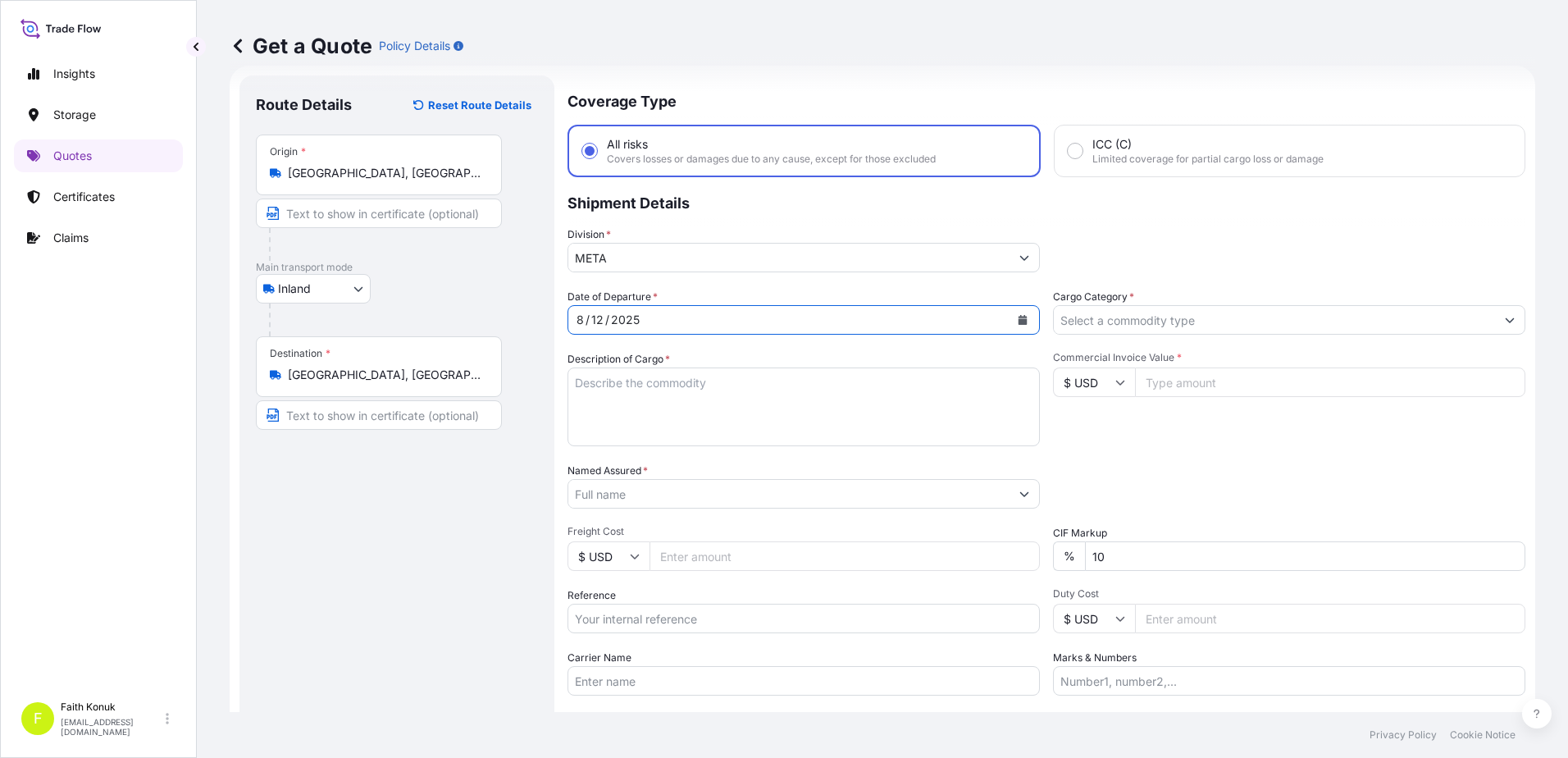
click at [624, 377] on textarea "Description of Cargo *" at bounding box center [804, 407] width 472 height 79
click at [600, 394] on textarea "Description of Cargo *" at bounding box center [804, 407] width 472 height 79
paste textarea "PLASTIC PLT 18 KAP - 2166"
click at [605, 410] on textarea "PLASTIC PLT 18 KAP - 2166" at bounding box center [804, 407] width 472 height 79
paste textarea "20 AKH 417"
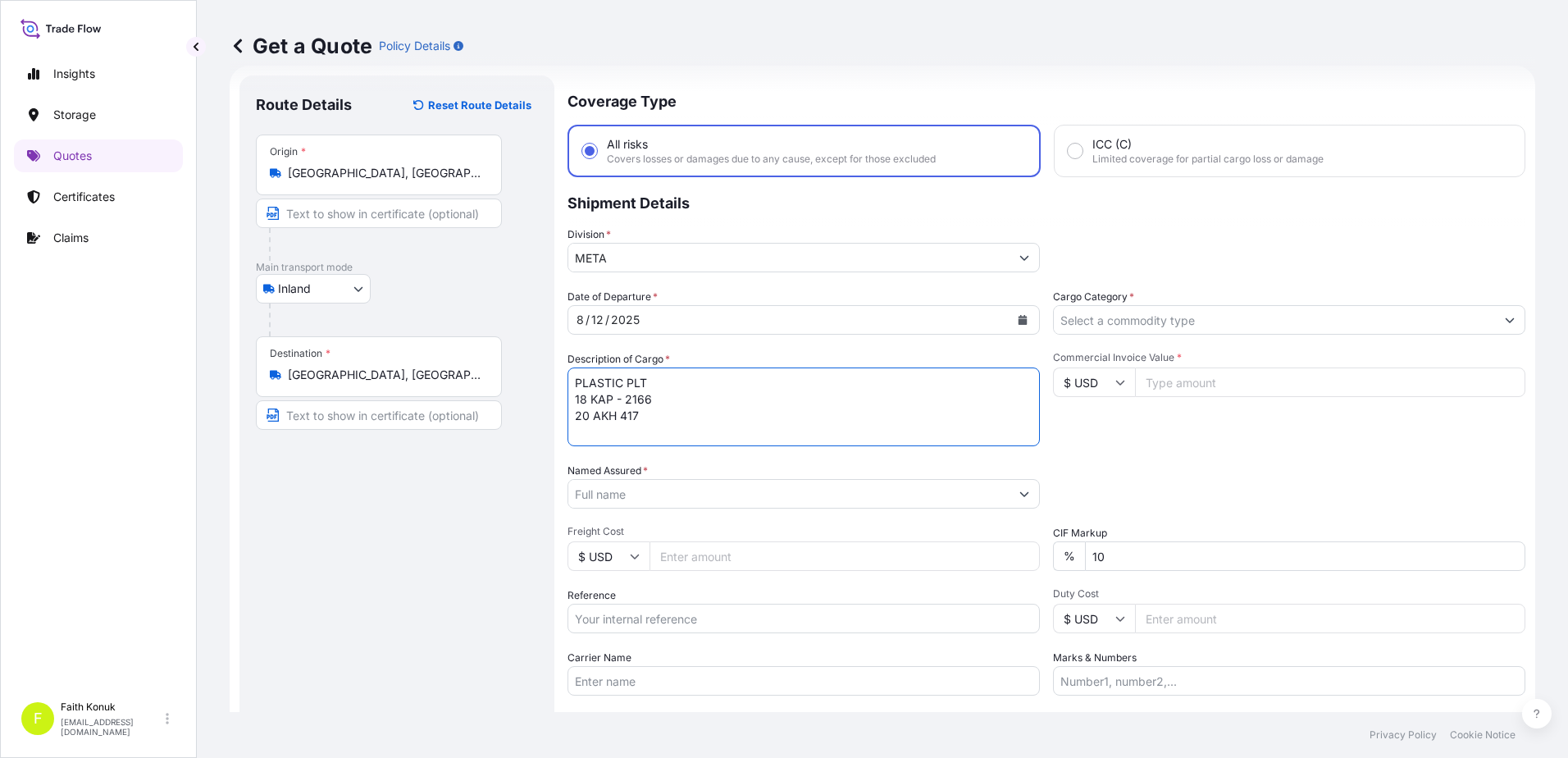
scroll to position [10, 0]
type textarea "PLASTIC PLT 18 KAP - 2166 20 AKH 417 INSURANCE PREMIUM USD 35 (TAX INCLUDED)"
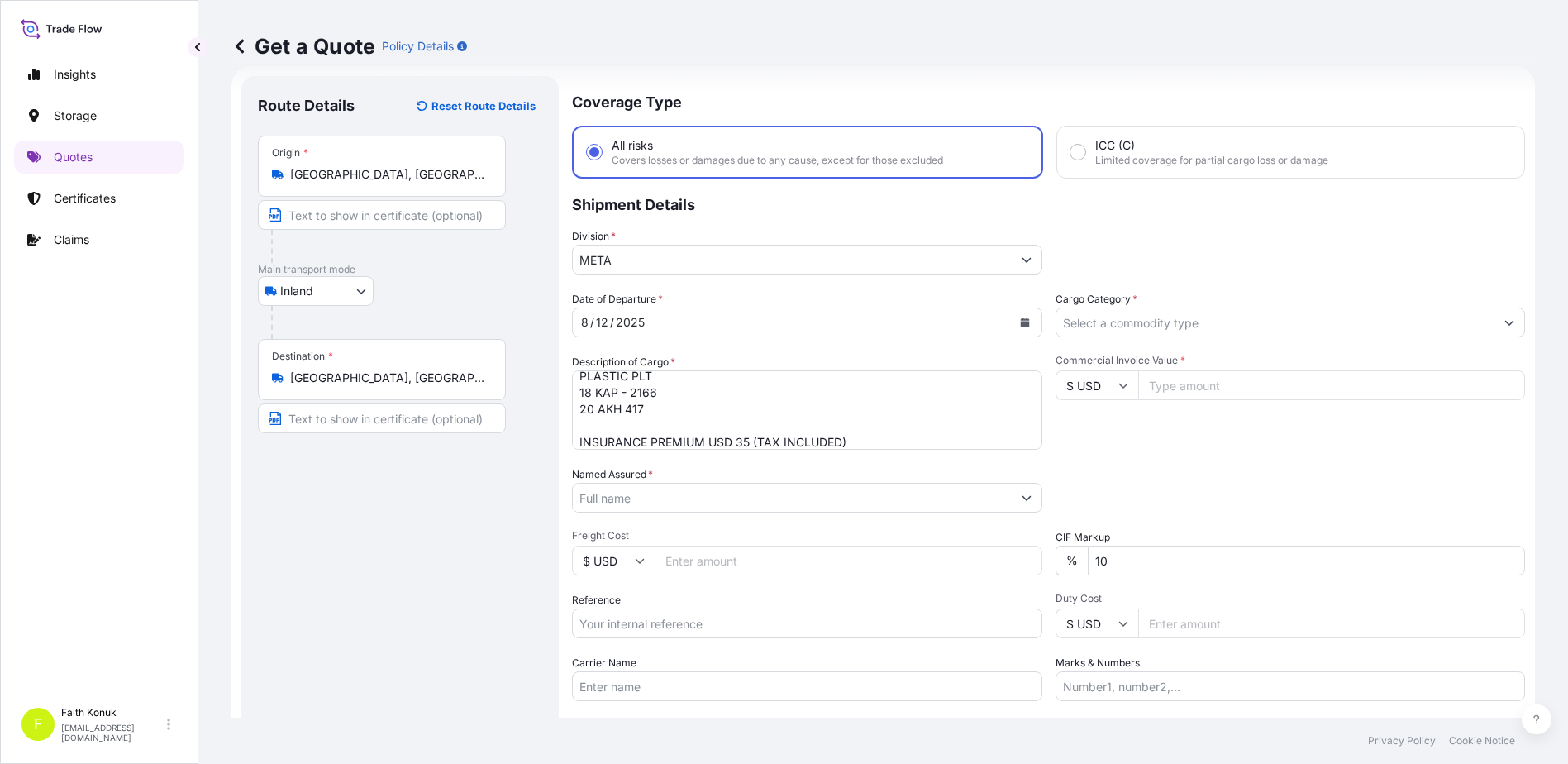
click at [665, 492] on input "Named Assured *" at bounding box center [792, 497] width 439 height 30
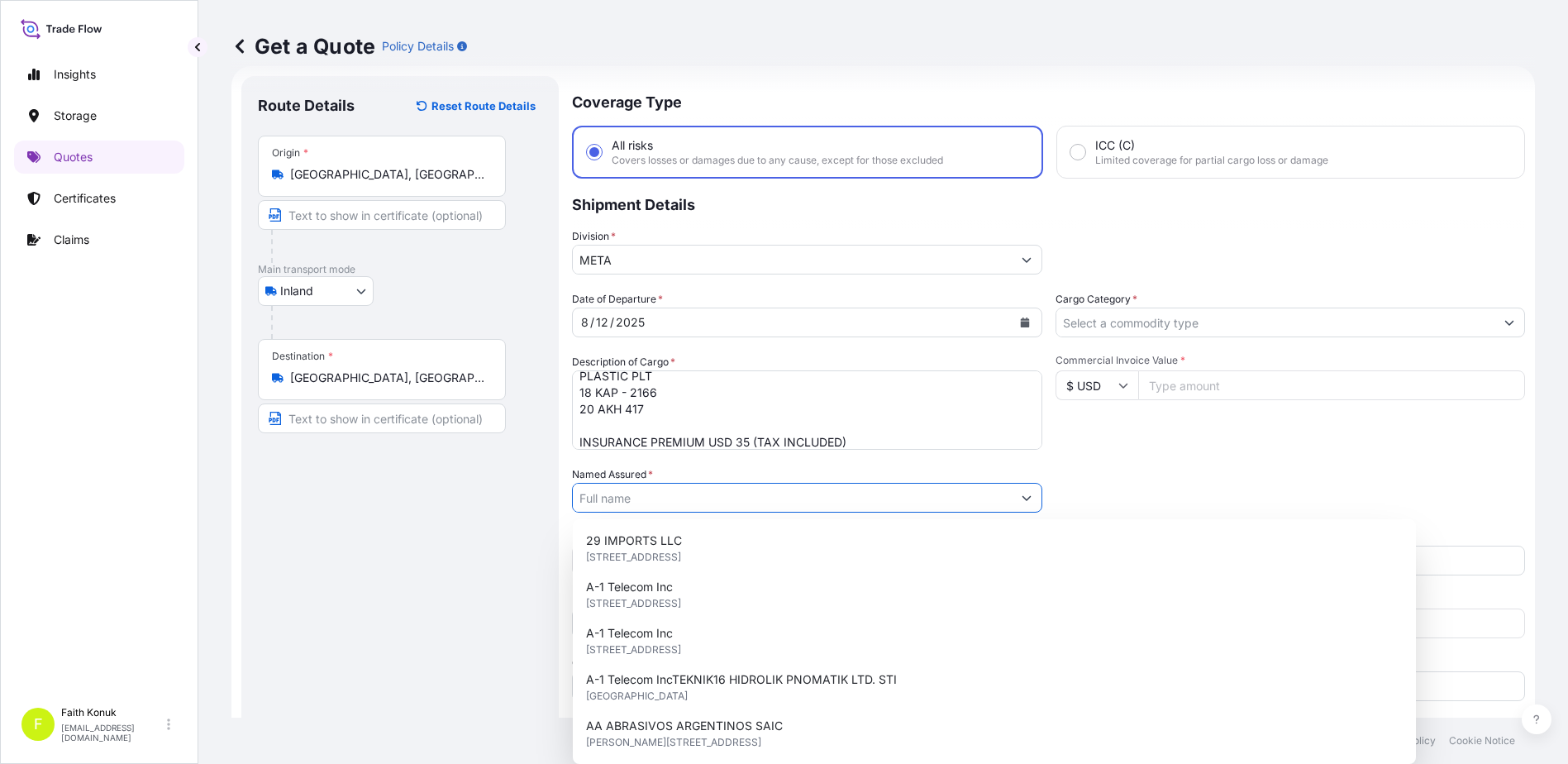
paste input "BALL TRADING [GEOGRAPHIC_DATA]"
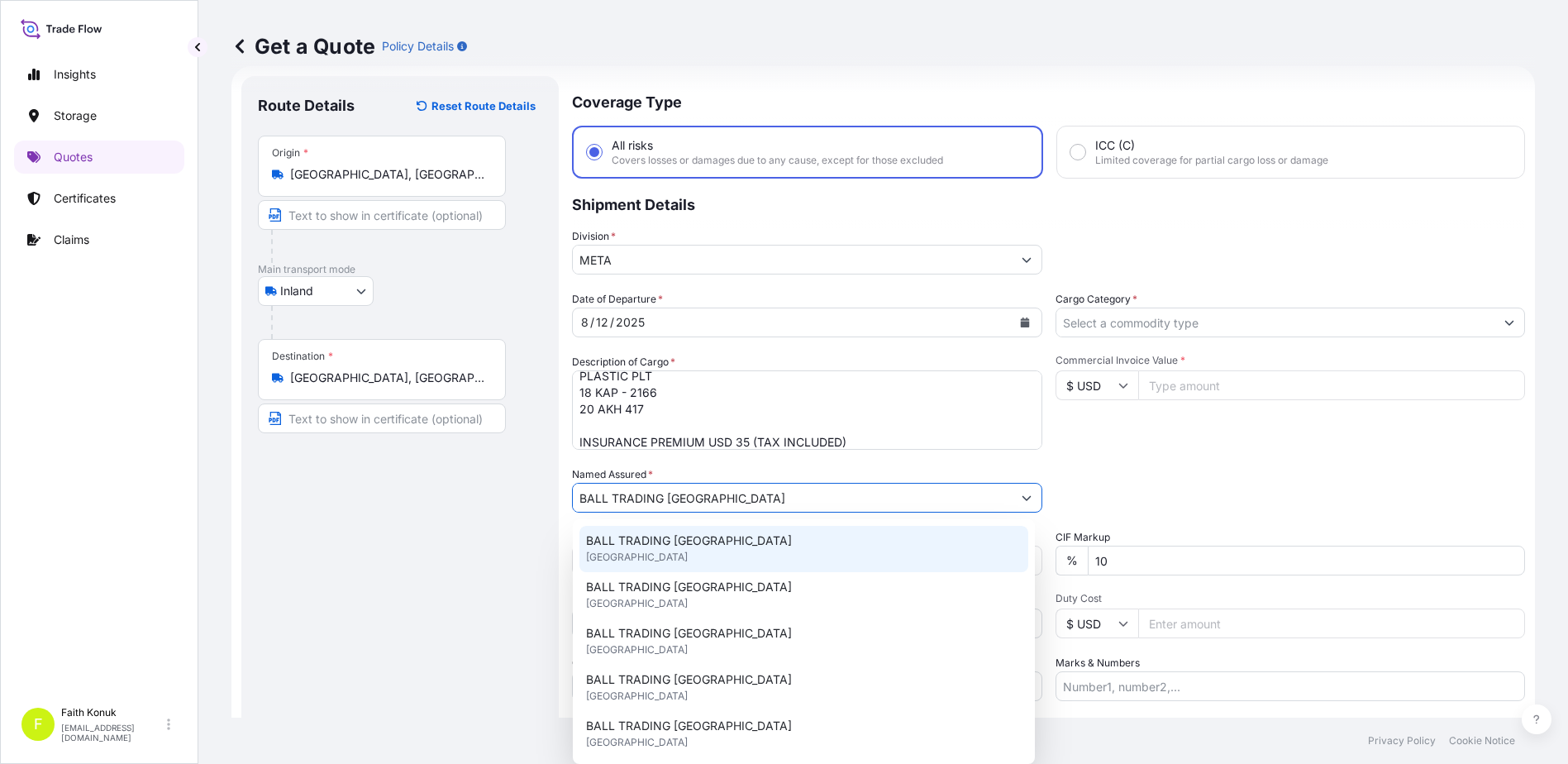
click at [662, 536] on span "BALL TRADING [GEOGRAPHIC_DATA]" at bounding box center [689, 541] width 205 height 17
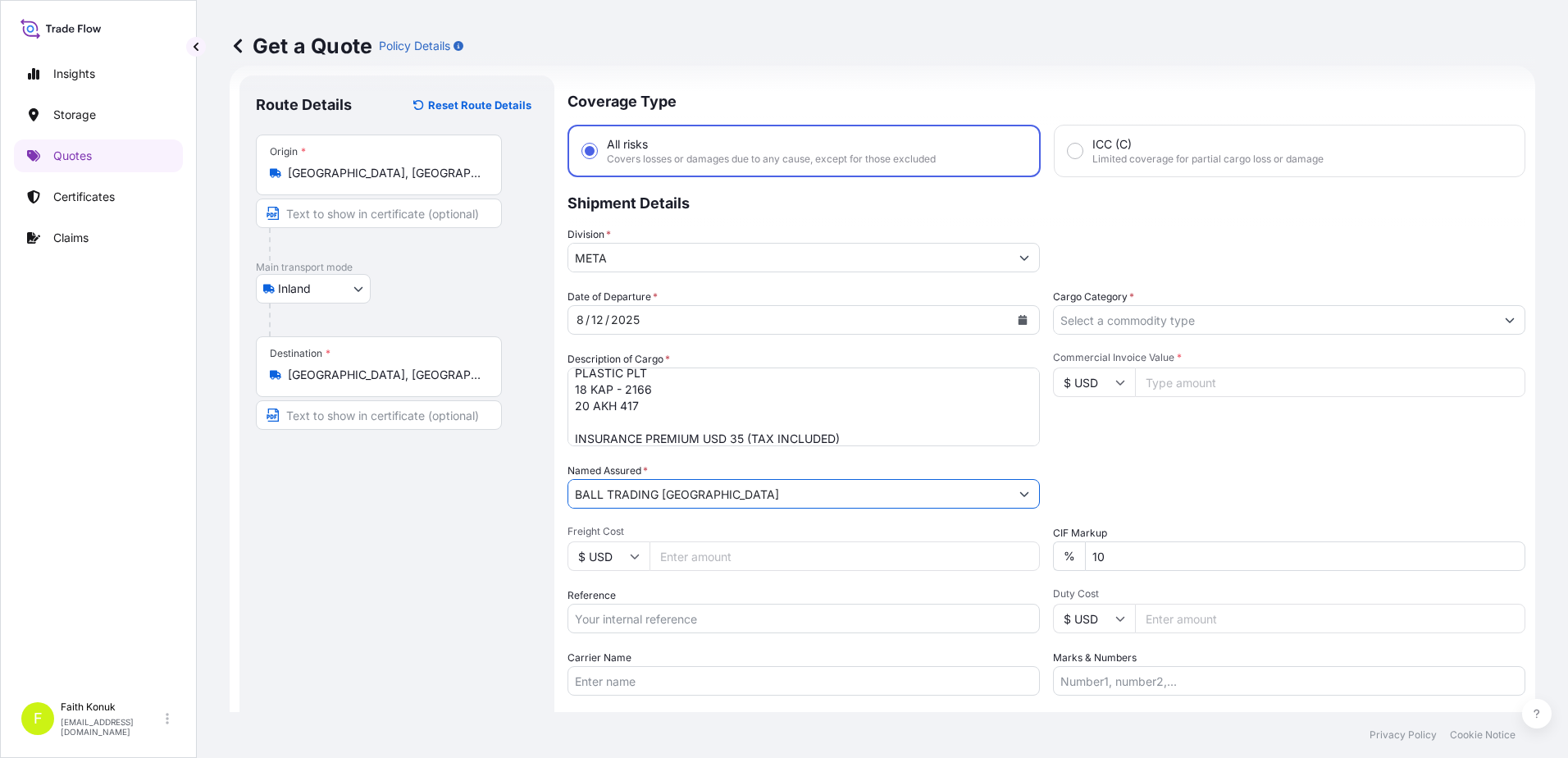
type input "BALL TRADING [GEOGRAPHIC_DATA]"
click at [676, 473] on div "Named Assured * BALL TRADING [GEOGRAPHIC_DATA]" at bounding box center [804, 486] width 472 height 46
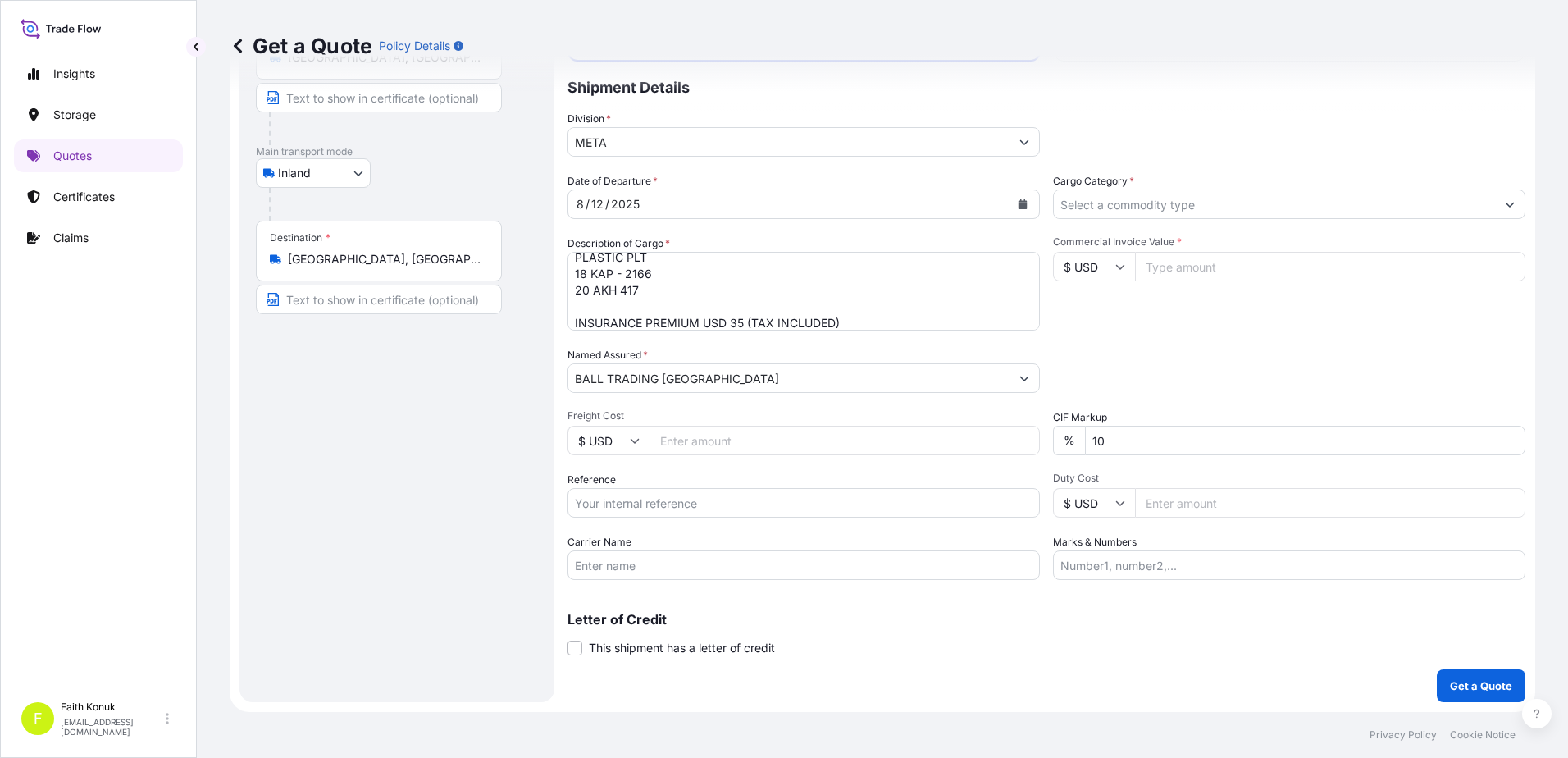
click at [638, 502] on input "Reference" at bounding box center [804, 503] width 472 height 29
paste input "2211769954"
type input "2211769954"
drag, startPoint x: 619, startPoint y: 570, endPoint x: 630, endPoint y: 570, distance: 11.0
click at [619, 570] on input "Carrier Name" at bounding box center [804, 565] width 472 height 29
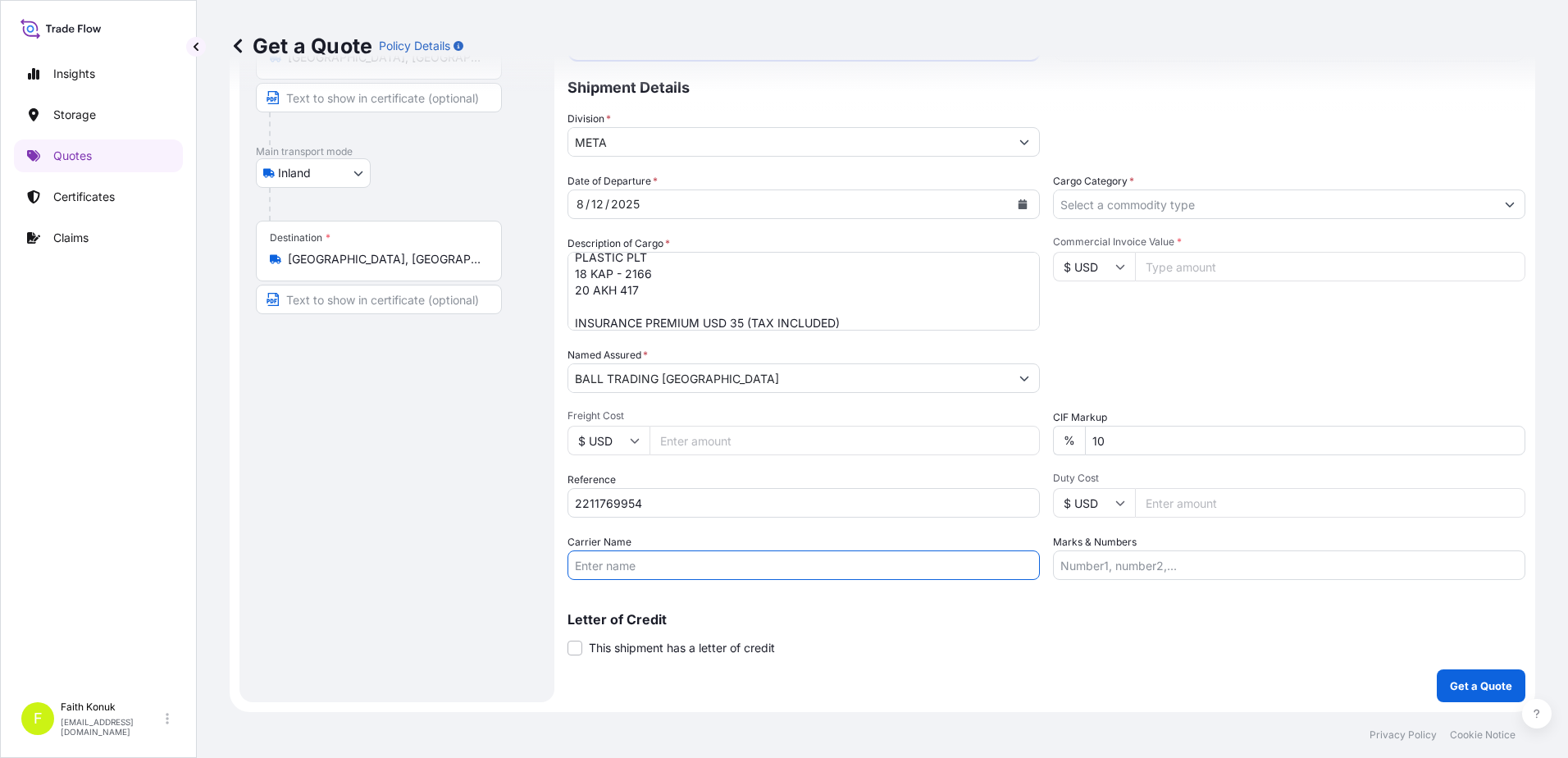
paste input "20 AKH 417"
type input "20 AKH 417"
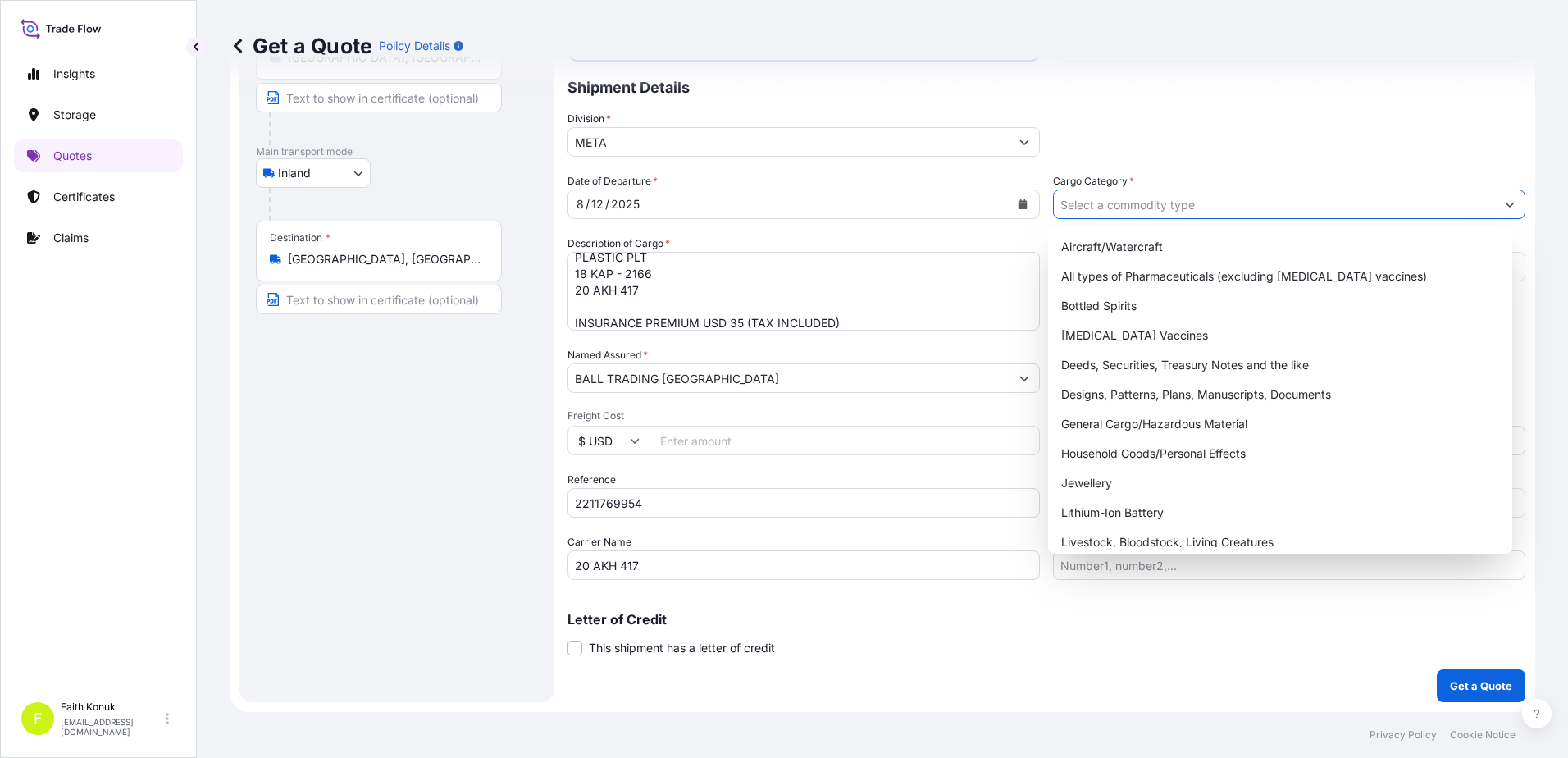
click at [1100, 198] on input "Cargo Category *" at bounding box center [1274, 204] width 441 height 29
click at [1106, 413] on div "General Cargo/Hazardous Material" at bounding box center [1280, 424] width 452 height 29
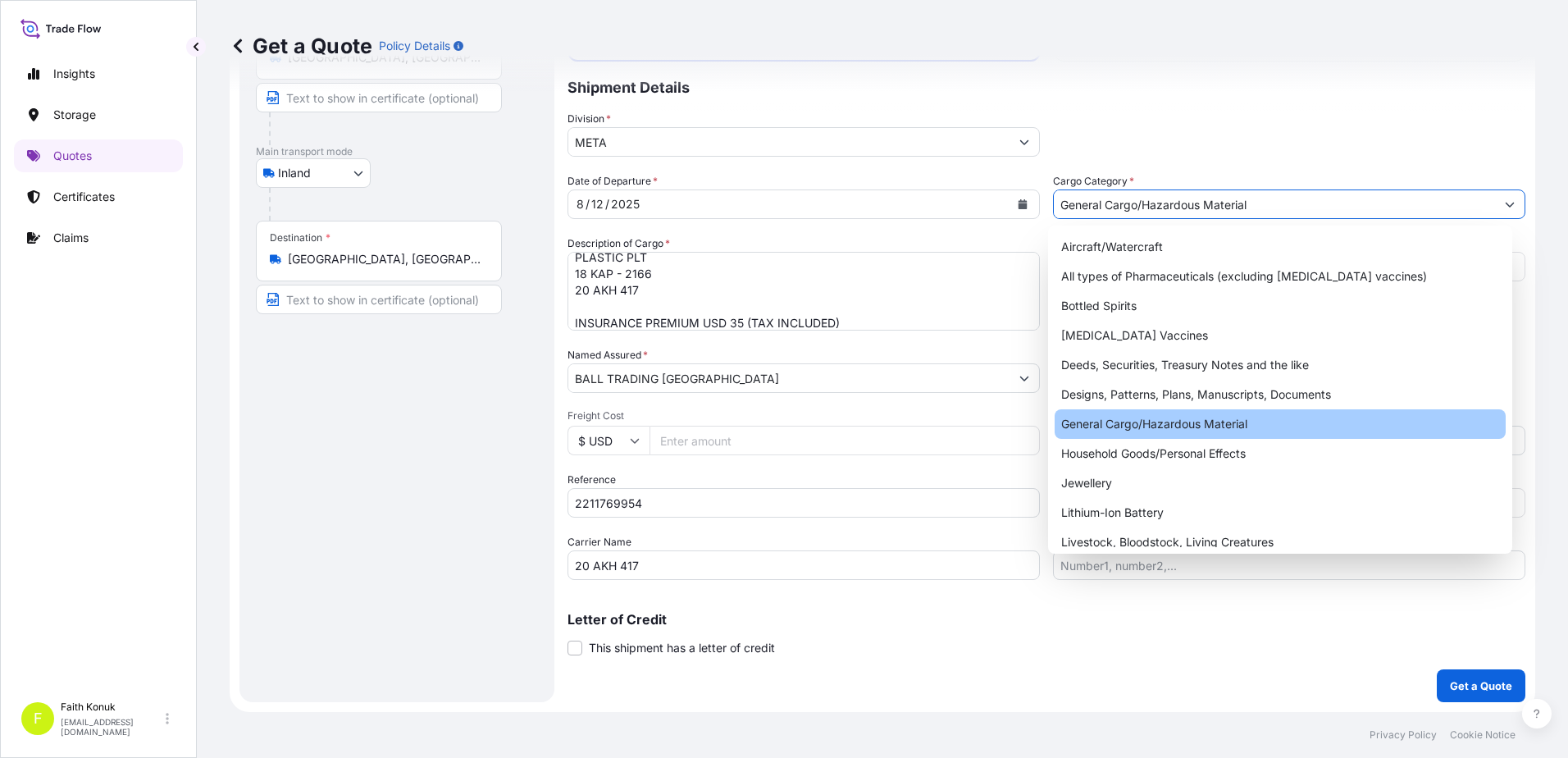
type input "General Cargo/Hazardous Material"
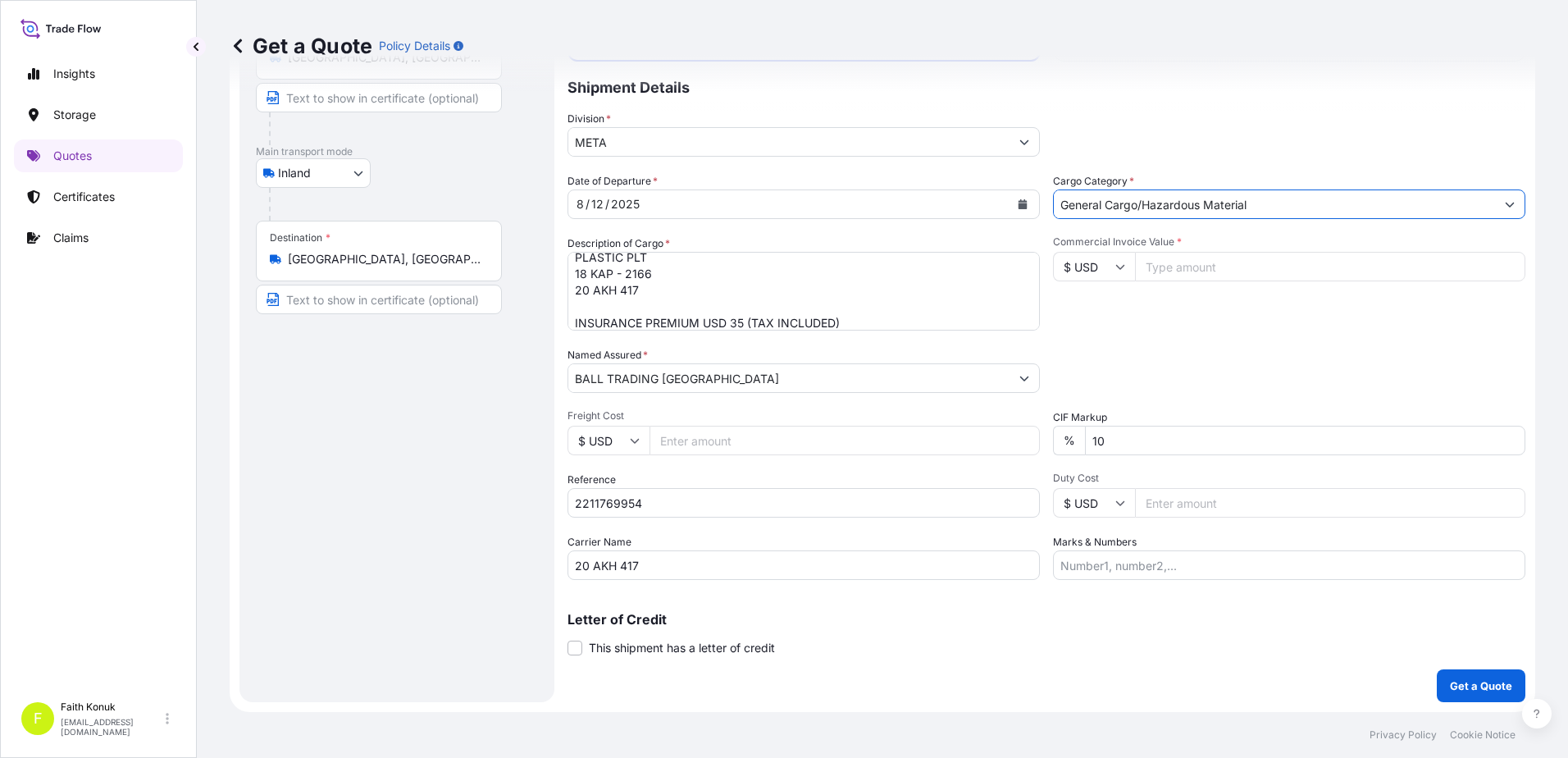
click at [1159, 306] on div "Commercial Invoice Value * $ USD" at bounding box center [1289, 283] width 472 height 96
click at [1115, 264] on icon at bounding box center [1120, 266] width 10 height 10
click at [1084, 256] on div "TL TRY" at bounding box center [1088, 242] width 69 height 31
type input "TL TRY"
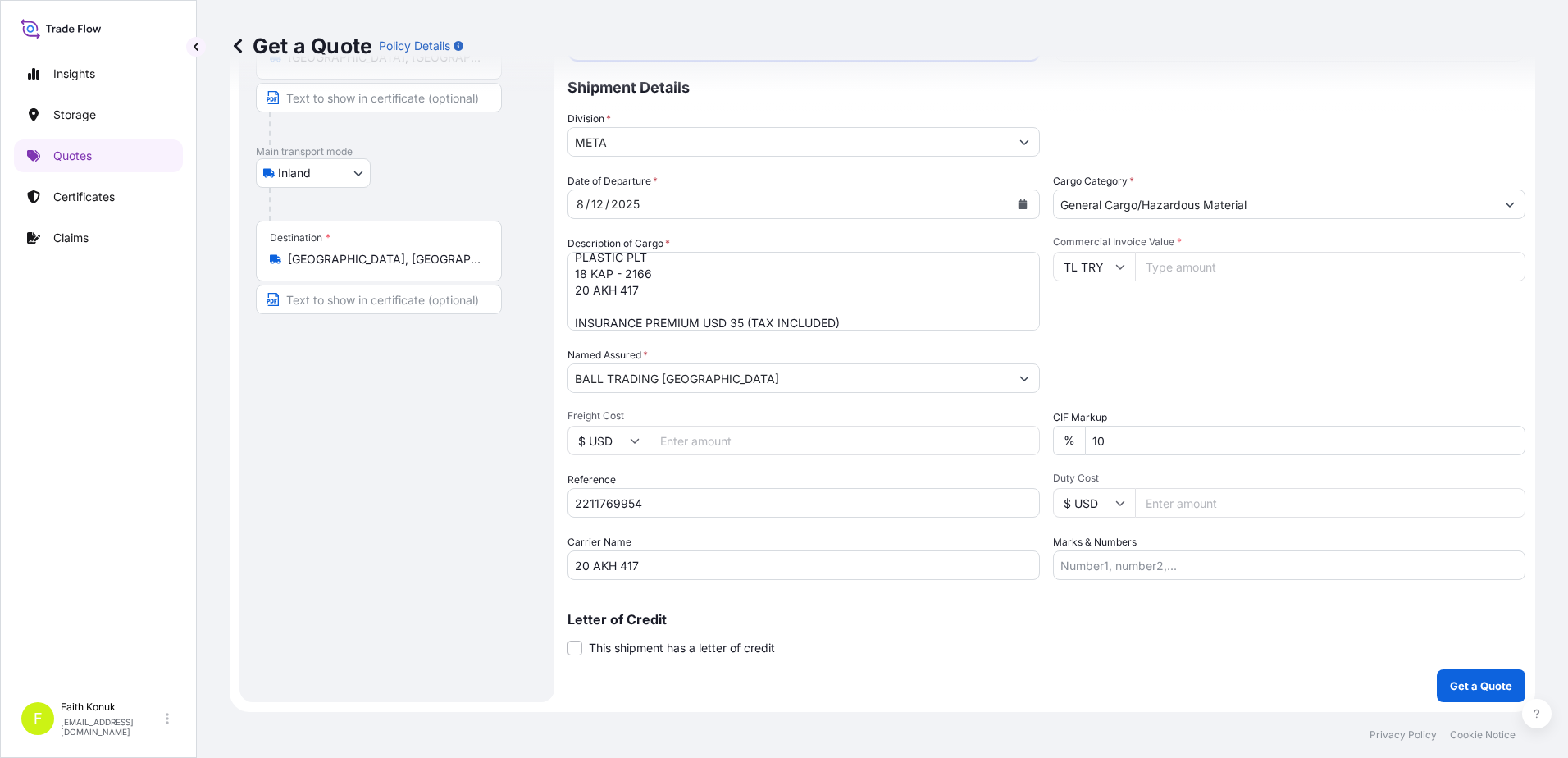
click at [1177, 264] on input "Commercial Invoice Value *" at bounding box center [1330, 266] width 390 height 29
type input "540982.22"
drag, startPoint x: 1177, startPoint y: 444, endPoint x: 1019, endPoint y: 436, distance: 158.2
click at [927, 438] on div "Date of Departure * [DATE] Cargo Category * General Cargo/Hazardous Material De…" at bounding box center [1046, 376] width 958 height 407
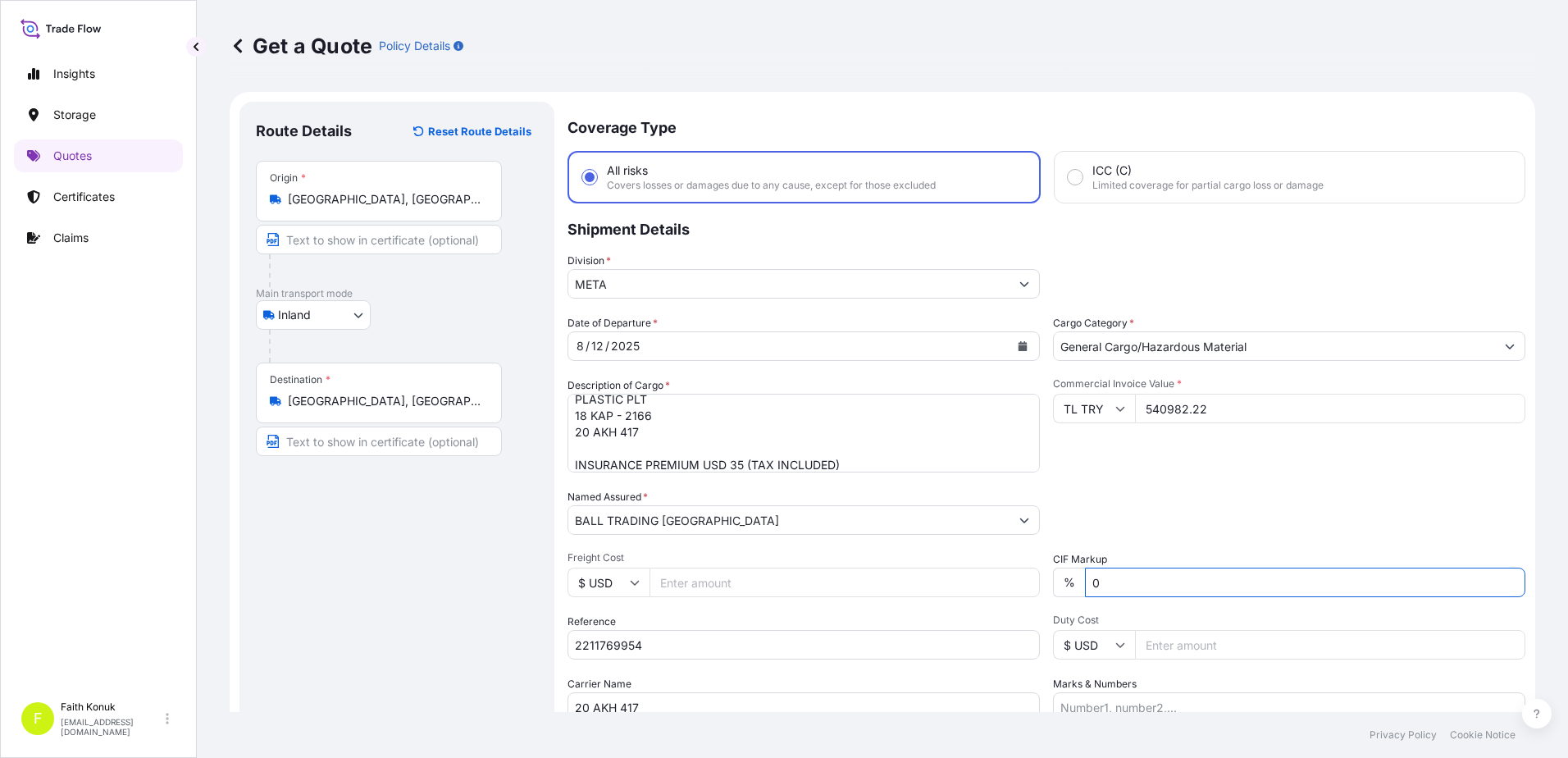
scroll to position [141, 0]
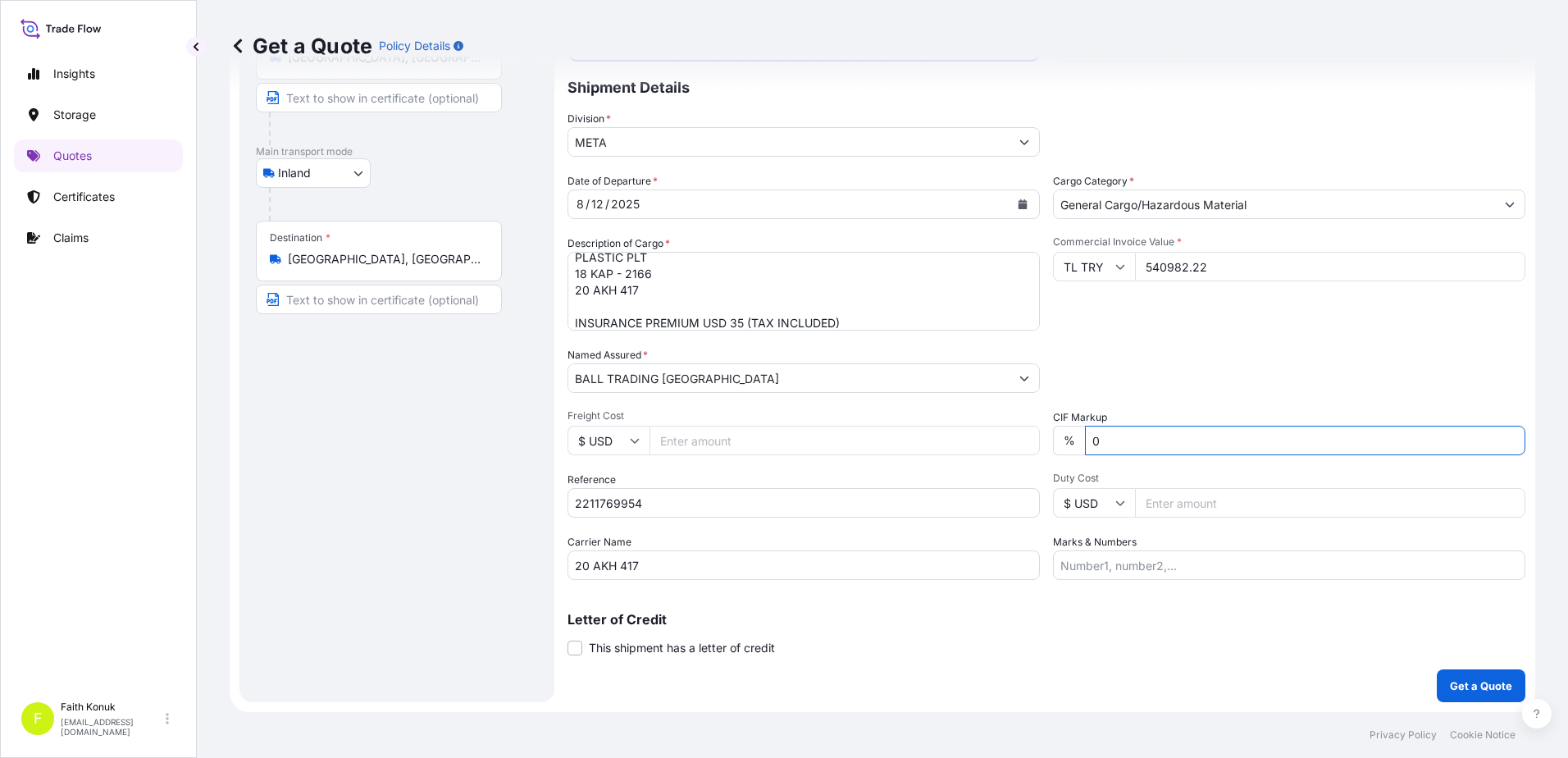
type input "0"
click at [1472, 697] on button "Get a Quote" at bounding box center [1481, 686] width 88 height 33
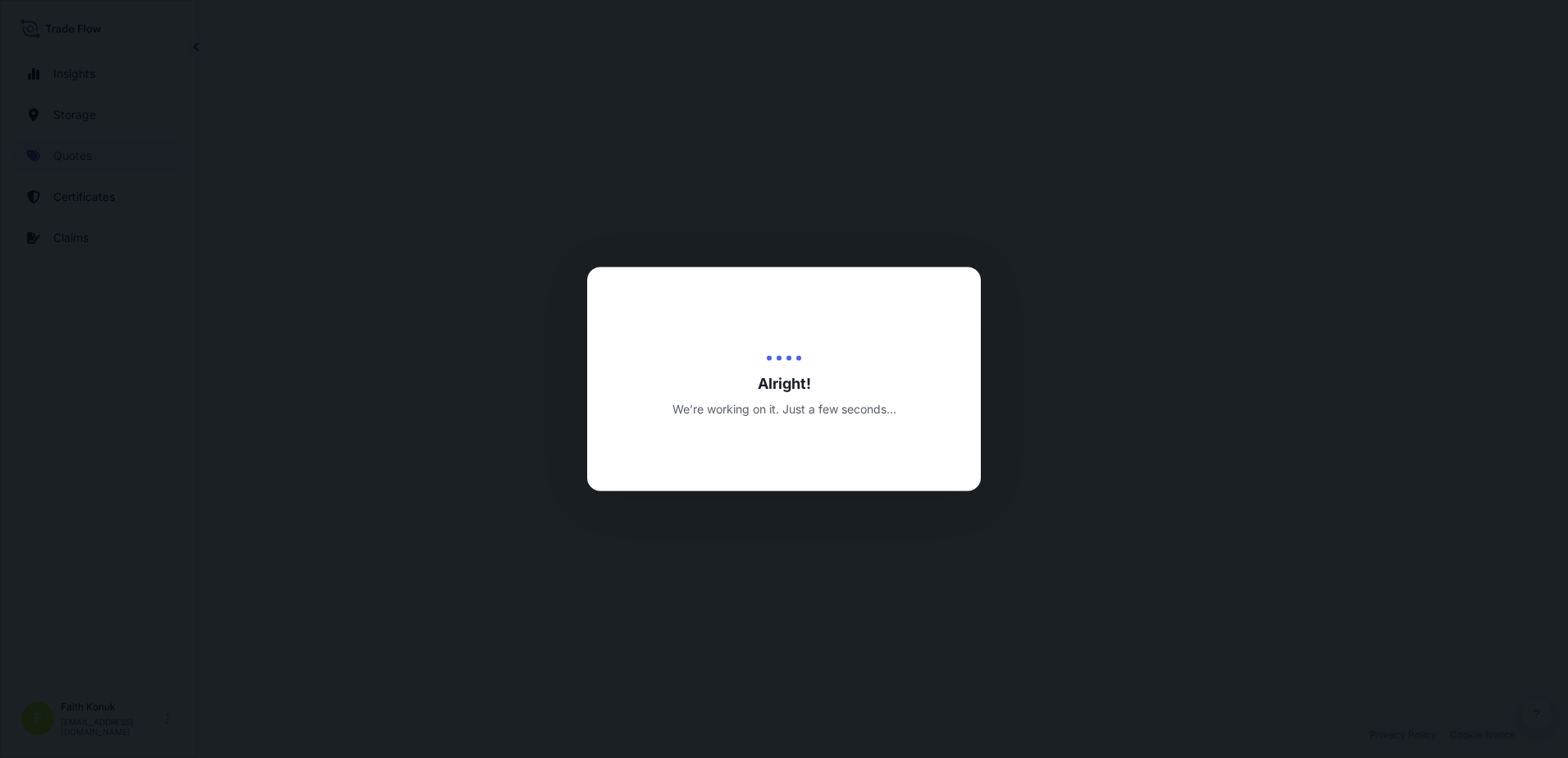
select select "Inland"
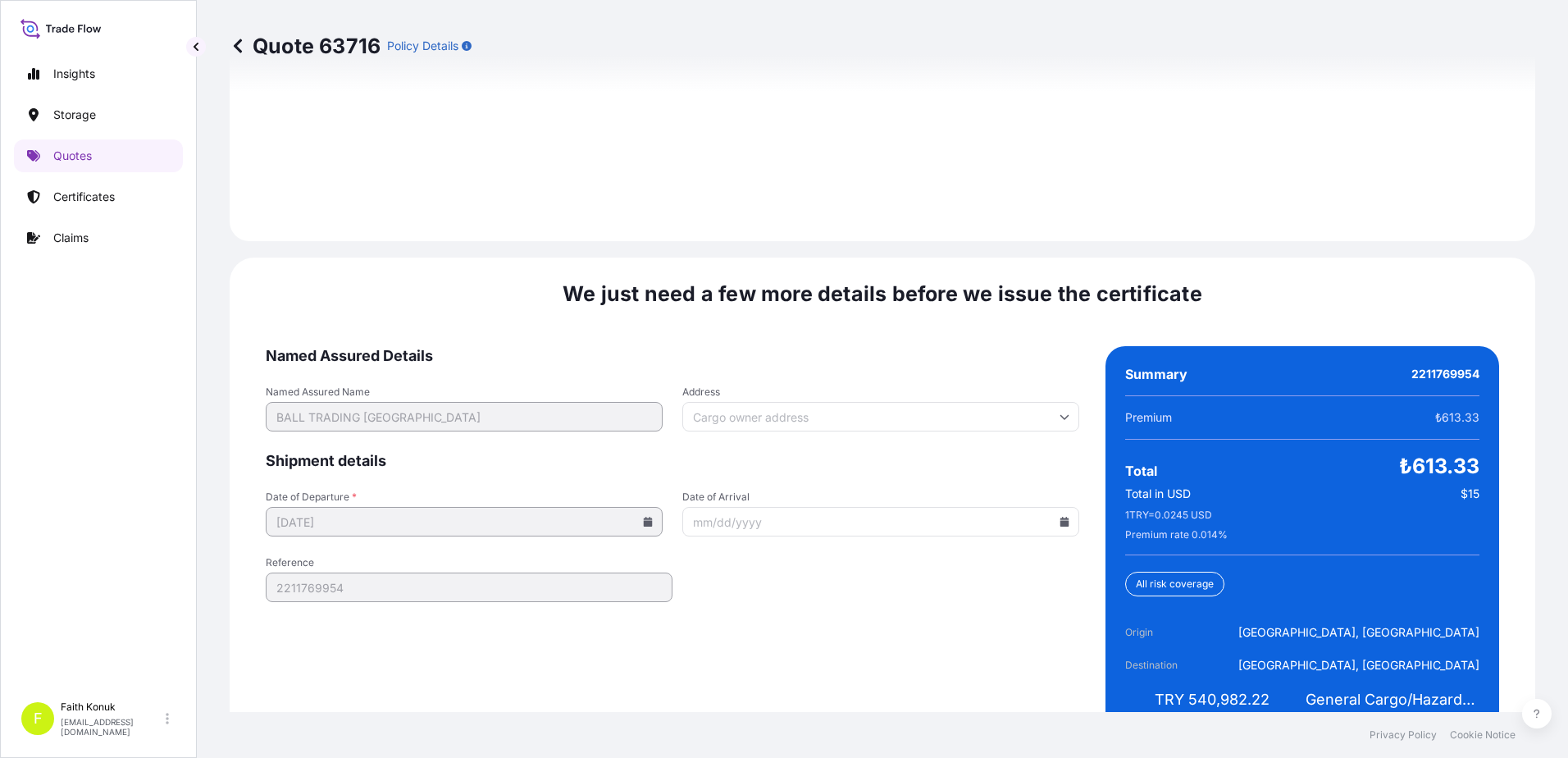
scroll to position [2420, 0]
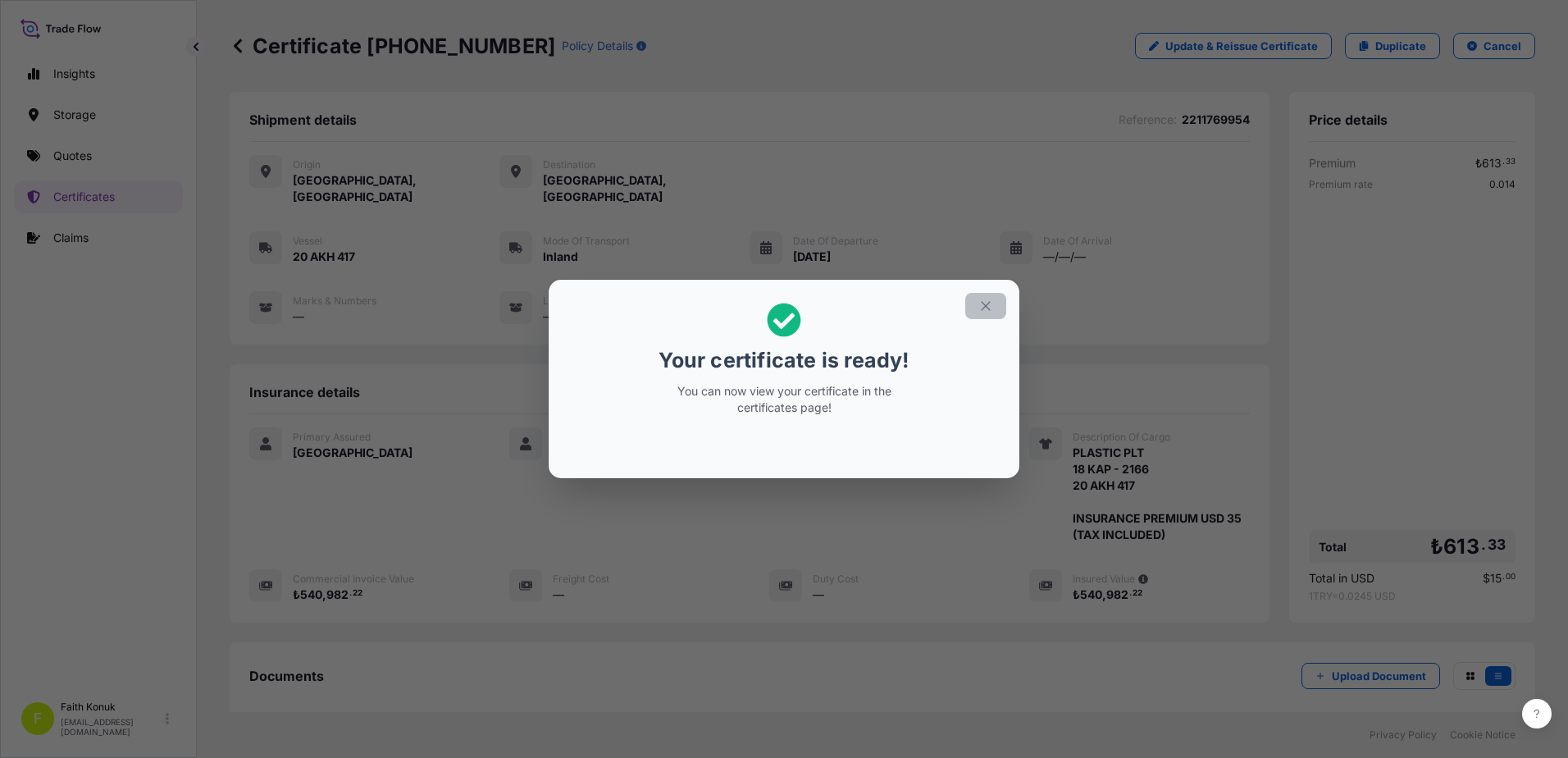
click at [991, 304] on icon "button" at bounding box center [986, 306] width 15 height 15
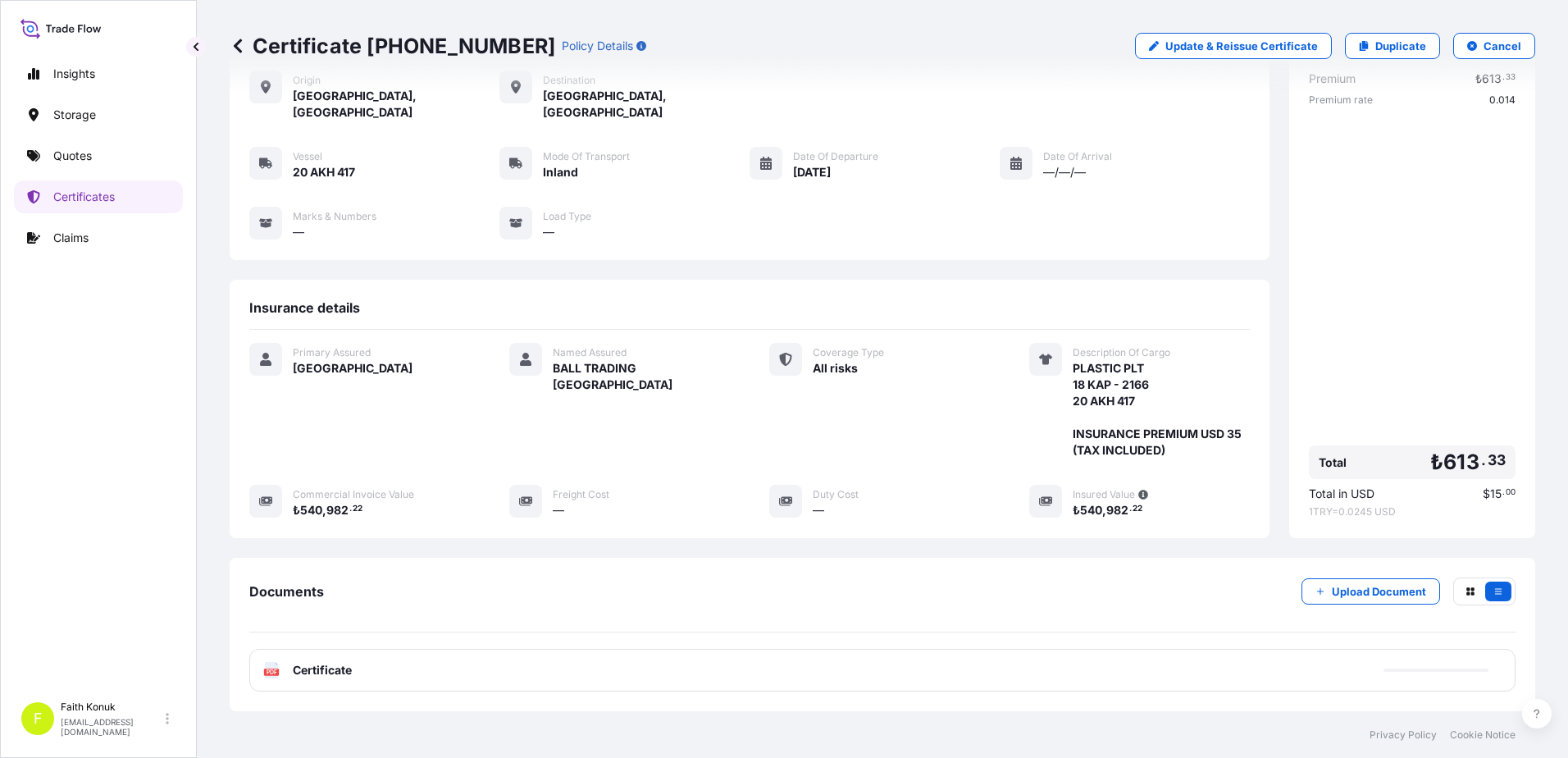
scroll to position [170, 0]
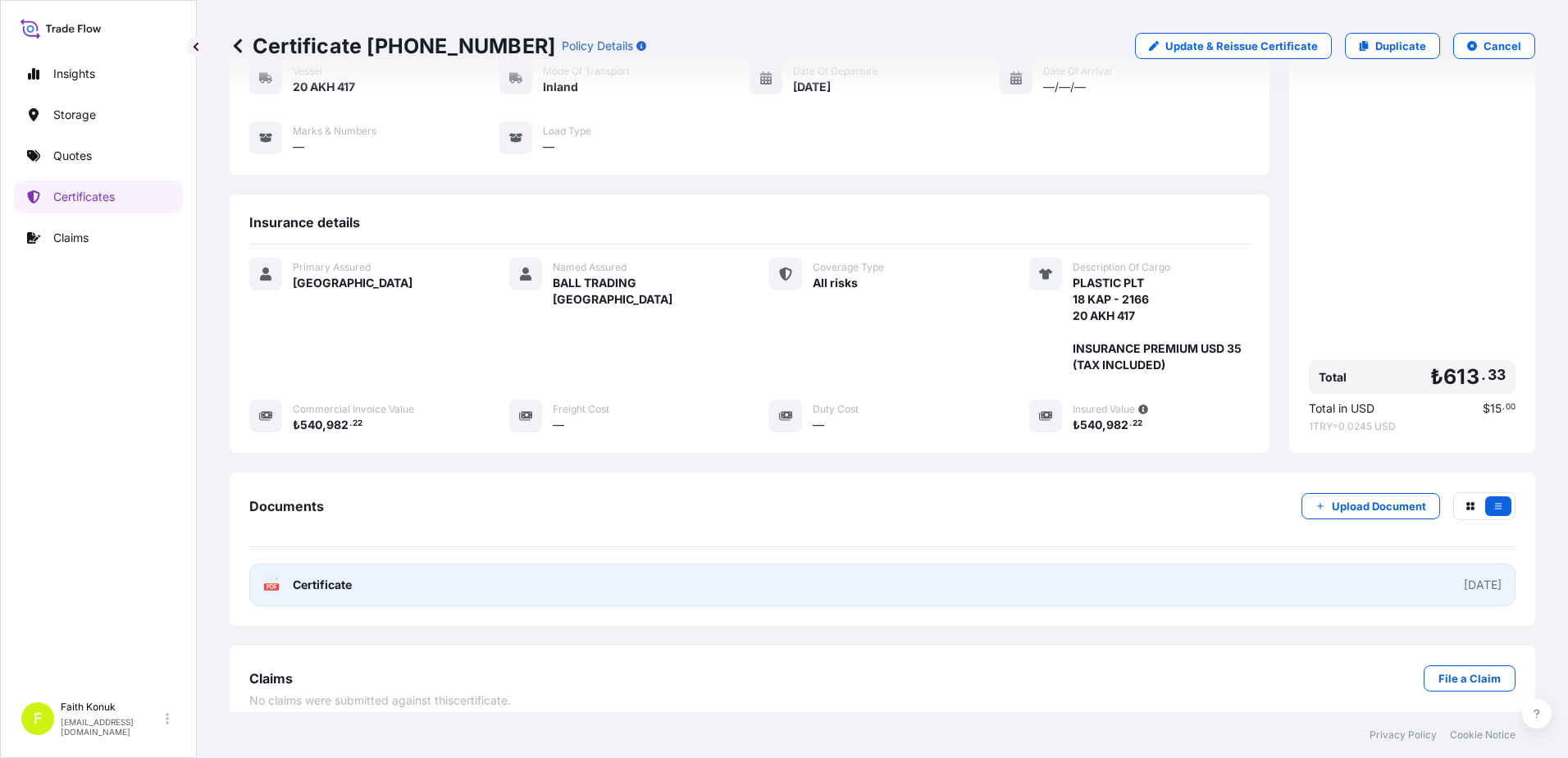
click at [319, 577] on span "Certificate" at bounding box center [322, 585] width 59 height 17
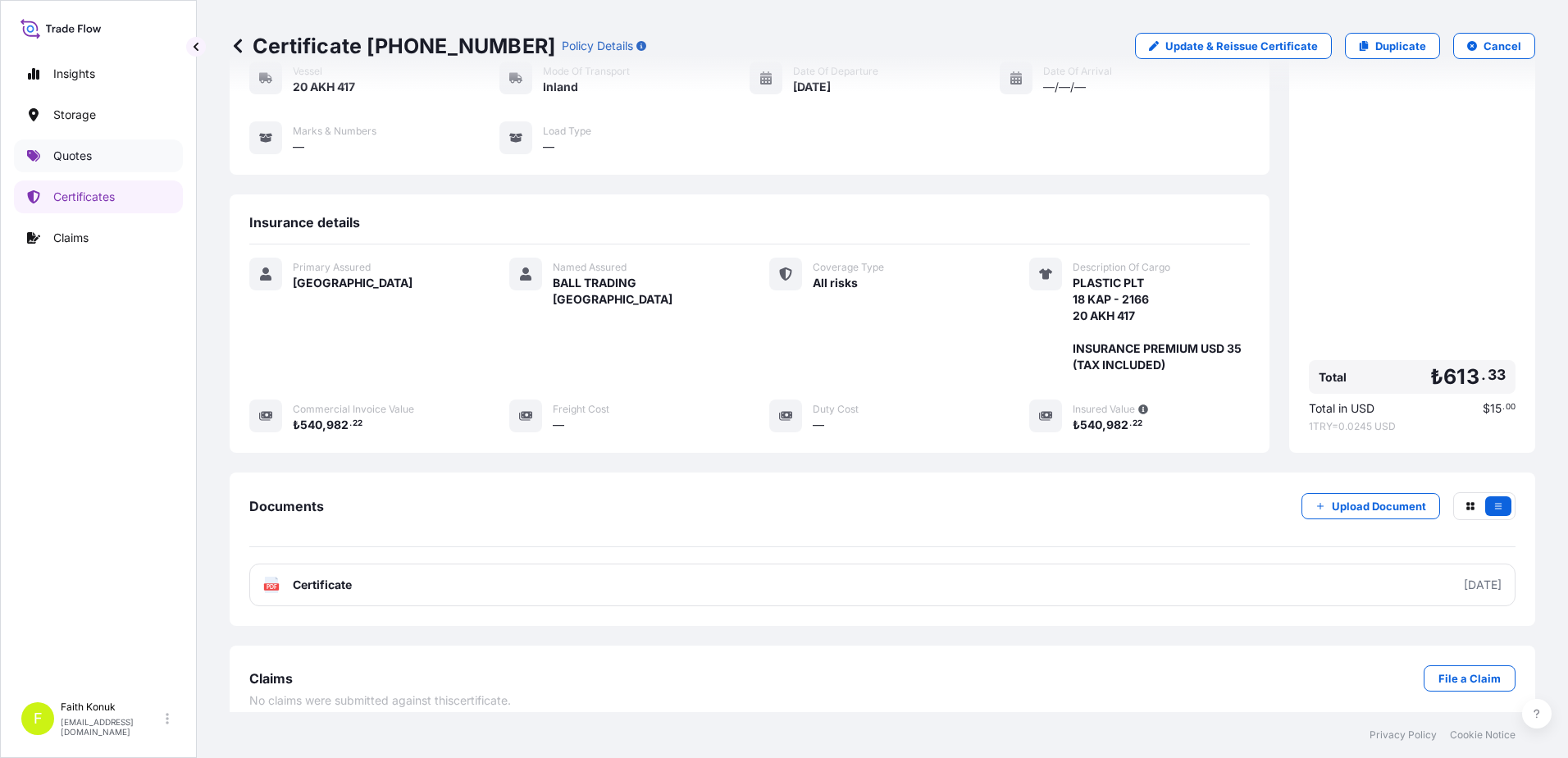
click at [89, 164] on p "Quotes" at bounding box center [73, 156] width 39 height 17
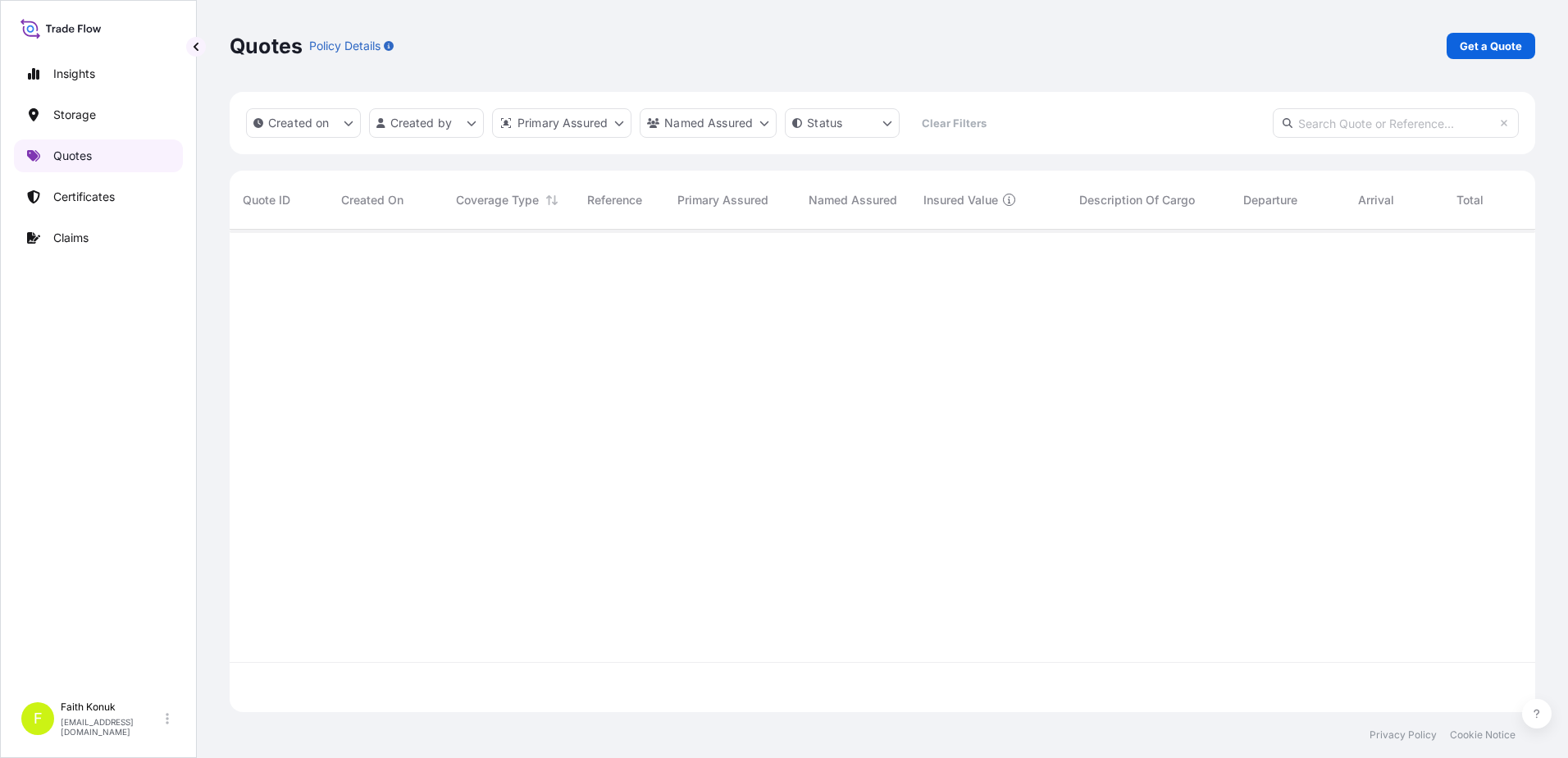
scroll to position [479, 1293]
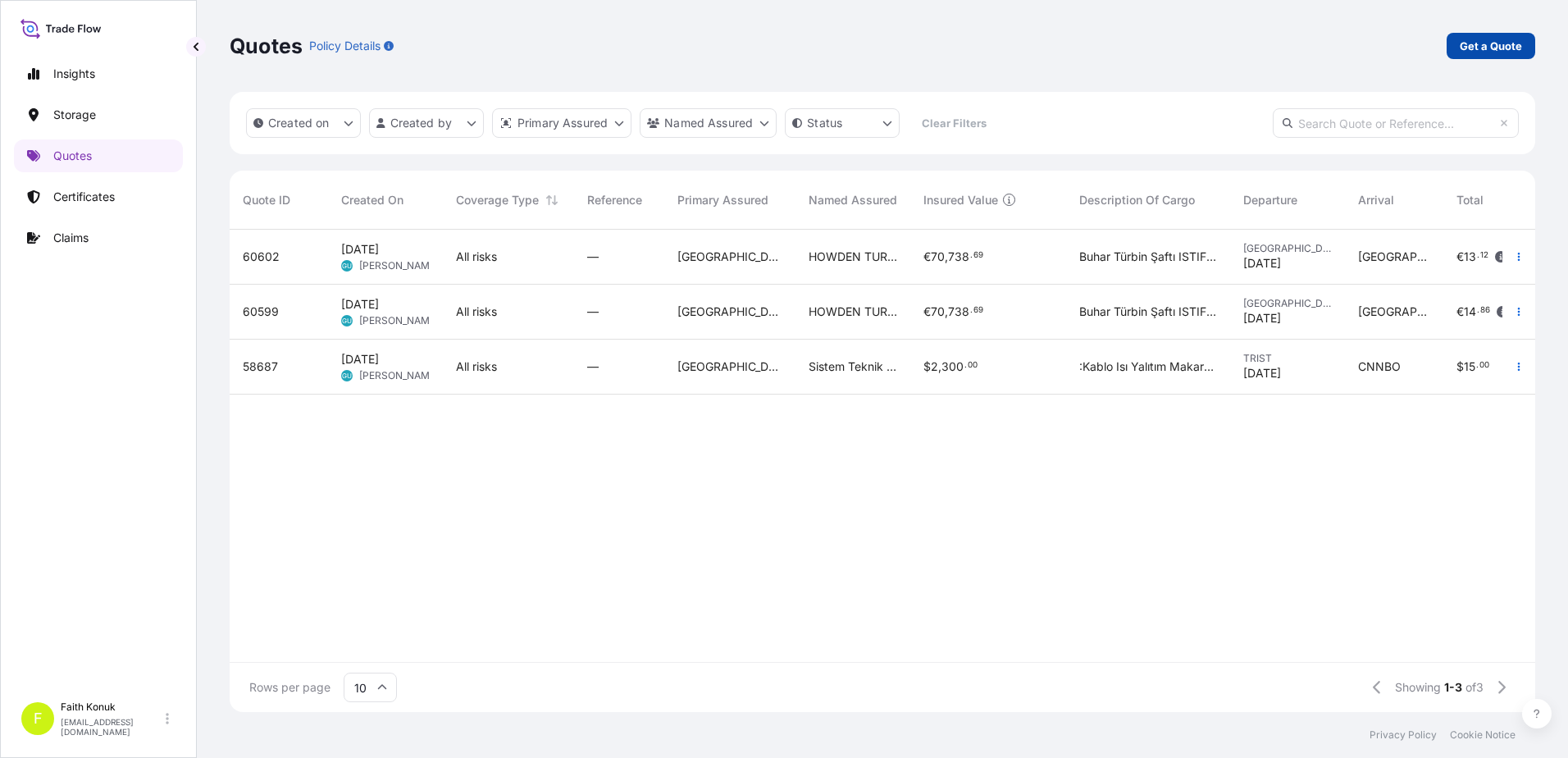
click at [1482, 37] on link "Get a Quote" at bounding box center [1491, 46] width 88 height 27
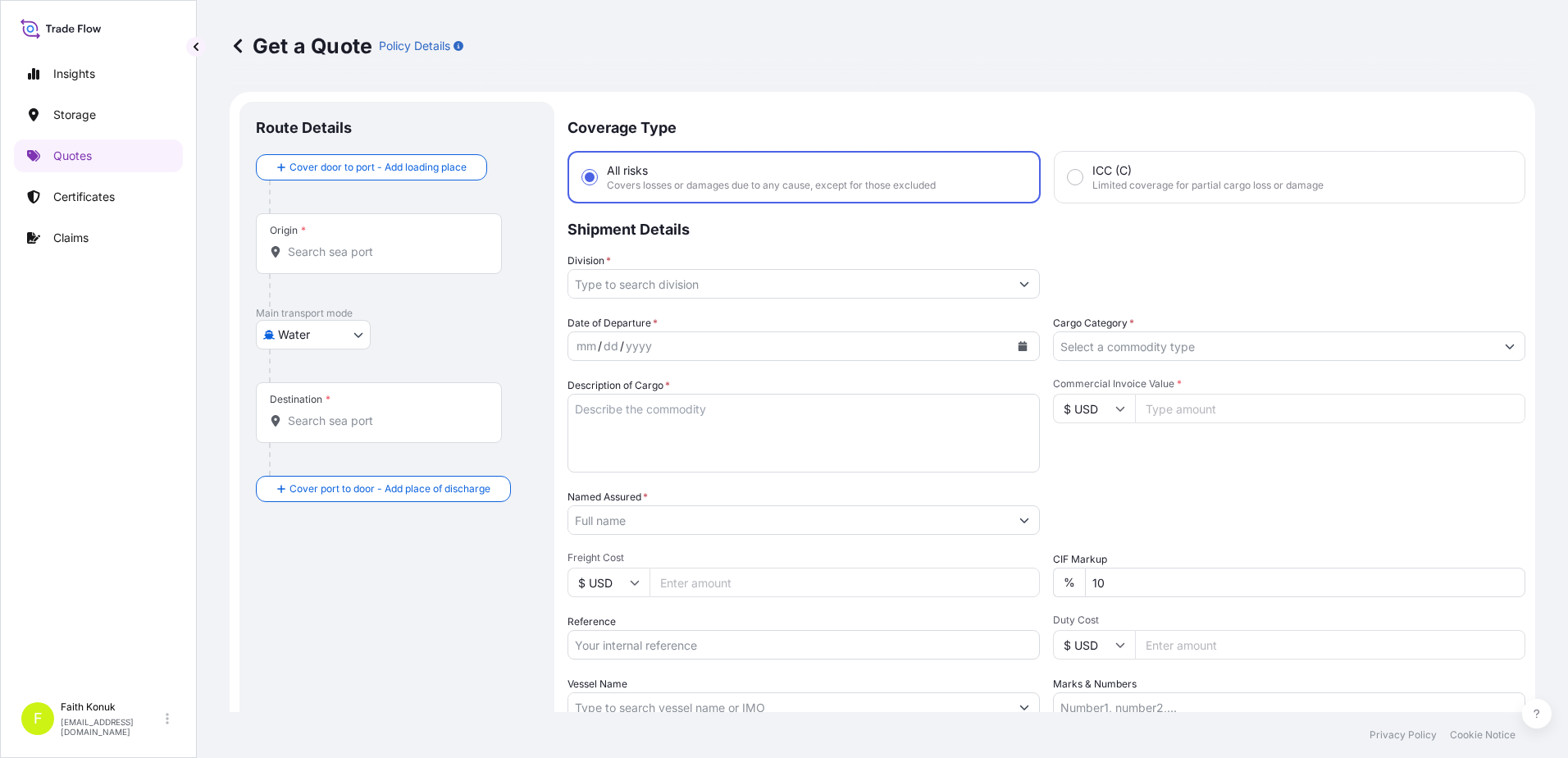
scroll to position [27, 0]
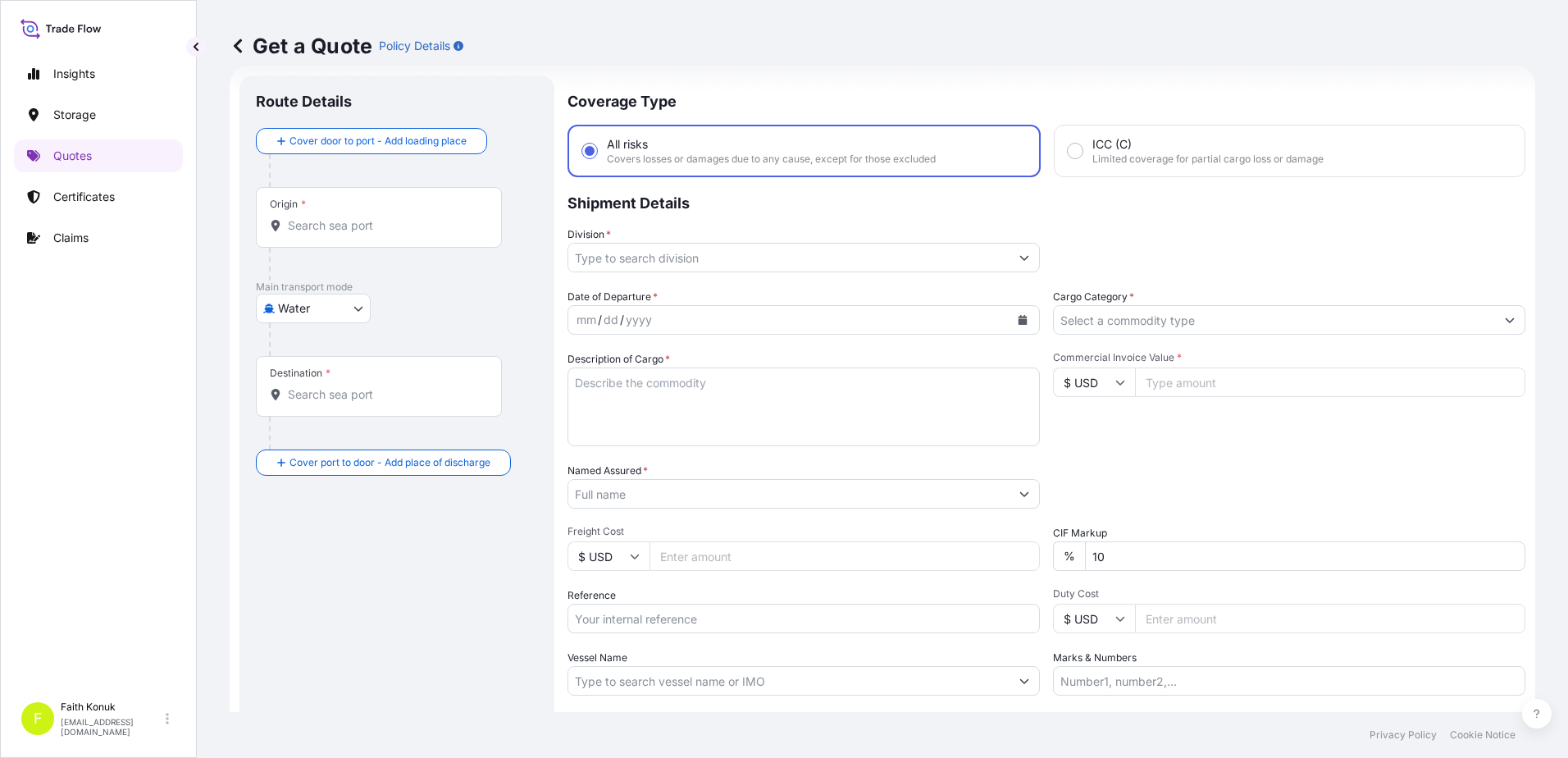
click at [317, 309] on body "Insights Storage Quotes Certificates Claims F [PERSON_NAME] [EMAIL_ADDRESS][DOM…" at bounding box center [784, 379] width 1568 height 758
click at [318, 407] on span "Inland" at bounding box center [303, 410] width 33 height 17
select select "Inland"
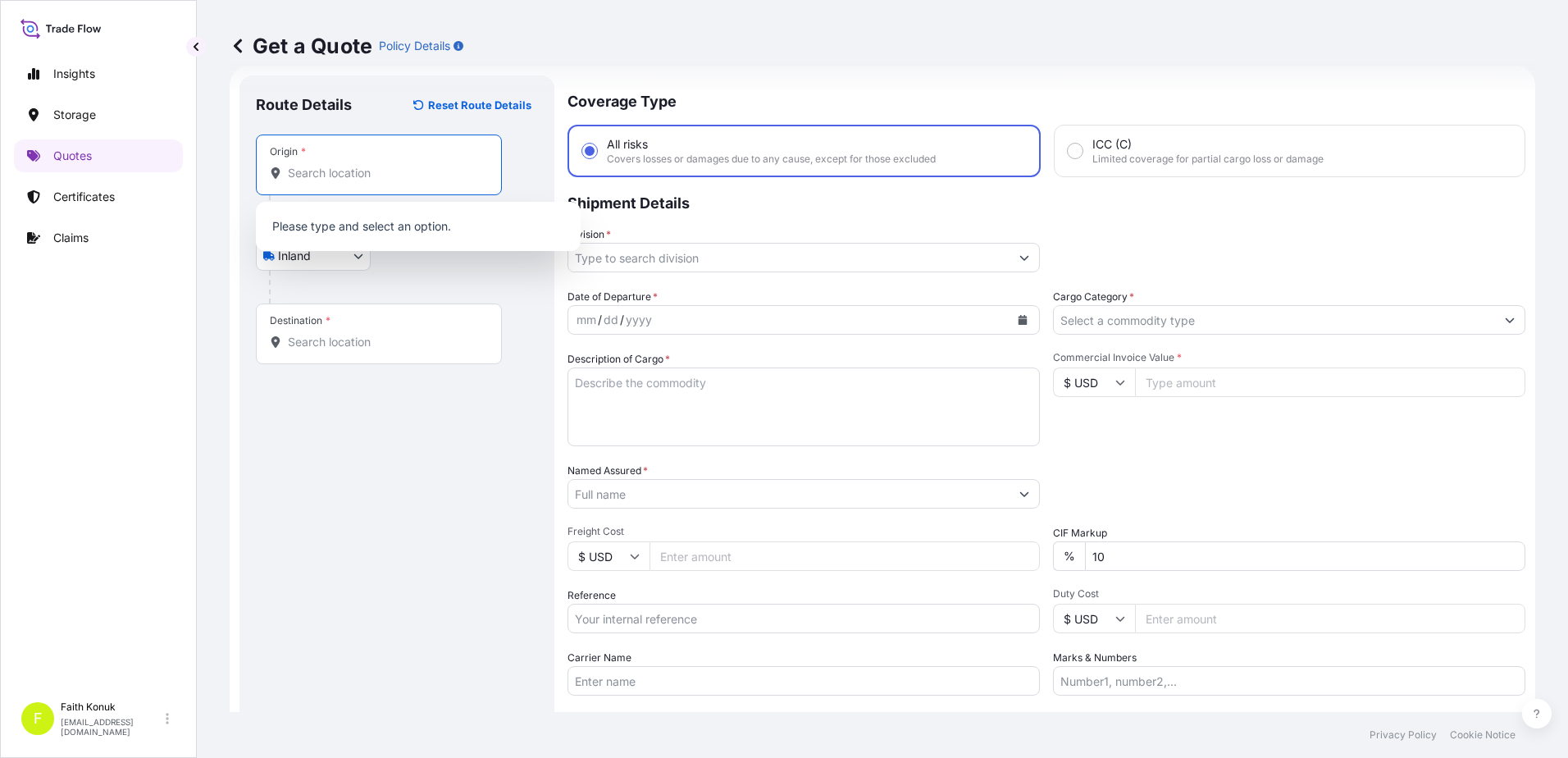
click at [335, 174] on input "Origin *" at bounding box center [384, 173] width 194 height 17
paste input "[GEOGRAPHIC_DATA]"
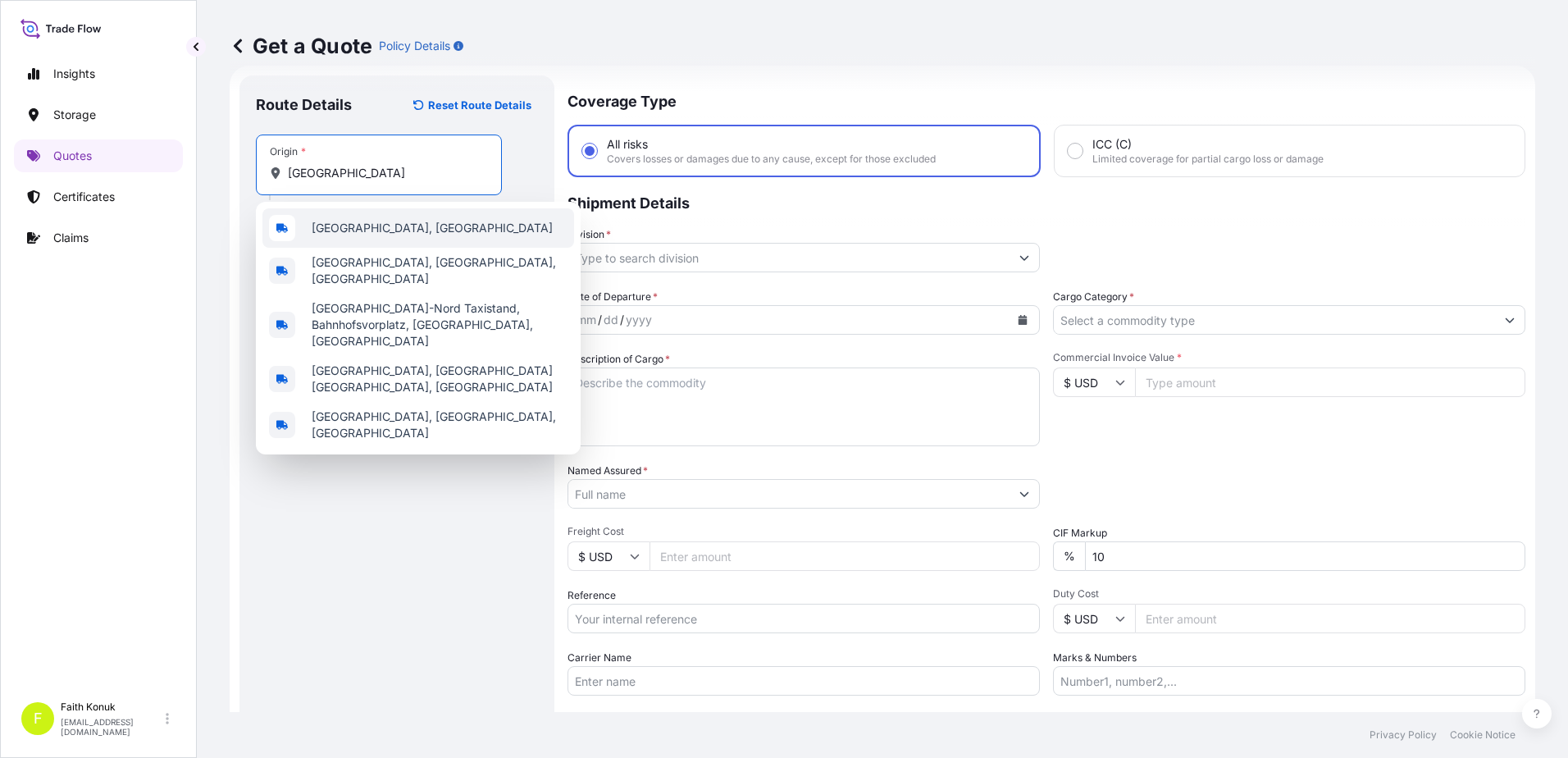
click at [379, 229] on span "[GEOGRAPHIC_DATA], [GEOGRAPHIC_DATA]" at bounding box center [432, 228] width 241 height 17
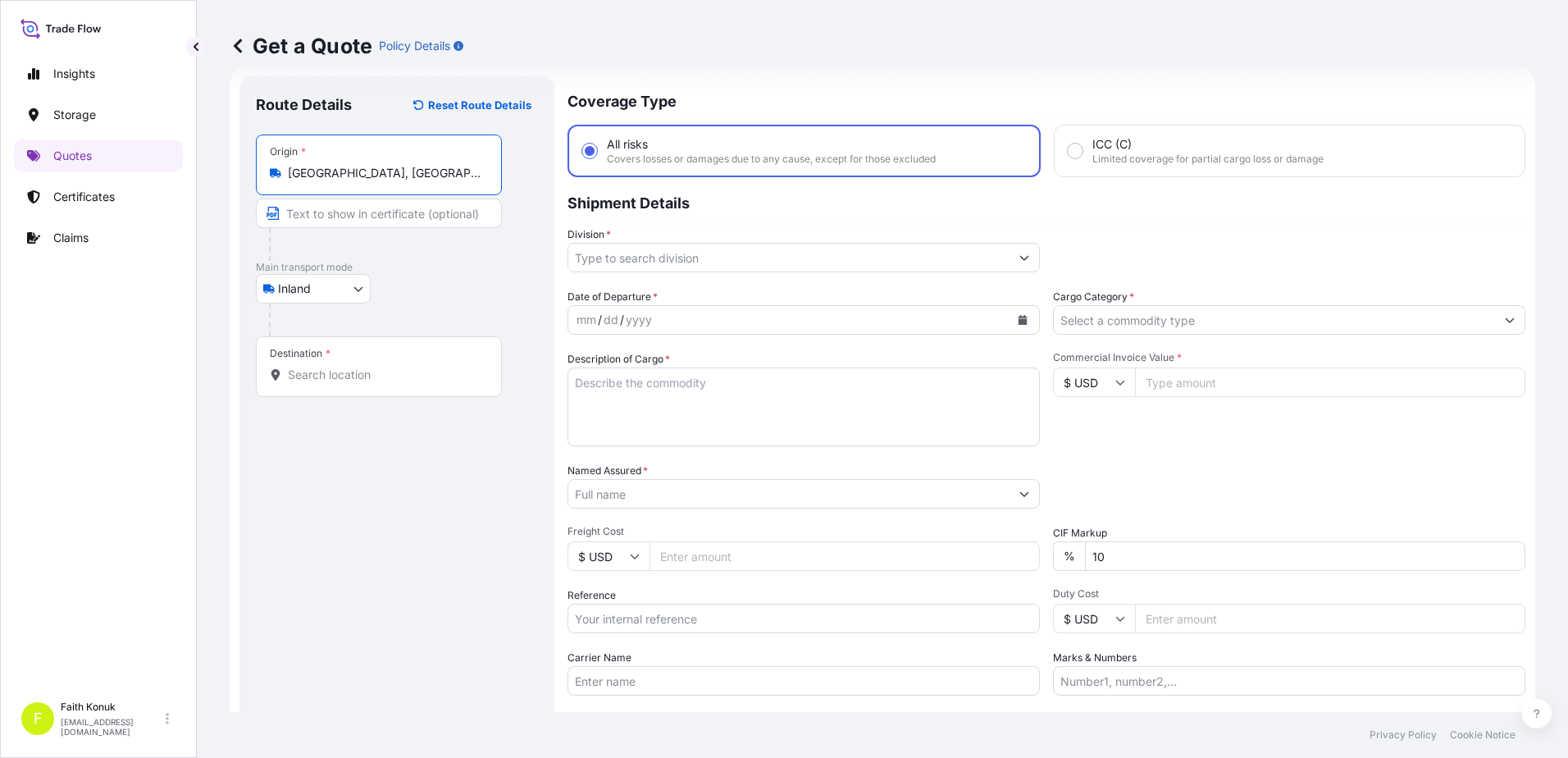
type input "[GEOGRAPHIC_DATA], [GEOGRAPHIC_DATA]"
click at [463, 288] on div "Inland Air Water Inland" at bounding box center [397, 288] width 282 height 29
click at [390, 372] on input "Destination *" at bounding box center [384, 375] width 194 height 17
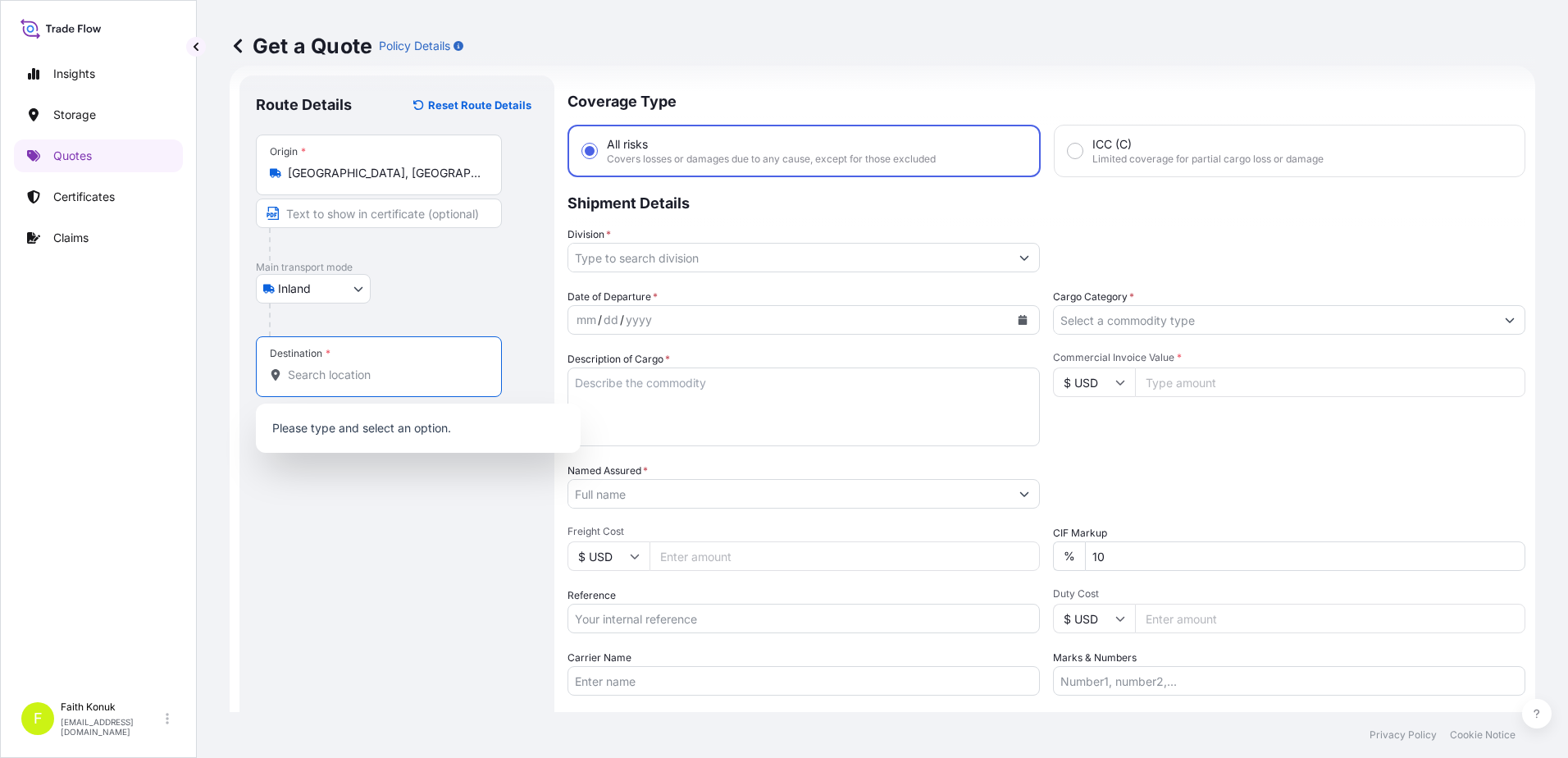
paste input "MANISA"
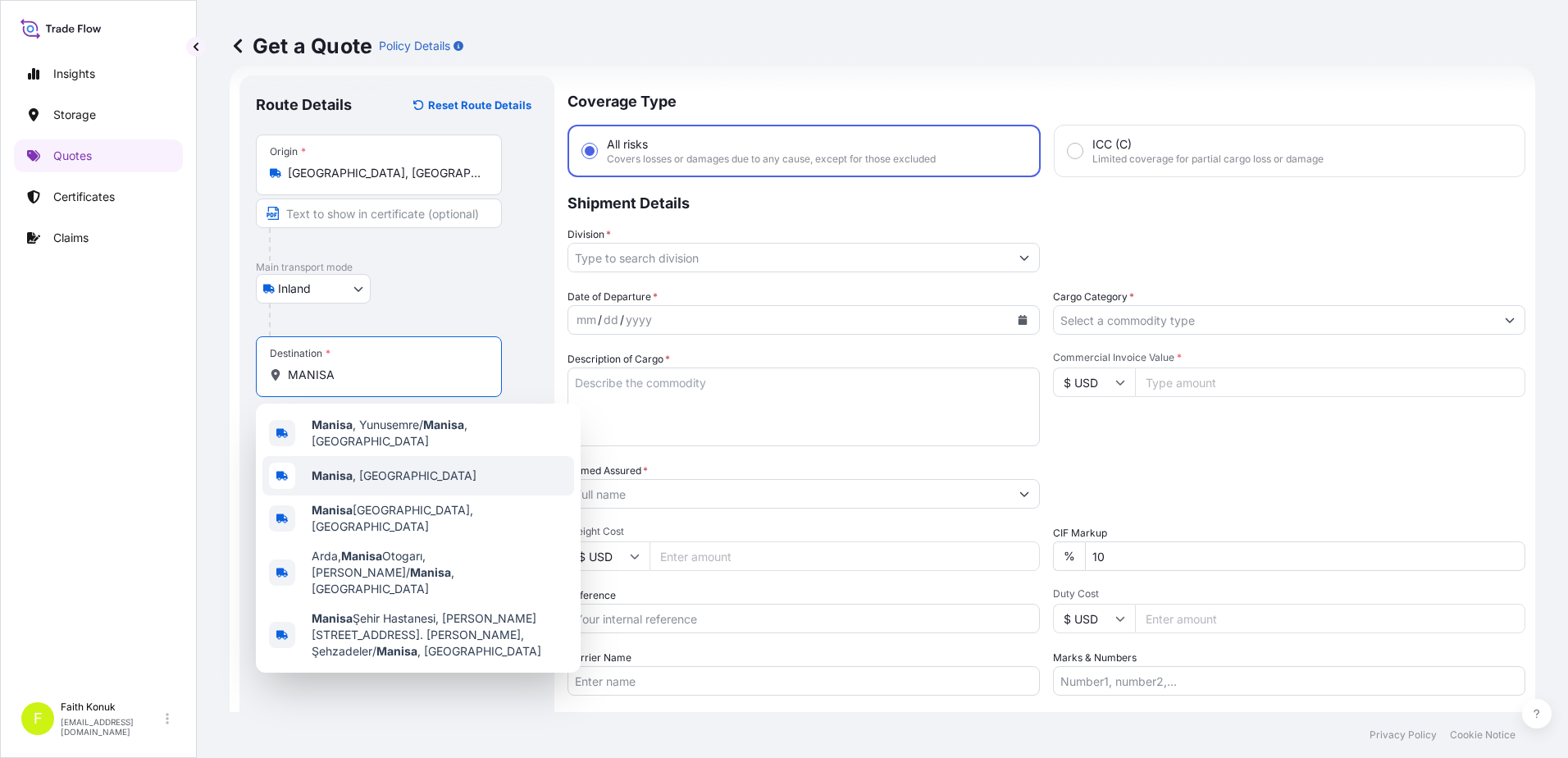
click at [388, 468] on span "[GEOGRAPHIC_DATA] , [GEOGRAPHIC_DATA]" at bounding box center [393, 476] width 164 height 17
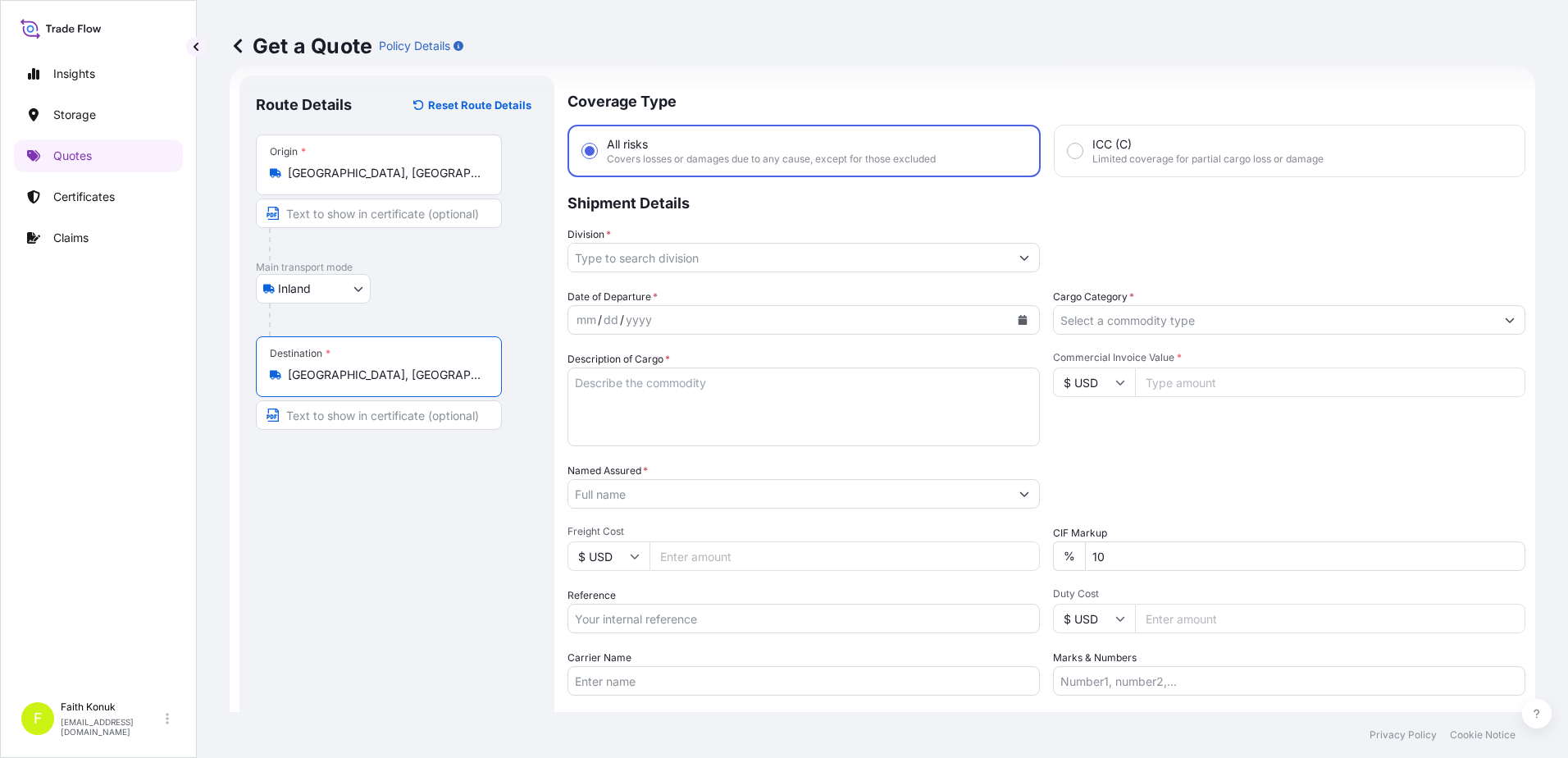
type input "[GEOGRAPHIC_DATA], [GEOGRAPHIC_DATA]"
click at [417, 282] on div "Inland Air Water Inland" at bounding box center [397, 288] width 282 height 29
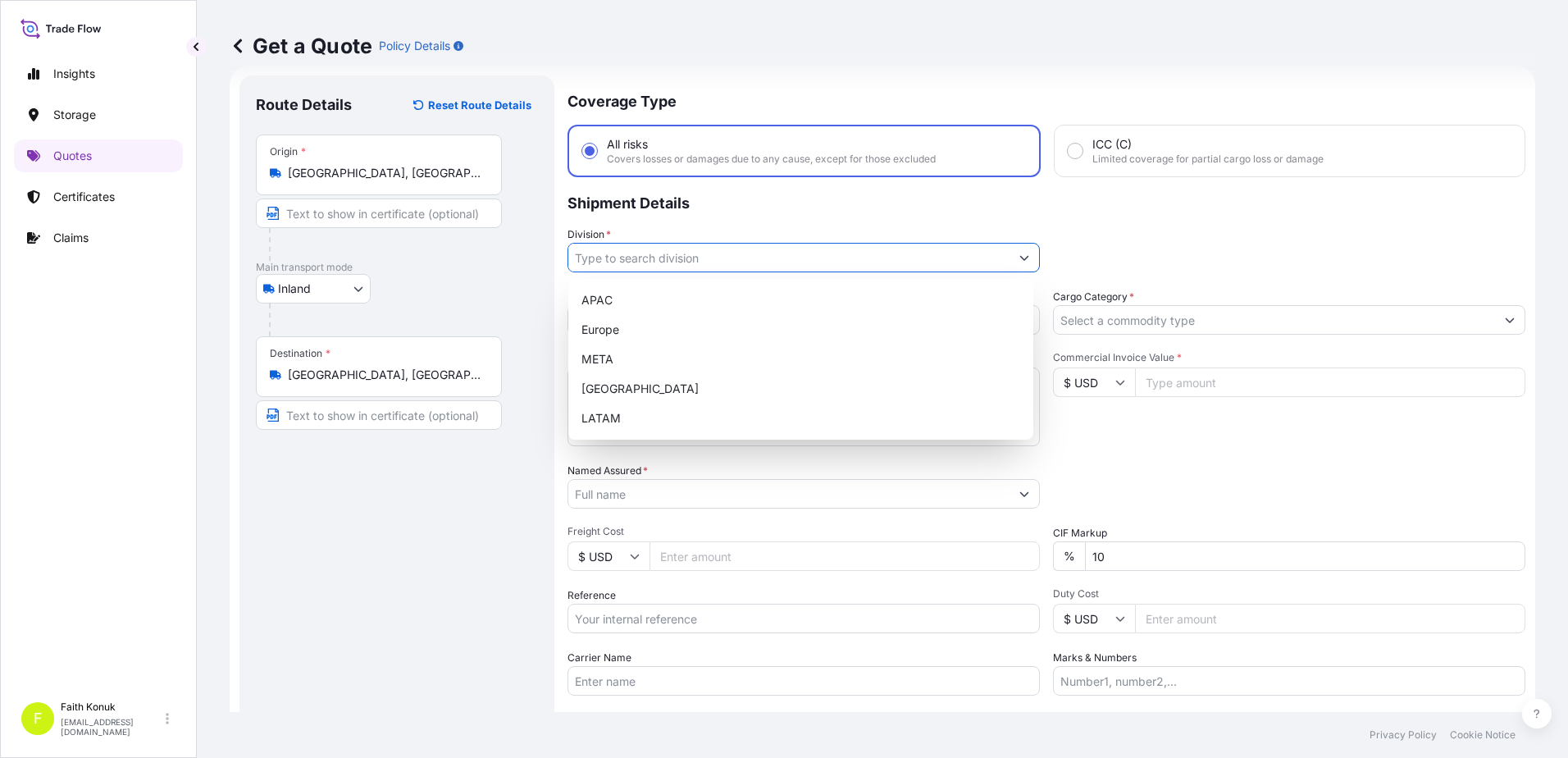
click at [640, 257] on input "Division *" at bounding box center [789, 257] width 441 height 29
click at [615, 358] on div "APAC [GEOGRAPHIC_DATA] META [GEOGRAPHIC_DATA] LATAM" at bounding box center [801, 359] width 452 height 148
type input "META"
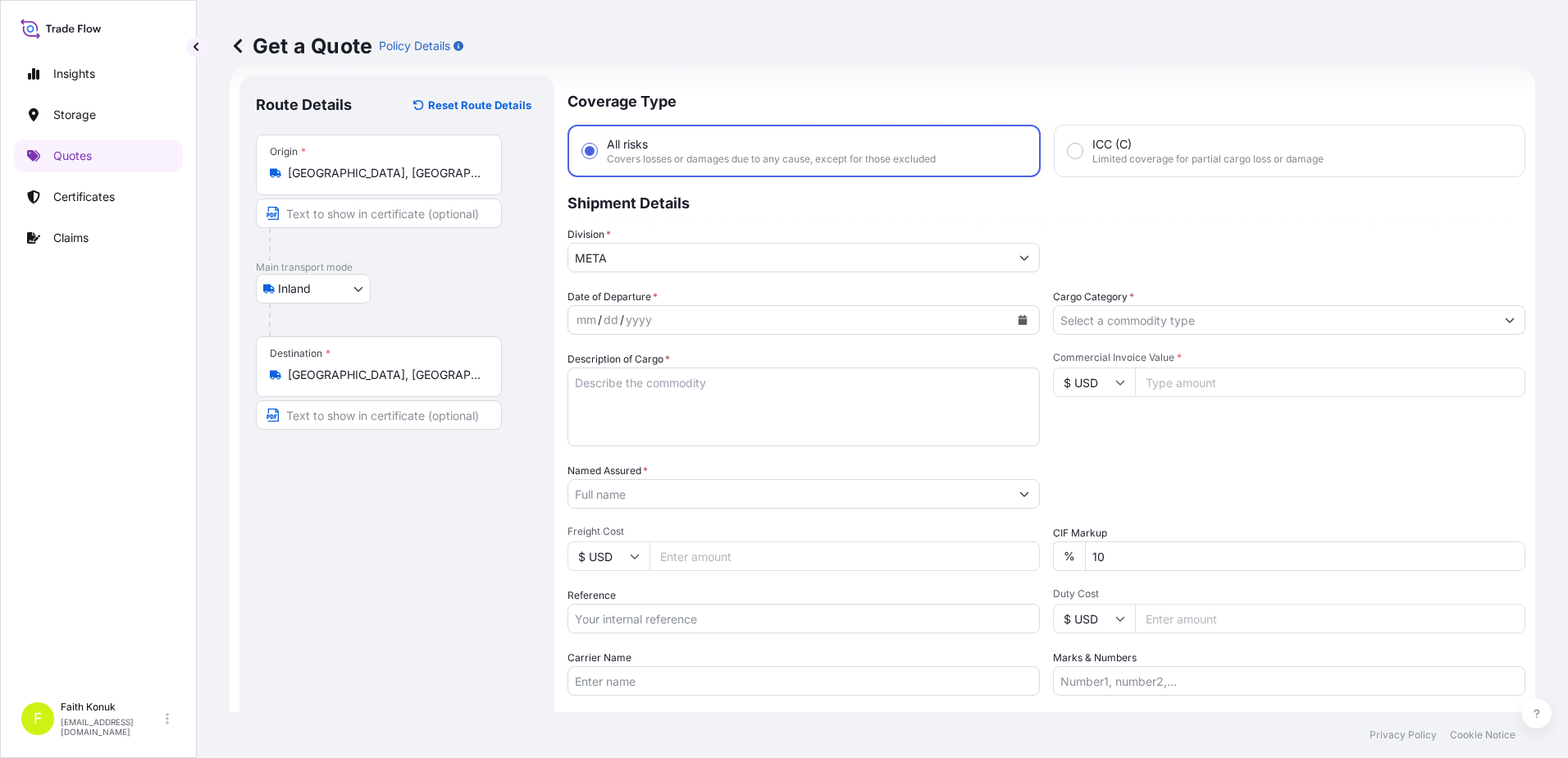
click at [706, 212] on p "Shipment Details" at bounding box center [1046, 202] width 958 height 50
click at [1019, 323] on icon "Calendar" at bounding box center [1023, 320] width 9 height 10
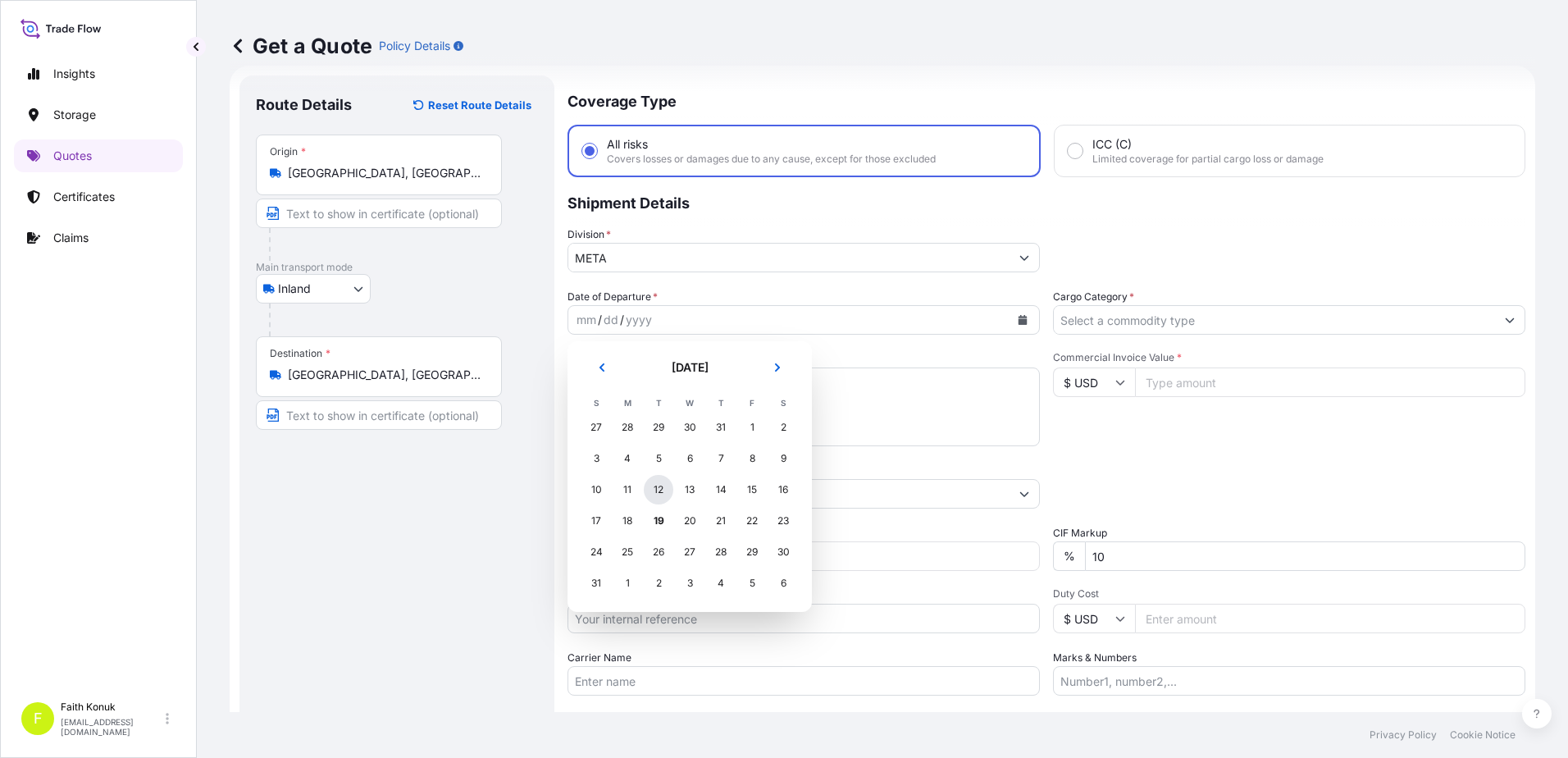
click at [656, 492] on div "12" at bounding box center [659, 490] width 29 height 29
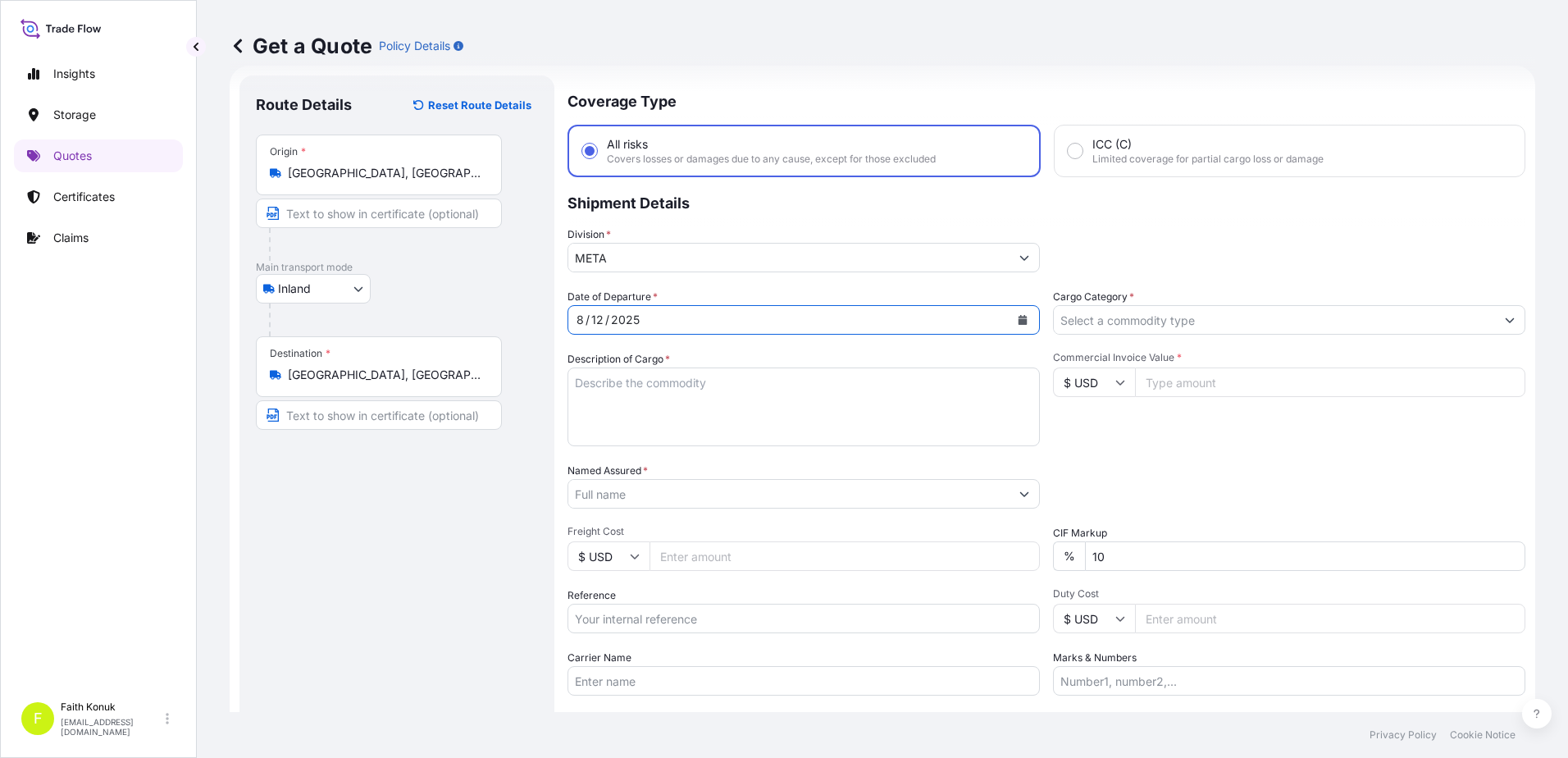
click at [658, 384] on textarea "Description of Cargo *" at bounding box center [804, 407] width 472 height 79
click at [617, 388] on textarea "Description of Cargo *" at bounding box center [804, 407] width 472 height 79
paste textarea "PLASTIC PLT 18 KAP - 2166"
click at [594, 405] on textarea "PLASTIC PLT 18 KAP - 2166" at bounding box center [804, 407] width 472 height 79
click at [583, 411] on textarea "PLASTIC PLT 18 KAP - 2166" at bounding box center [804, 407] width 472 height 79
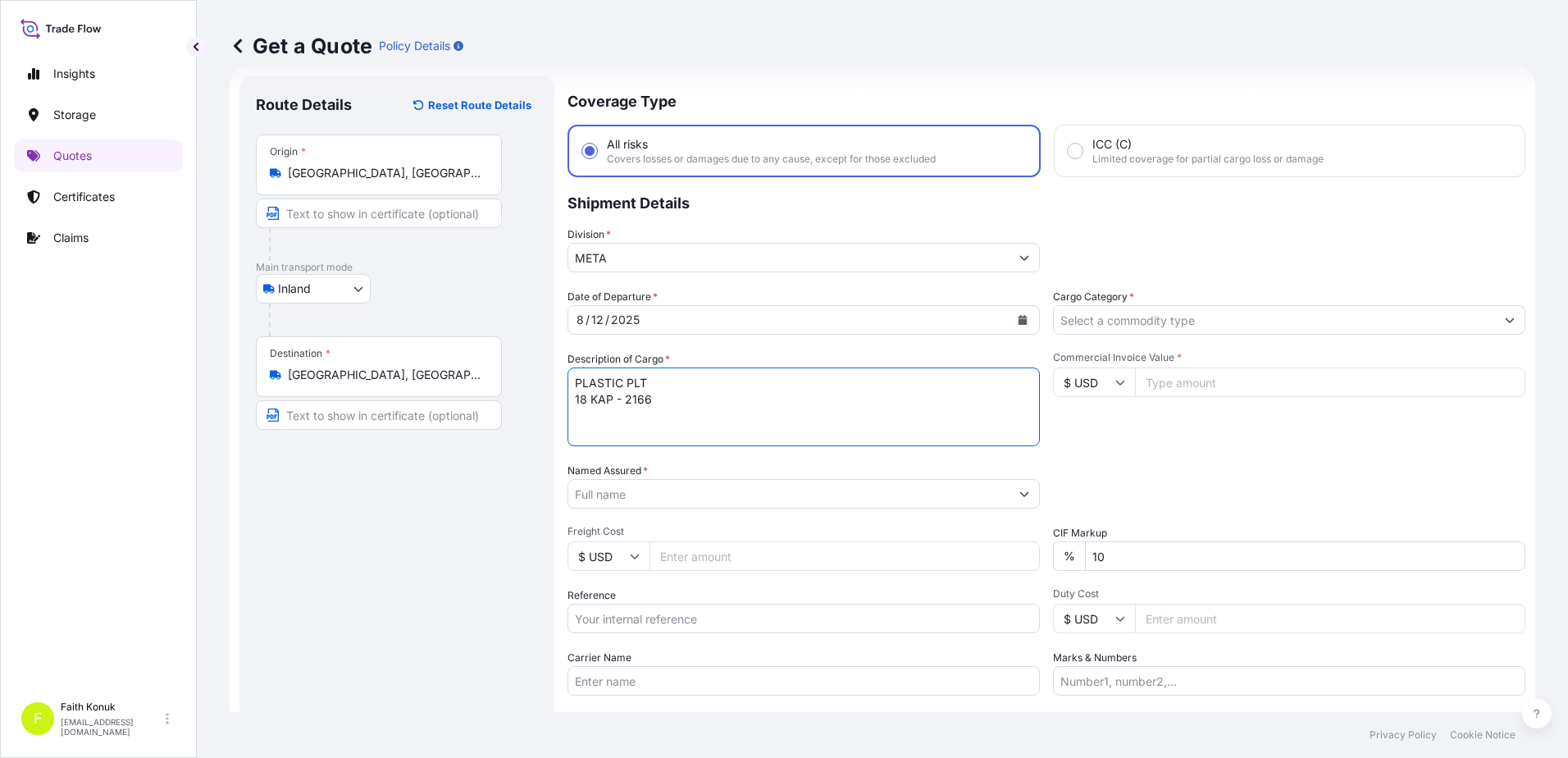
paste textarea "35 AJ 0146"
type textarea "PLASTIC PLT 18 KAP - 2166 35 AJ 0146 INSURANCE PREMIUM USD 35 (TAX INCLUDED)"
click at [603, 492] on input "Named Assured *" at bounding box center [789, 493] width 441 height 29
click at [652, 496] on input "Named Assured *" at bounding box center [789, 493] width 441 height 29
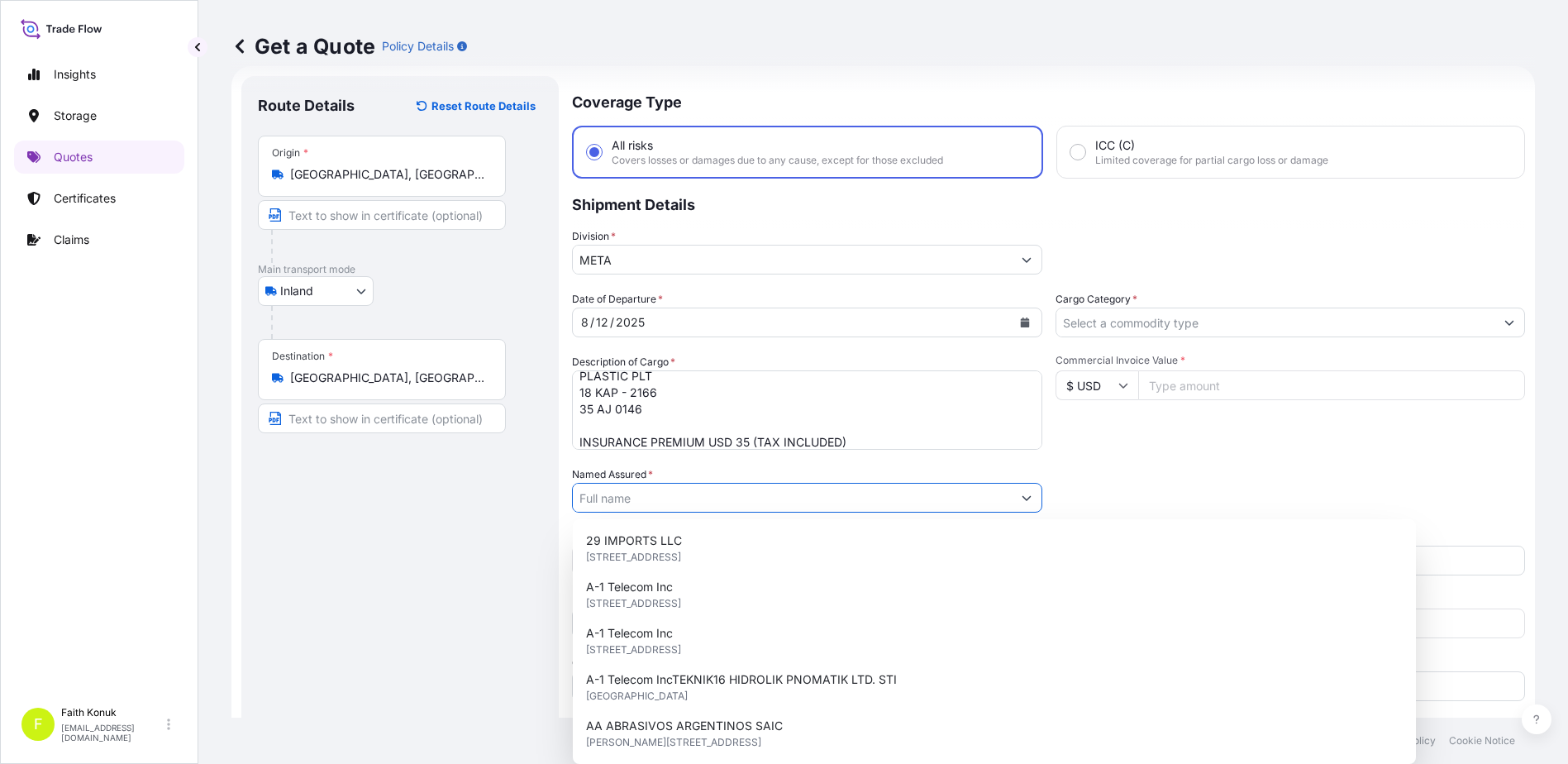
paste input "BALL TRADING [GEOGRAPHIC_DATA]"
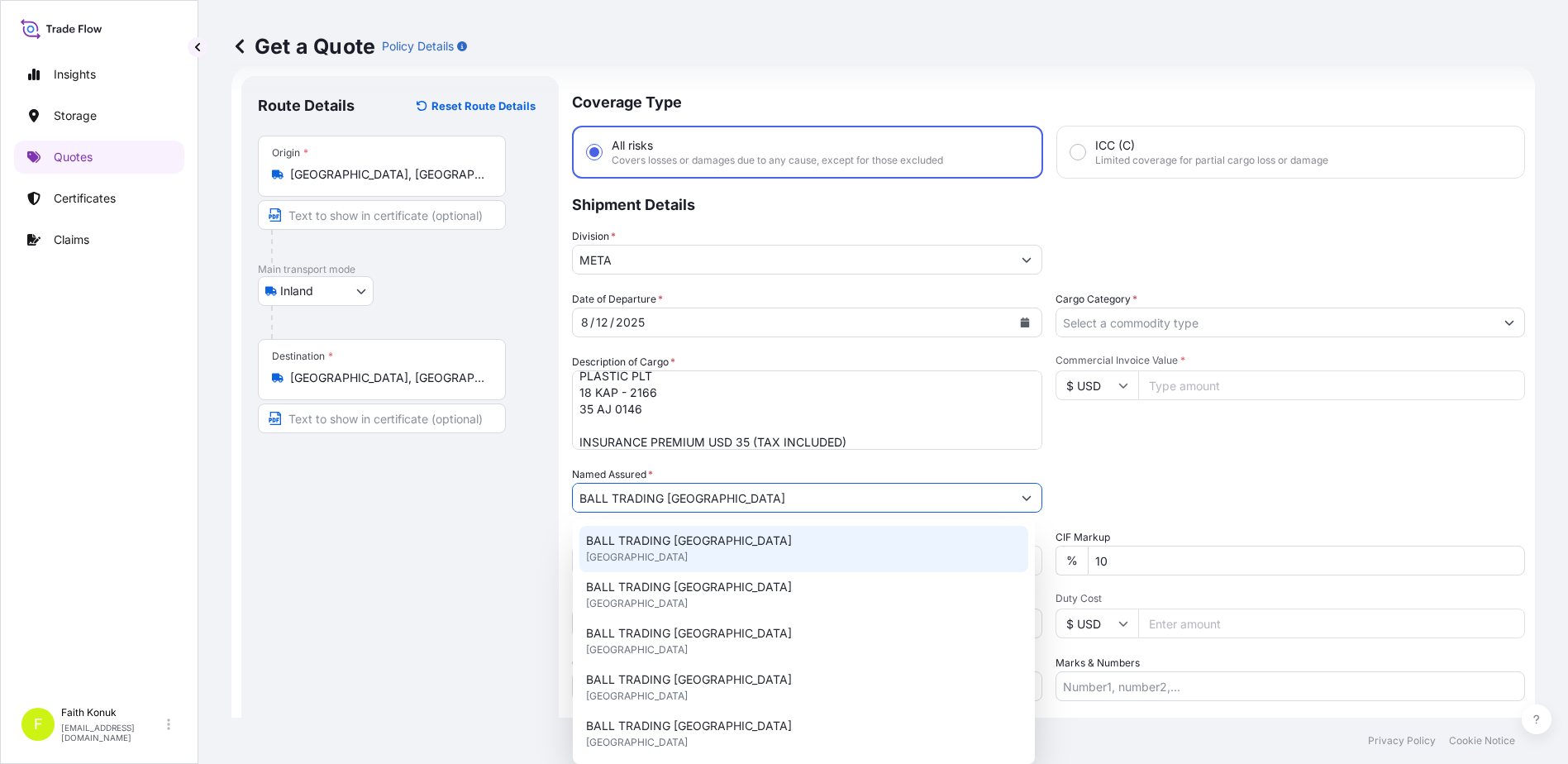
click at [690, 536] on span "BALL TRADING [GEOGRAPHIC_DATA]" at bounding box center [689, 541] width 205 height 17
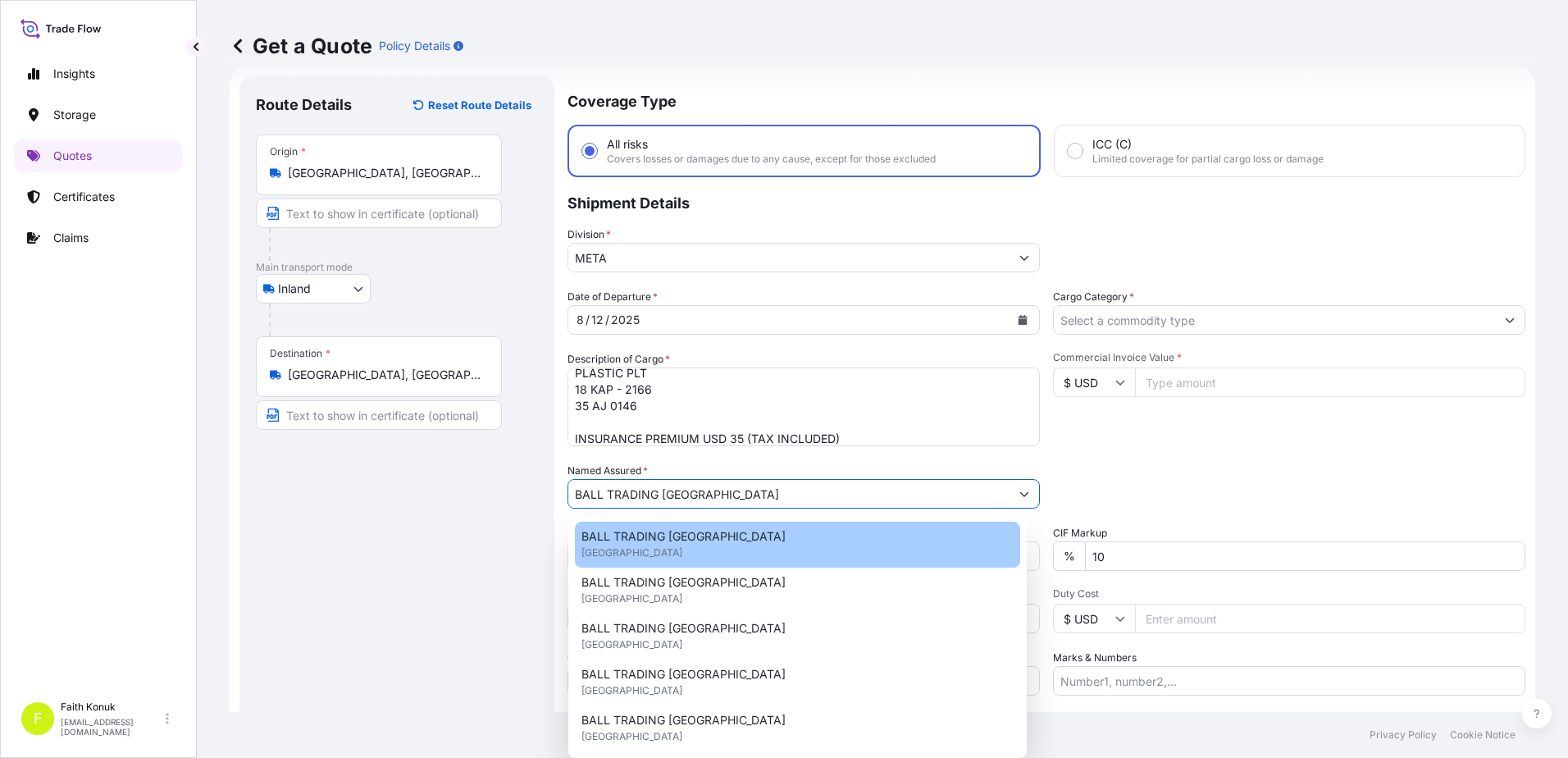
type input "BALL TRADING [GEOGRAPHIC_DATA]"
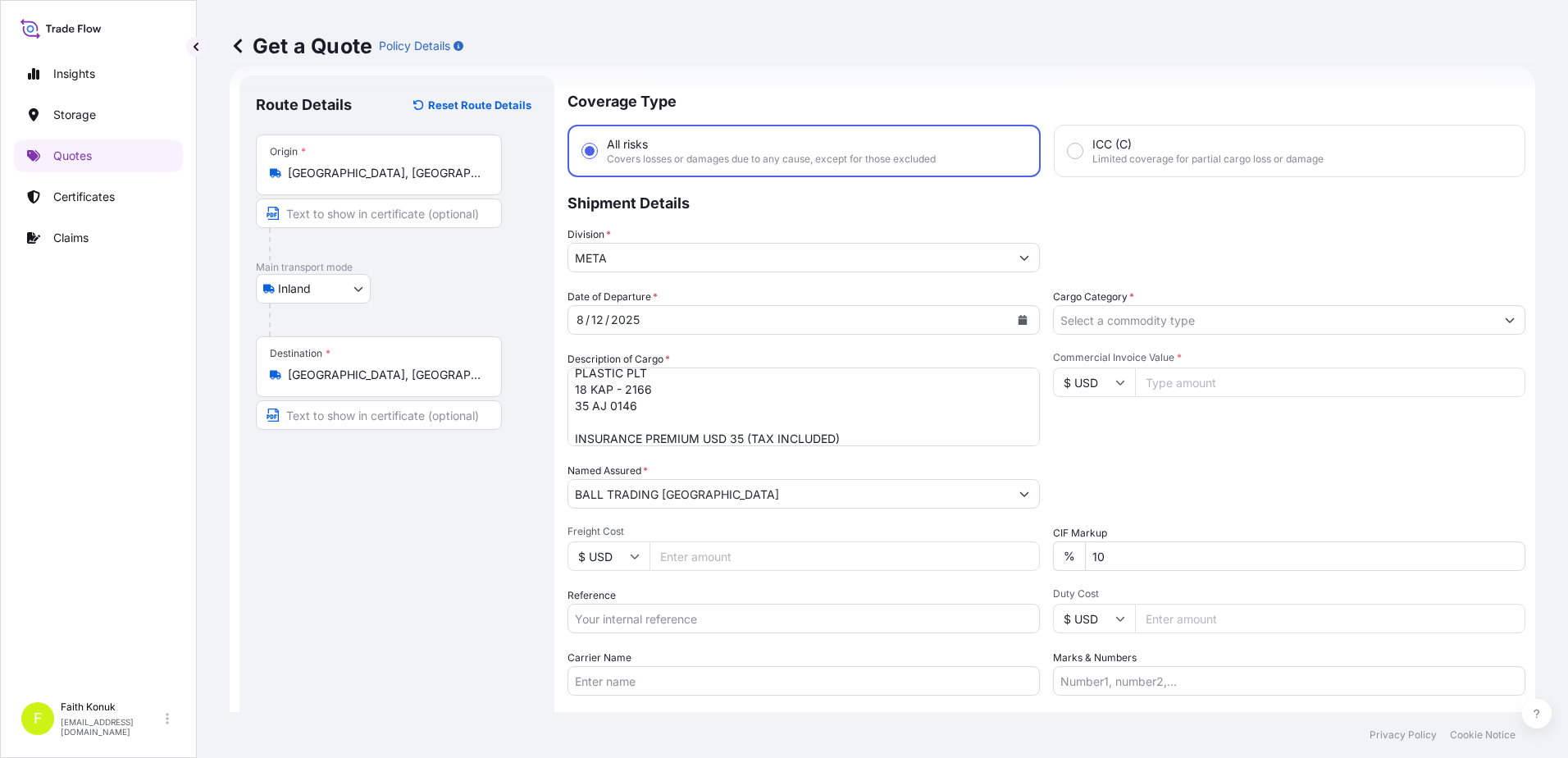
click at [481, 522] on div "Route Details Reset Route Details Place of loading Road / [GEOGRAPHIC_DATA] / I…" at bounding box center [397, 447] width 282 height 709
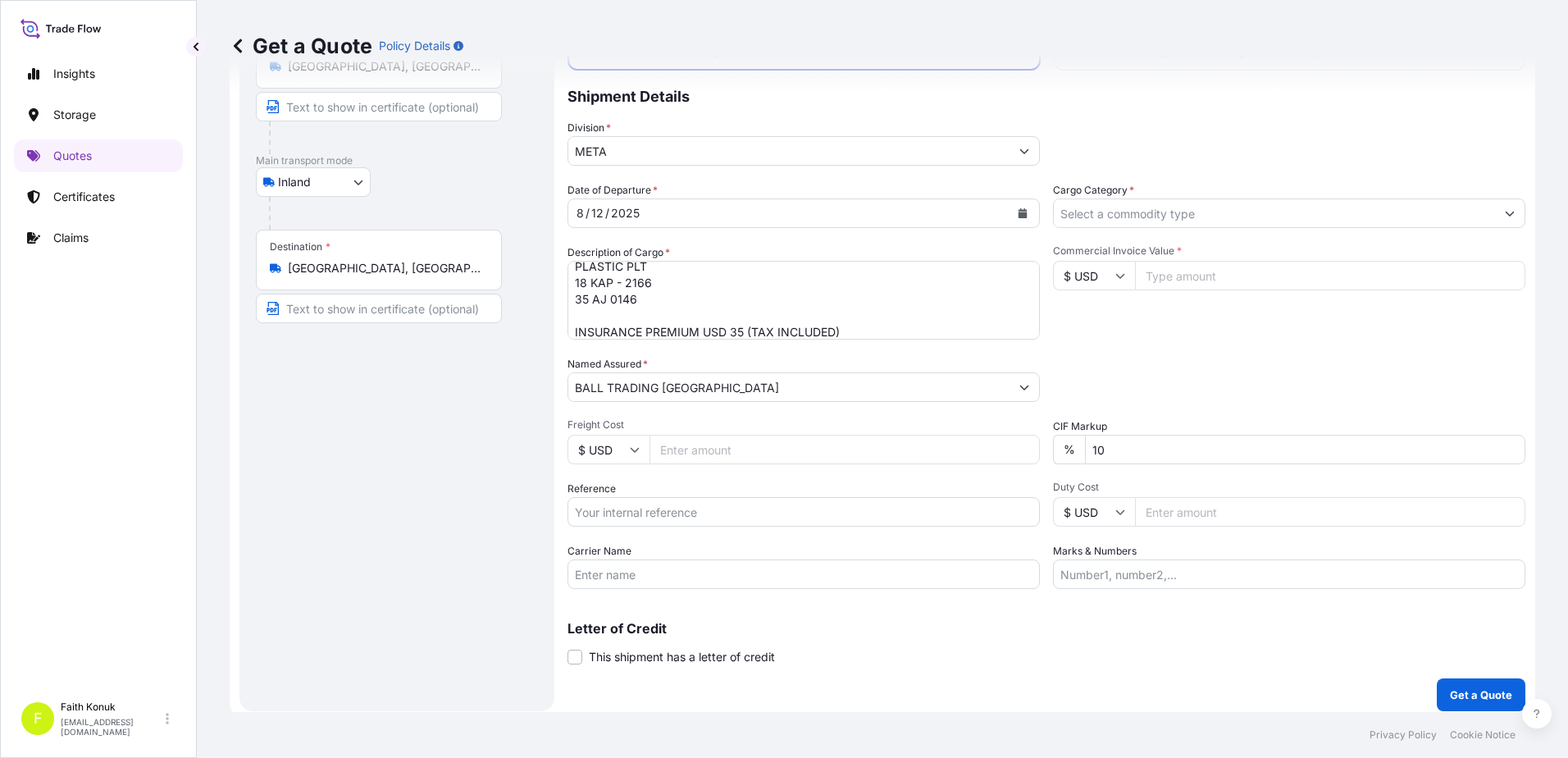
scroll to position [141, 0]
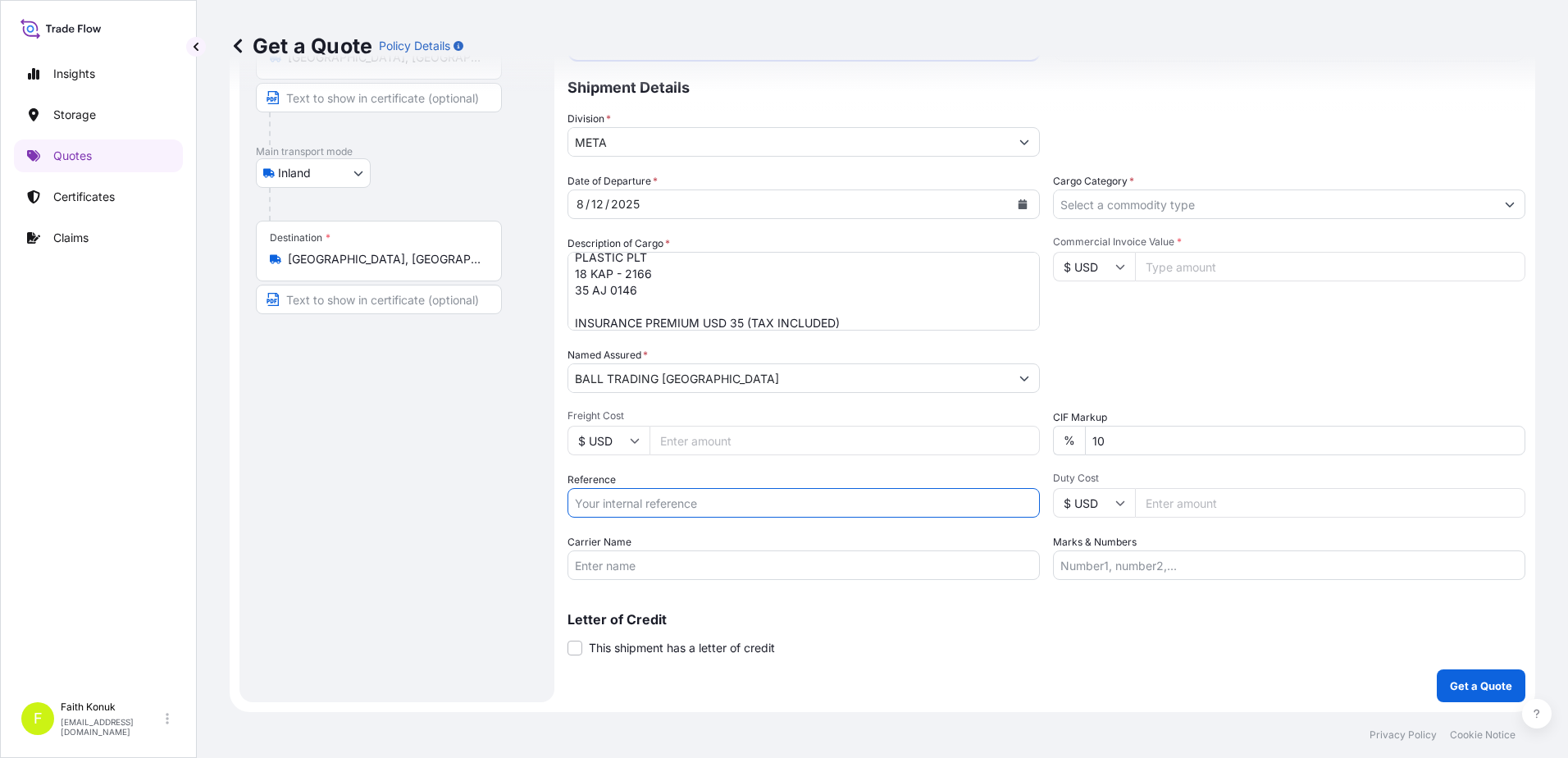
click at [626, 505] on input "Reference" at bounding box center [804, 503] width 472 height 29
paste input "2211769959"
type input "2211769959"
click at [597, 551] on input "Carrier Name" at bounding box center [804, 565] width 472 height 29
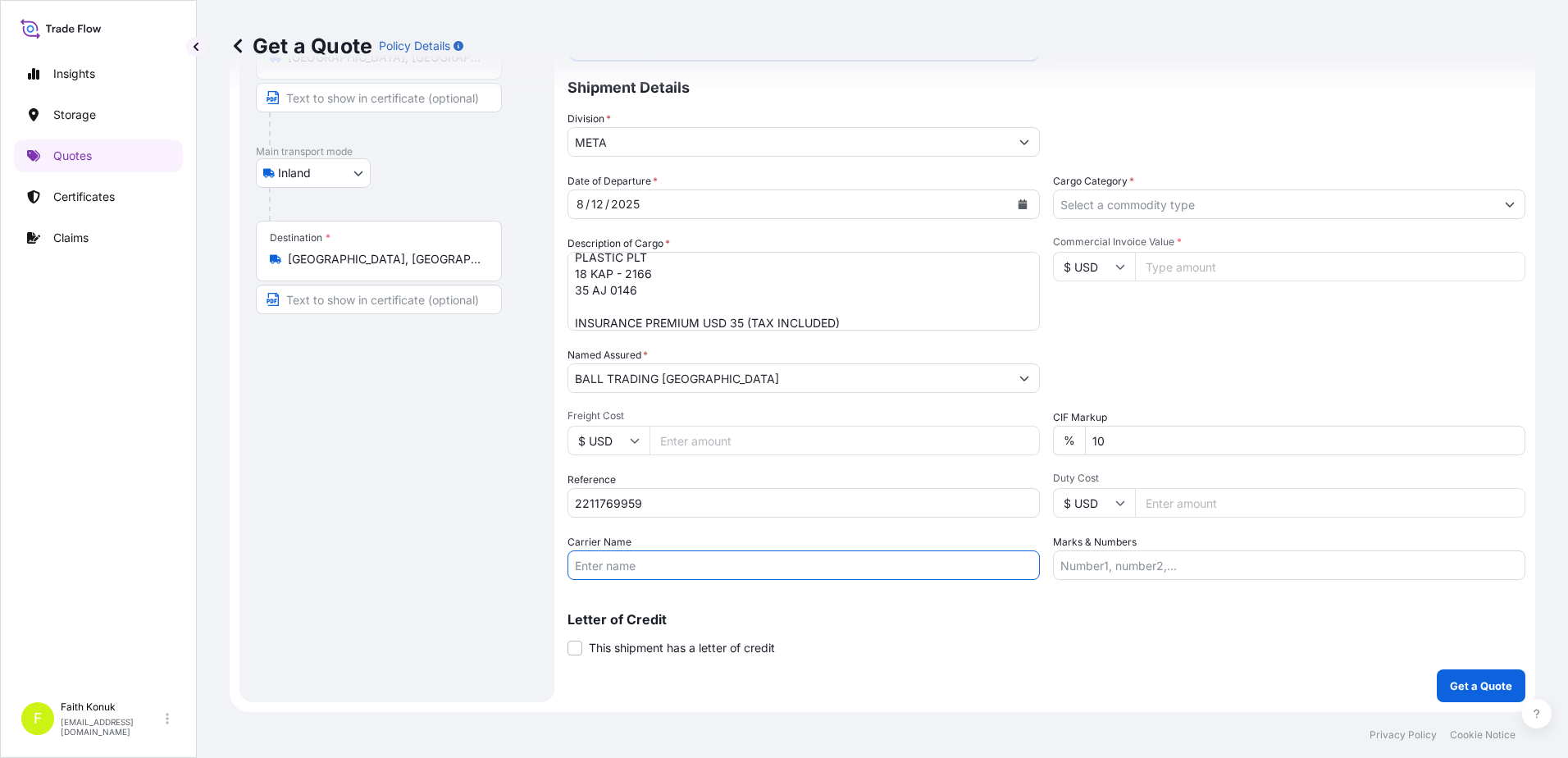
paste input "35 AJ 0146"
type input "35 AJ 0146"
click at [1092, 195] on input "Cargo Category *" at bounding box center [1274, 204] width 441 height 29
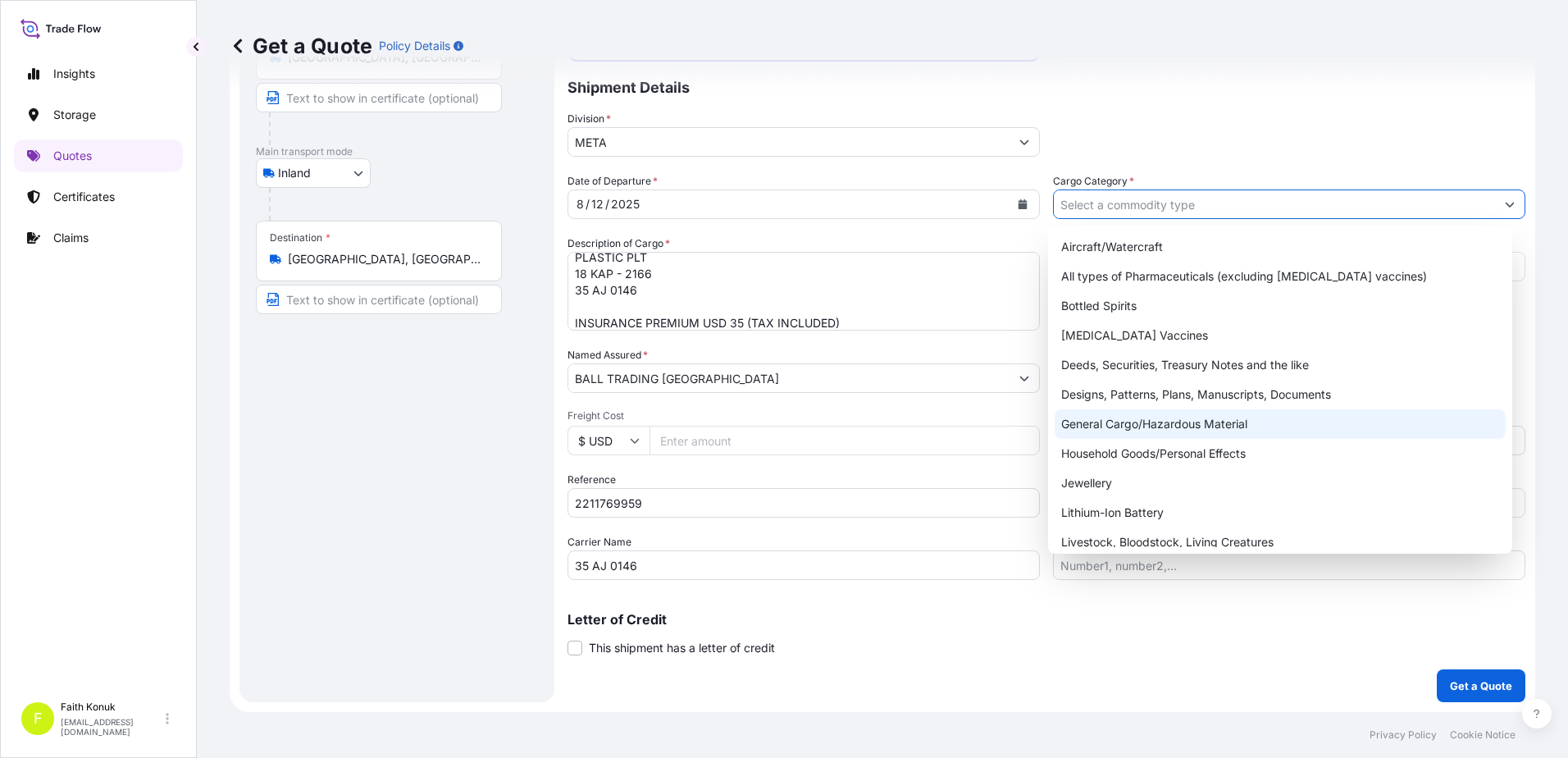
click at [1117, 420] on div "General Cargo/Hazardous Material" at bounding box center [1280, 424] width 452 height 29
type input "General Cargo/Hazardous Material"
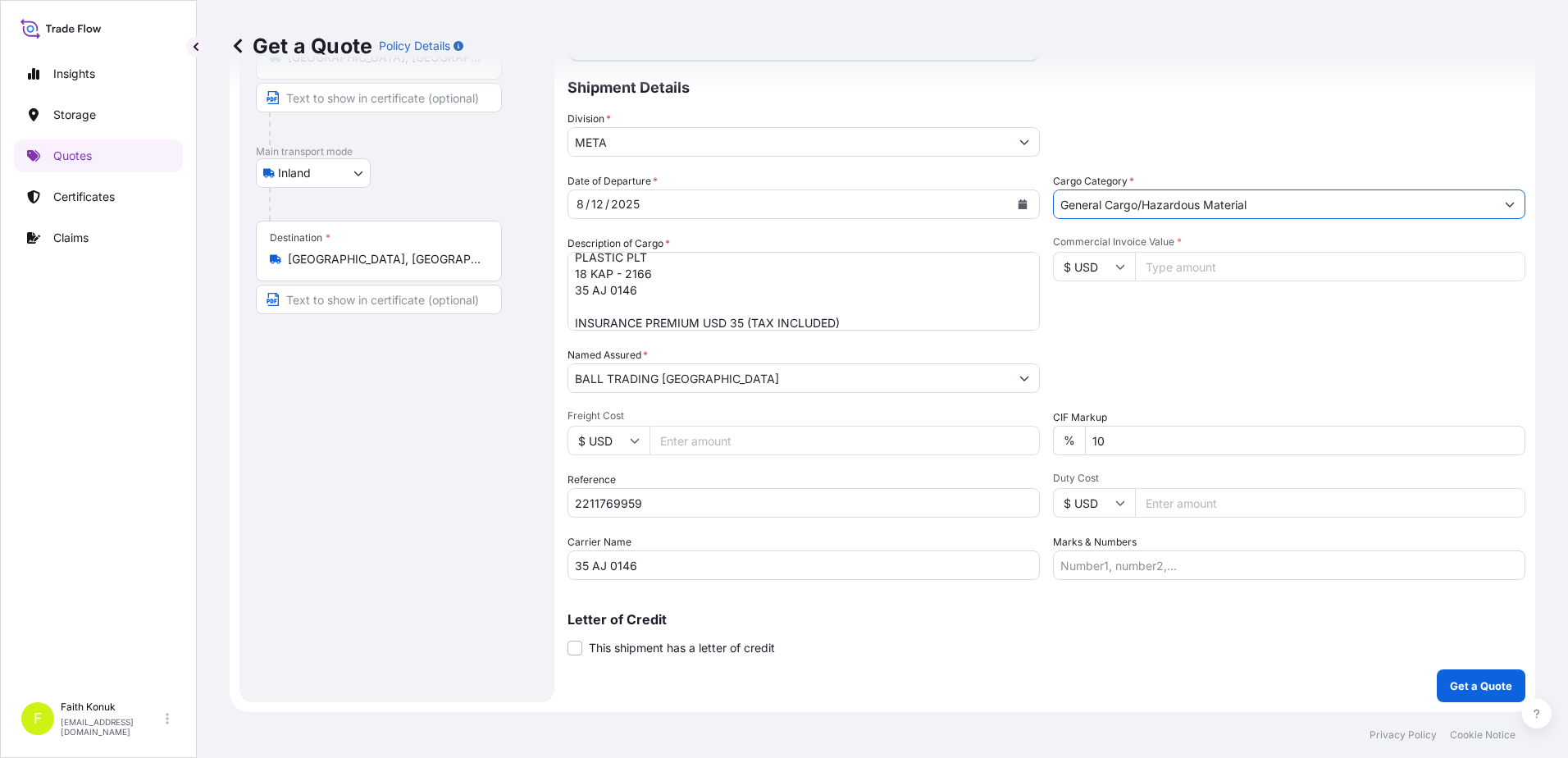
click at [1115, 269] on icon at bounding box center [1120, 266] width 10 height 10
click at [1083, 256] on div "TL TRY" at bounding box center [1088, 242] width 69 height 31
type input "TL TRY"
click at [1165, 259] on input "Commercial Invoice Value *" at bounding box center [1330, 266] width 390 height 29
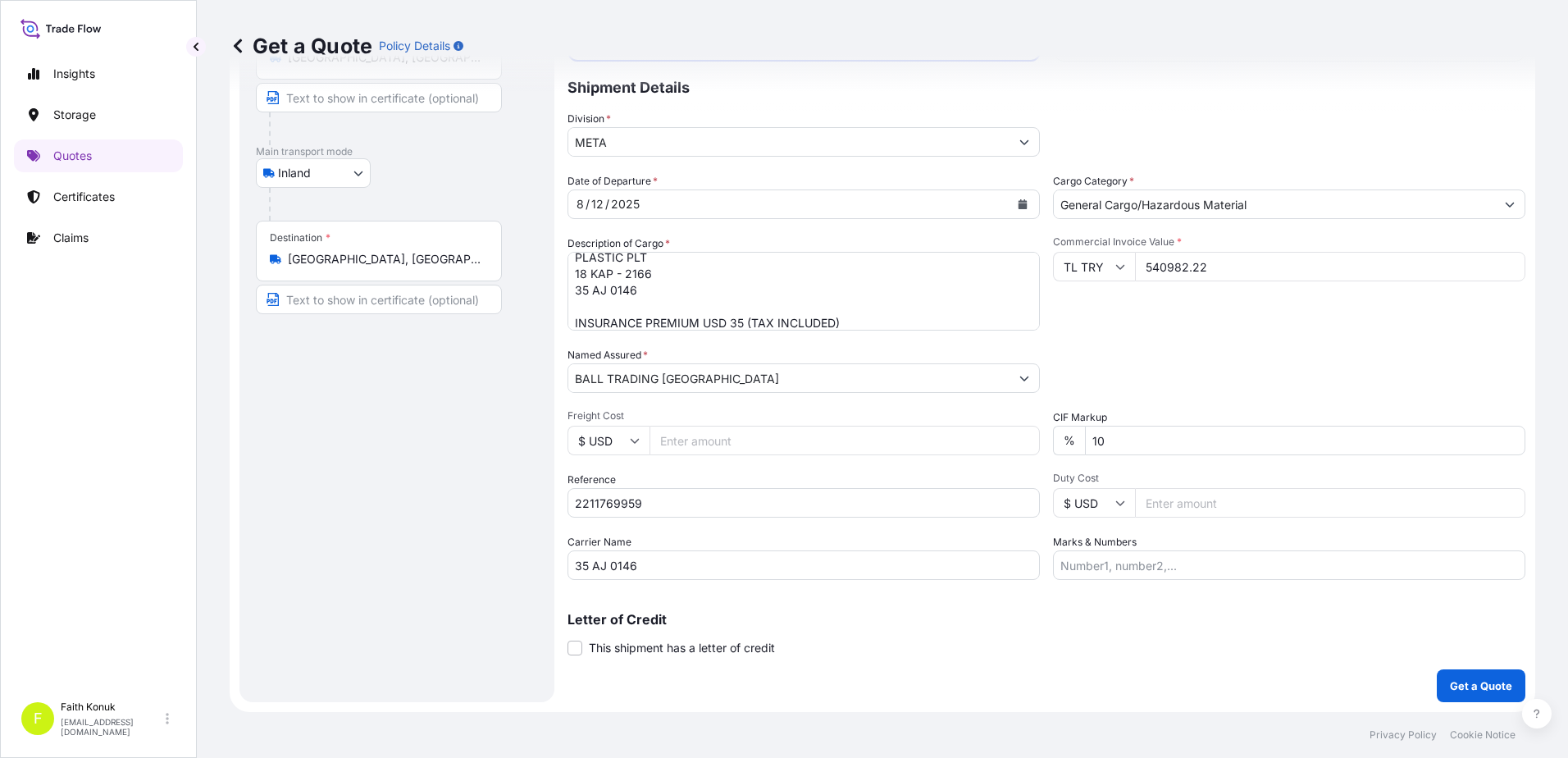
type input "540982.22"
click at [1220, 329] on div "Commercial Invoice Value * TL TRY 540982.22" at bounding box center [1289, 283] width 472 height 96
drag, startPoint x: 1119, startPoint y: 437, endPoint x: 1008, endPoint y: 439, distance: 111.0
click at [1008, 439] on div "Date of Departure * [DATE] Cargo Category * General Cargo/Hazardous Material De…" at bounding box center [1046, 376] width 958 height 407
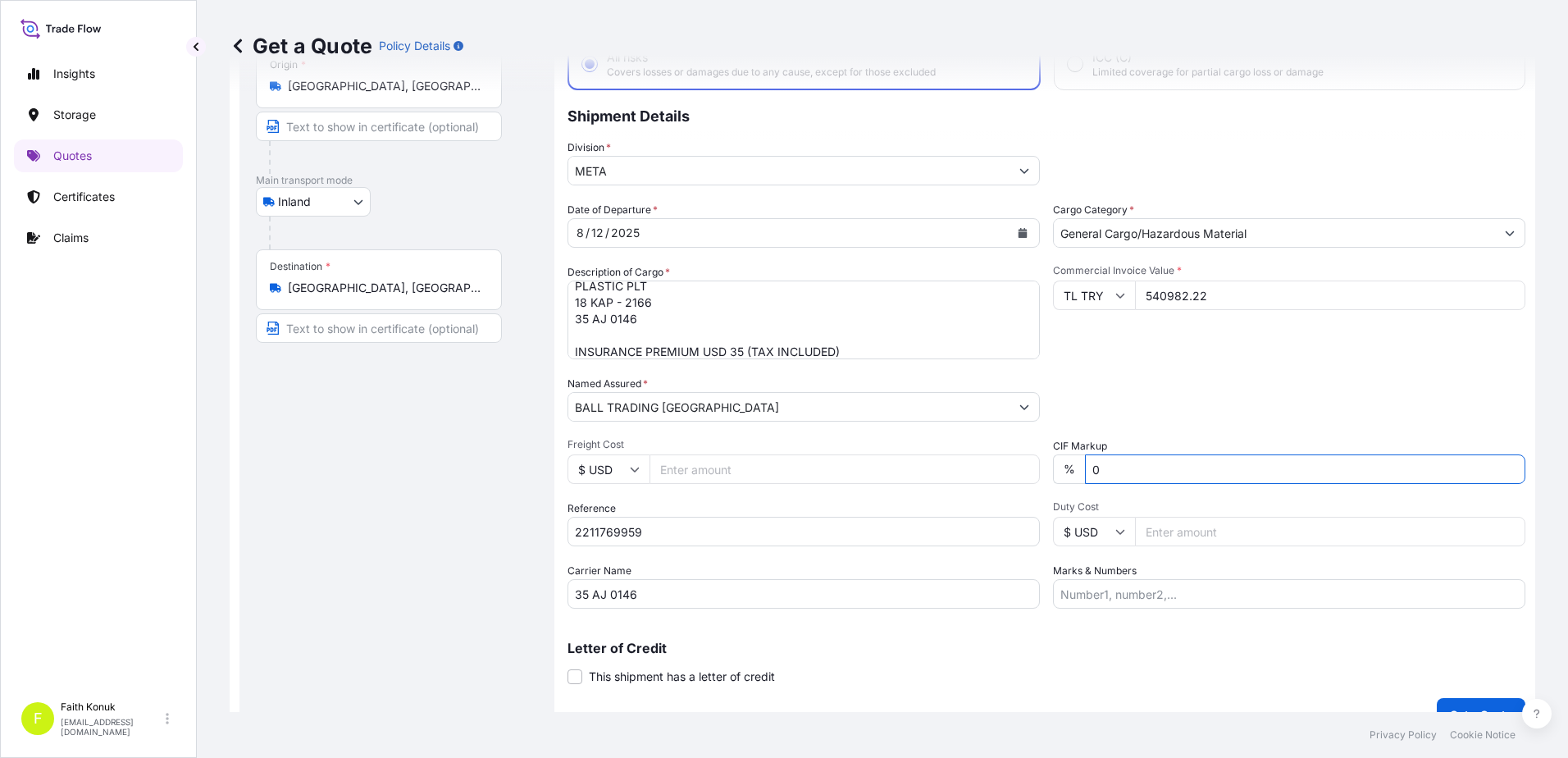
scroll to position [141, 0]
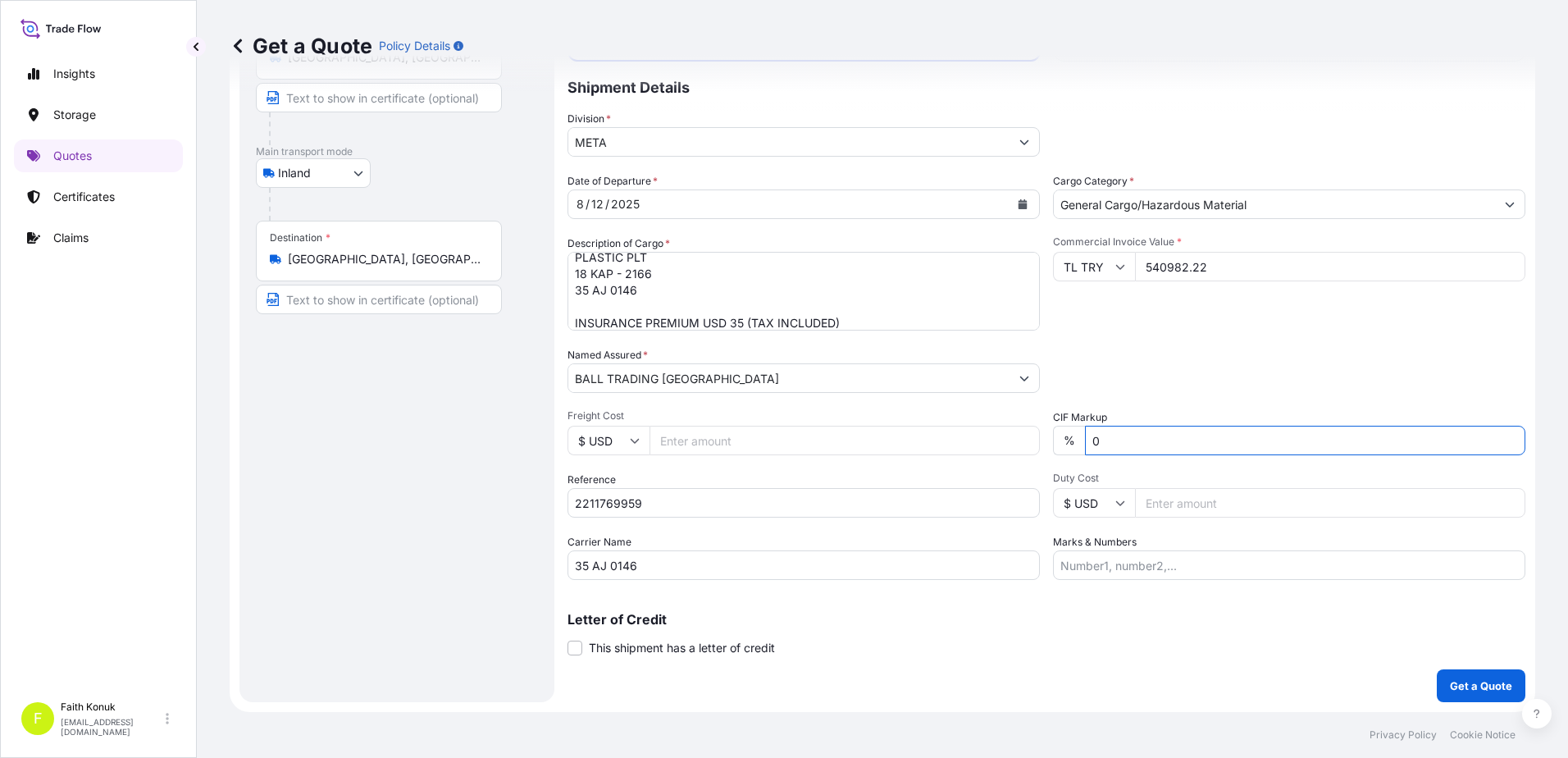
type input "0"
click at [1470, 676] on button "Get a Quote" at bounding box center [1481, 686] width 88 height 33
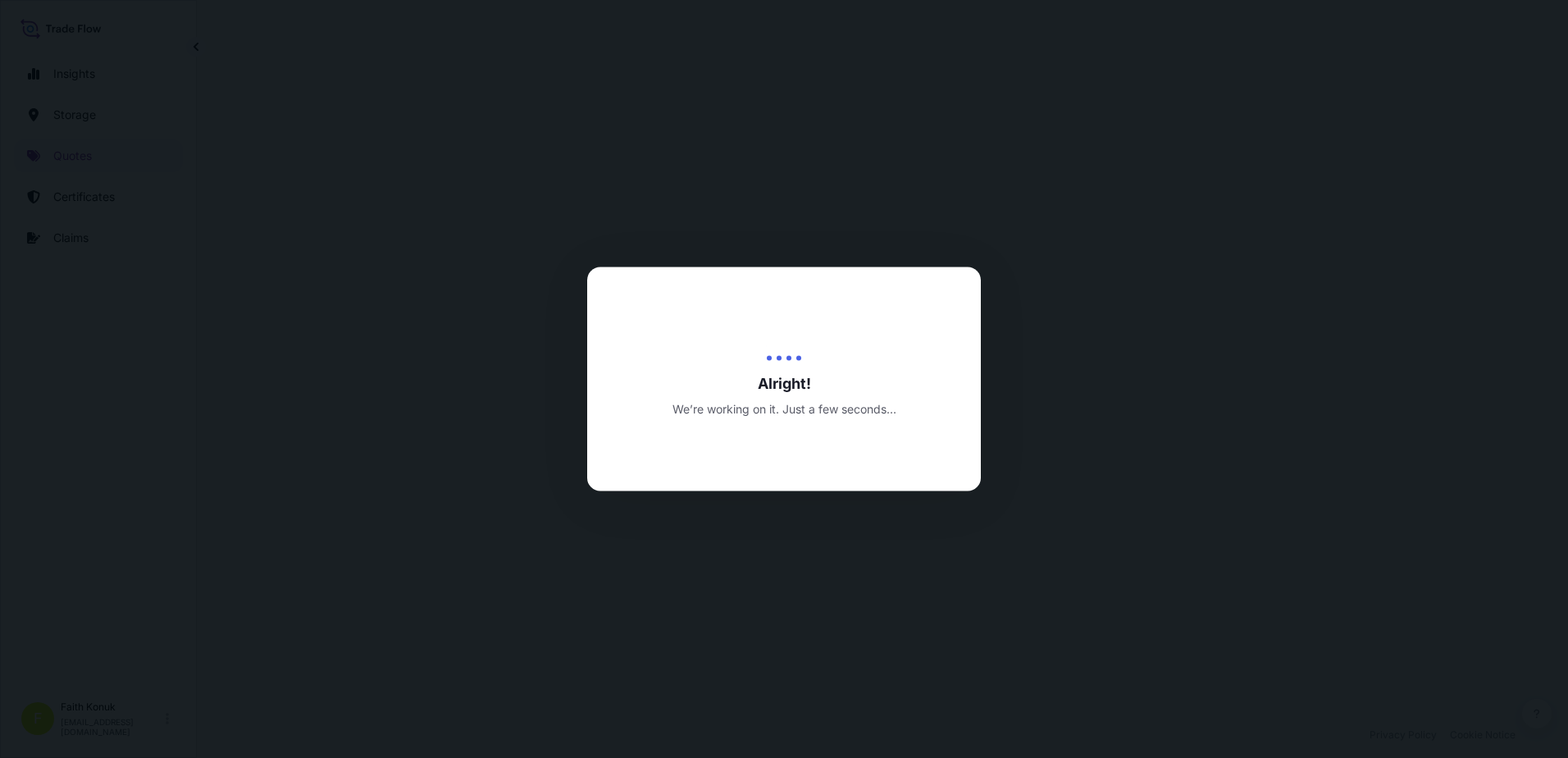
select select "Inland"
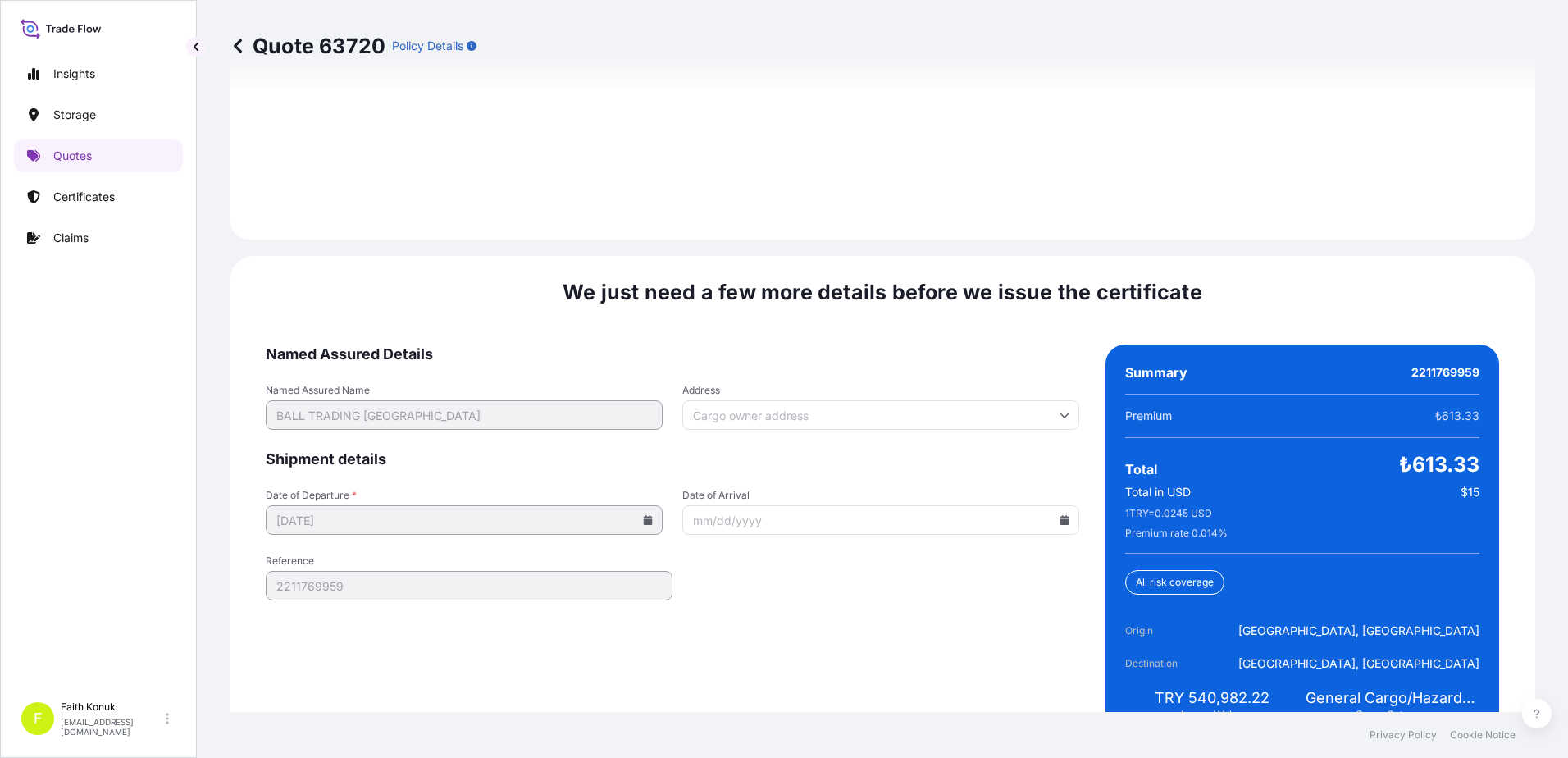
scroll to position [2420, 0]
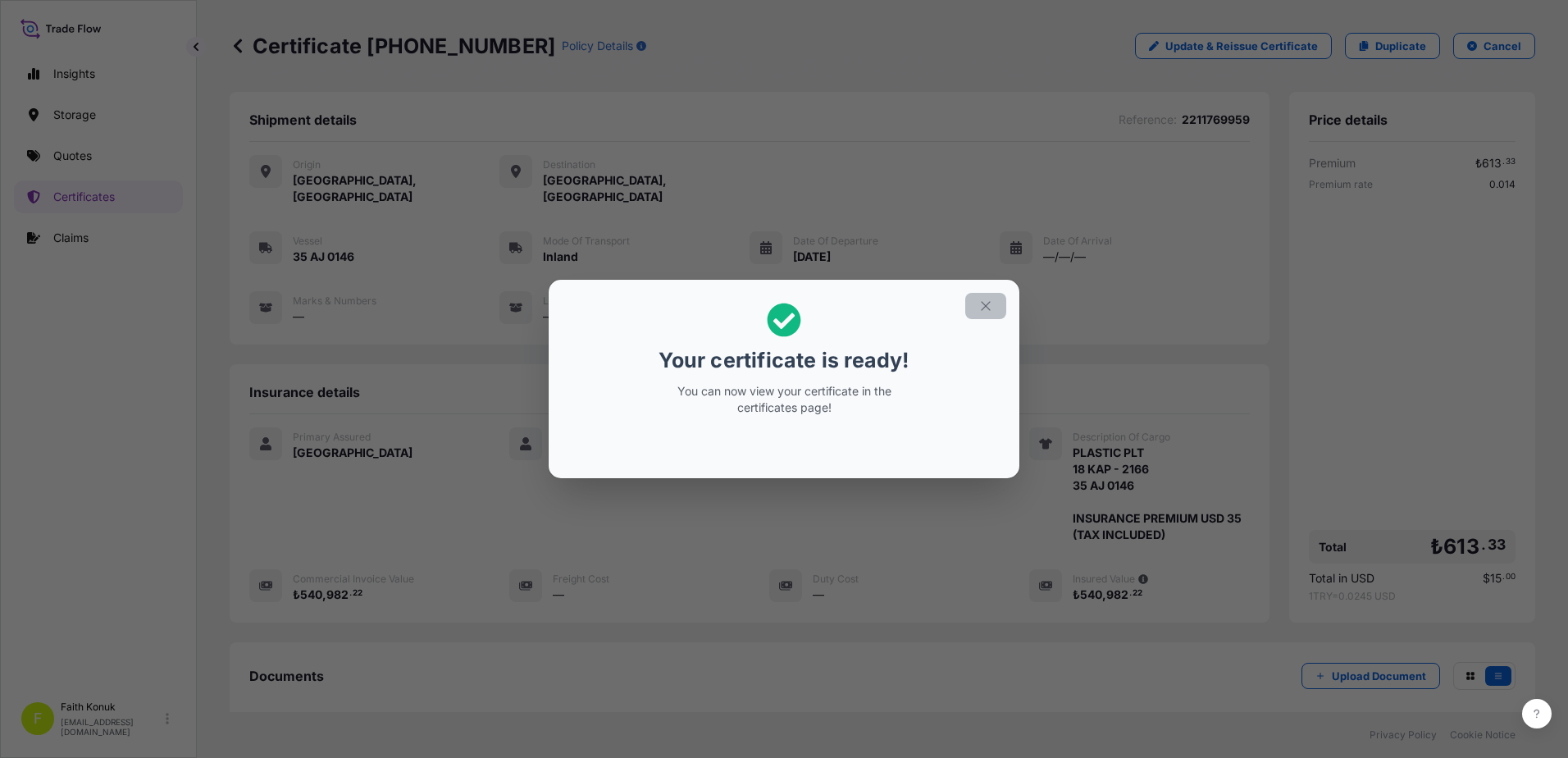
click at [989, 303] on icon "button" at bounding box center [986, 306] width 15 height 15
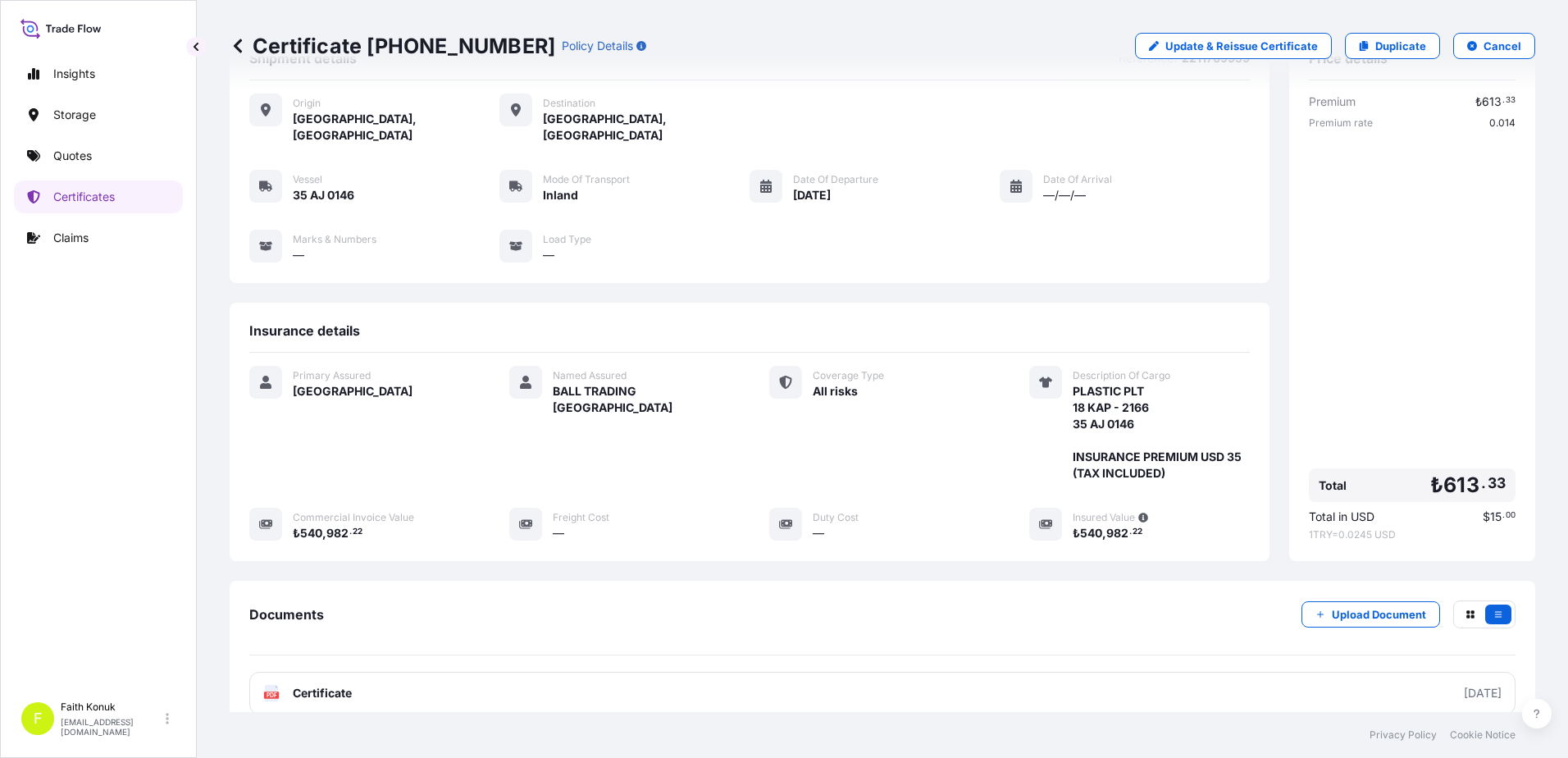
scroll to position [170, 0]
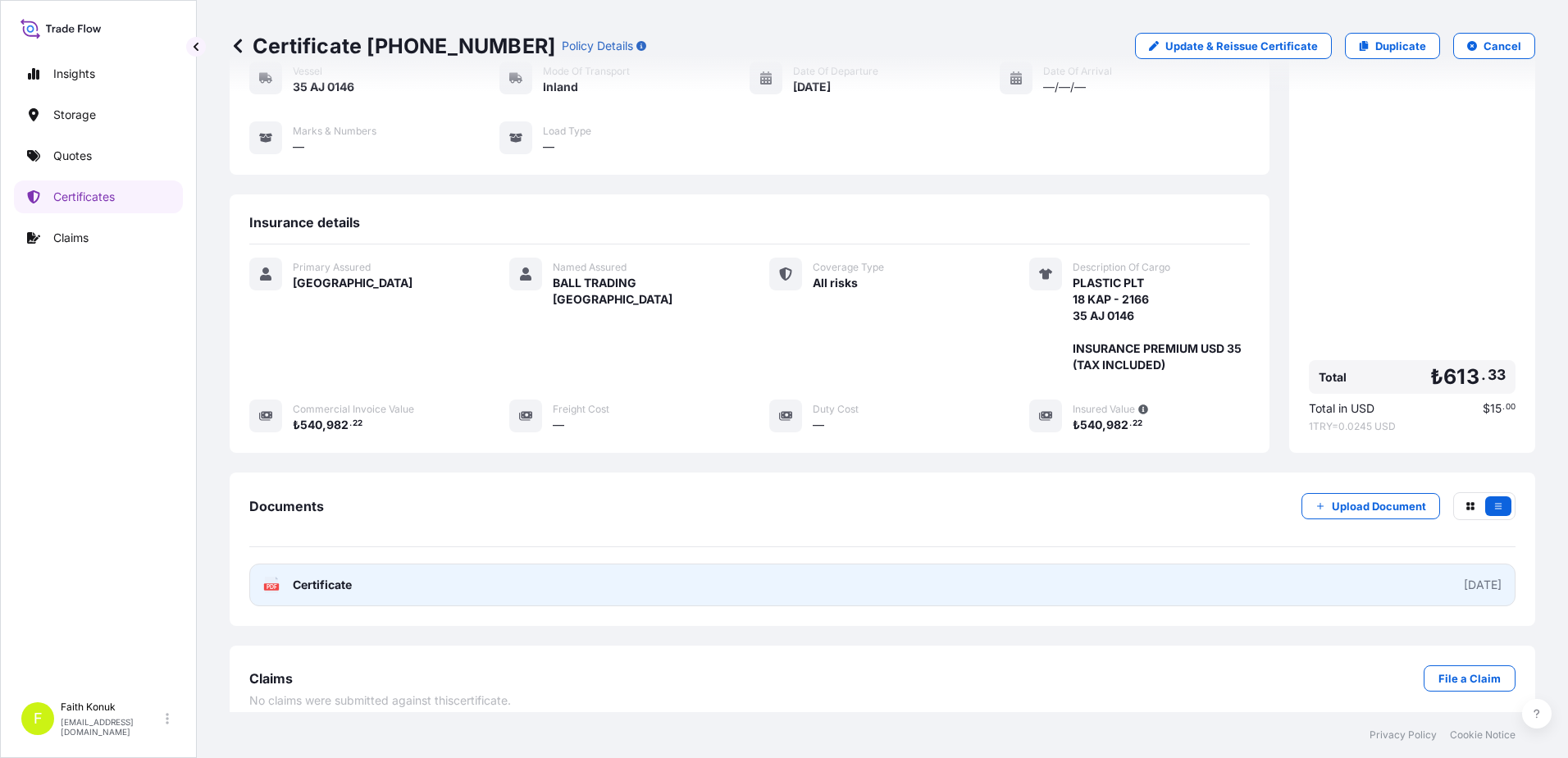
click at [296, 577] on span "Certificate" at bounding box center [322, 585] width 59 height 17
